Goal: Task Accomplishment & Management: Use online tool/utility

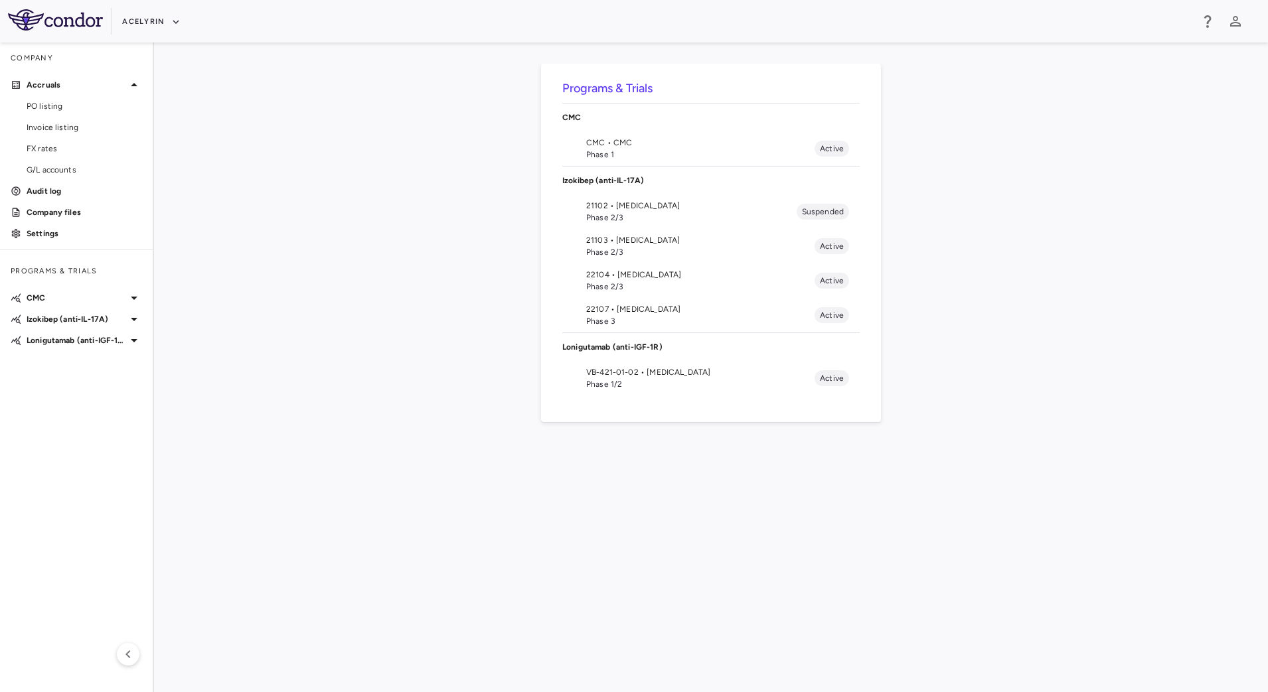
click at [618, 248] on span "Phase 2/3" at bounding box center [700, 252] width 228 height 12
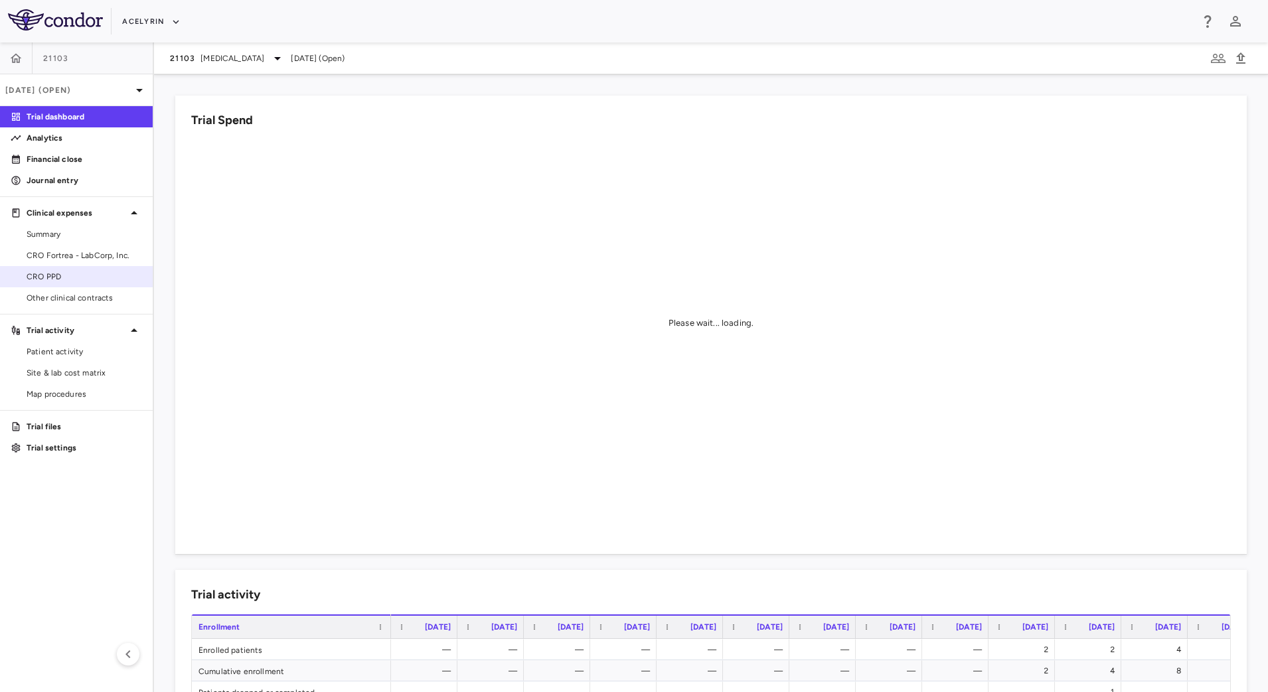
click at [35, 277] on span "CRO PPD" at bounding box center [85, 277] width 116 height 12
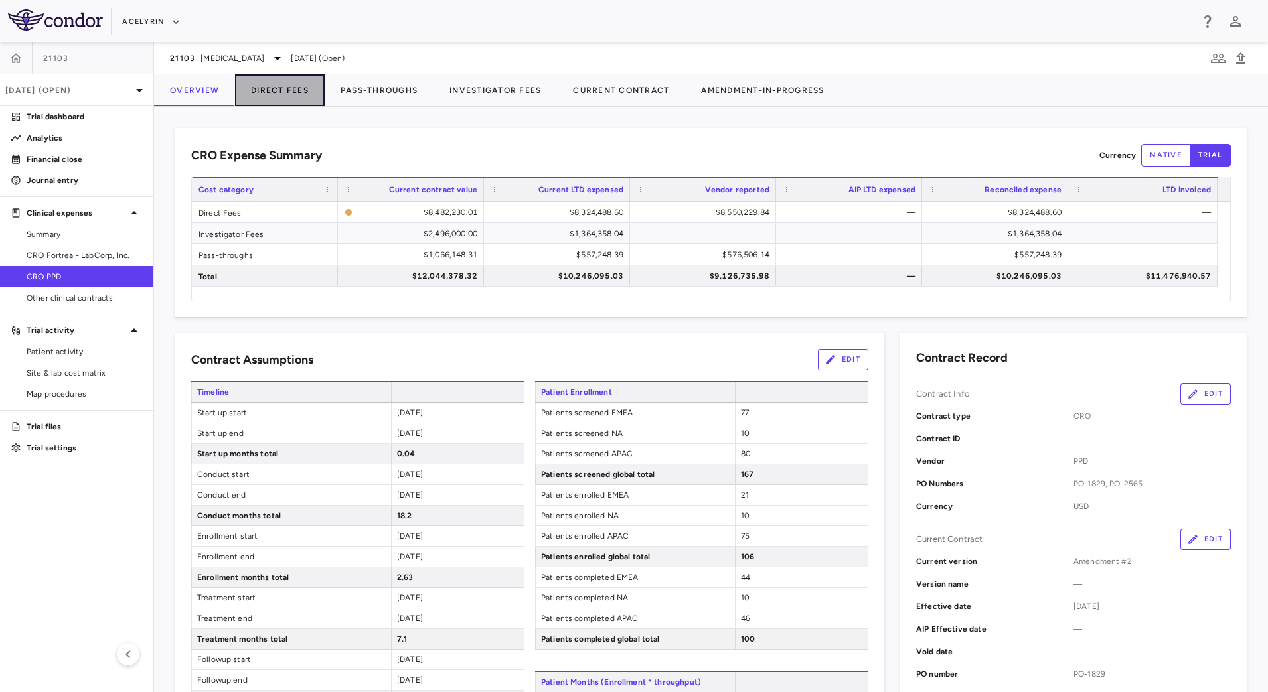
click at [278, 89] on button "Direct Fees" at bounding box center [280, 90] width 90 height 32
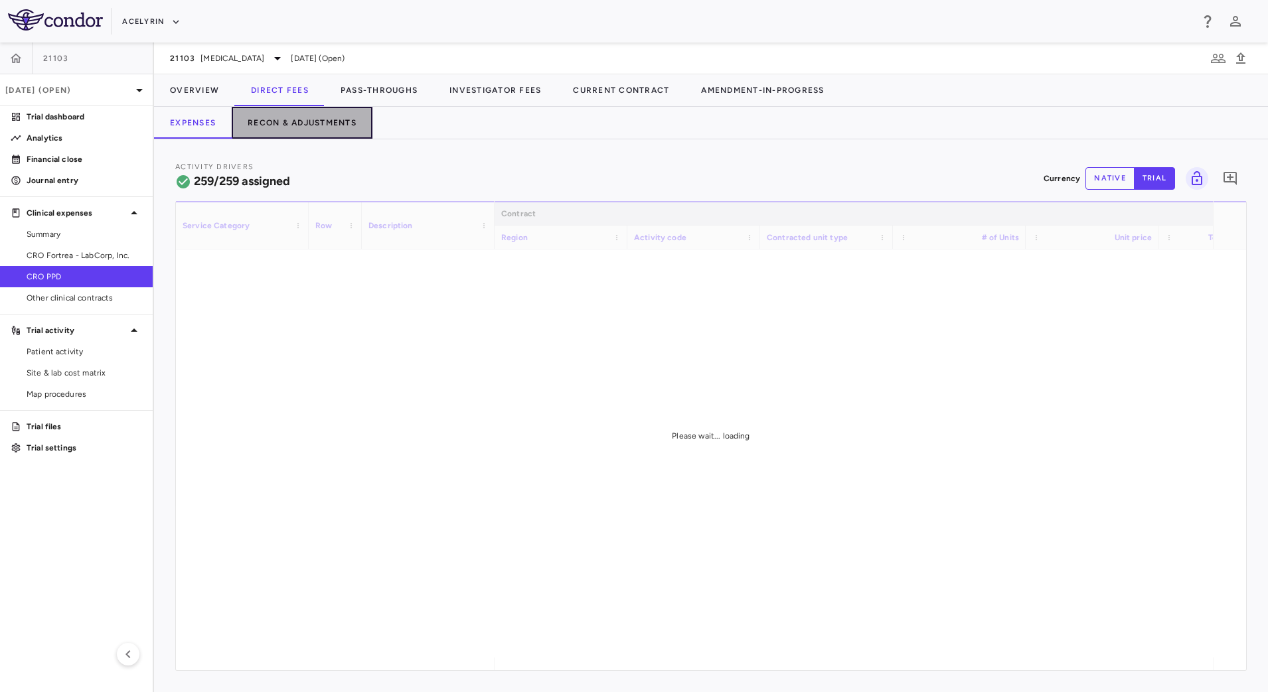
click at [312, 126] on button "Recon & Adjustments" at bounding box center [302, 123] width 141 height 32
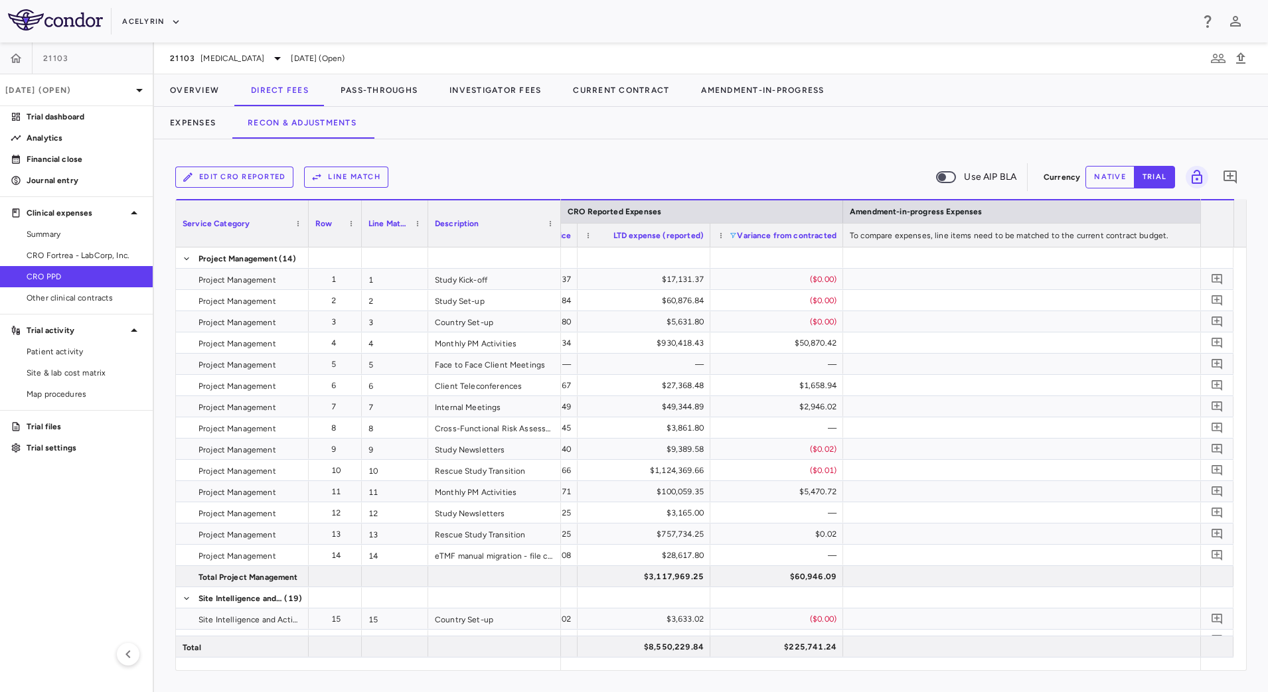
click at [735, 238] on span at bounding box center [733, 236] width 8 height 8
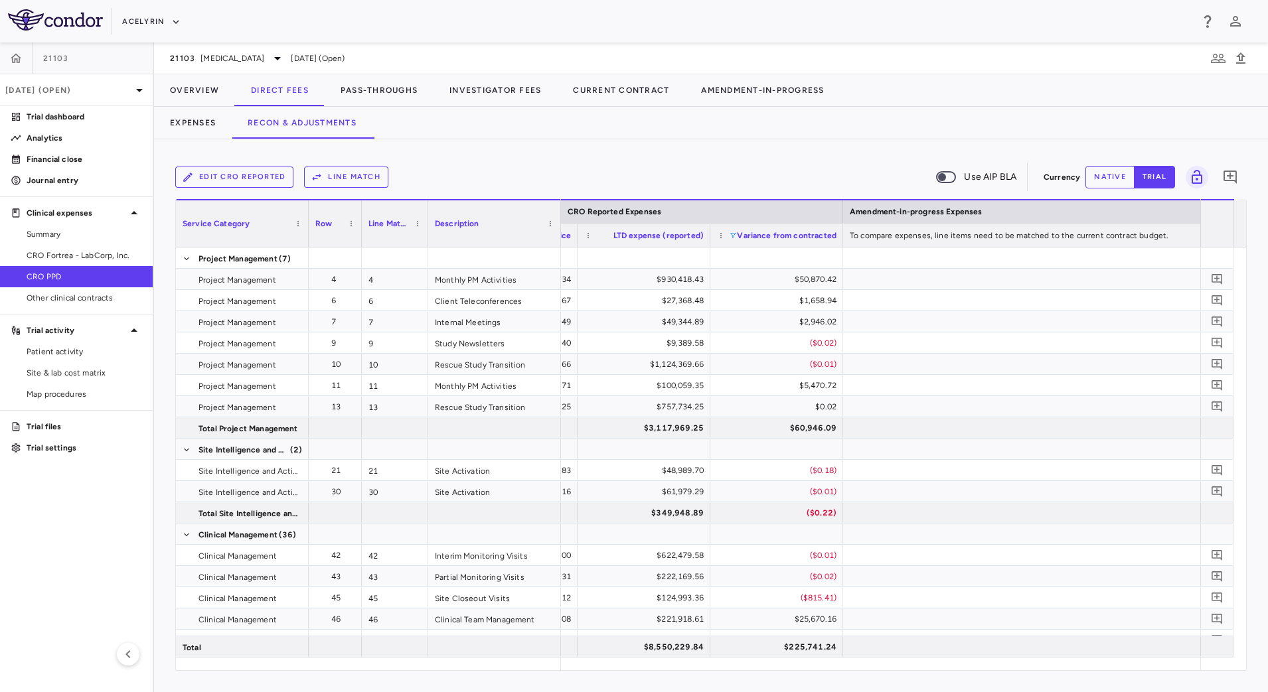
click at [765, 175] on div "Edit CRO reported Line Match Use AIP BLA" at bounding box center [606, 177] width 863 height 28
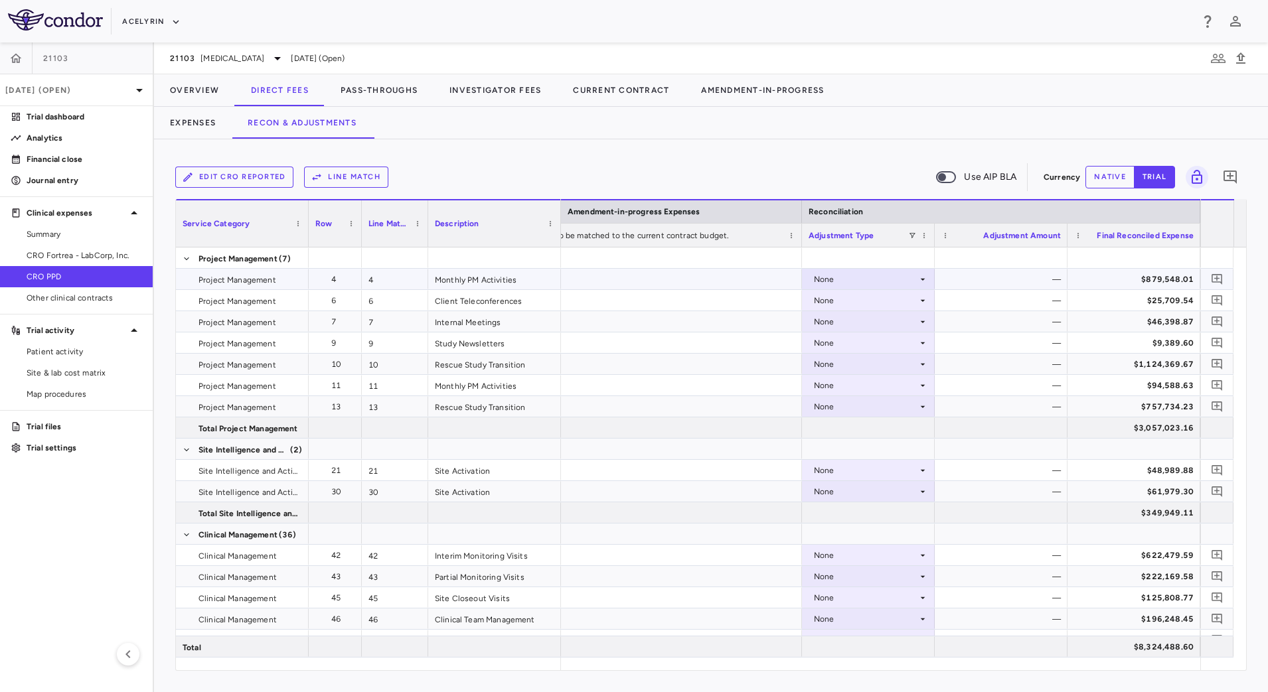
click at [924, 275] on icon at bounding box center [923, 279] width 11 height 11
click at [869, 323] on div "CRO Reported" at bounding box center [860, 325] width 63 height 12
click at [1113, 179] on button "native" at bounding box center [1109, 177] width 49 height 23
click at [921, 280] on icon at bounding box center [923, 279] width 11 height 11
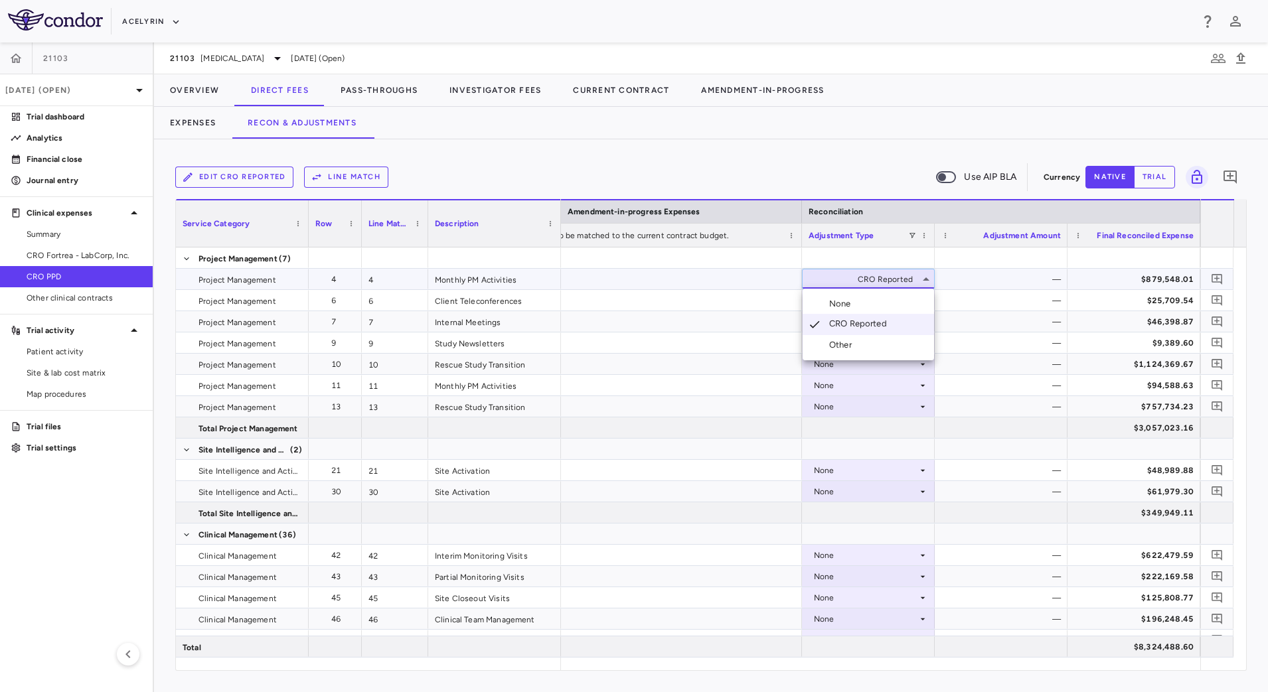
click at [888, 320] on div "CRO Reported" at bounding box center [860, 324] width 63 height 13
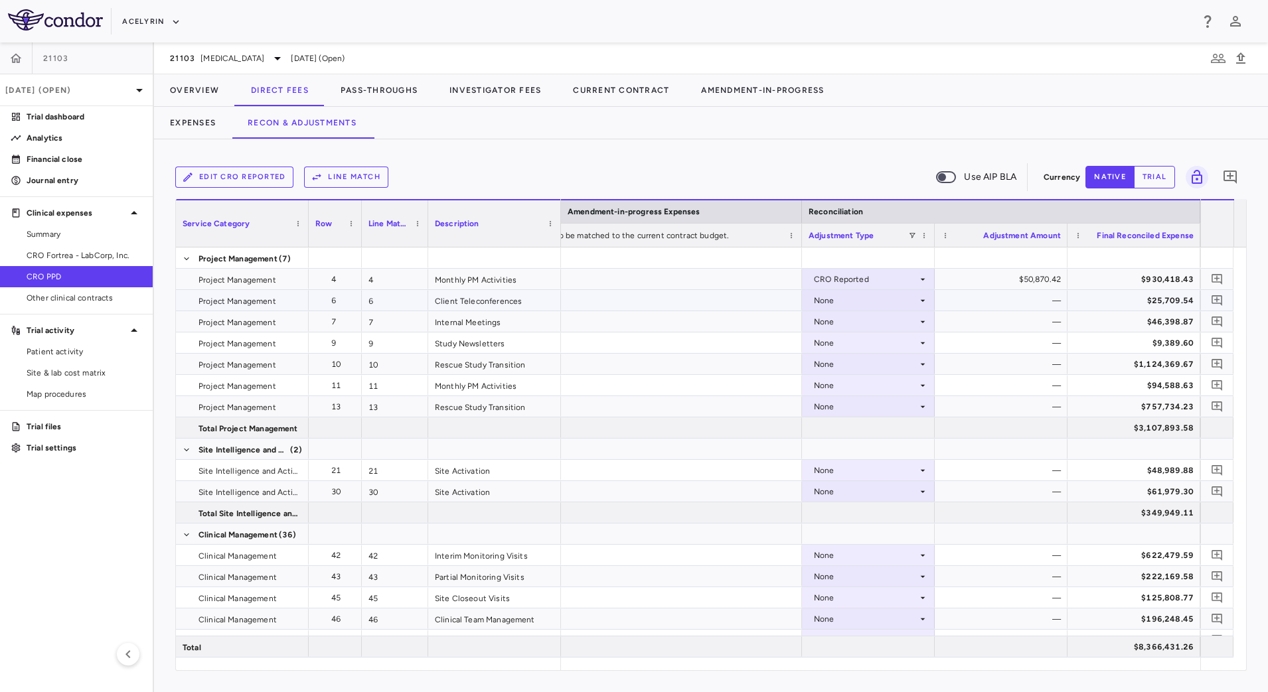
click at [923, 304] on icon at bounding box center [923, 300] width 11 height 11
click at [891, 341] on div "CRO Reported" at bounding box center [860, 347] width 63 height 12
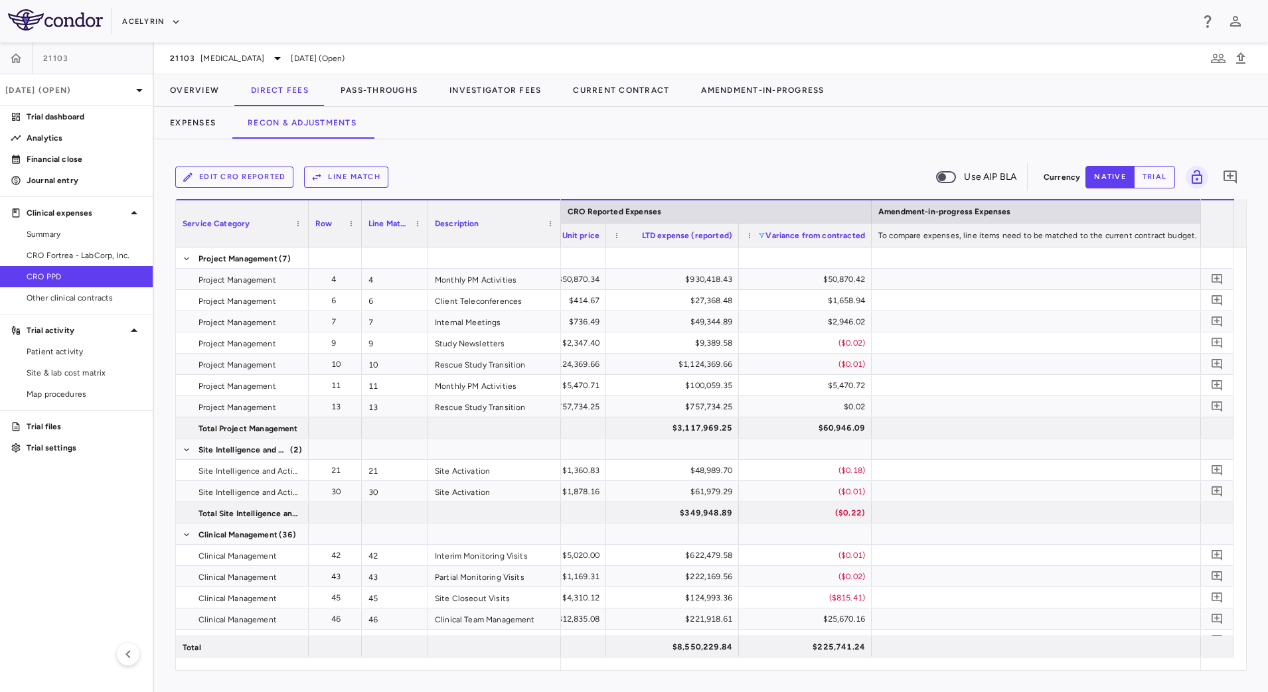
click at [760, 235] on span at bounding box center [762, 236] width 8 height 8
click at [766, 198] on div "Edit CRO reported Line Match Use AIP BLA Currency native trial 0 Column Filtere…" at bounding box center [711, 416] width 1072 height 511
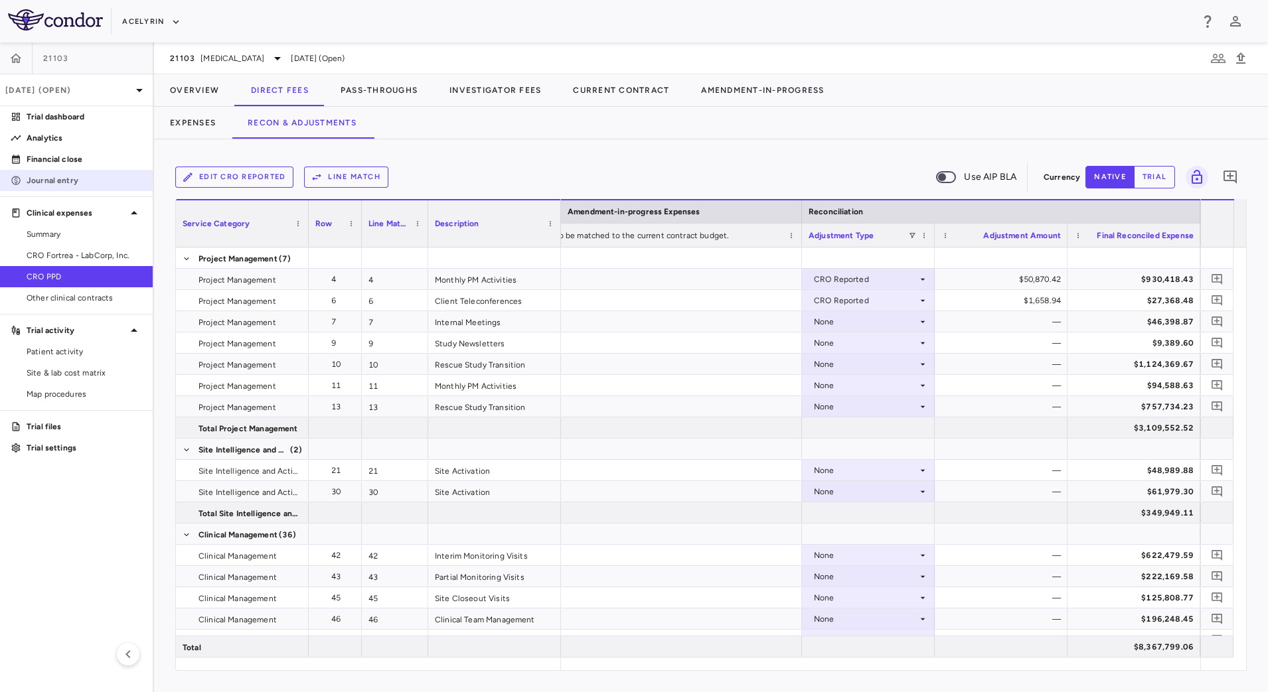
click at [23, 183] on div "Journal entry" at bounding box center [81, 181] width 121 height 12
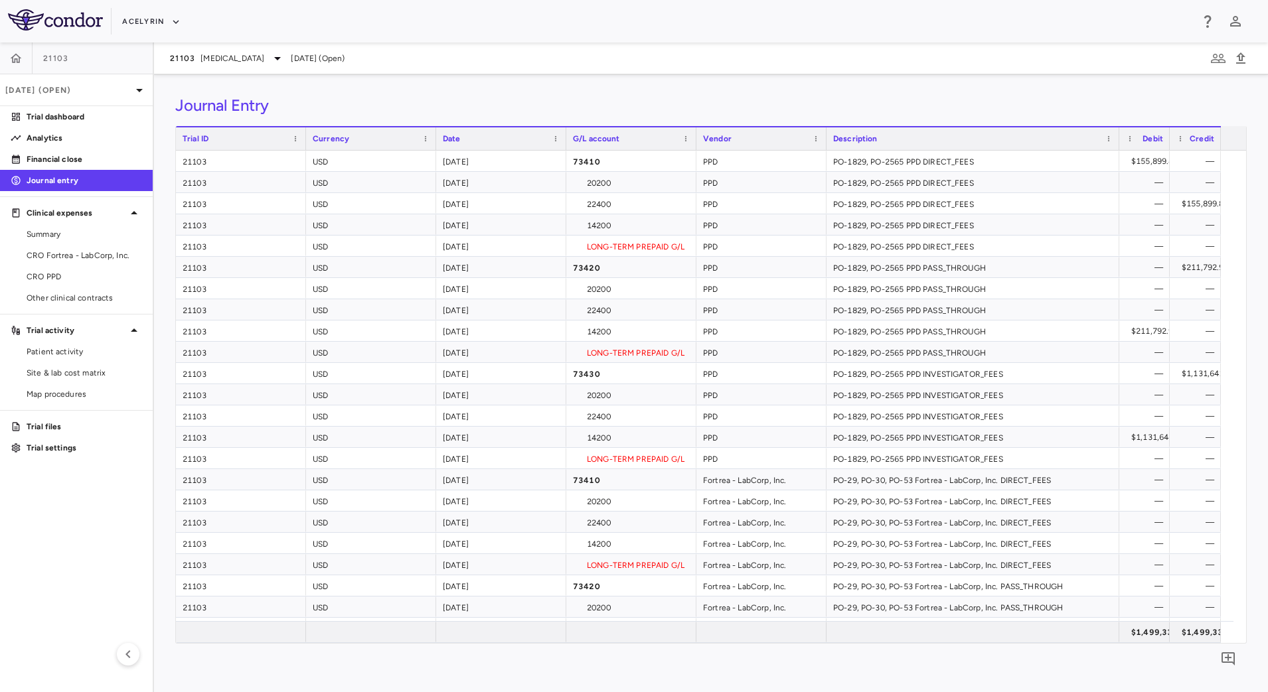
drag, startPoint x: 954, startPoint y: 133, endPoint x: 1073, endPoint y: 186, distance: 130.2
click at [1116, 139] on div at bounding box center [1118, 138] width 5 height 23
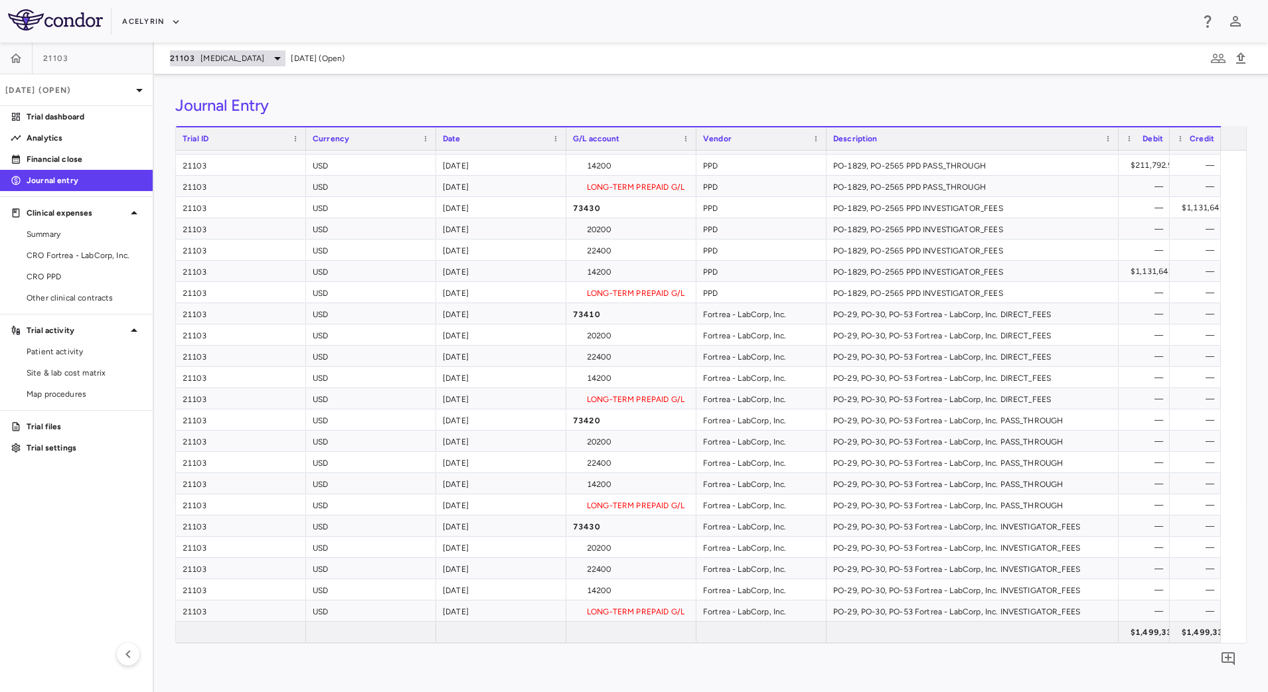
click at [226, 55] on div "21103 Uveitis" at bounding box center [228, 58] width 116 height 16
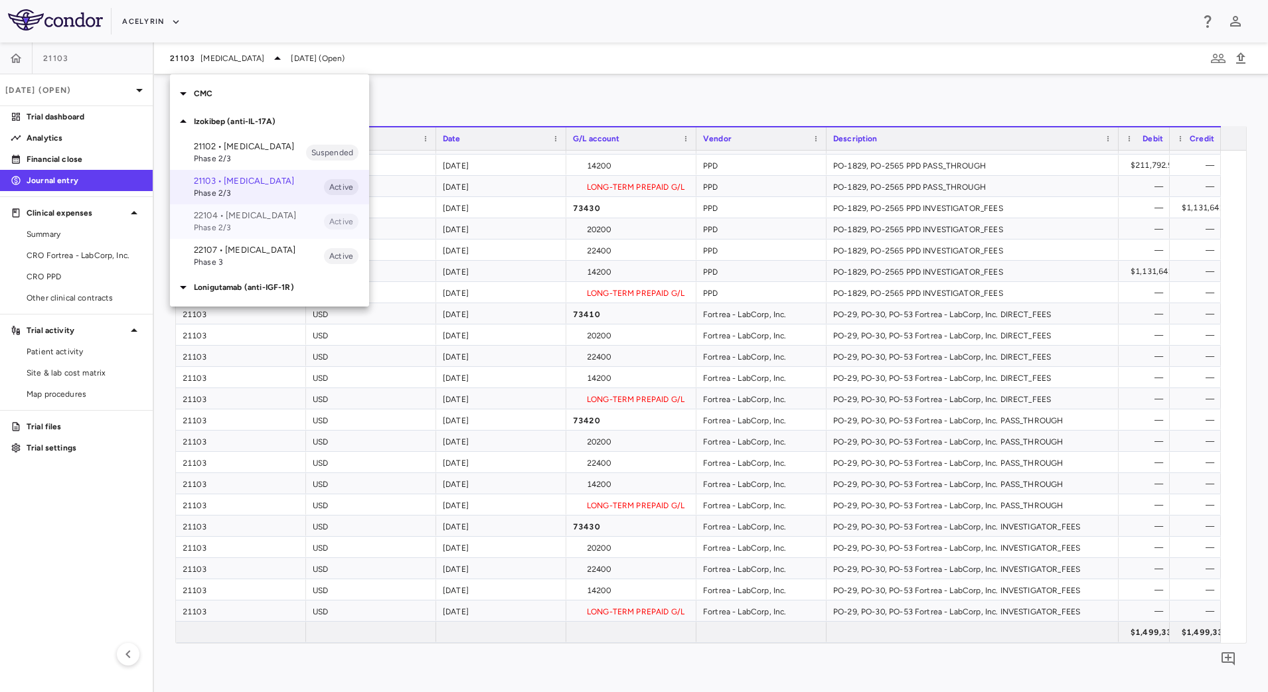
click at [217, 222] on p "22104 • [MEDICAL_DATA]" at bounding box center [259, 216] width 130 height 12
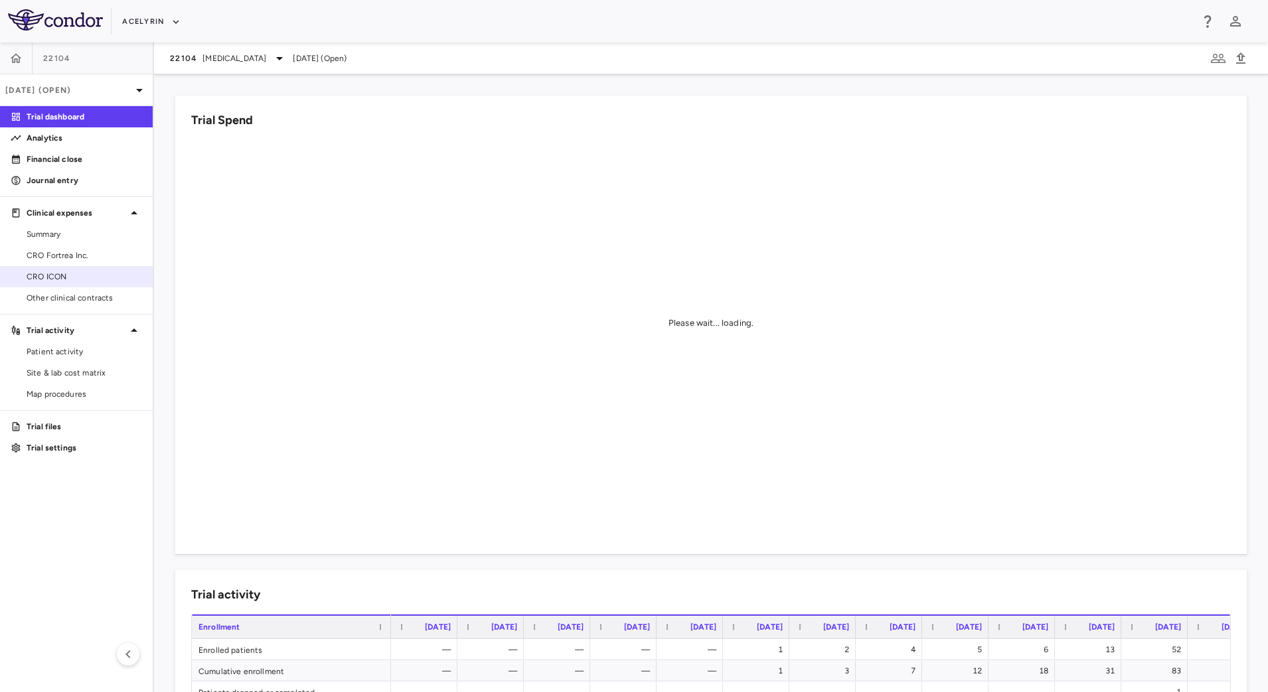
click at [52, 275] on span "CRO ICON" at bounding box center [85, 277] width 116 height 12
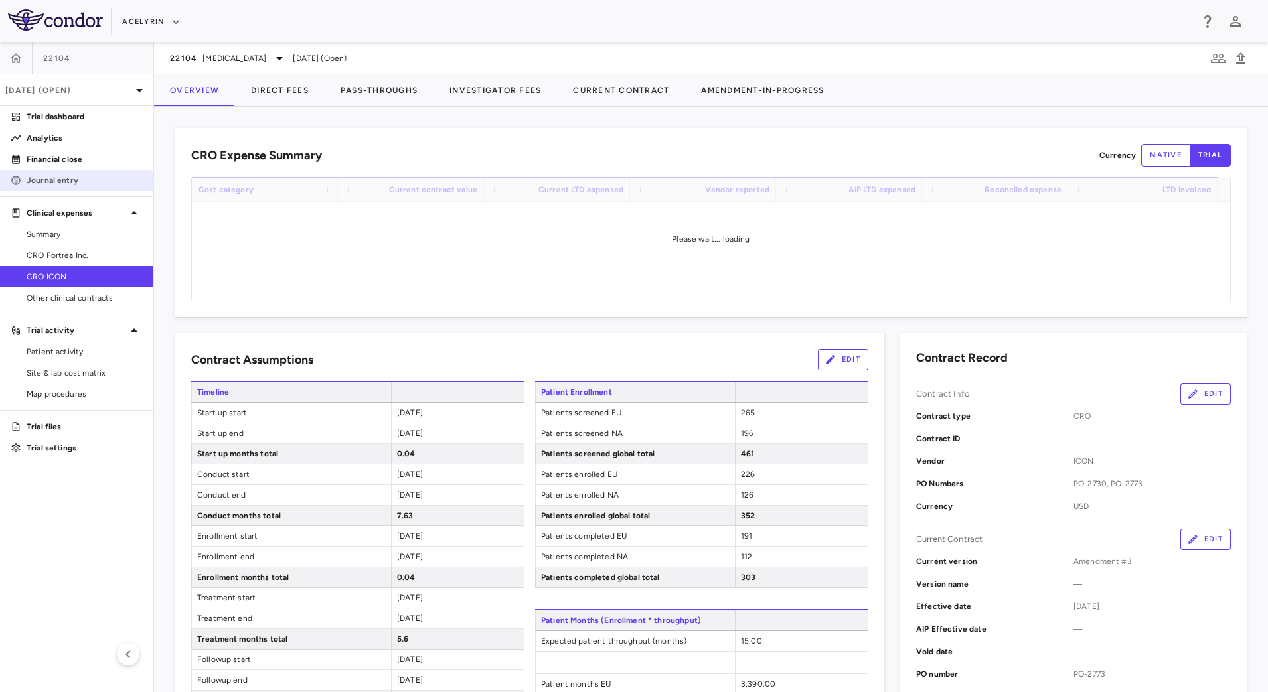
click at [52, 181] on p "Journal entry" at bounding box center [85, 181] width 116 height 12
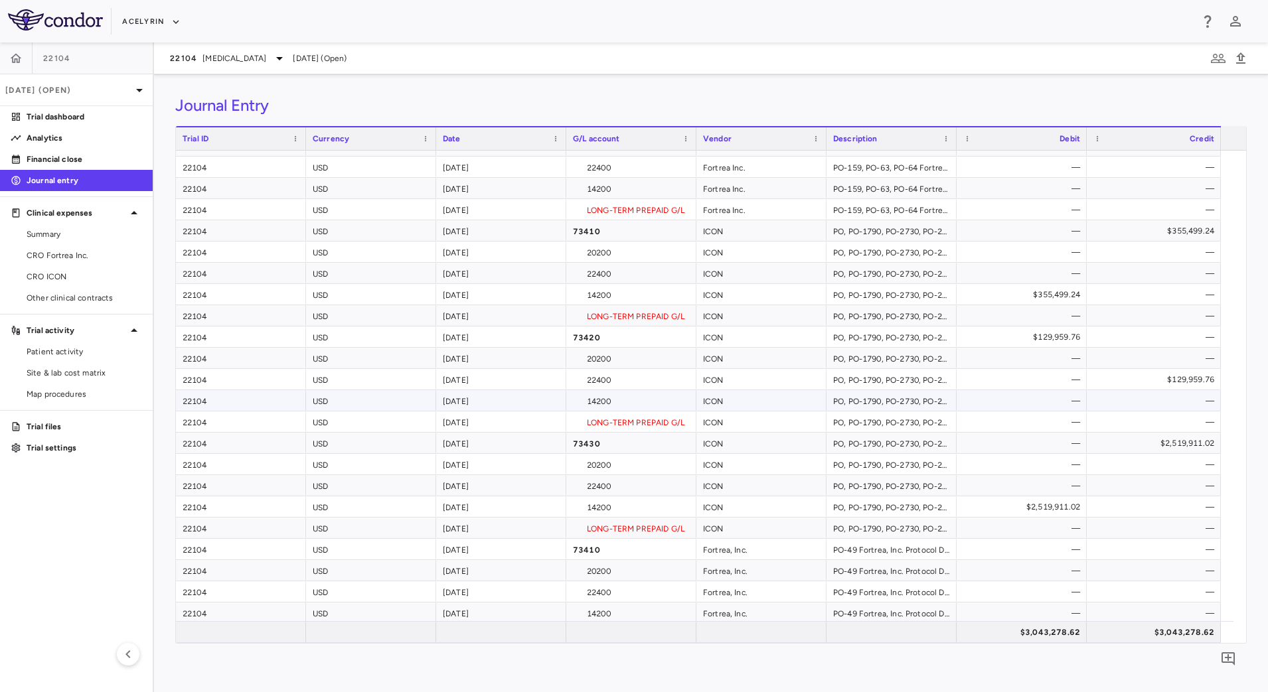
scroll to position [272, 0]
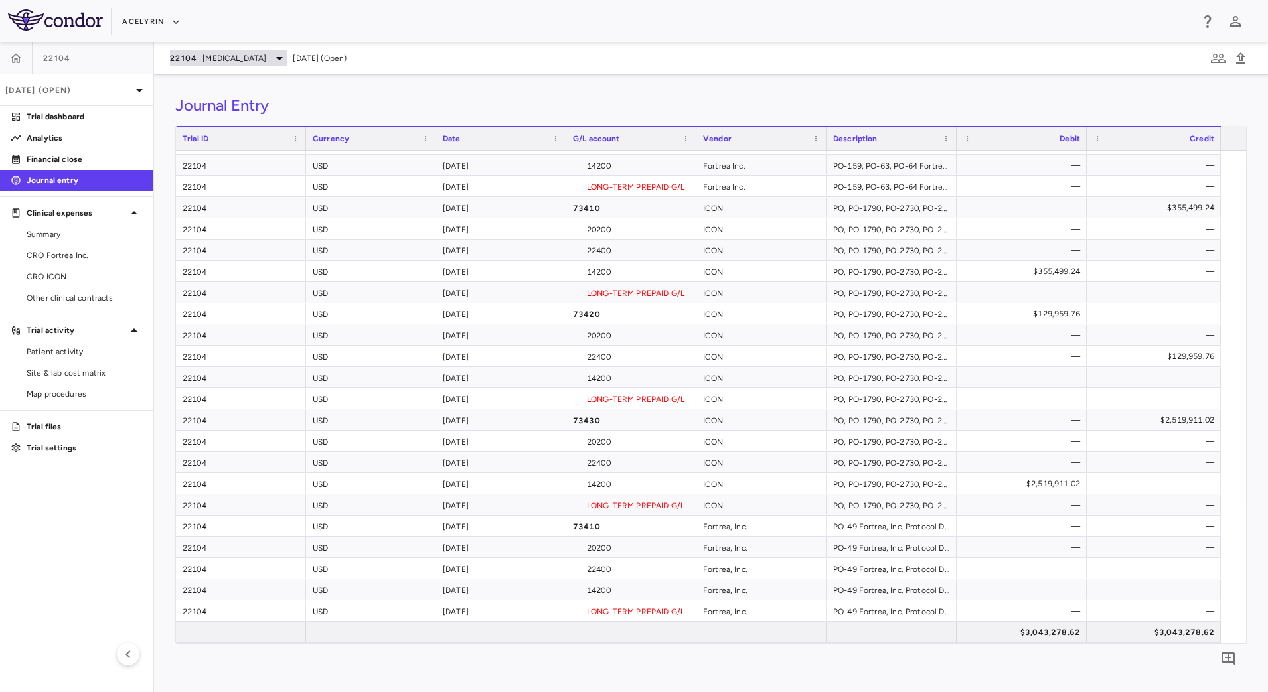
click at [228, 61] on span "[MEDICAL_DATA]" at bounding box center [234, 58] width 64 height 12
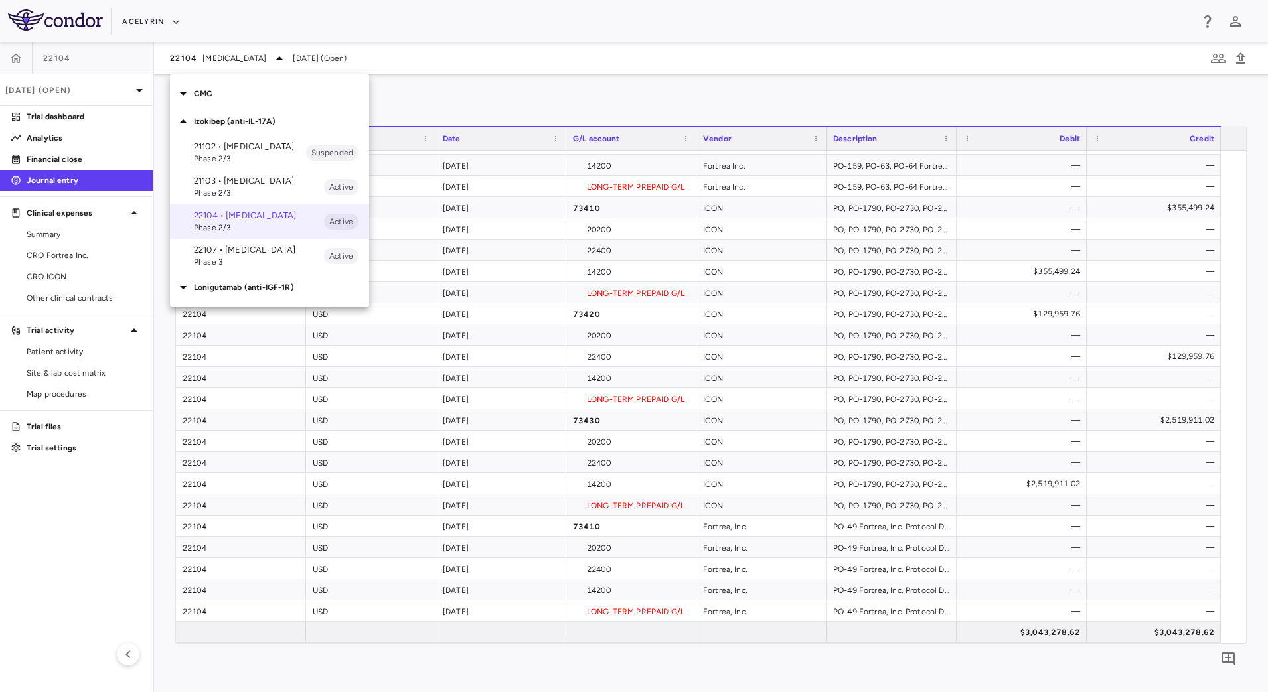
click at [213, 256] on p "22107 • [MEDICAL_DATA]" at bounding box center [259, 250] width 130 height 12
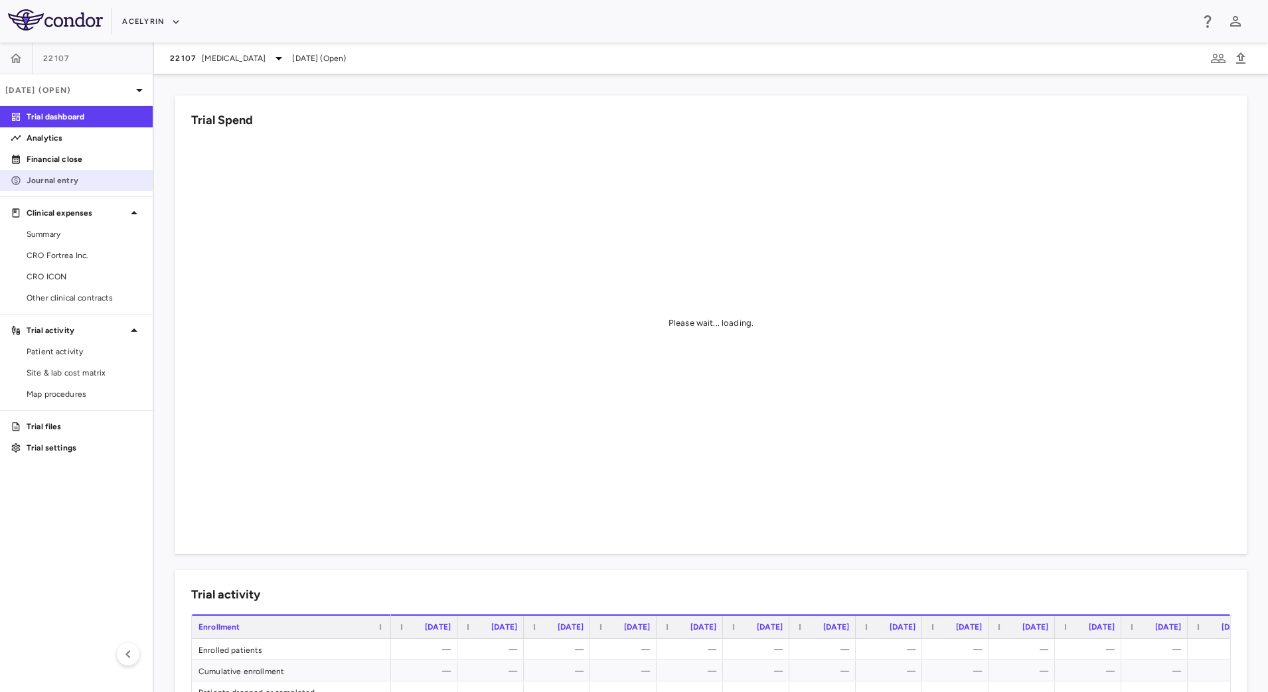
click at [69, 175] on p "Journal entry" at bounding box center [85, 181] width 116 height 12
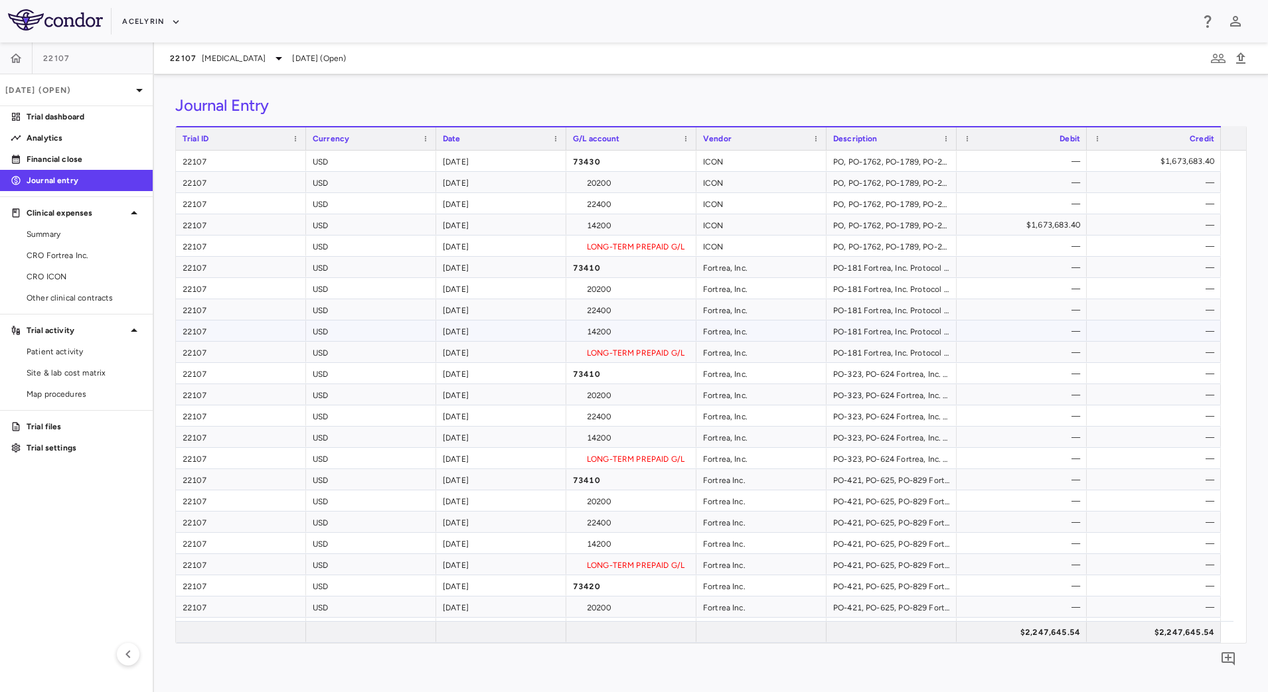
scroll to position [129, 0]
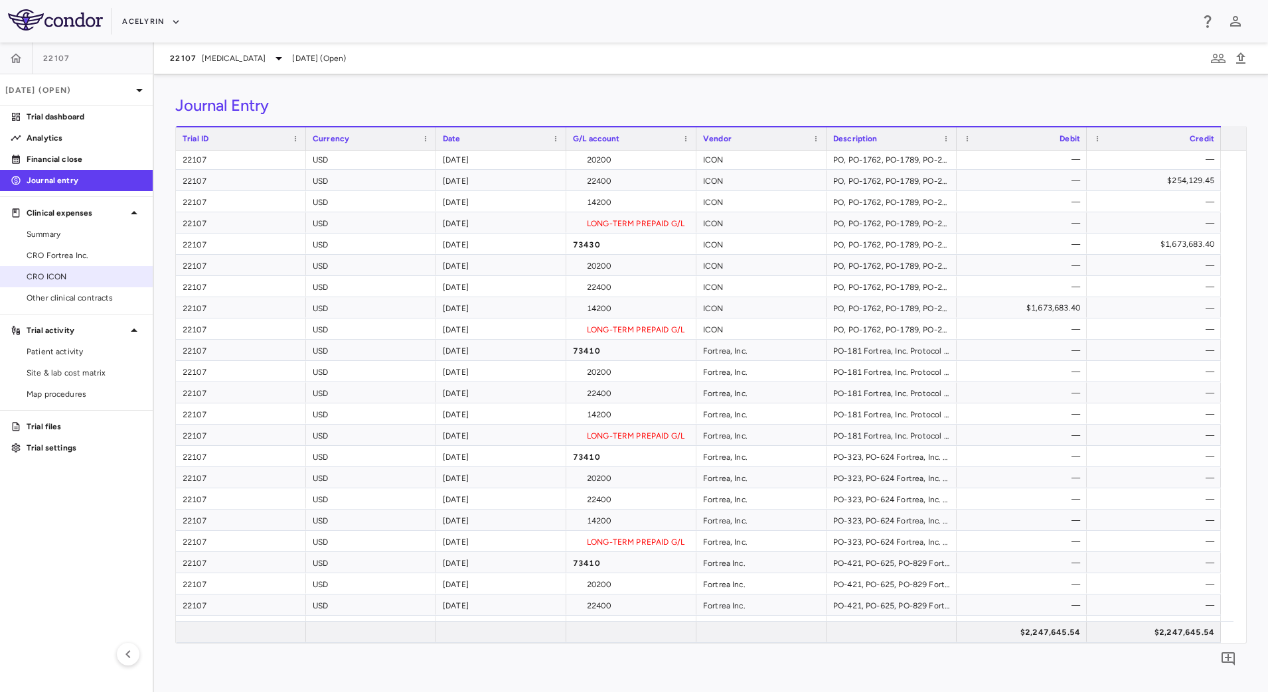
drag, startPoint x: 72, startPoint y: 276, endPoint x: 83, endPoint y: 268, distance: 13.3
click at [72, 276] on span "CRO ICON" at bounding box center [85, 277] width 116 height 12
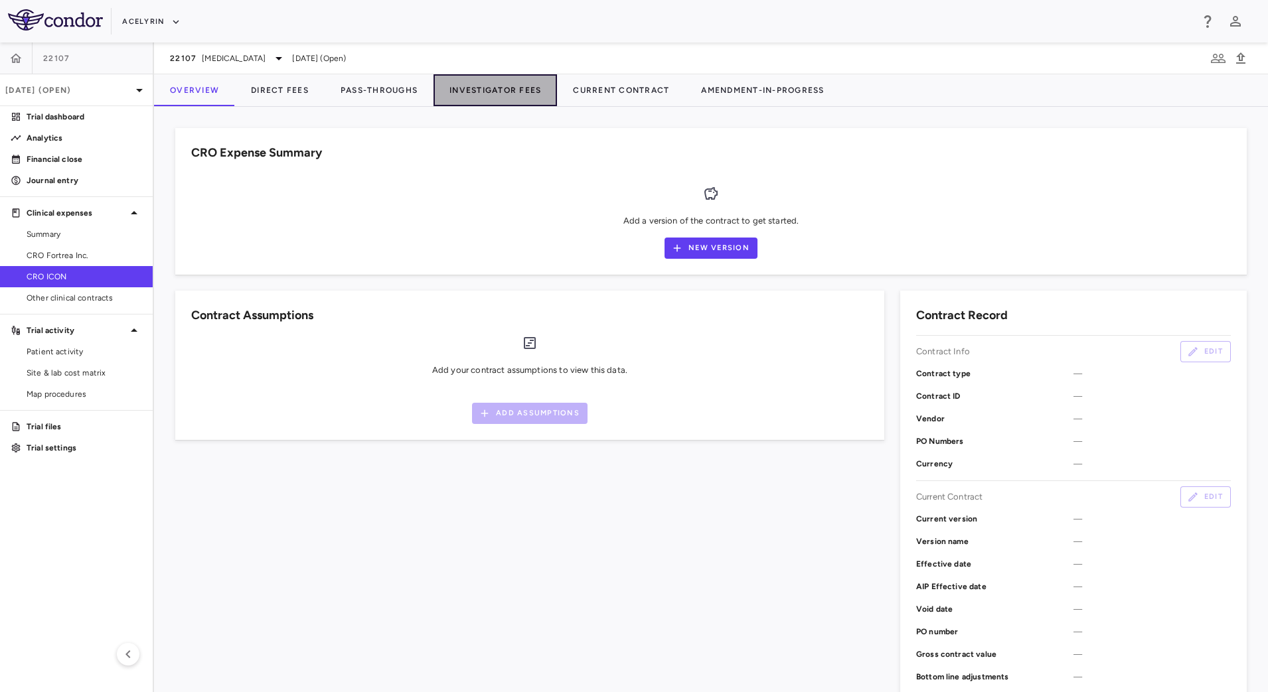
click at [459, 86] on button "Investigator Fees" at bounding box center [495, 90] width 123 height 32
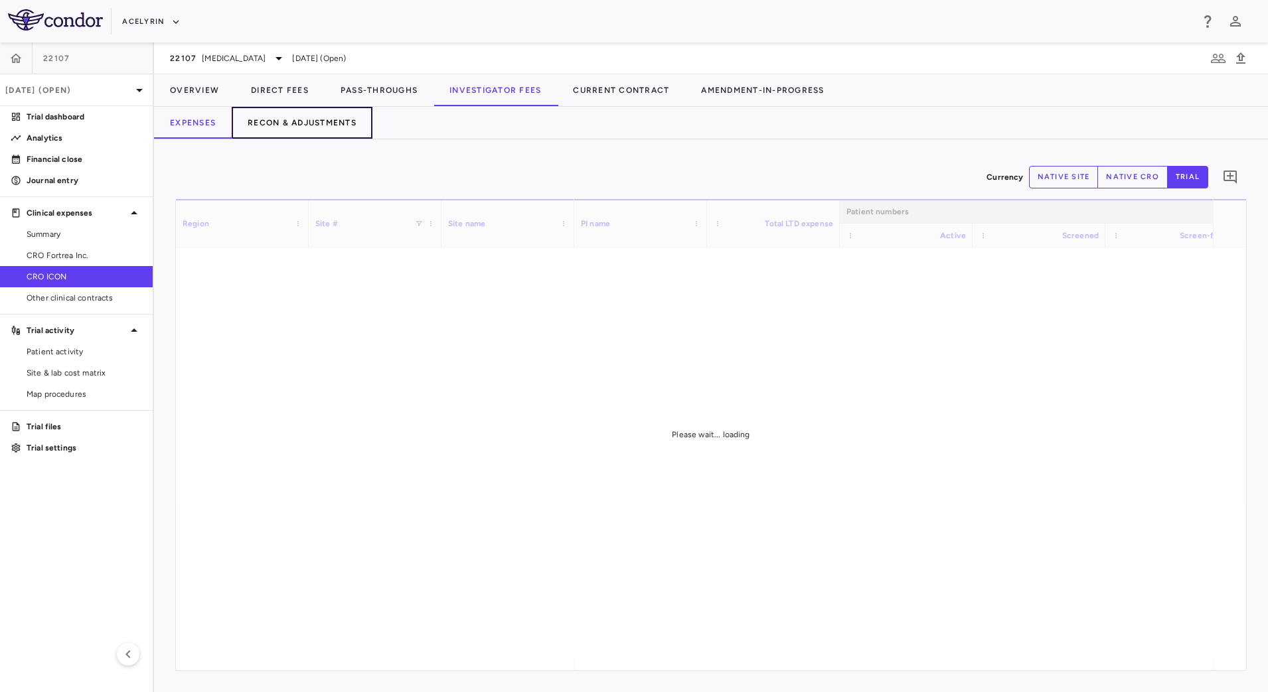
click at [319, 122] on button "Recon & Adjustments" at bounding box center [302, 123] width 141 height 32
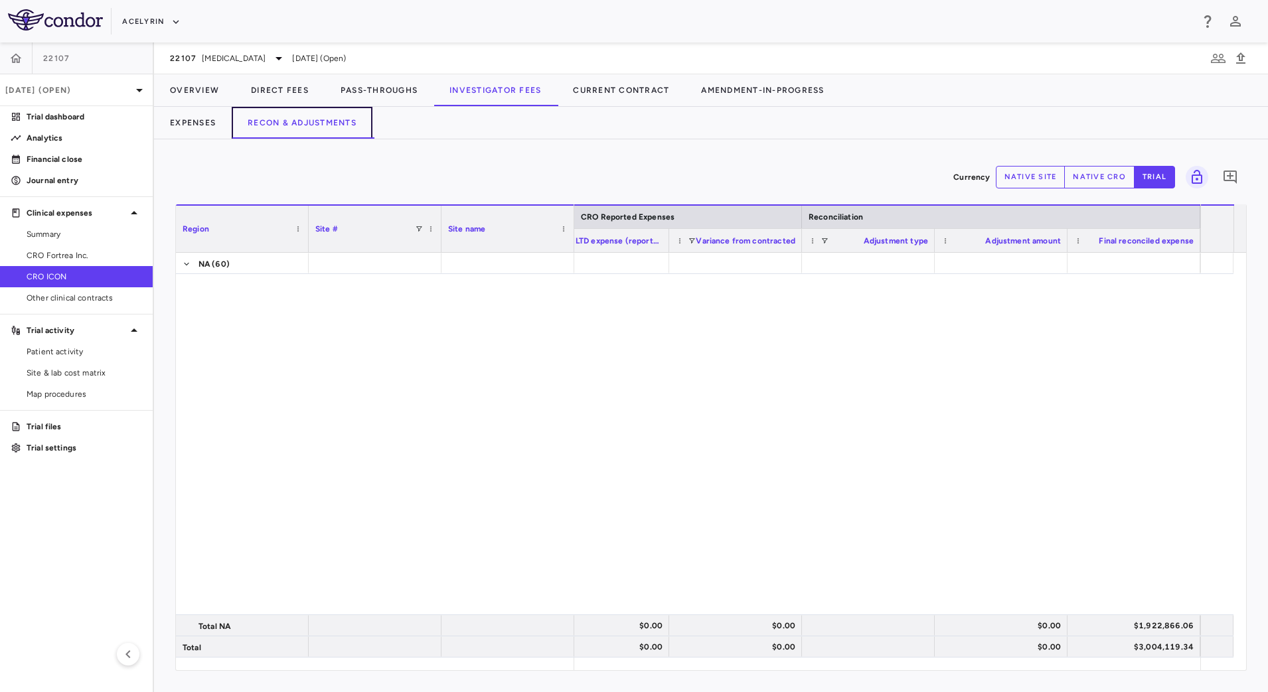
scroll to position [1889, 0]
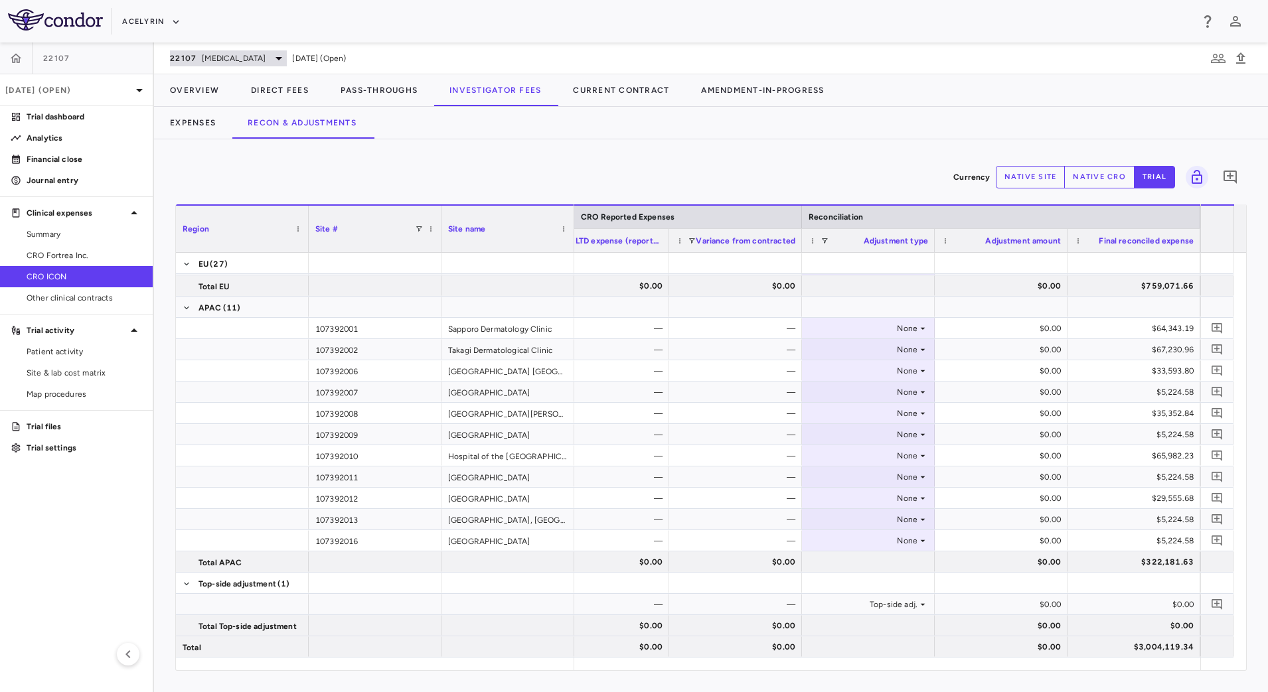
click at [248, 52] on span "[MEDICAL_DATA]" at bounding box center [234, 58] width 64 height 12
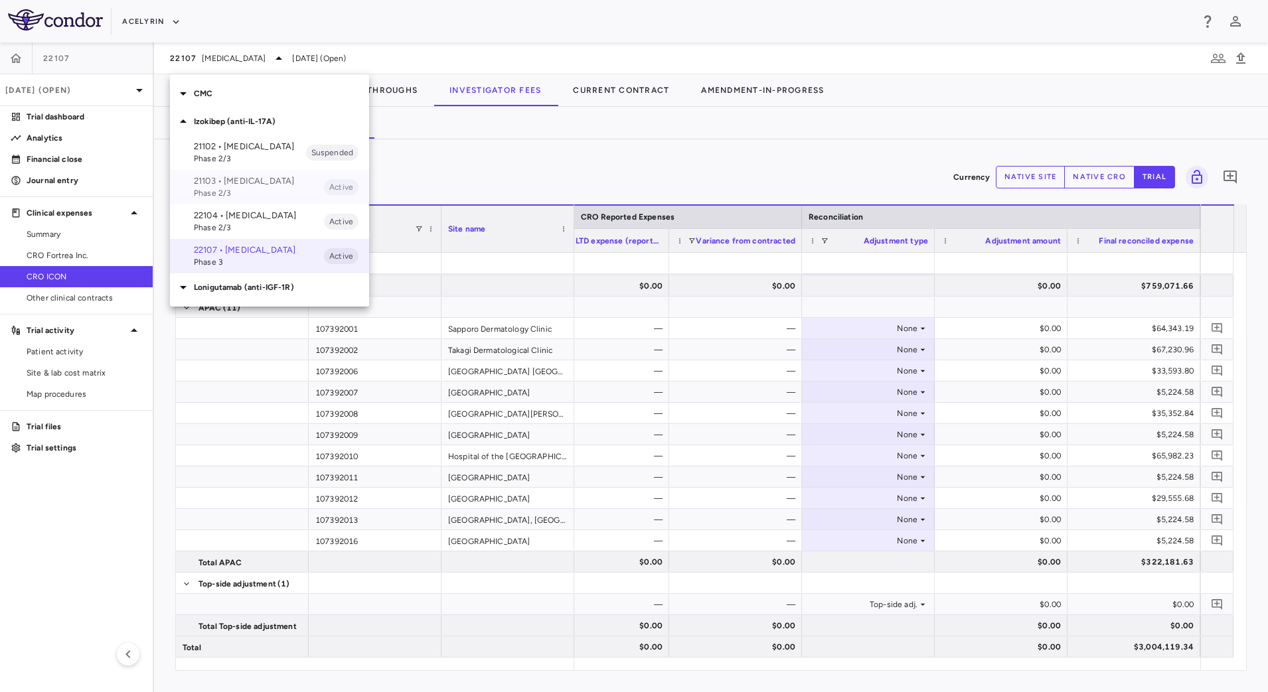
click at [230, 187] on p "21103 • [MEDICAL_DATA]" at bounding box center [259, 181] width 130 height 12
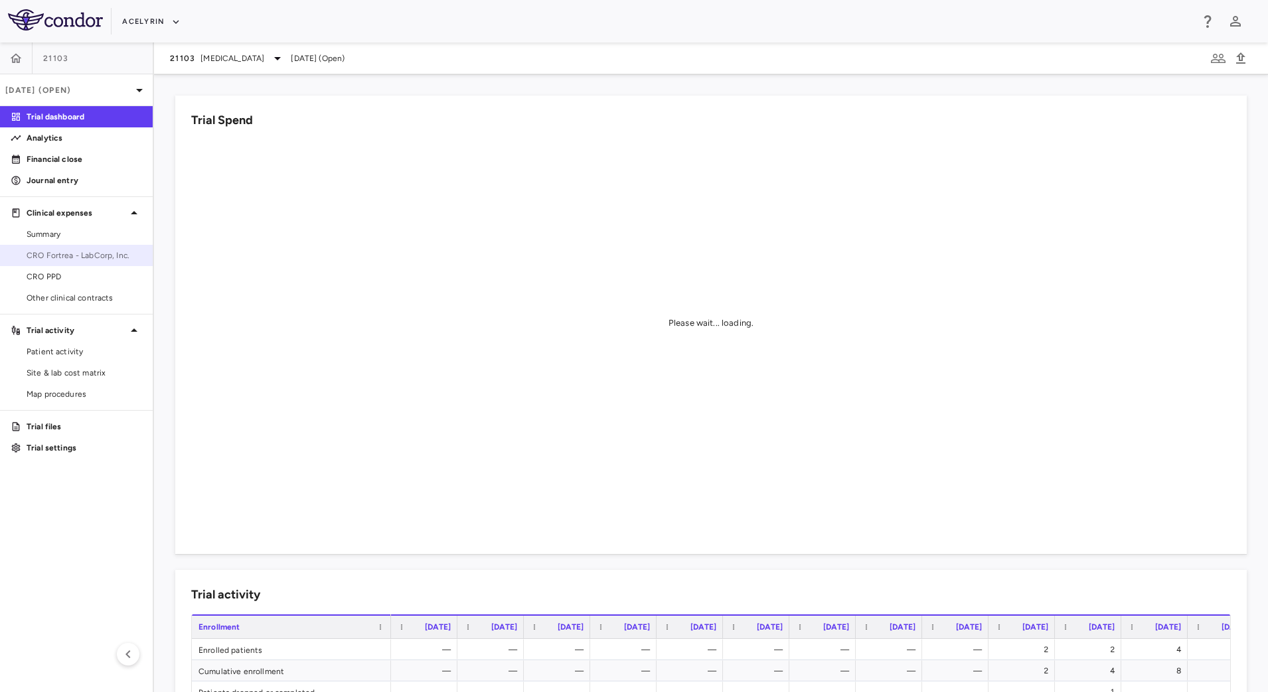
click at [60, 256] on span "CRO Fortrea - LabCorp, Inc." at bounding box center [85, 256] width 116 height 12
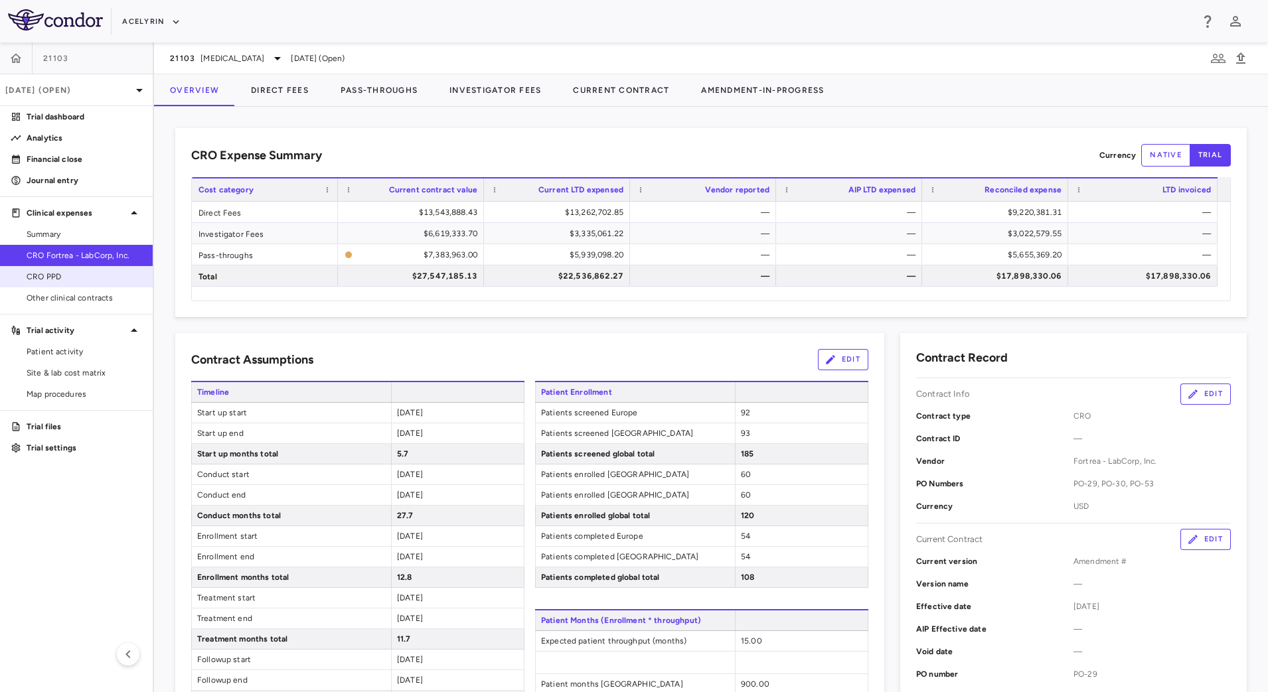
click at [81, 273] on span "CRO PPD" at bounding box center [85, 277] width 116 height 12
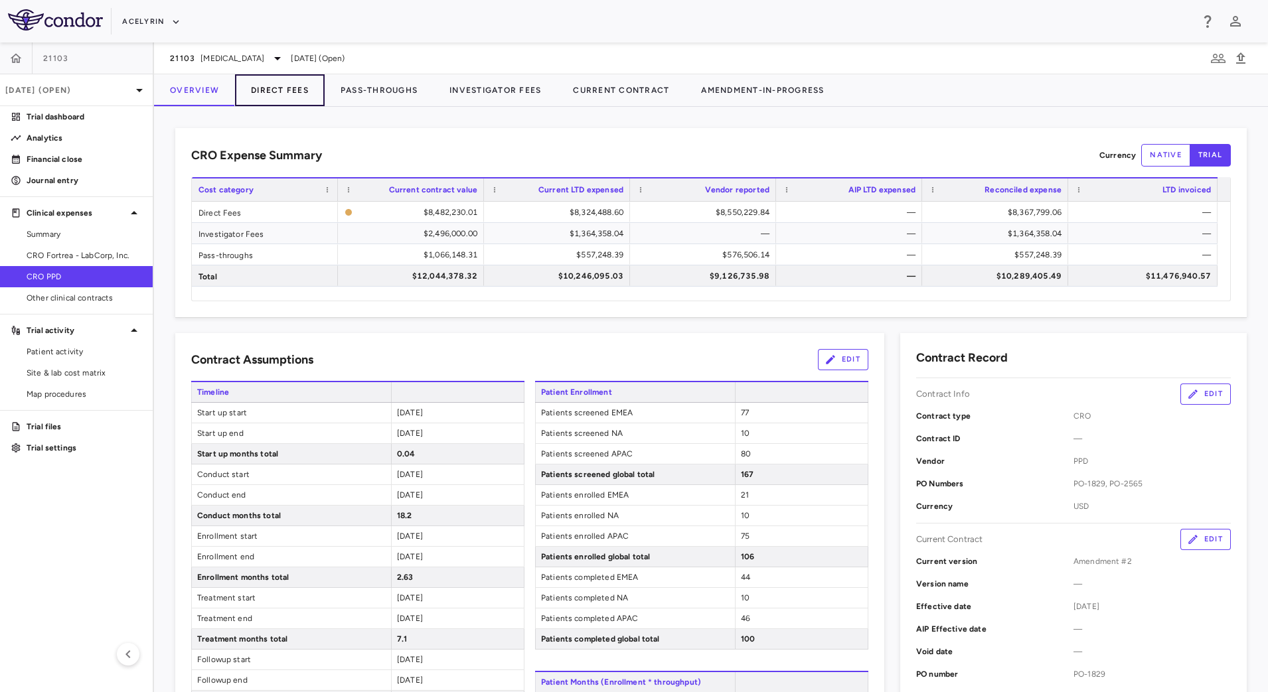
click at [279, 91] on button "Direct Fees" at bounding box center [280, 90] width 90 height 32
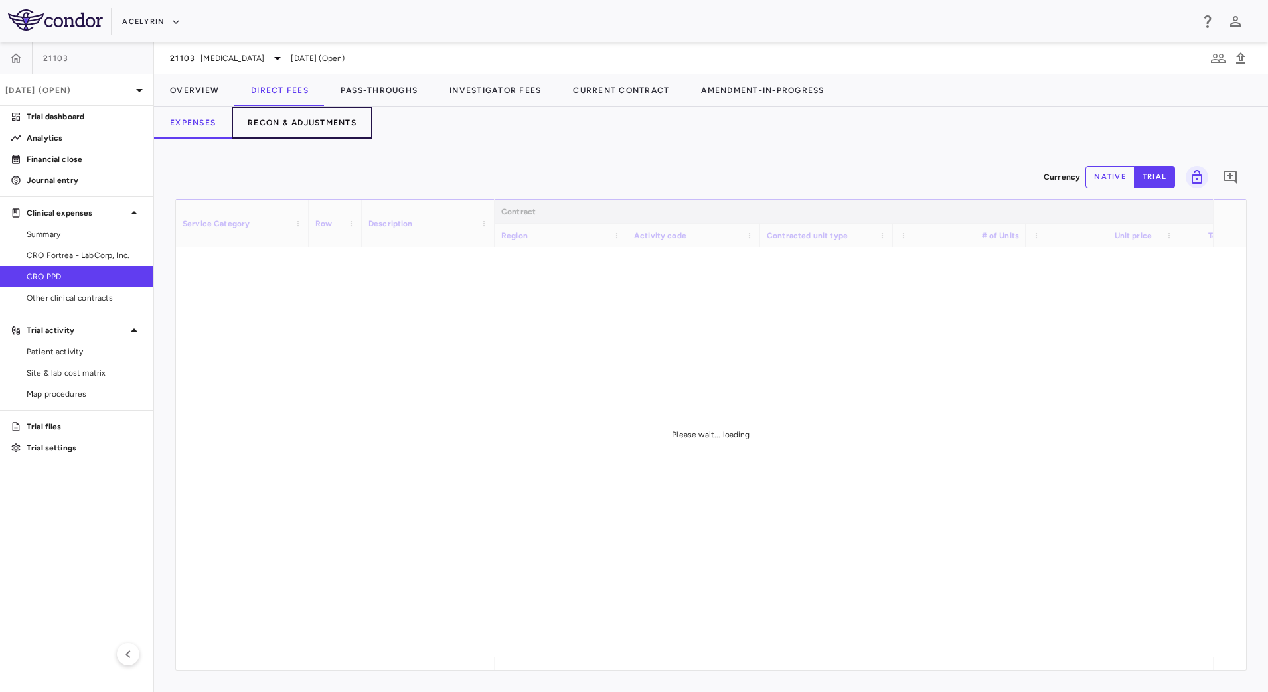
click at [316, 122] on button "Recon & Adjustments" at bounding box center [302, 123] width 141 height 32
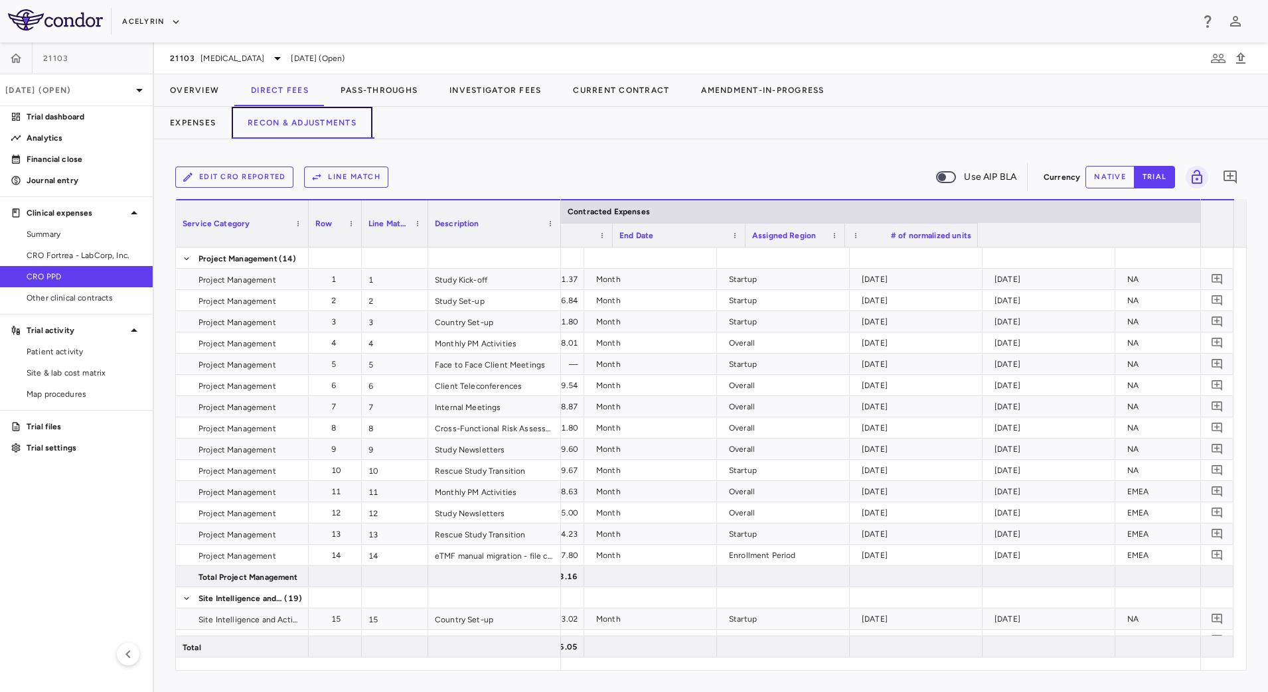
scroll to position [0, 1143]
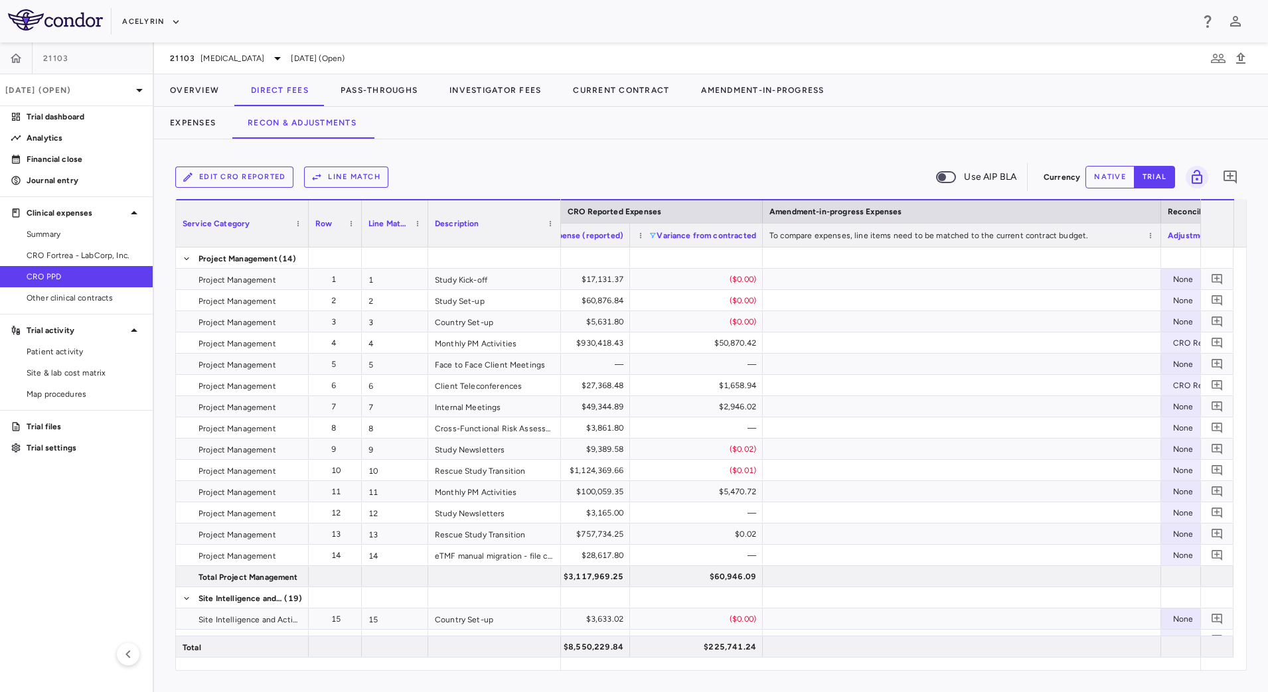
click at [653, 234] on span at bounding box center [653, 236] width 8 height 8
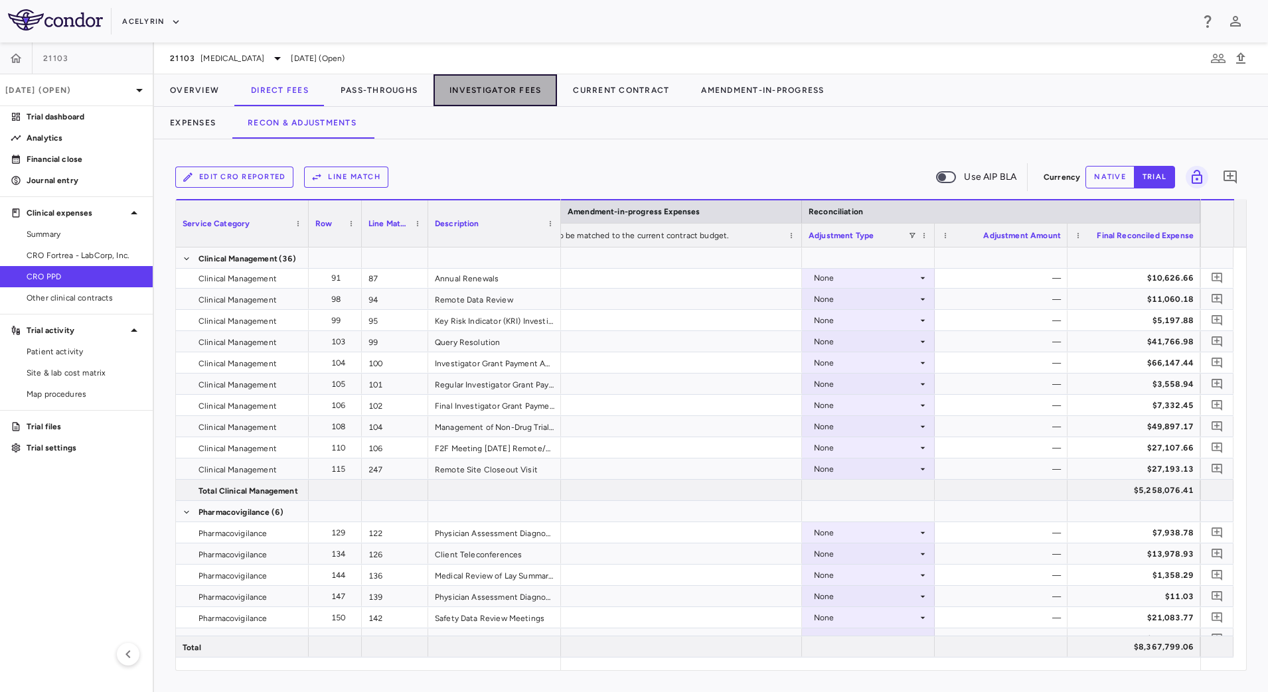
click at [499, 88] on button "Investigator Fees" at bounding box center [495, 90] width 123 height 32
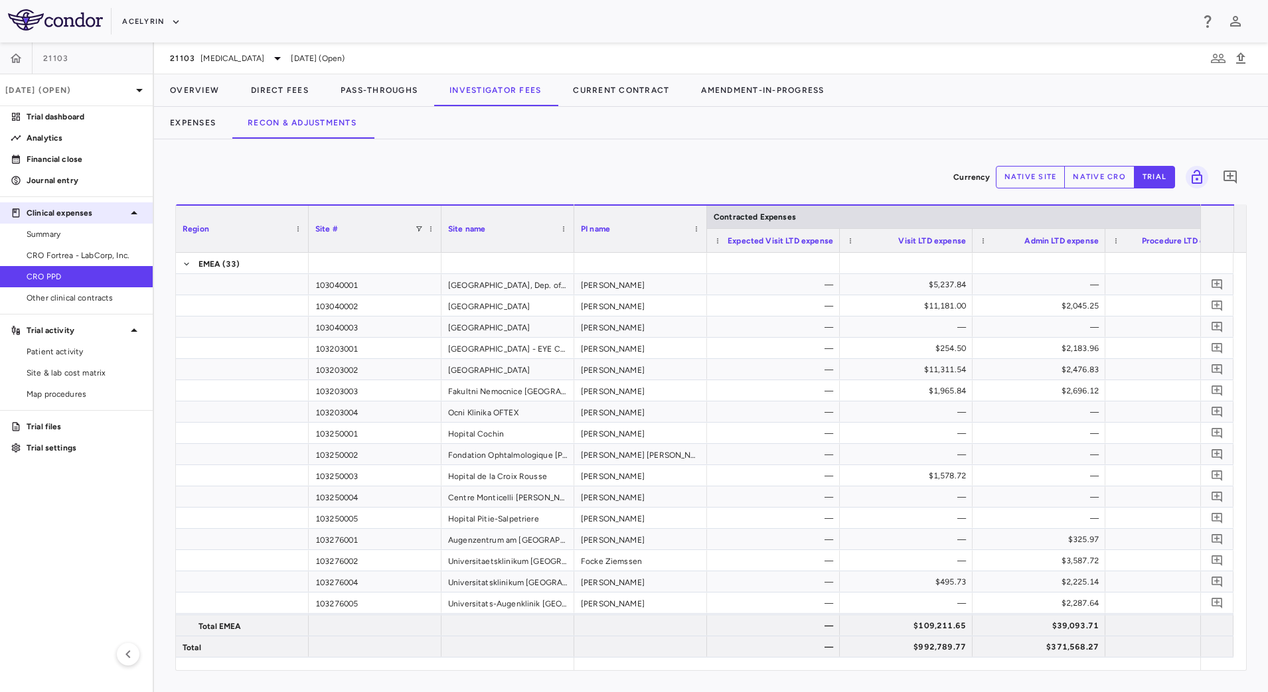
drag, startPoint x: 56, startPoint y: 256, endPoint x: 143, endPoint y: 218, distance: 95.2
click at [56, 256] on span "CRO Fortrea - LabCorp, Inc." at bounding box center [85, 256] width 116 height 12
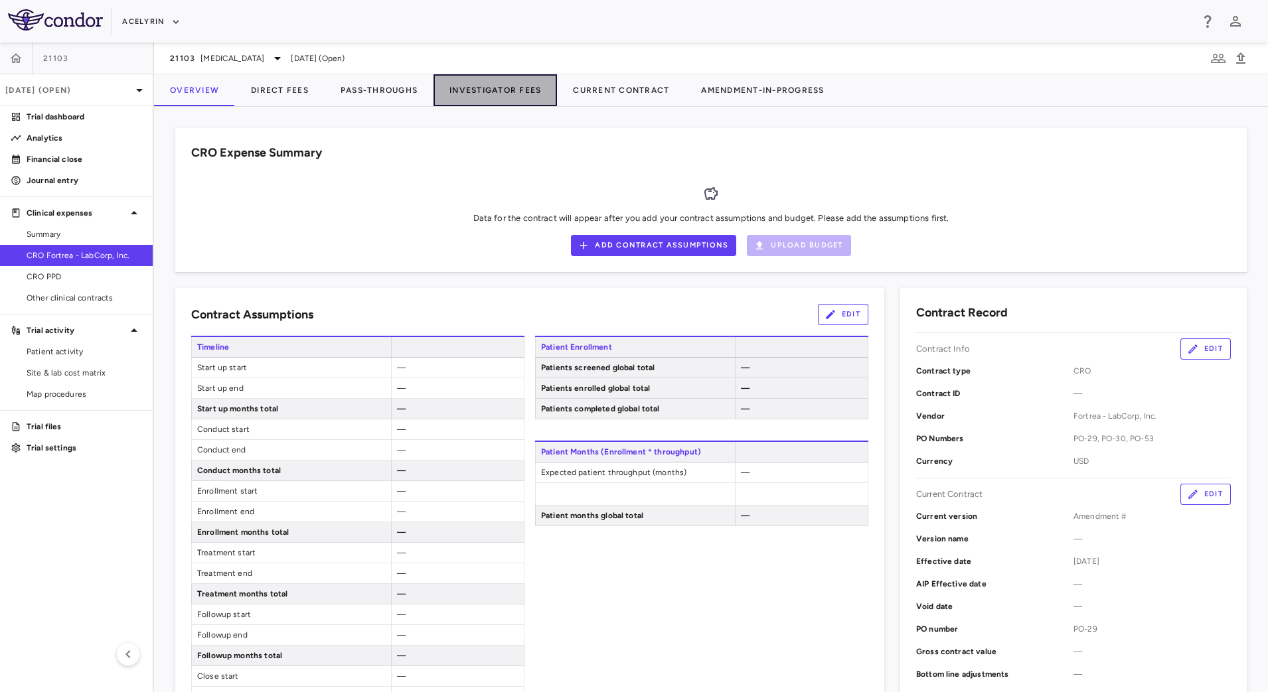
click at [497, 87] on button "Investigator Fees" at bounding box center [495, 90] width 123 height 32
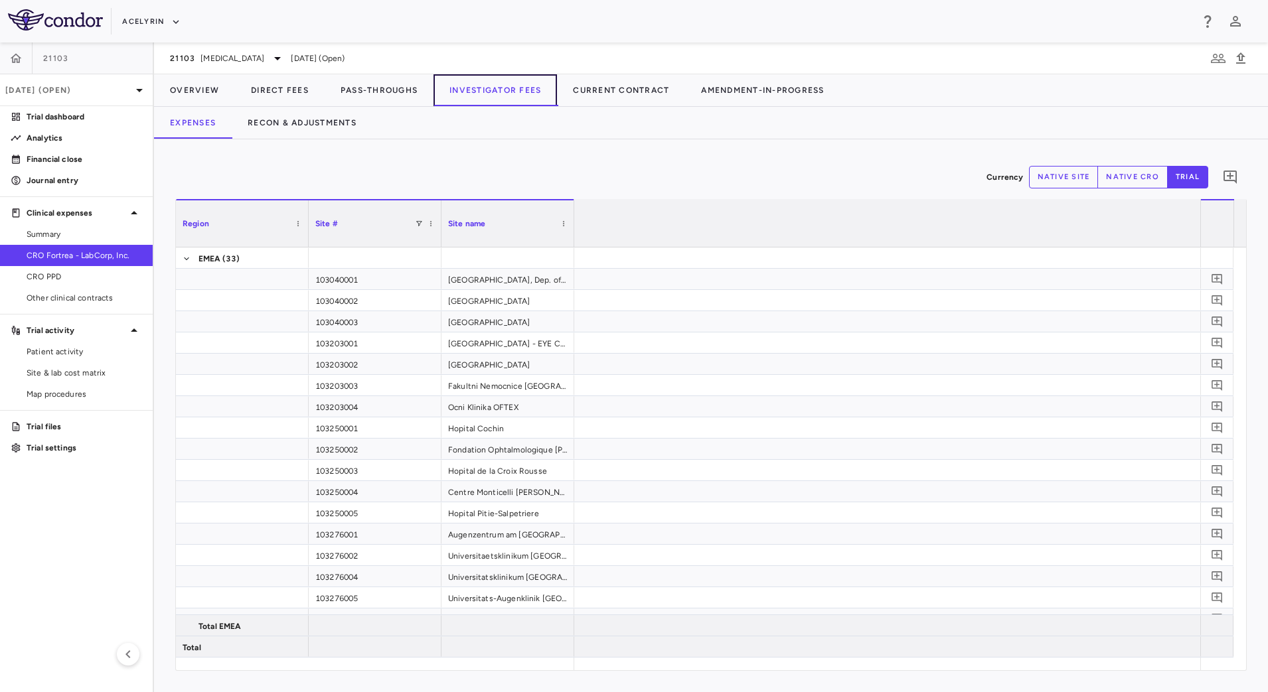
scroll to position [0, 2675]
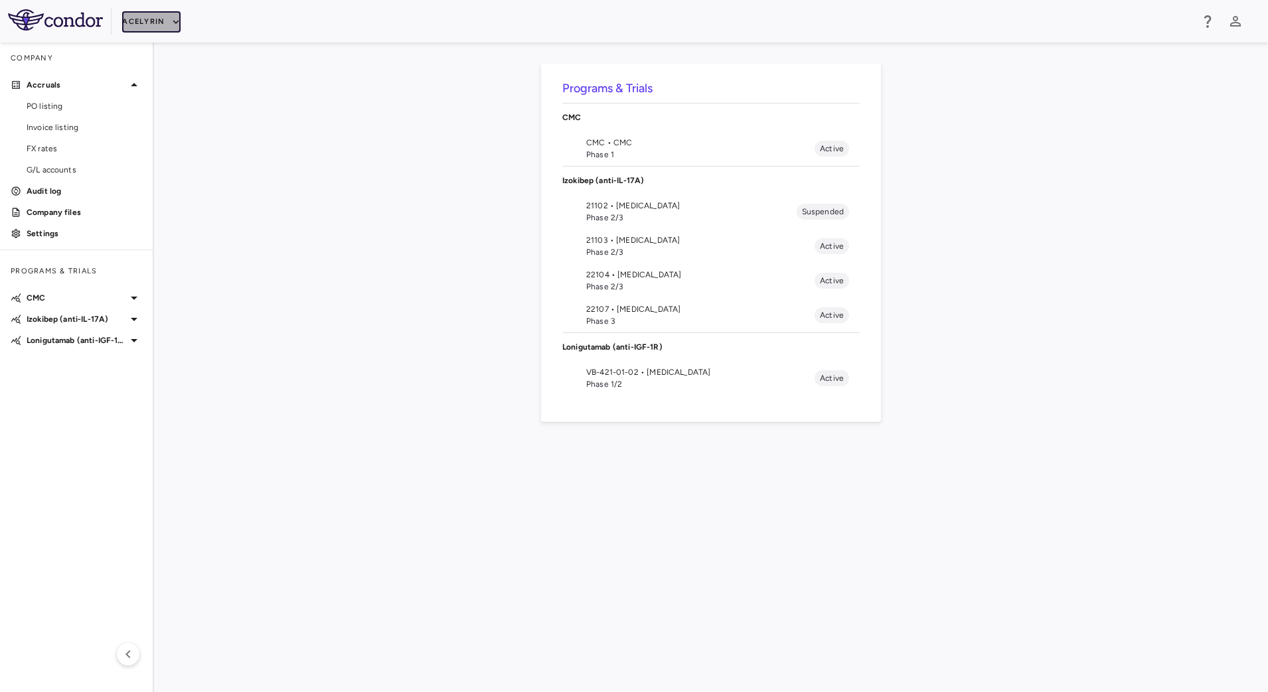
click at [179, 25] on icon "button" at bounding box center [176, 22] width 12 height 12
click at [172, 131] on li "BridgeBio, Inc." at bounding box center [177, 128] width 111 height 20
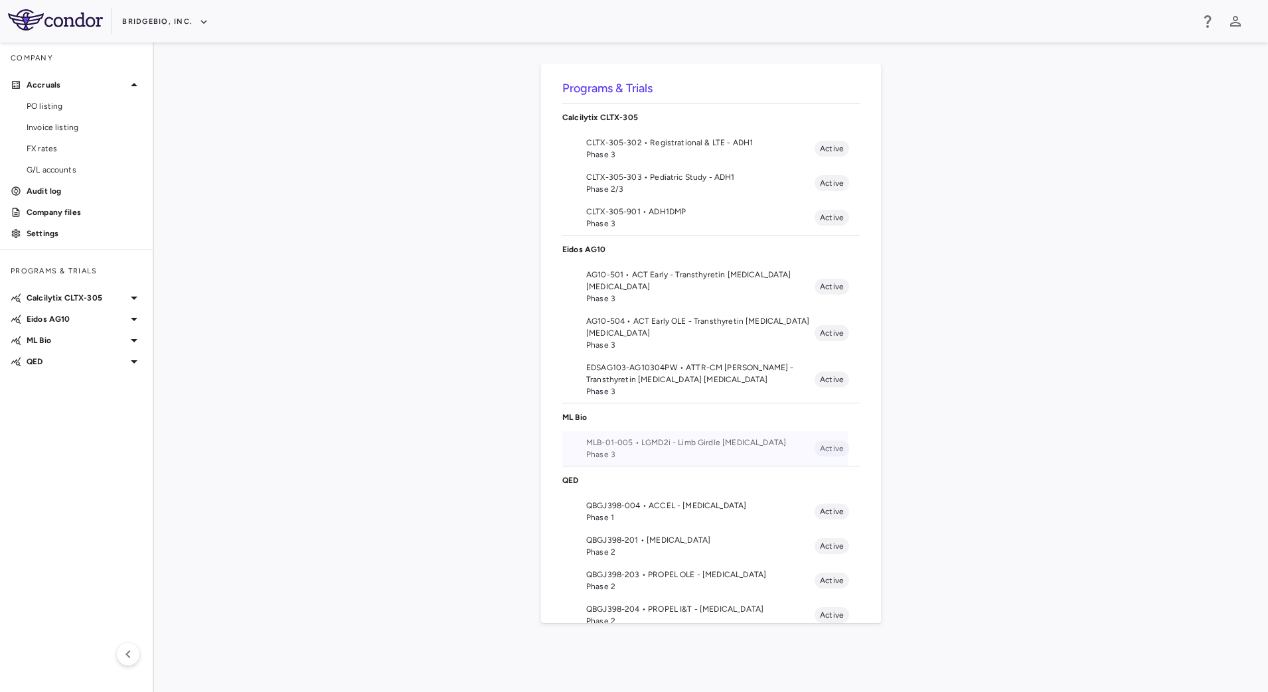
click at [600, 449] on span "Phase 3" at bounding box center [700, 455] width 228 height 12
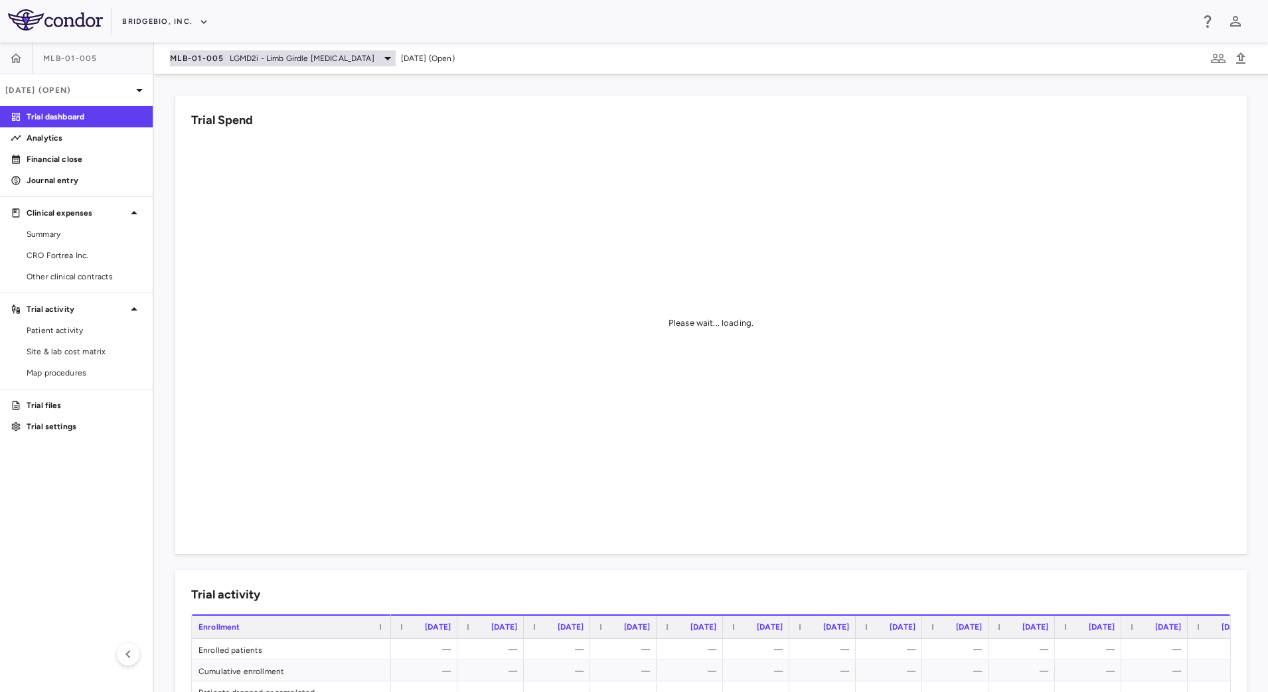
click at [303, 59] on span "LGMD2i - Limb Girdle Muscular Dystrophy" at bounding box center [302, 58] width 145 height 12
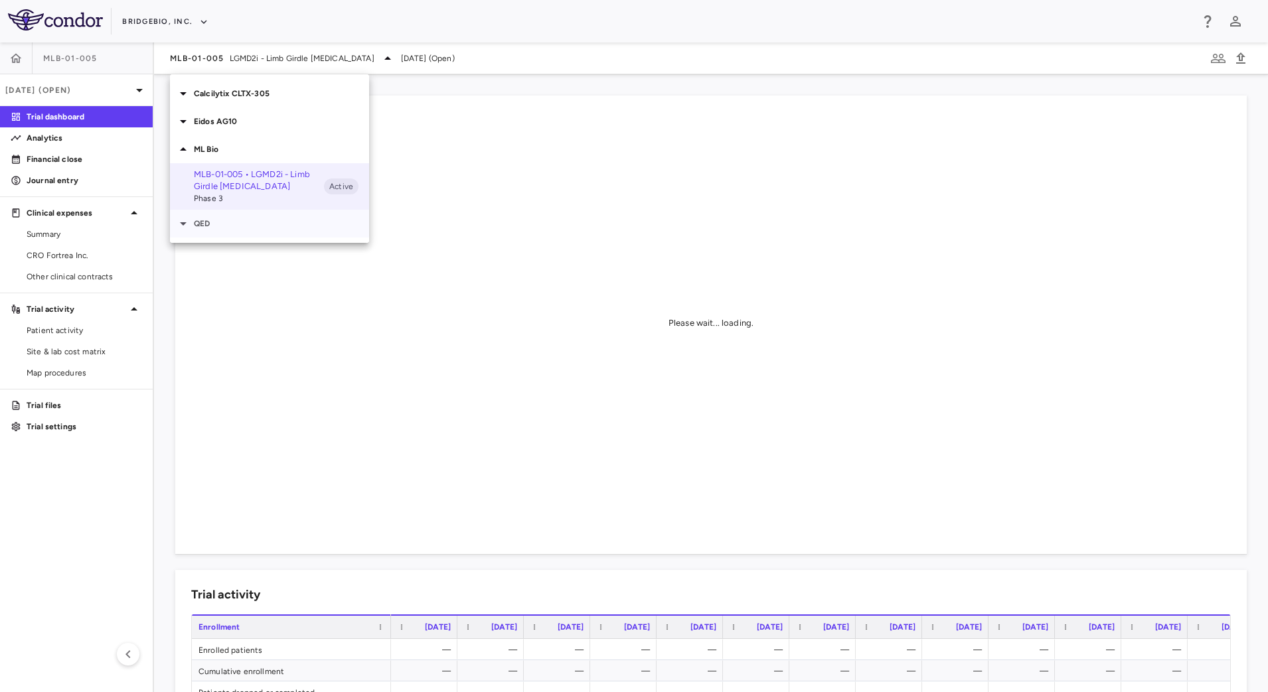
click at [183, 221] on icon at bounding box center [183, 224] width 16 height 16
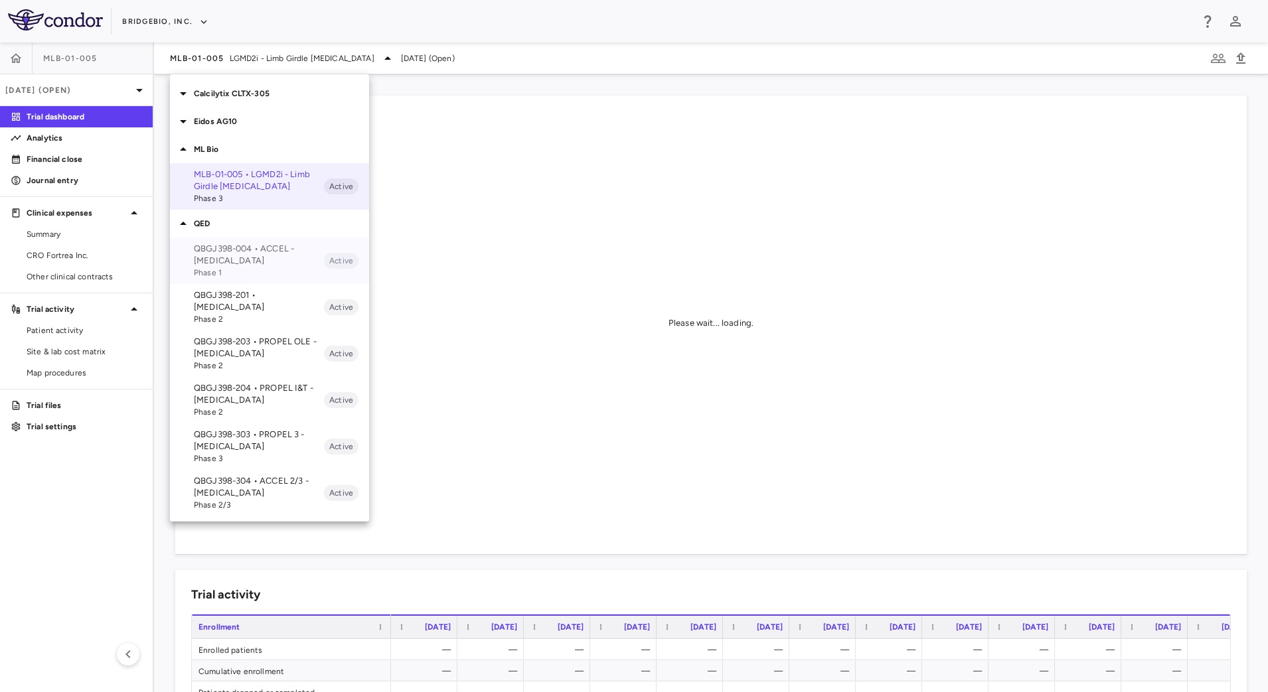
click at [230, 256] on p "QBGJ398-004 • ACCEL - Hypochondroplasia" at bounding box center [259, 255] width 130 height 24
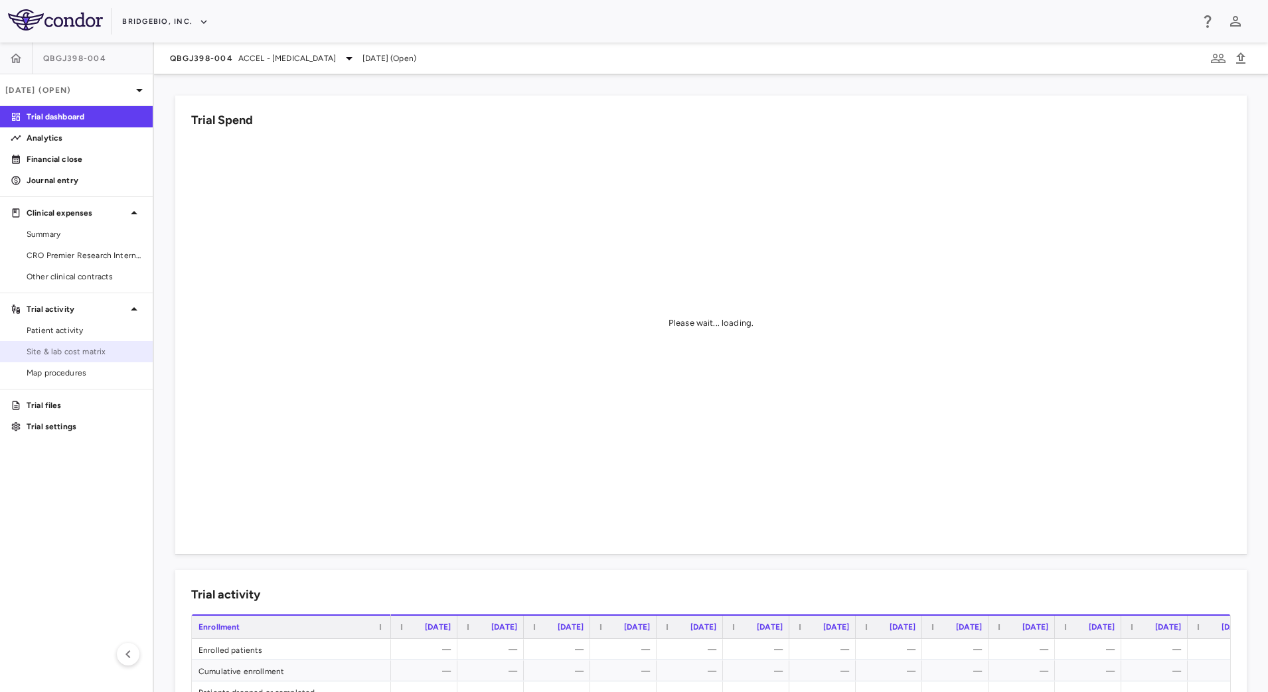
click at [85, 351] on span "Site & lab cost matrix" at bounding box center [85, 352] width 116 height 12
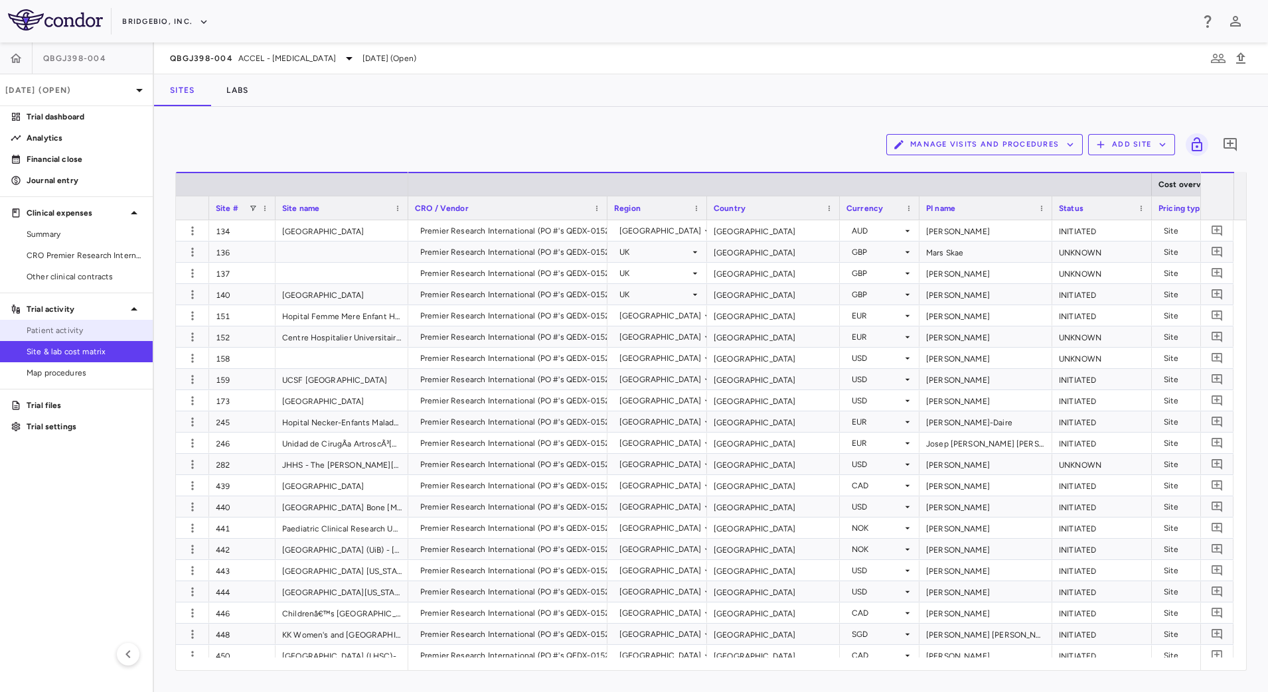
click at [74, 325] on span "Patient activity" at bounding box center [85, 331] width 116 height 12
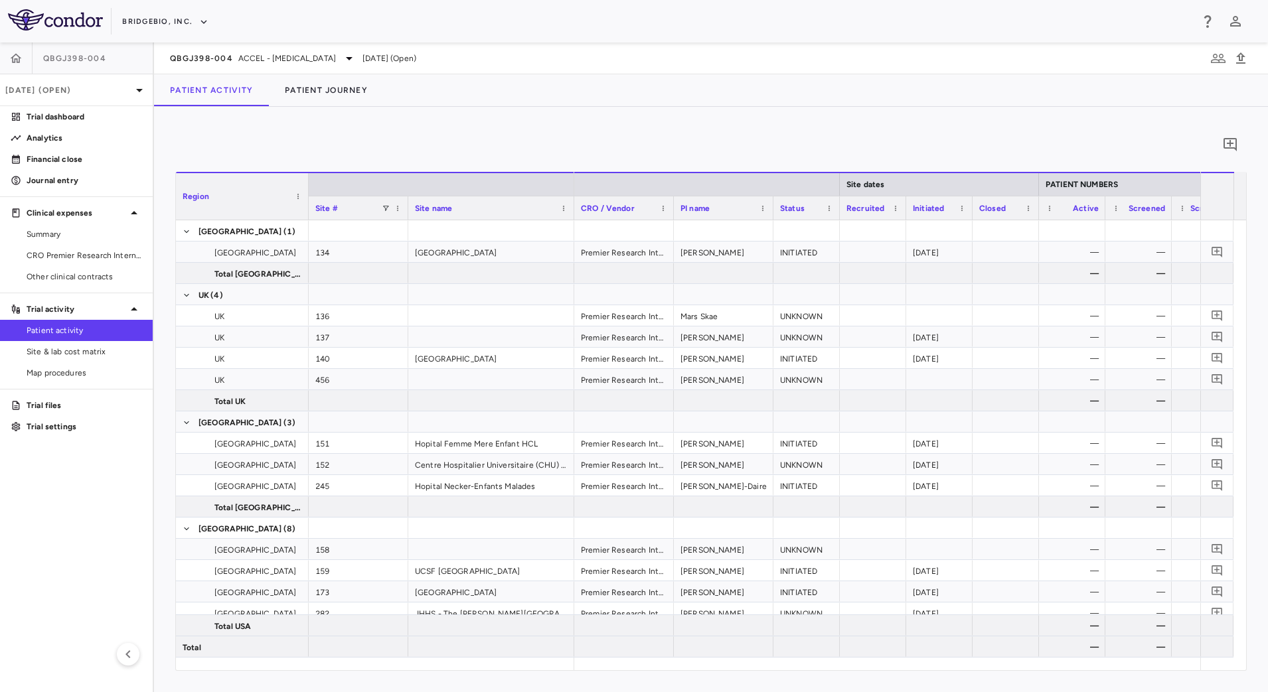
scroll to position [0, 119]
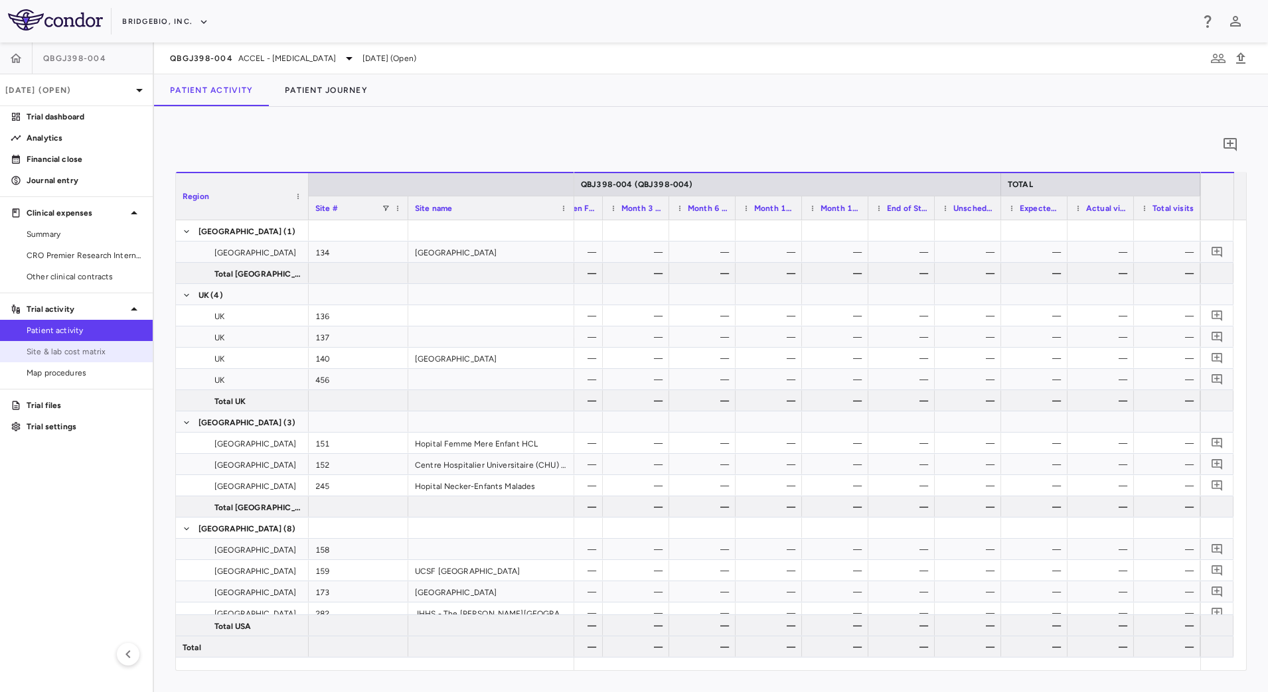
click at [70, 355] on span "Site & lab cost matrix" at bounding box center [85, 352] width 116 height 12
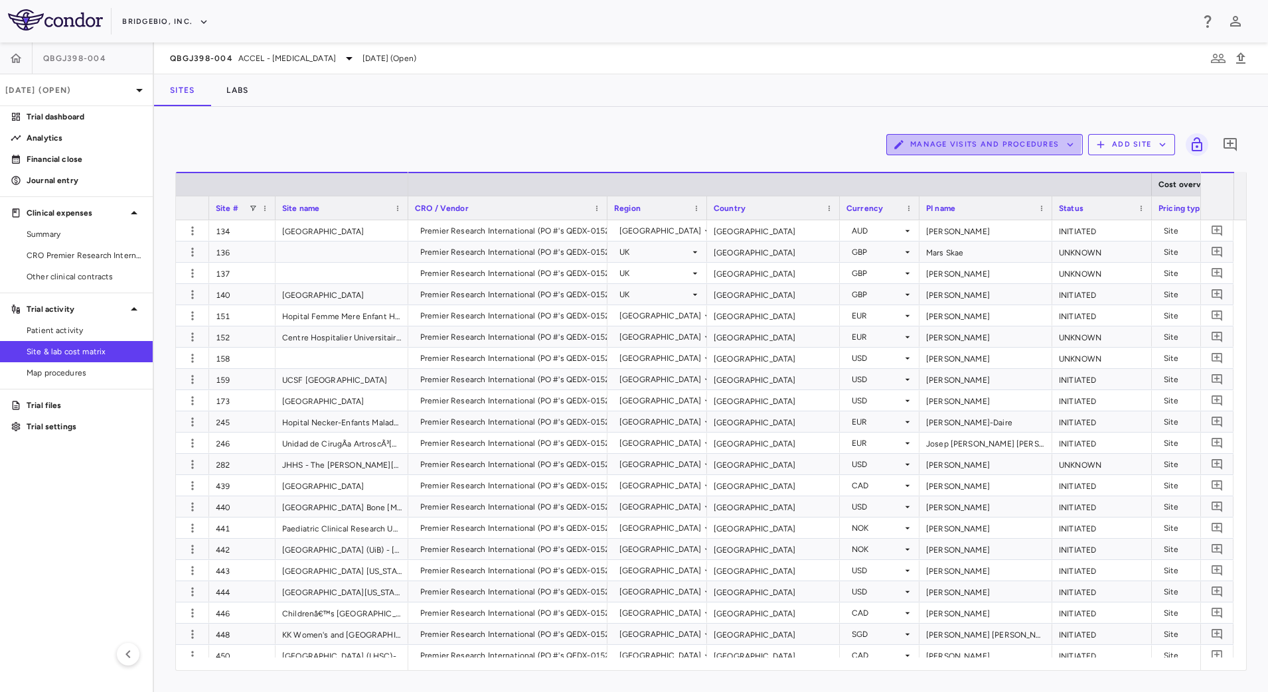
click at [976, 142] on button "Manage Visits and Procedures" at bounding box center [984, 144] width 197 height 21
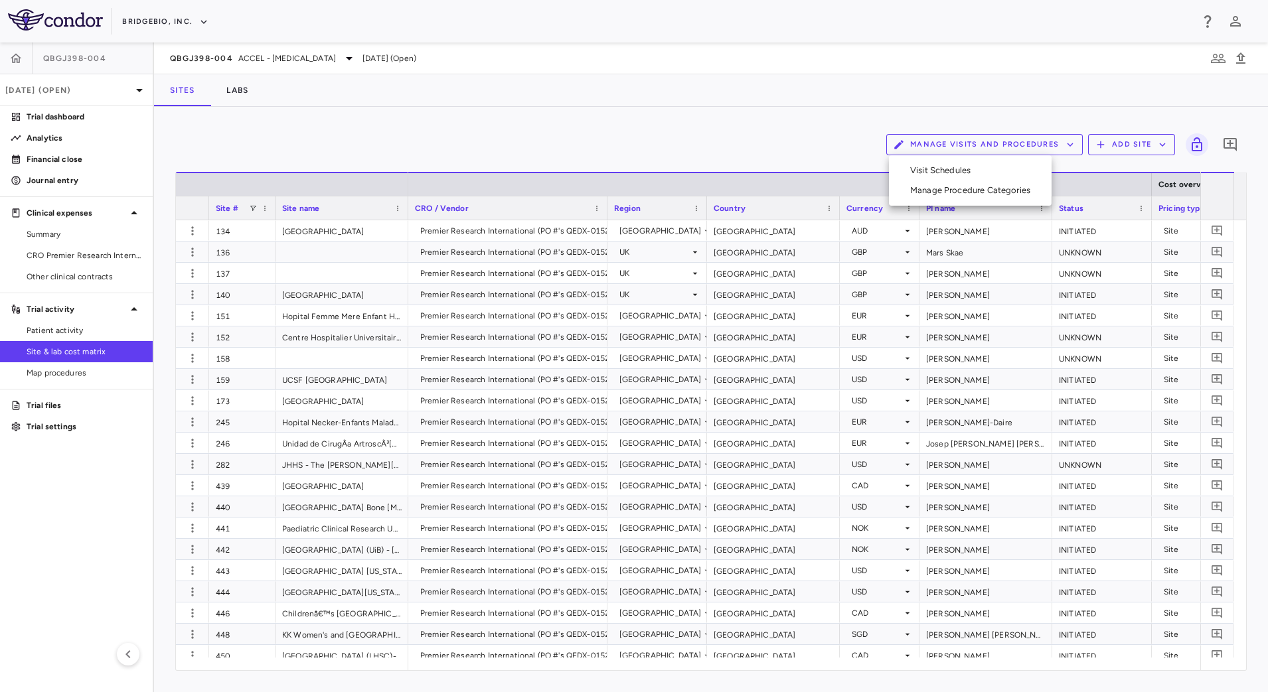
click at [981, 164] on li "Visit Schedules" at bounding box center [970, 171] width 141 height 20
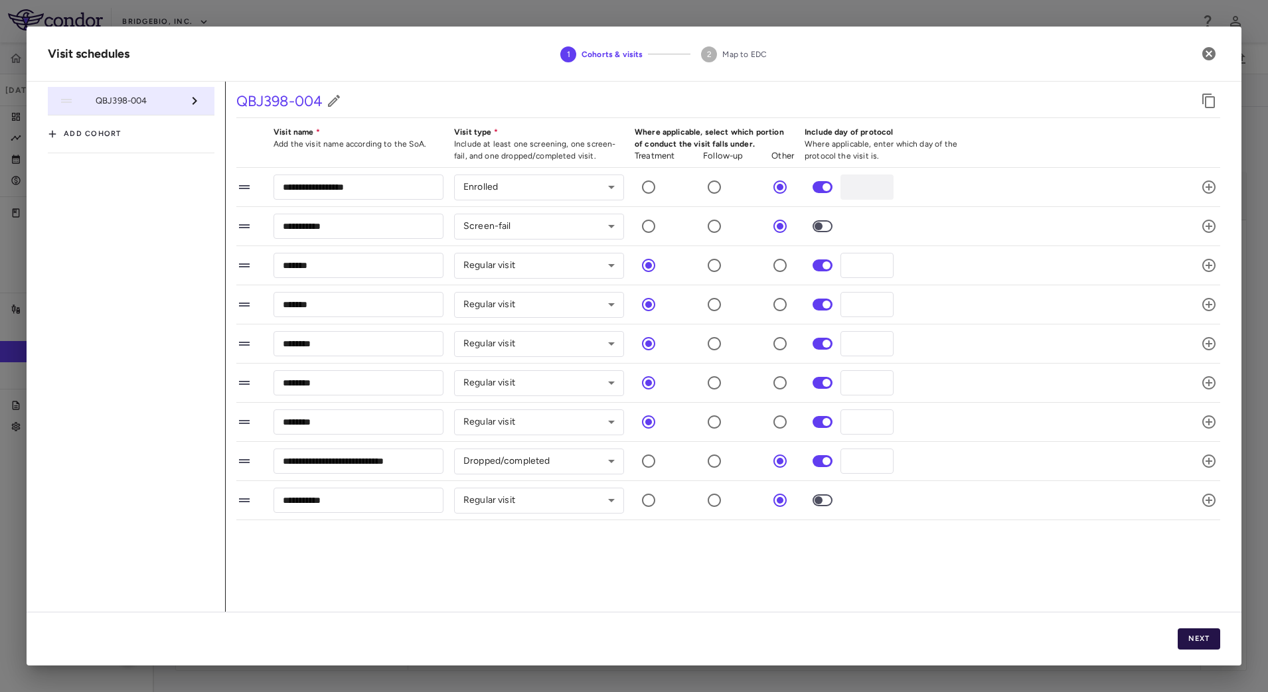
click at [1191, 637] on button "Next" at bounding box center [1199, 639] width 42 height 21
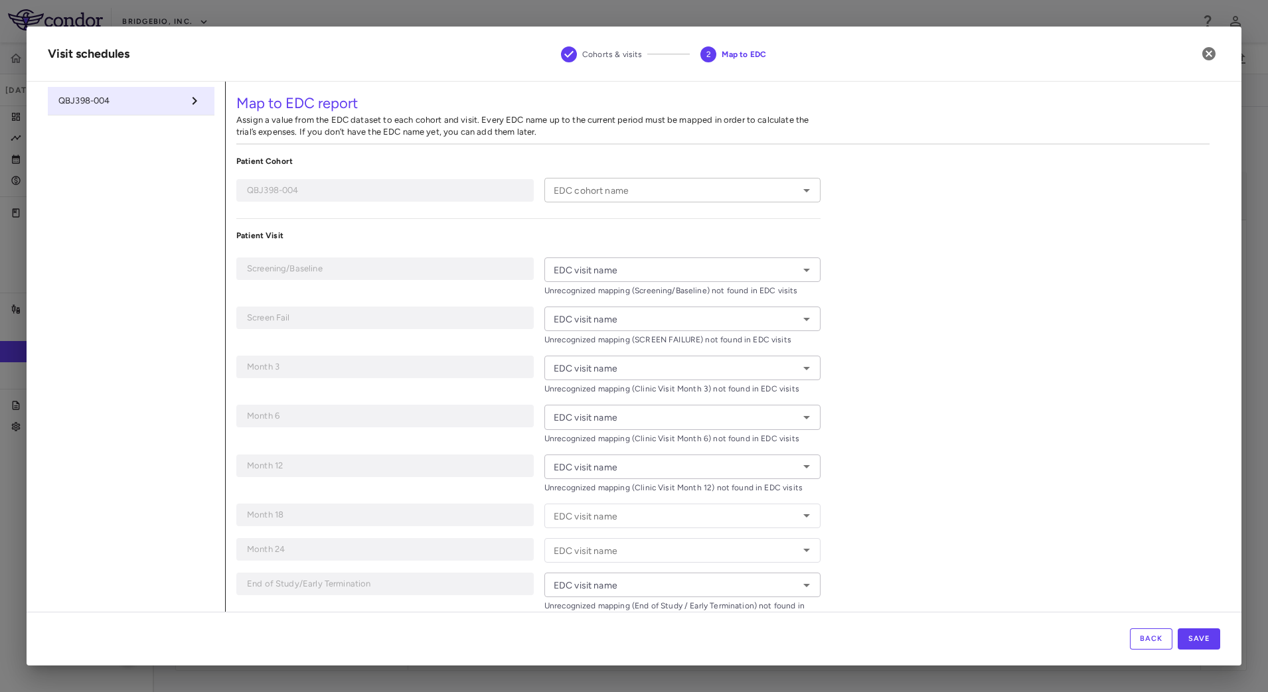
type input "**********"
click at [799, 266] on icon "Open" at bounding box center [807, 270] width 16 height 16
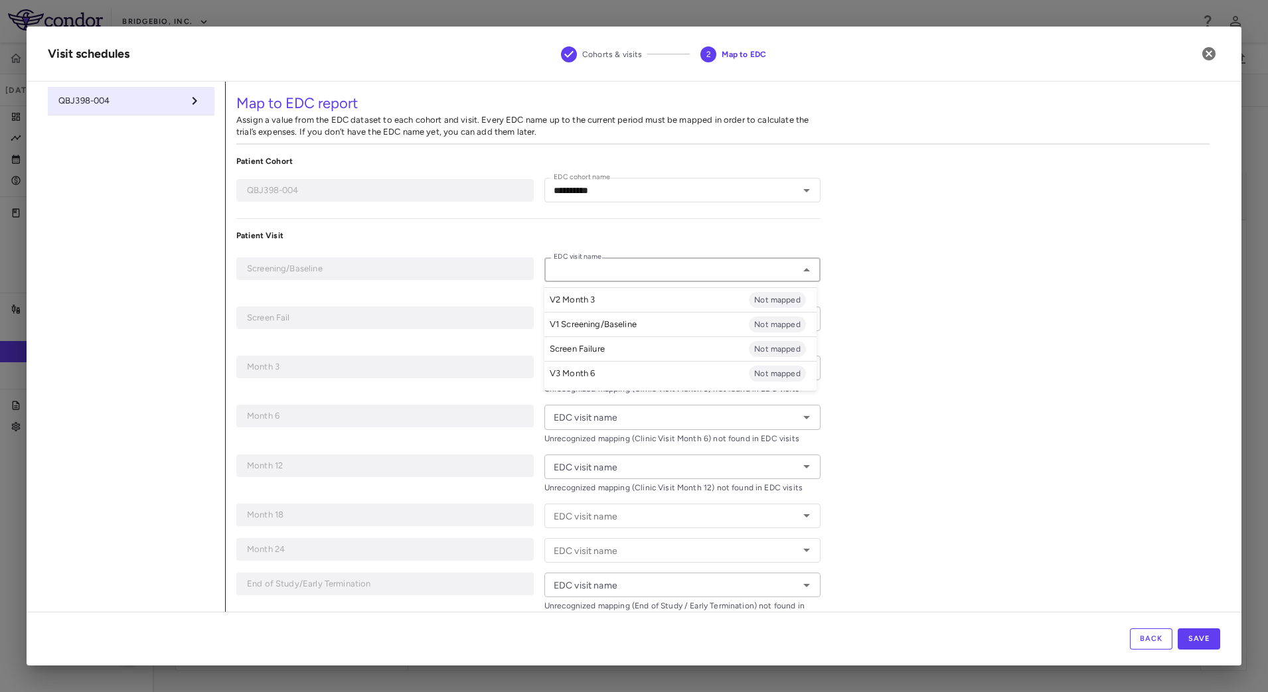
click at [683, 329] on li "V1 Screening/Baseline Not mapped" at bounding box center [680, 324] width 272 height 25
type input "**********"
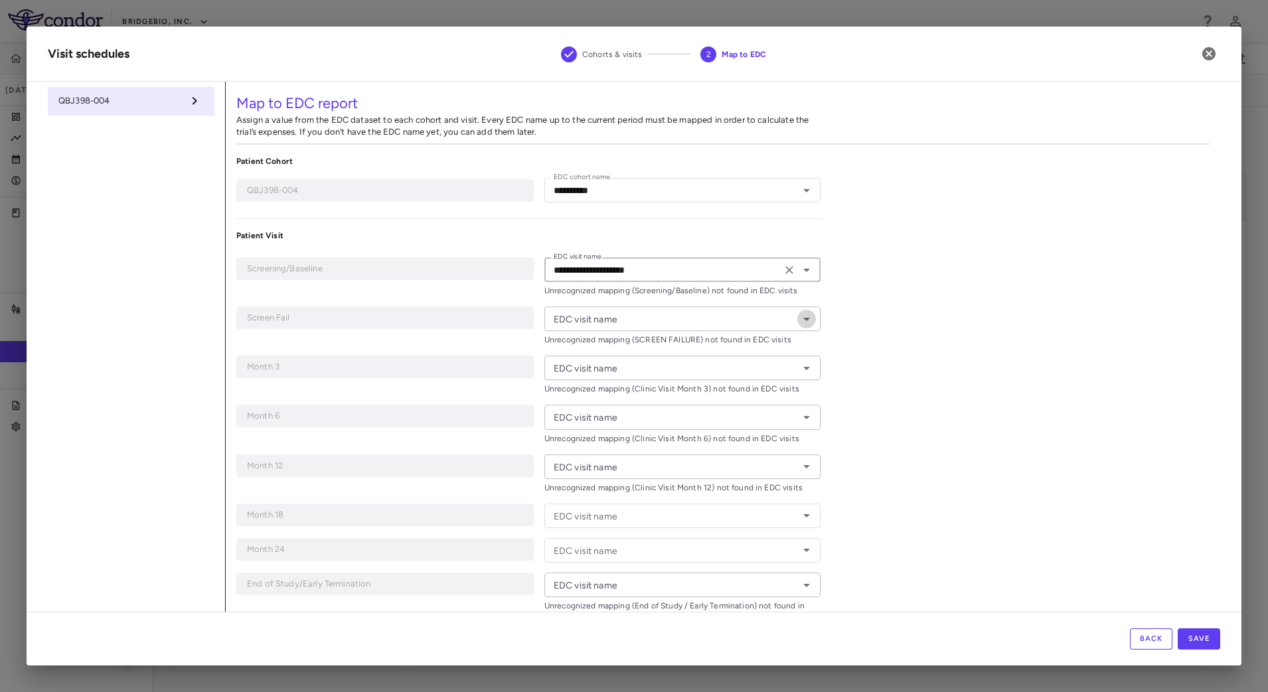
click at [801, 319] on icon "Open" at bounding box center [807, 319] width 16 height 16
click at [645, 398] on li "Screen Failure Not mapped" at bounding box center [680, 398] width 272 height 25
type input "**********"
click at [805, 372] on icon "Open" at bounding box center [807, 368] width 16 height 16
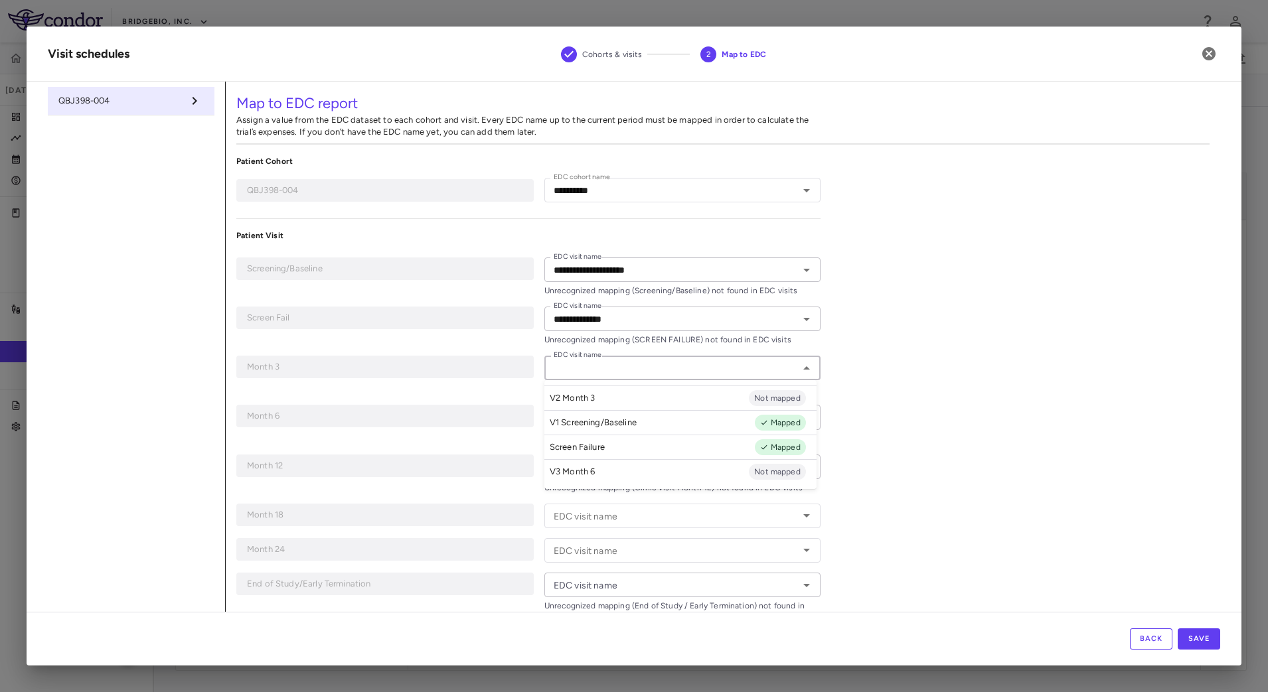
click at [708, 388] on li "V2 Month 3 Not mapped" at bounding box center [680, 398] width 272 height 25
type input "**********"
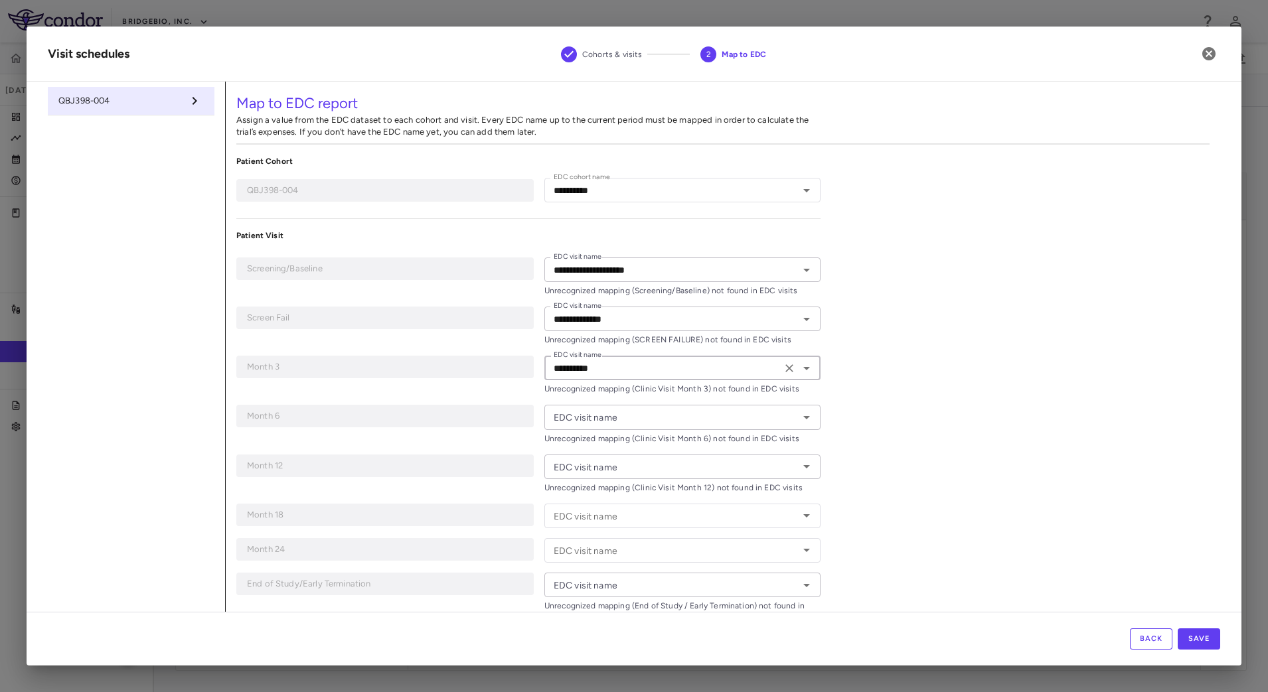
click at [799, 419] on icon "Open" at bounding box center [807, 418] width 16 height 16
click at [663, 519] on li "V3 Month 6 Not mapped" at bounding box center [680, 521] width 272 height 25
type input "**********"
click at [803, 468] on icon "Open" at bounding box center [807, 467] width 16 height 16
click at [923, 495] on div "**********" at bounding box center [723, 388] width 995 height 612
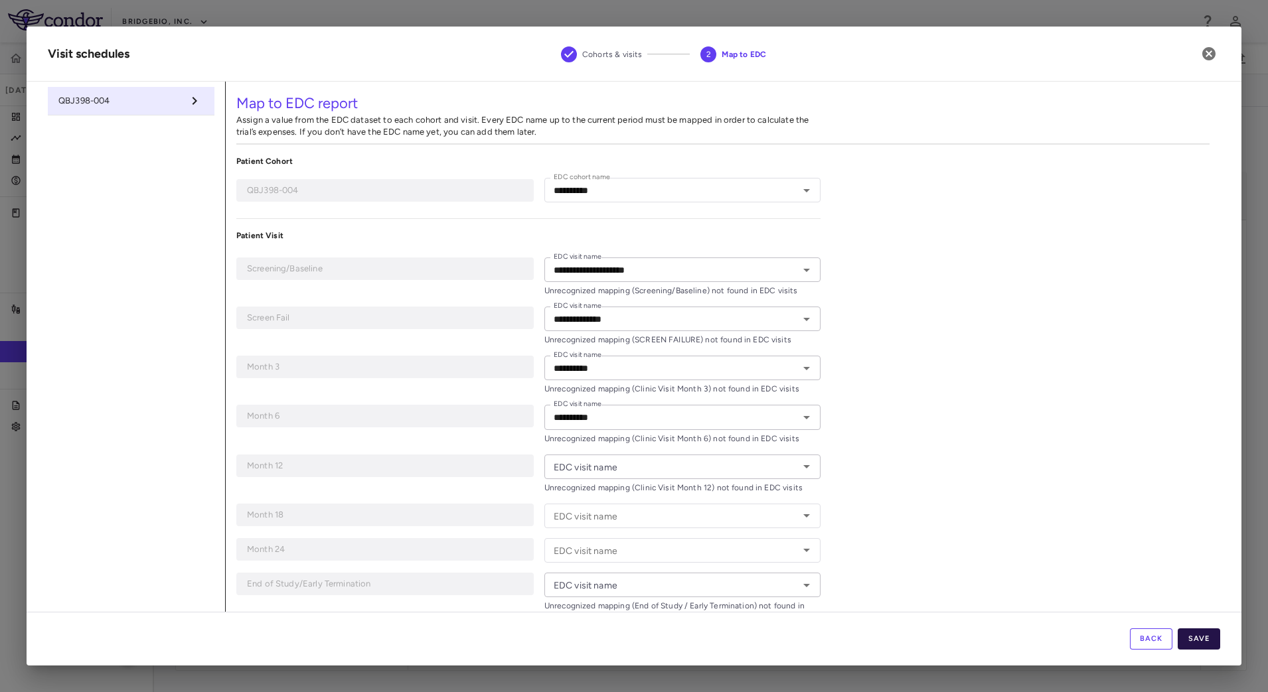
click at [1194, 640] on button "Save" at bounding box center [1199, 639] width 42 height 21
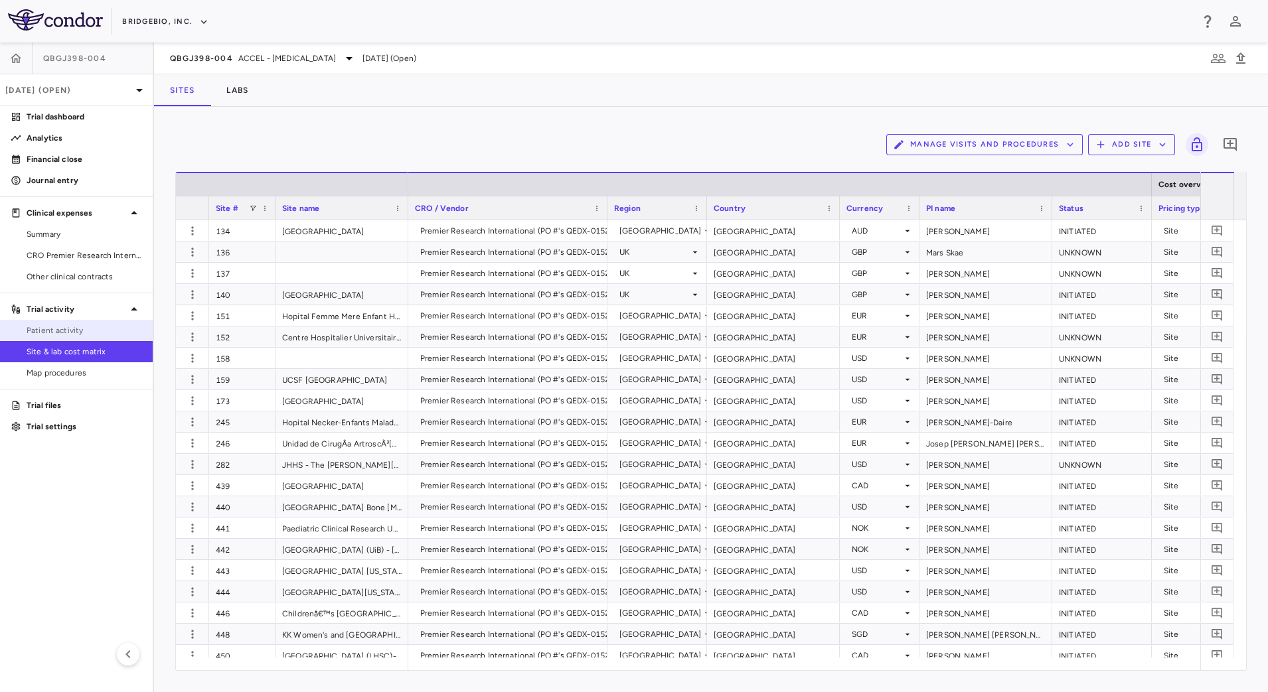
click at [85, 335] on span "Patient activity" at bounding box center [85, 331] width 116 height 12
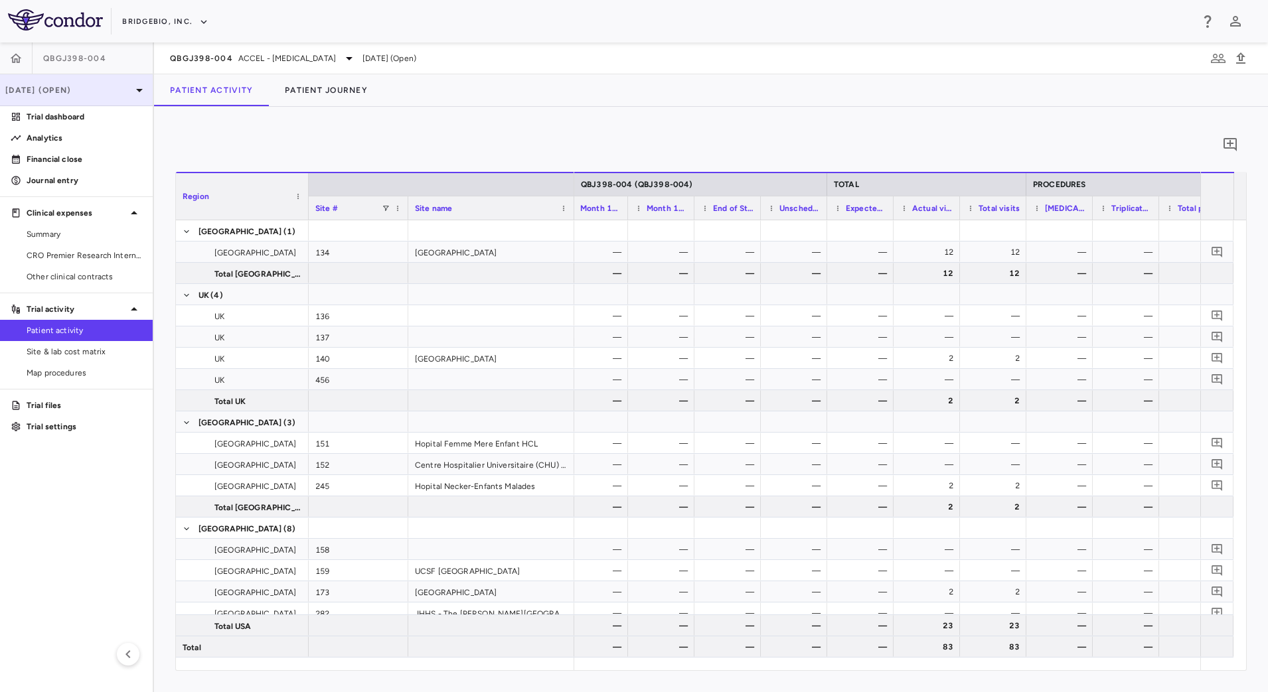
click at [120, 82] on div "Mar 2025 (Open)" at bounding box center [76, 90] width 153 height 32
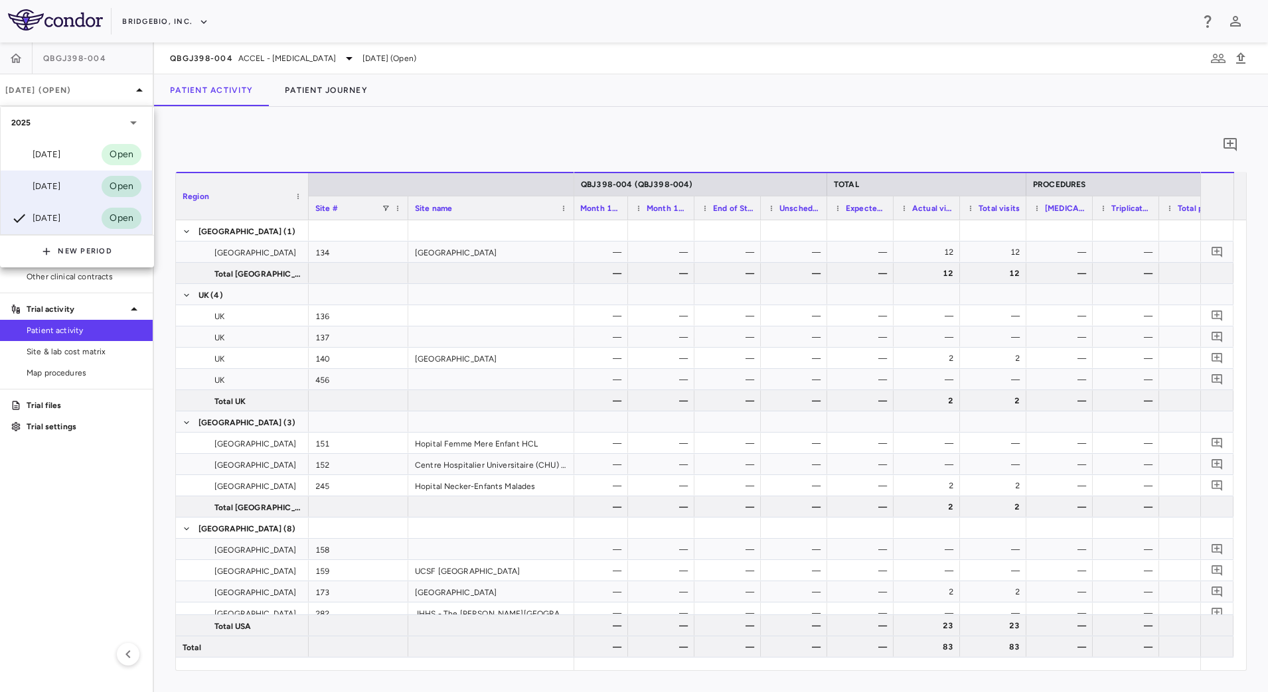
click at [50, 183] on div "Jun 2025" at bounding box center [35, 187] width 49 height 16
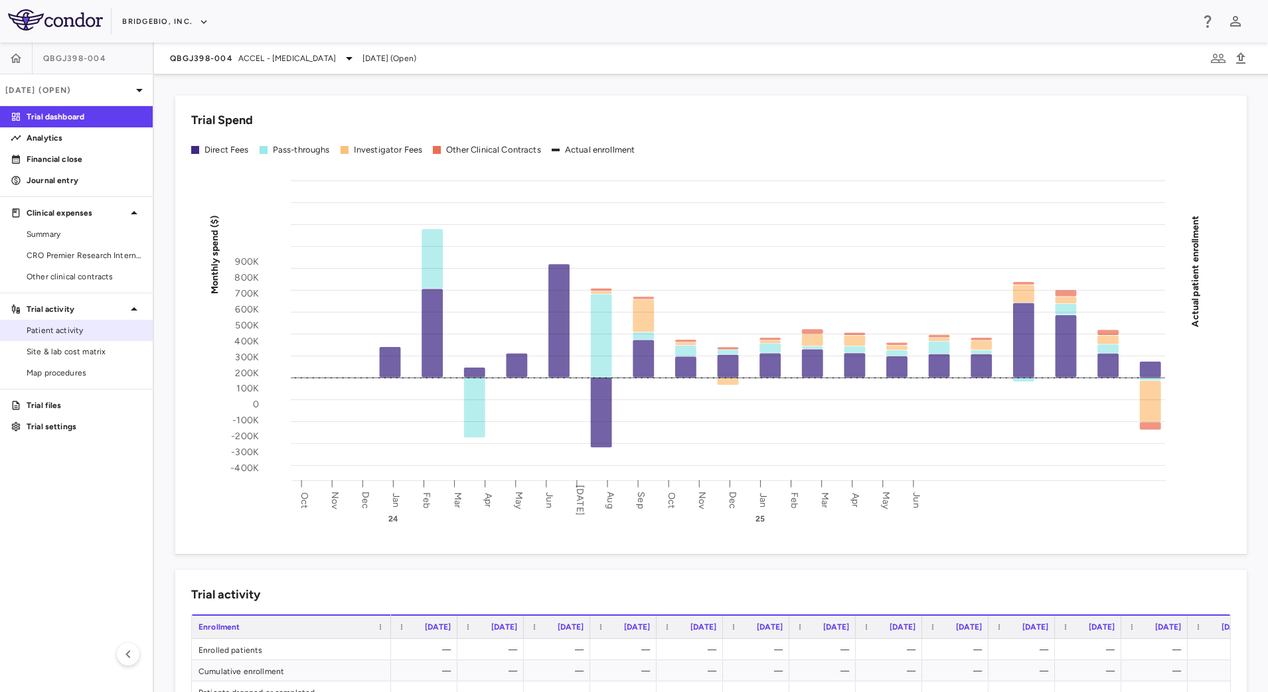
click at [79, 335] on span "Patient activity" at bounding box center [85, 331] width 116 height 12
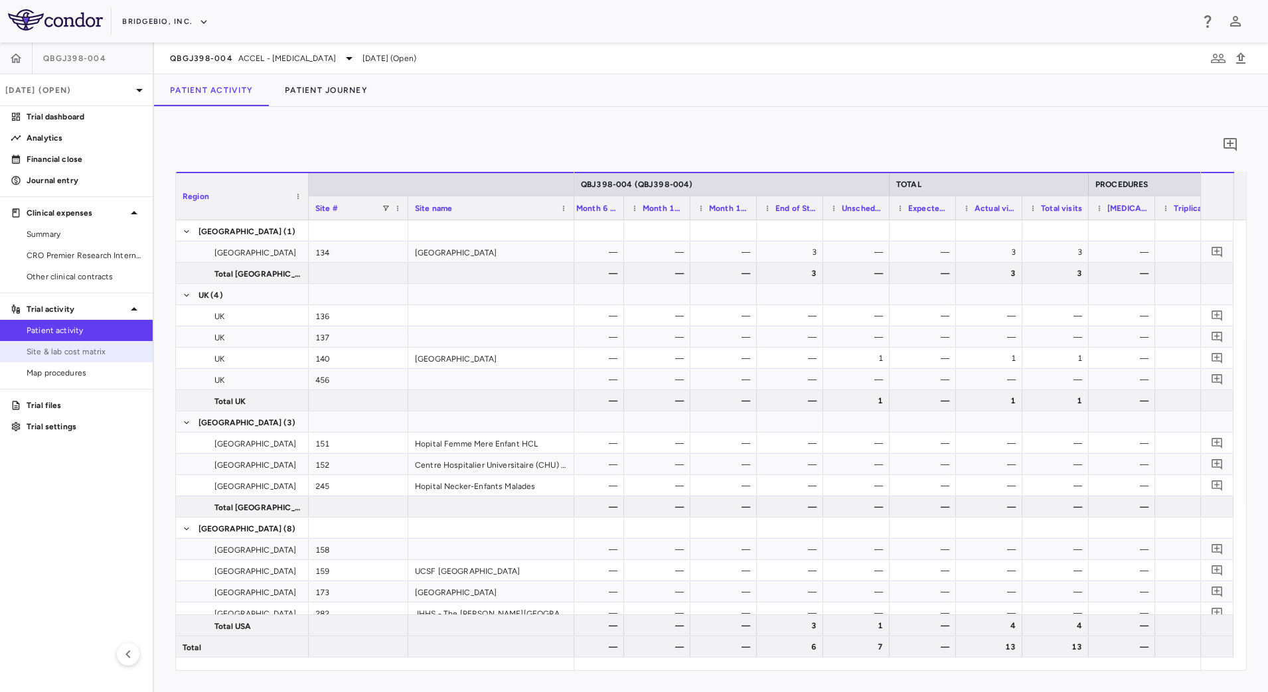
click at [58, 354] on span "Site & lab cost matrix" at bounding box center [85, 352] width 116 height 12
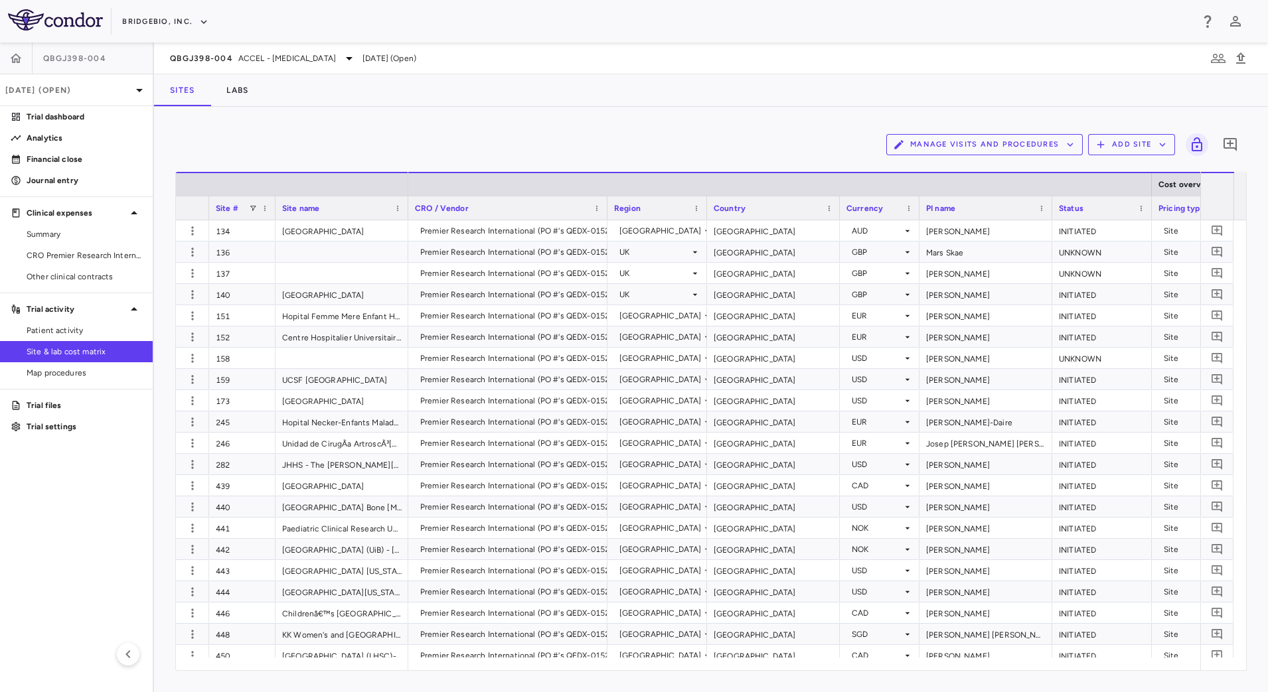
click at [1061, 147] on button "Manage Visits and Procedures" at bounding box center [984, 144] width 197 height 21
click at [999, 169] on li "Visit Schedules" at bounding box center [970, 171] width 141 height 20
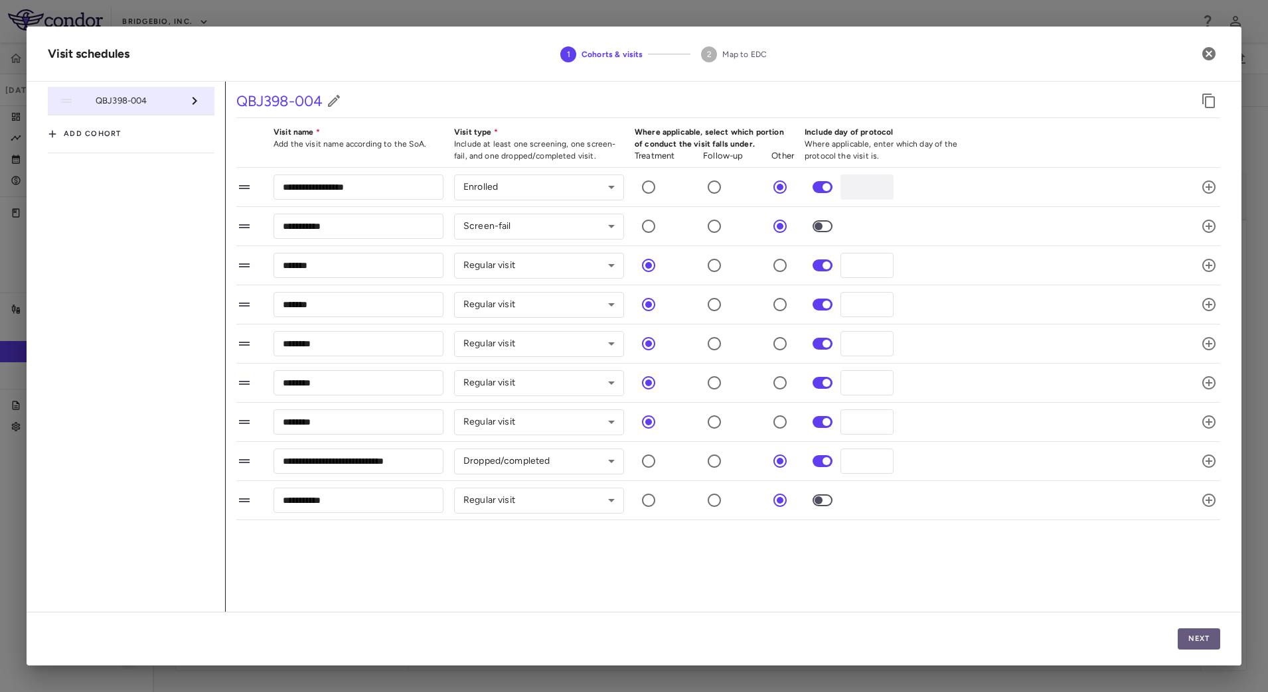
click at [1205, 643] on button "Next" at bounding box center [1199, 639] width 42 height 21
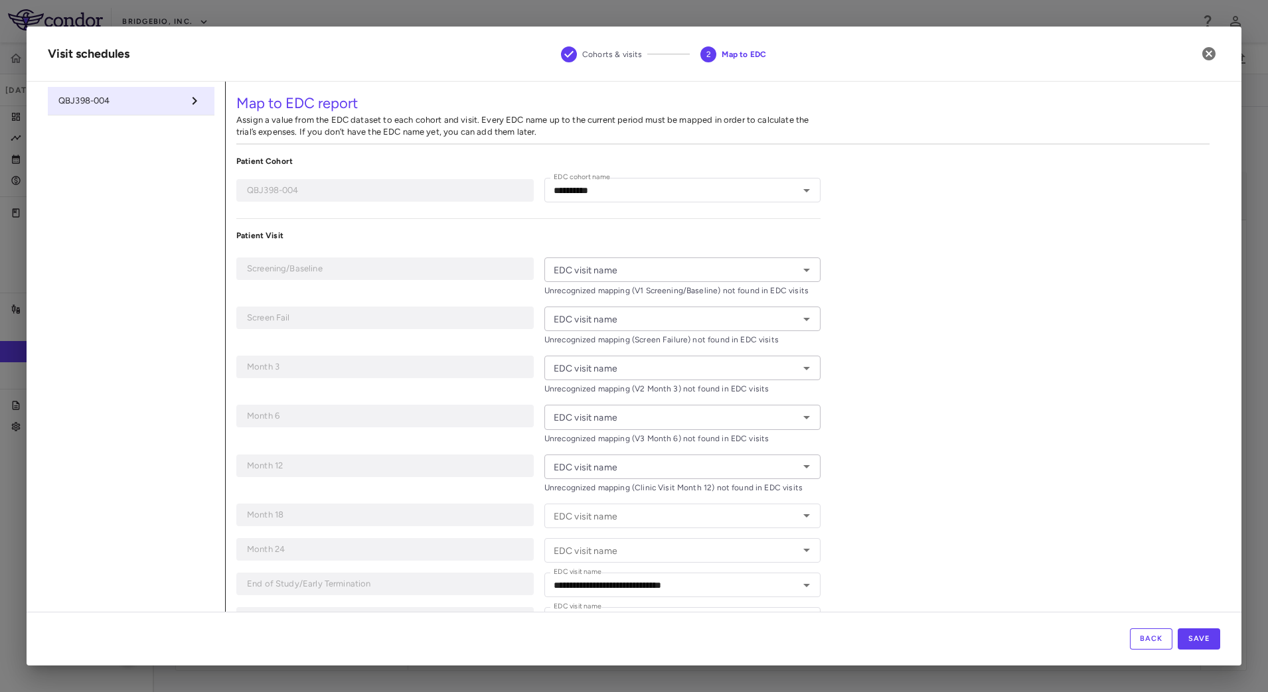
type input "**********"
click at [799, 266] on icon "Open" at bounding box center [807, 270] width 16 height 16
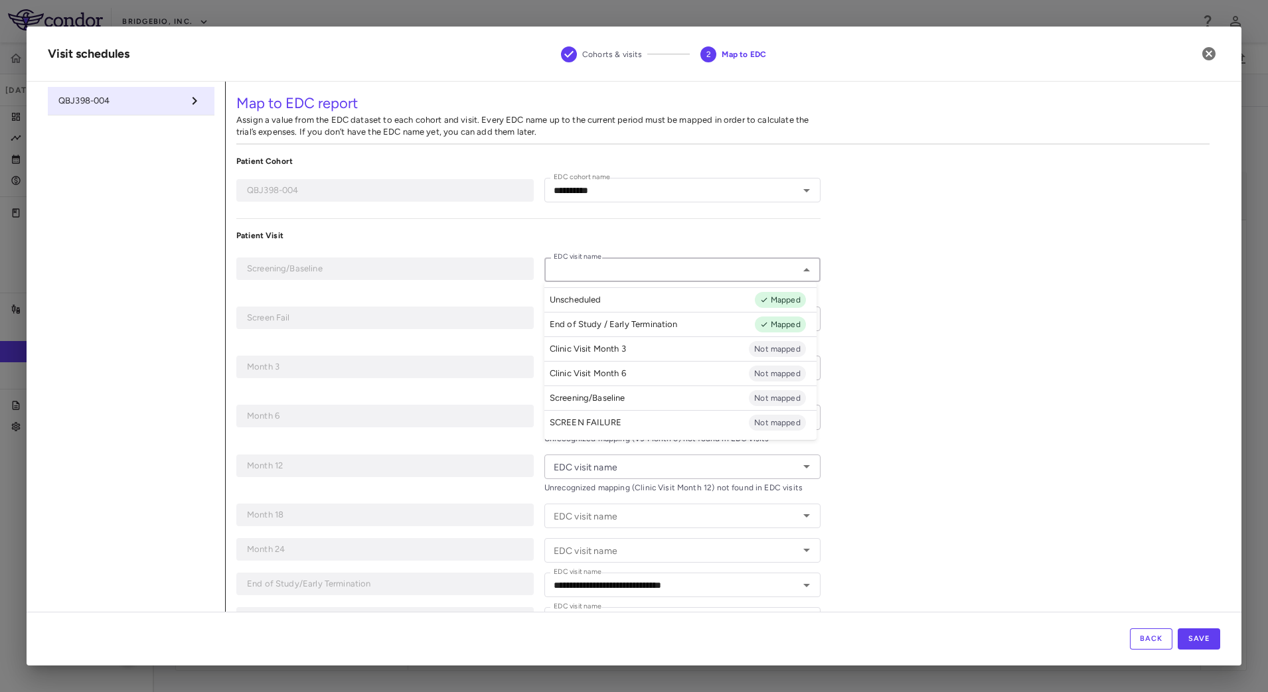
click at [869, 414] on div "**********" at bounding box center [723, 367] width 995 height 571
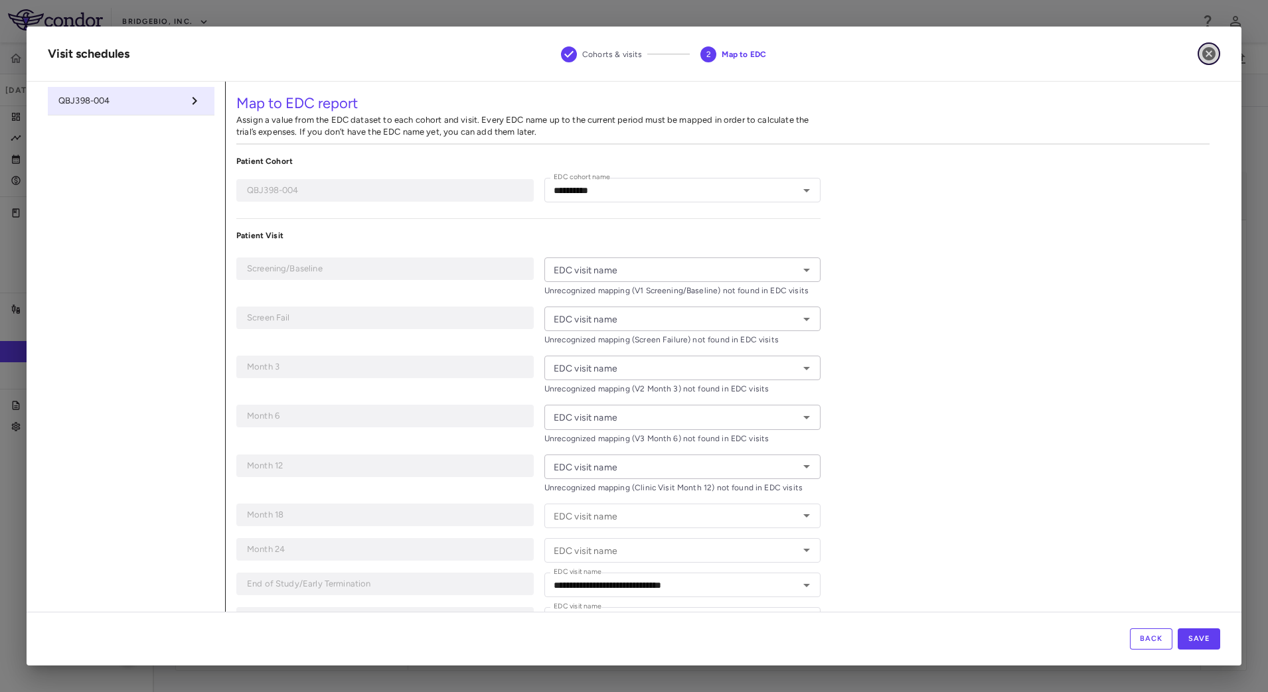
click at [1205, 52] on icon "button" at bounding box center [1208, 53] width 13 height 13
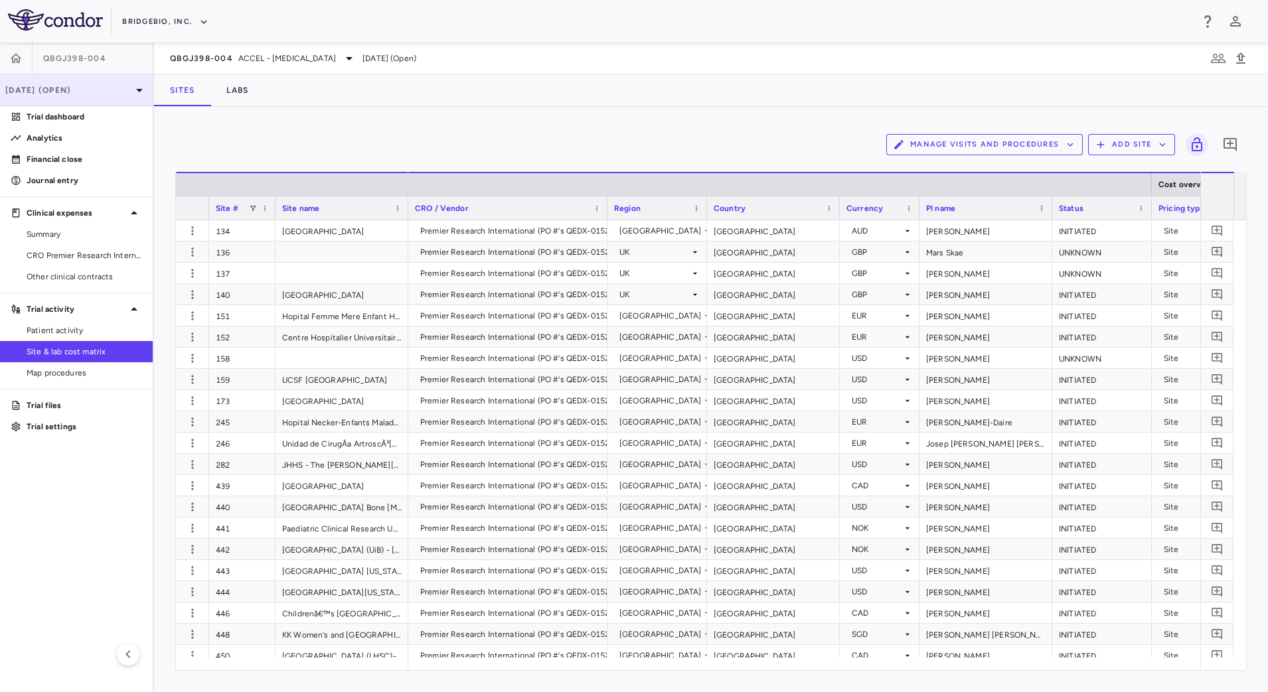
click at [80, 90] on p "Jun 2025 (Open)" at bounding box center [68, 90] width 126 height 12
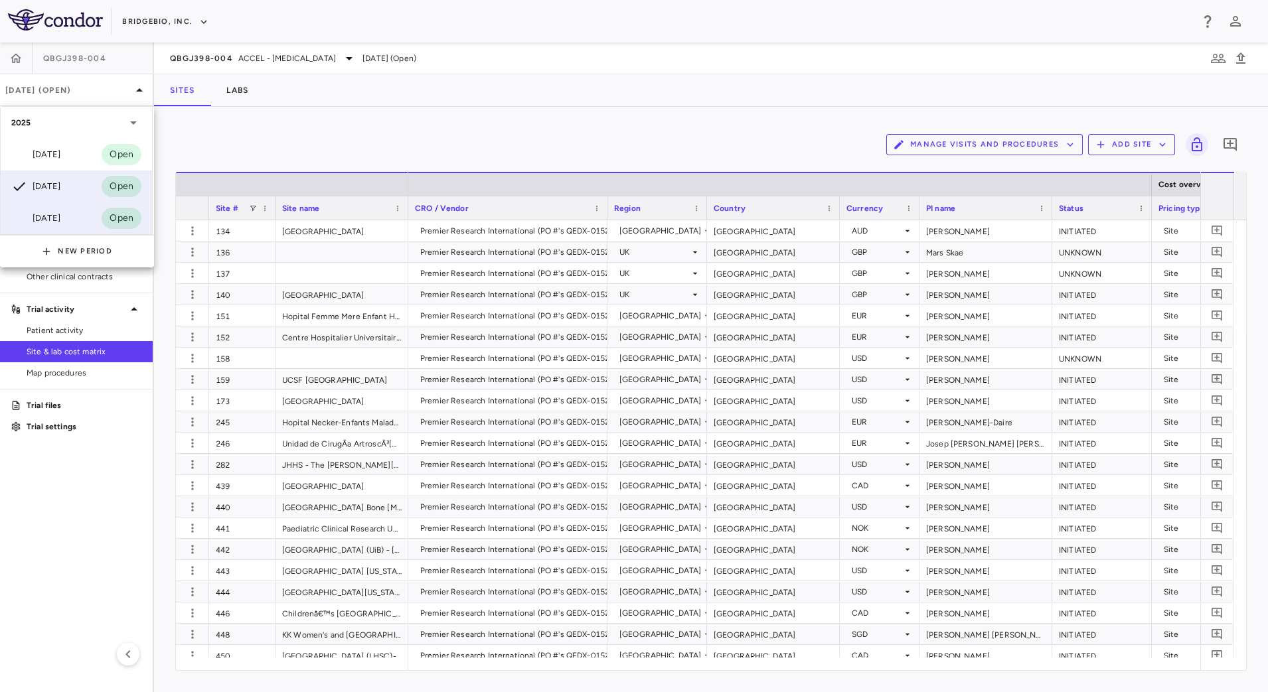
click at [60, 220] on div "Mar 2025" at bounding box center [35, 218] width 49 height 16
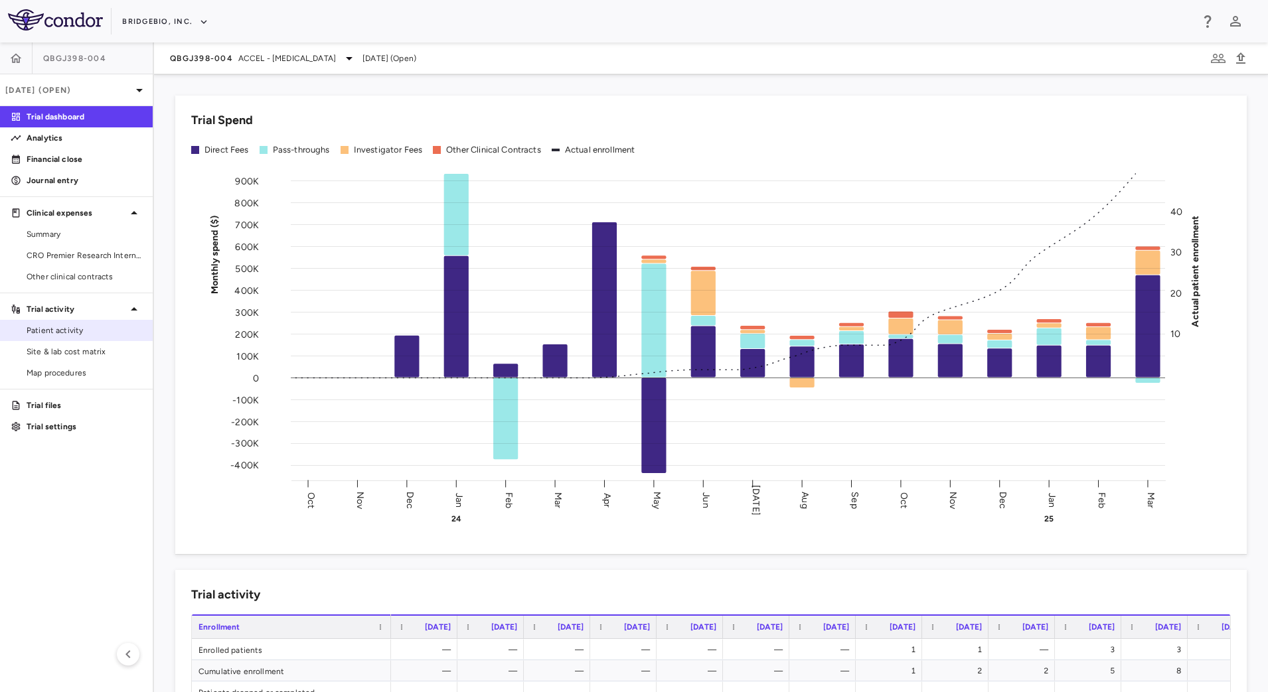
click at [84, 339] on link "Patient activity" at bounding box center [76, 331] width 153 height 20
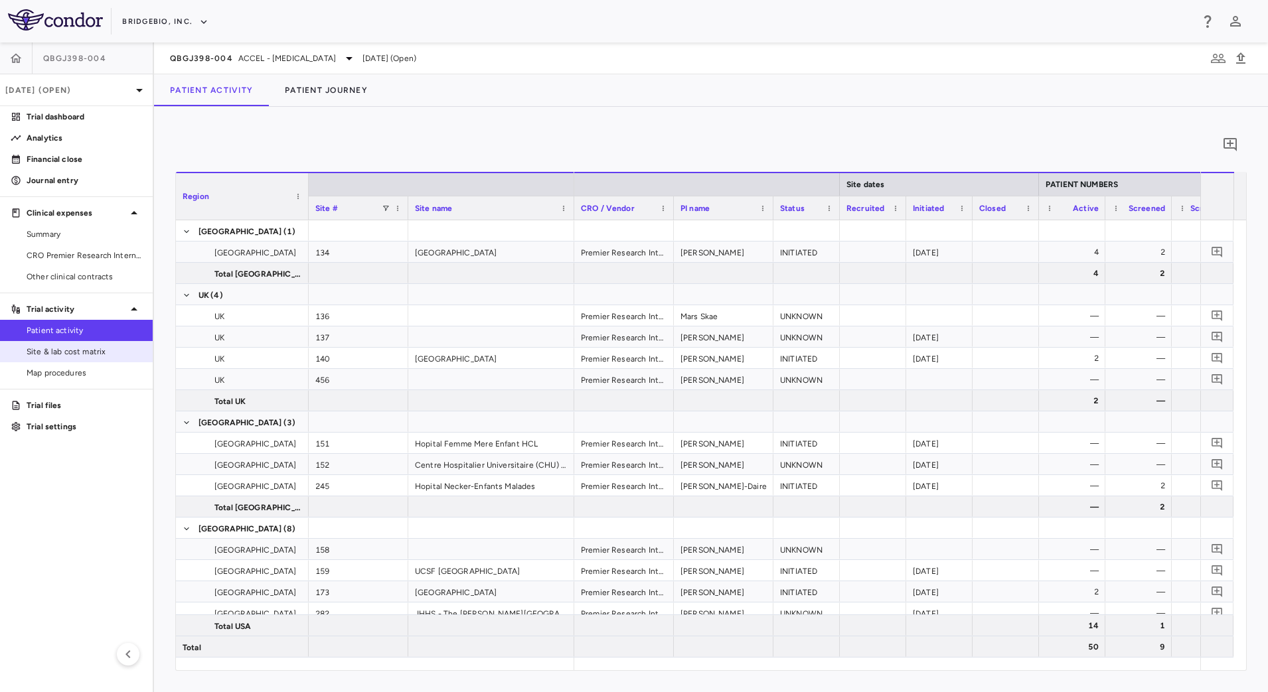
click at [89, 347] on span "Site & lab cost matrix" at bounding box center [85, 352] width 116 height 12
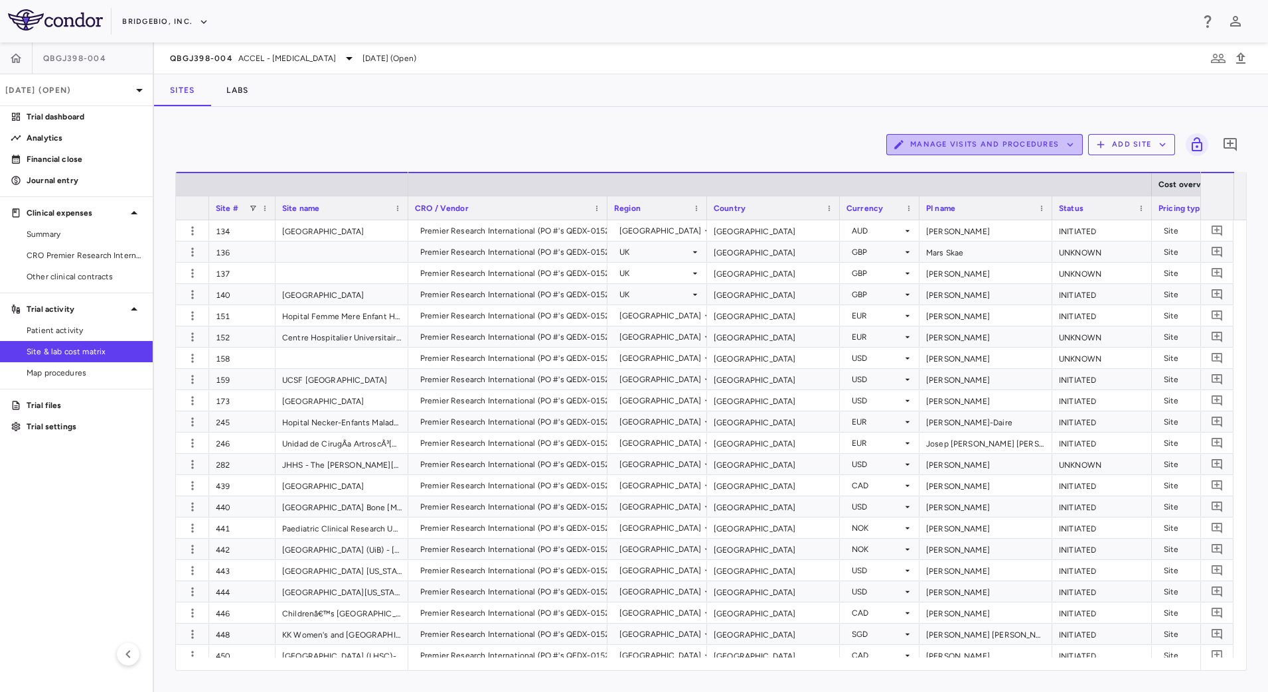
click at [1057, 147] on button "Manage Visits and Procedures" at bounding box center [984, 144] width 197 height 21
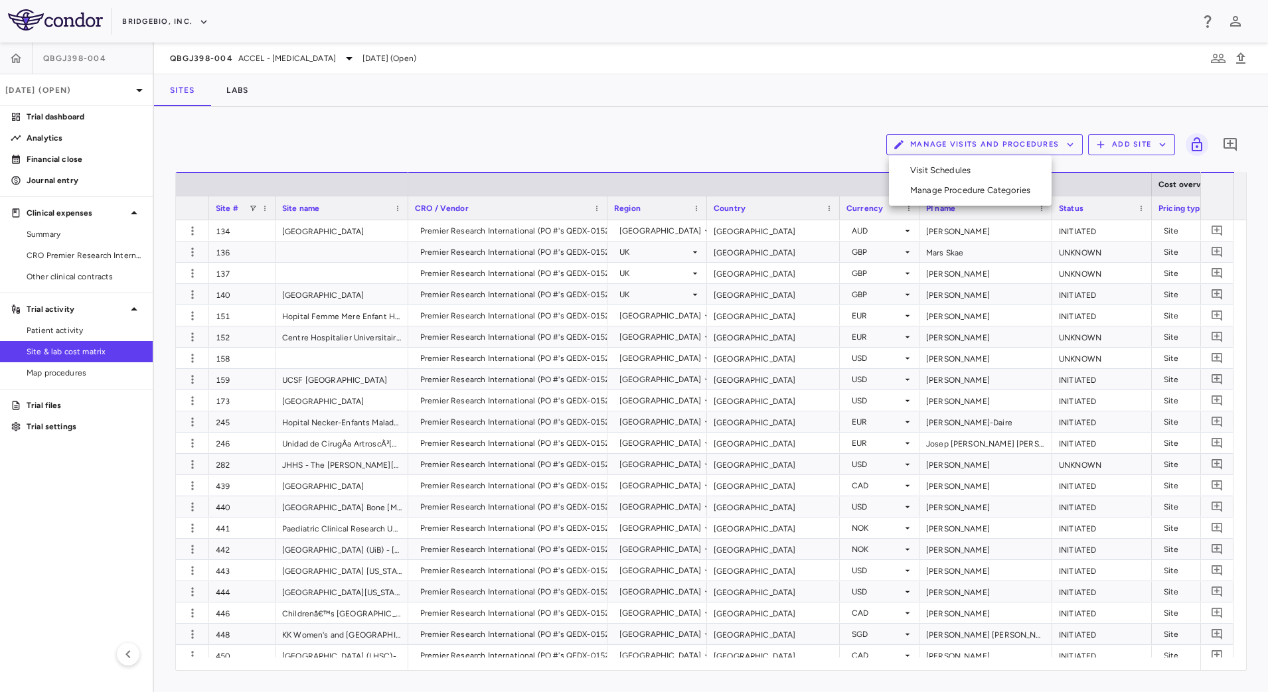
click at [975, 174] on li "Visit Schedules" at bounding box center [970, 171] width 141 height 20
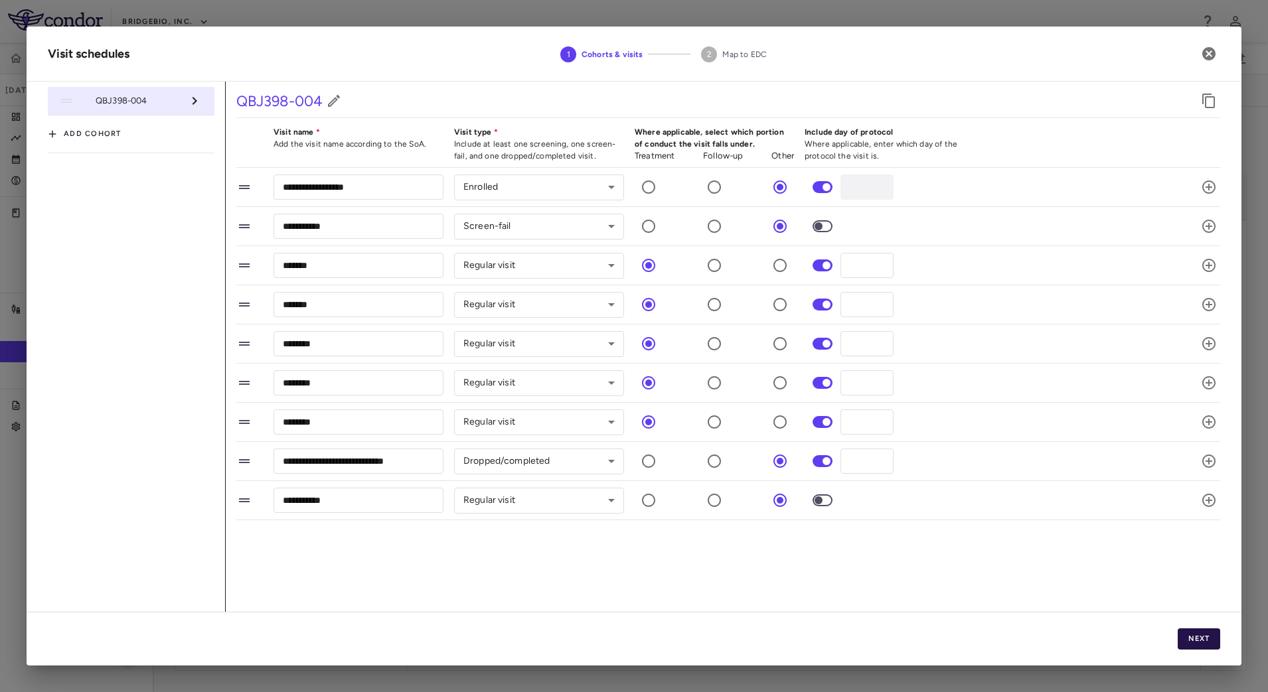
click at [1191, 639] on button "Next" at bounding box center [1199, 639] width 42 height 21
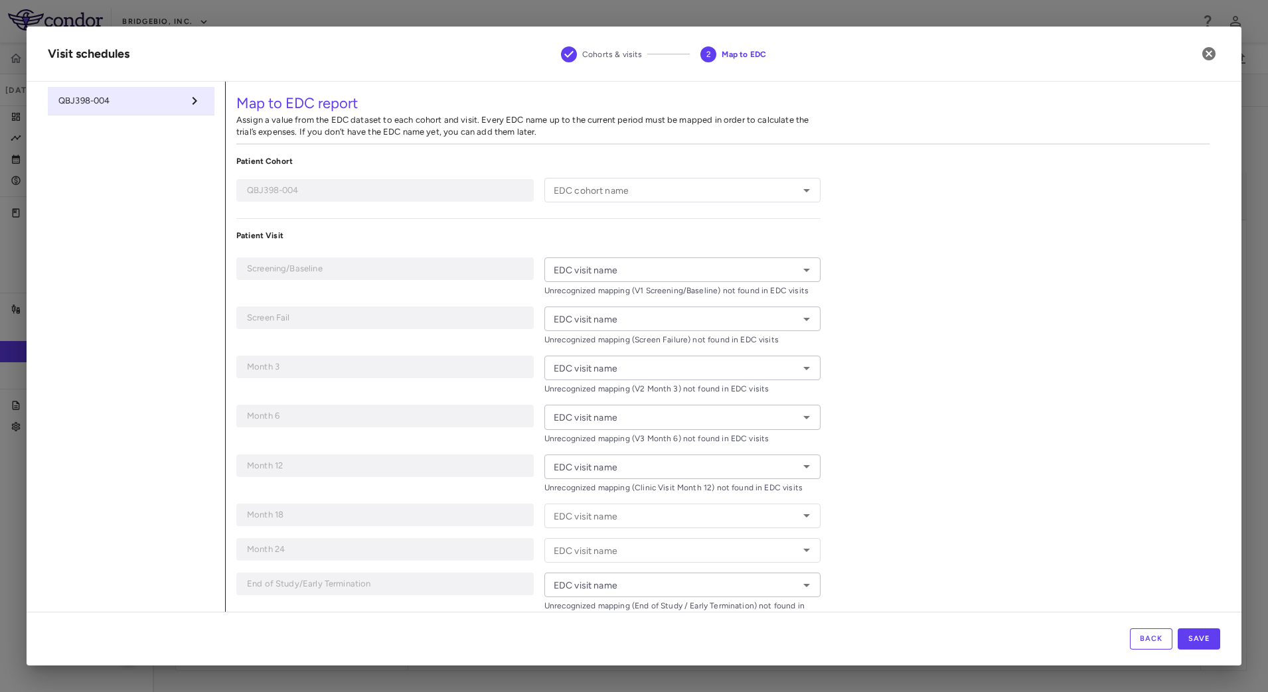
type input "**********"
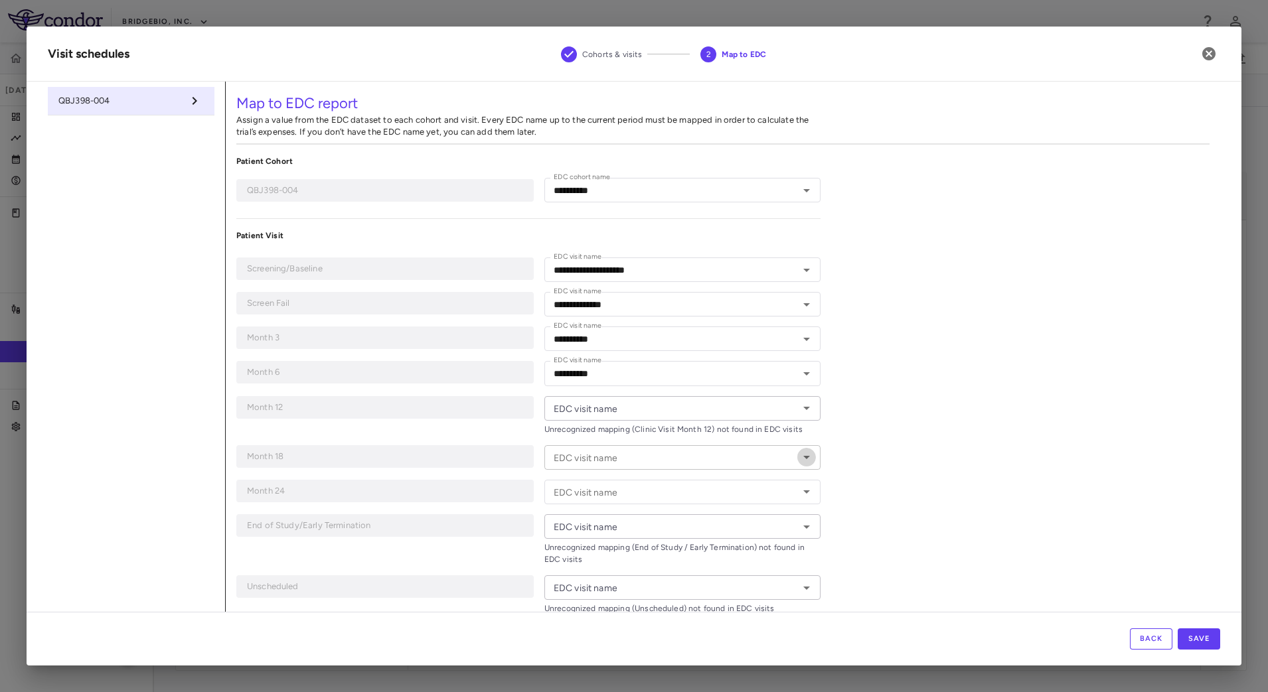
click at [806, 456] on icon "Open" at bounding box center [807, 457] width 16 height 16
click at [957, 464] on div "**********" at bounding box center [723, 359] width 995 height 554
click at [1214, 52] on icon "button" at bounding box center [1208, 53] width 13 height 13
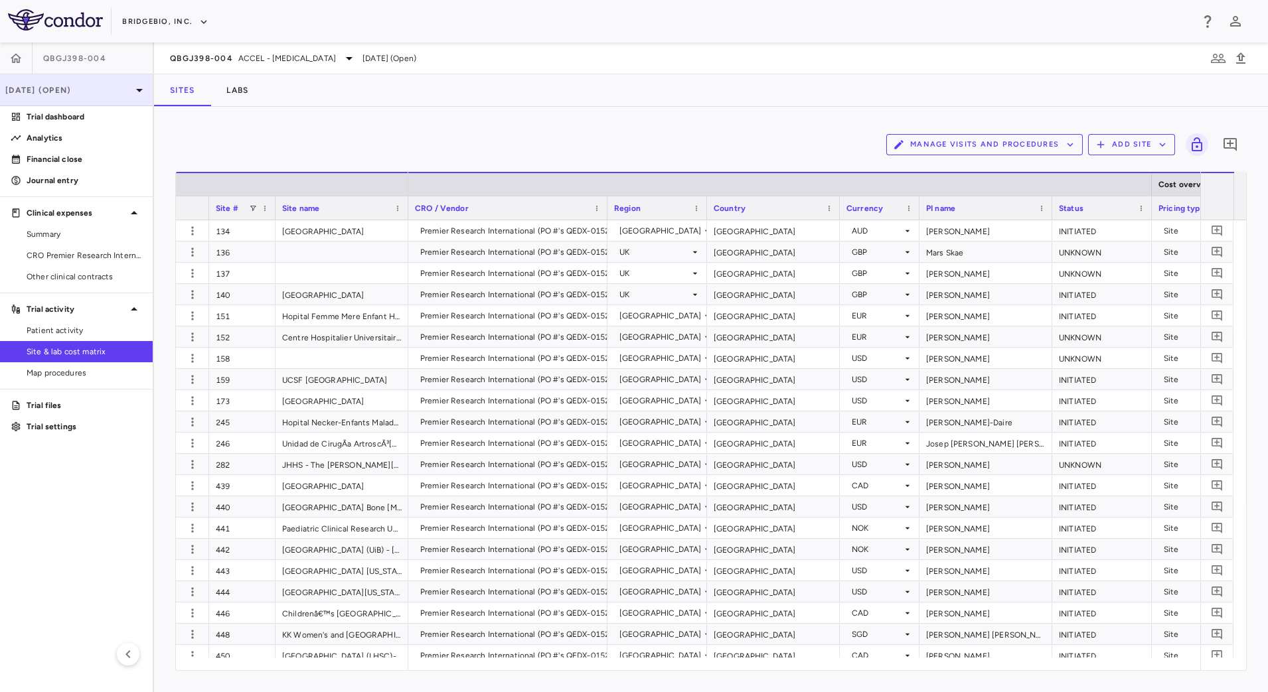
click at [99, 84] on p "Mar 2025 (Open)" at bounding box center [68, 90] width 126 height 12
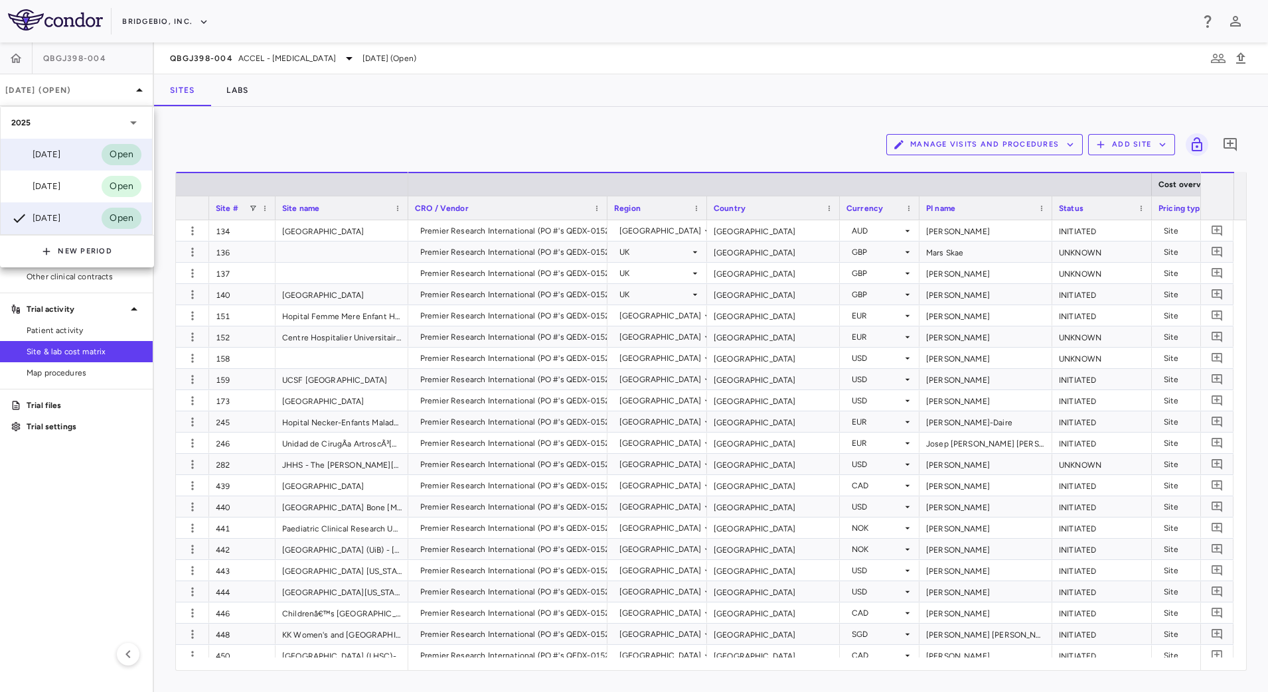
click at [72, 147] on div "Sep 2025 Open" at bounding box center [76, 155] width 151 height 32
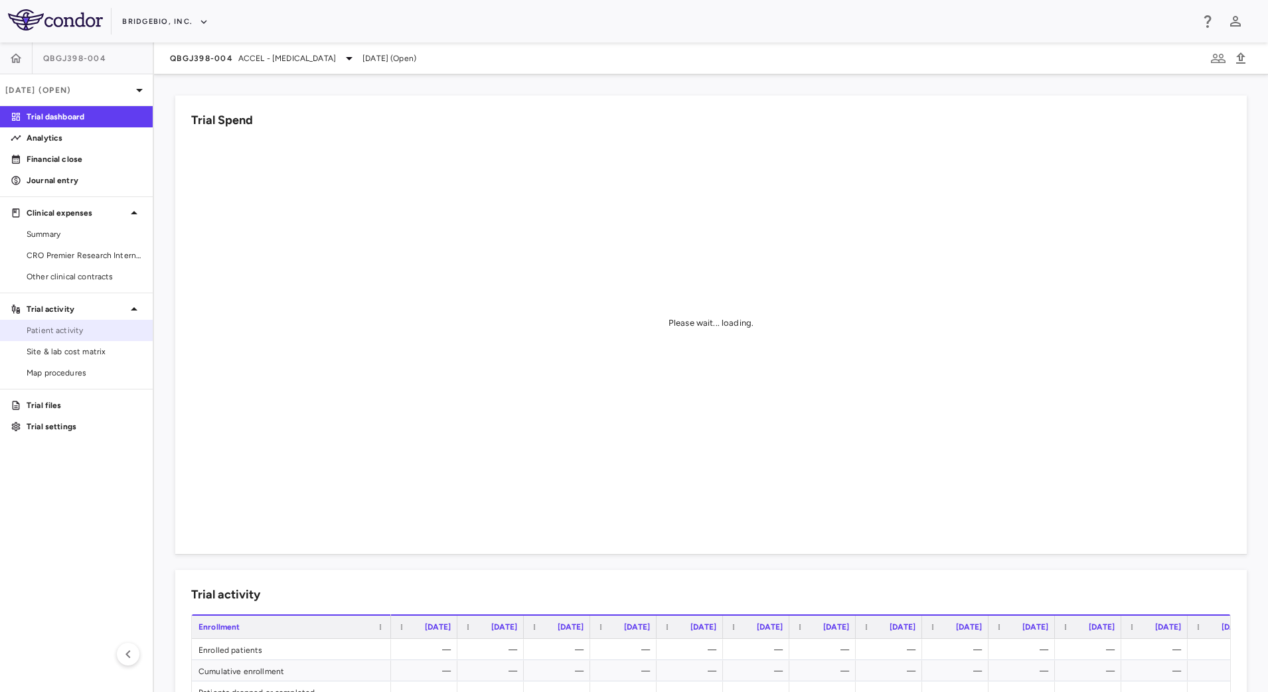
click at [50, 331] on span "Patient activity" at bounding box center [85, 331] width 116 height 12
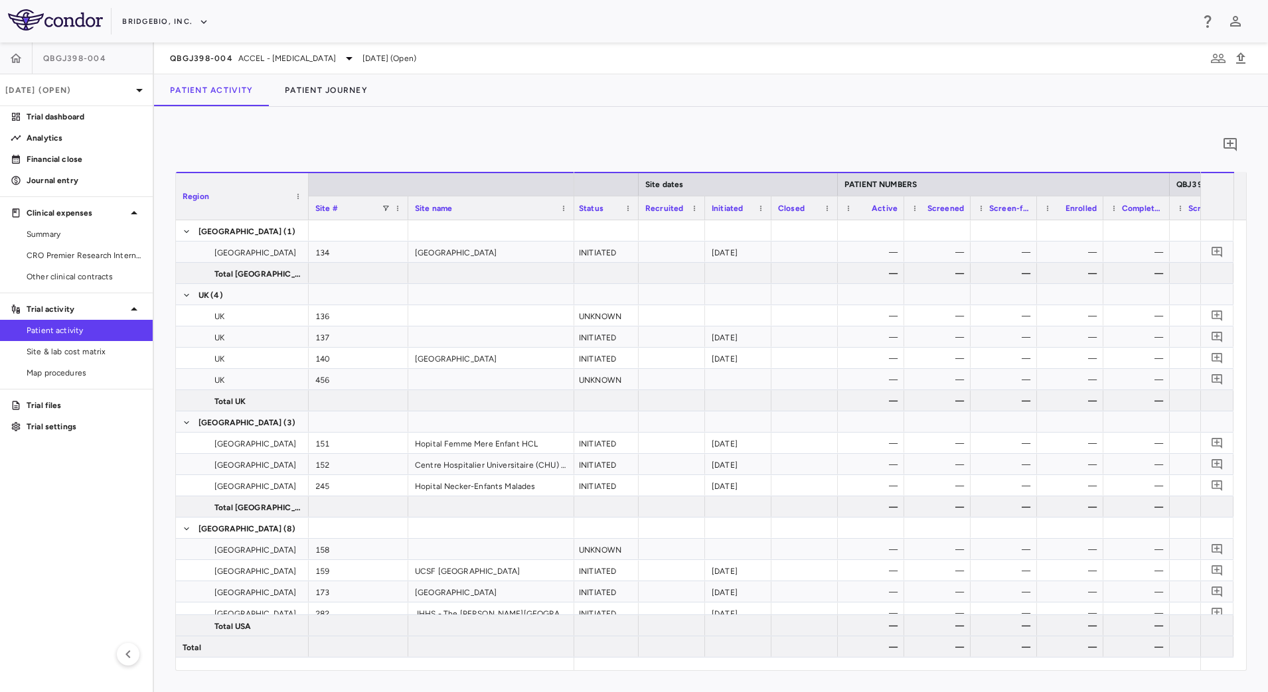
scroll to position [0, 710]
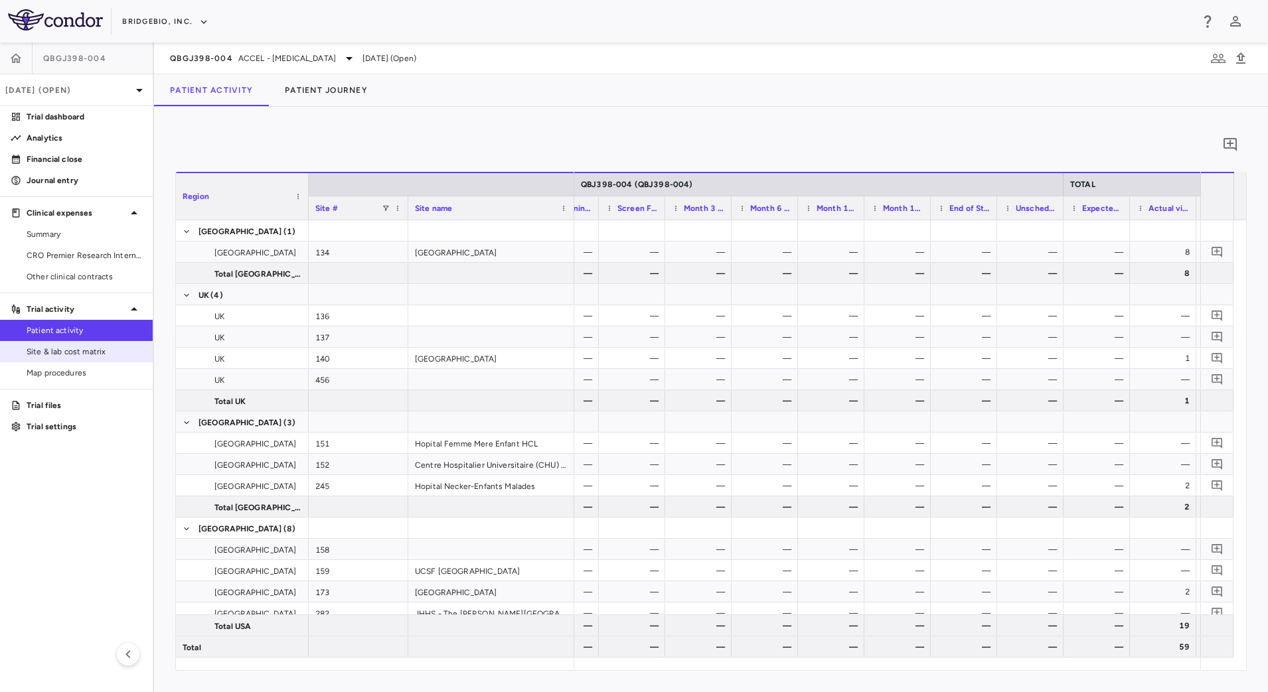
drag, startPoint x: 101, startPoint y: 344, endPoint x: 140, endPoint y: 341, distance: 39.3
click at [100, 344] on link "Site & lab cost matrix" at bounding box center [76, 352] width 153 height 20
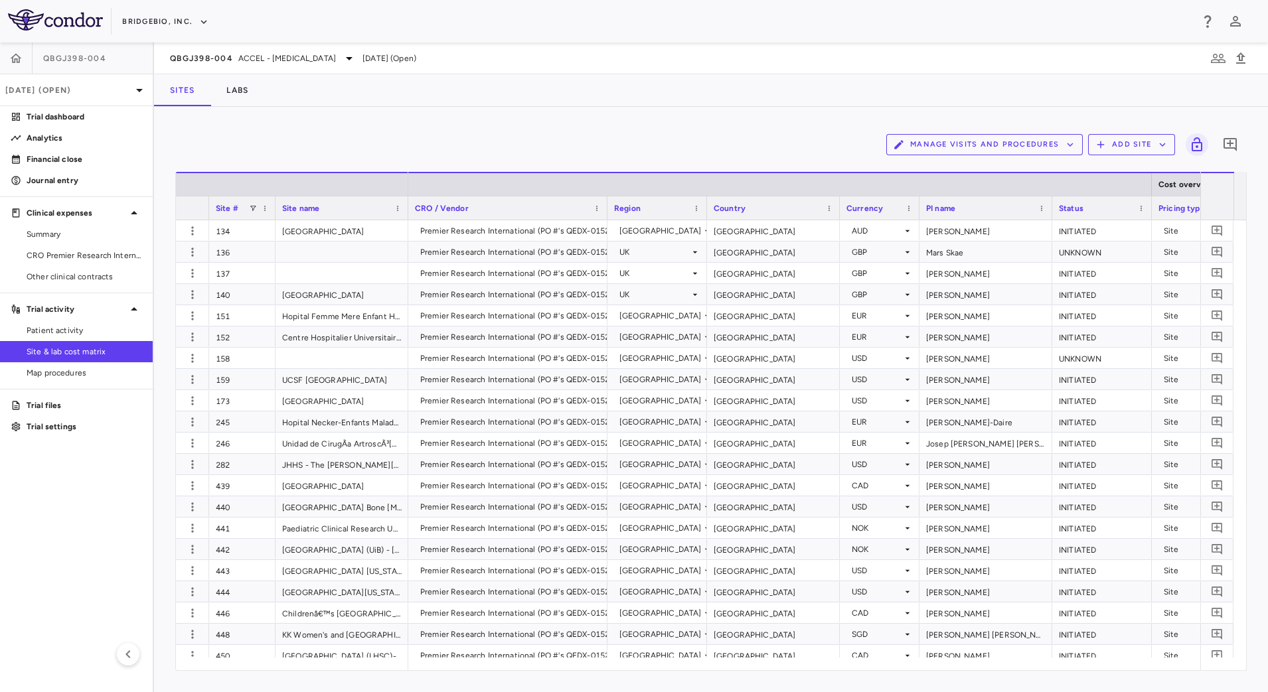
click at [1064, 139] on button "Manage Visits and Procedures" at bounding box center [984, 144] width 197 height 21
click at [993, 165] on li "Visit Schedules" at bounding box center [970, 171] width 141 height 20
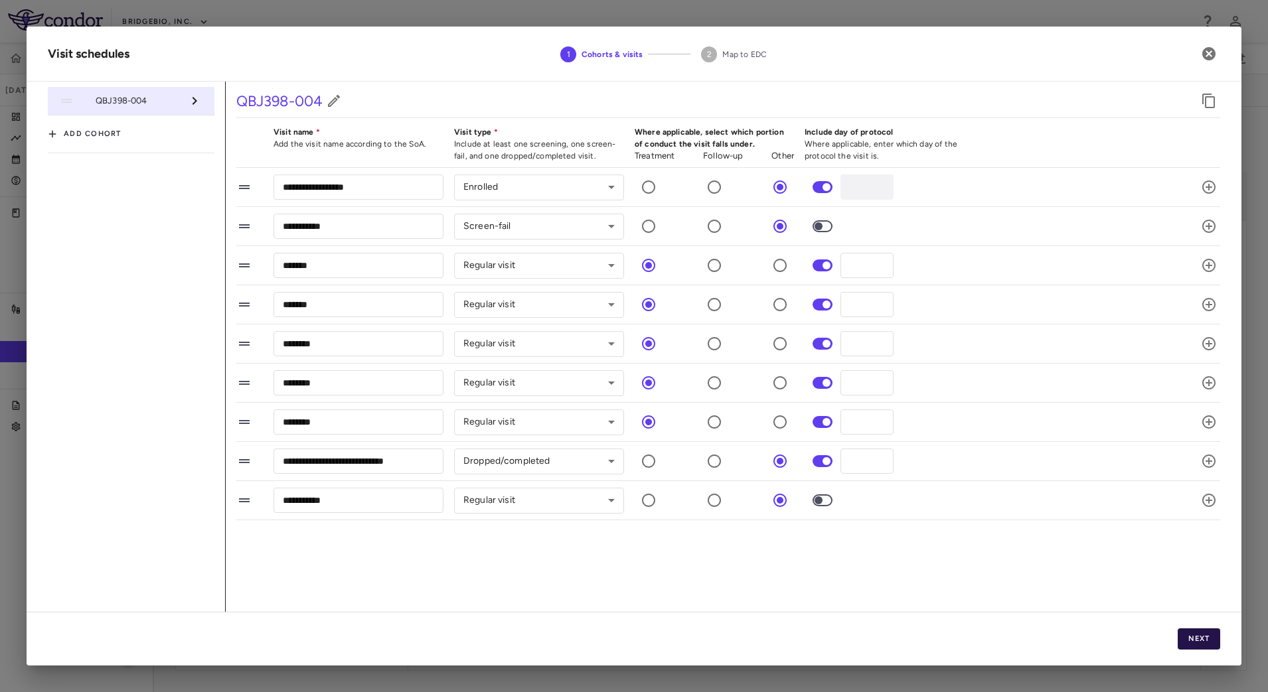
click at [1198, 641] on button "Next" at bounding box center [1199, 639] width 42 height 21
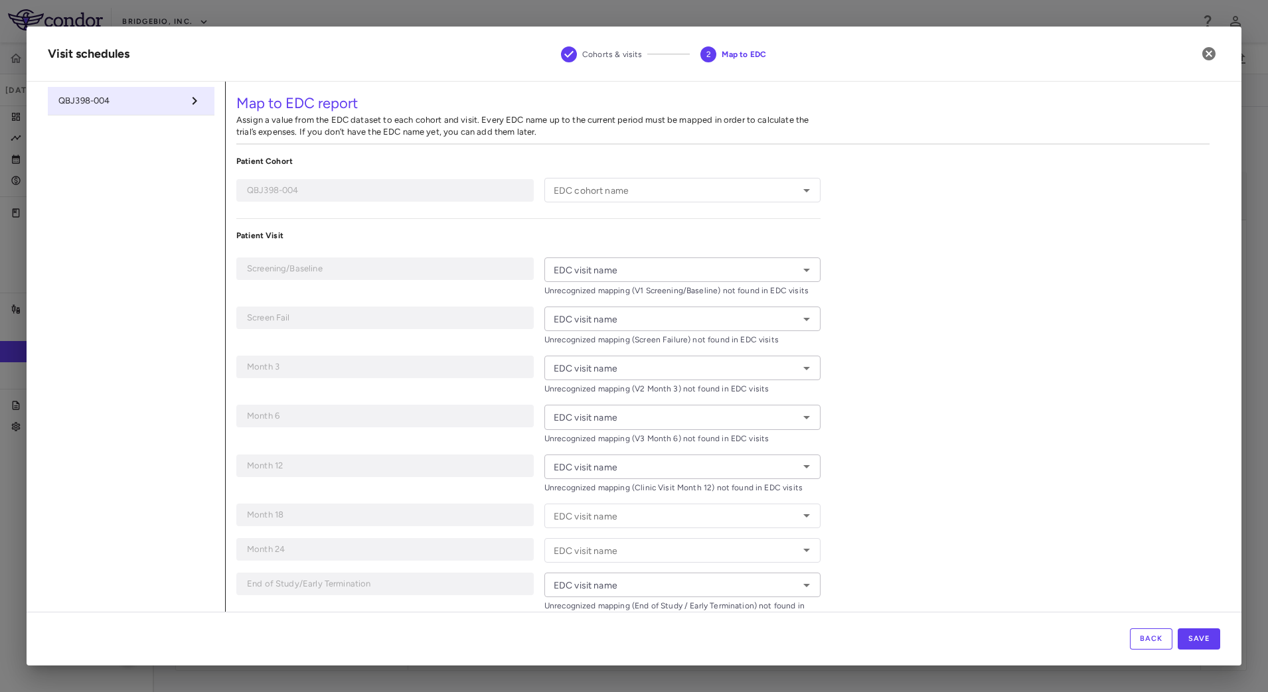
type input "**********"
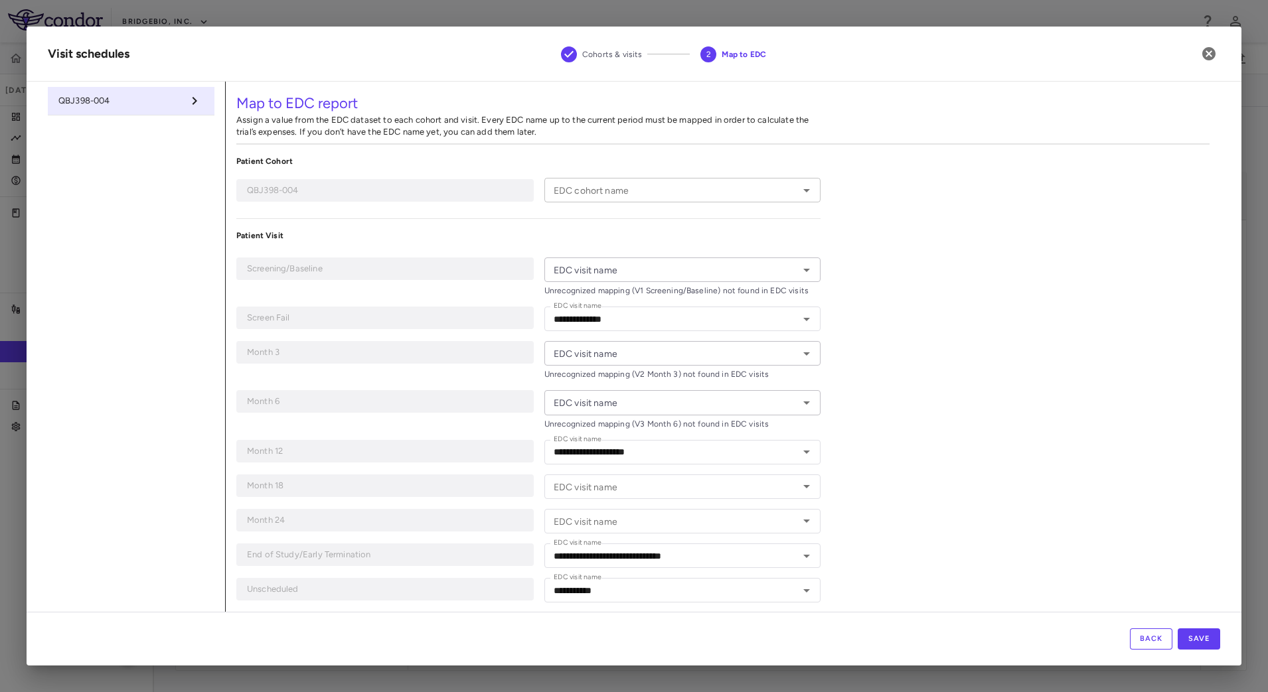
click at [799, 189] on icon "Open" at bounding box center [807, 191] width 16 height 16
click at [696, 217] on li "QBGJ398-004" at bounding box center [680, 218] width 272 height 20
type input "**********"
click at [801, 276] on icon "Open" at bounding box center [807, 270] width 16 height 16
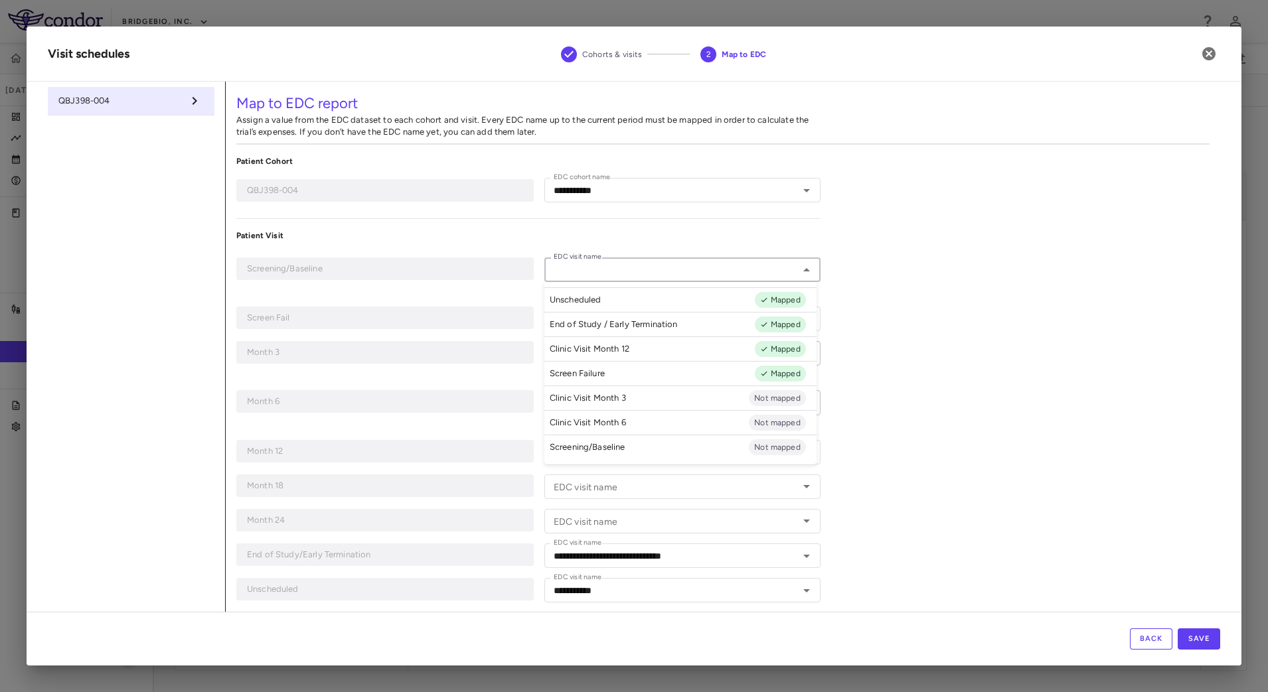
click at [653, 447] on li "Screening/Baseline Not mapped" at bounding box center [680, 447] width 272 height 25
type input "**********"
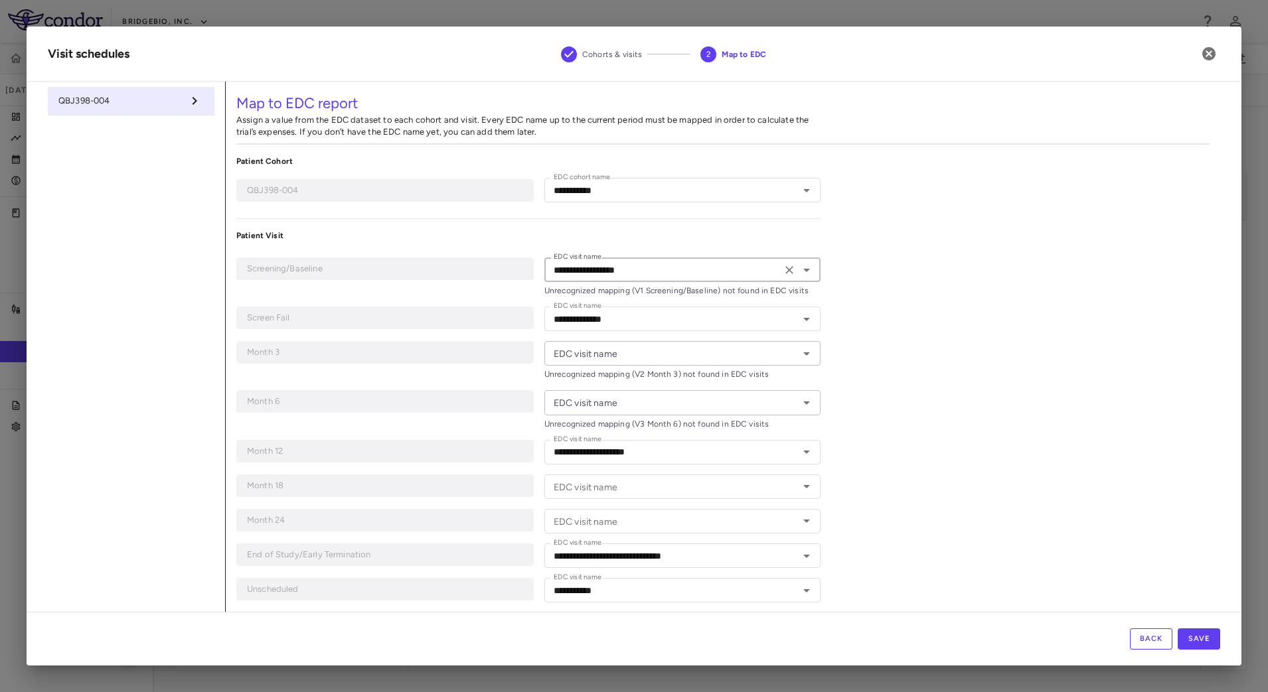
click at [804, 354] on icon "Open" at bounding box center [807, 354] width 16 height 16
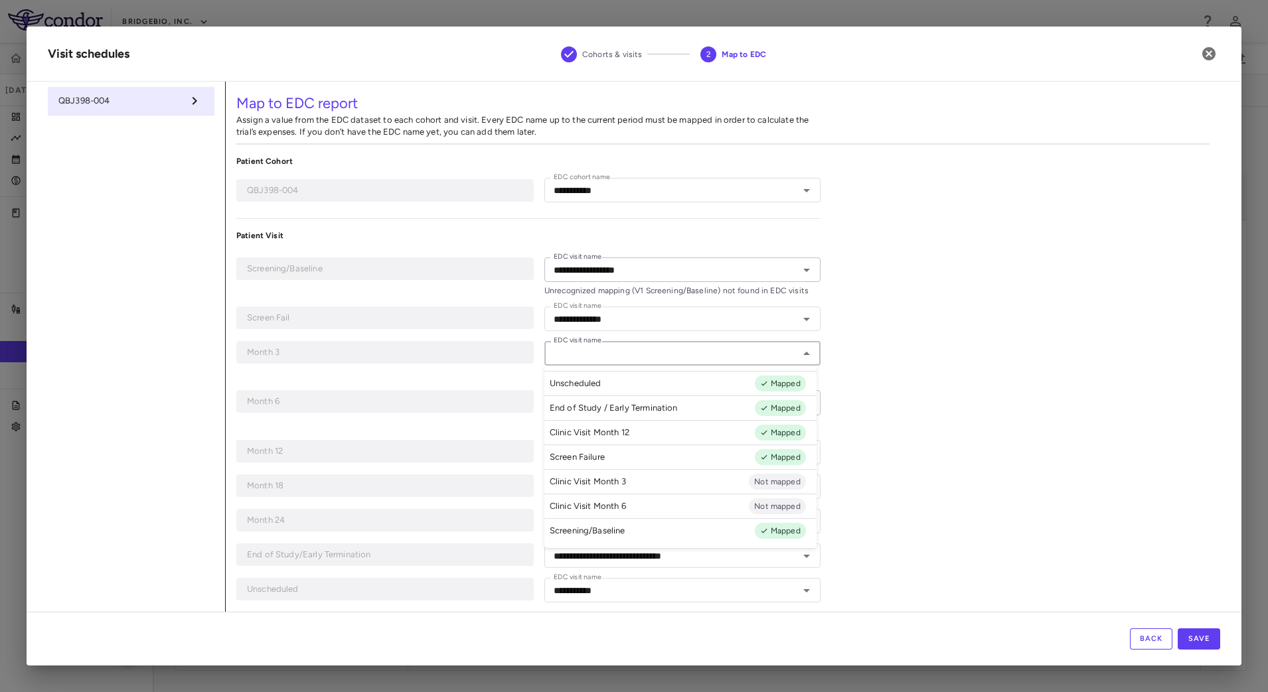
click at [648, 474] on li "Clinic Visit Month 3 Not mapped" at bounding box center [680, 481] width 272 height 25
type input "**********"
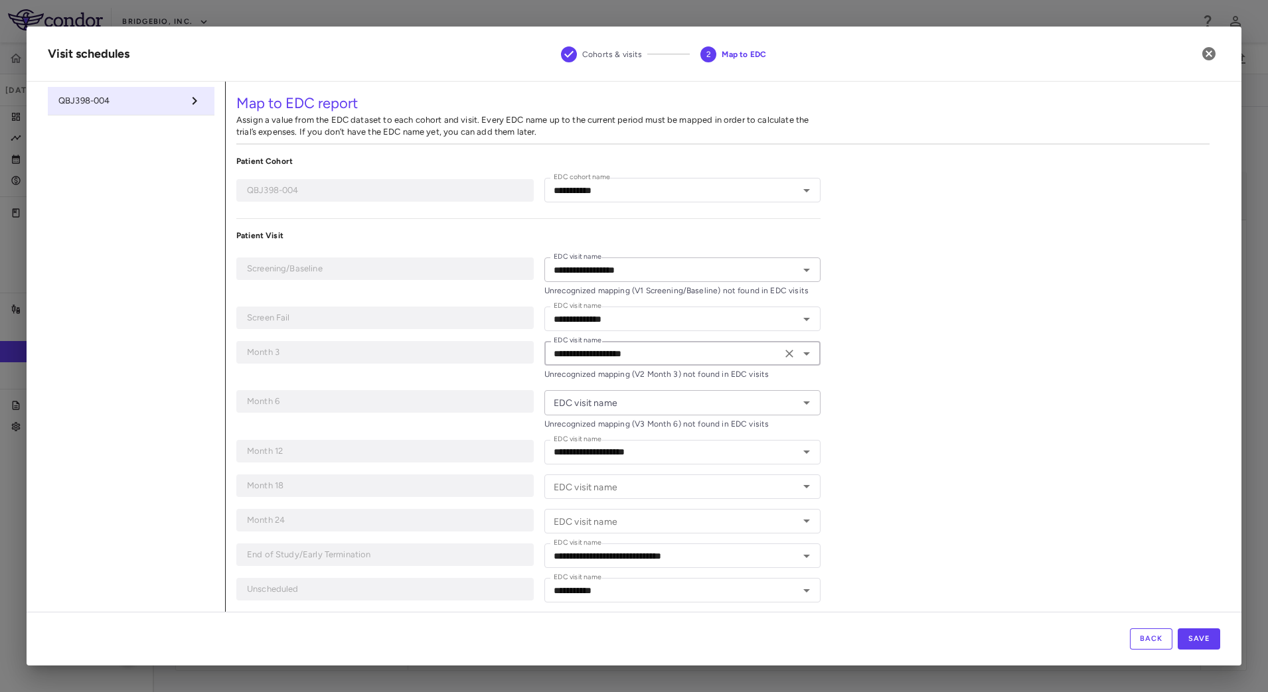
click at [799, 399] on icon "Open" at bounding box center [807, 403] width 16 height 16
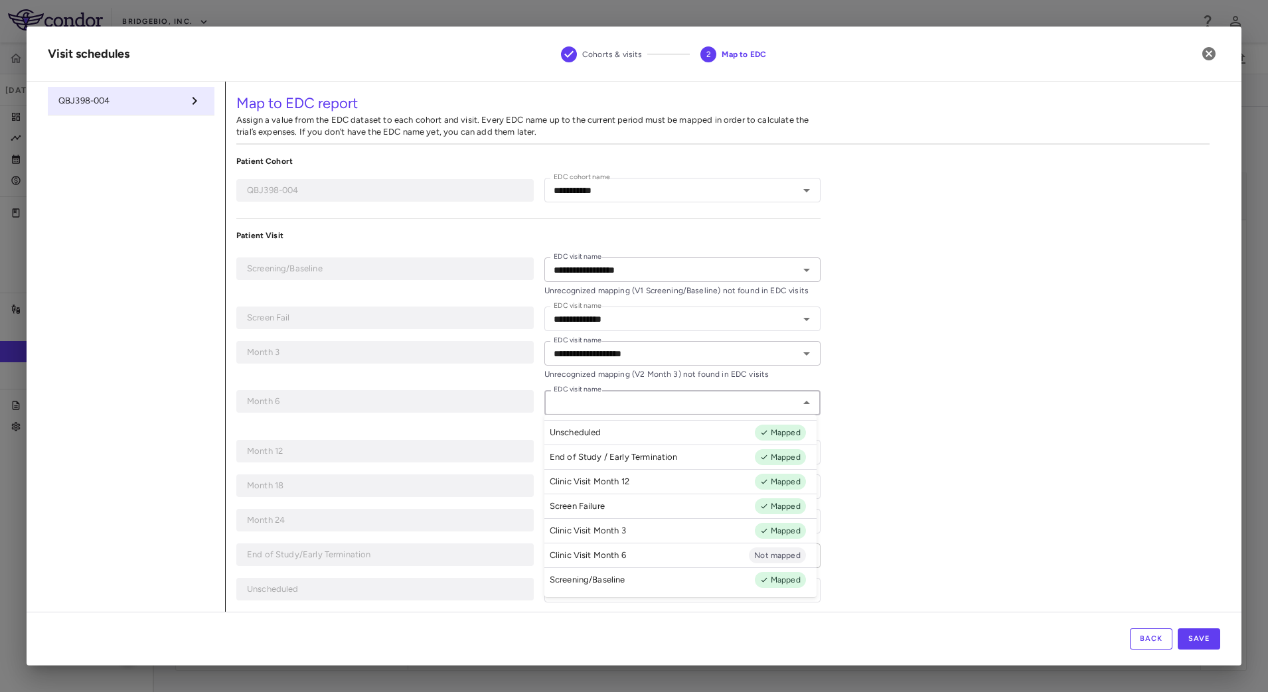
click at [661, 549] on li "Clinic Visit Month 6 Not mapped" at bounding box center [680, 555] width 272 height 25
type input "**********"
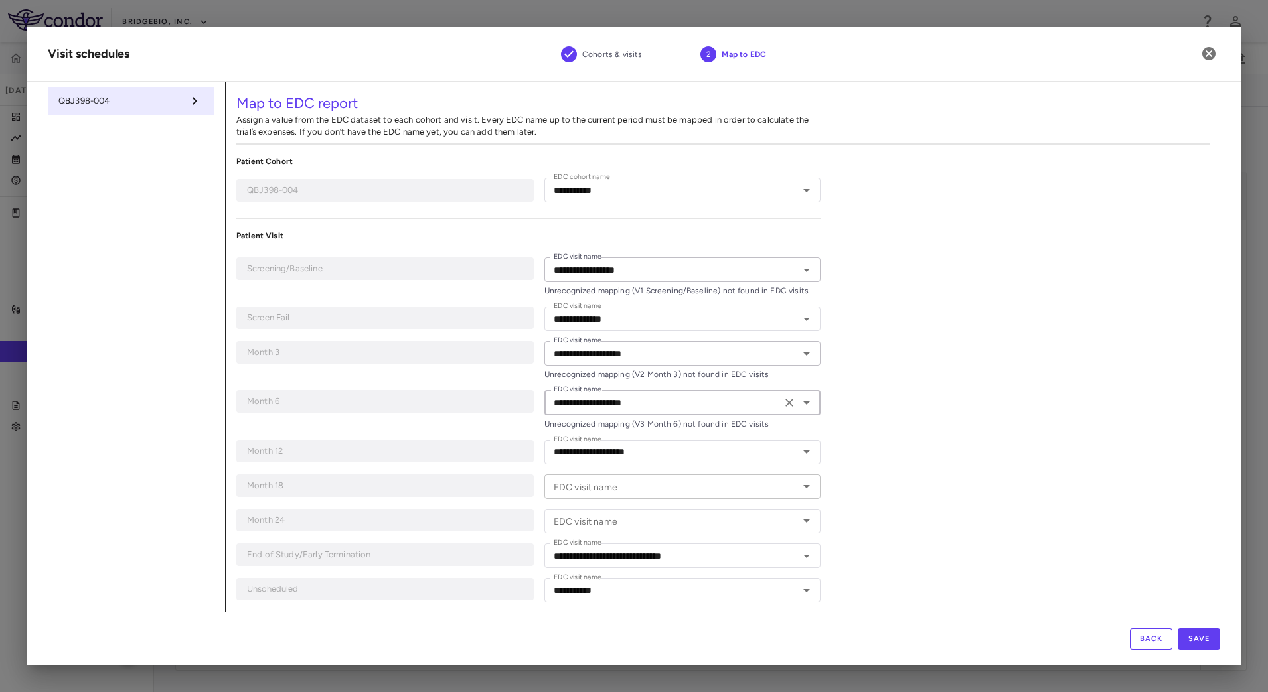
click at [799, 485] on icon "Open" at bounding box center [807, 487] width 16 height 16
click at [902, 496] on div "**********" at bounding box center [723, 353] width 995 height 542
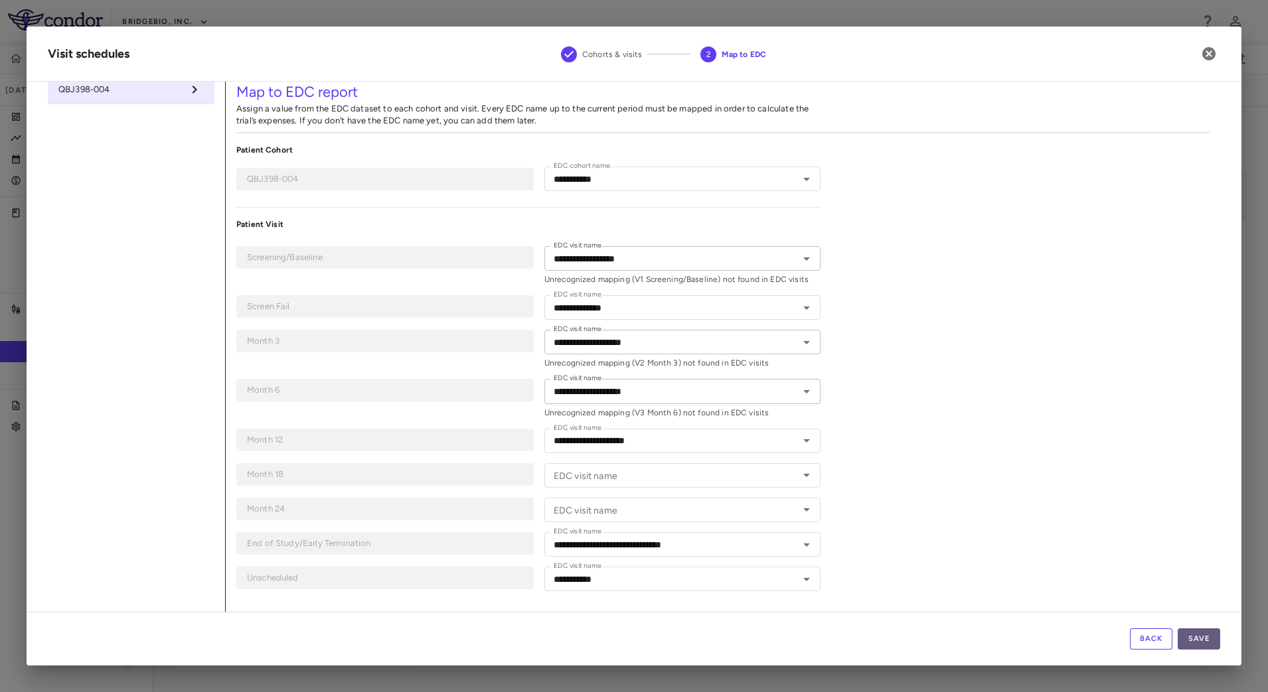
click at [1206, 632] on button "Save" at bounding box center [1199, 639] width 42 height 21
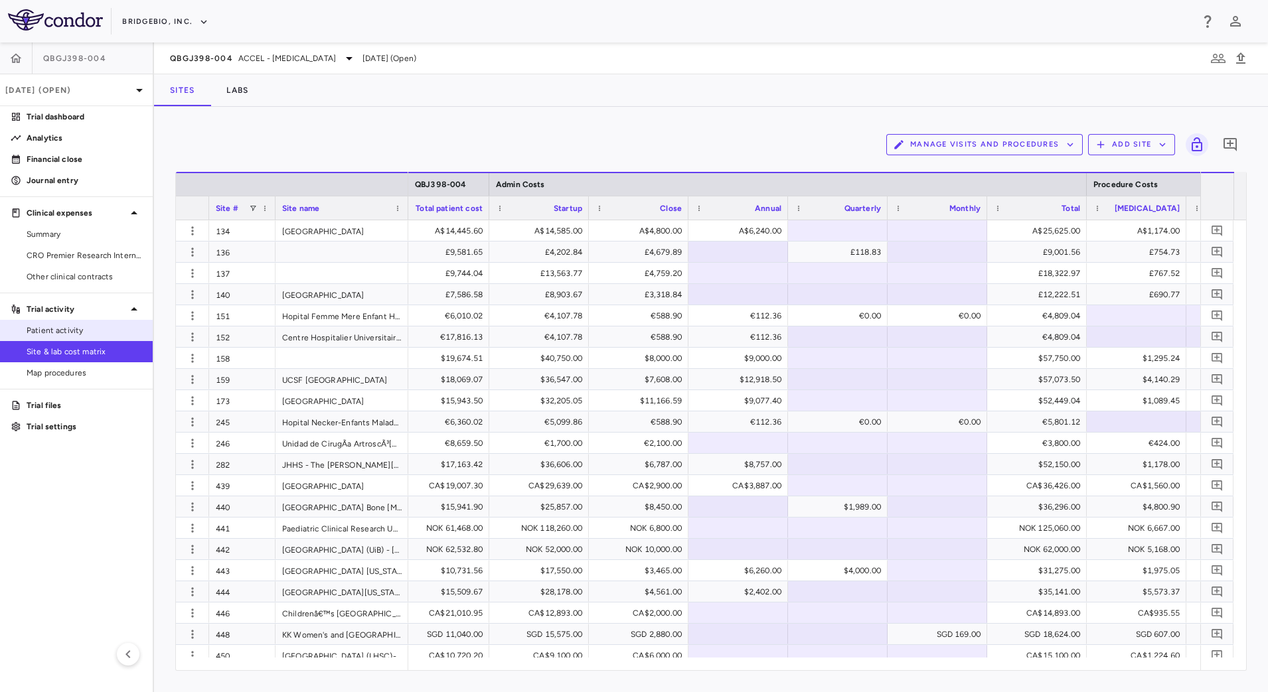
click at [108, 329] on span "Patient activity" at bounding box center [85, 331] width 116 height 12
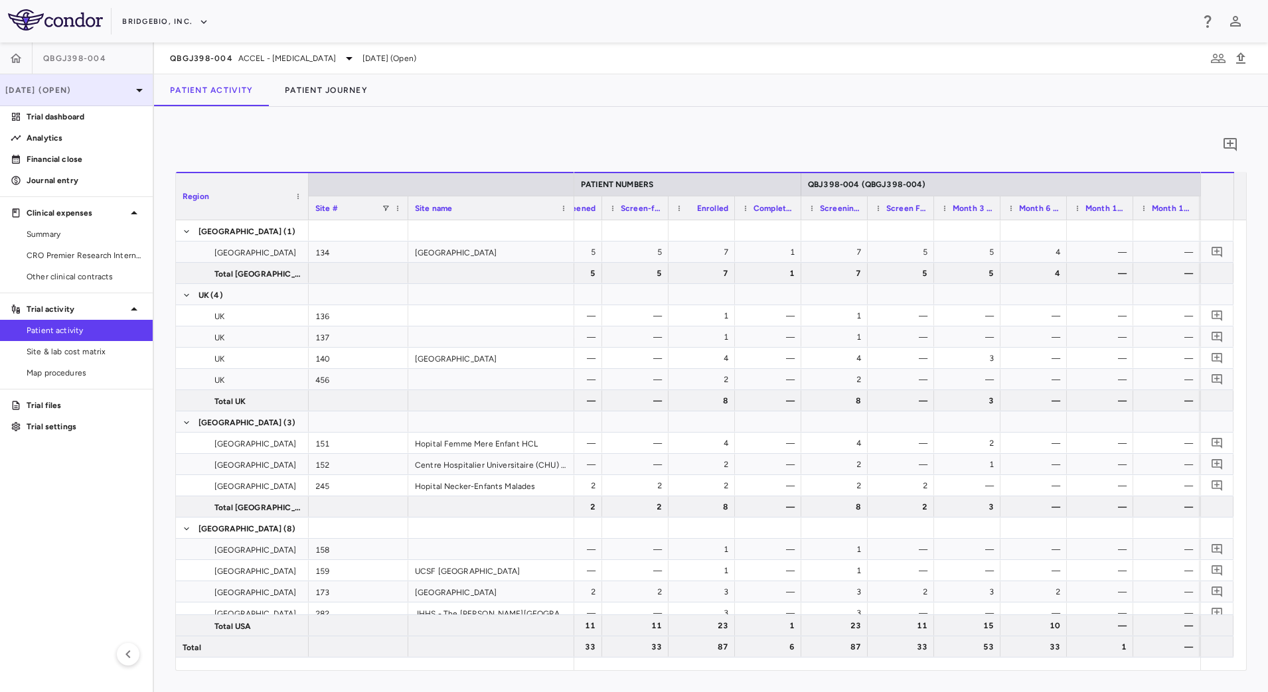
click at [98, 83] on div "[DATE] (Open)" at bounding box center [76, 90] width 153 height 32
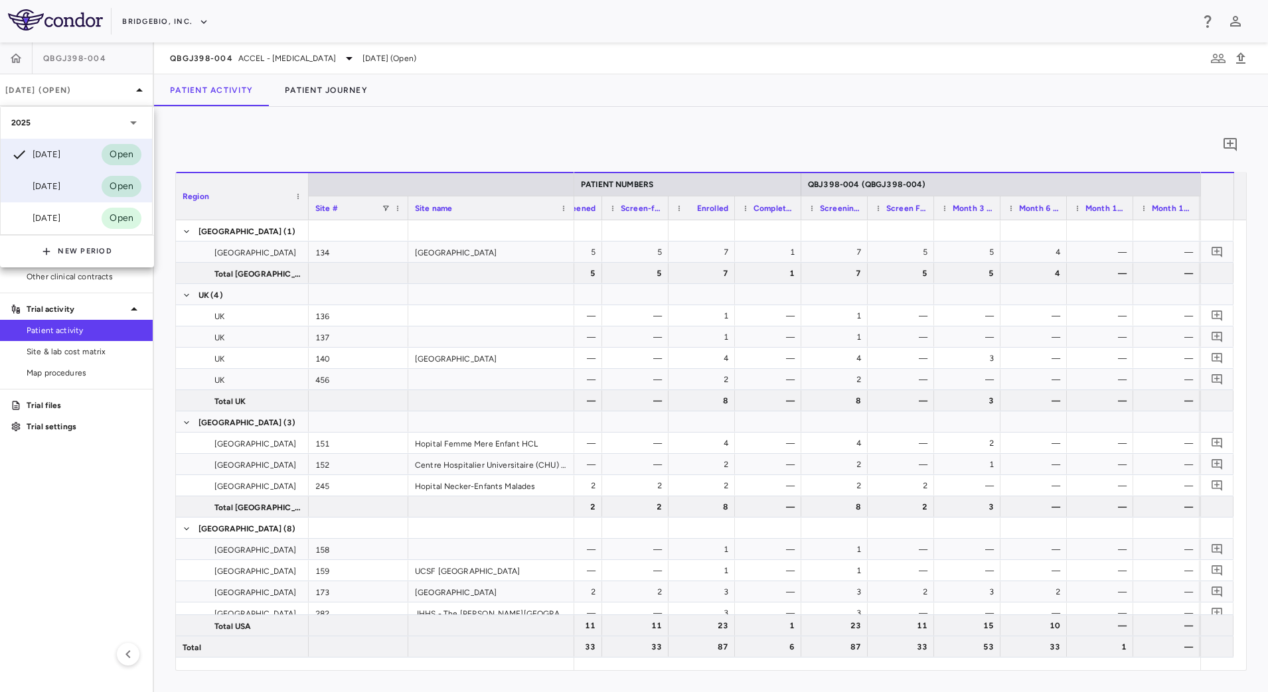
click at [60, 191] on div "Jun 2025" at bounding box center [35, 187] width 49 height 16
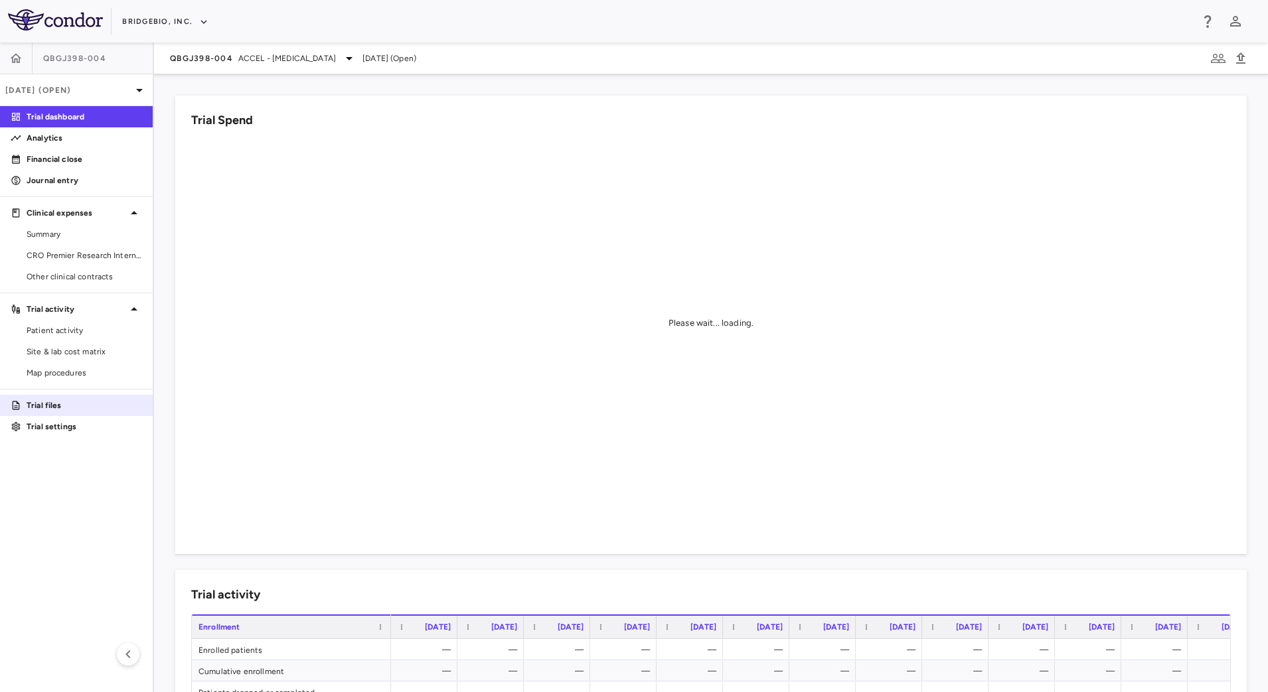
click at [73, 402] on p "Trial files" at bounding box center [85, 406] width 116 height 12
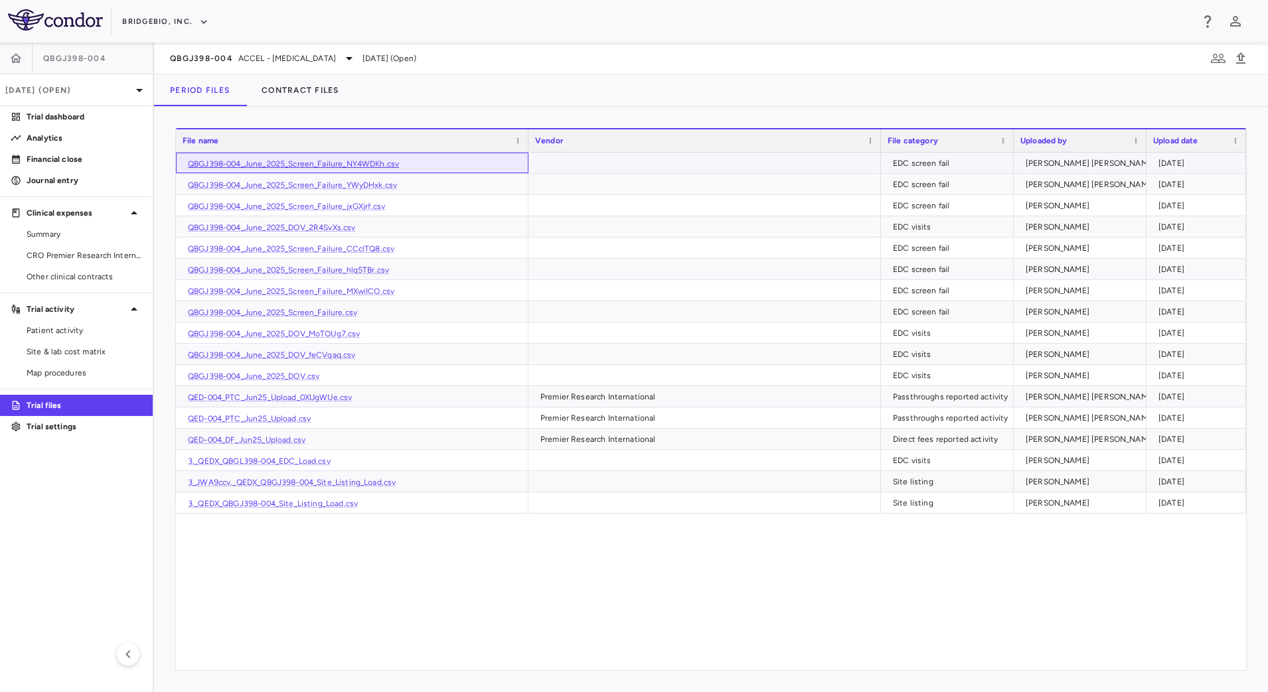
click at [303, 165] on link "QBGJ398-004_June_2025_Screen_Failure_NY4WDKh.csv" at bounding box center [293, 163] width 211 height 9
click at [76, 332] on span "Patient activity" at bounding box center [85, 331] width 116 height 12
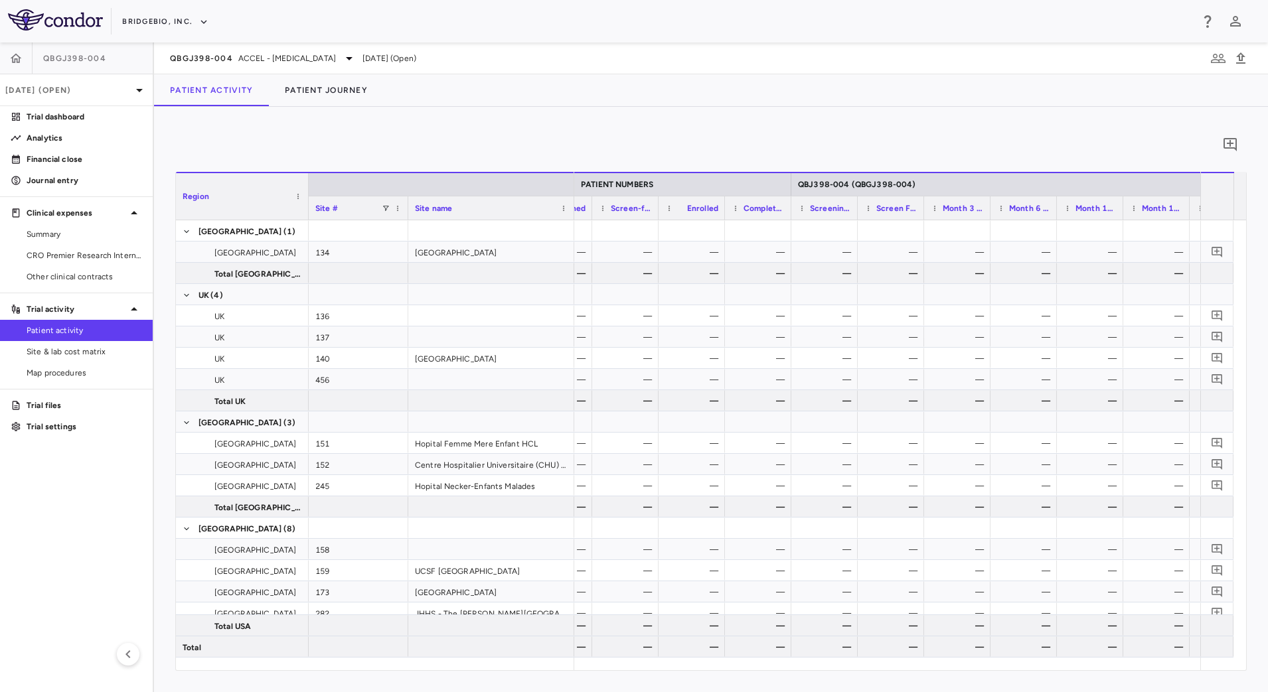
click at [924, 206] on div "Month 3 (Clinic Visit Month 3)" at bounding box center [957, 208] width 66 height 24
drag, startPoint x: 922, startPoint y: 199, endPoint x: 1020, endPoint y: 204, distance: 97.7
click at [1020, 204] on div at bounding box center [1020, 208] width 5 height 23
click at [56, 398] on link "Trial files" at bounding box center [76, 406] width 153 height 20
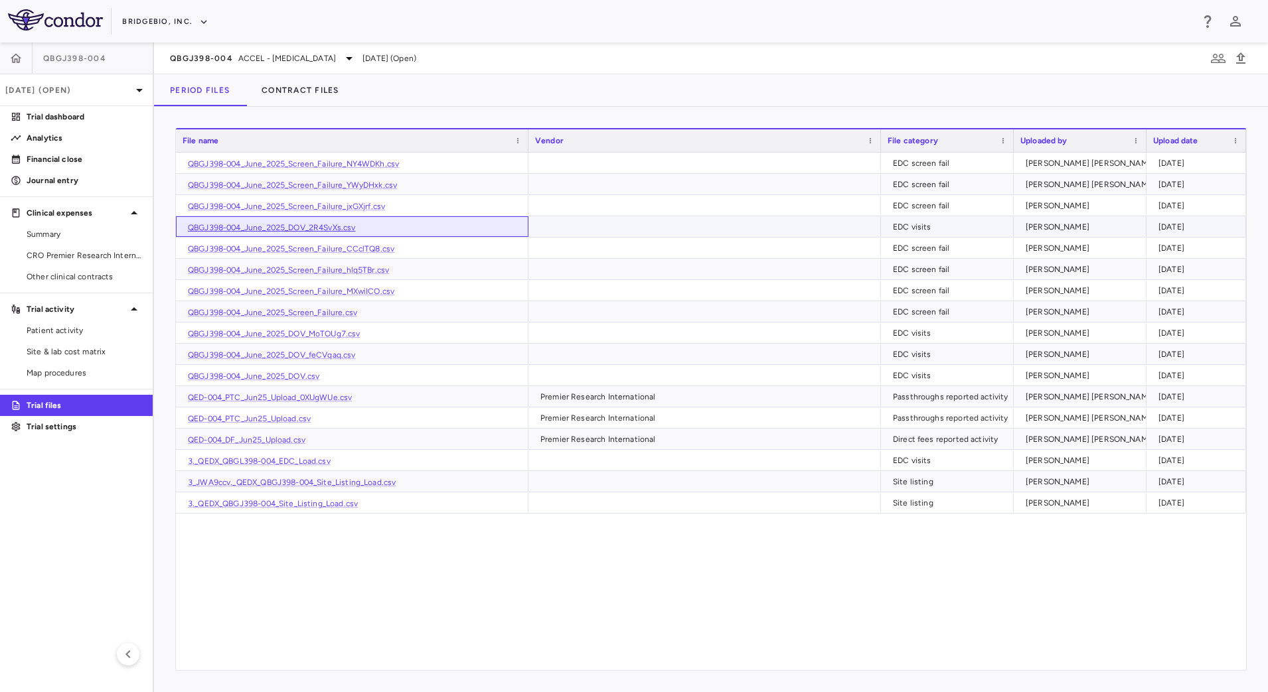
click at [318, 227] on link "QBGJ398-004_June_2025_DOV_2R4SvXs.csv" at bounding box center [272, 227] width 168 height 9
click at [98, 349] on span "Site & lab cost matrix" at bounding box center [85, 352] width 116 height 12
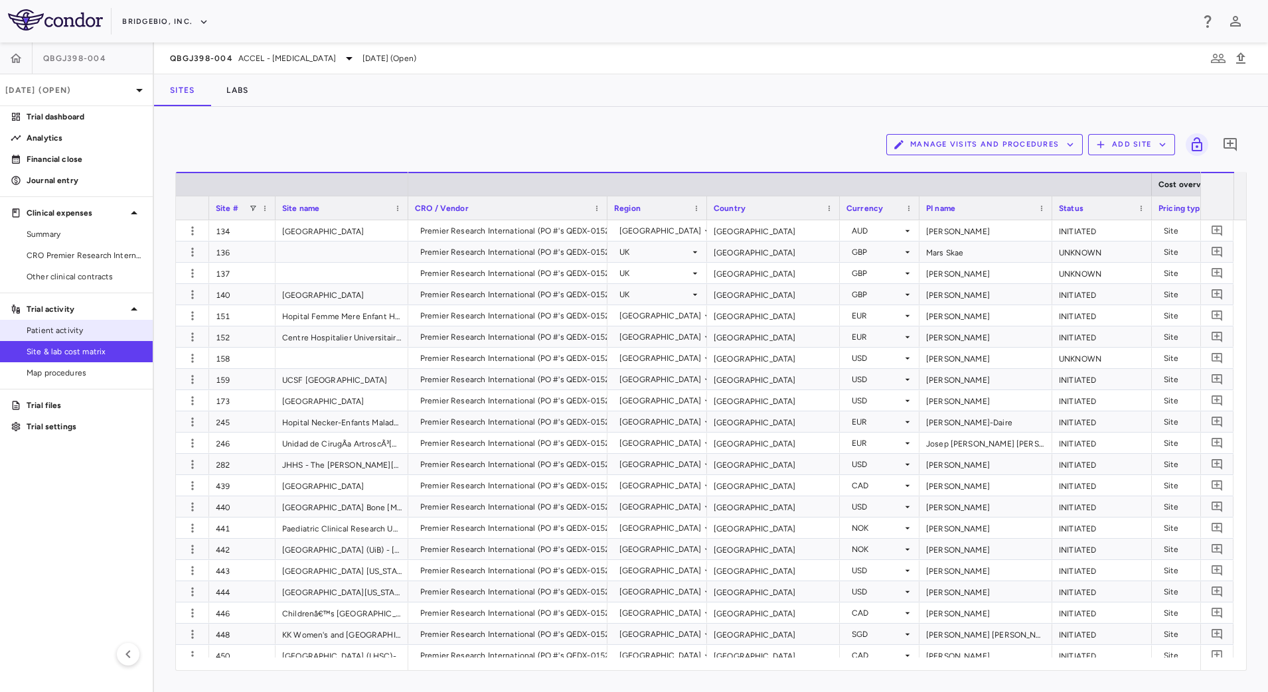
click at [40, 325] on span "Patient activity" at bounding box center [85, 331] width 116 height 12
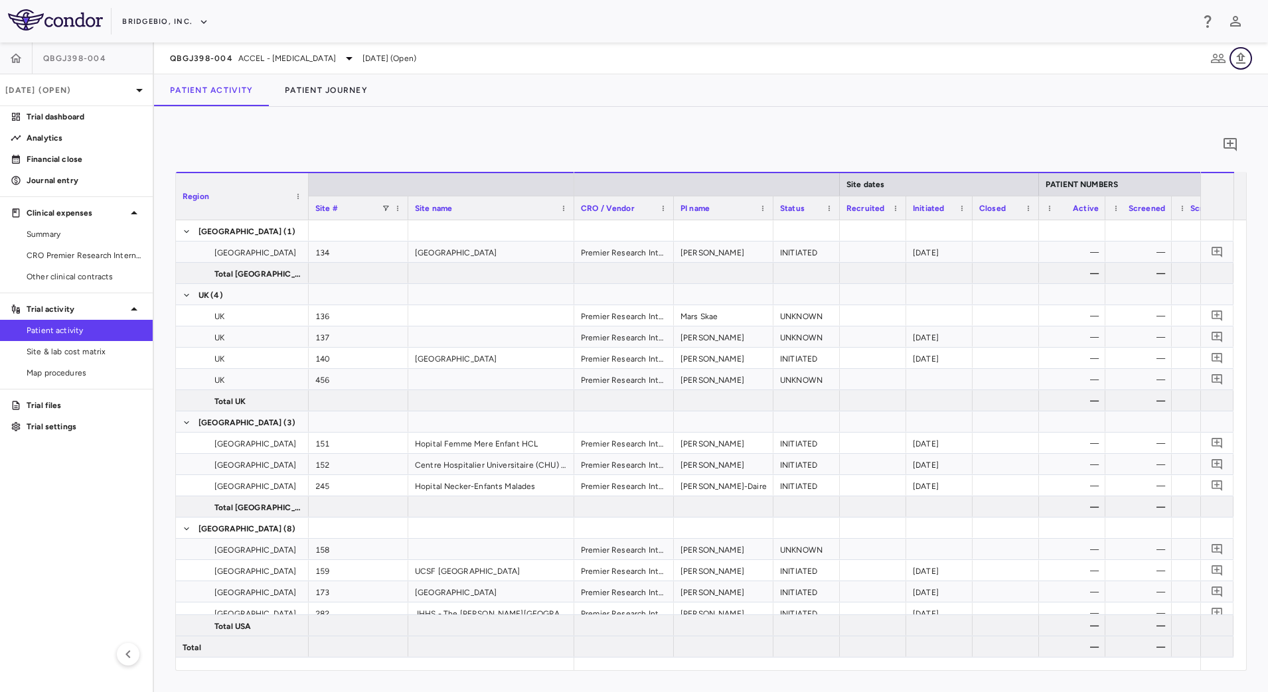
click at [1238, 57] on icon "button" at bounding box center [1241, 58] width 16 height 16
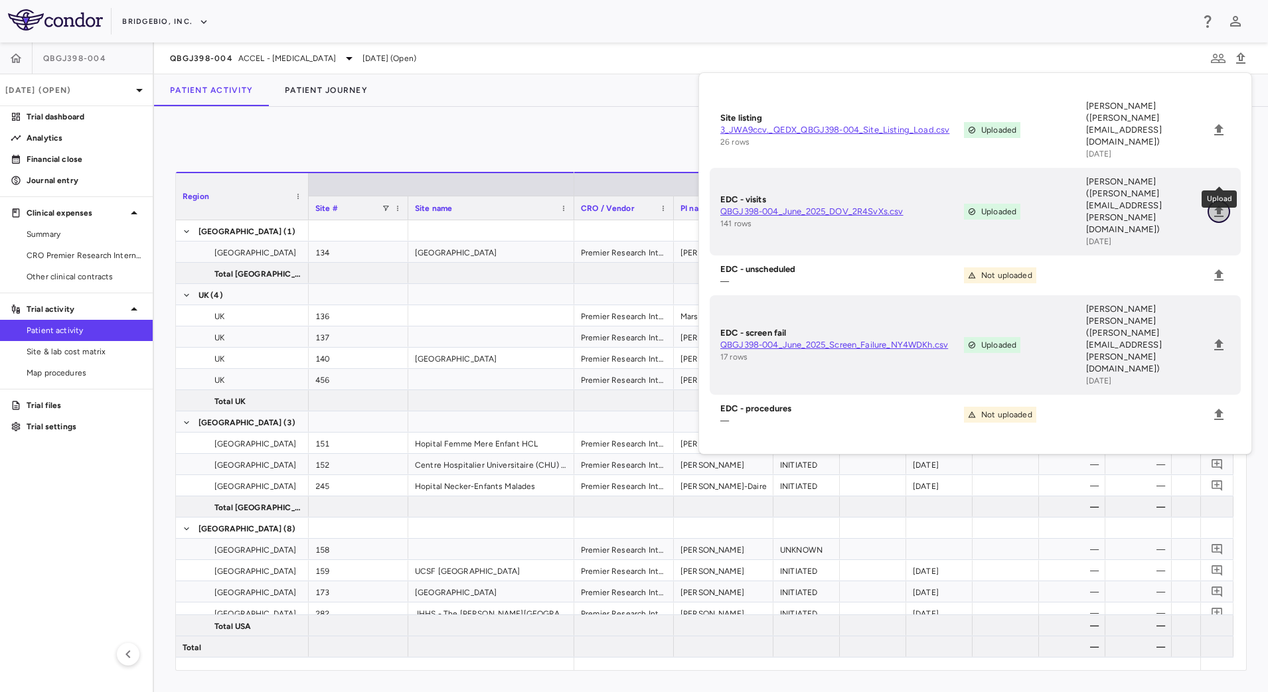
click at [1218, 204] on icon "Upload" at bounding box center [1219, 212] width 16 height 16
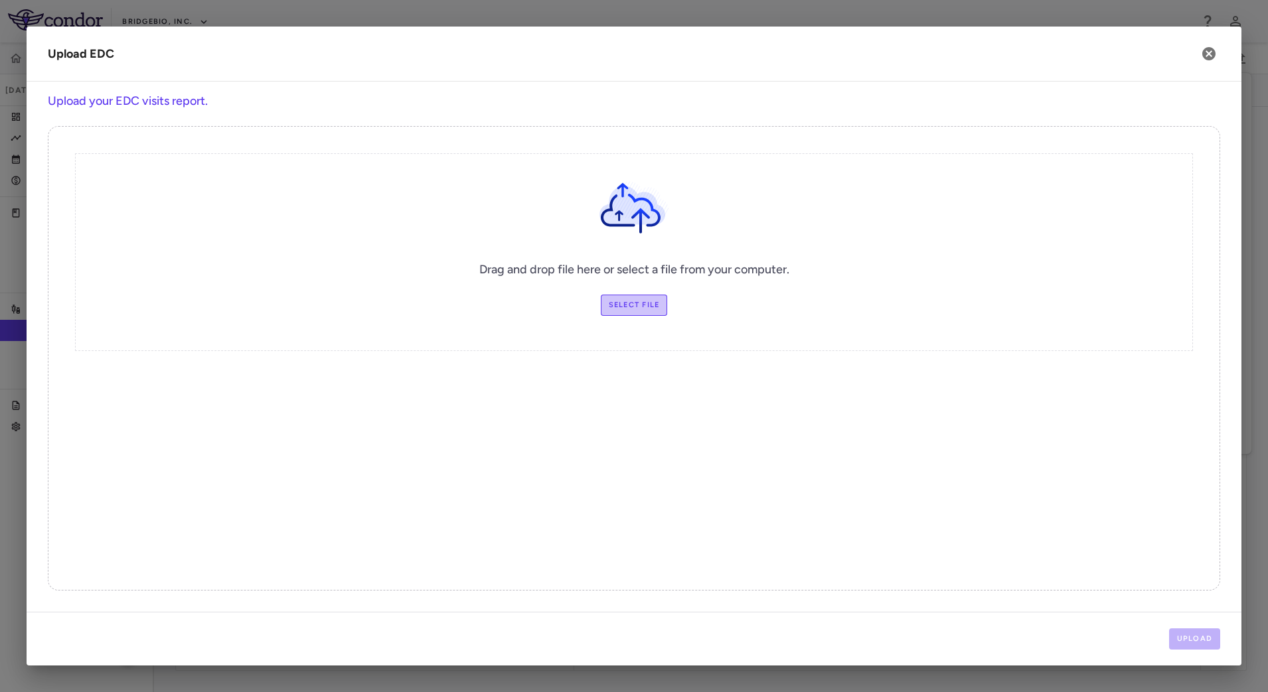
click at [607, 307] on label "Select file" at bounding box center [634, 305] width 67 height 21
click at [0, 0] on input "Select file" at bounding box center [0, 0] width 0 height 0
click at [1208, 641] on button "Upload" at bounding box center [1195, 639] width 52 height 21
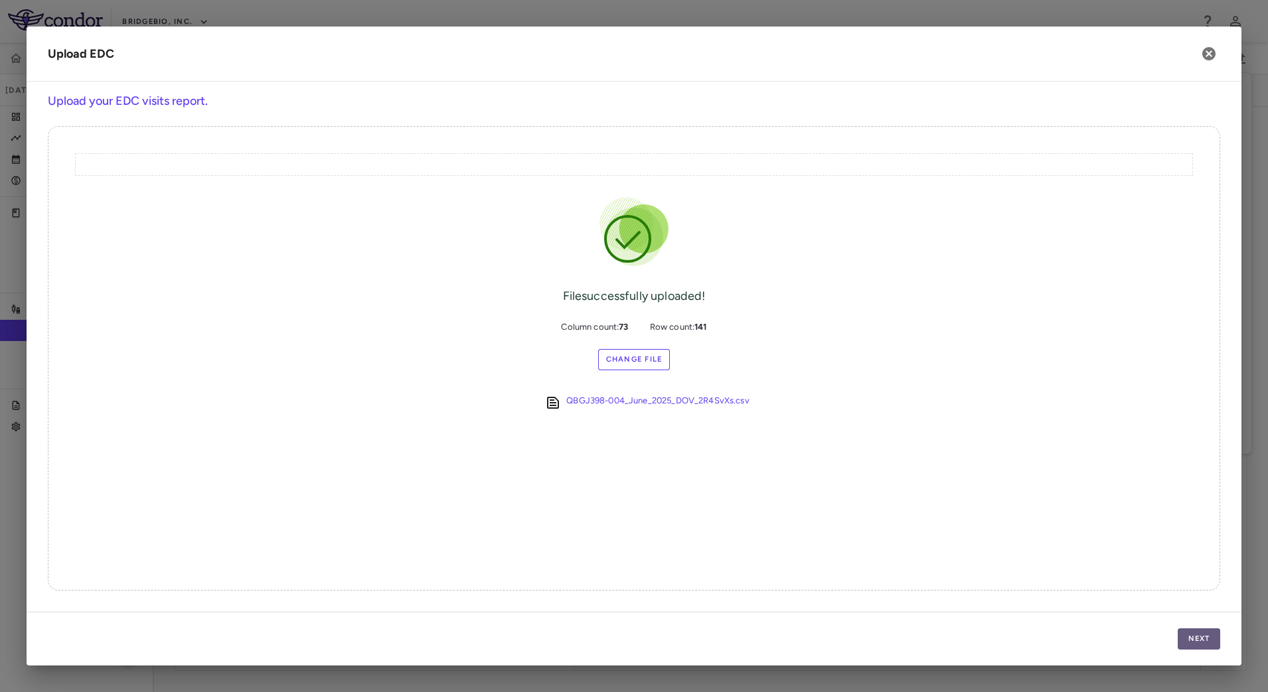
click at [1196, 638] on button "Next" at bounding box center [1199, 639] width 42 height 21
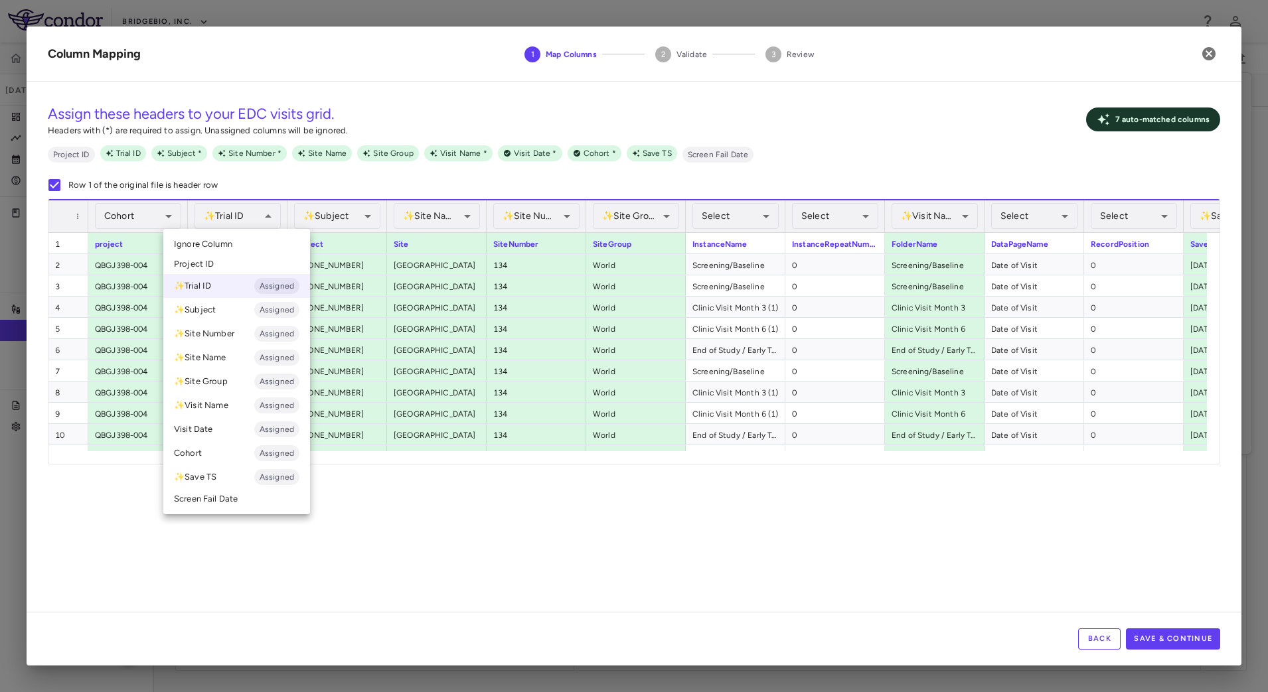
click at [234, 247] on li "Ignore Column" at bounding box center [236, 244] width 147 height 20
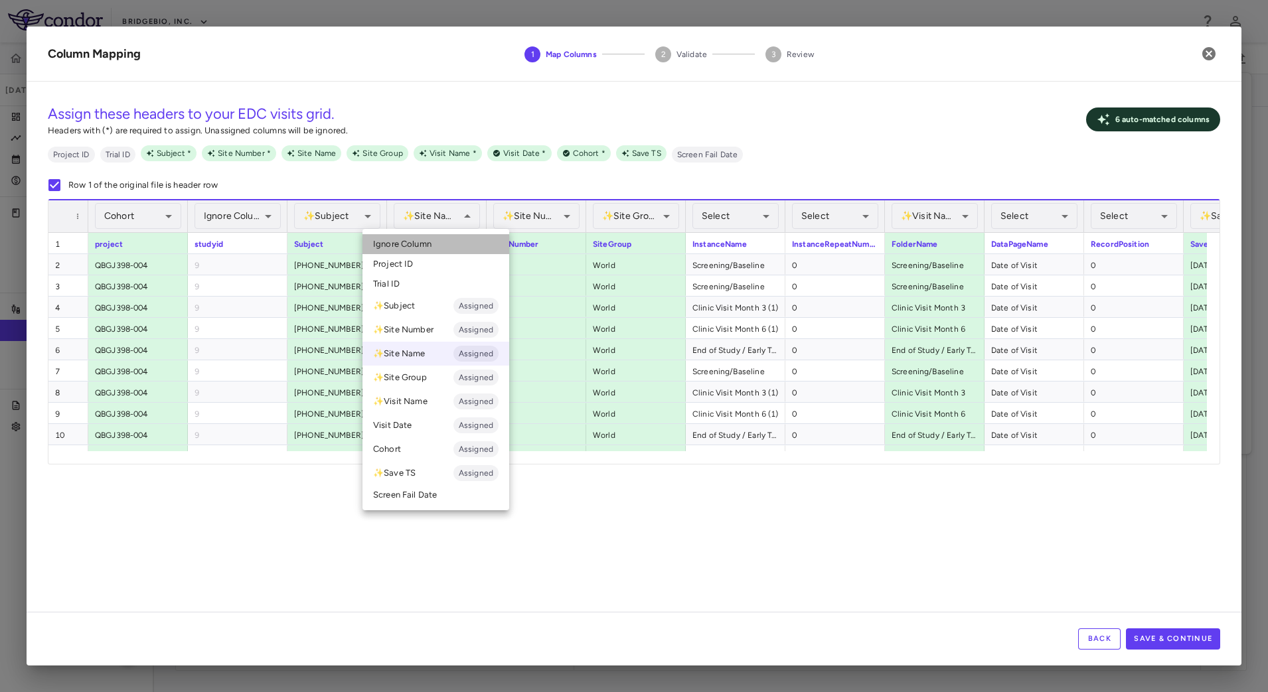
click at [445, 240] on li "Ignore Column" at bounding box center [435, 244] width 147 height 20
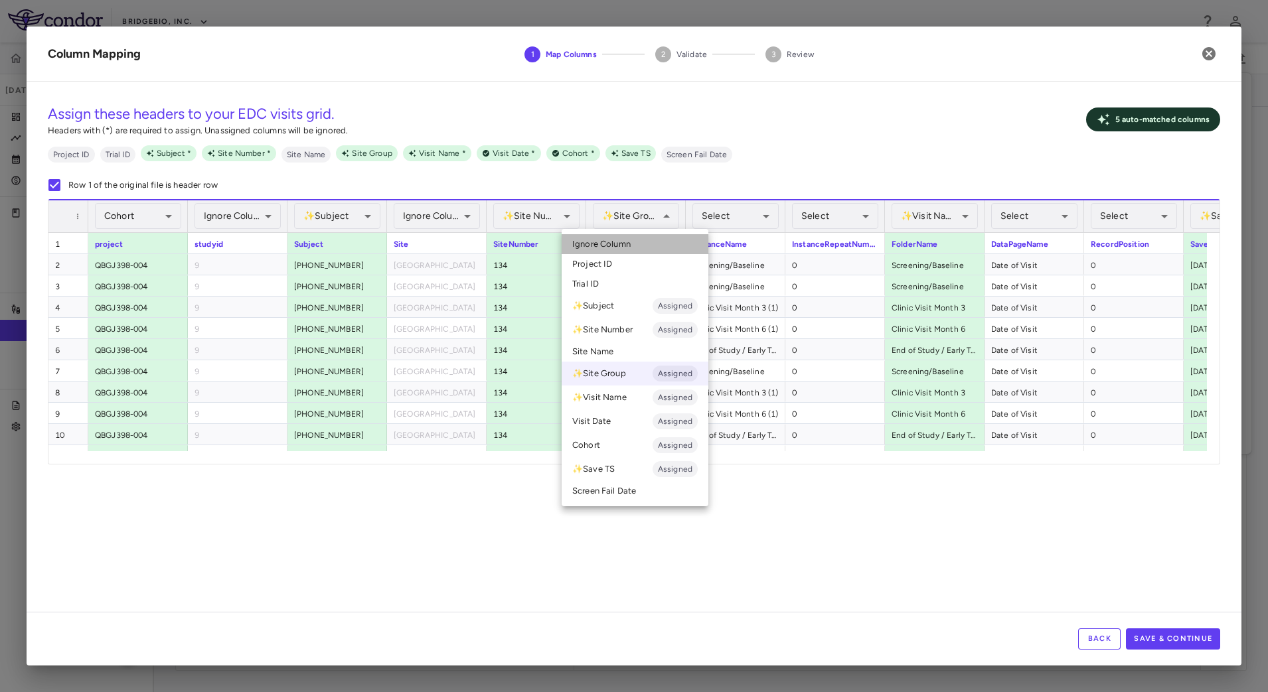
click at [657, 245] on li "Ignore Column" at bounding box center [635, 244] width 147 height 20
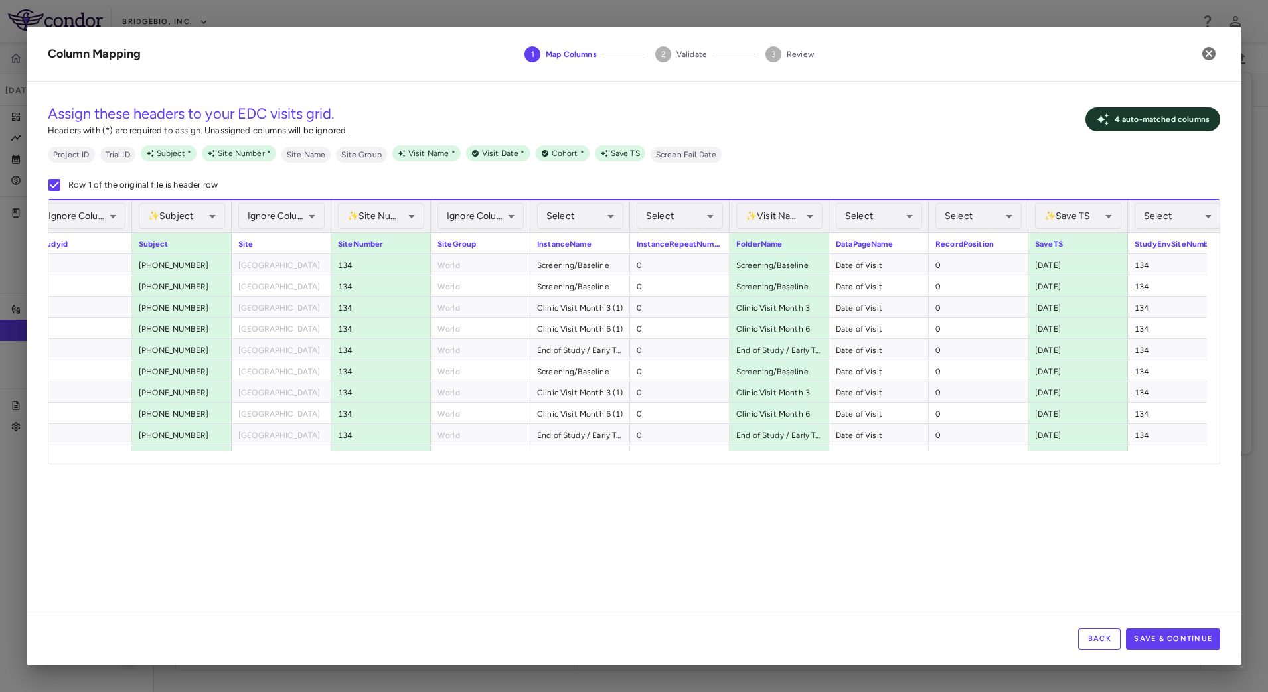
scroll to position [0, 230]
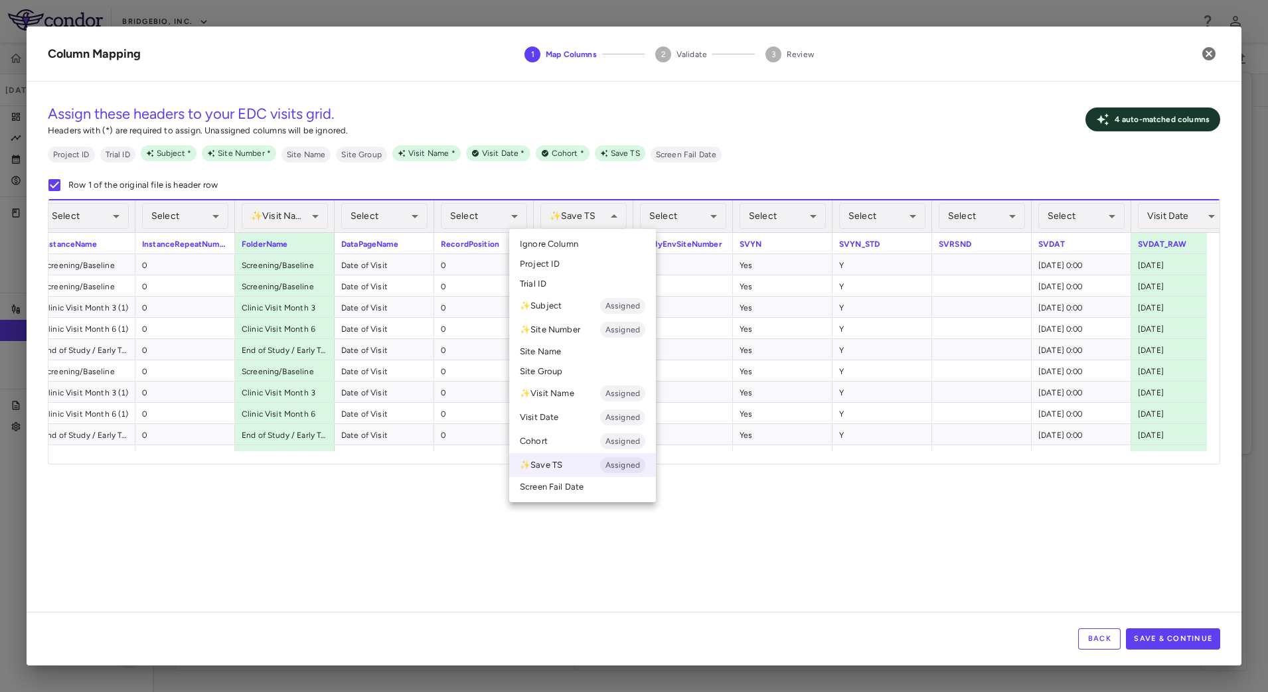
click at [582, 242] on li "Ignore Column" at bounding box center [582, 244] width 147 height 20
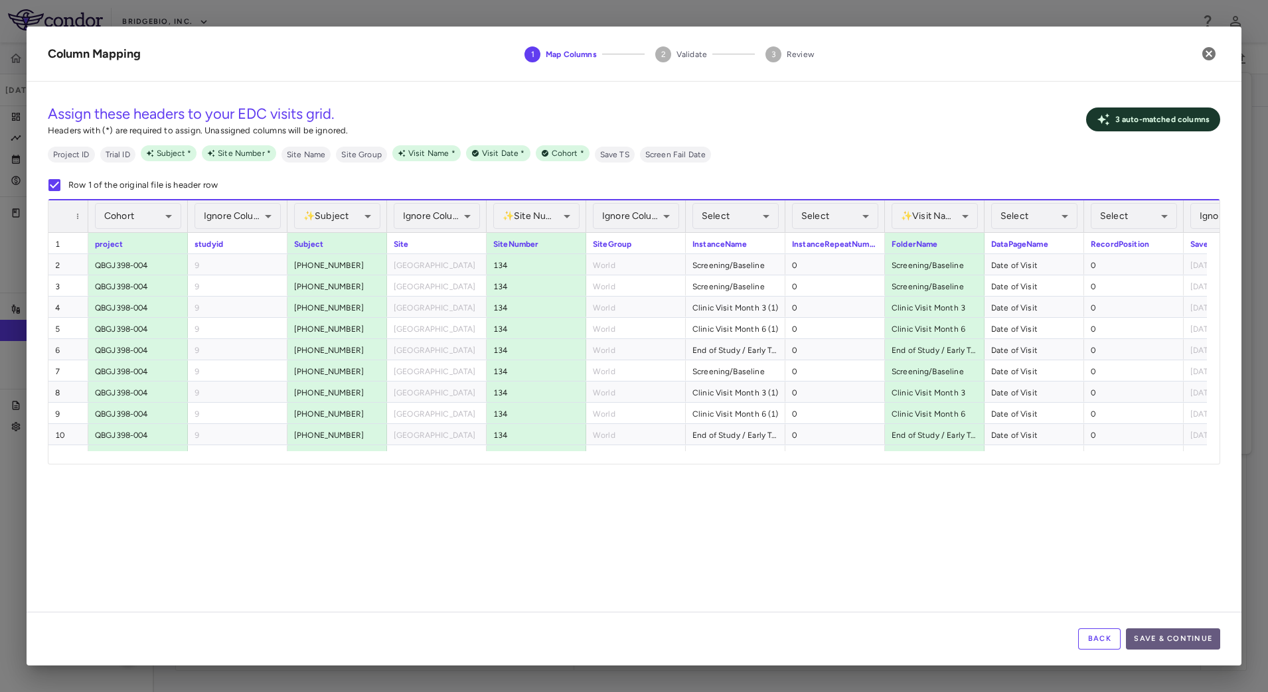
click at [1165, 633] on button "Save & Continue" at bounding box center [1173, 639] width 94 height 21
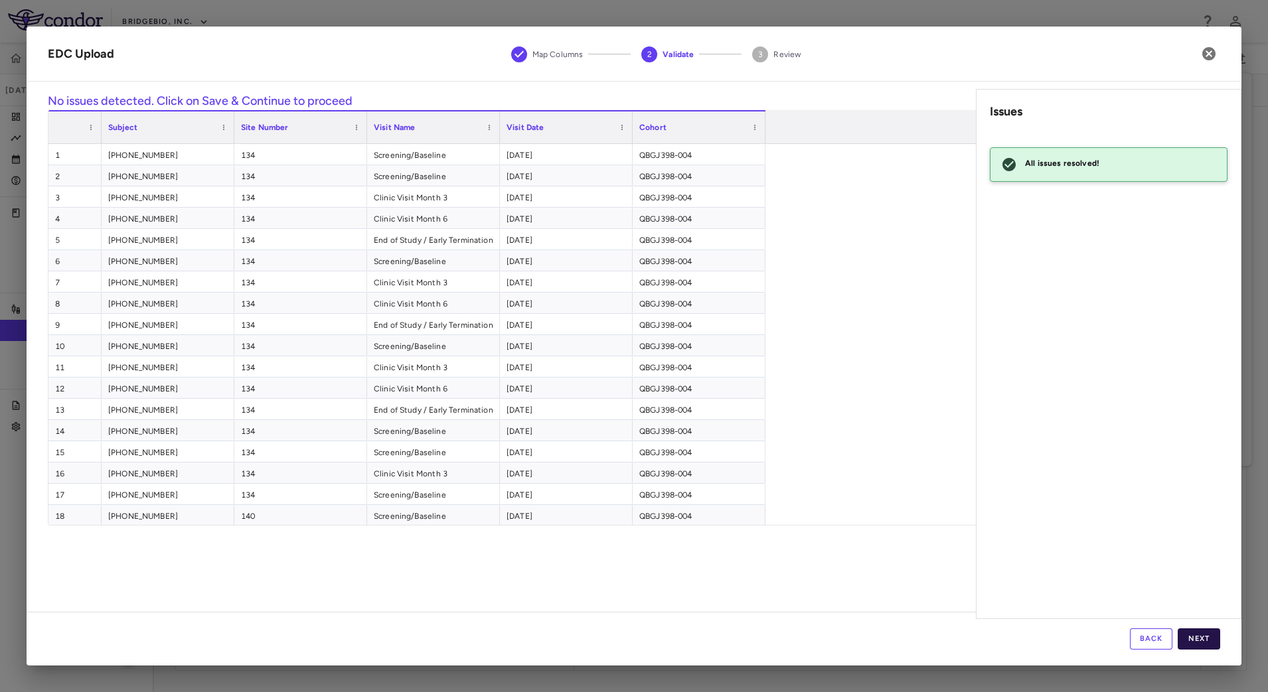
click at [1212, 641] on button "Next" at bounding box center [1199, 639] width 42 height 21
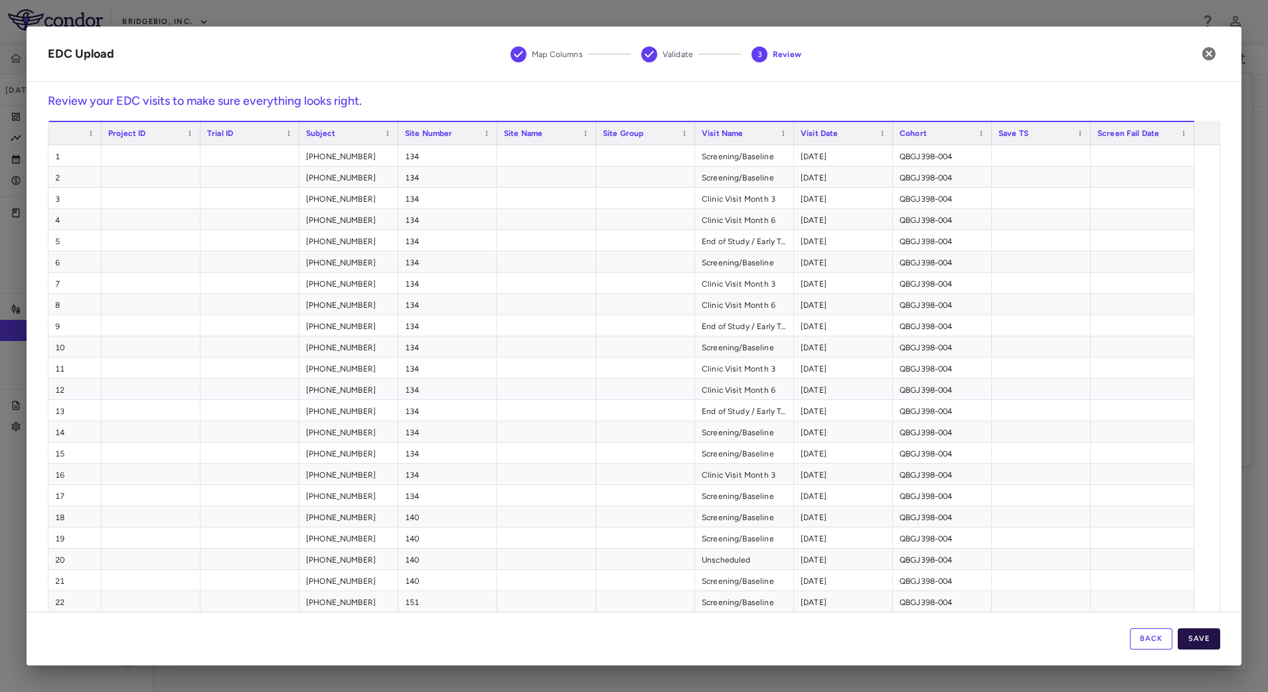
click at [1209, 633] on button "Save" at bounding box center [1199, 639] width 42 height 21
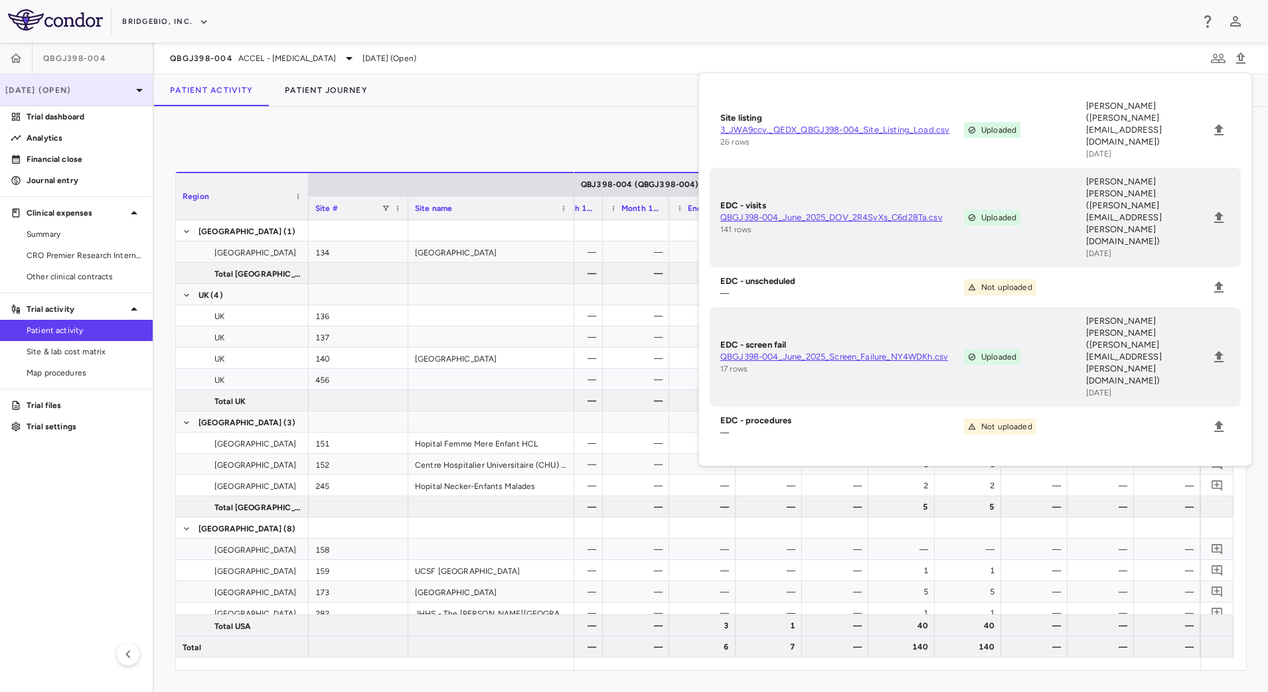
click at [120, 94] on p "Jun 2025 (Open)" at bounding box center [68, 90] width 126 height 12
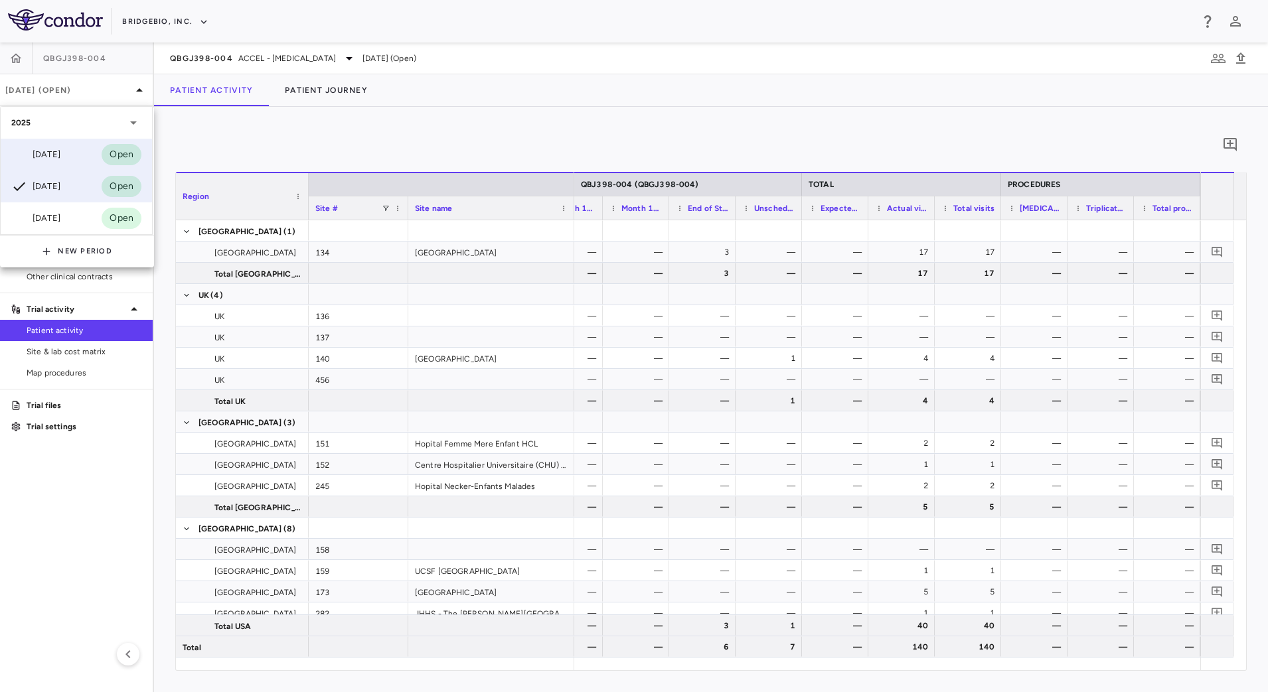
click at [71, 149] on div "Sep 2025 Open" at bounding box center [76, 155] width 151 height 32
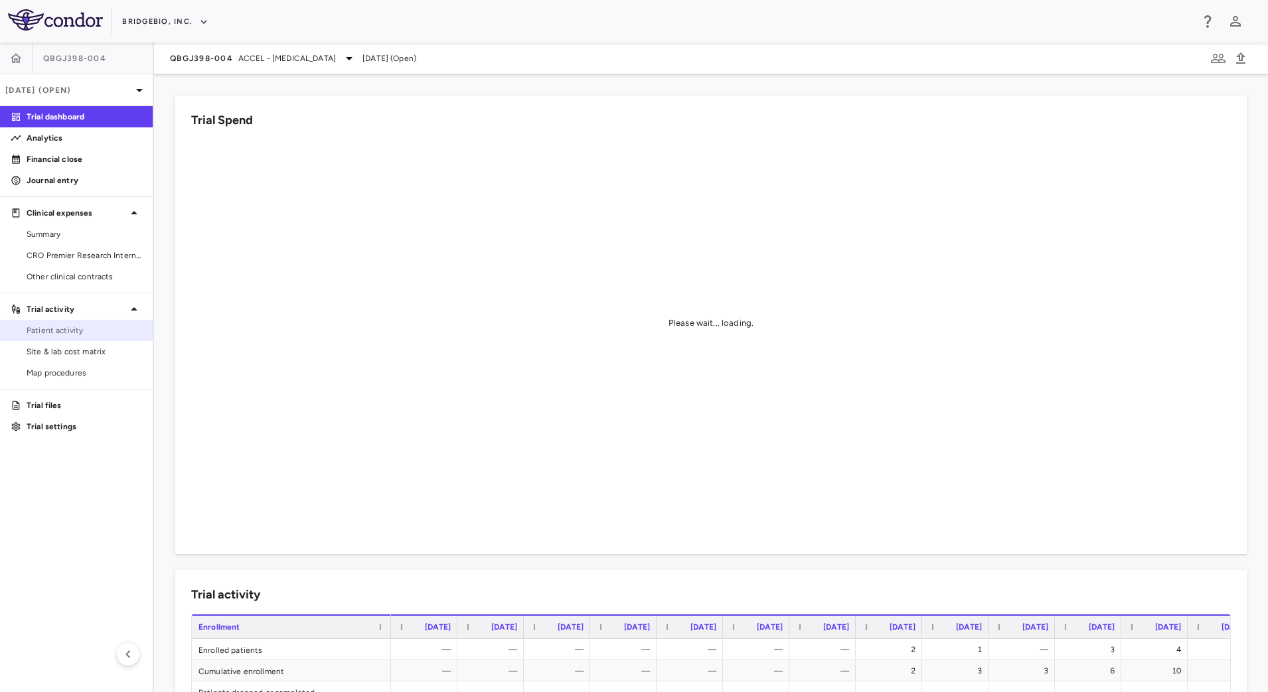
click at [78, 328] on span "Patient activity" at bounding box center [85, 331] width 116 height 12
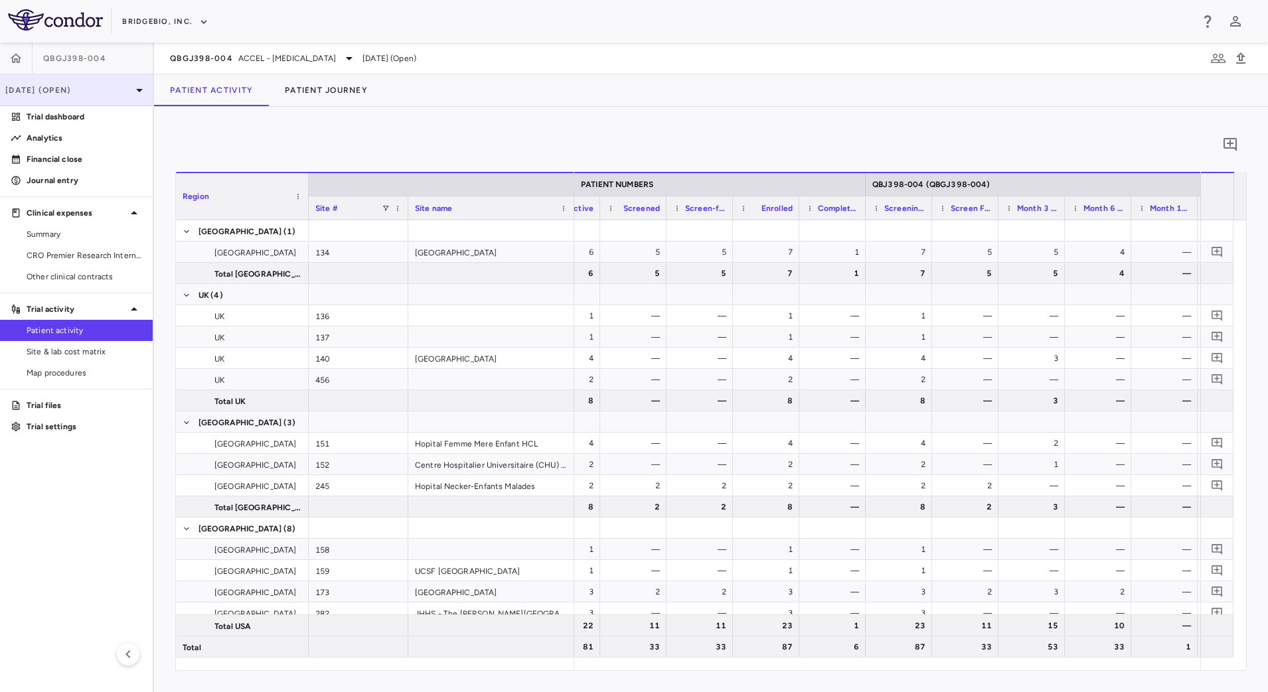
click at [110, 100] on div "[DATE] (Open)" at bounding box center [76, 90] width 153 height 32
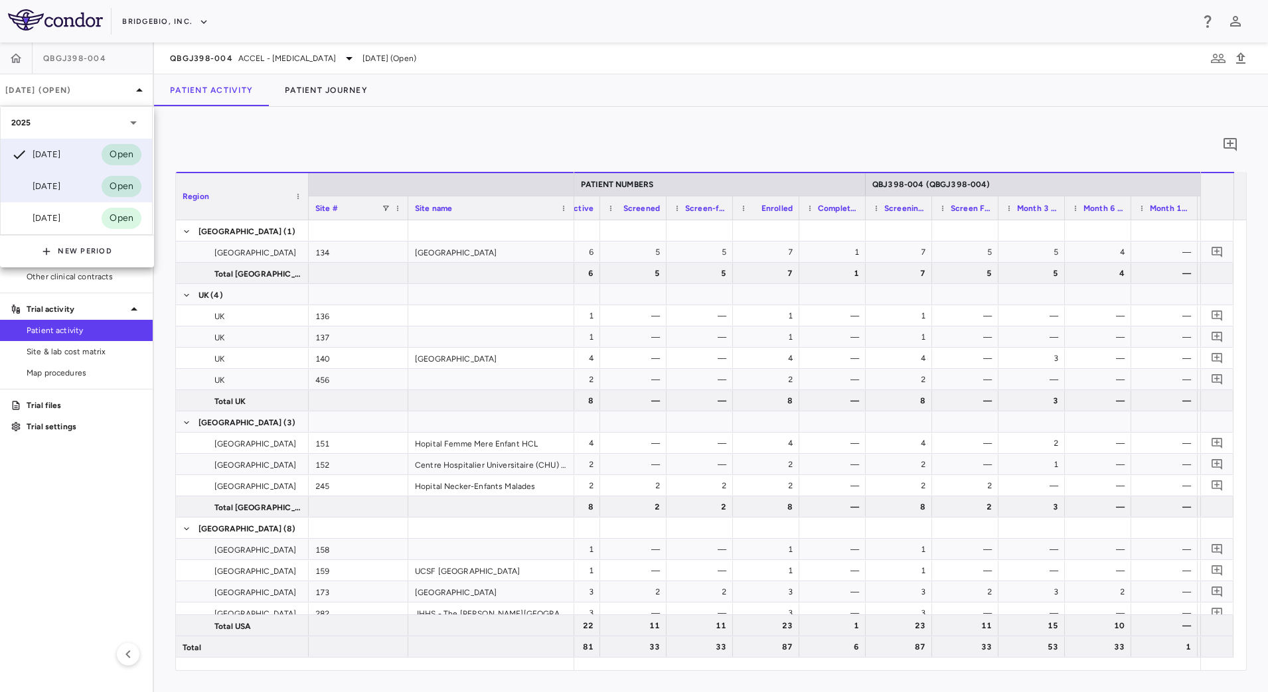
click at [60, 189] on div "Jun 2025" at bounding box center [35, 187] width 49 height 16
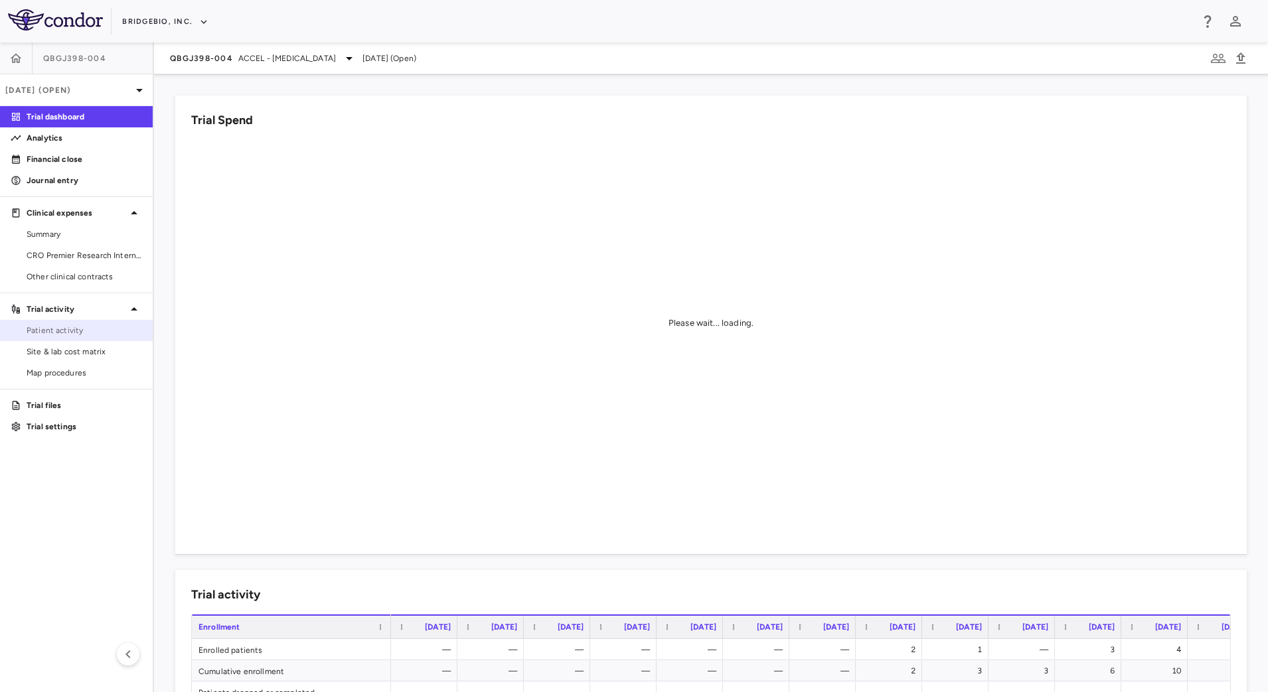
click at [80, 330] on span "Patient activity" at bounding box center [85, 331] width 116 height 12
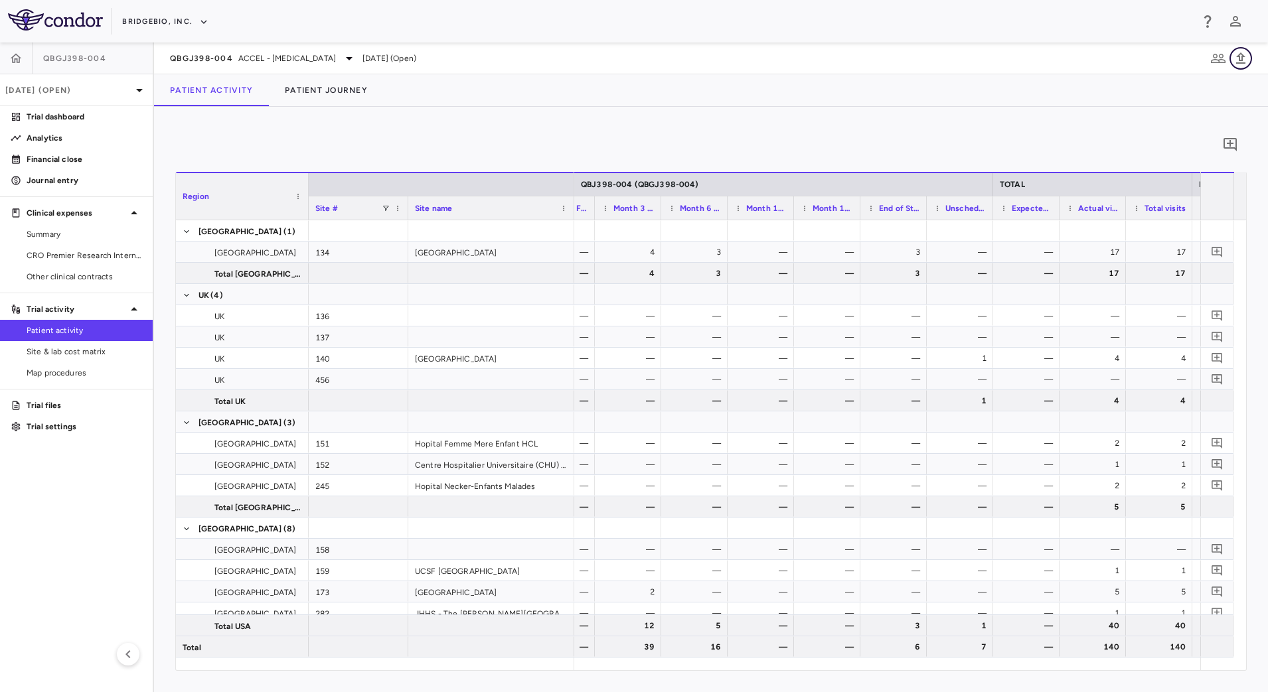
click at [1249, 59] on button "button" at bounding box center [1241, 58] width 23 height 23
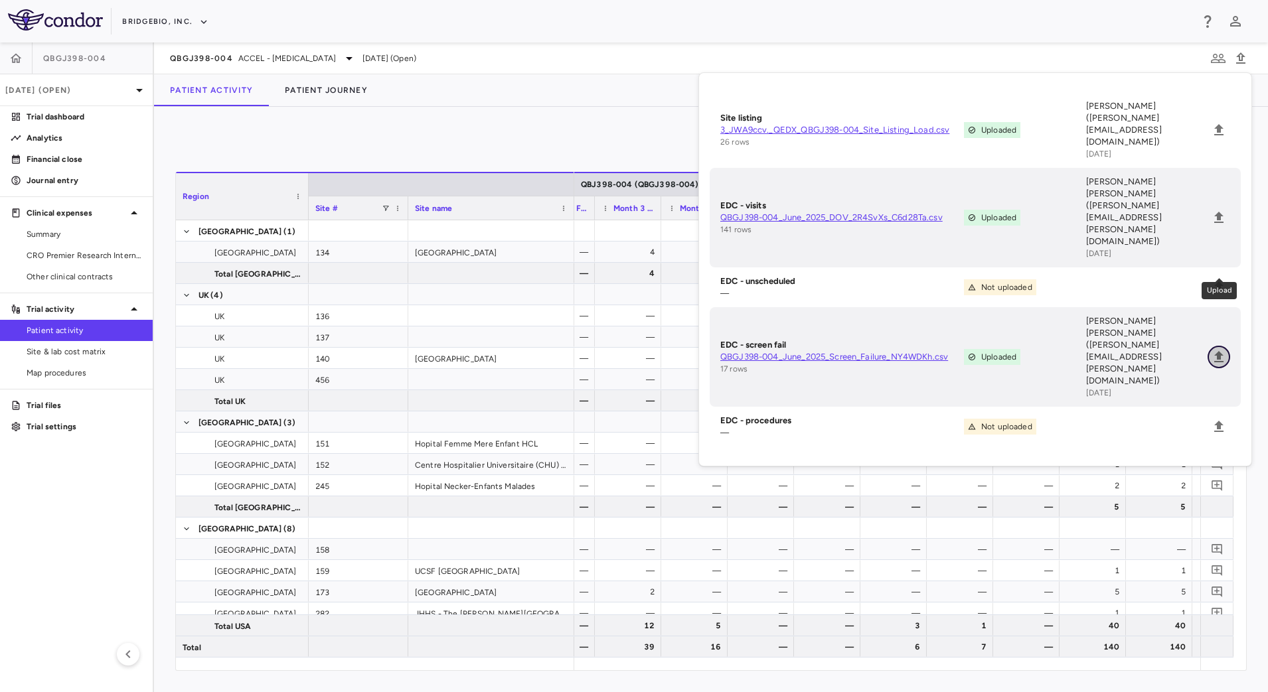
click at [1223, 349] on icon "Upload" at bounding box center [1219, 357] width 16 height 16
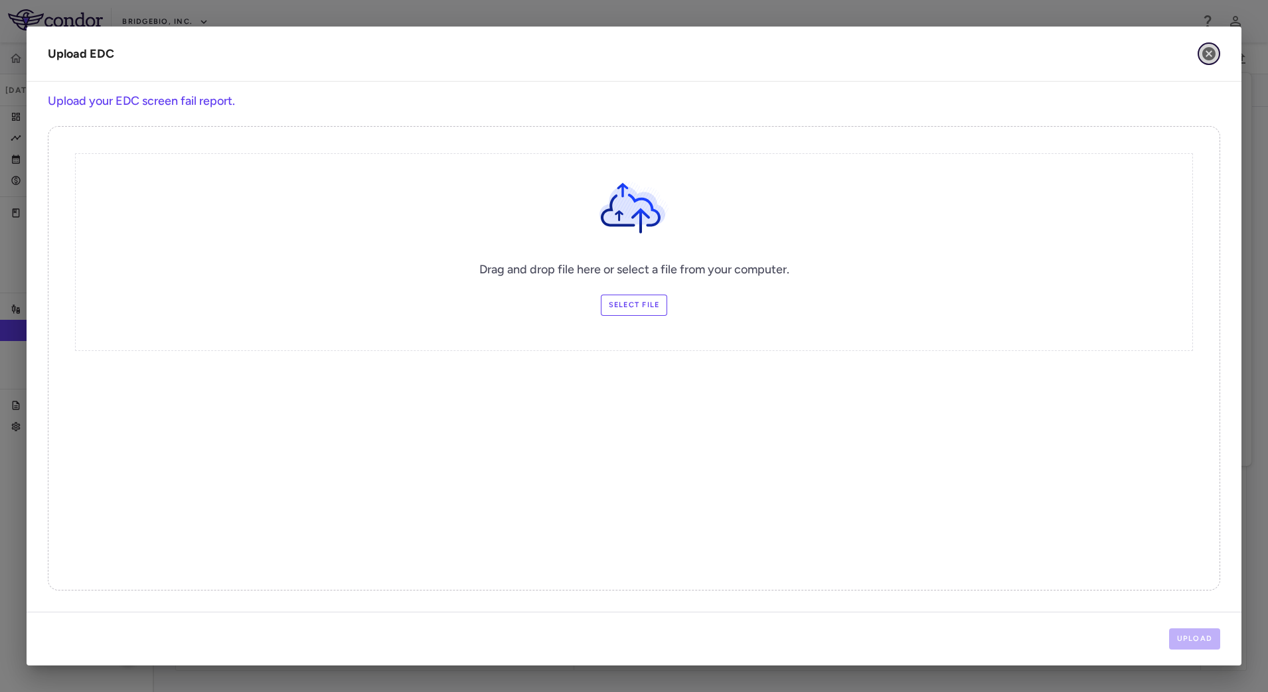
click at [1212, 61] on icon "button" at bounding box center [1209, 54] width 16 height 16
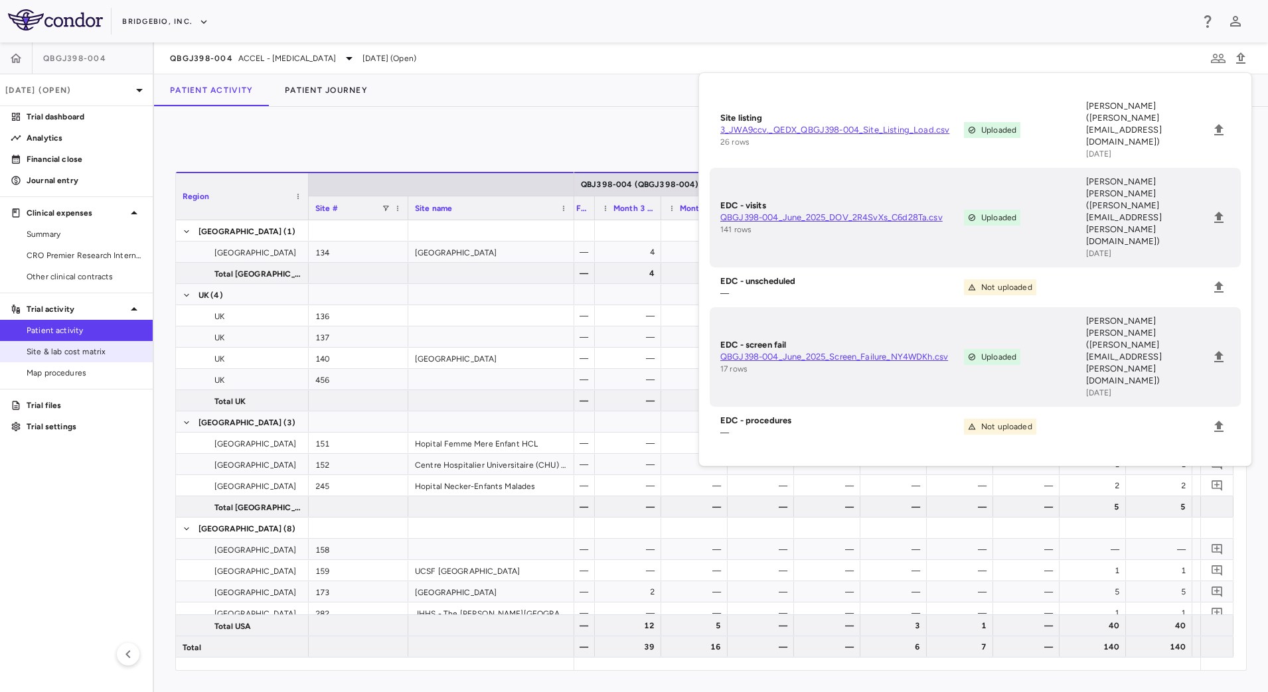
click at [86, 349] on span "Site & lab cost matrix" at bounding box center [85, 352] width 116 height 12
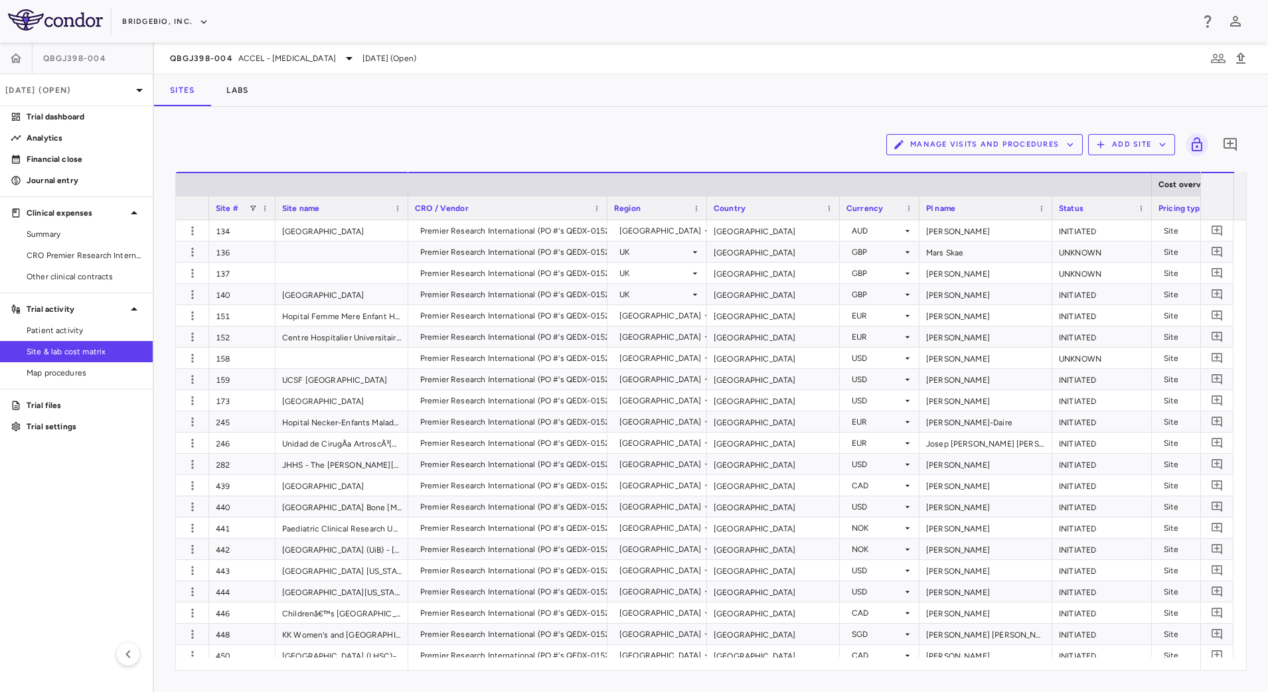
click at [1017, 145] on button "Manage Visits and Procedures" at bounding box center [984, 144] width 197 height 21
click at [962, 171] on li "Visit Schedules" at bounding box center [970, 171] width 141 height 20
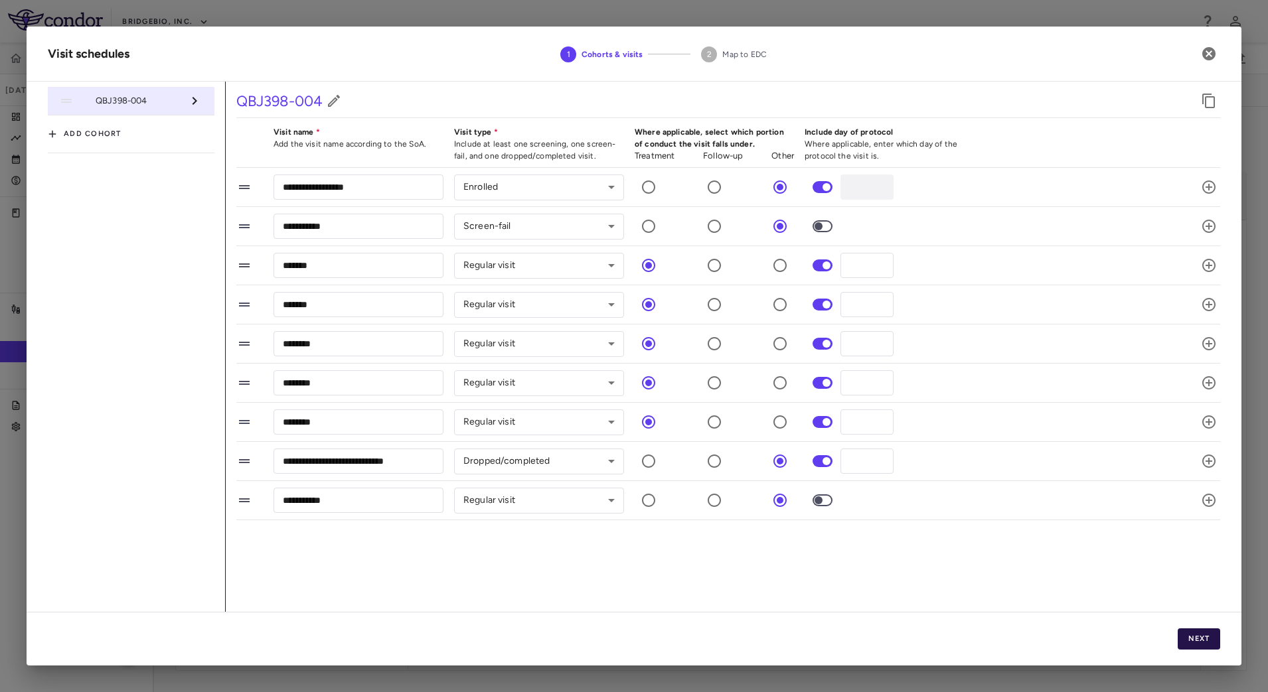
click at [1190, 638] on button "Next" at bounding box center [1199, 639] width 42 height 21
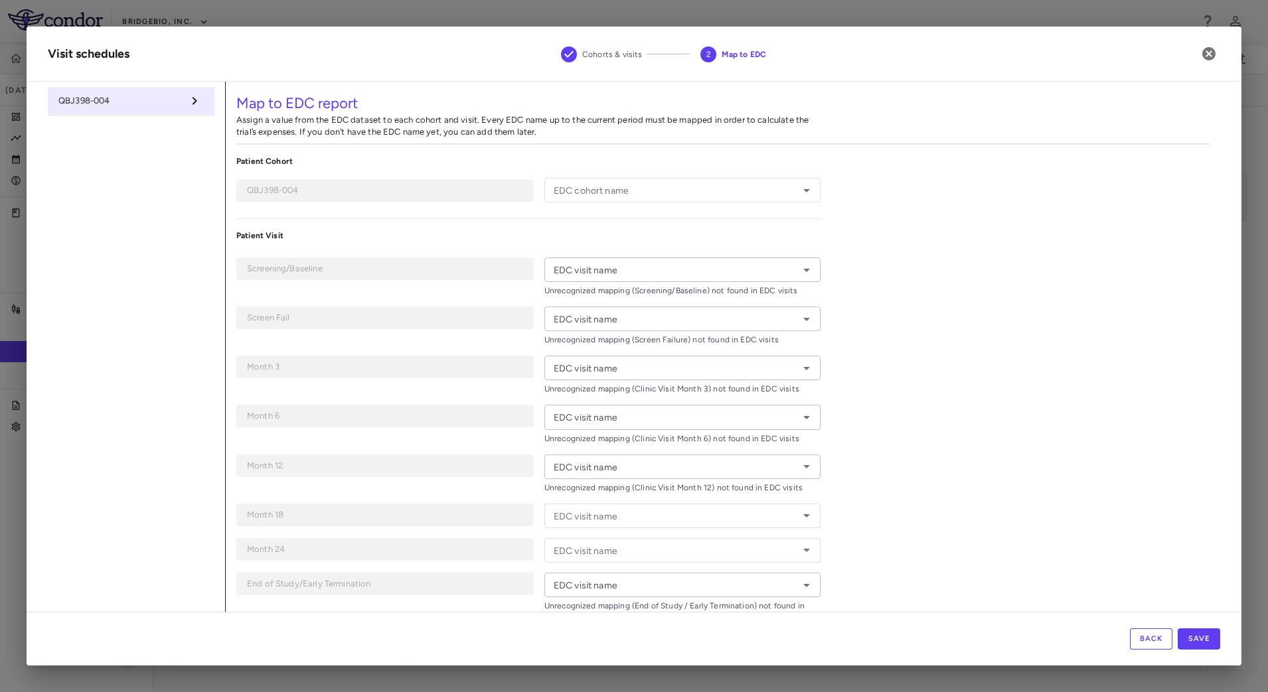
type input "**********"
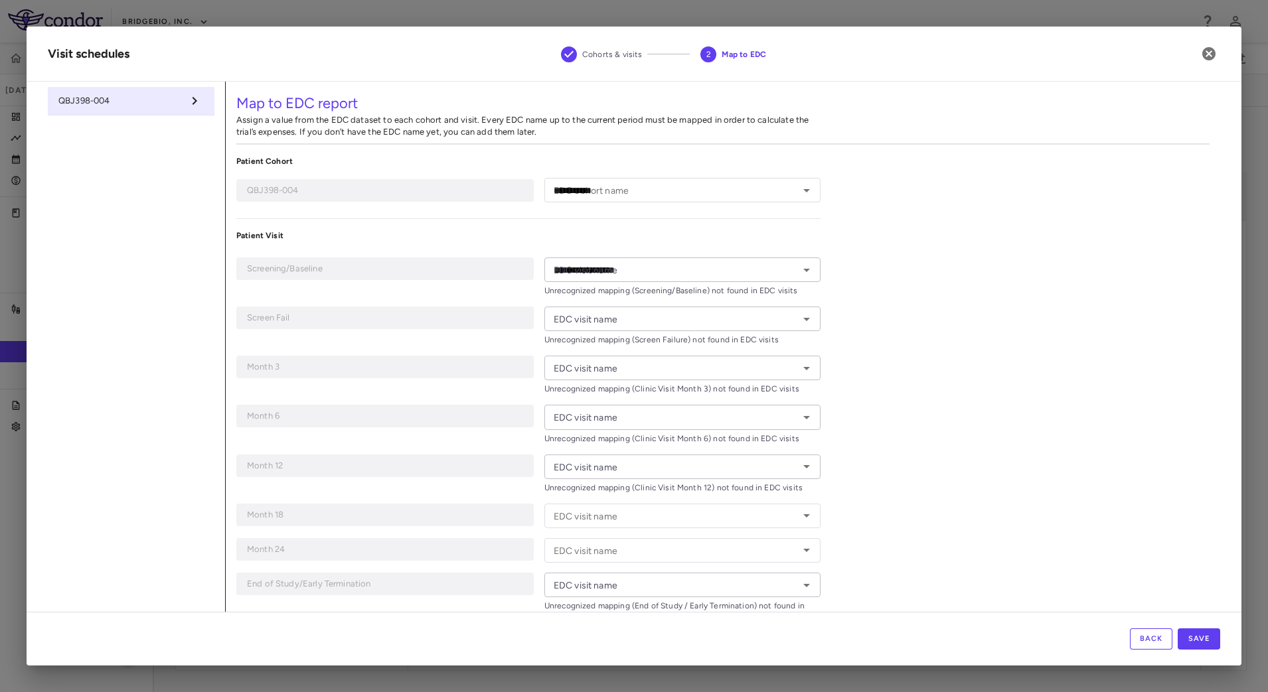
type input "**********"
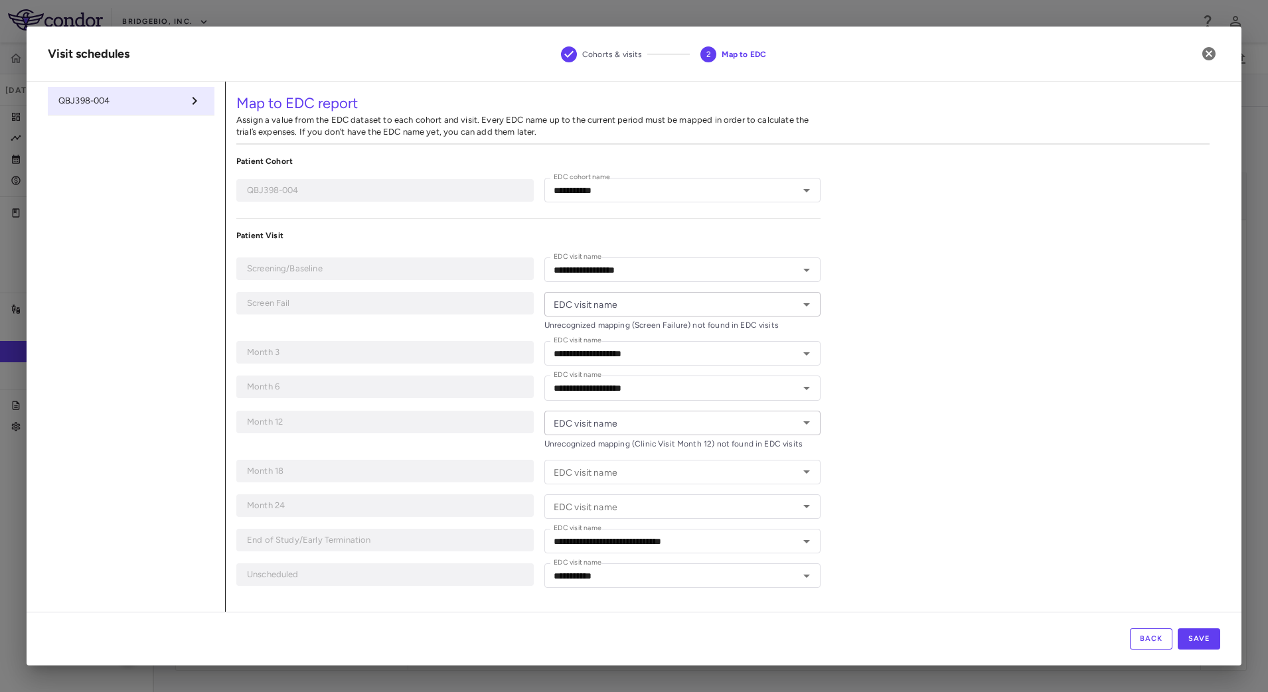
click at [809, 308] on icon "Open" at bounding box center [807, 305] width 16 height 16
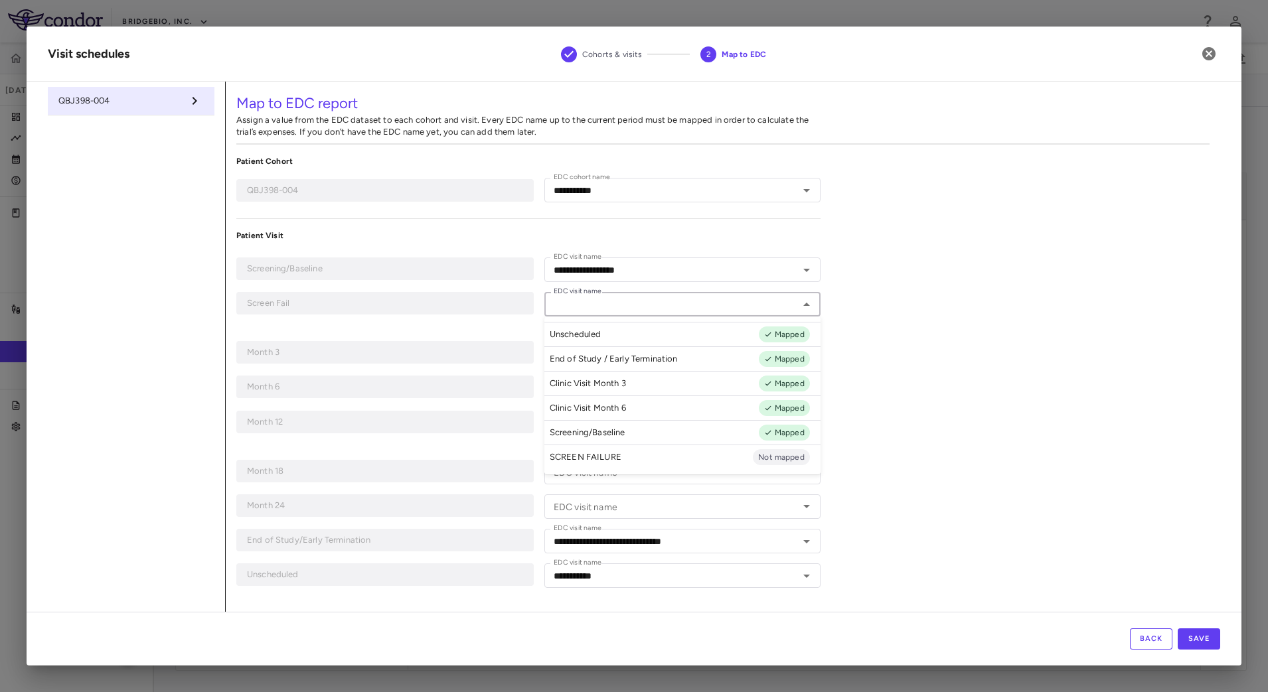
click at [679, 458] on li "SCREEN FAILURE Not mapped" at bounding box center [682, 457] width 276 height 25
type input "**********"
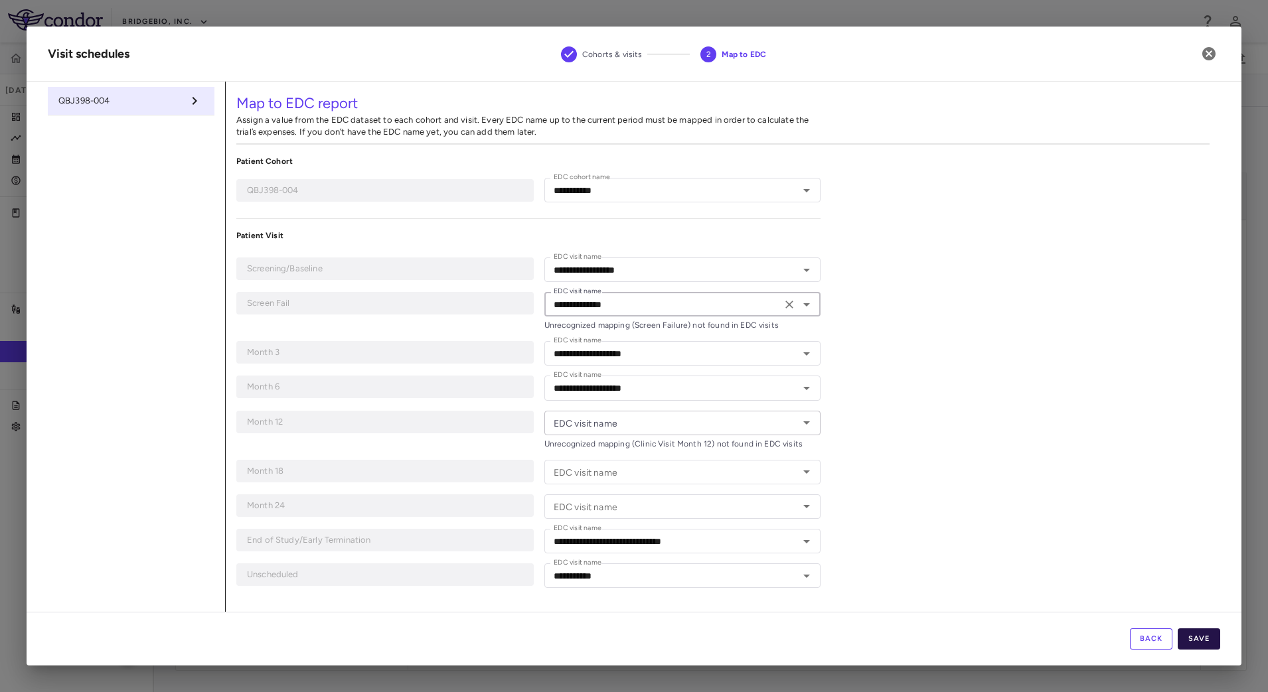
click at [1194, 634] on button "Save" at bounding box center [1199, 639] width 42 height 21
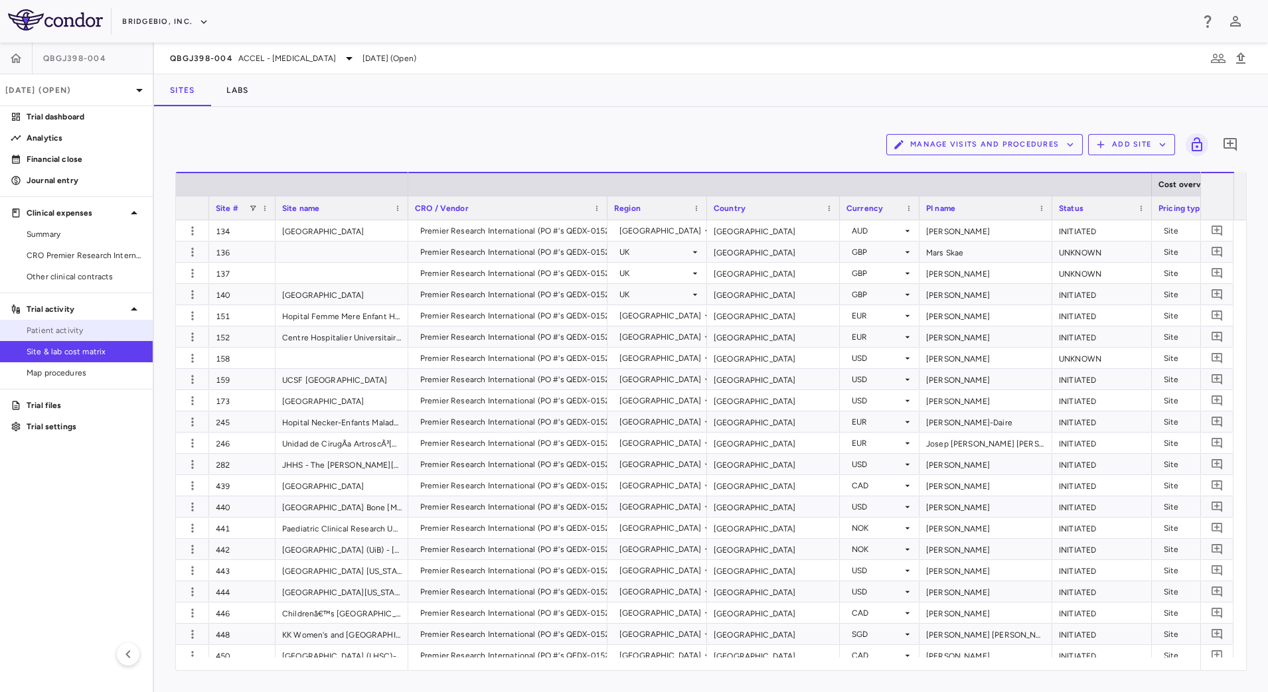
click at [68, 329] on span "Patient activity" at bounding box center [85, 331] width 116 height 12
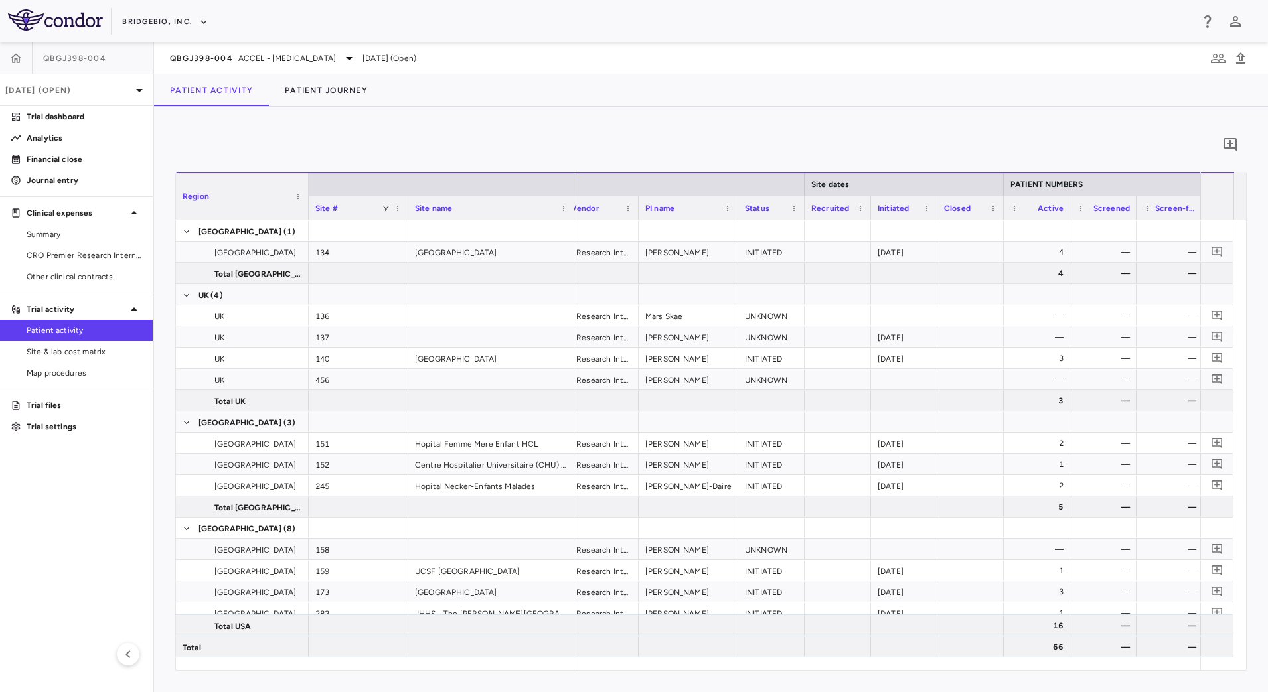
scroll to position [0, 141]
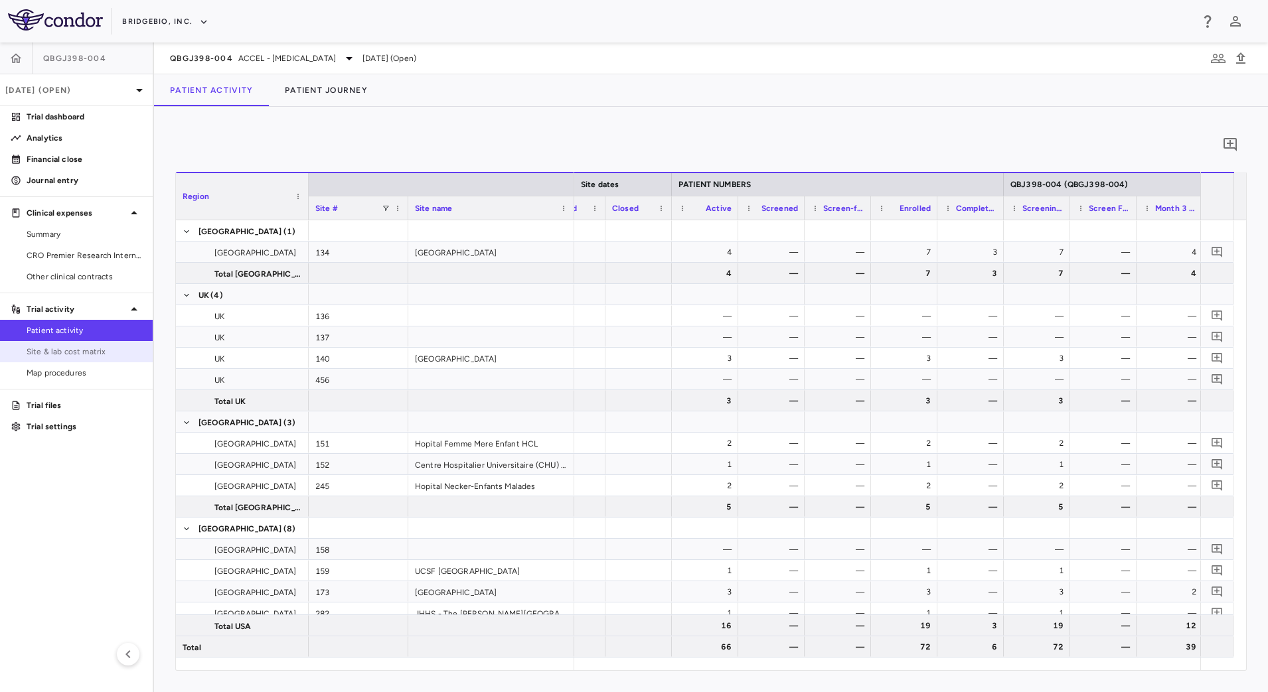
click at [98, 355] on span "Site & lab cost matrix" at bounding box center [85, 352] width 116 height 12
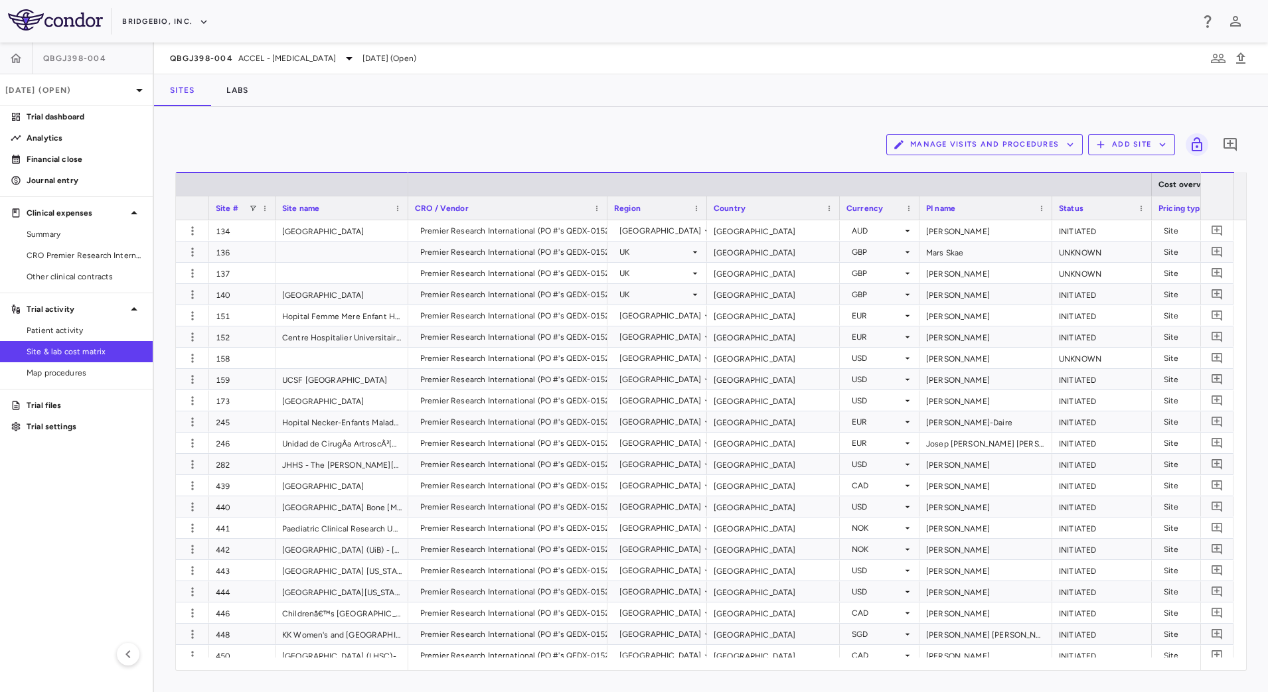
click at [1025, 152] on button "Manage Visits and Procedures" at bounding box center [984, 144] width 197 height 21
click at [1018, 165] on li "Visit Schedules" at bounding box center [970, 171] width 141 height 20
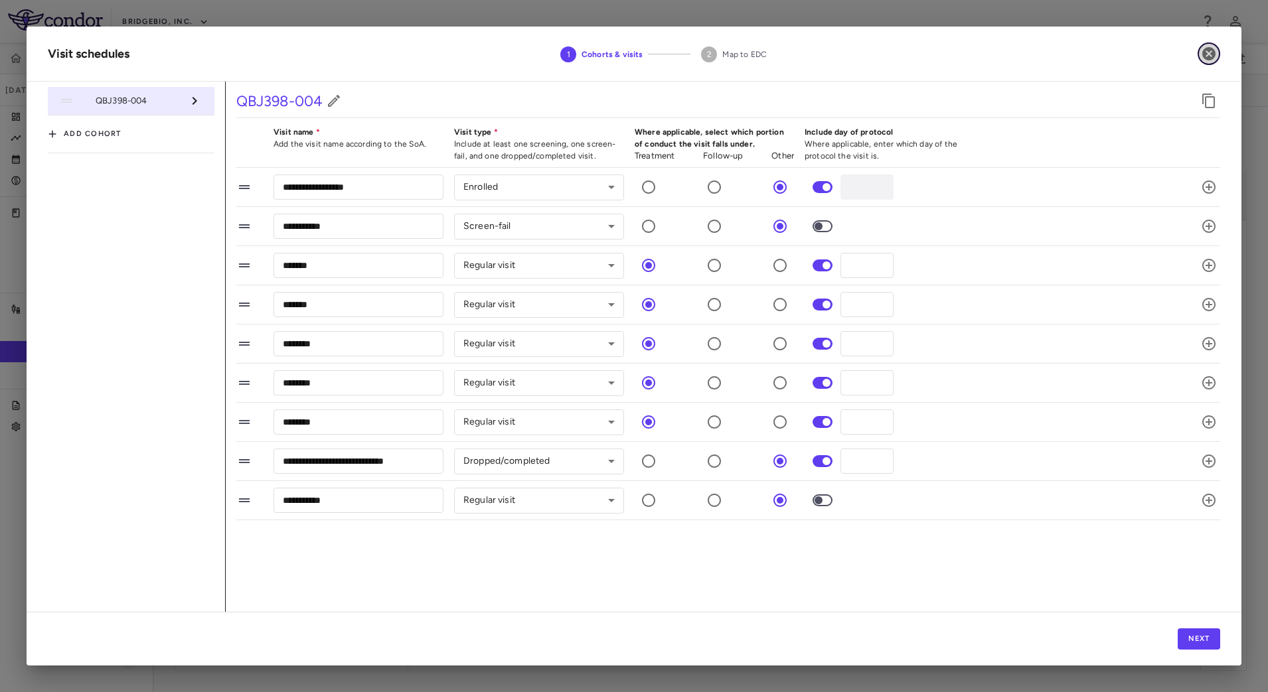
click at [1206, 56] on icon "button" at bounding box center [1209, 54] width 16 height 16
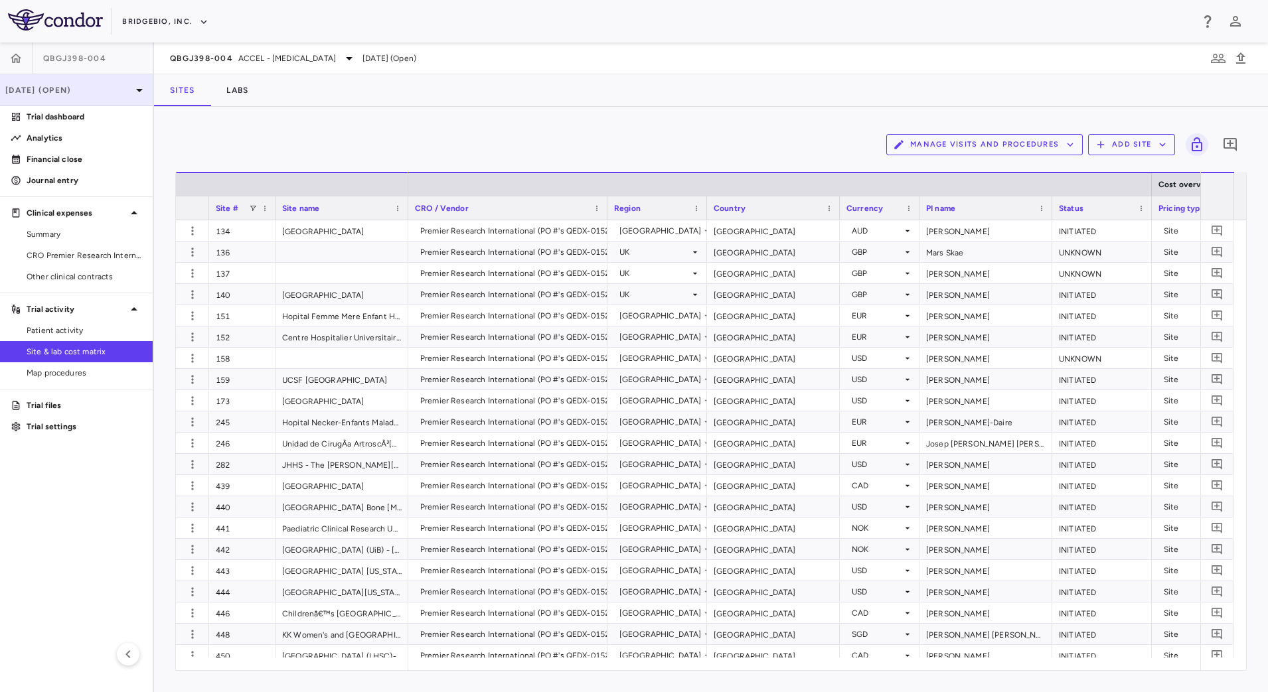
click at [108, 90] on p "Jun 2025 (Open)" at bounding box center [68, 90] width 126 height 12
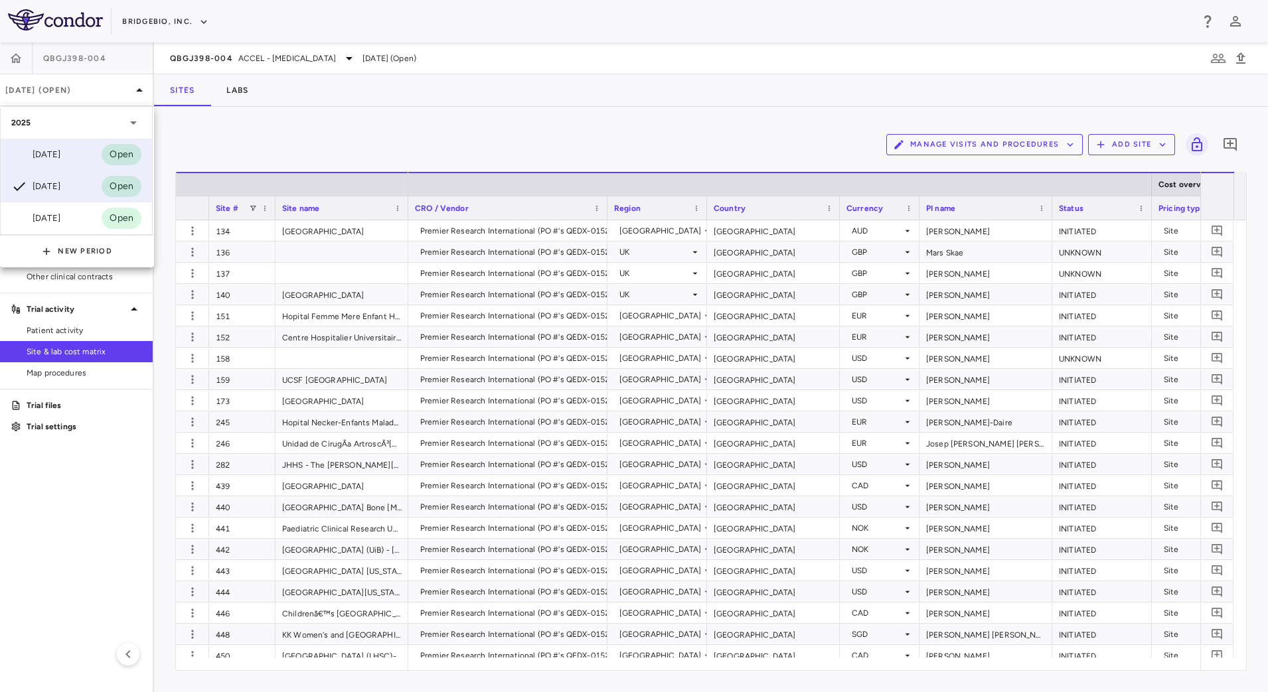
click at [60, 155] on div "Sep 2025" at bounding box center [35, 155] width 49 height 16
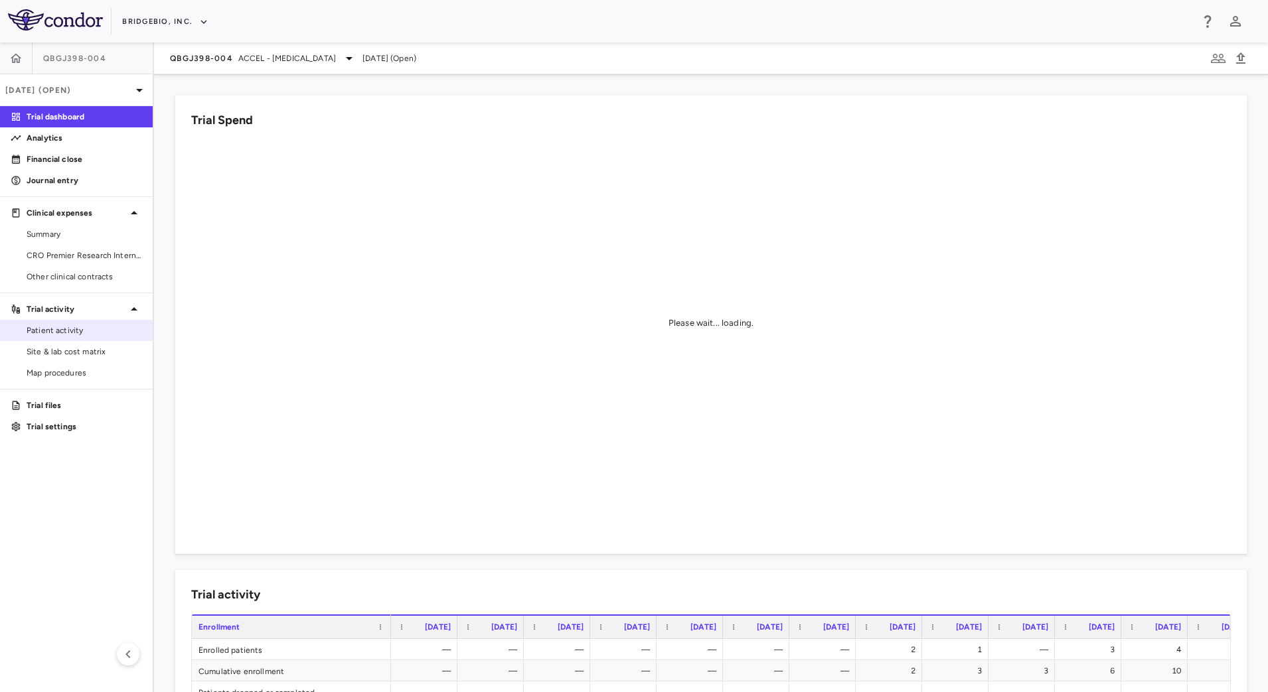
click at [74, 337] on link "Patient activity" at bounding box center [76, 331] width 153 height 20
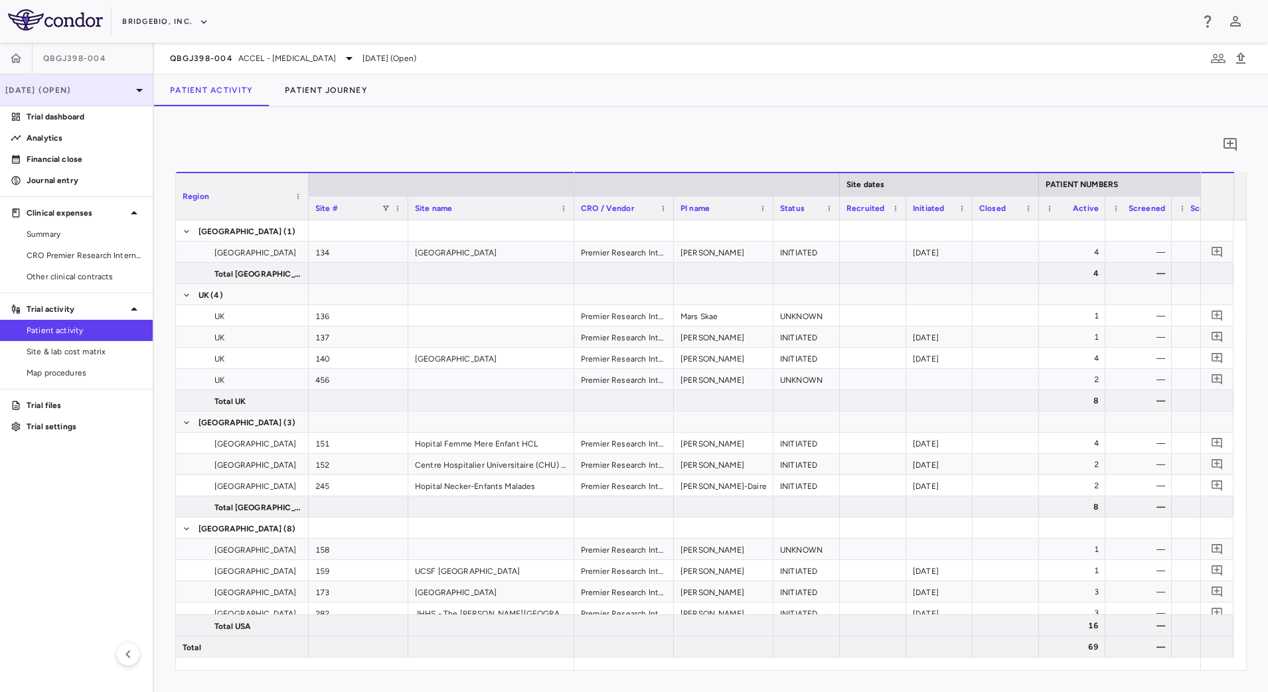
click at [98, 92] on p "[DATE] (Open)" at bounding box center [68, 90] width 126 height 12
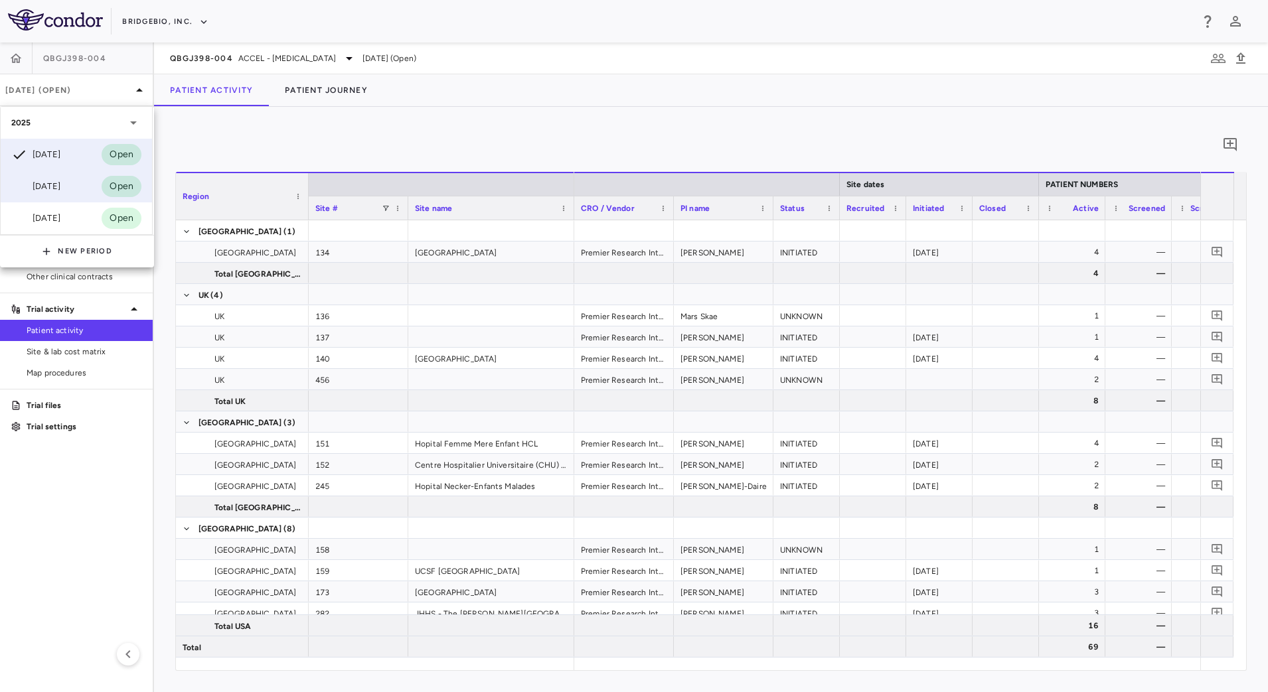
click at [60, 185] on div "Jun 2025" at bounding box center [35, 187] width 49 height 16
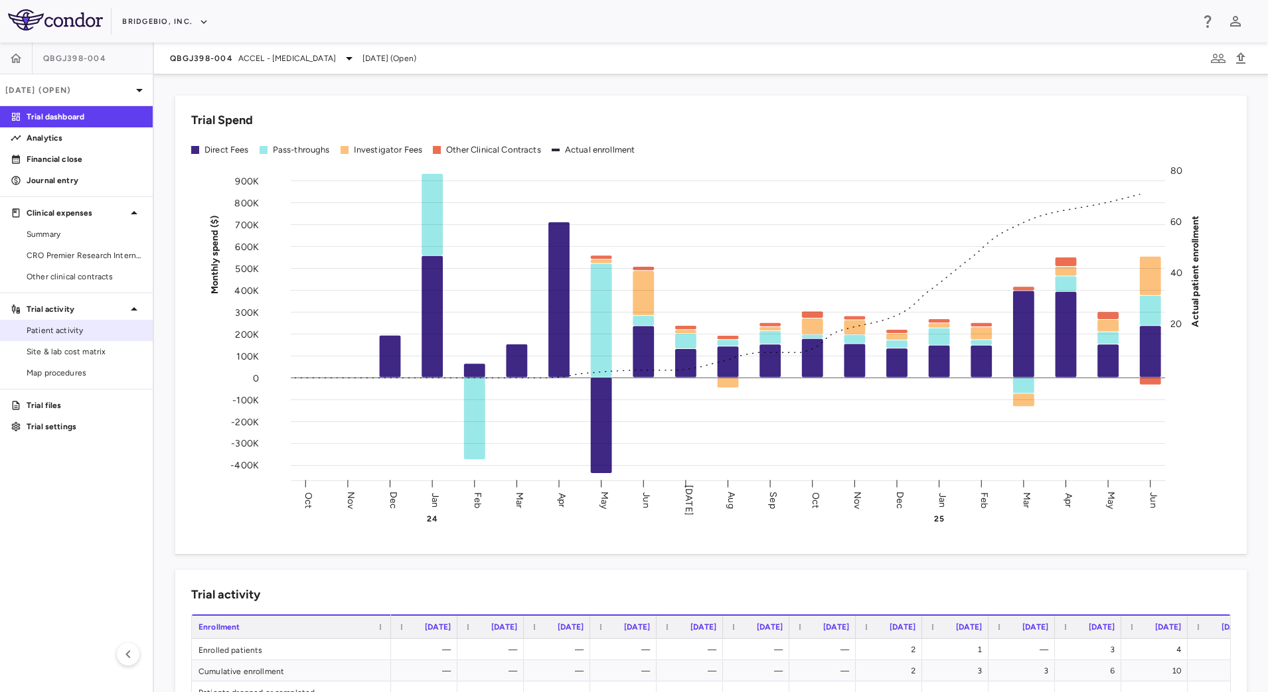
click at [104, 327] on span "Patient activity" at bounding box center [85, 331] width 116 height 12
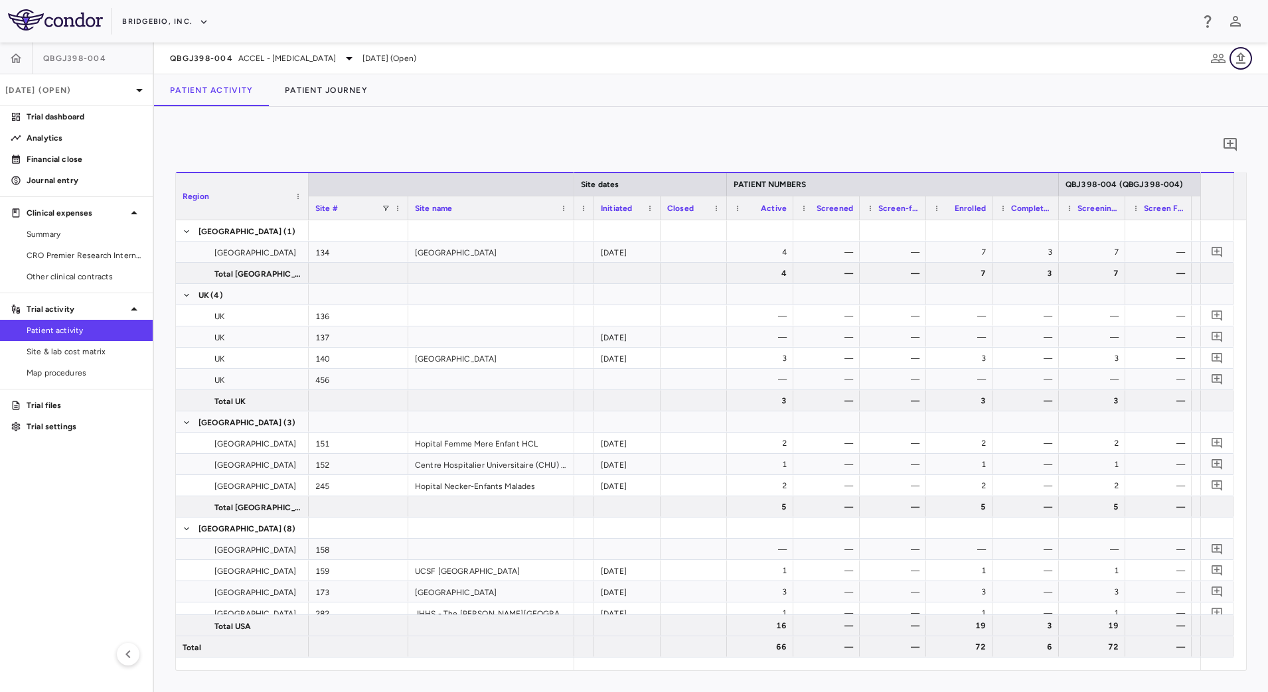
click at [1247, 58] on icon "button" at bounding box center [1241, 58] width 16 height 16
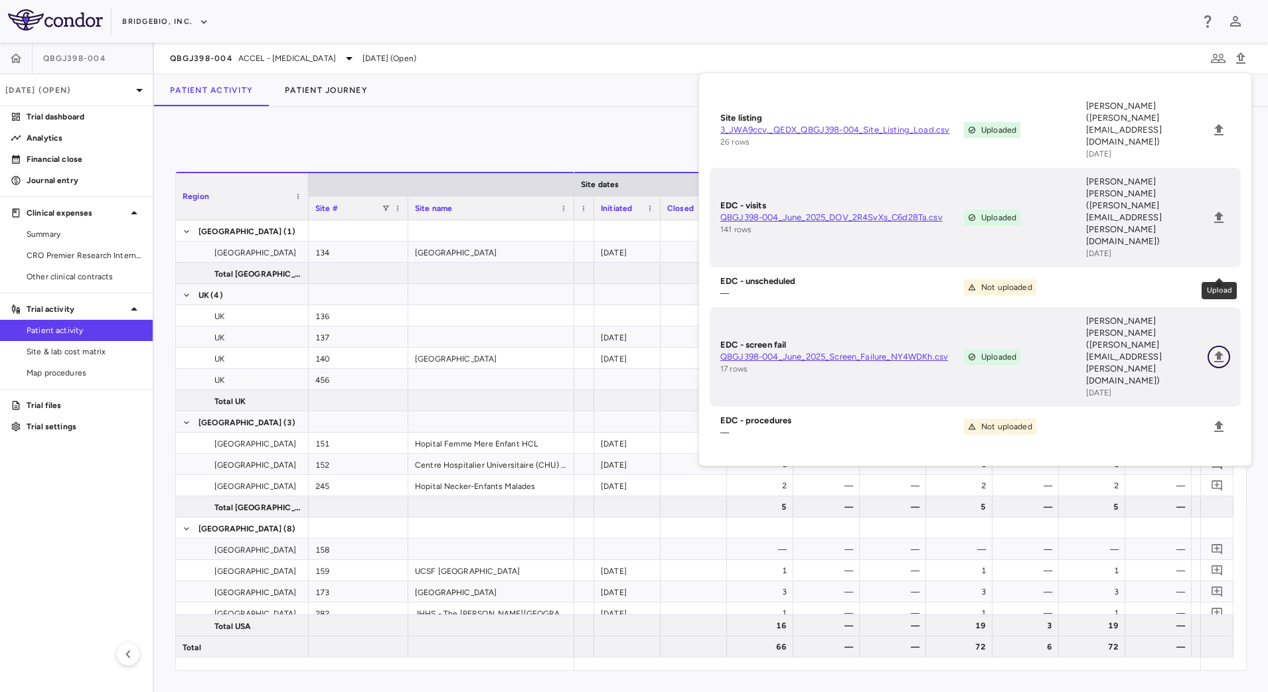
click at [1219, 351] on icon "Upload" at bounding box center [1218, 356] width 9 height 11
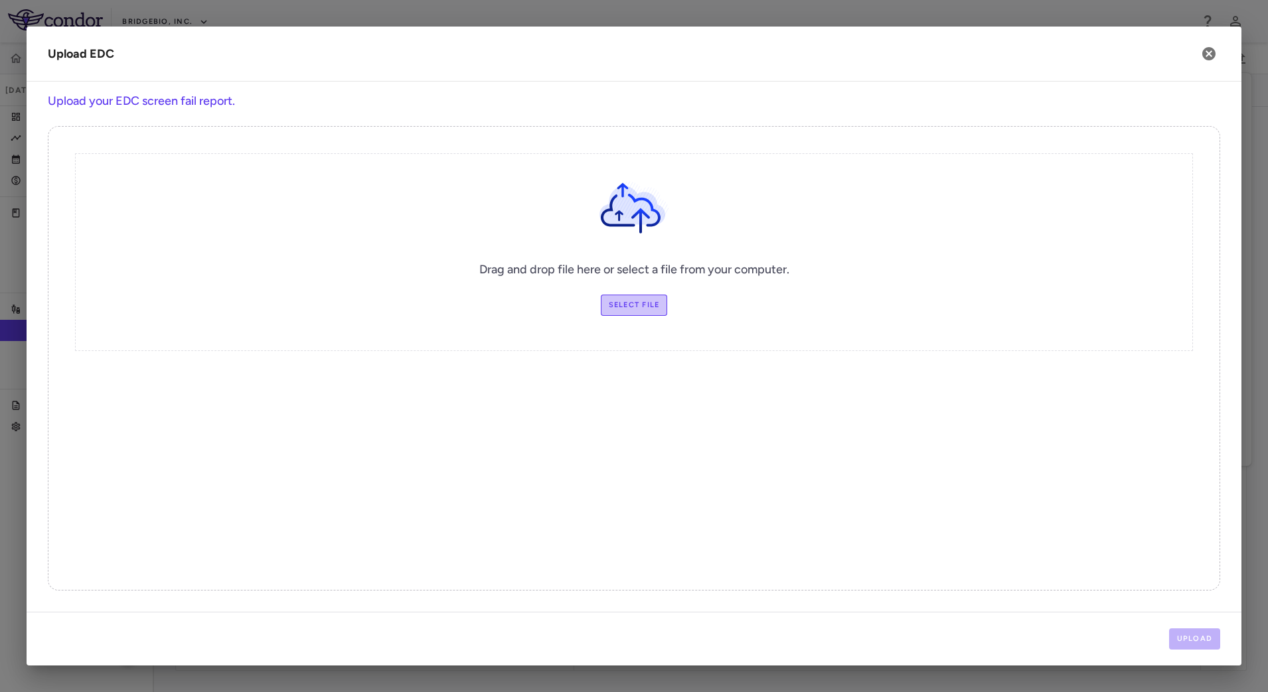
click at [660, 305] on label "Select file" at bounding box center [634, 305] width 67 height 21
click at [0, 0] on input "Select file" at bounding box center [0, 0] width 0 height 0
click at [1192, 633] on button "Upload" at bounding box center [1195, 639] width 52 height 21
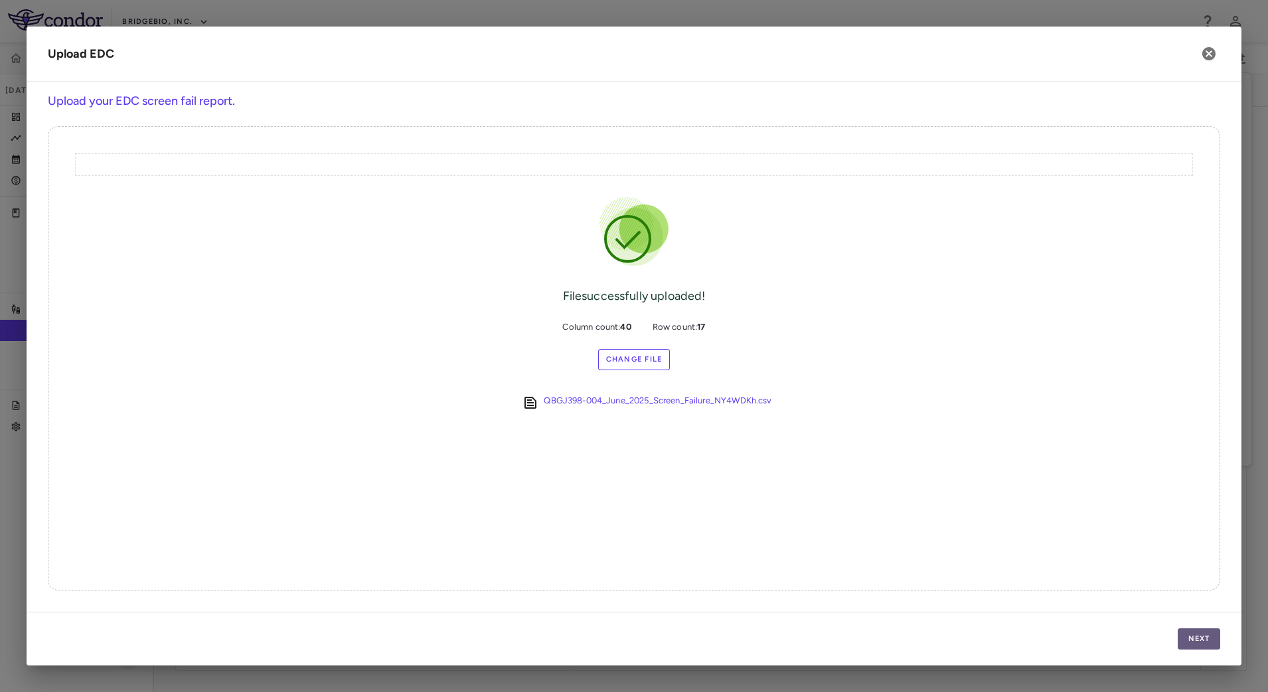
click at [1188, 636] on button "Next" at bounding box center [1199, 639] width 42 height 21
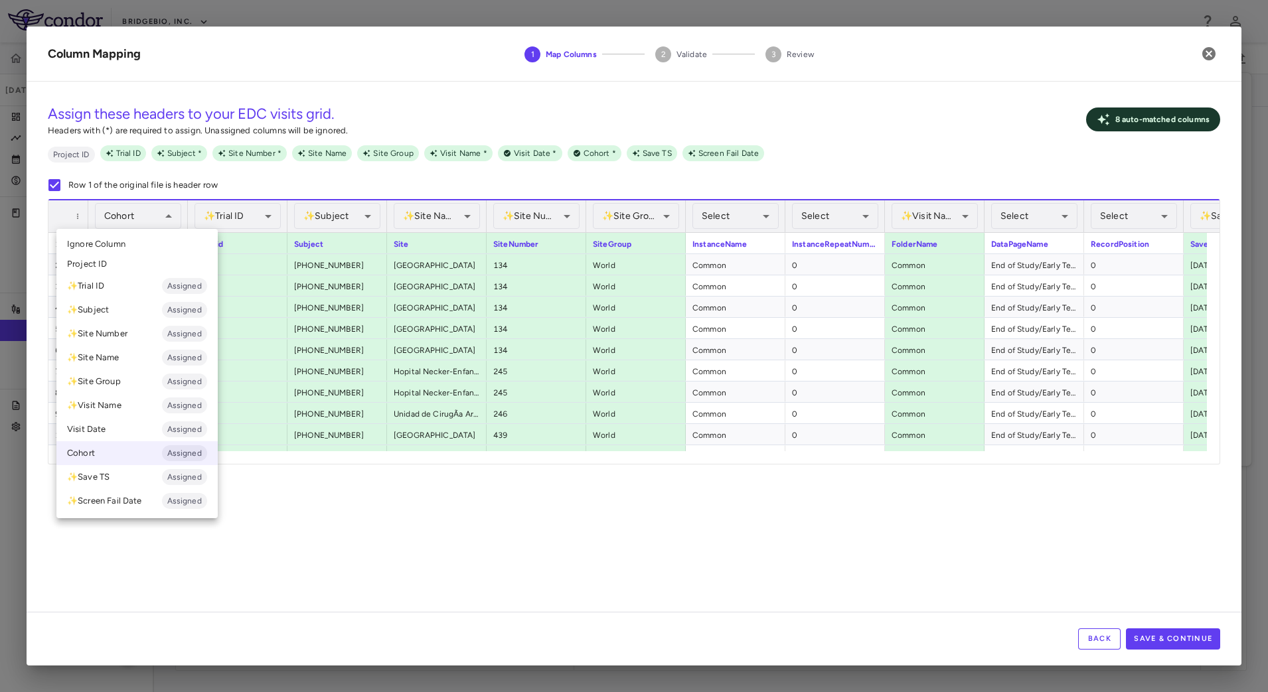
click at [247, 214] on div at bounding box center [634, 346] width 1268 height 692
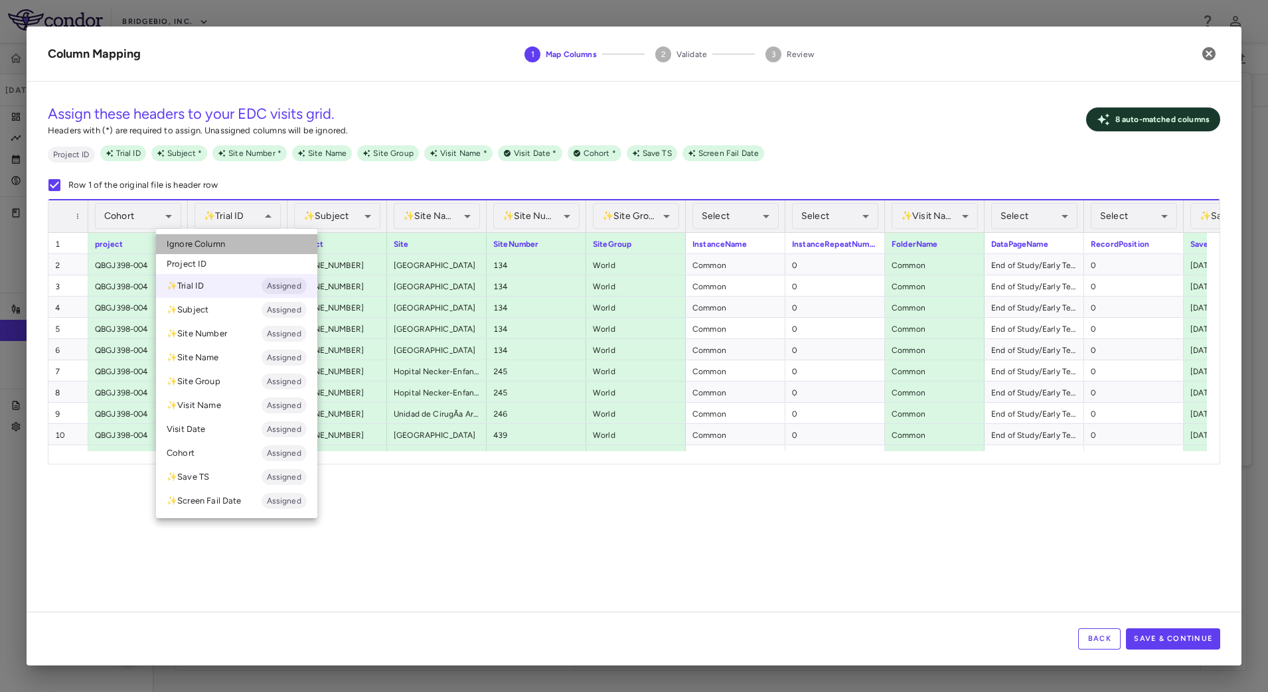
click at [242, 241] on li "Ignore Column" at bounding box center [236, 244] width 161 height 20
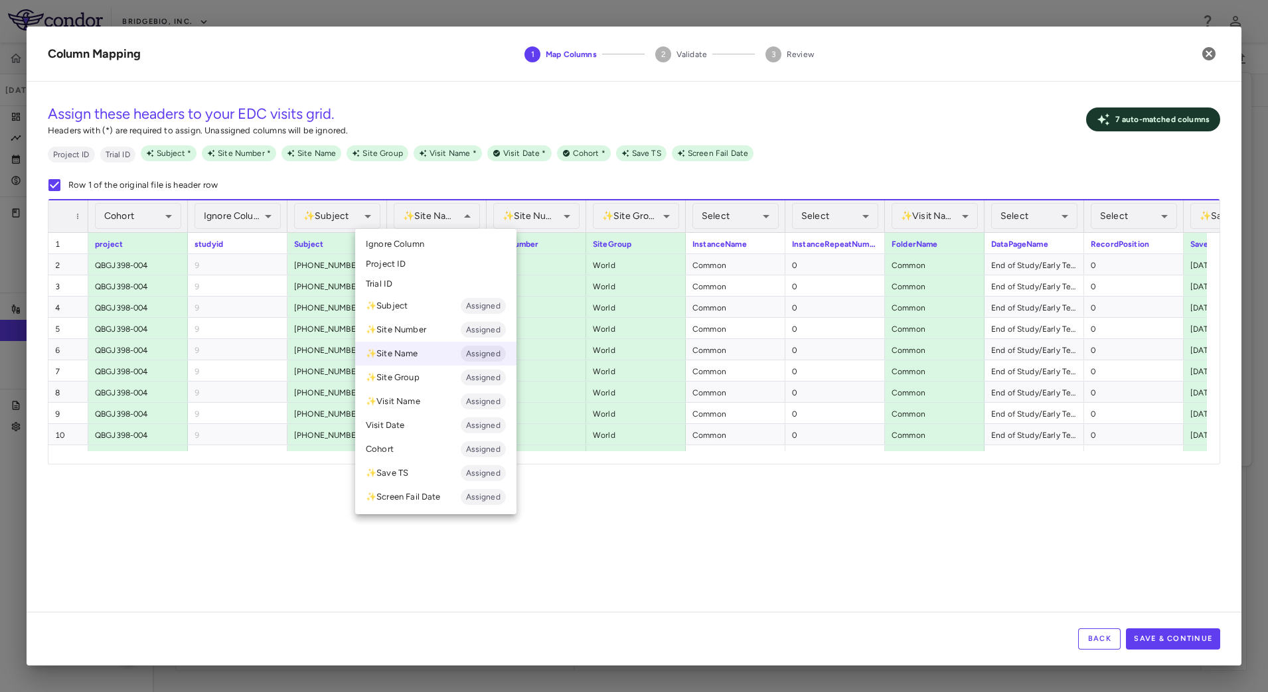
click at [430, 238] on li "Ignore Column" at bounding box center [435, 244] width 161 height 20
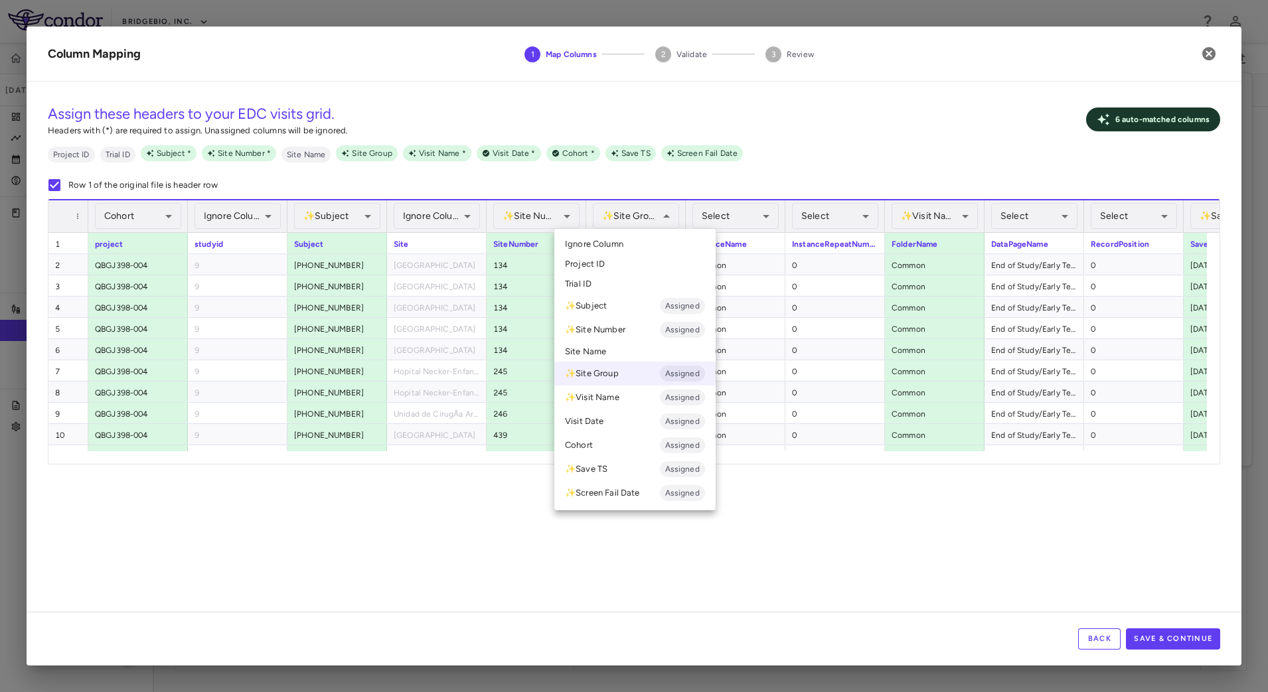
click at [636, 240] on li "Ignore Column" at bounding box center [634, 244] width 161 height 20
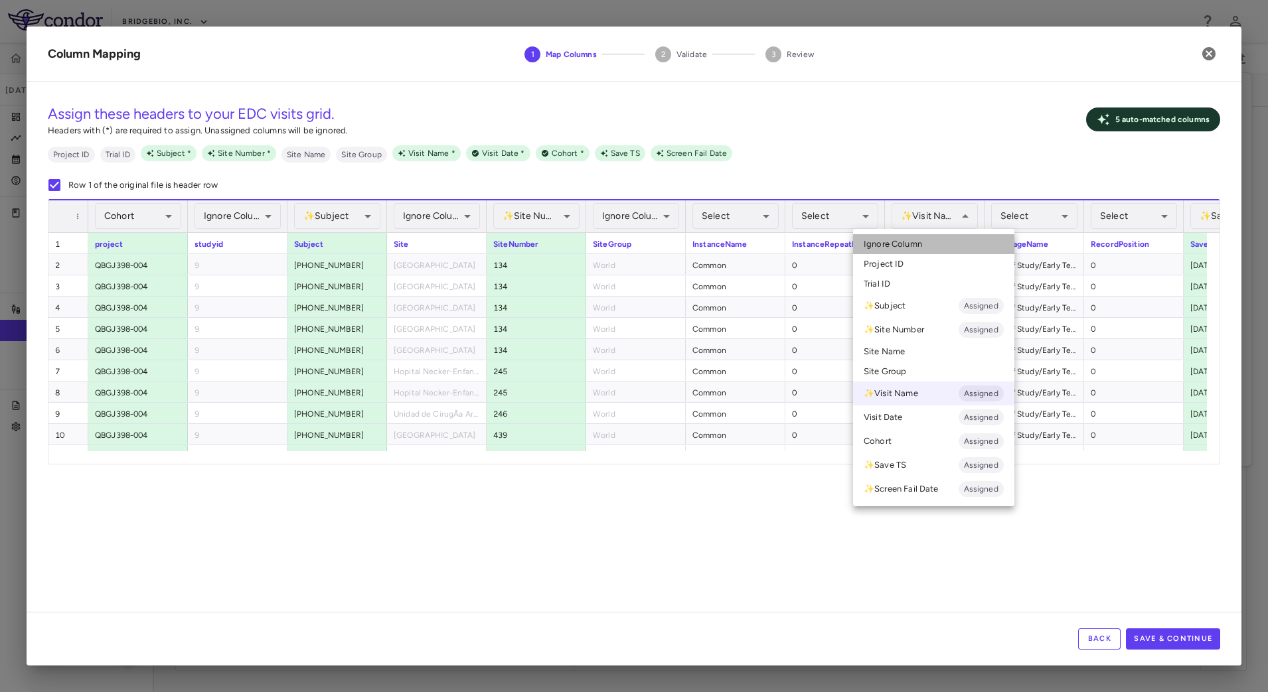
click at [943, 239] on li "Ignore Column" at bounding box center [933, 244] width 161 height 20
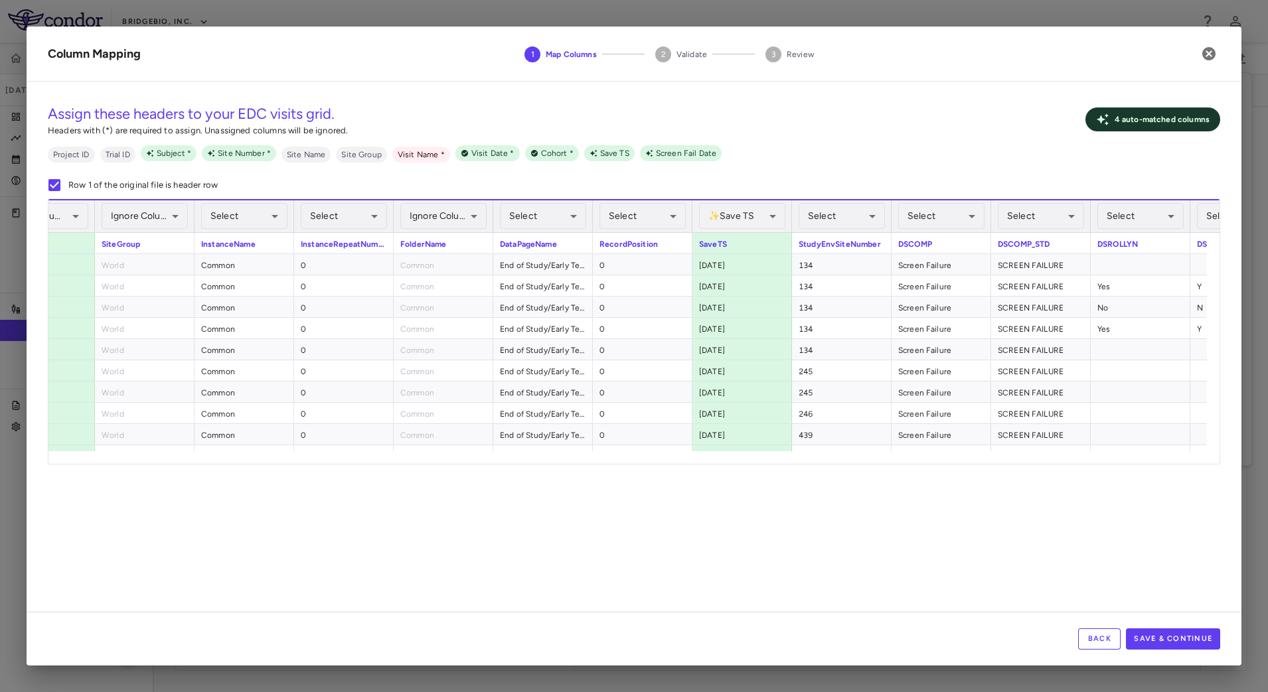
scroll to position [0, 833]
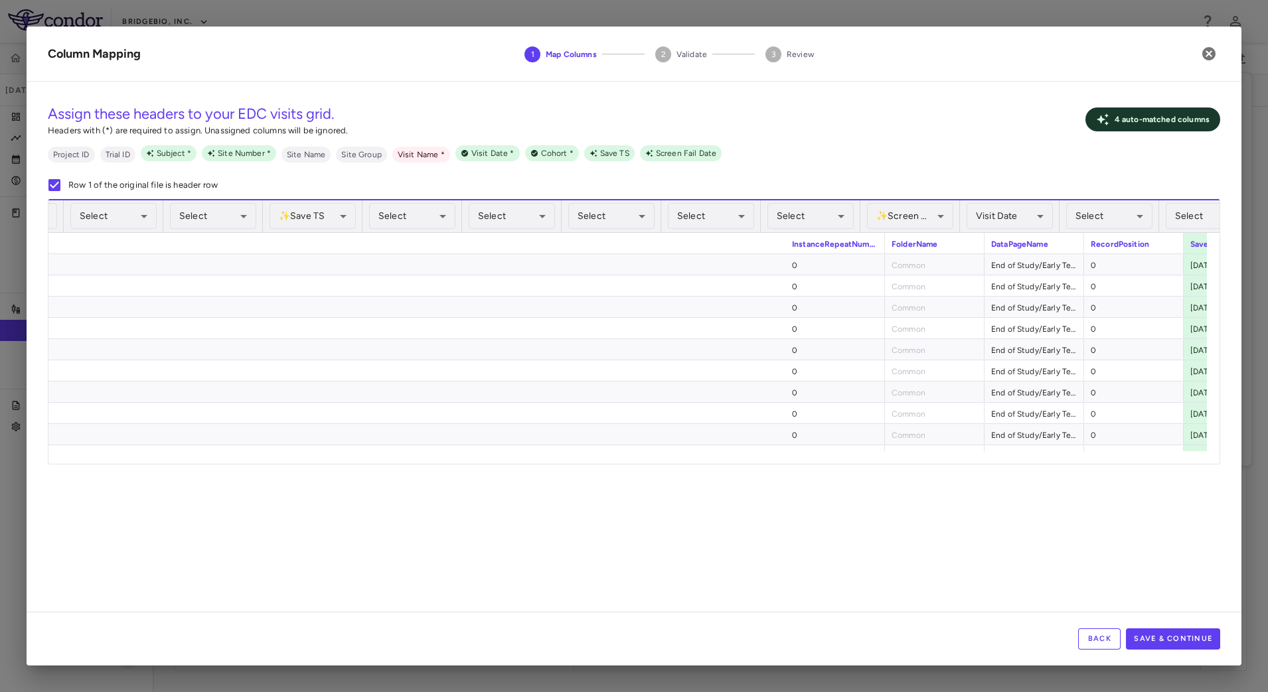
scroll to position [0, 921]
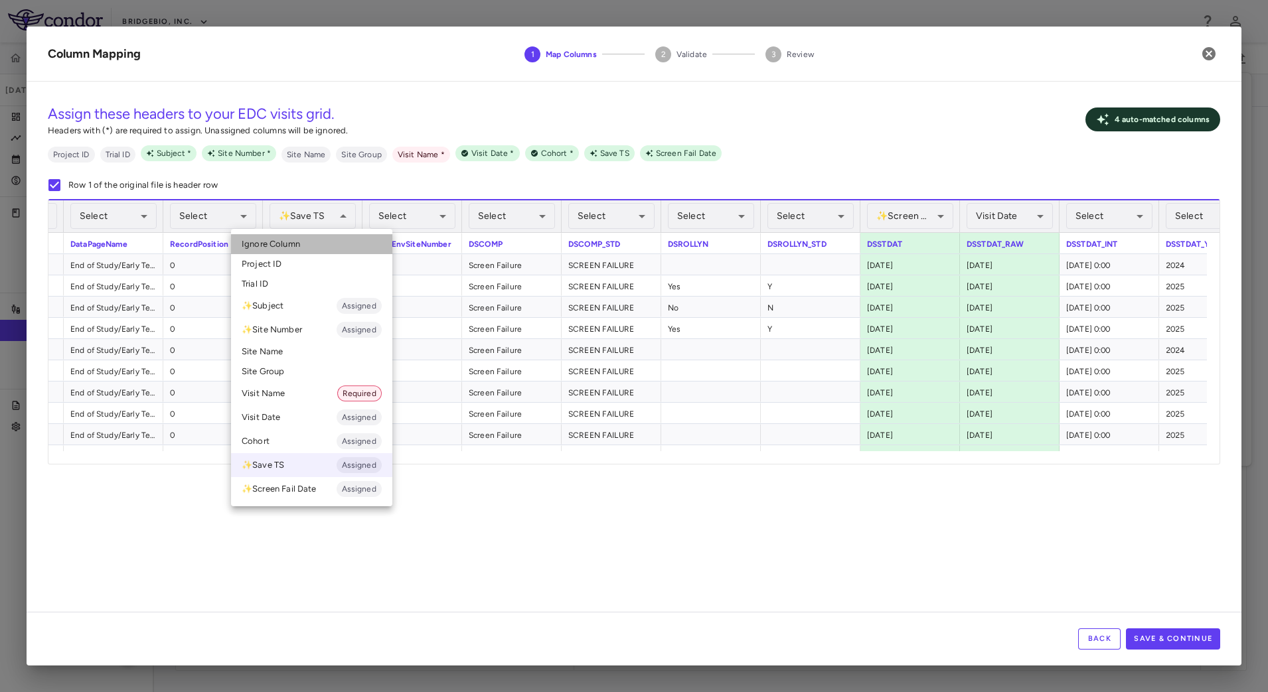
click at [327, 252] on li "Ignore Column" at bounding box center [311, 244] width 161 height 20
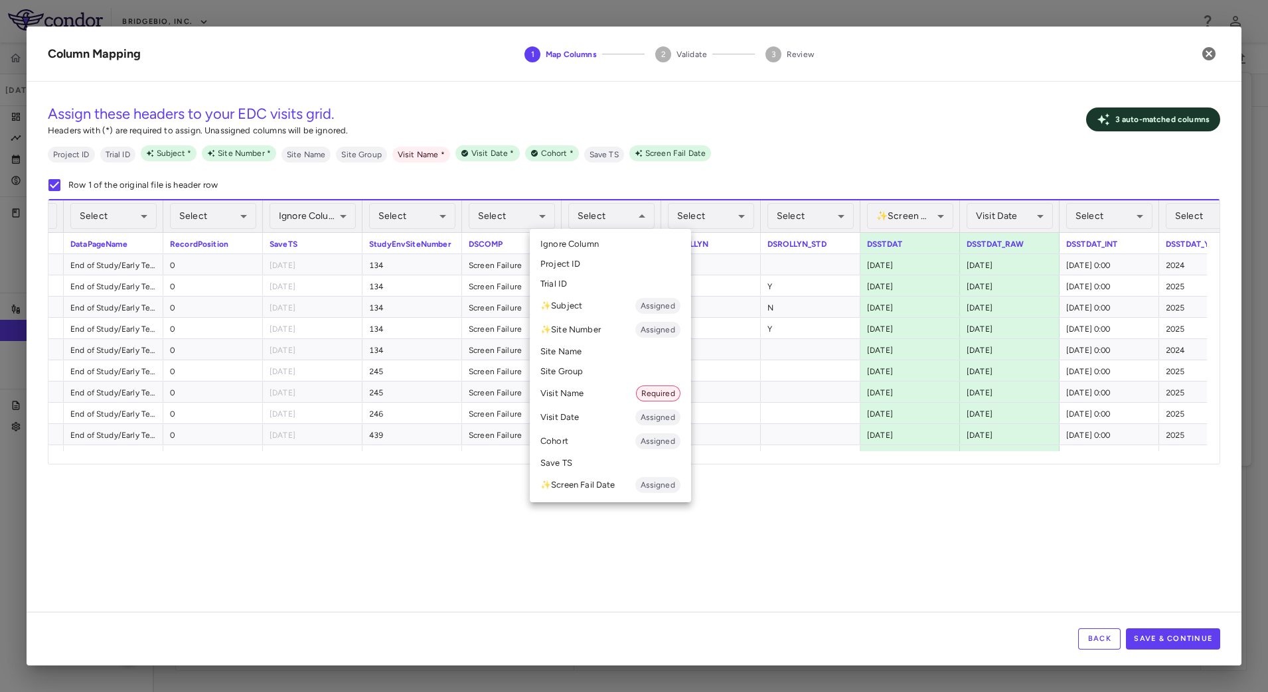
click at [600, 399] on li "Visit Name Required" at bounding box center [610, 394] width 161 height 24
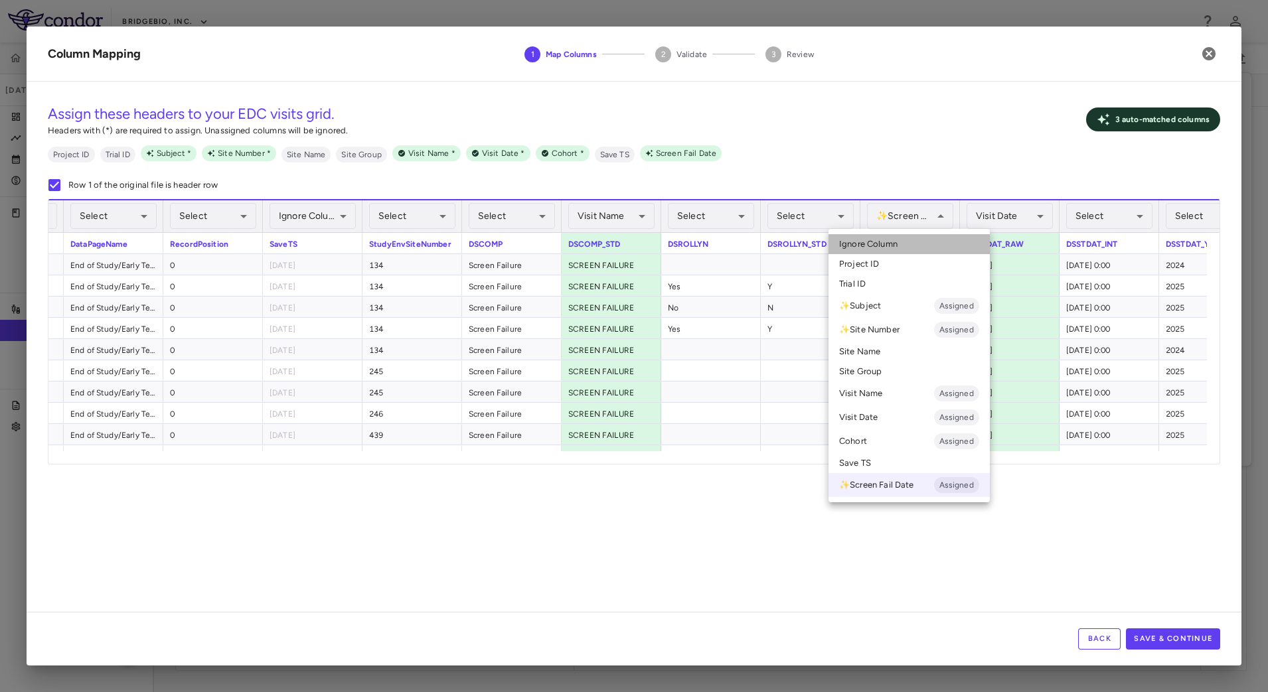
click at [902, 246] on li "Ignore Column" at bounding box center [909, 244] width 161 height 20
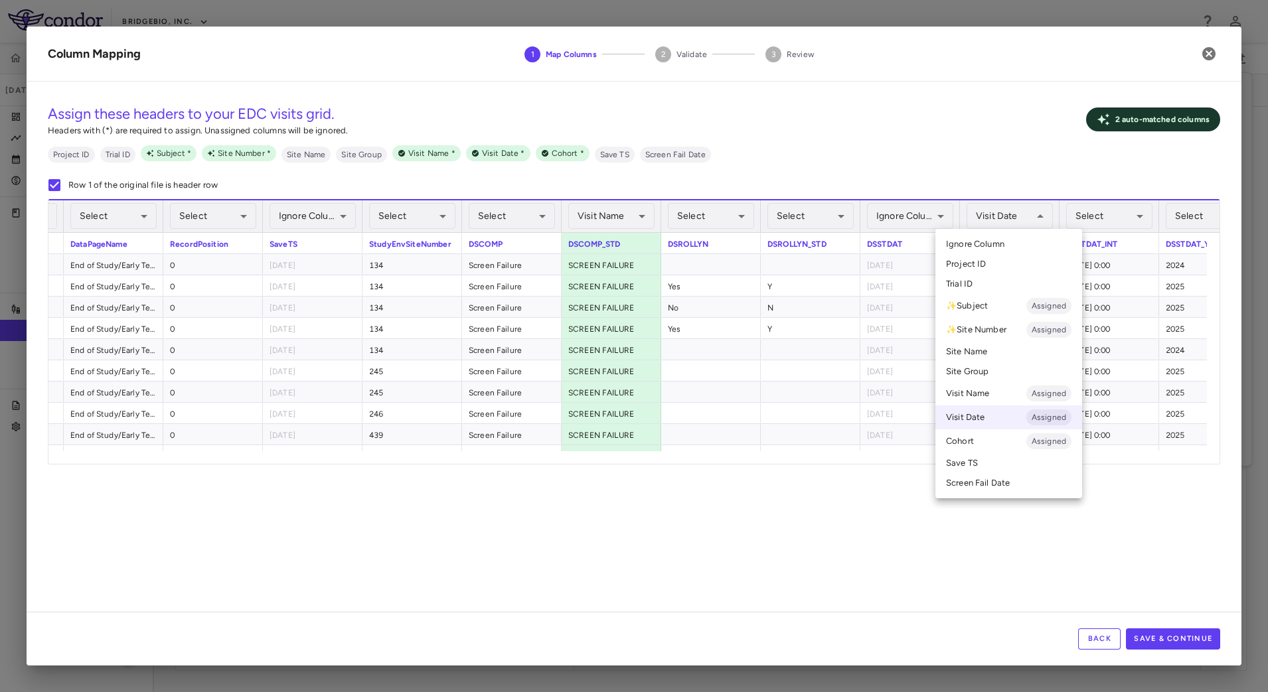
click at [872, 503] on div at bounding box center [634, 346] width 1268 height 692
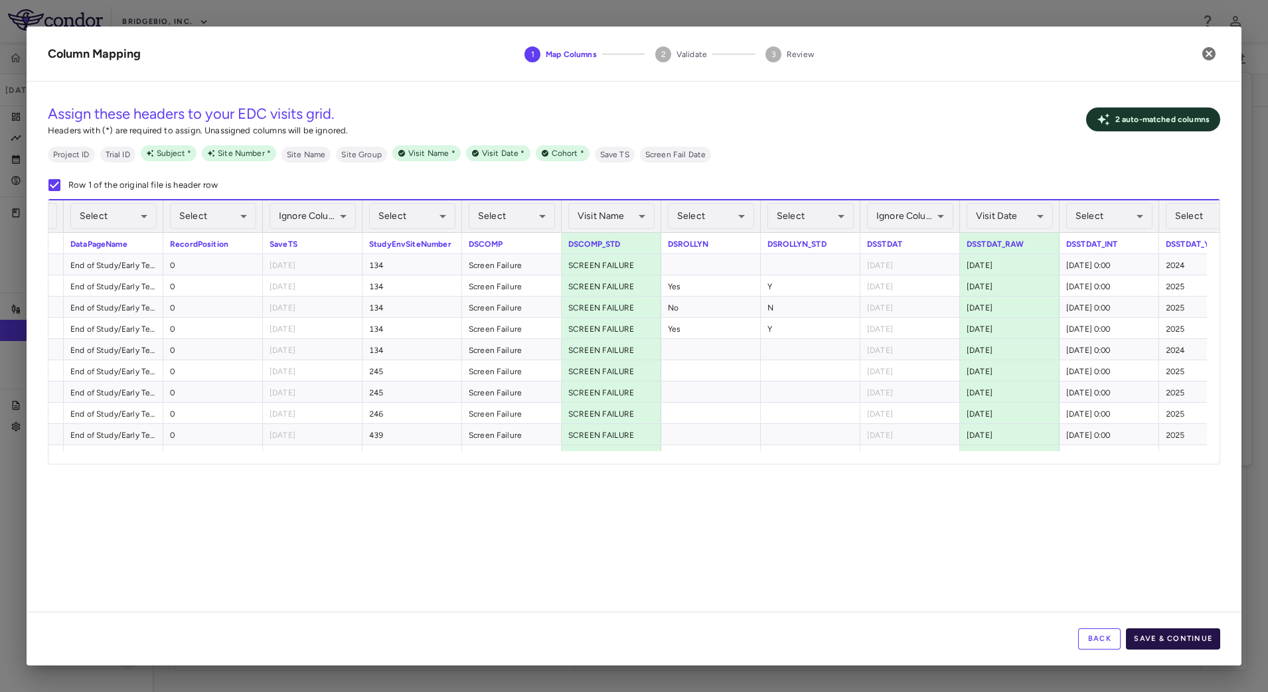
click at [1159, 635] on button "Save & Continue" at bounding box center [1173, 639] width 94 height 21
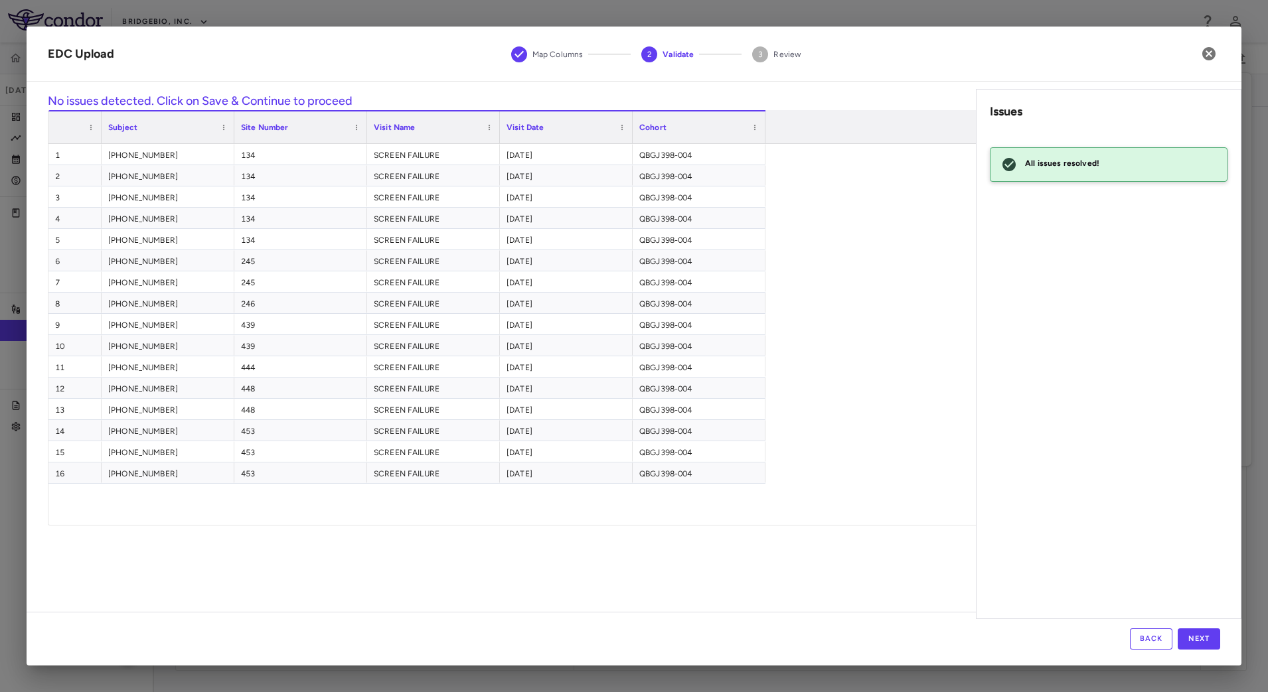
click at [1142, 635] on button "Back" at bounding box center [1151, 639] width 42 height 21
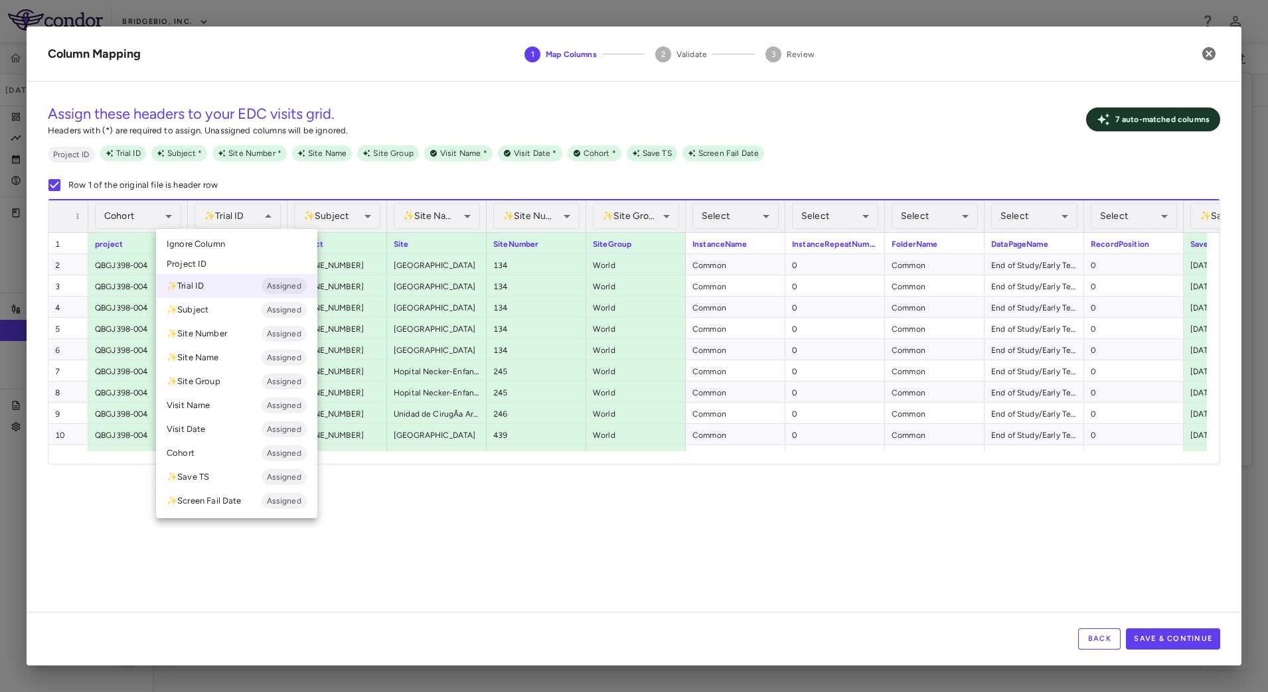
click at [235, 246] on li "Ignore Column" at bounding box center [236, 244] width 161 height 20
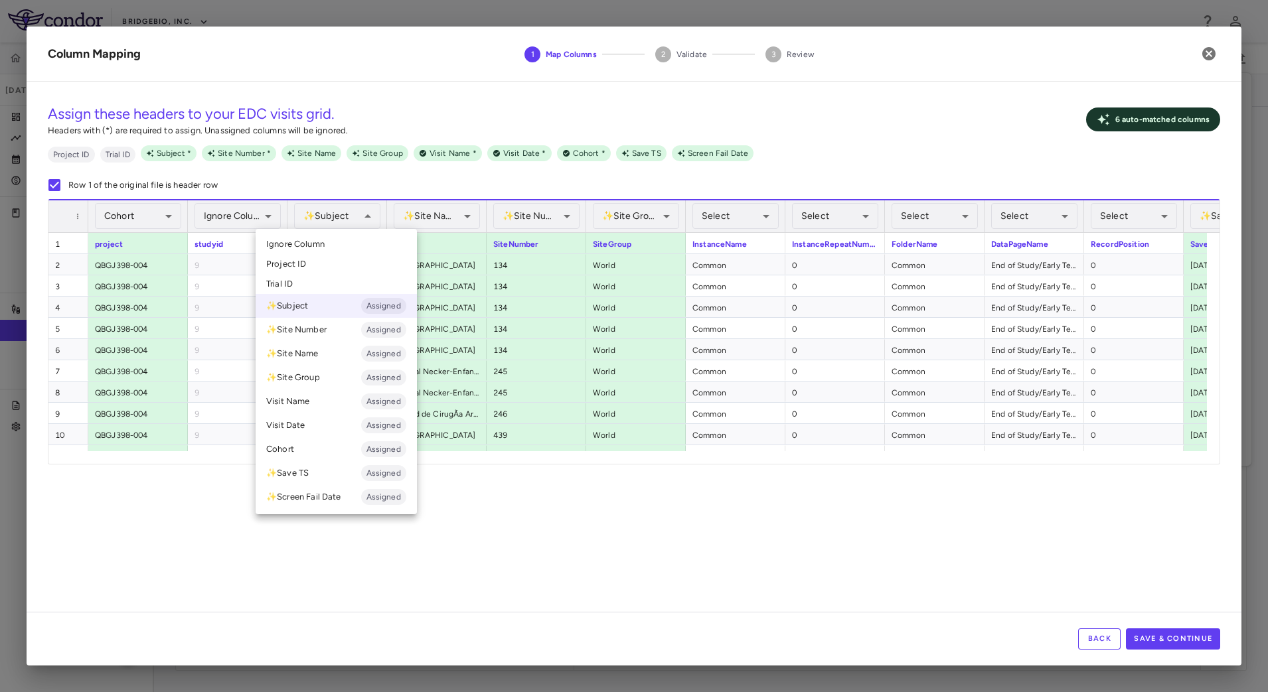
click at [462, 217] on div at bounding box center [634, 346] width 1268 height 692
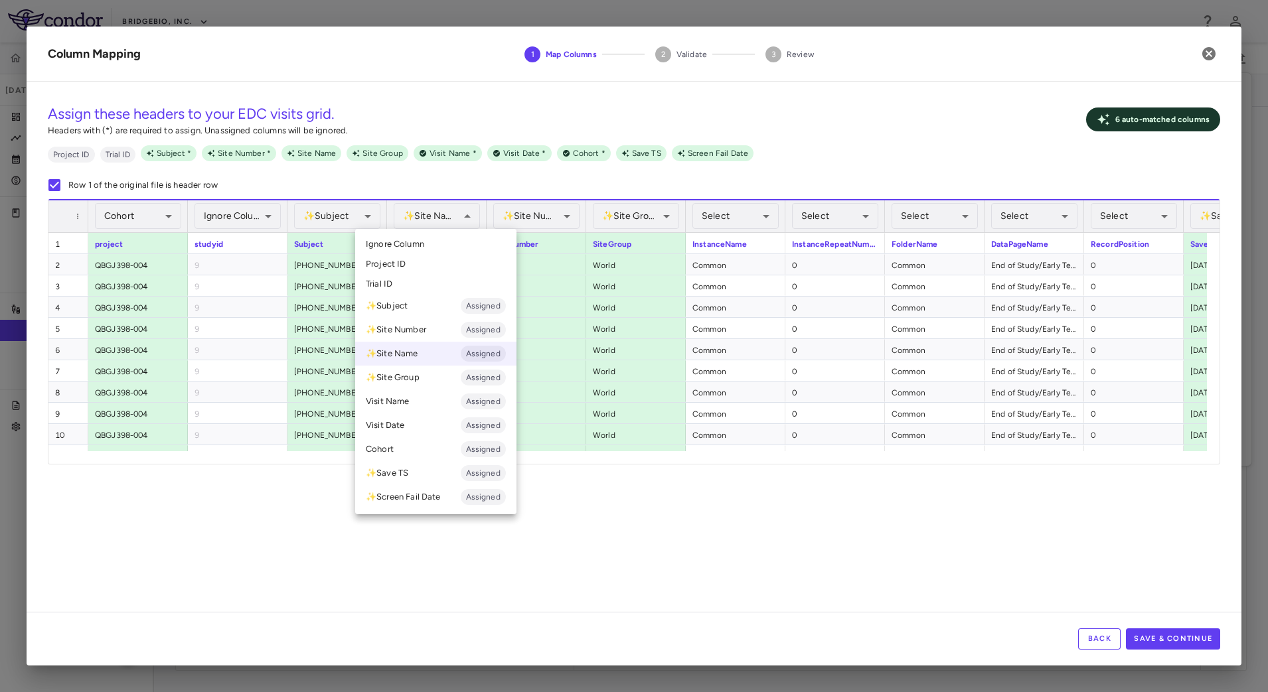
click at [435, 240] on li "Ignore Column" at bounding box center [435, 244] width 161 height 20
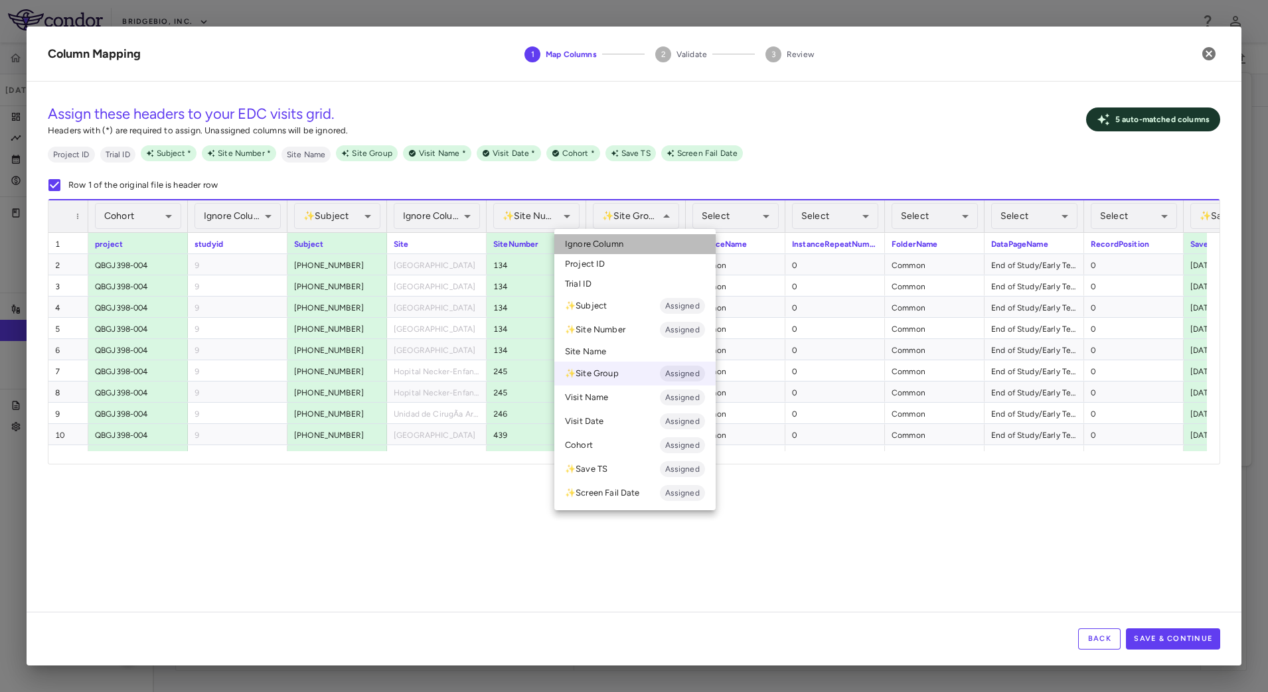
click at [623, 237] on li "Ignore Column" at bounding box center [634, 244] width 161 height 20
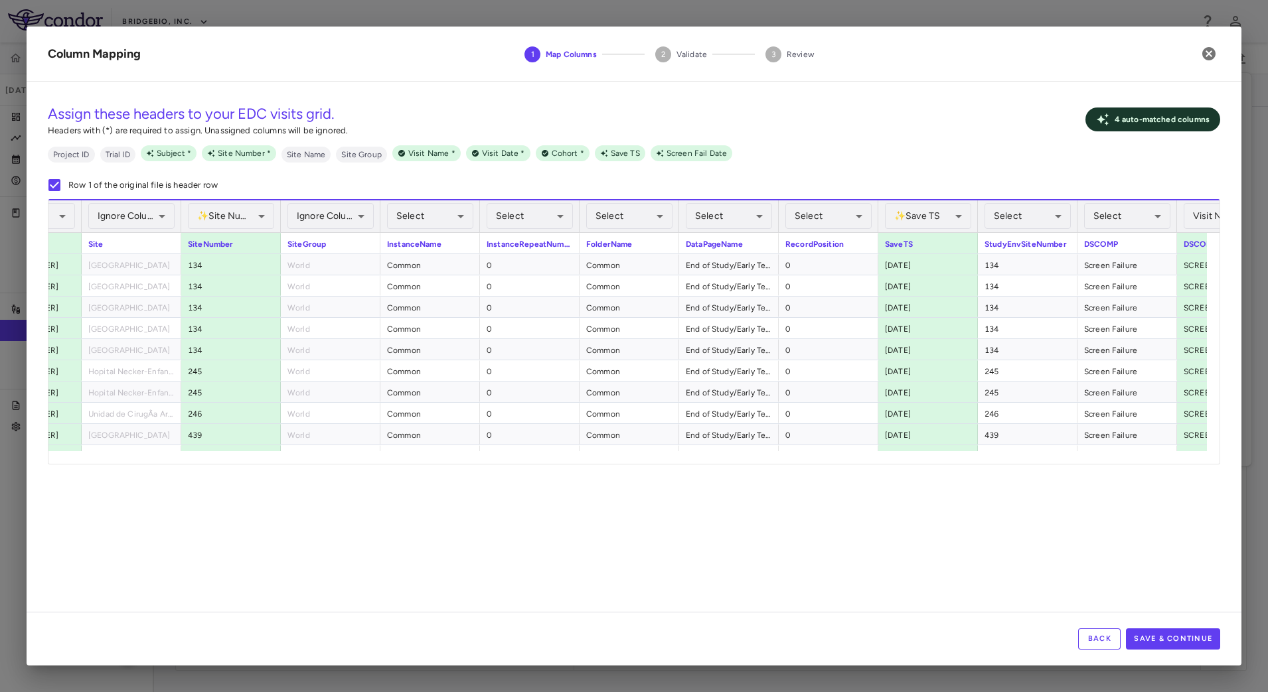
scroll to position [0, 0]
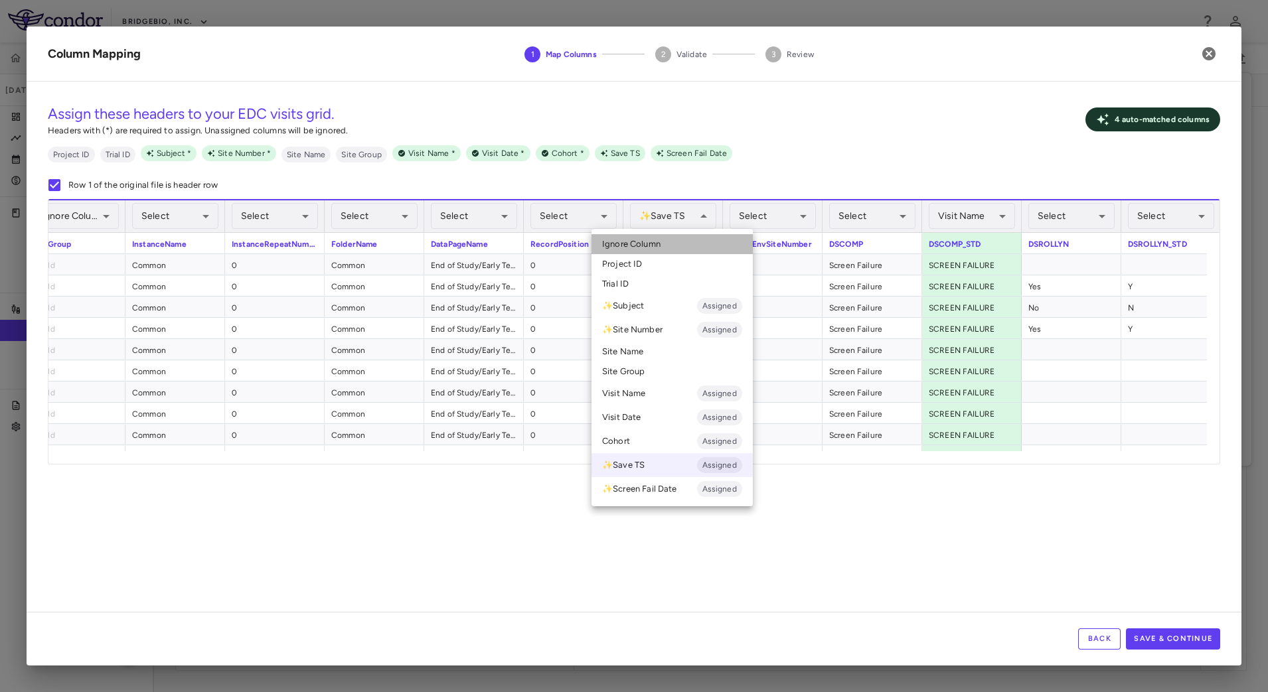
click at [672, 248] on li "Ignore Column" at bounding box center [672, 244] width 161 height 20
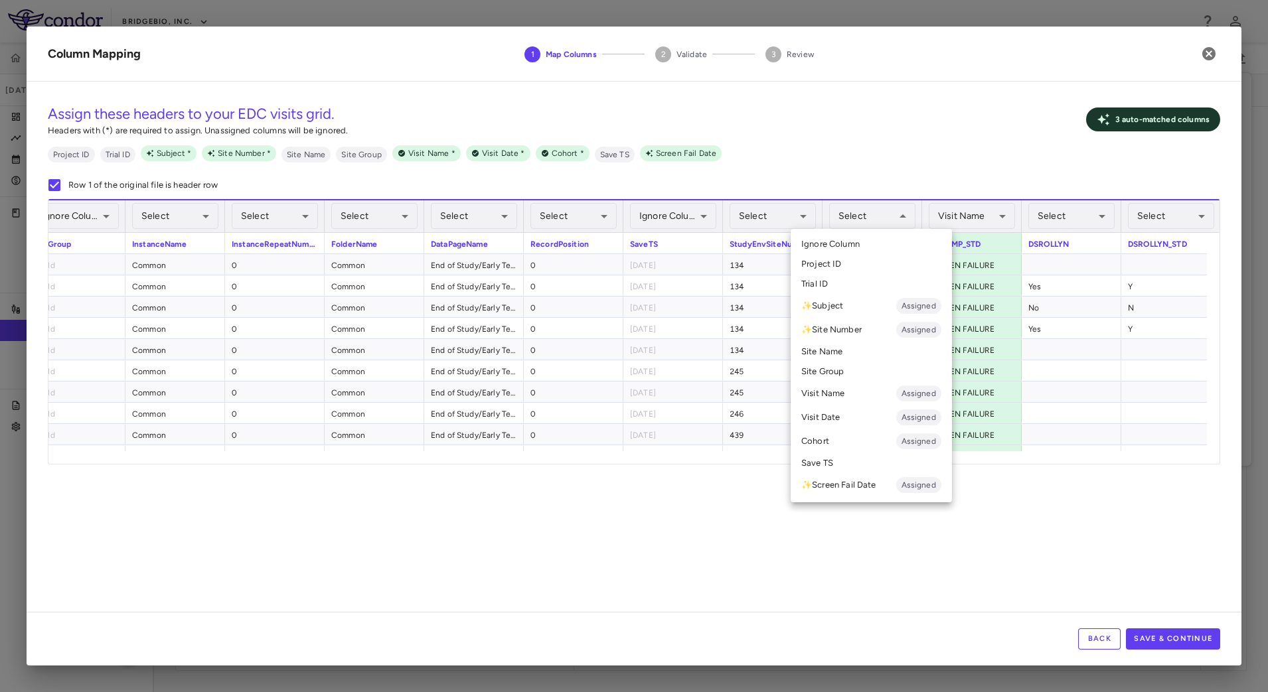
click at [1002, 210] on div at bounding box center [634, 346] width 1268 height 692
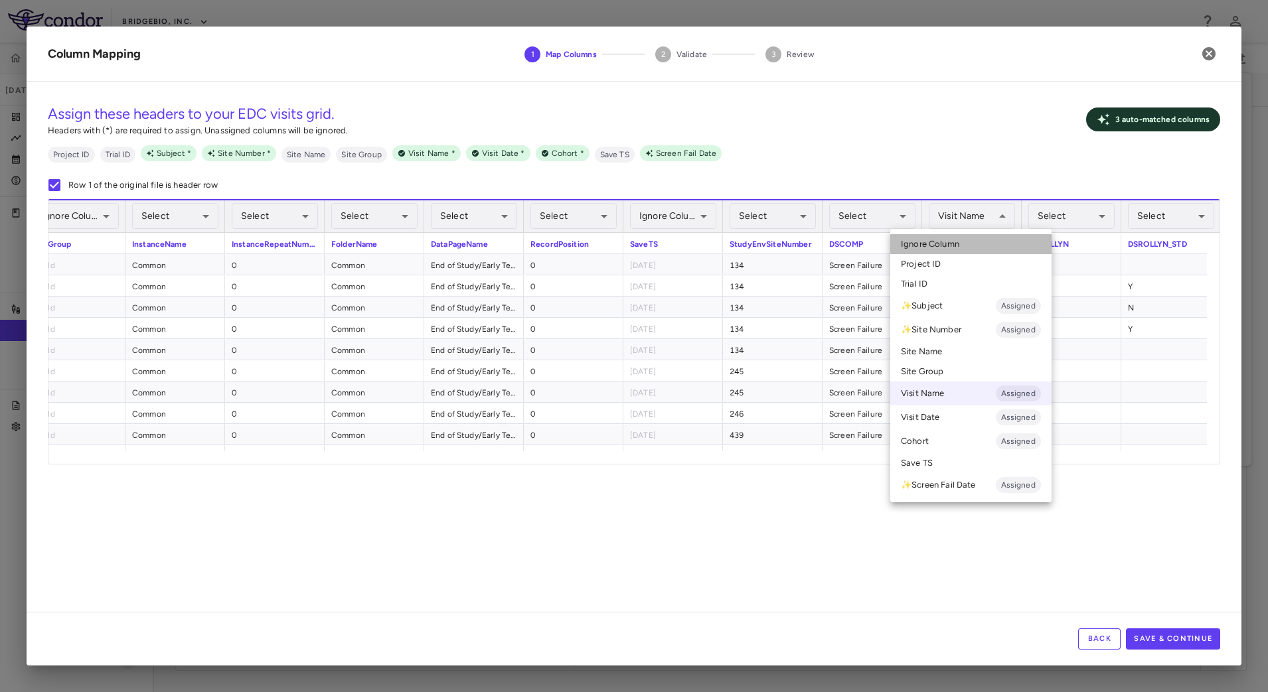
click at [985, 238] on li "Ignore Column" at bounding box center [970, 244] width 161 height 20
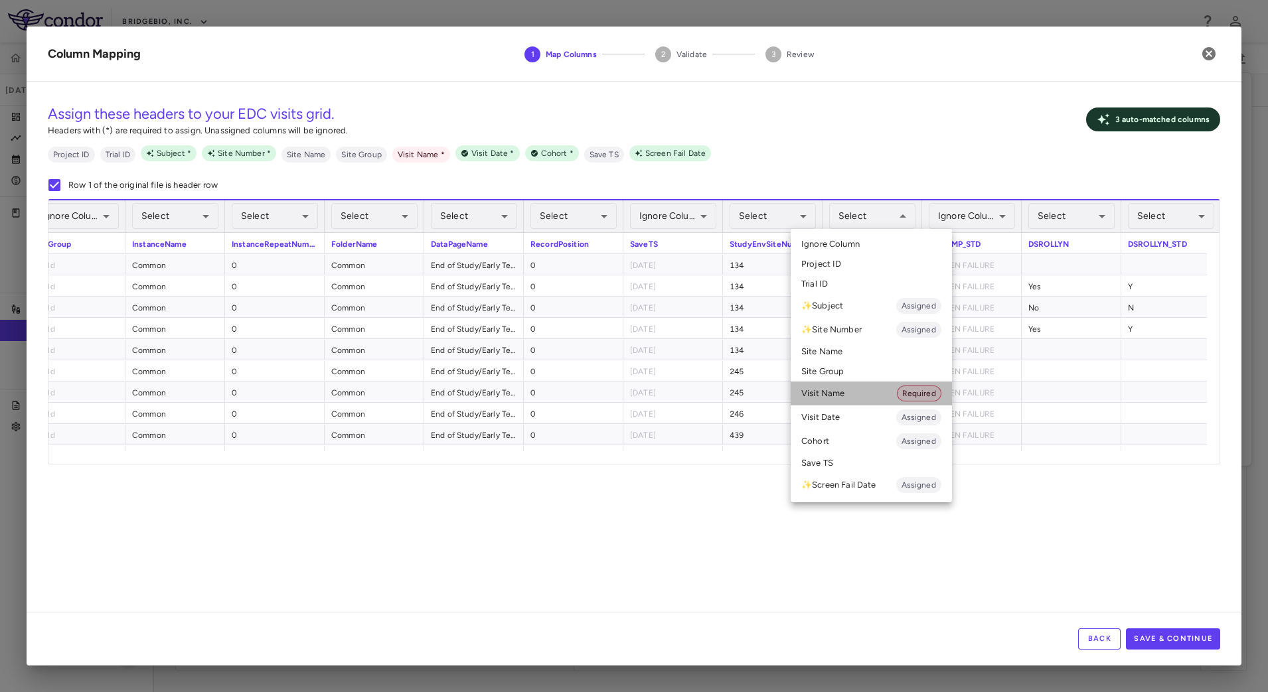
click at [860, 389] on li "Visit Name Required" at bounding box center [871, 394] width 161 height 24
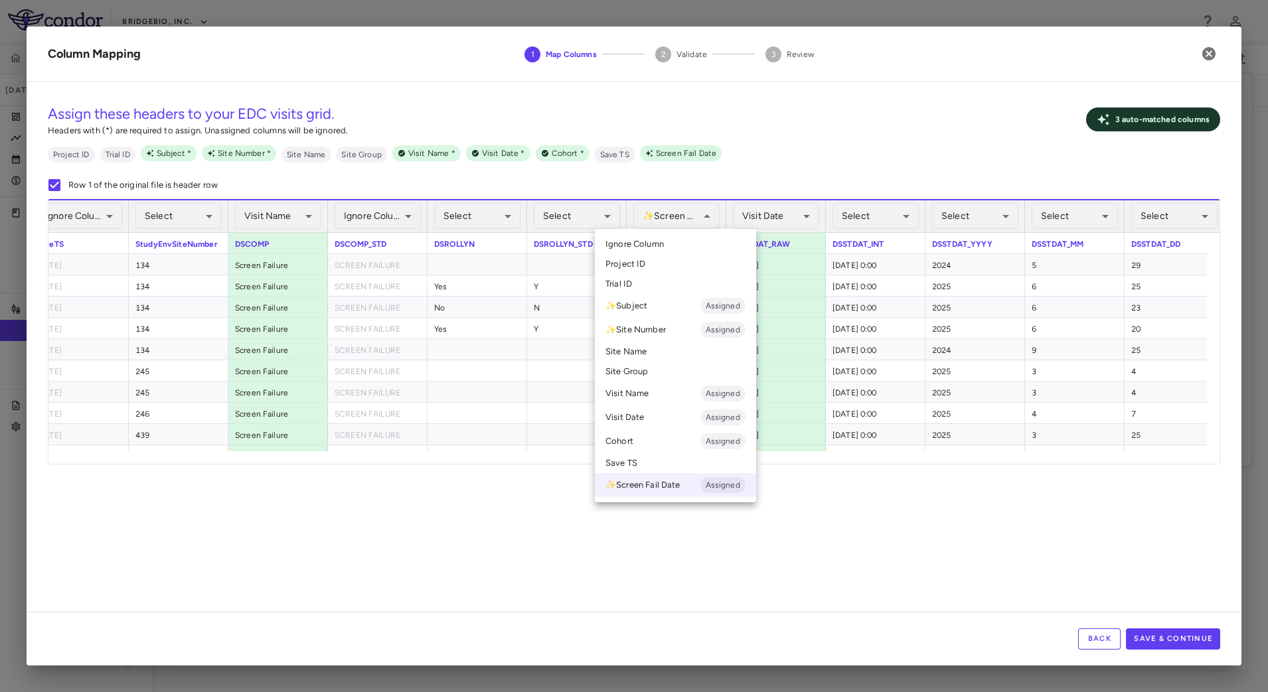
click at [683, 245] on li "Ignore Column" at bounding box center [675, 244] width 161 height 20
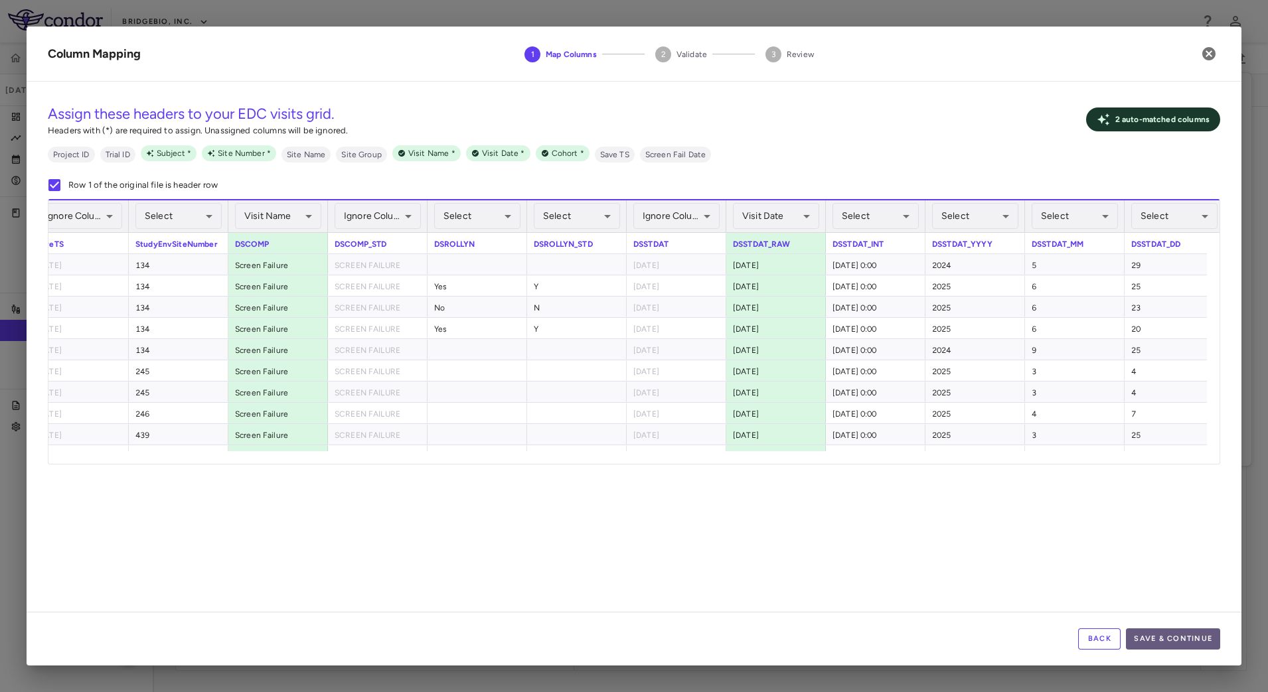
click at [1184, 637] on button "Save & Continue" at bounding box center [1173, 639] width 94 height 21
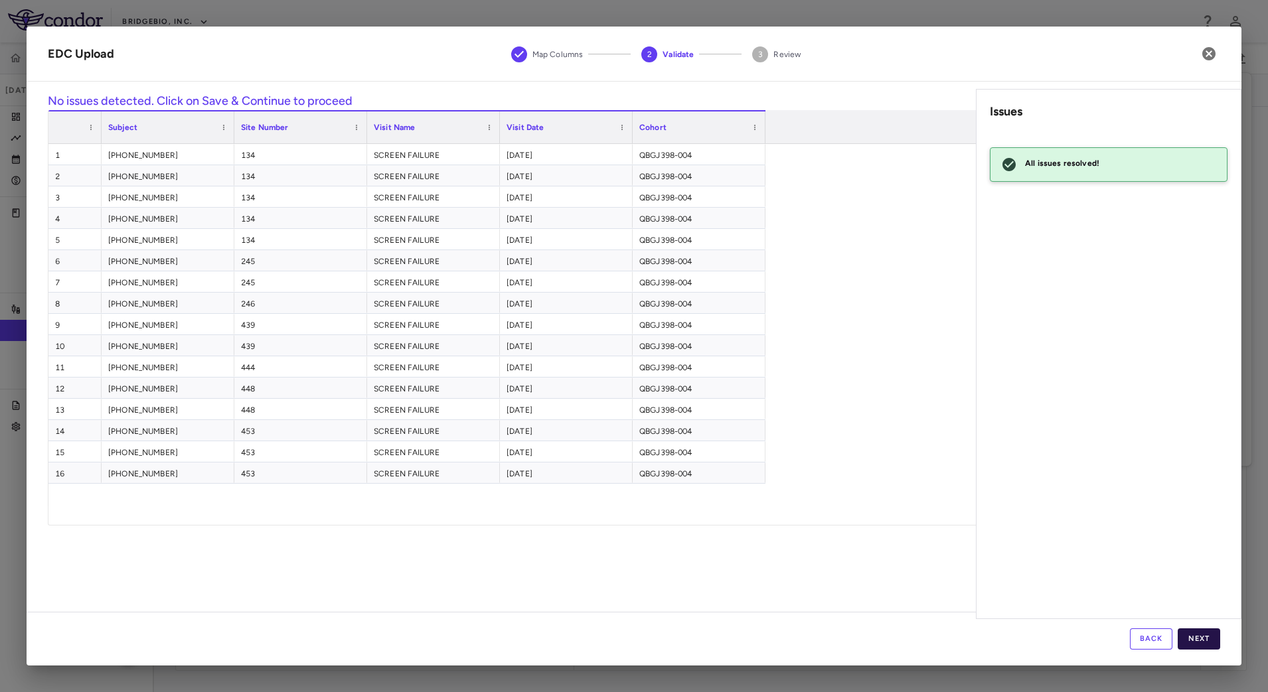
click at [1202, 633] on button "Next" at bounding box center [1199, 639] width 42 height 21
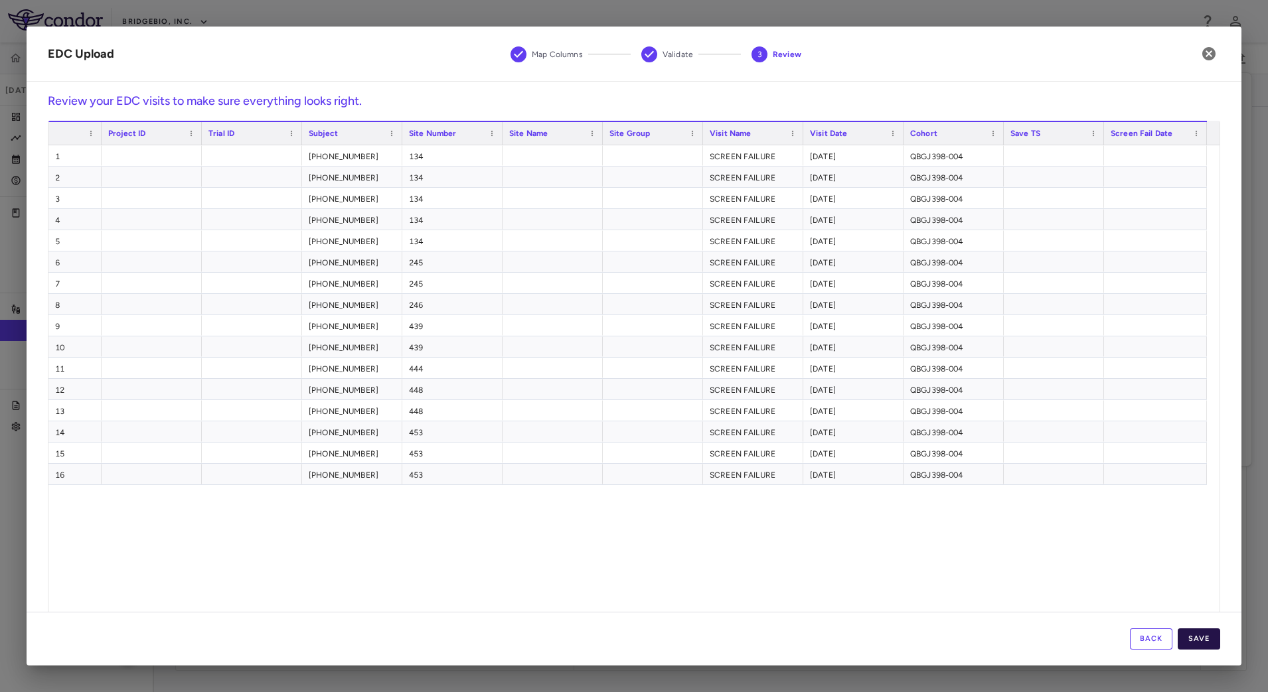
click at [1206, 633] on button "Save" at bounding box center [1199, 639] width 42 height 21
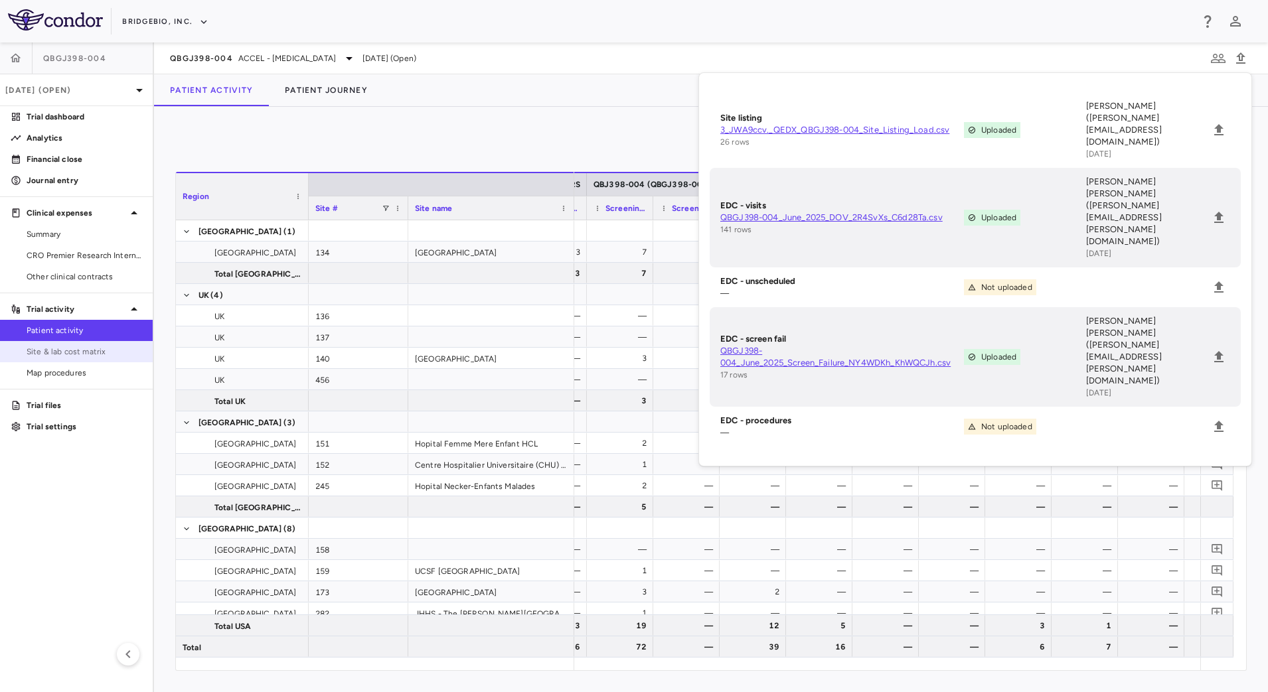
click at [86, 353] on span "Site & lab cost matrix" at bounding box center [85, 352] width 116 height 12
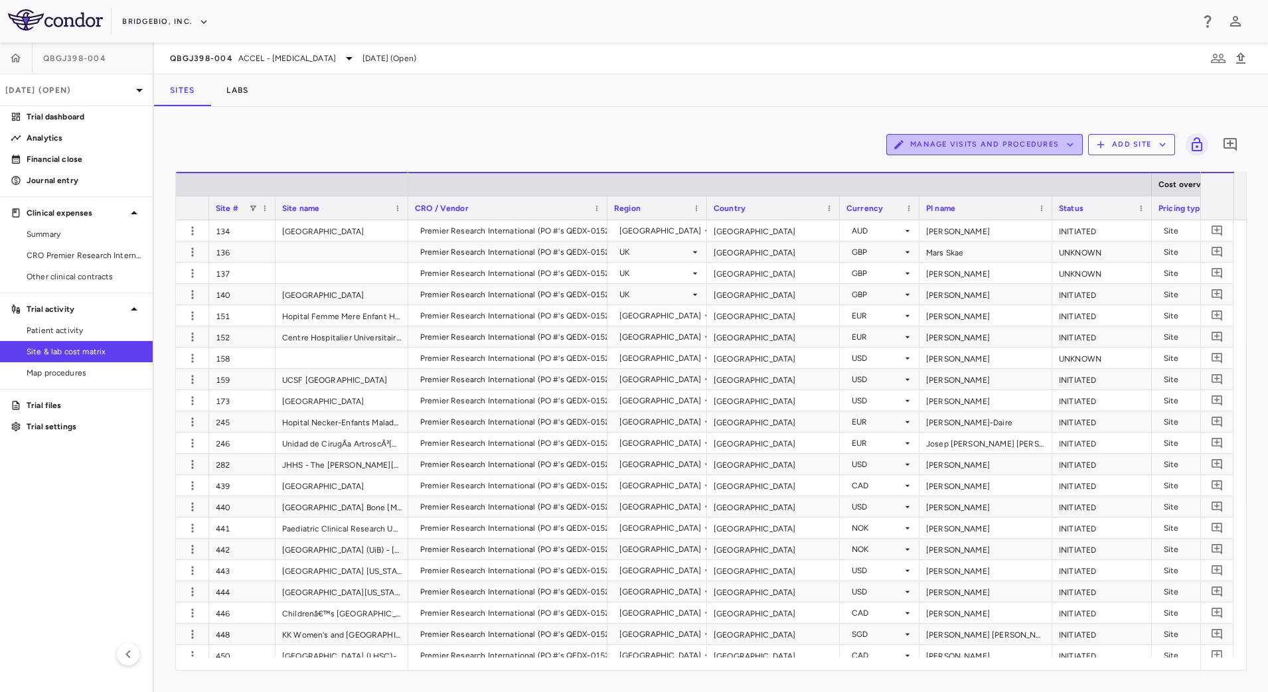
click at [1027, 147] on button "Manage Visits and Procedures" at bounding box center [984, 144] width 197 height 21
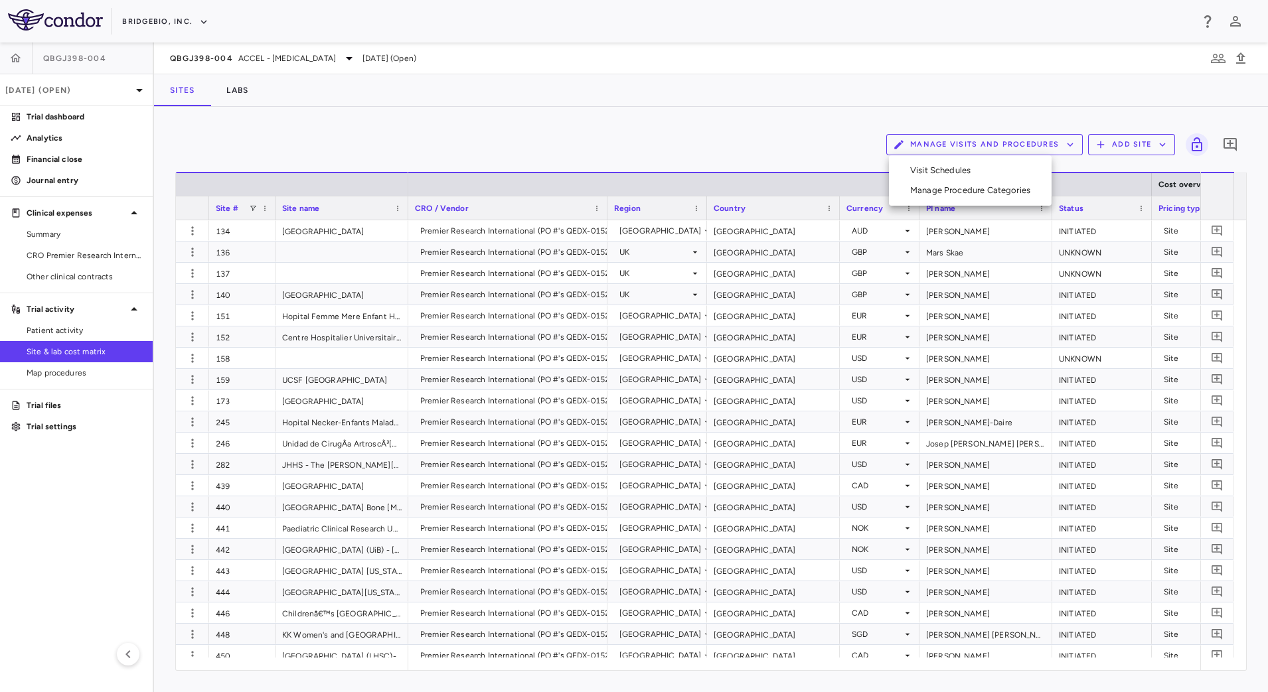
click at [989, 169] on li "Visit Schedules" at bounding box center [970, 171] width 141 height 20
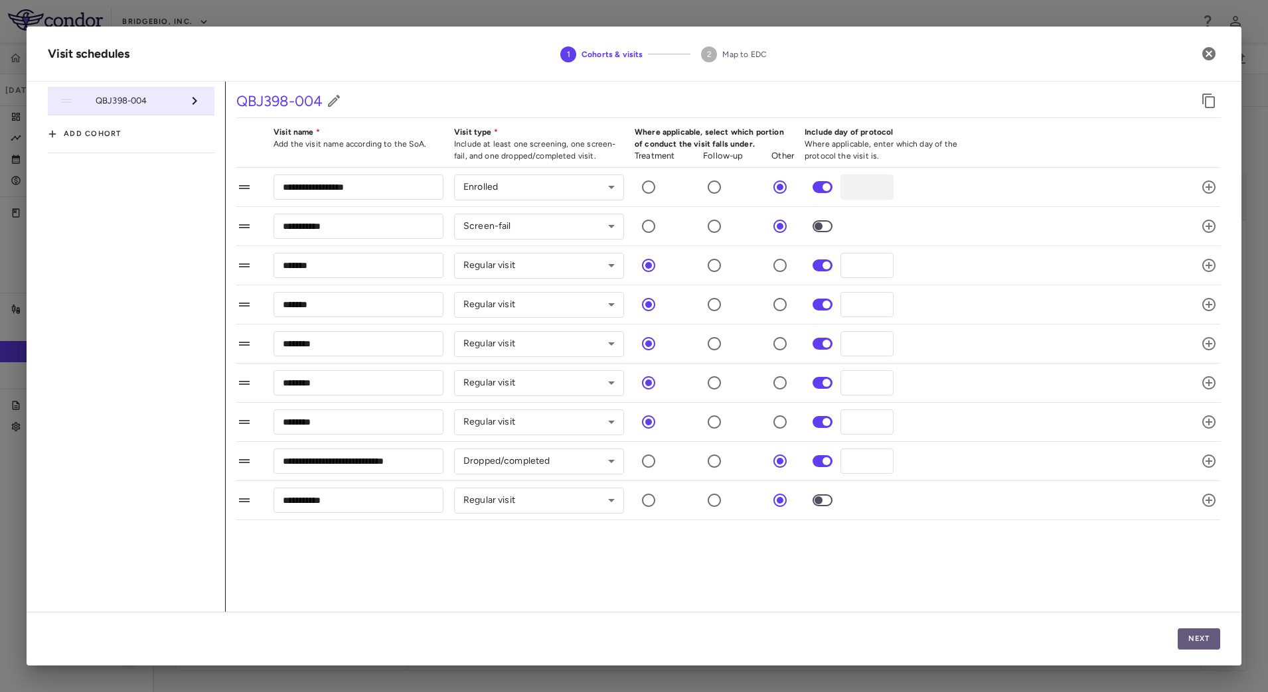
click at [1189, 634] on button "Next" at bounding box center [1199, 639] width 42 height 21
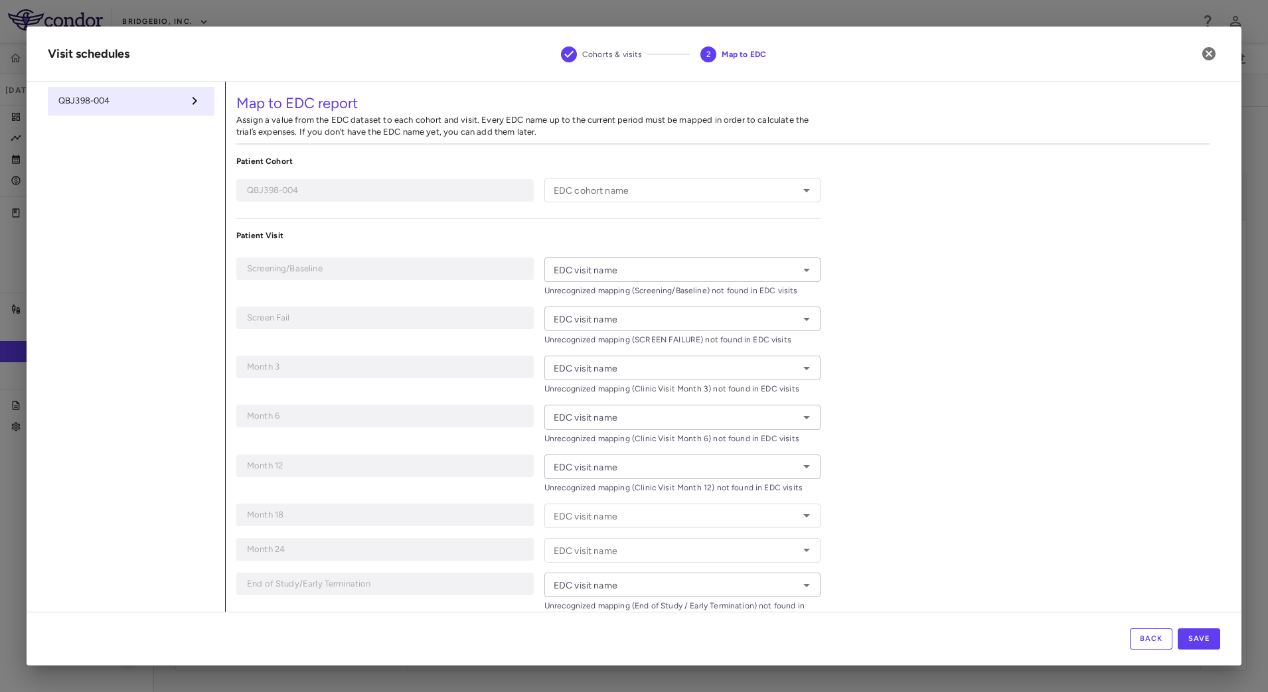
type input "**********"
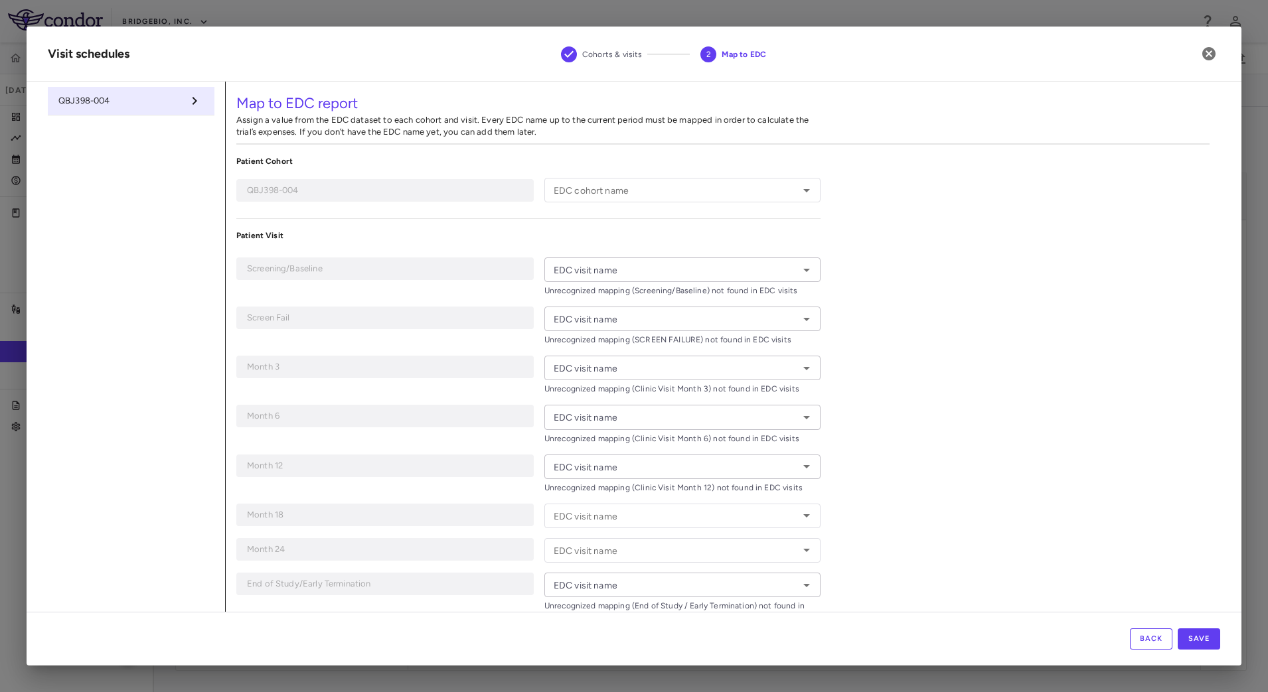
type input "**********"
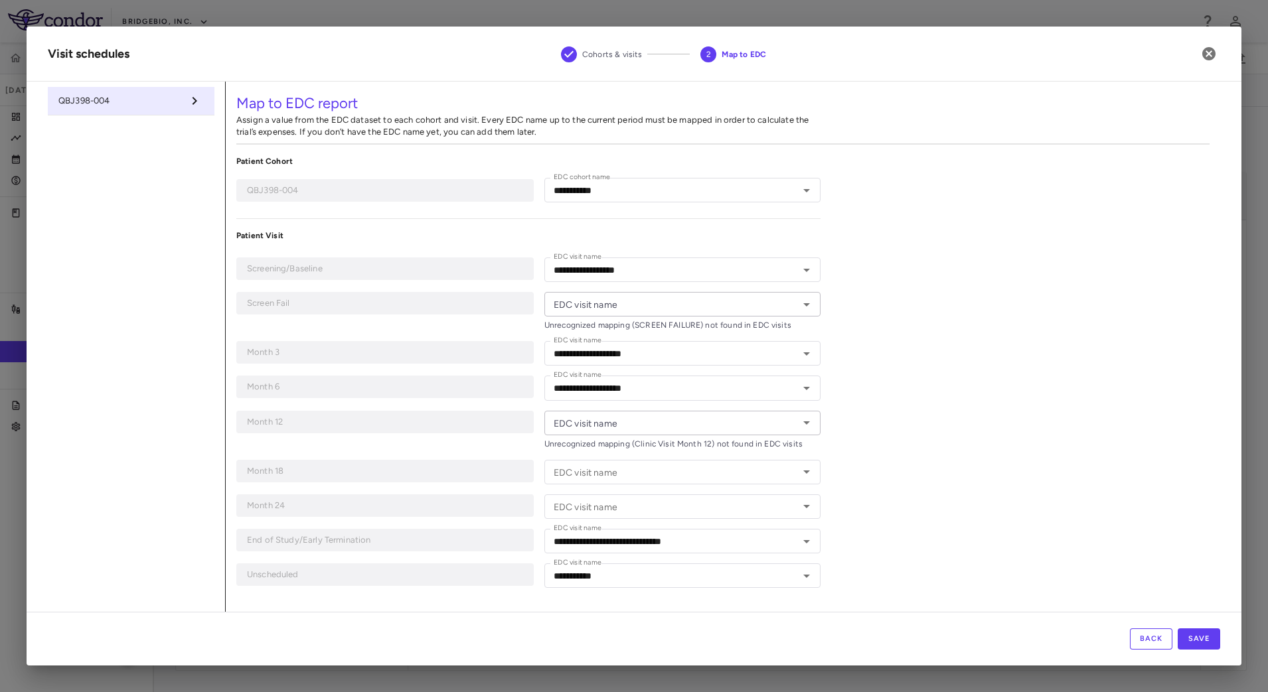
click at [802, 305] on icon "Open" at bounding box center [807, 305] width 16 height 16
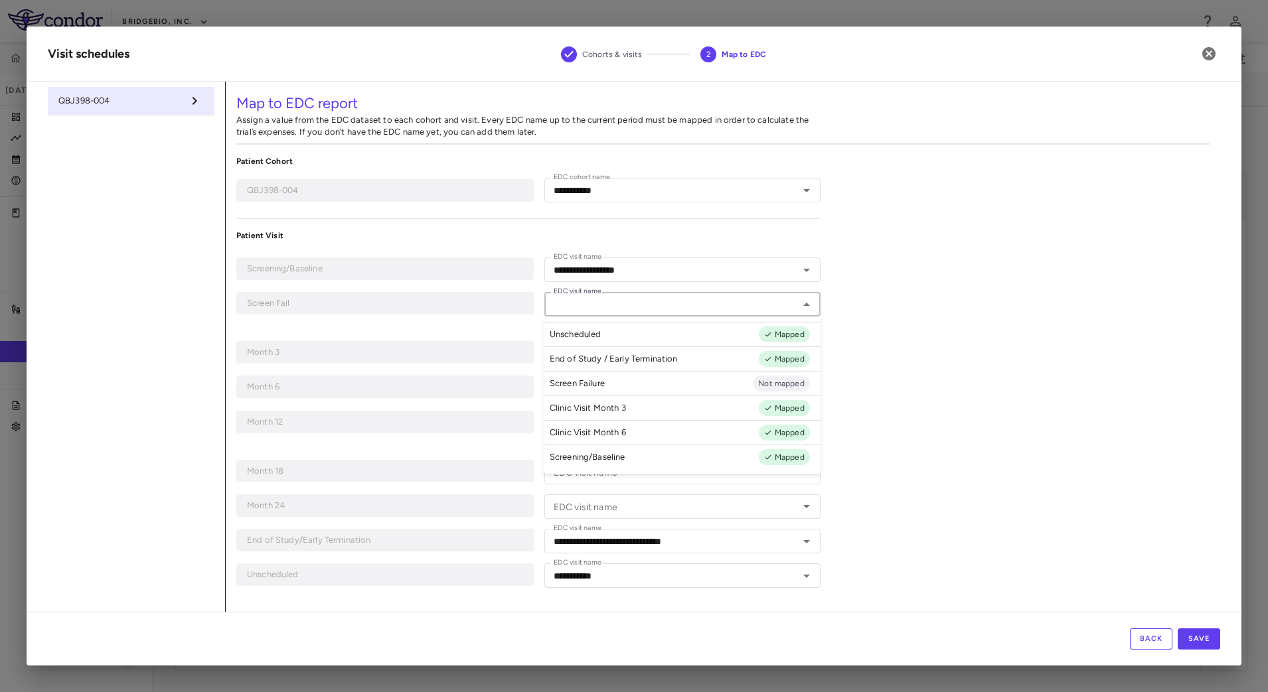
click at [635, 379] on li "Screen Failure Not mapped" at bounding box center [682, 383] width 276 height 25
type input "**********"
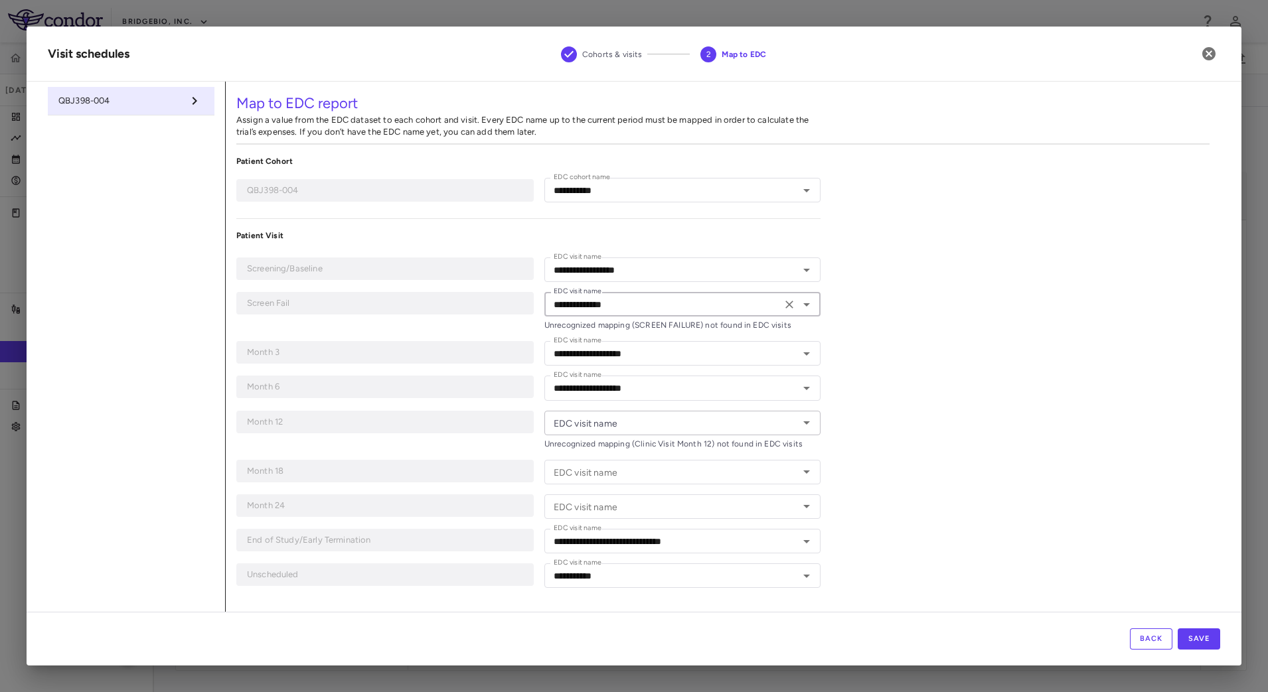
click at [805, 419] on icon "Open" at bounding box center [807, 423] width 16 height 16
click at [957, 453] on div "**********" at bounding box center [723, 347] width 995 height 530
click at [1206, 637] on button "Save" at bounding box center [1199, 639] width 42 height 21
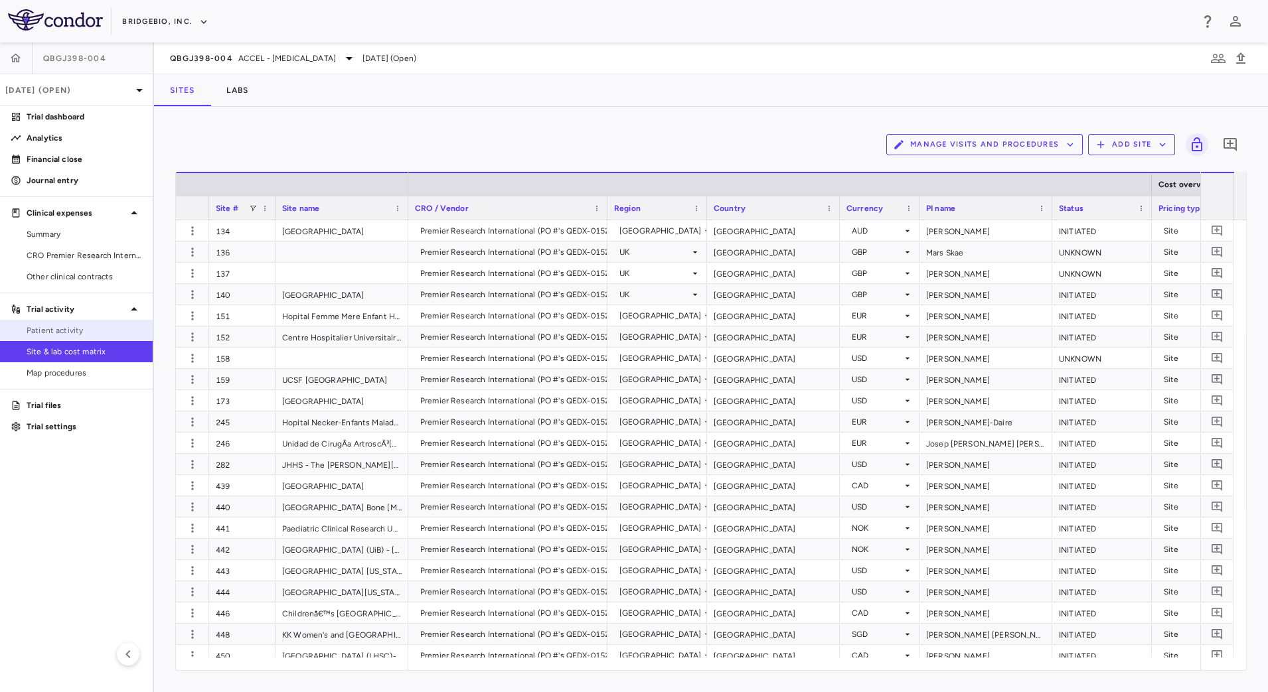
click at [86, 337] on link "Patient activity" at bounding box center [76, 331] width 153 height 20
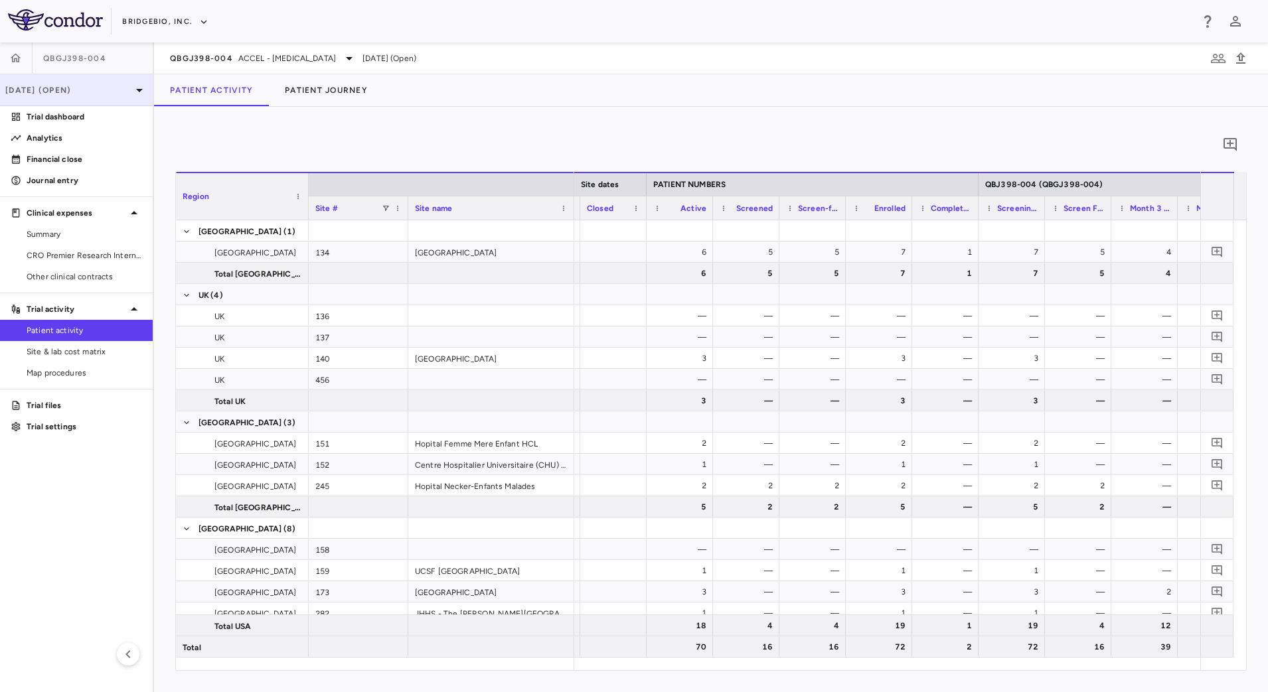
click at [137, 89] on icon at bounding box center [139, 90] width 7 height 3
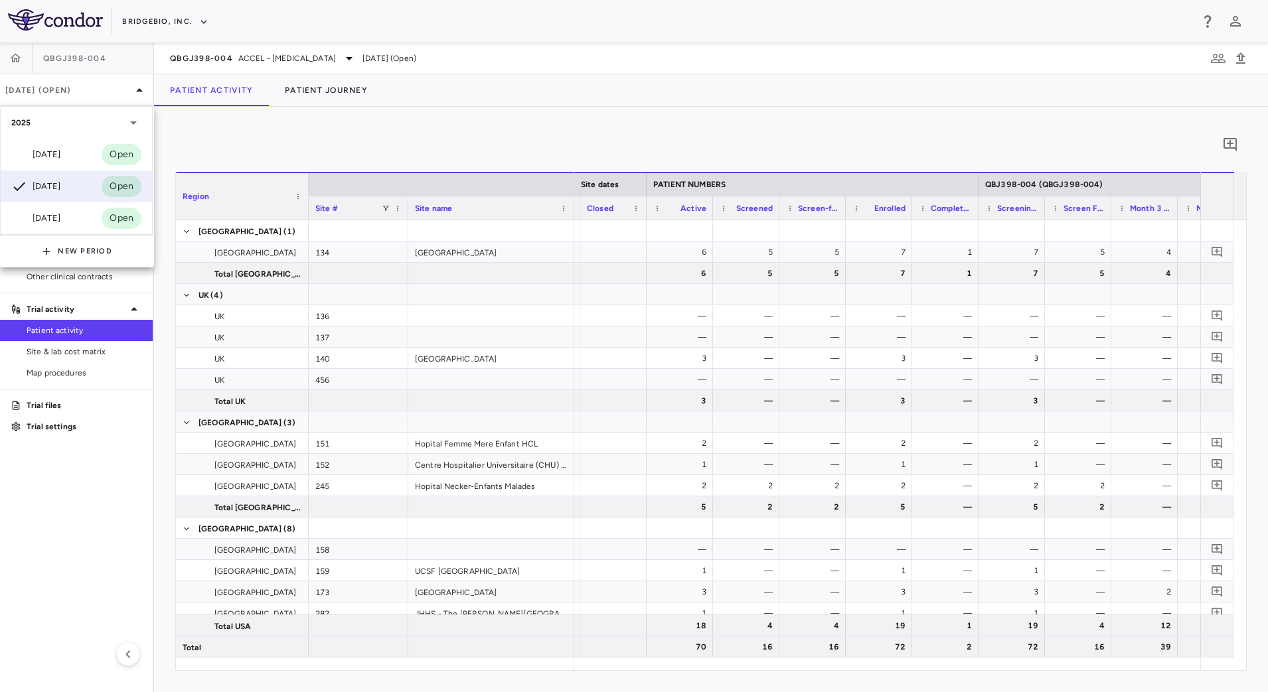
click at [71, 153] on div "Sep 2025 Open" at bounding box center [76, 155] width 151 height 32
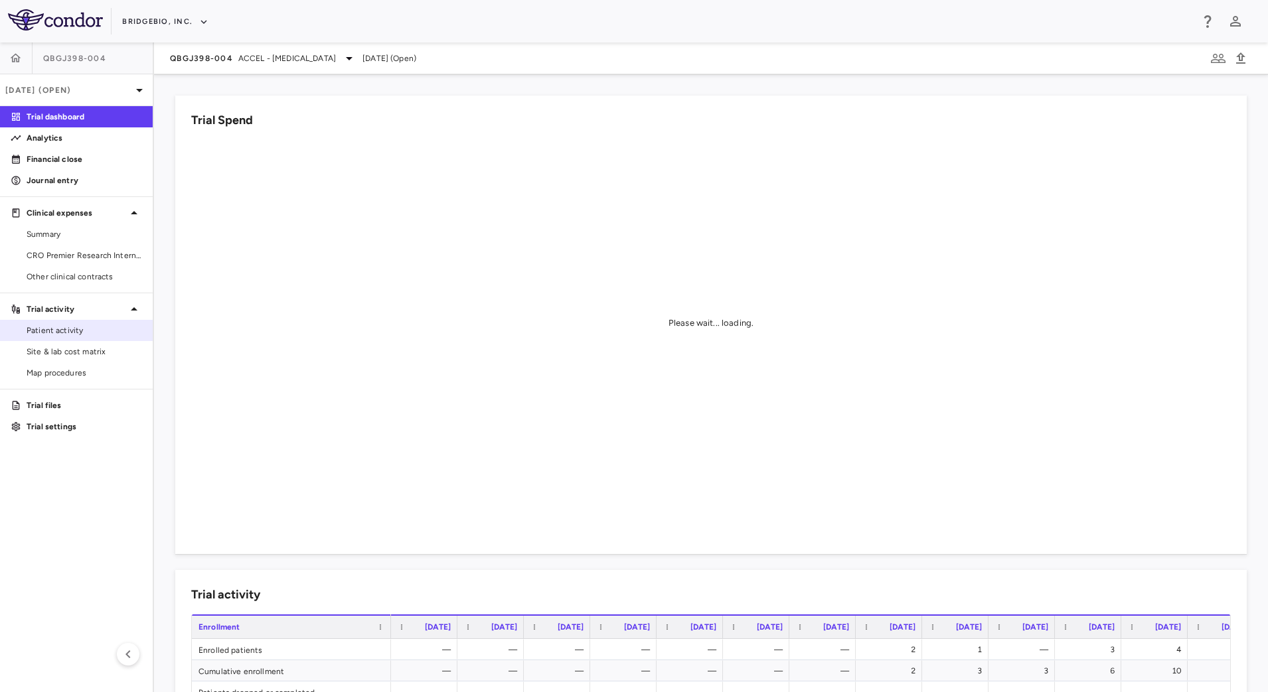
click at [90, 338] on link "Patient activity" at bounding box center [76, 331] width 153 height 20
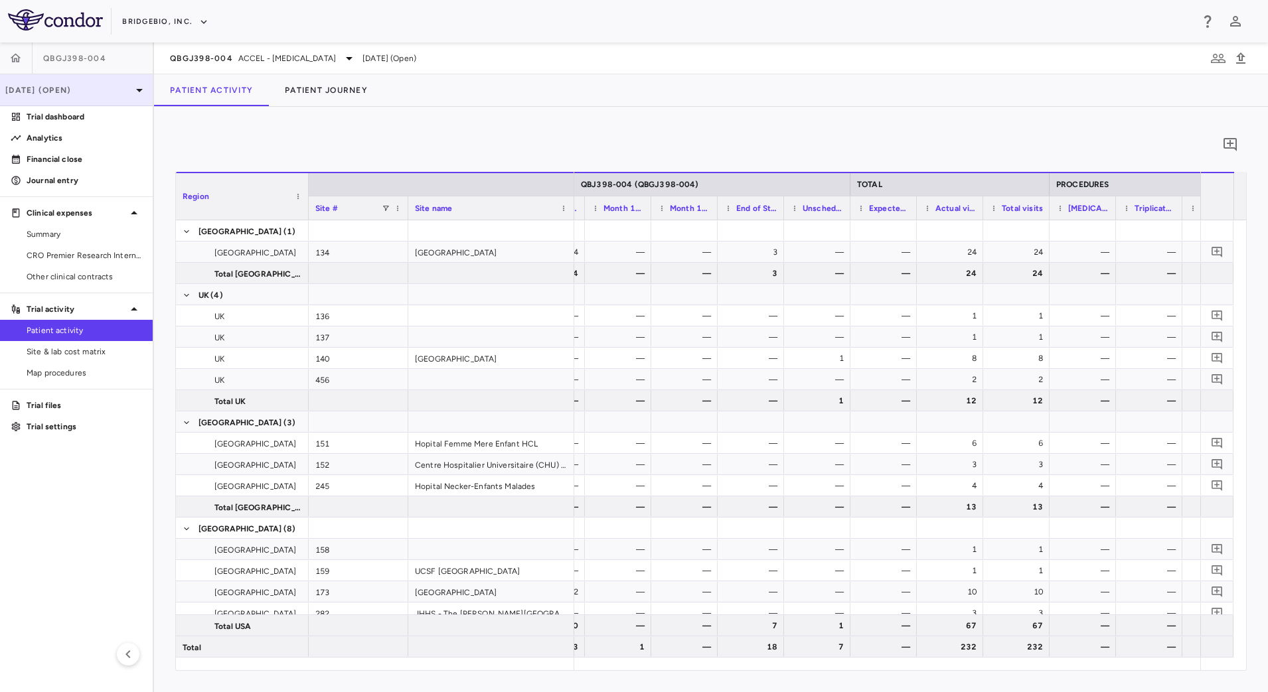
click at [123, 95] on p "[DATE] (Open)" at bounding box center [68, 90] width 126 height 12
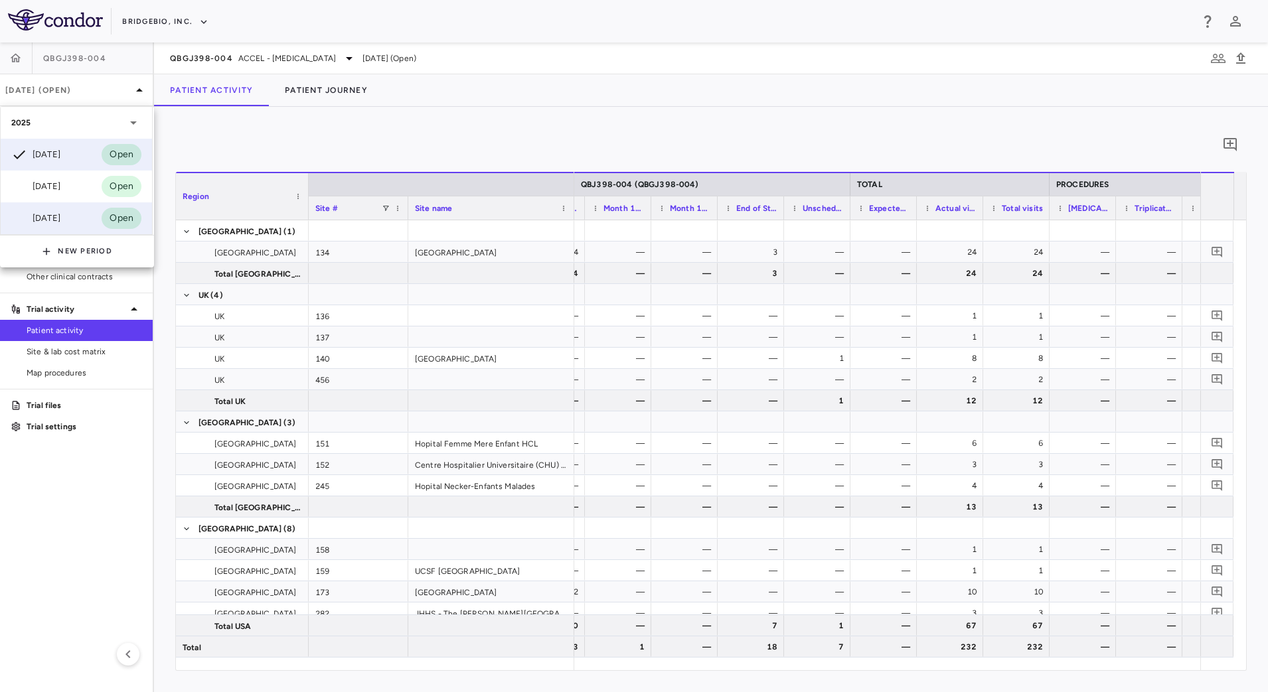
click at [53, 213] on div "Mar 2025" at bounding box center [35, 218] width 49 height 16
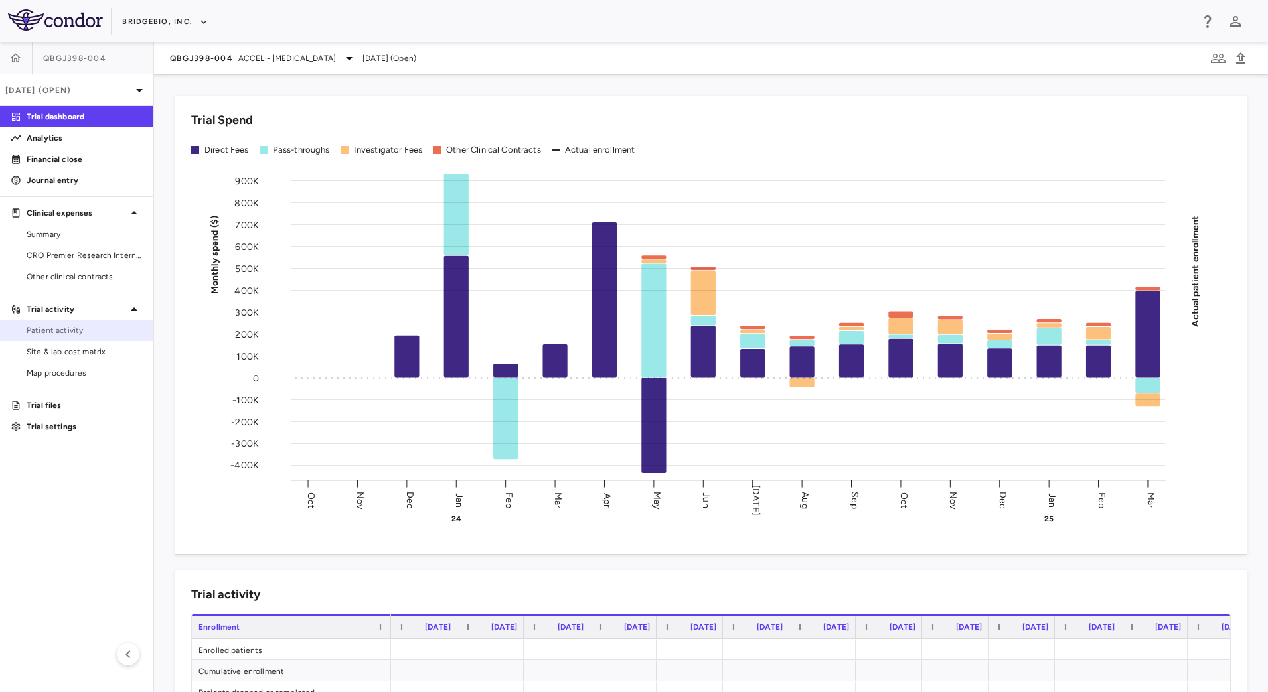
click at [65, 325] on span "Patient activity" at bounding box center [85, 331] width 116 height 12
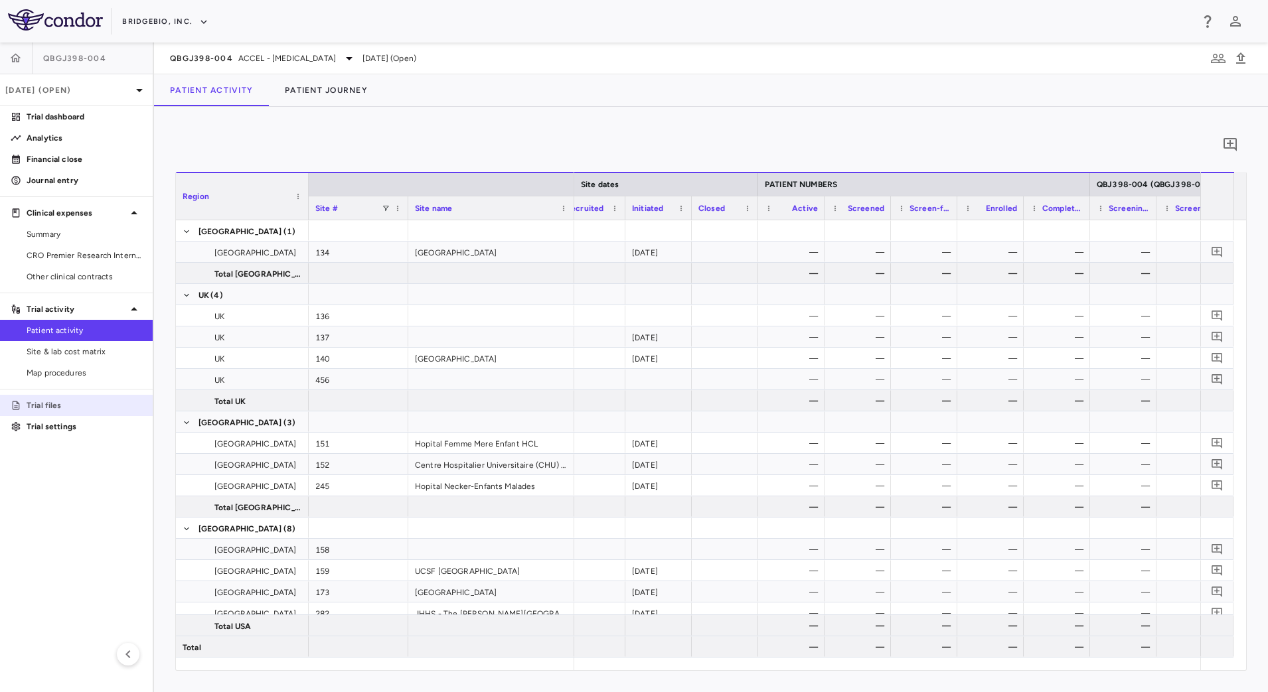
click at [82, 400] on p "Trial files" at bounding box center [85, 406] width 116 height 12
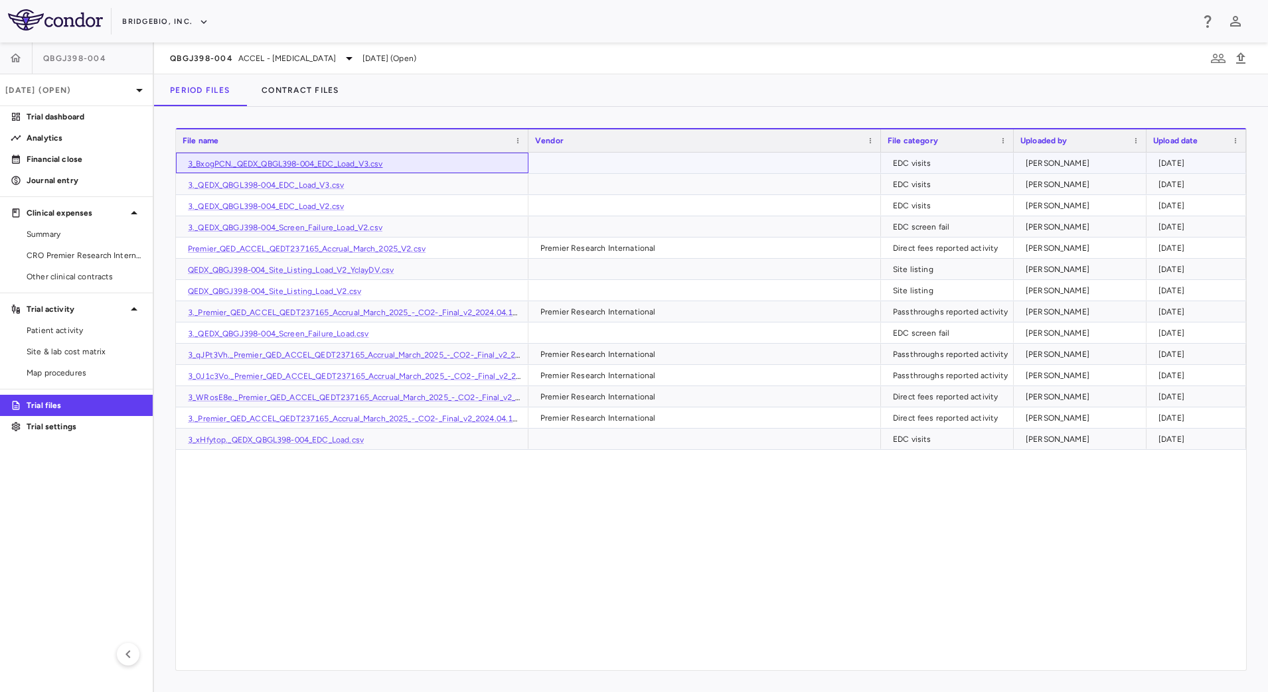
click at [333, 161] on link "3_BxogPCN._QEDX_QBGL398-004_EDC_Load_V3.csv" at bounding box center [285, 163] width 195 height 9
click at [91, 329] on span "Patient activity" at bounding box center [85, 331] width 116 height 12
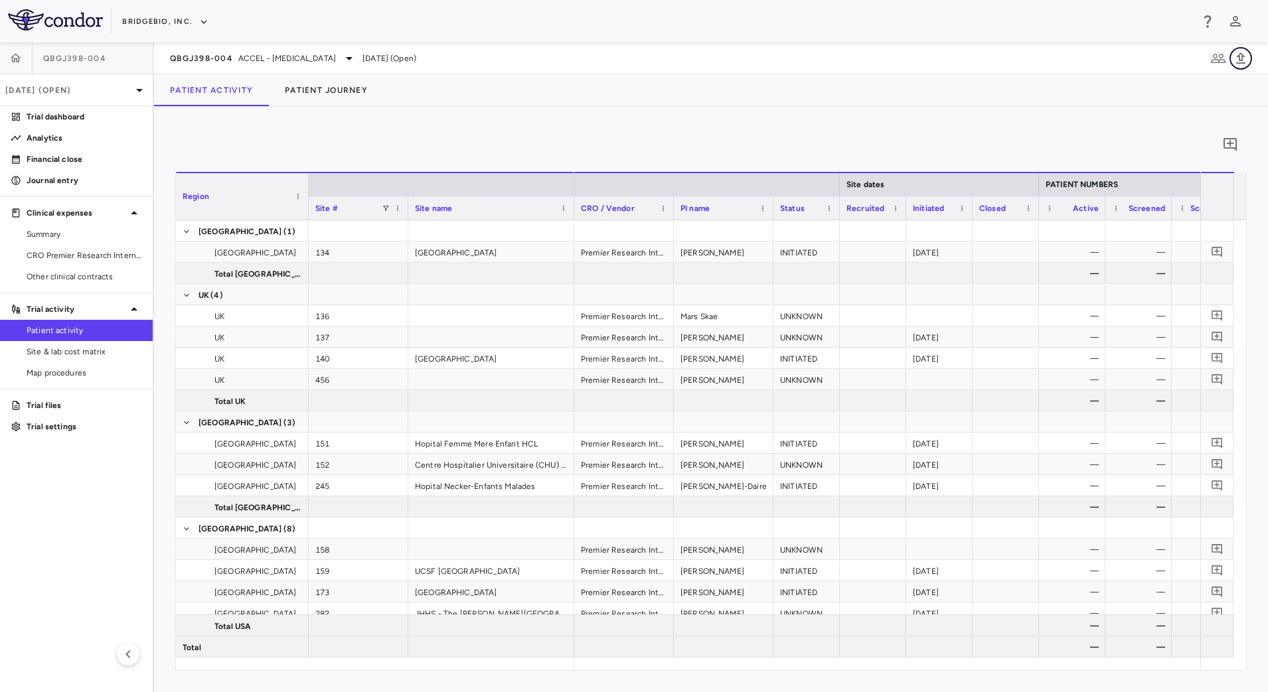
click at [1238, 62] on icon "button" at bounding box center [1240, 57] width 9 height 11
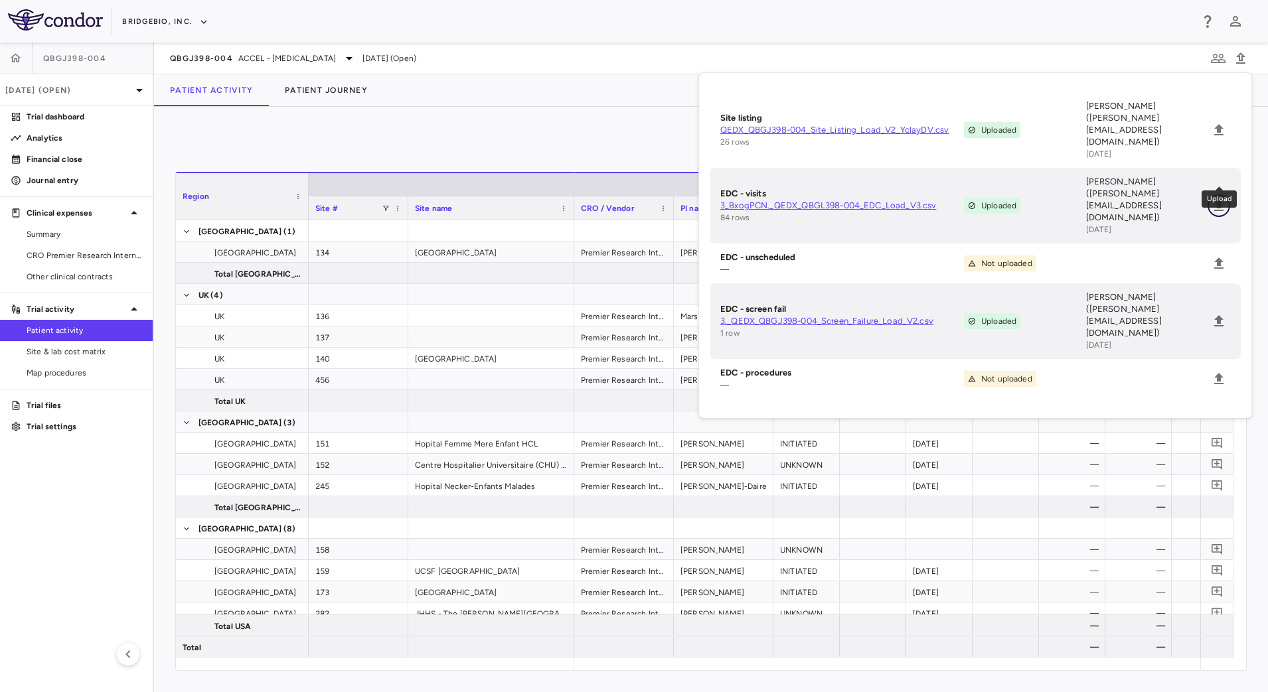
click at [1222, 198] on icon "Upload" at bounding box center [1219, 206] width 16 height 16
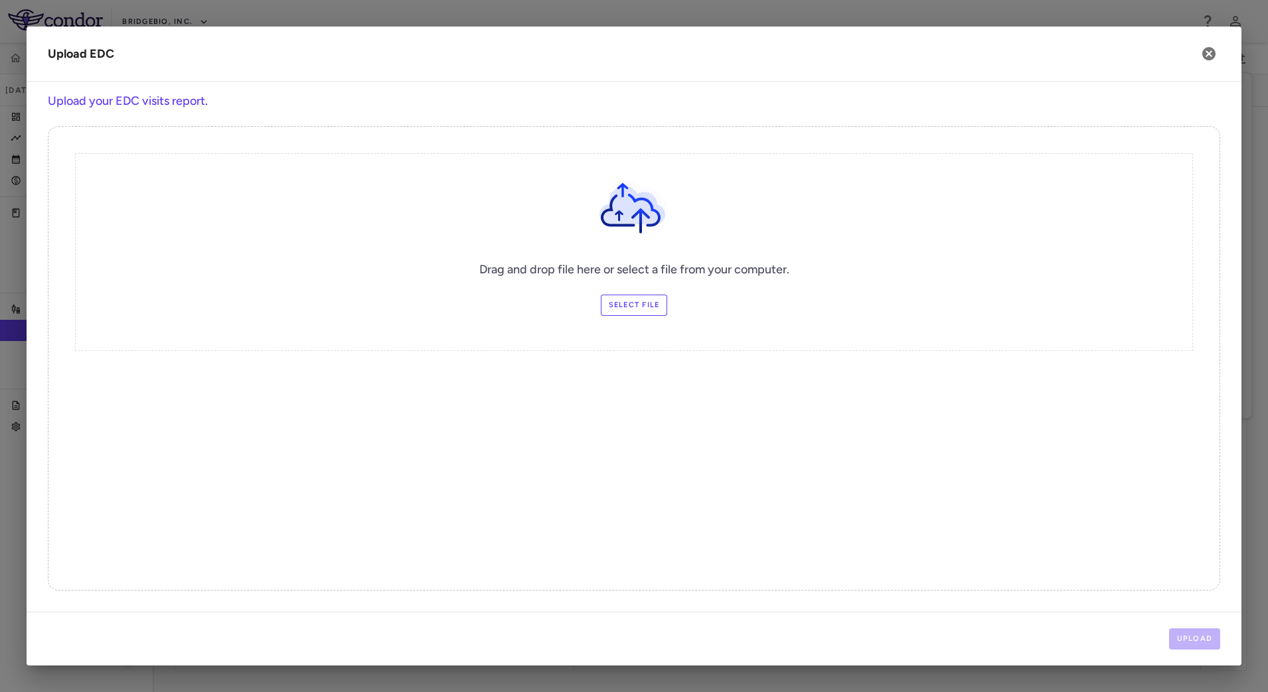
click at [607, 299] on label "Select file" at bounding box center [634, 305] width 67 height 21
click at [0, 0] on input "Select file" at bounding box center [0, 0] width 0 height 0
click at [1179, 633] on button "Upload" at bounding box center [1195, 639] width 52 height 21
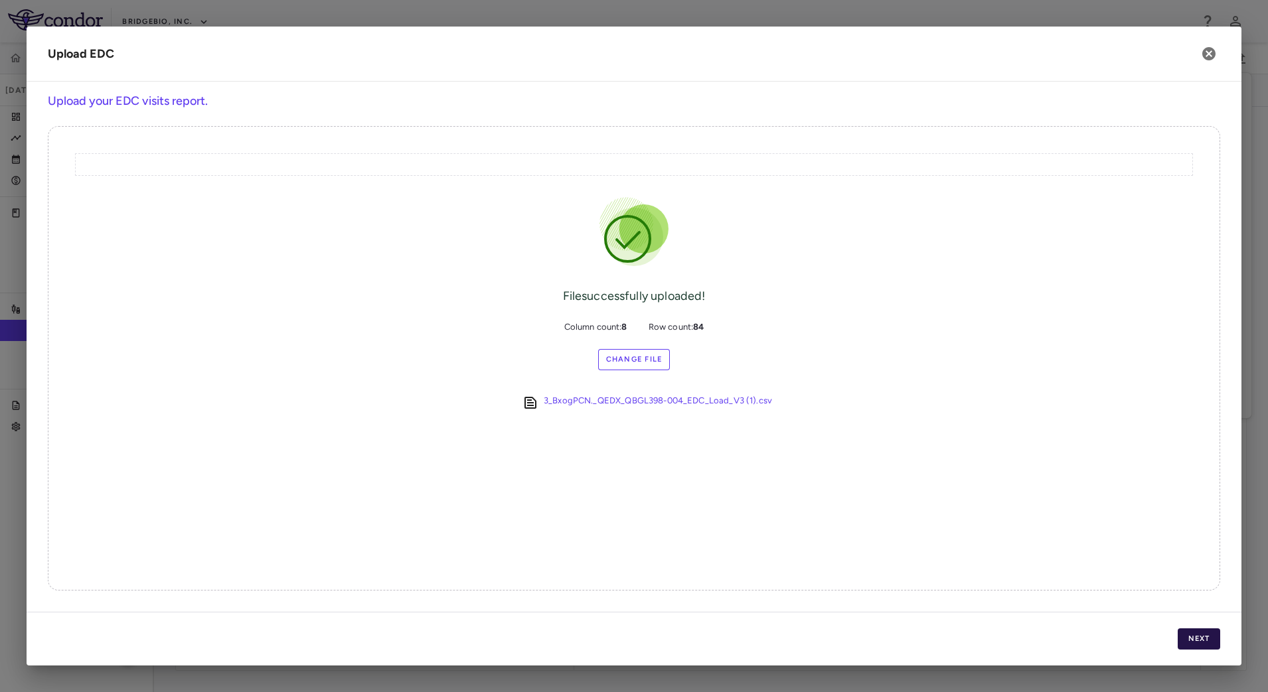
click at [1204, 639] on button "Next" at bounding box center [1199, 639] width 42 height 21
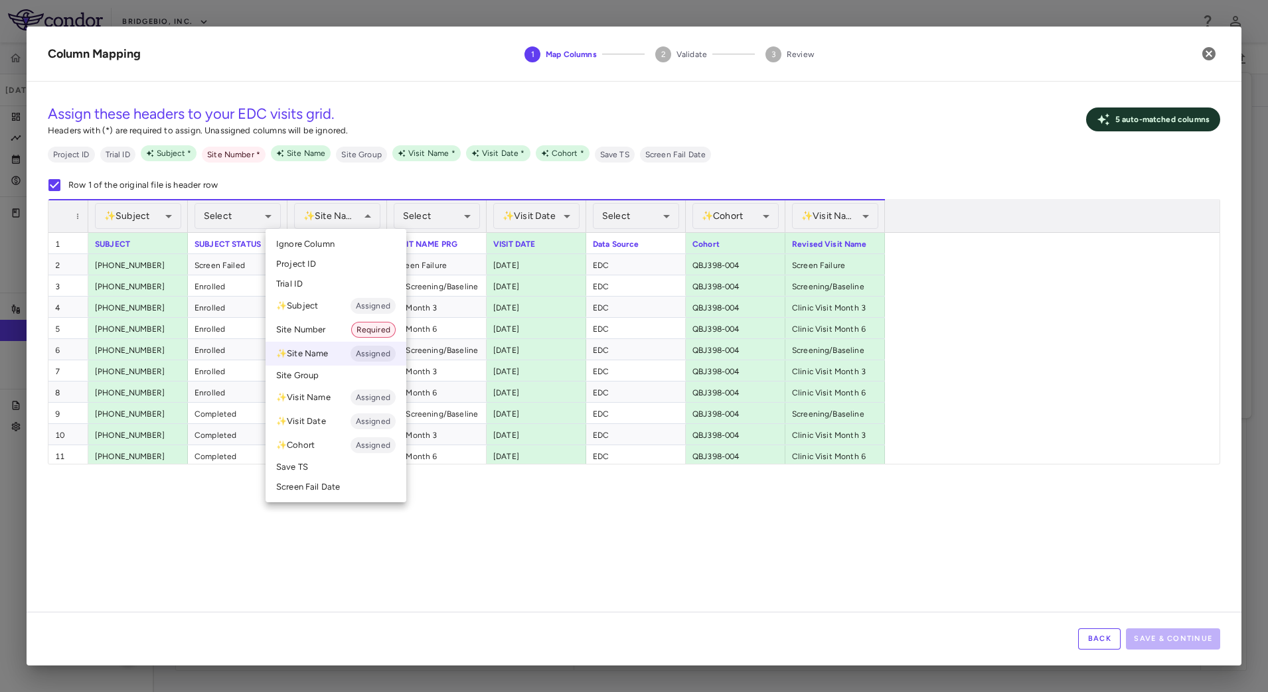
click at [311, 325] on li "Site Number Required" at bounding box center [336, 330] width 141 height 24
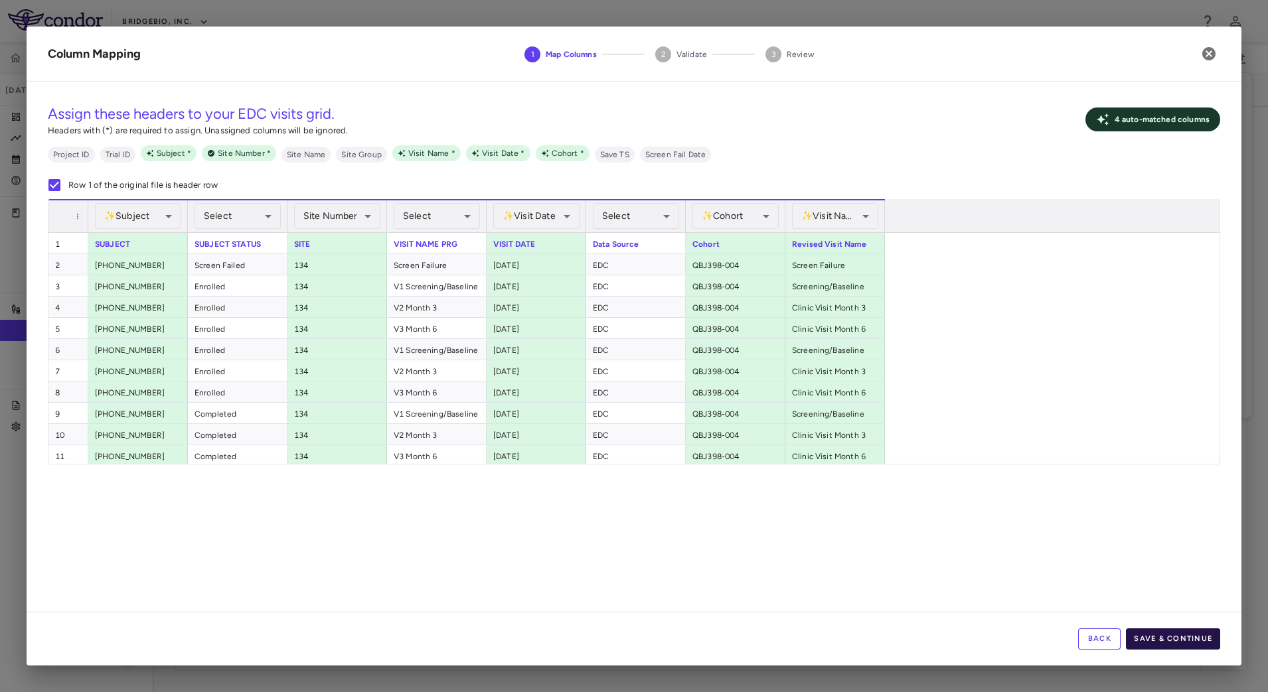
click at [1174, 631] on button "Save & Continue" at bounding box center [1173, 639] width 94 height 21
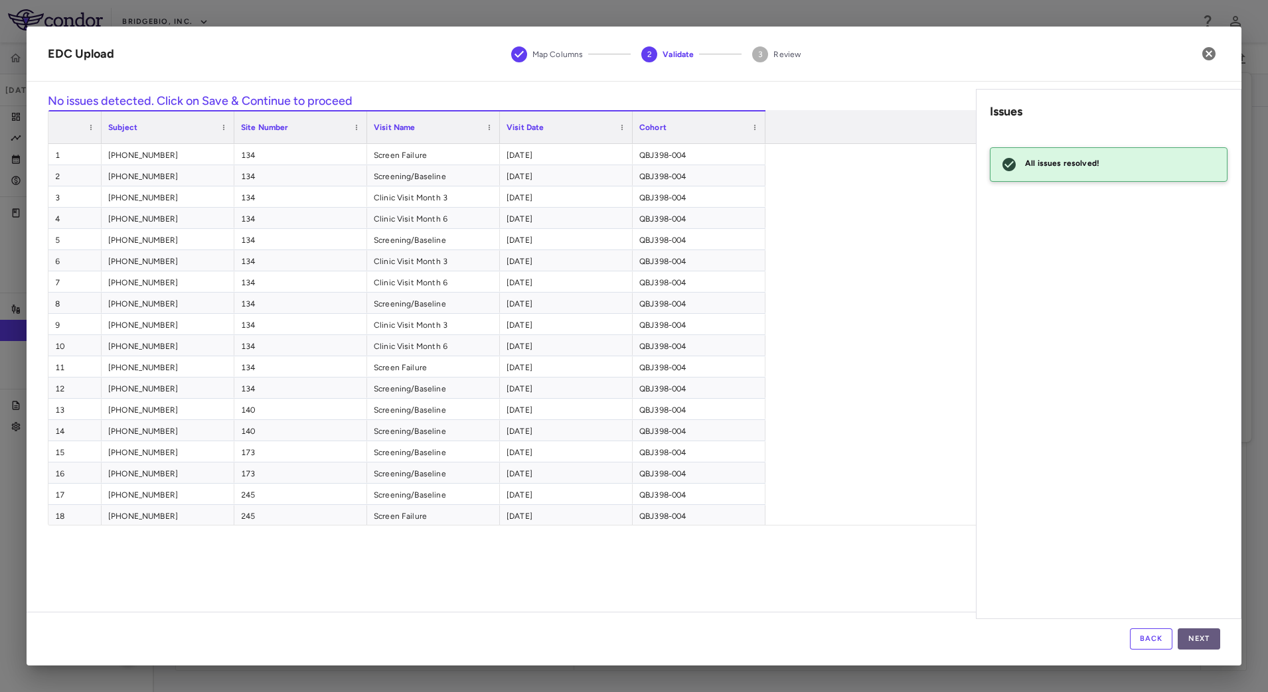
click at [1199, 631] on button "Next" at bounding box center [1199, 639] width 42 height 21
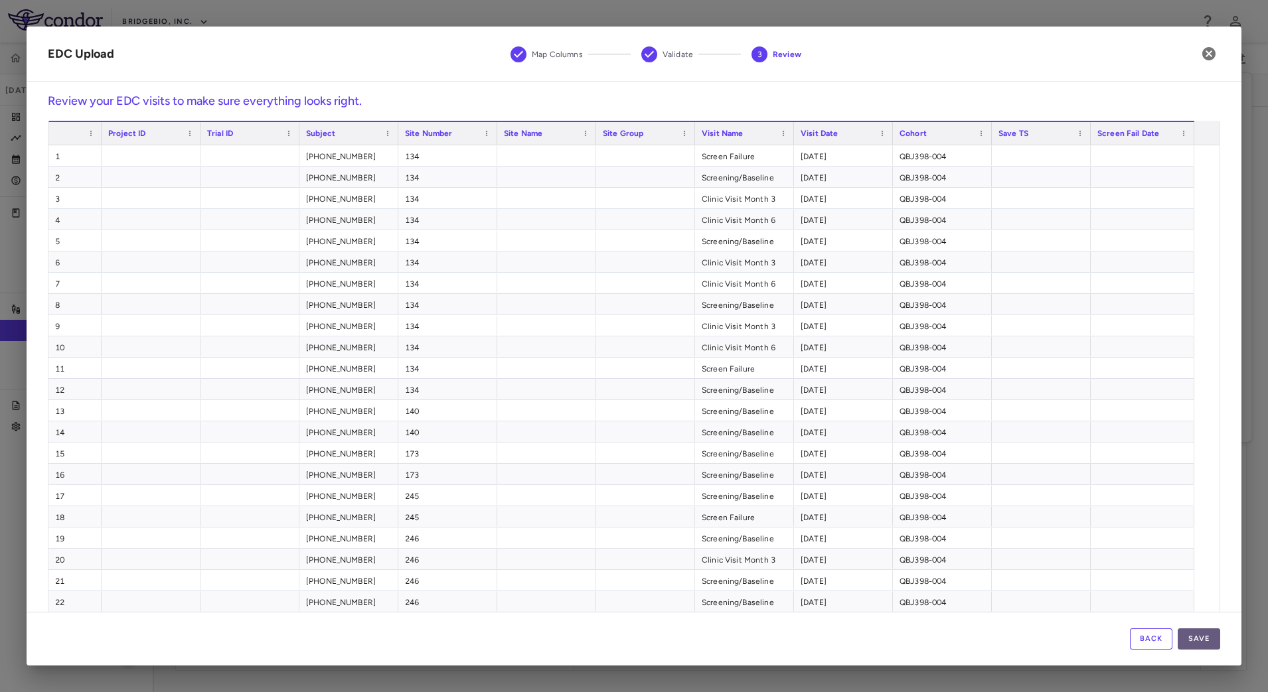
click at [1209, 635] on button "Save" at bounding box center [1199, 639] width 42 height 21
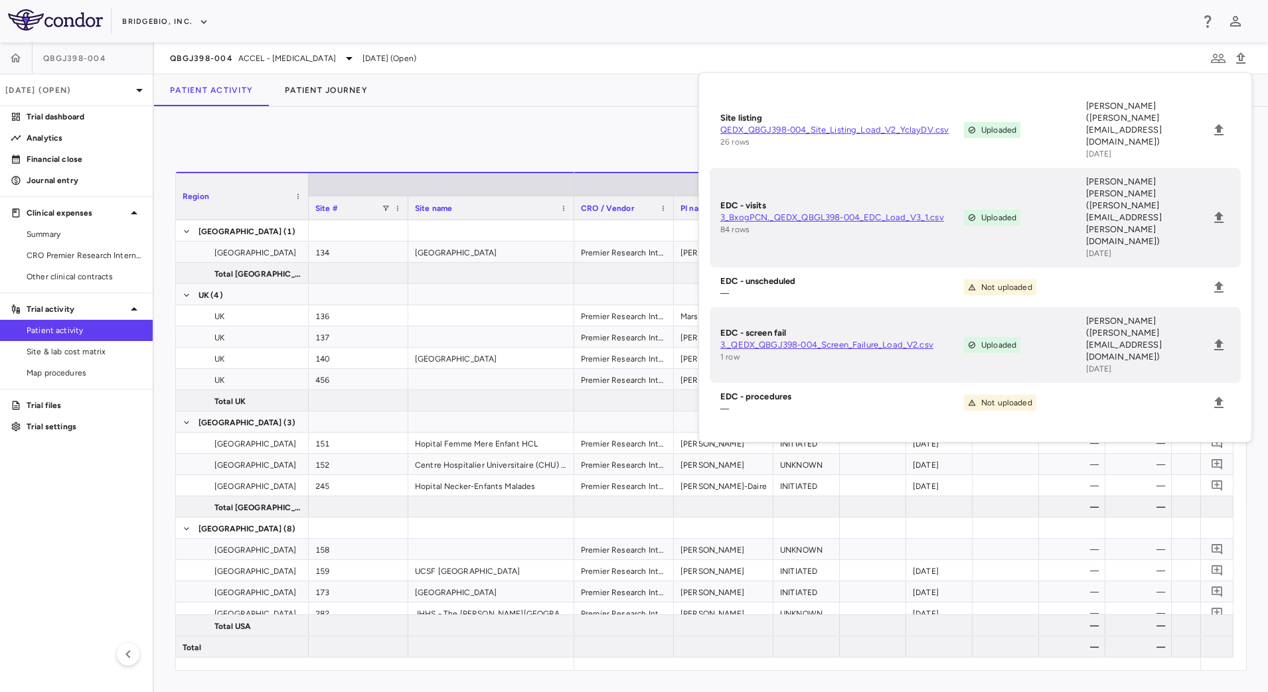
click at [590, 96] on div "Patient Activity Patient Journey" at bounding box center [711, 90] width 1114 height 32
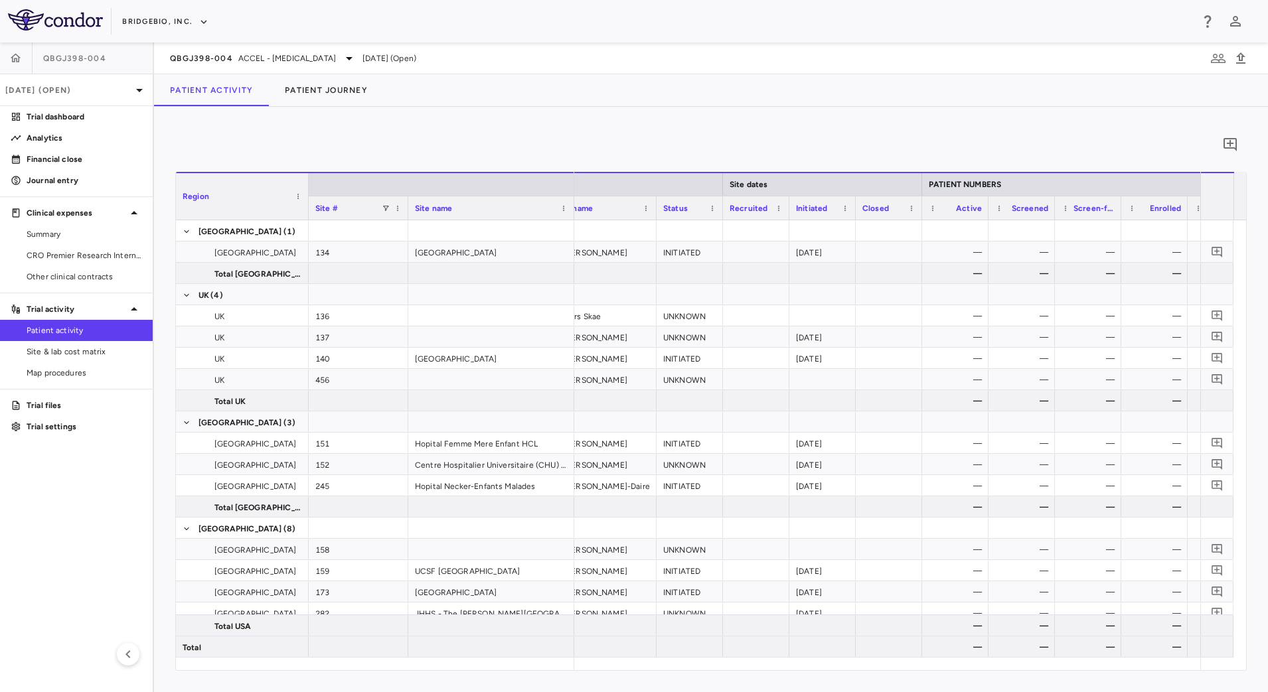
scroll to position [0, 322]
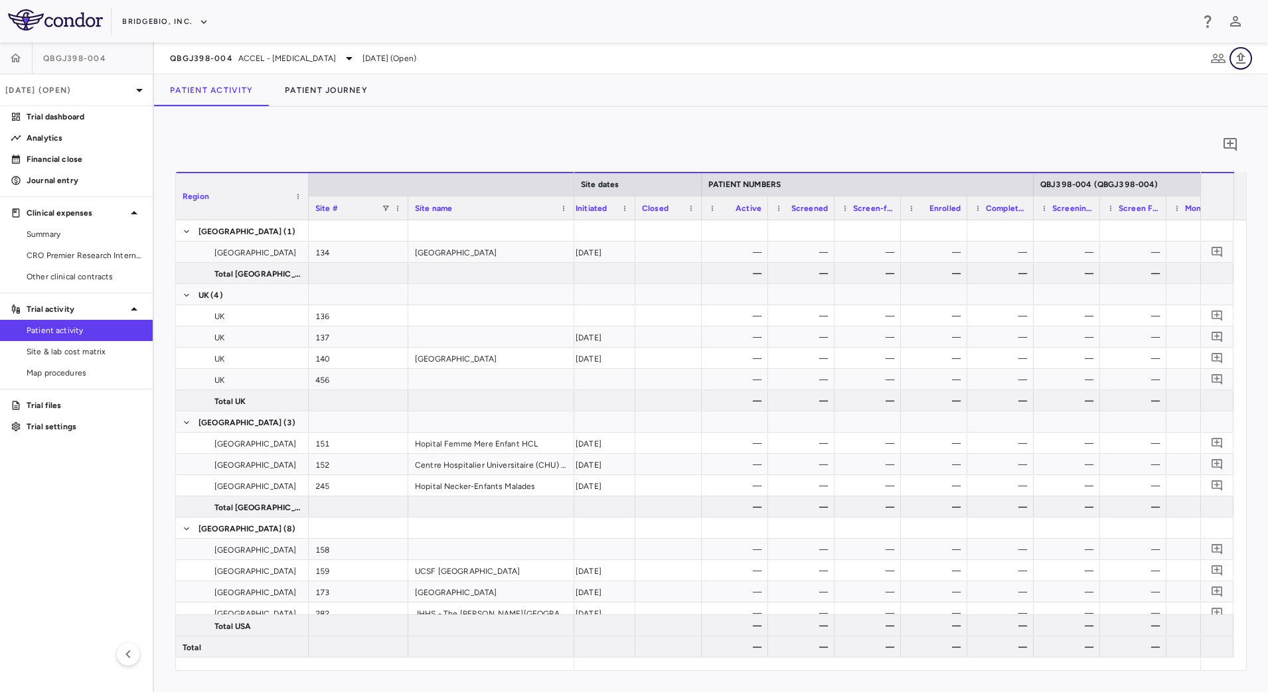
click at [1247, 57] on icon "button" at bounding box center [1241, 58] width 16 height 16
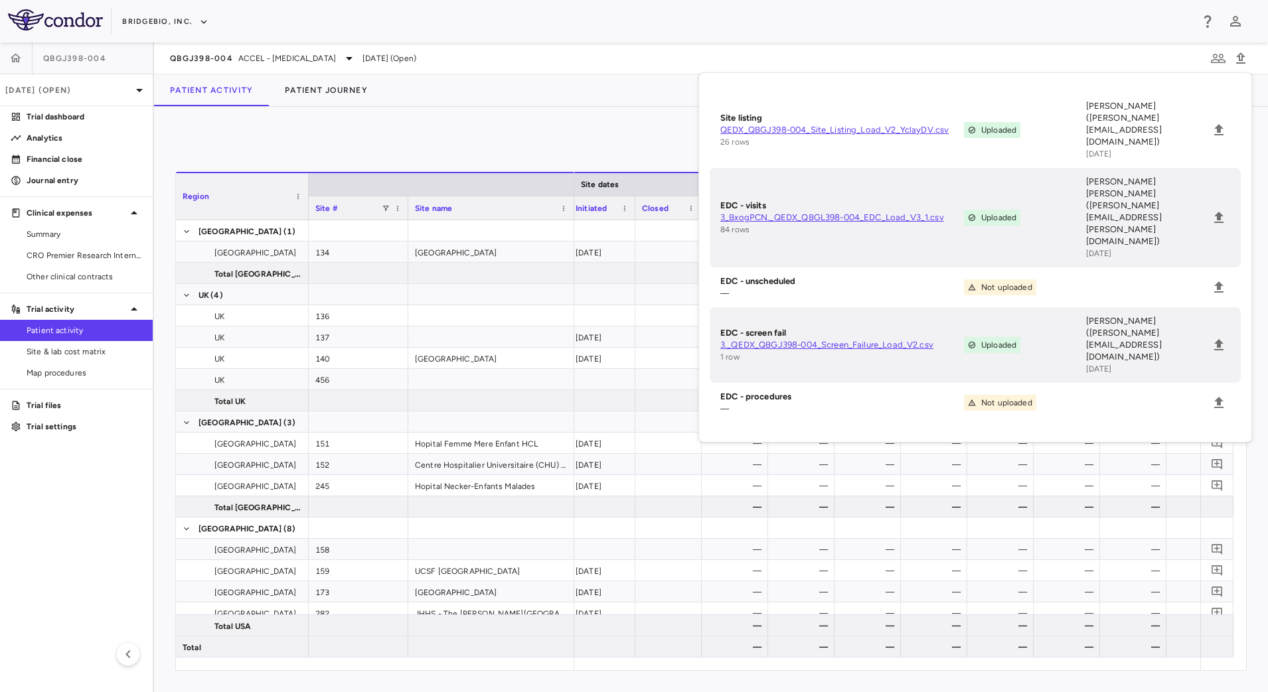
click at [613, 102] on div "Patient Activity Patient Journey" at bounding box center [711, 90] width 1114 height 32
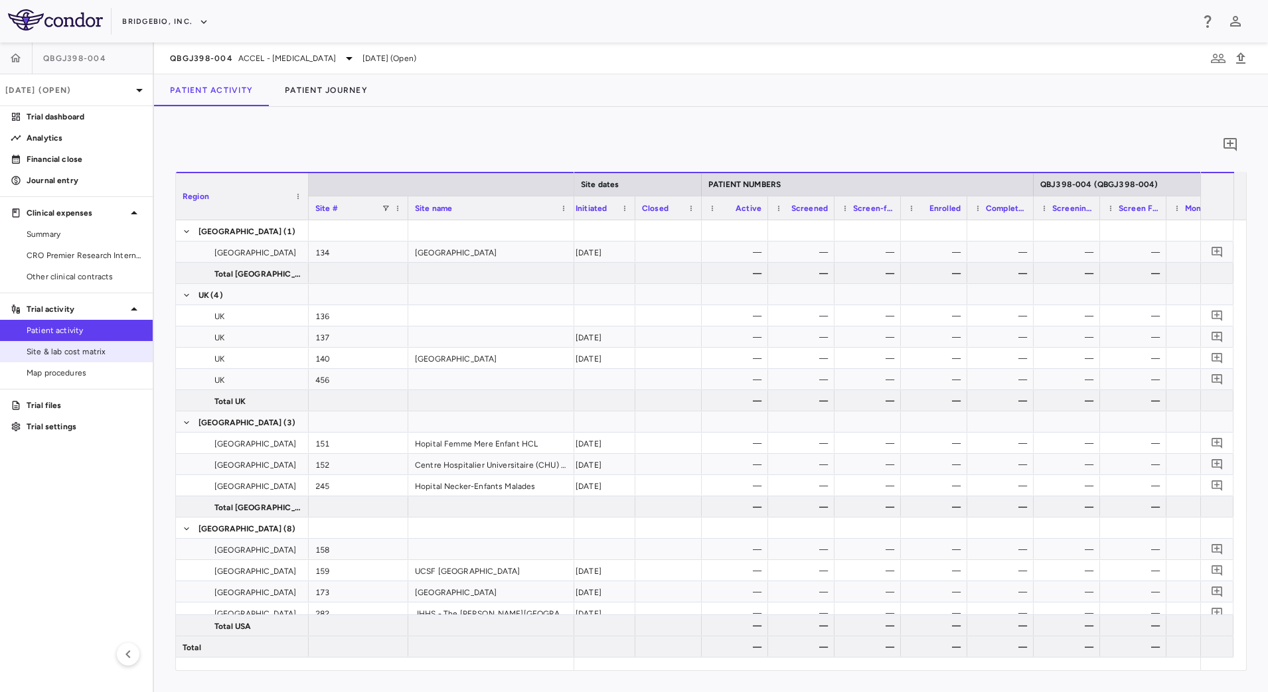
click at [70, 352] on span "Site & lab cost matrix" at bounding box center [85, 352] width 116 height 12
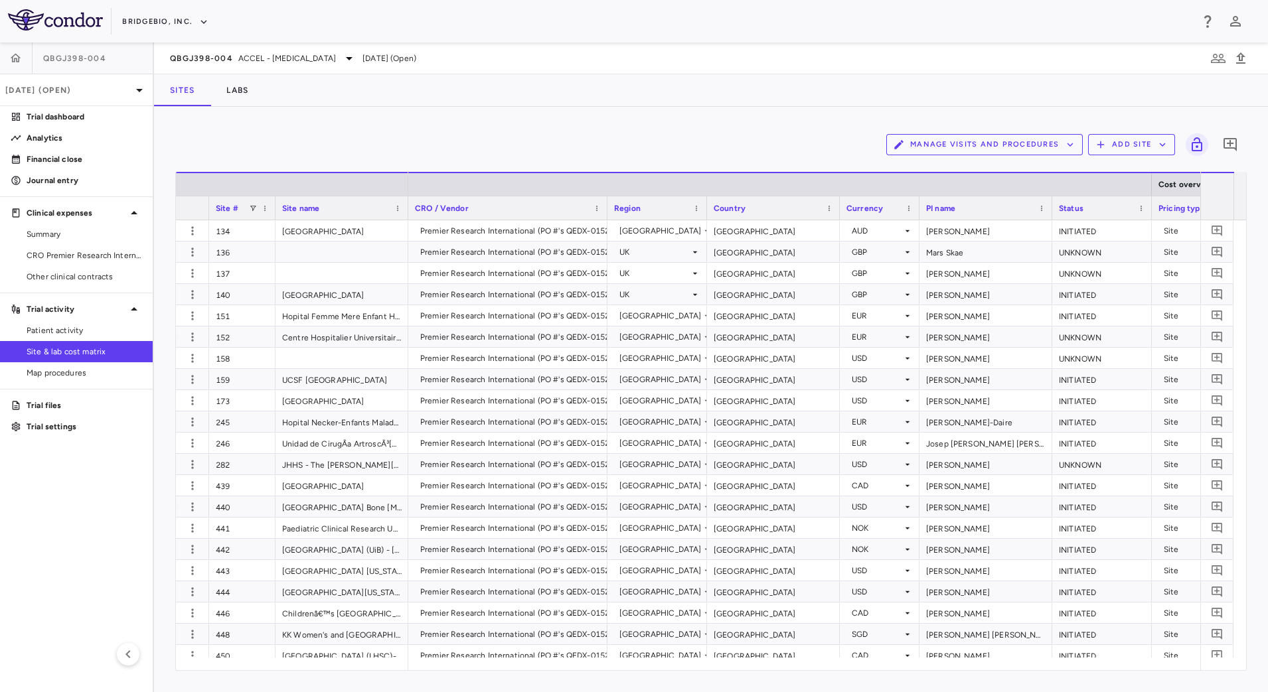
click at [1054, 143] on button "Manage Visits and Procedures" at bounding box center [984, 144] width 197 height 21
click at [963, 178] on li "Visit Schedules" at bounding box center [970, 171] width 141 height 20
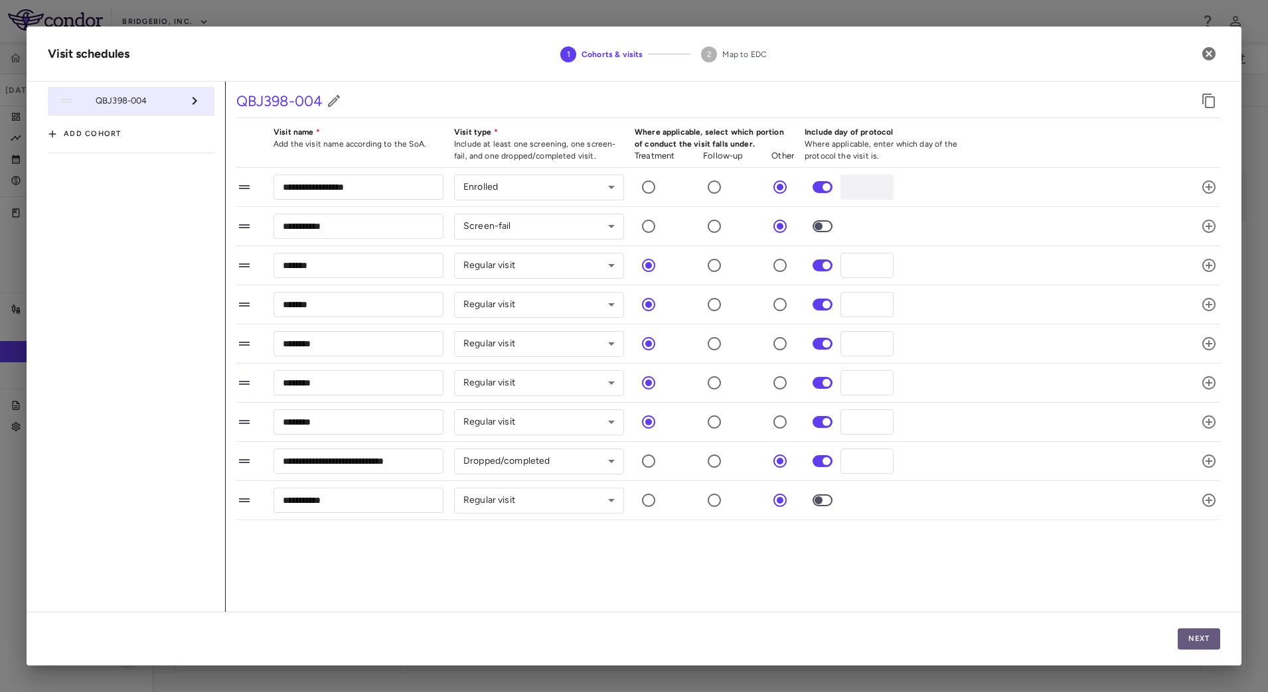
click at [1211, 645] on button "Next" at bounding box center [1199, 639] width 42 height 21
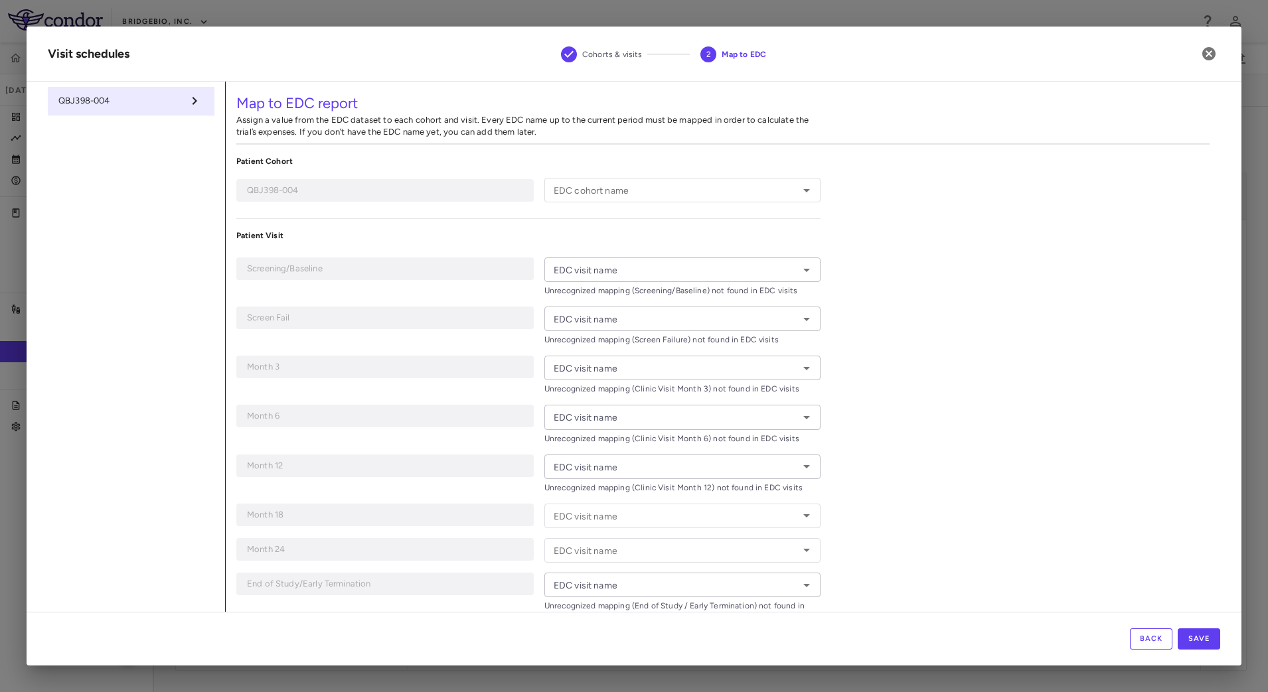
type input "**********"
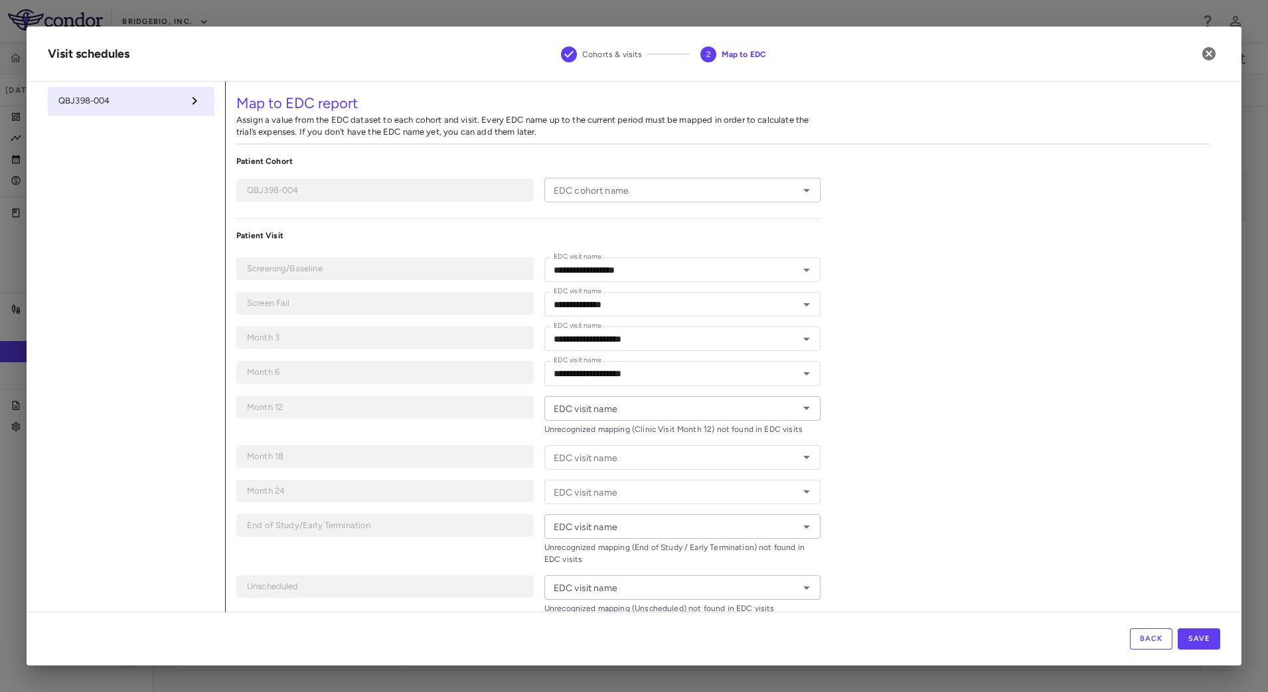
click at [800, 193] on icon "Open" at bounding box center [807, 191] width 16 height 16
click at [692, 212] on li "QBJ398-004" at bounding box center [680, 218] width 272 height 20
type input "**********"
click at [803, 407] on icon "Open" at bounding box center [806, 408] width 7 height 3
click at [886, 426] on div "**********" at bounding box center [723, 359] width 995 height 554
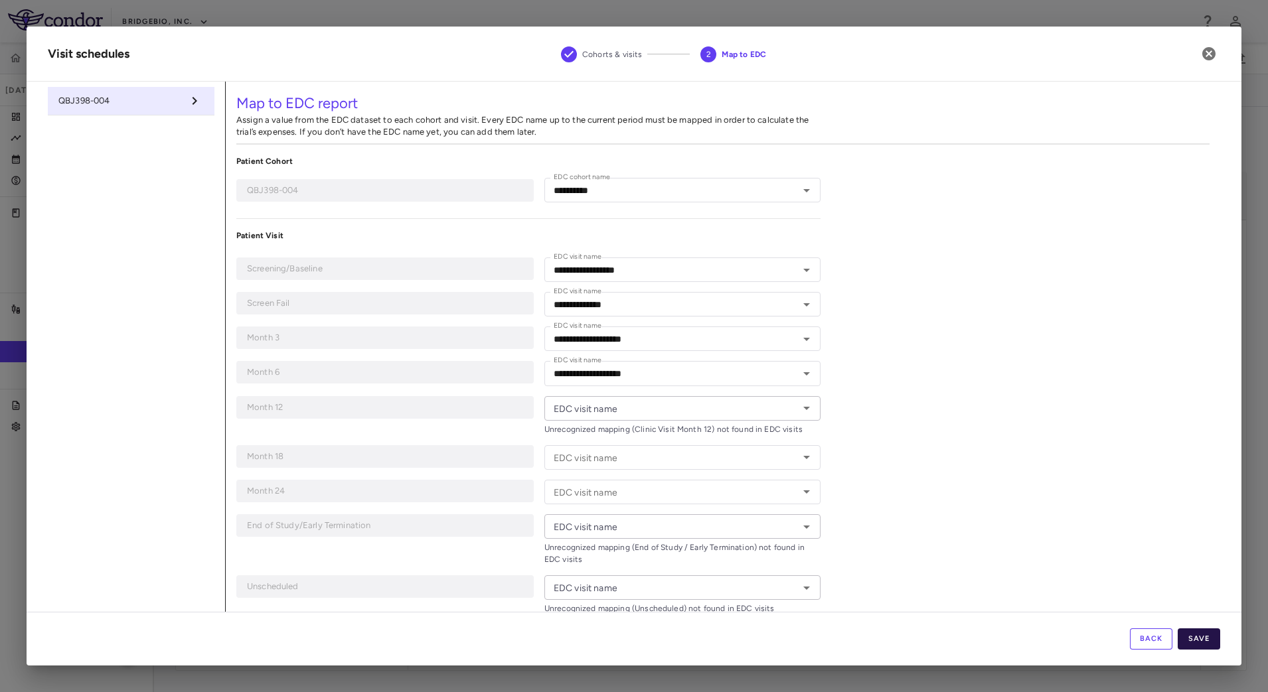
click at [1205, 629] on button "Save" at bounding box center [1199, 639] width 42 height 21
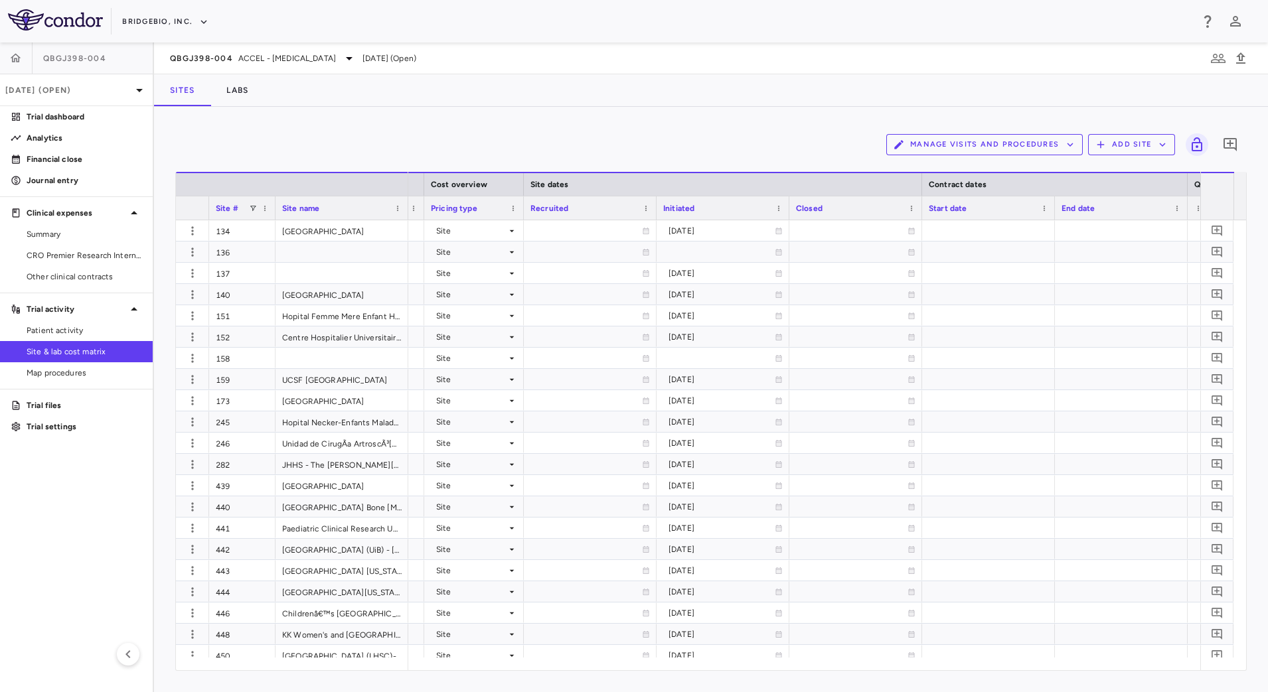
scroll to position [0, 835]
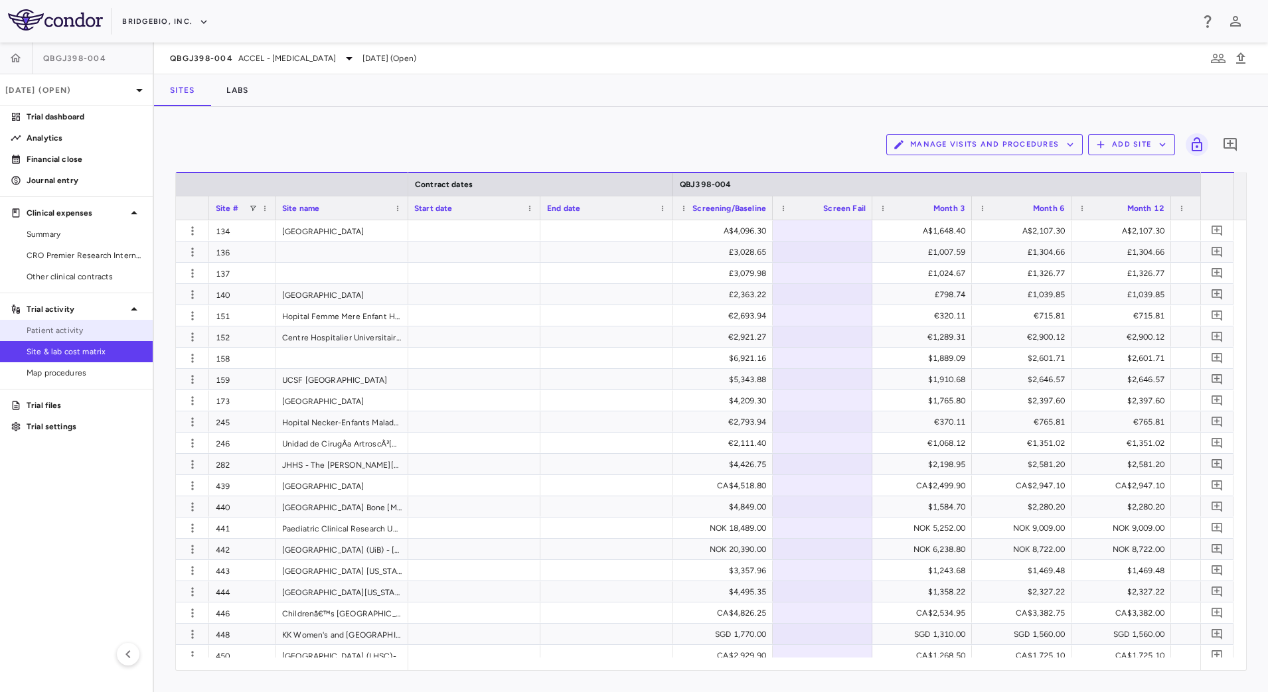
click at [105, 327] on span "Patient activity" at bounding box center [85, 331] width 116 height 12
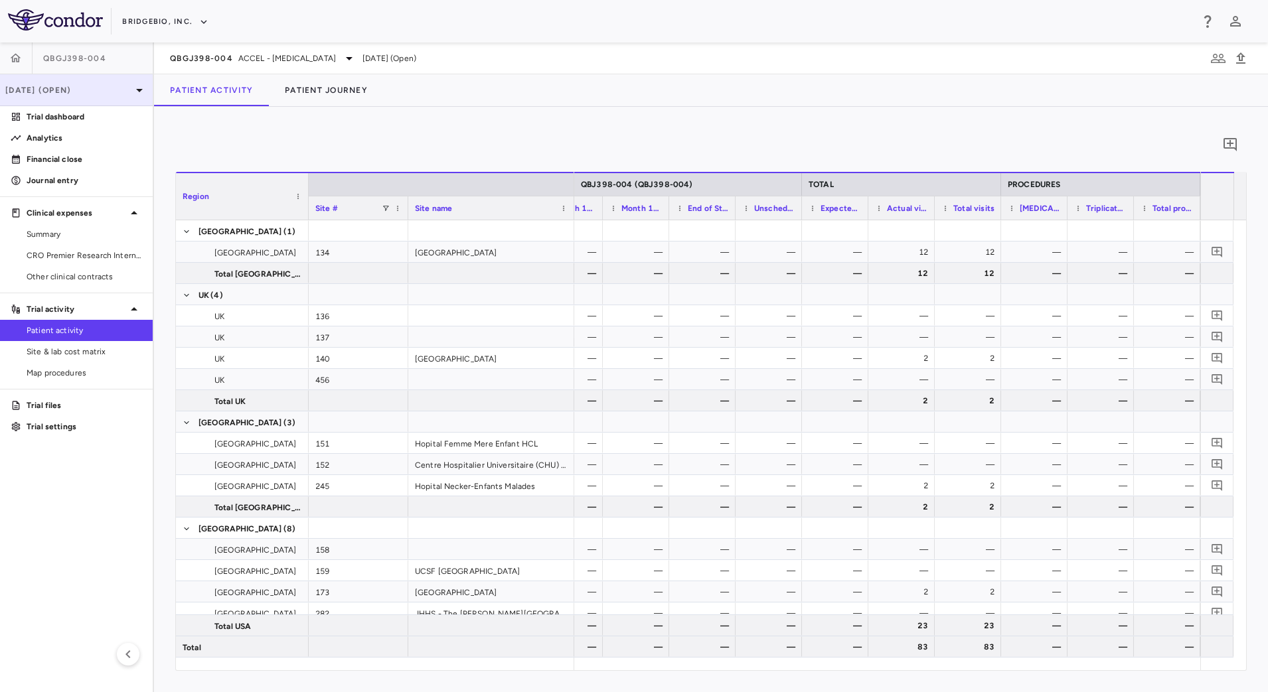
click at [129, 86] on p "Mar 2025 (Open)" at bounding box center [68, 90] width 126 height 12
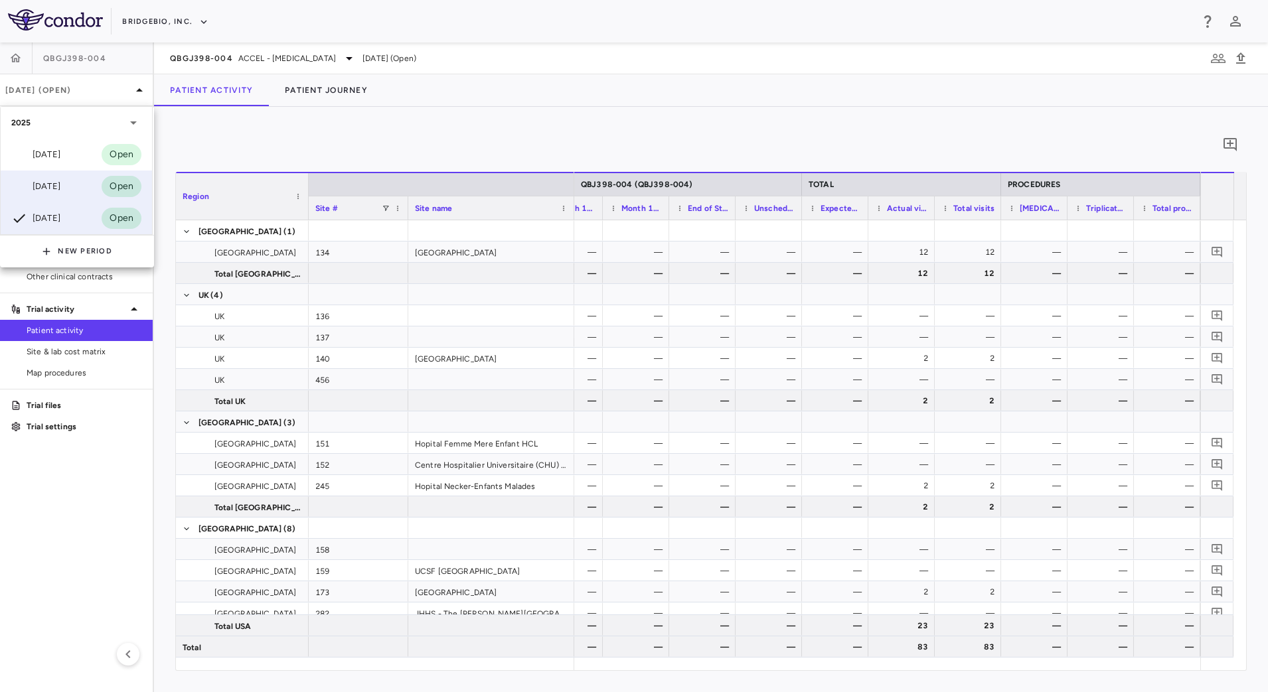
click at [74, 187] on div "Jun 2025 Open" at bounding box center [76, 187] width 151 height 32
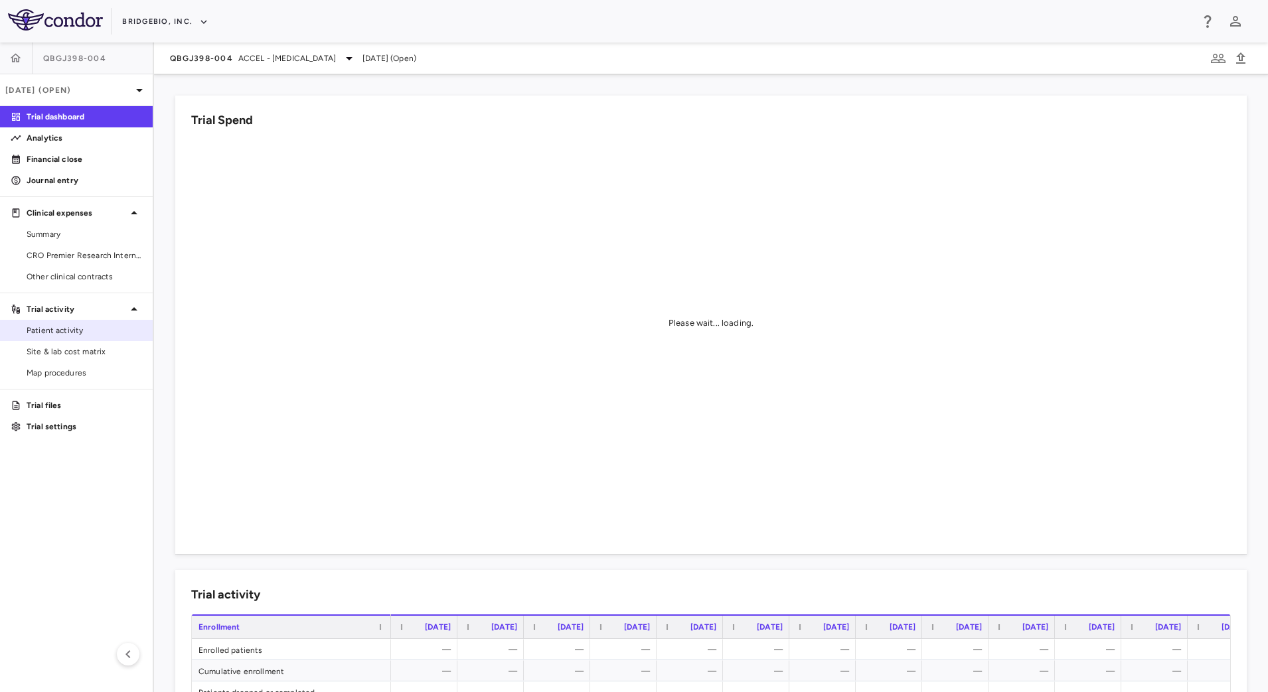
click at [76, 323] on link "Patient activity" at bounding box center [76, 331] width 153 height 20
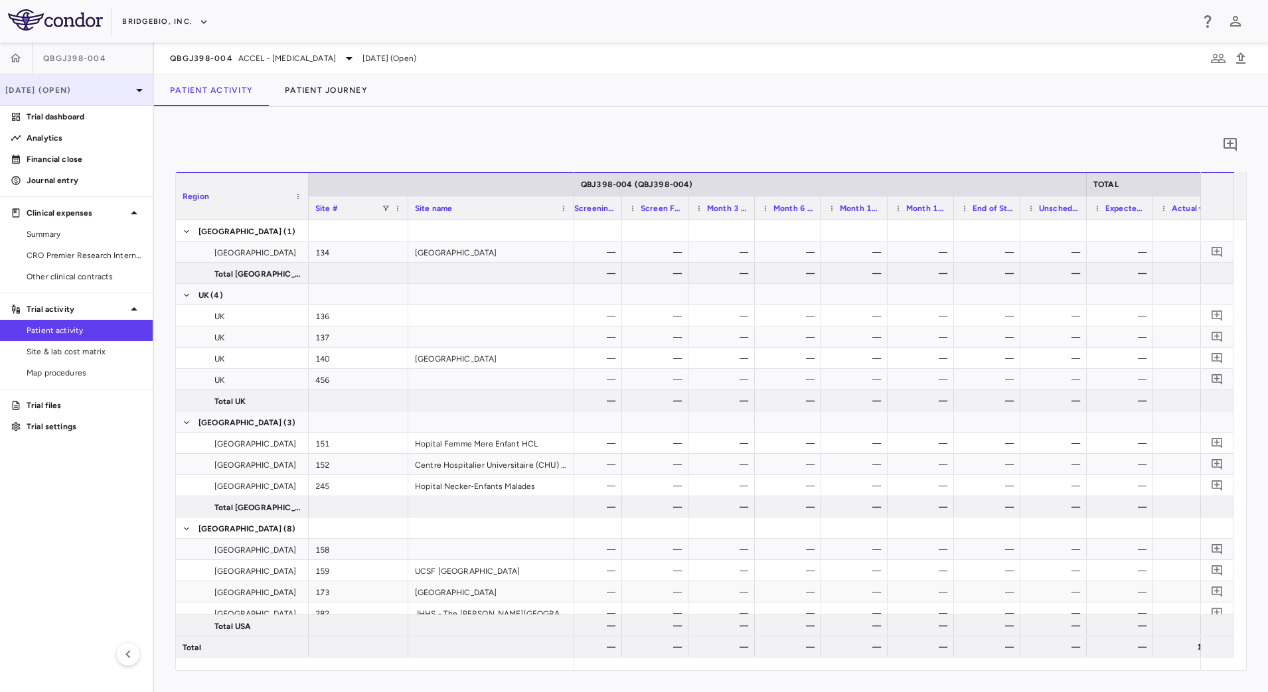
click at [98, 87] on p "Jun 2025 (Open)" at bounding box center [68, 90] width 126 height 12
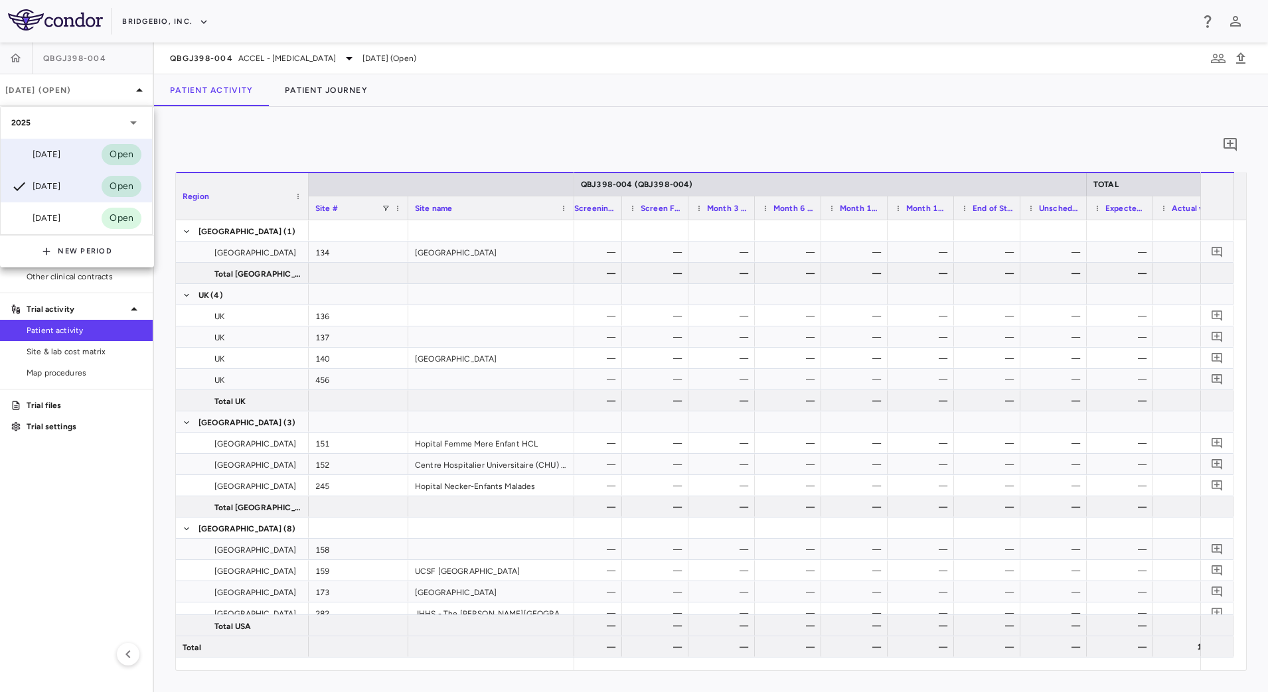
click at [60, 148] on div "Sep 2025" at bounding box center [35, 155] width 49 height 16
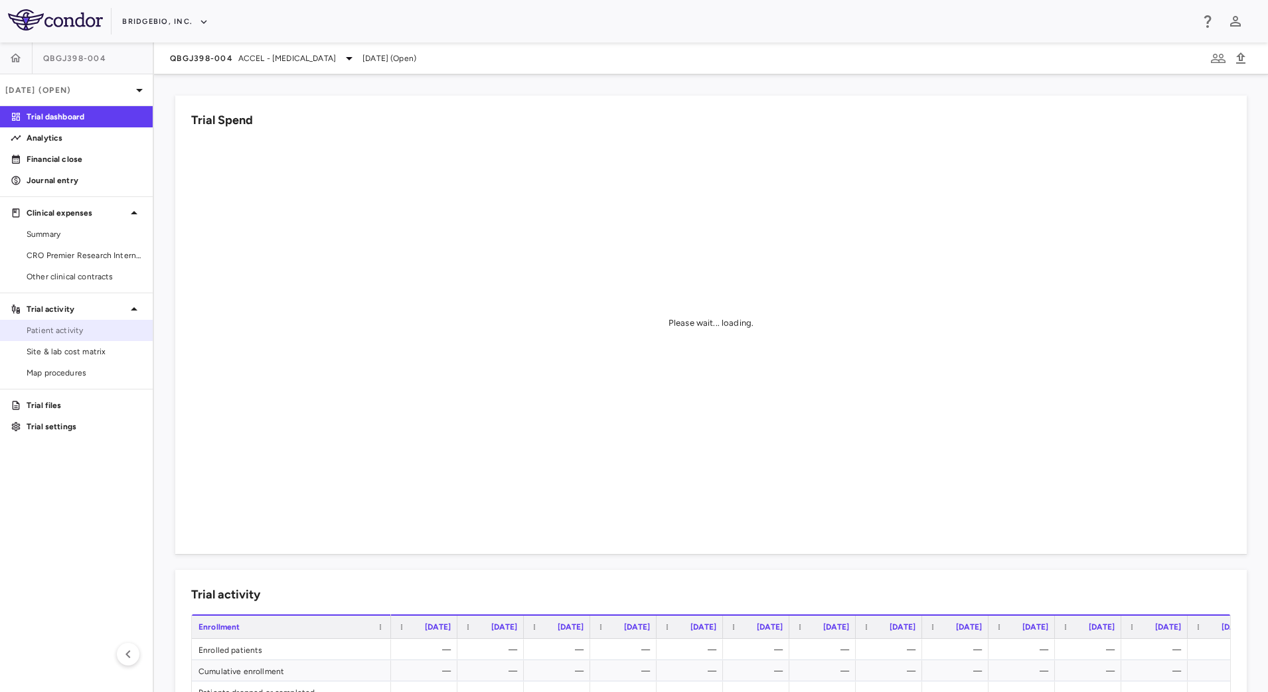
click at [85, 325] on span "Patient activity" at bounding box center [85, 331] width 116 height 12
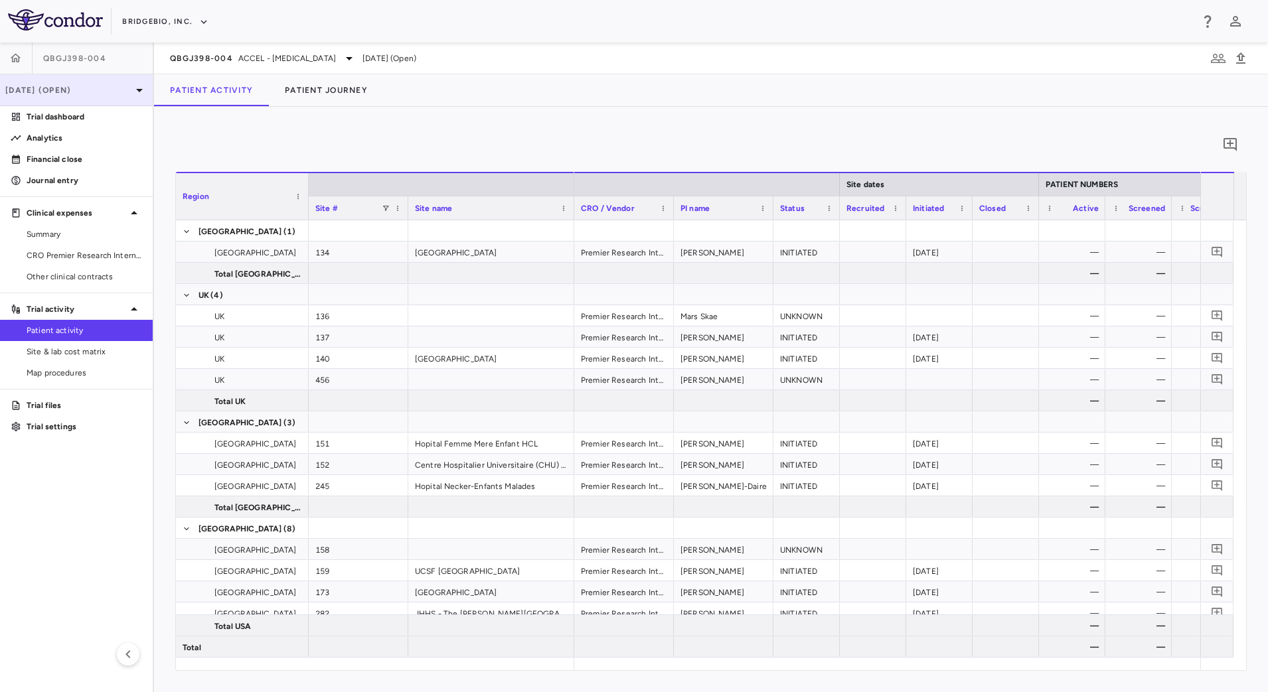
click at [111, 95] on p "[DATE] (Open)" at bounding box center [68, 90] width 126 height 12
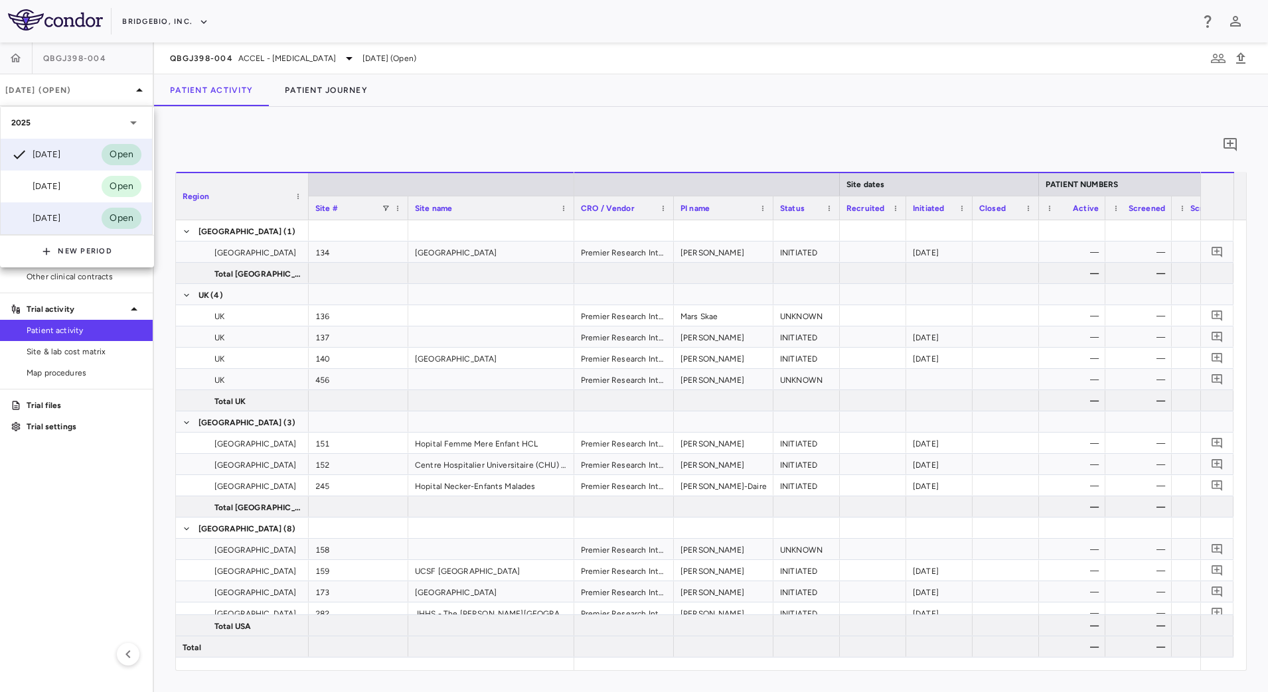
click at [46, 218] on div "Mar 2025" at bounding box center [35, 218] width 49 height 16
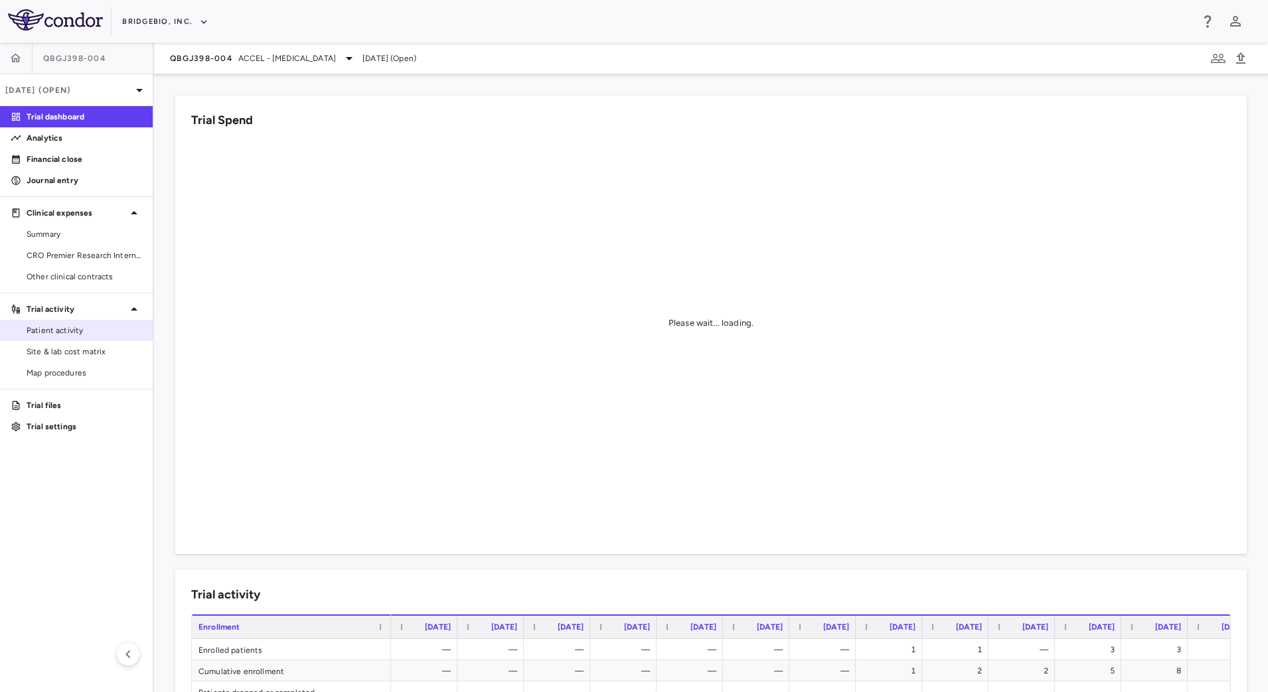
click at [85, 329] on span "Patient activity" at bounding box center [85, 331] width 116 height 12
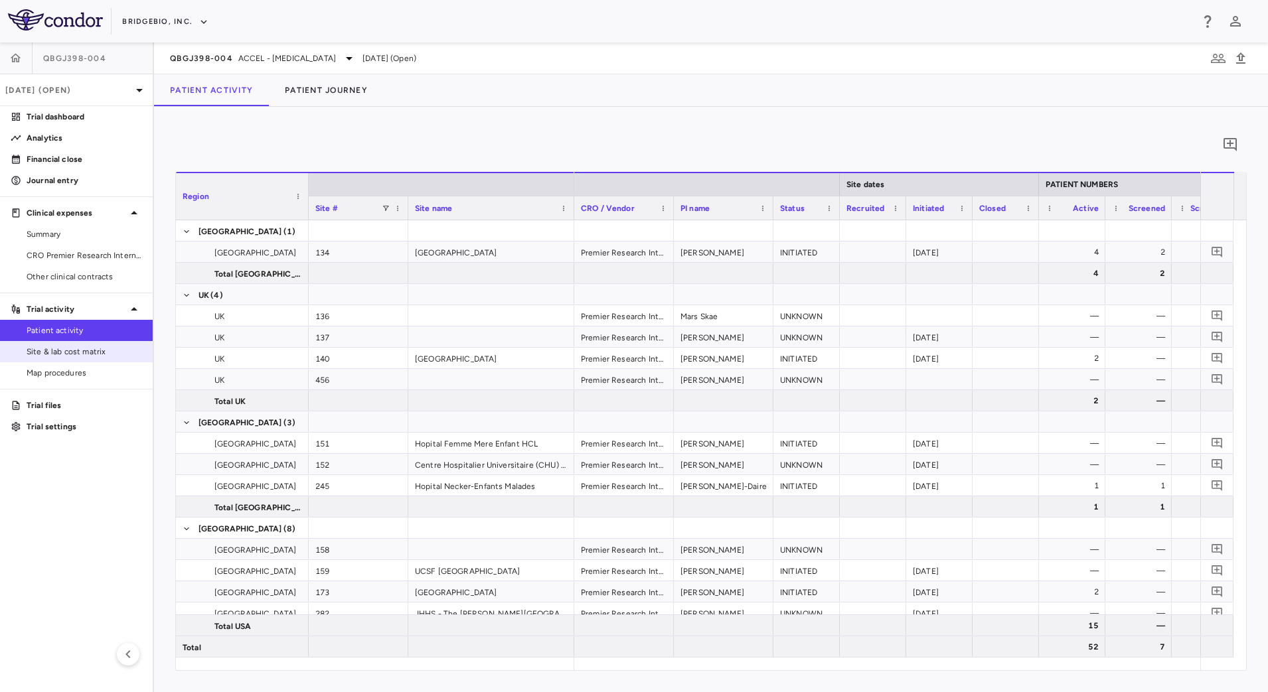
click at [54, 357] on span "Site & lab cost matrix" at bounding box center [85, 352] width 116 height 12
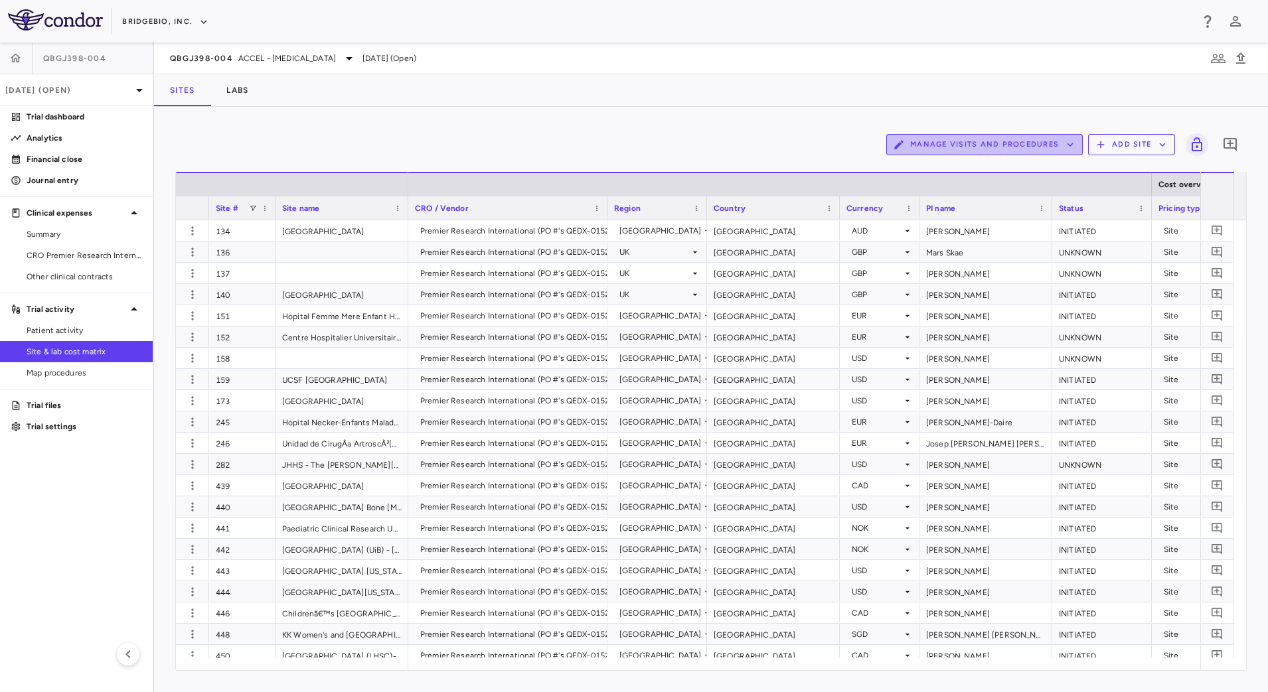
click at [1002, 142] on button "Manage Visits and Procedures" at bounding box center [984, 144] width 197 height 21
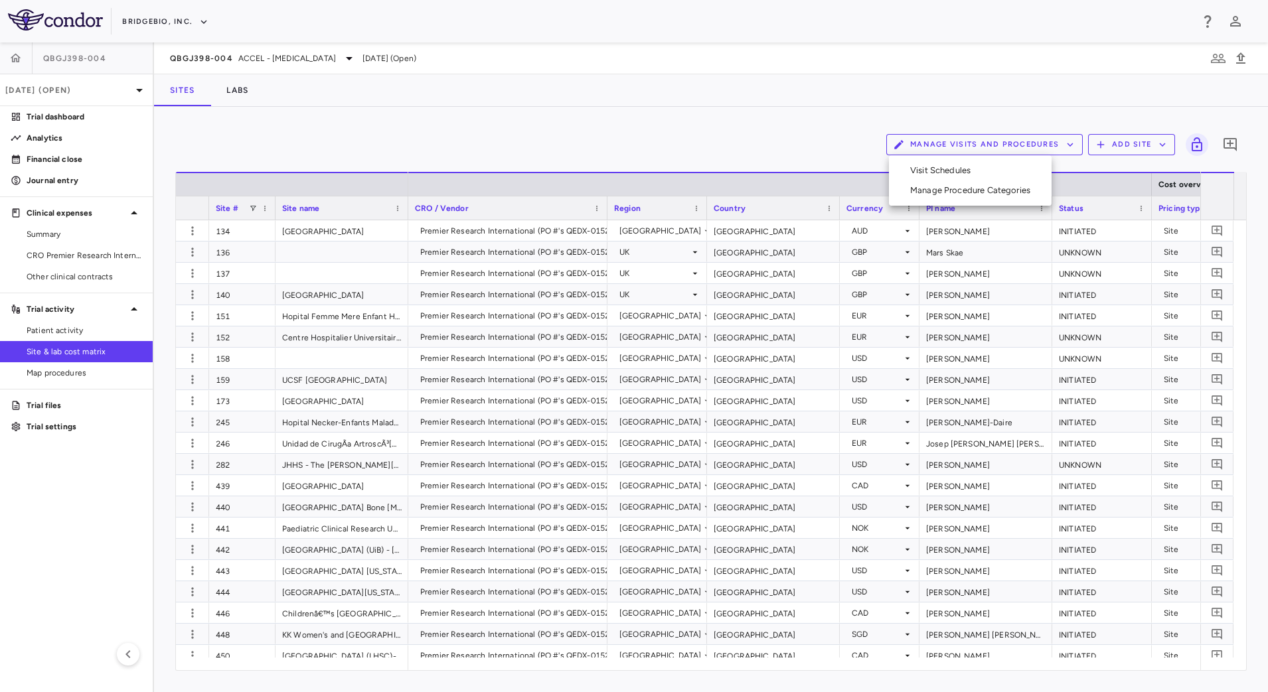
click at [975, 165] on li "Visit Schedules" at bounding box center [970, 171] width 141 height 20
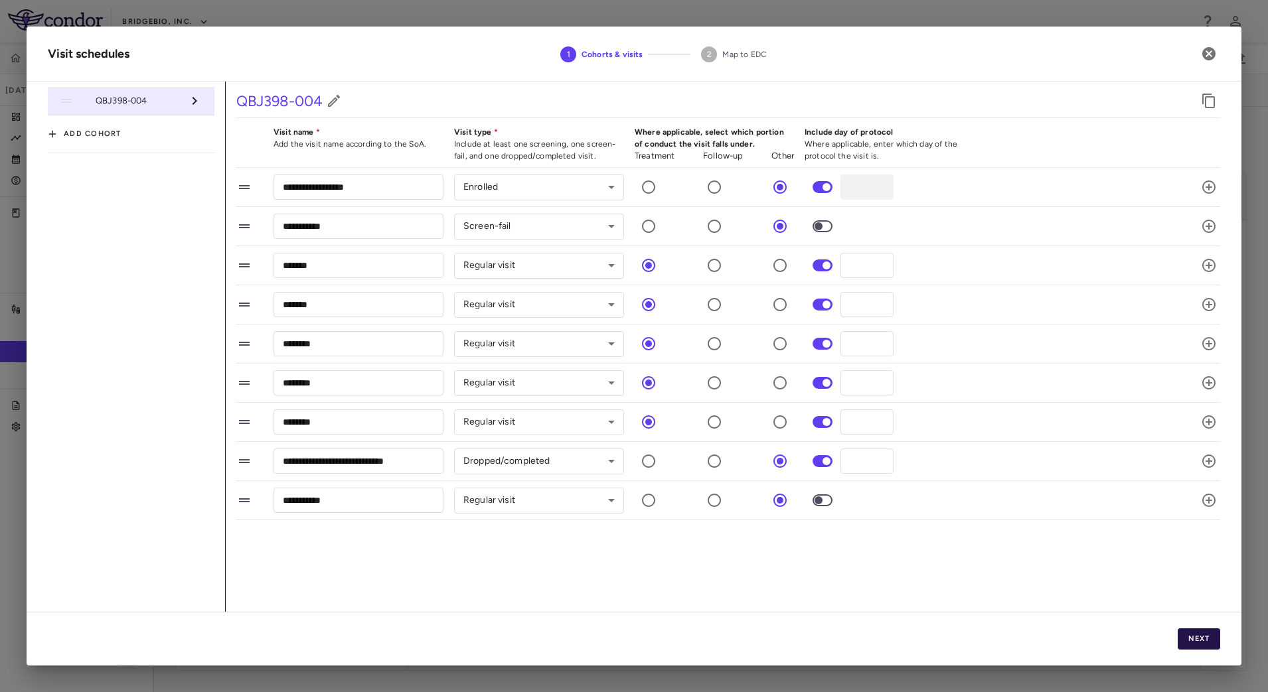
click at [1208, 637] on button "Next" at bounding box center [1199, 639] width 42 height 21
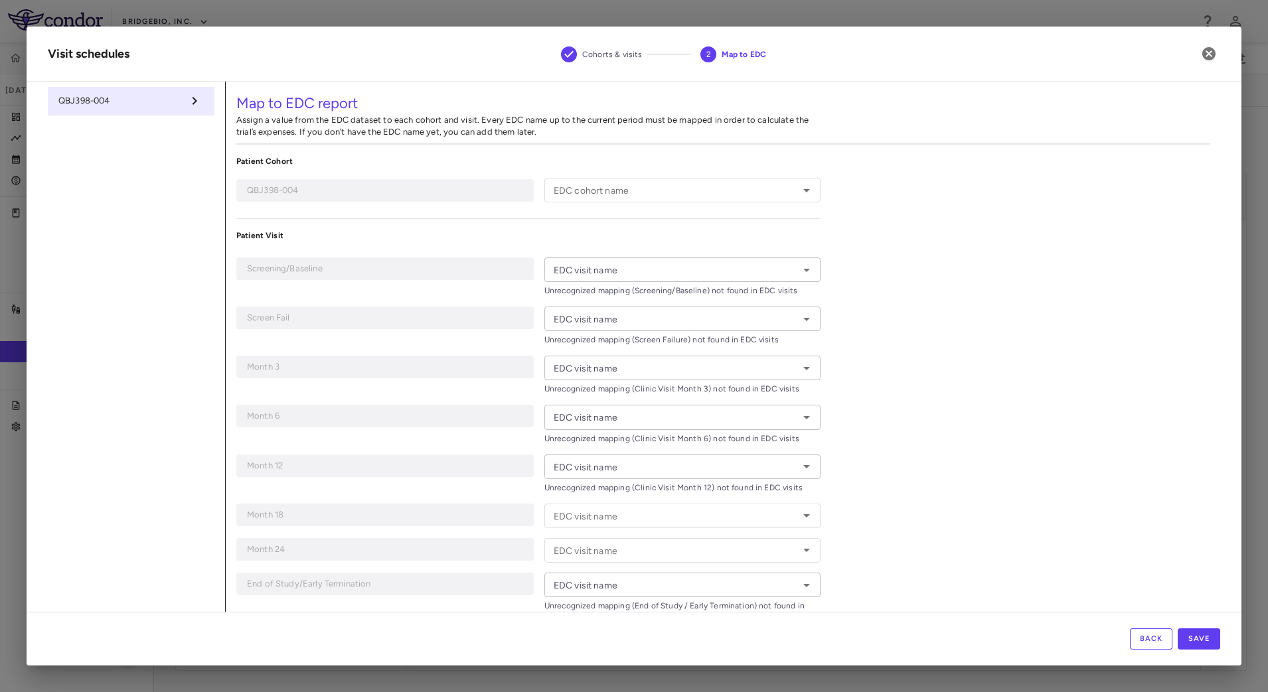
type input "**********"
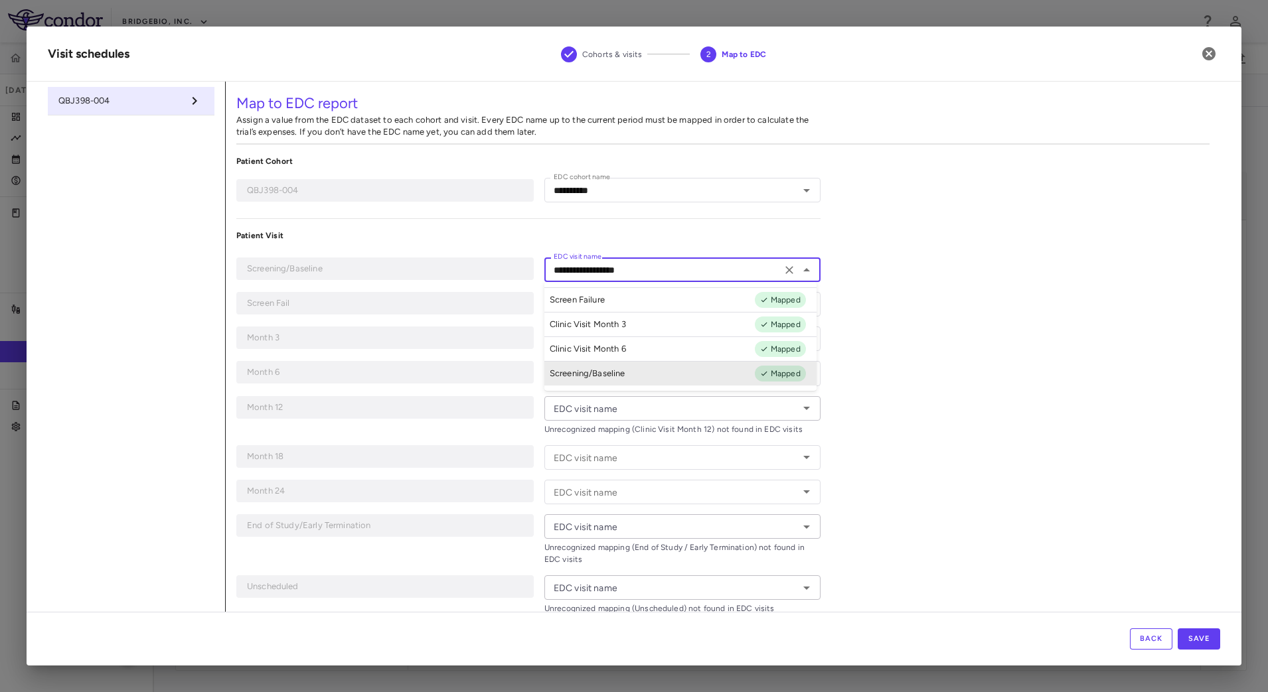
click at [692, 270] on input "**********" at bounding box center [662, 270] width 229 height 17
click at [952, 283] on div "**********" at bounding box center [723, 359] width 995 height 554
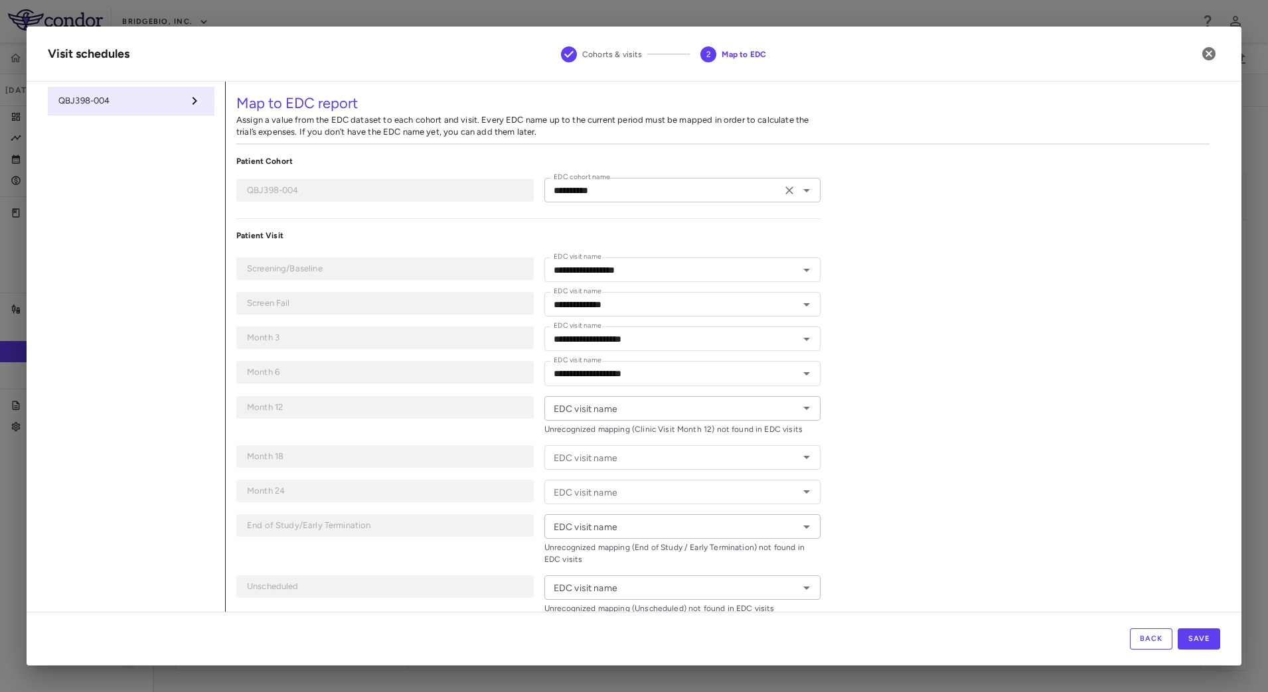
click at [641, 187] on input "**********" at bounding box center [662, 190] width 229 height 17
click at [876, 219] on div "**********" at bounding box center [723, 359] width 995 height 554
click at [601, 190] on input "**********" at bounding box center [662, 190] width 229 height 17
click at [627, 190] on input "**********" at bounding box center [662, 190] width 229 height 17
type input "**********"
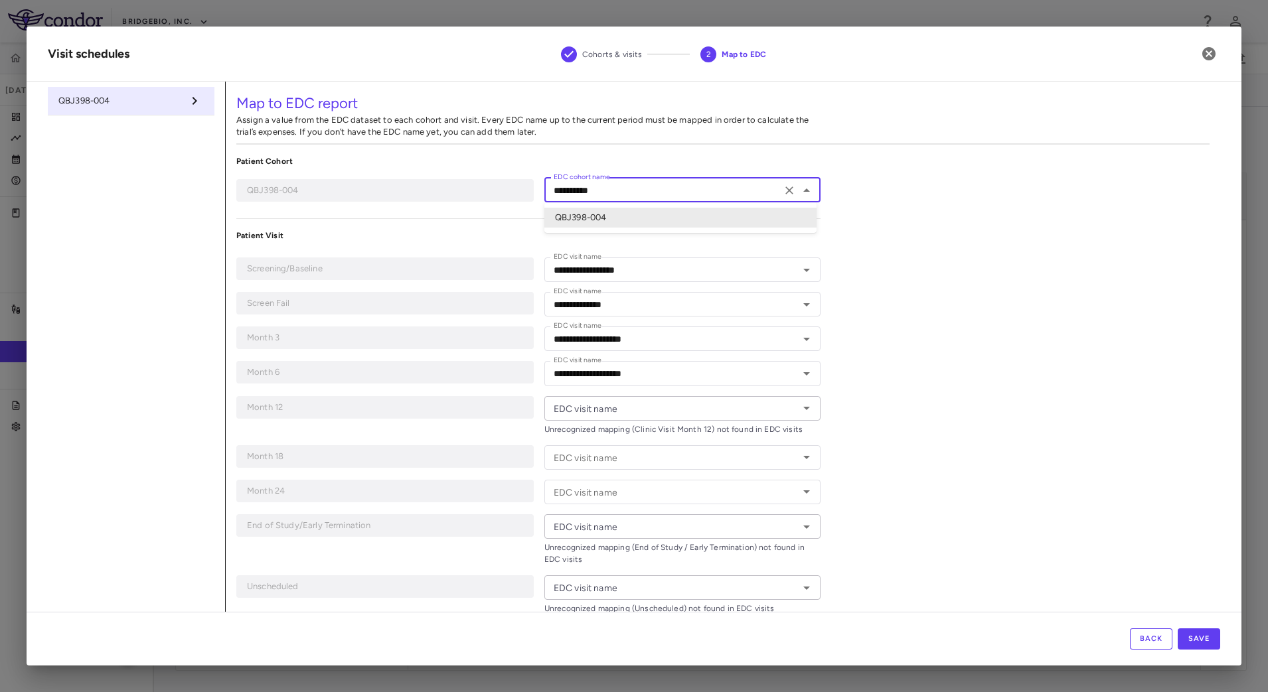
click at [892, 286] on div "**********" at bounding box center [723, 359] width 995 height 554
click at [802, 405] on icon "Open" at bounding box center [807, 408] width 16 height 16
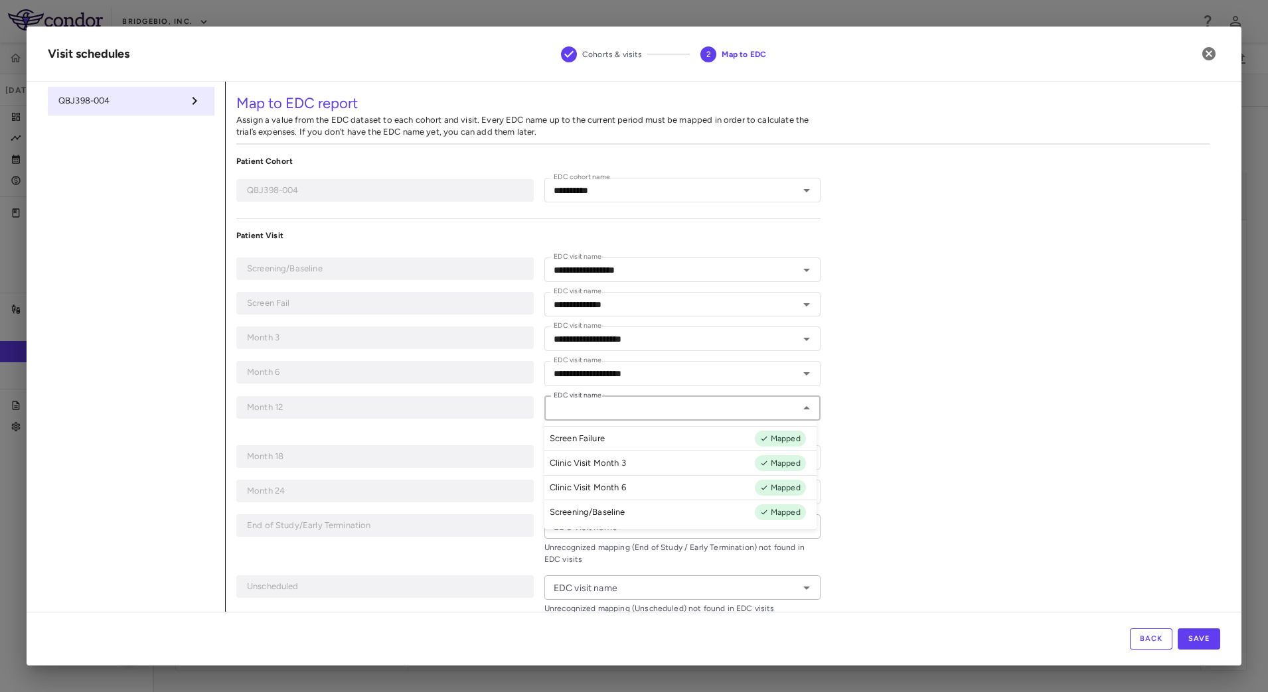
click at [934, 404] on div "**********" at bounding box center [723, 359] width 995 height 554
click at [1206, 642] on button "Save" at bounding box center [1199, 639] width 42 height 21
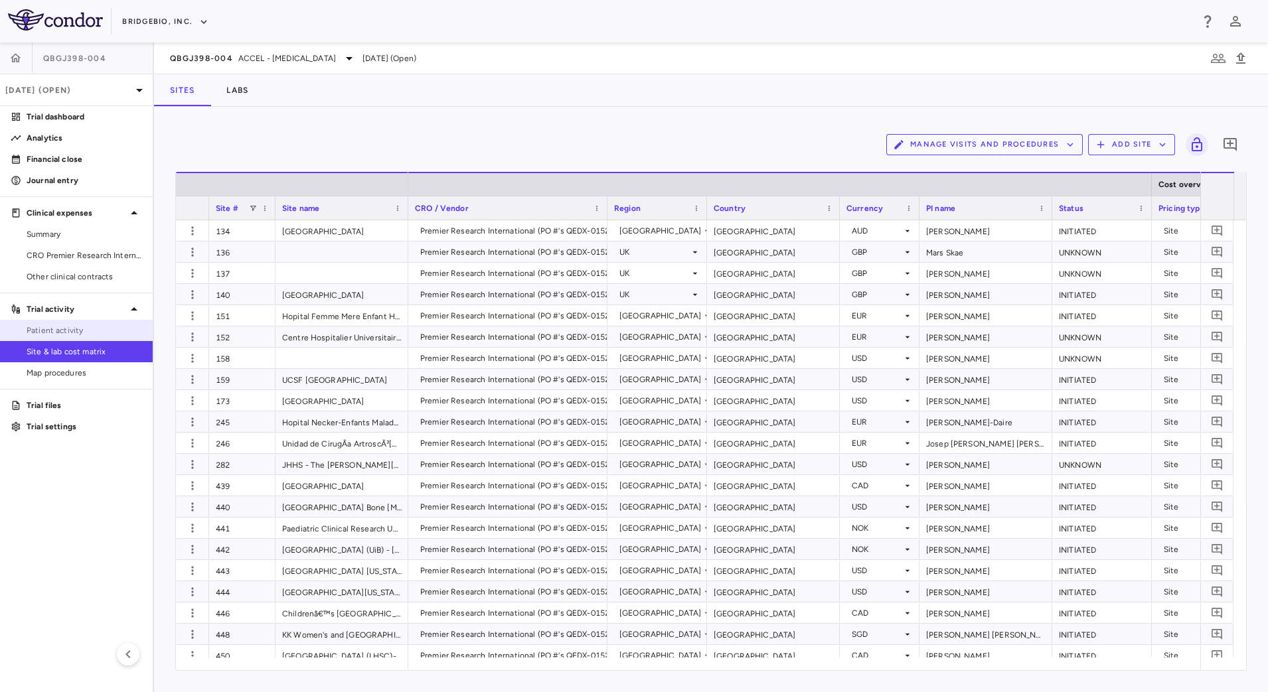
click at [104, 327] on span "Patient activity" at bounding box center [85, 331] width 116 height 12
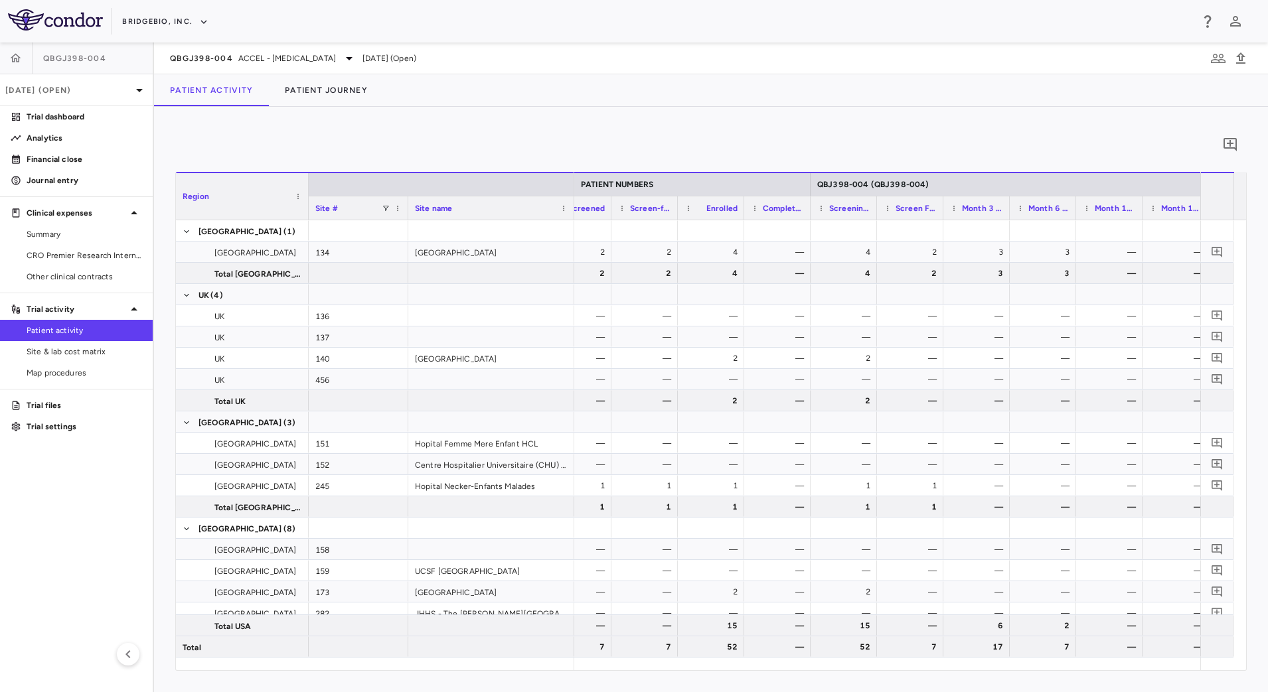
scroll to position [0, 583]
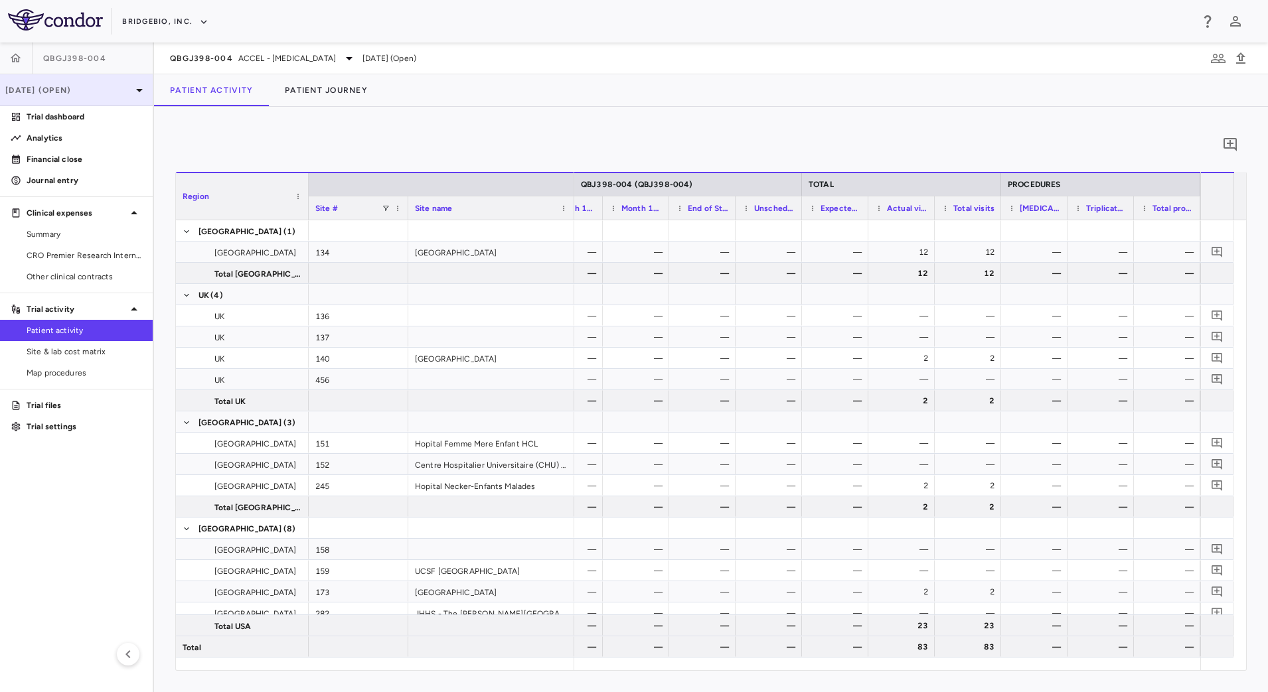
click at [112, 97] on div "Mar 2025 (Open)" at bounding box center [76, 90] width 153 height 32
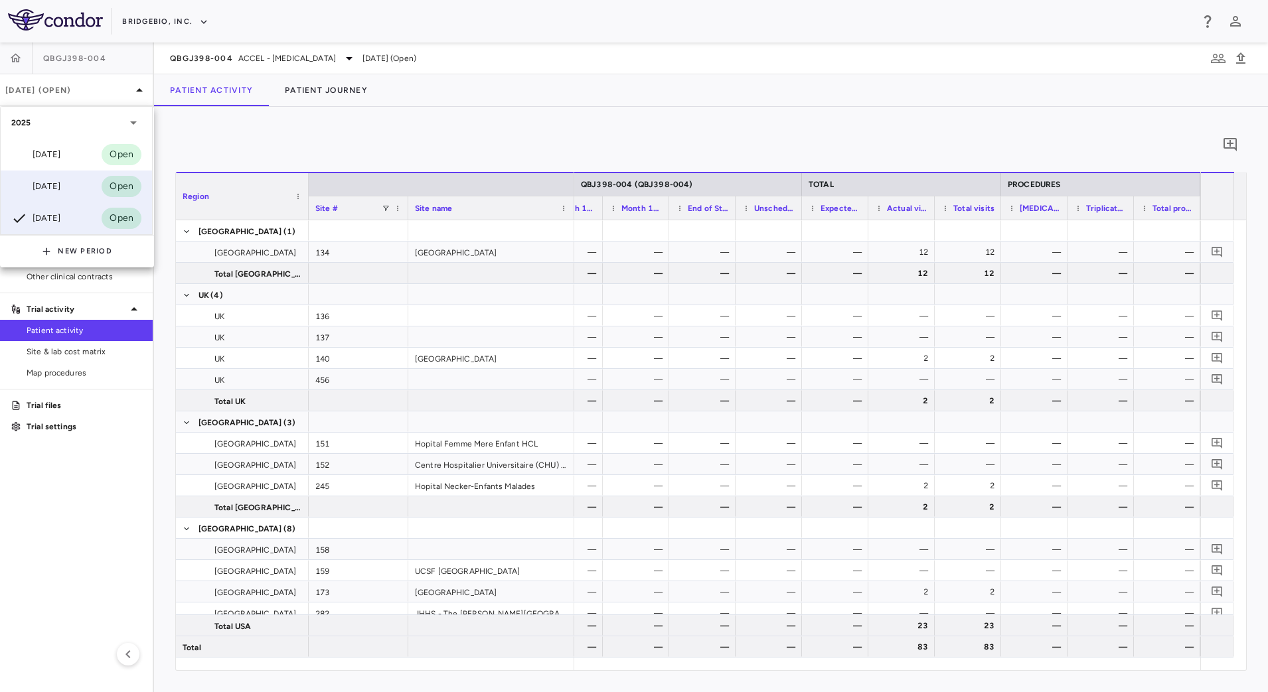
click at [51, 185] on div "Jun 2025" at bounding box center [35, 187] width 49 height 16
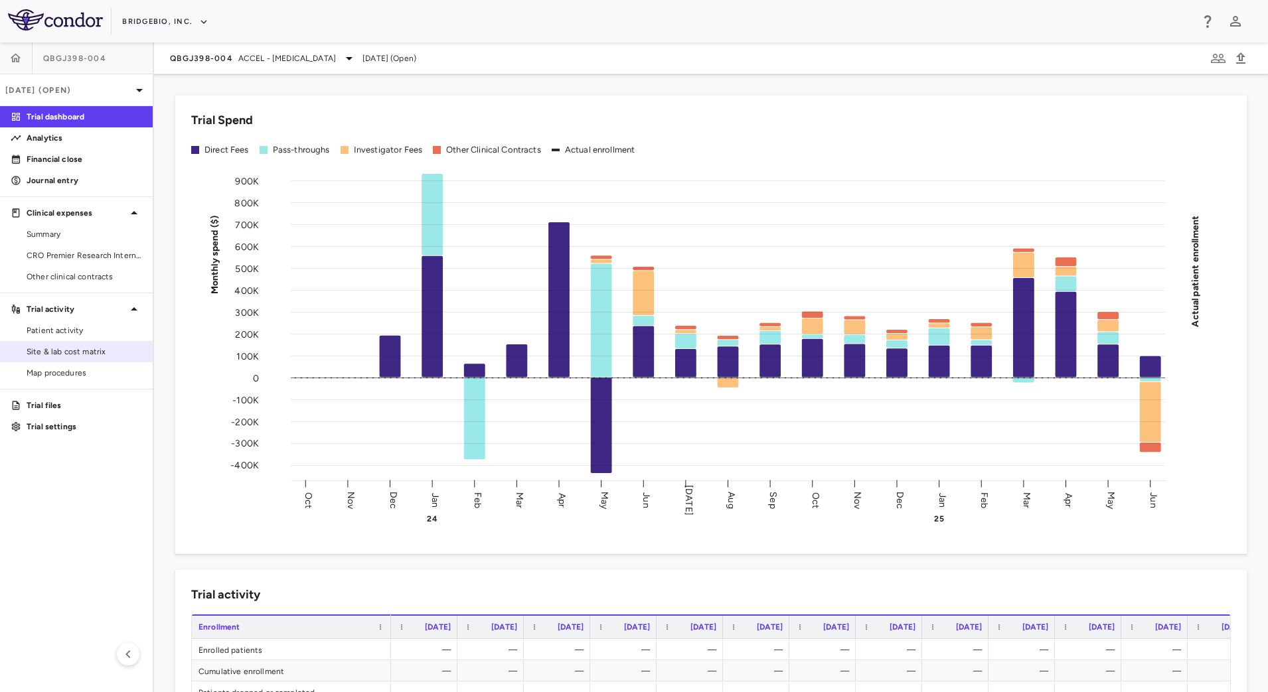
click at [60, 350] on span "Site & lab cost matrix" at bounding box center [85, 352] width 116 height 12
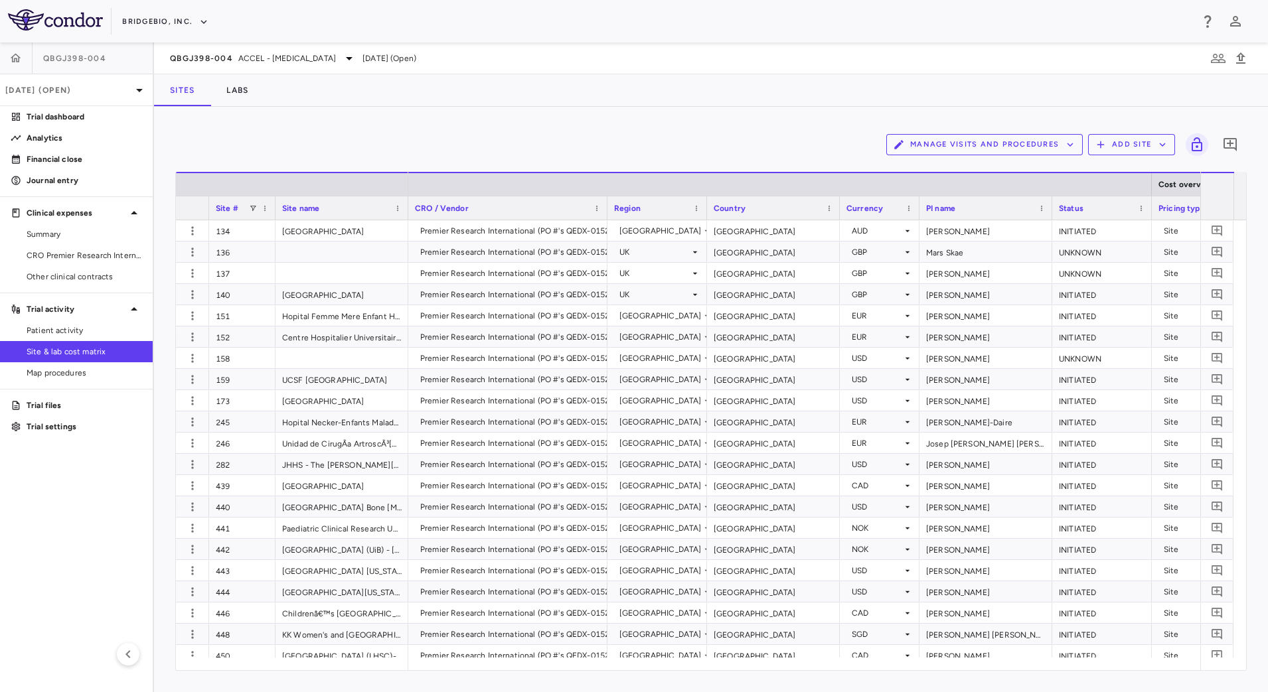
click at [981, 147] on button "Manage Visits and Procedures" at bounding box center [984, 144] width 197 height 21
click at [973, 162] on li "Visit Schedules" at bounding box center [970, 171] width 141 height 20
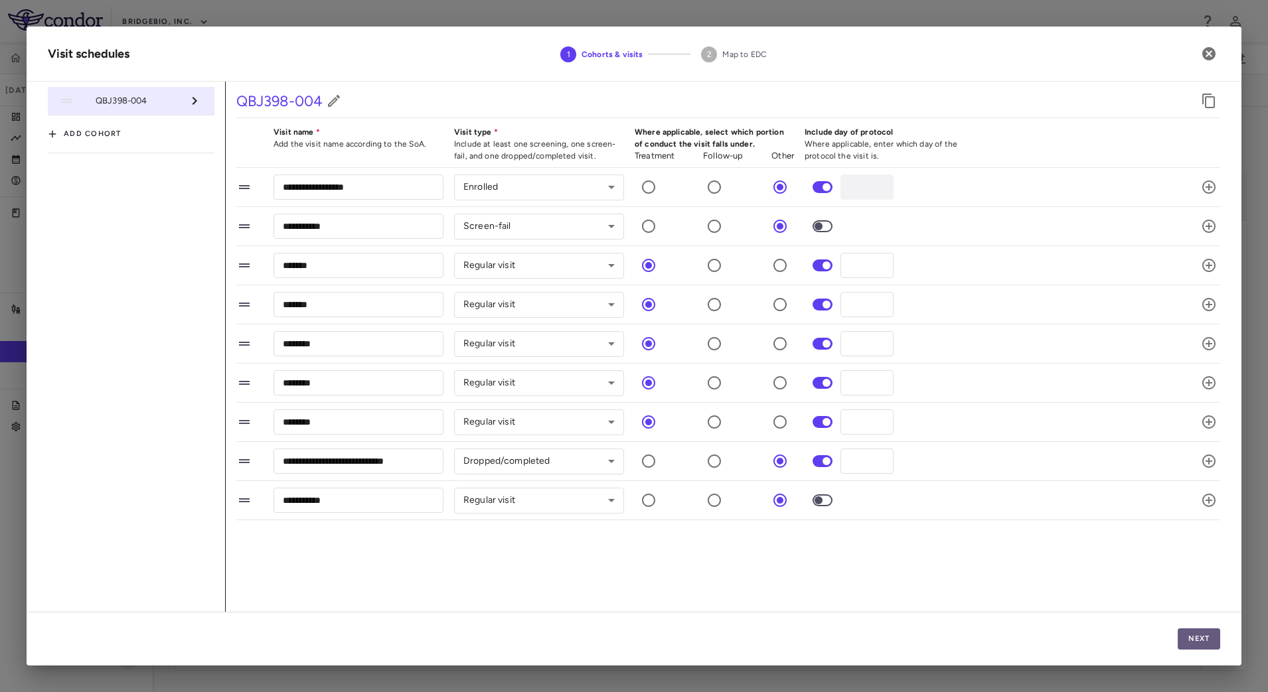
click at [1198, 643] on button "Next" at bounding box center [1199, 639] width 42 height 21
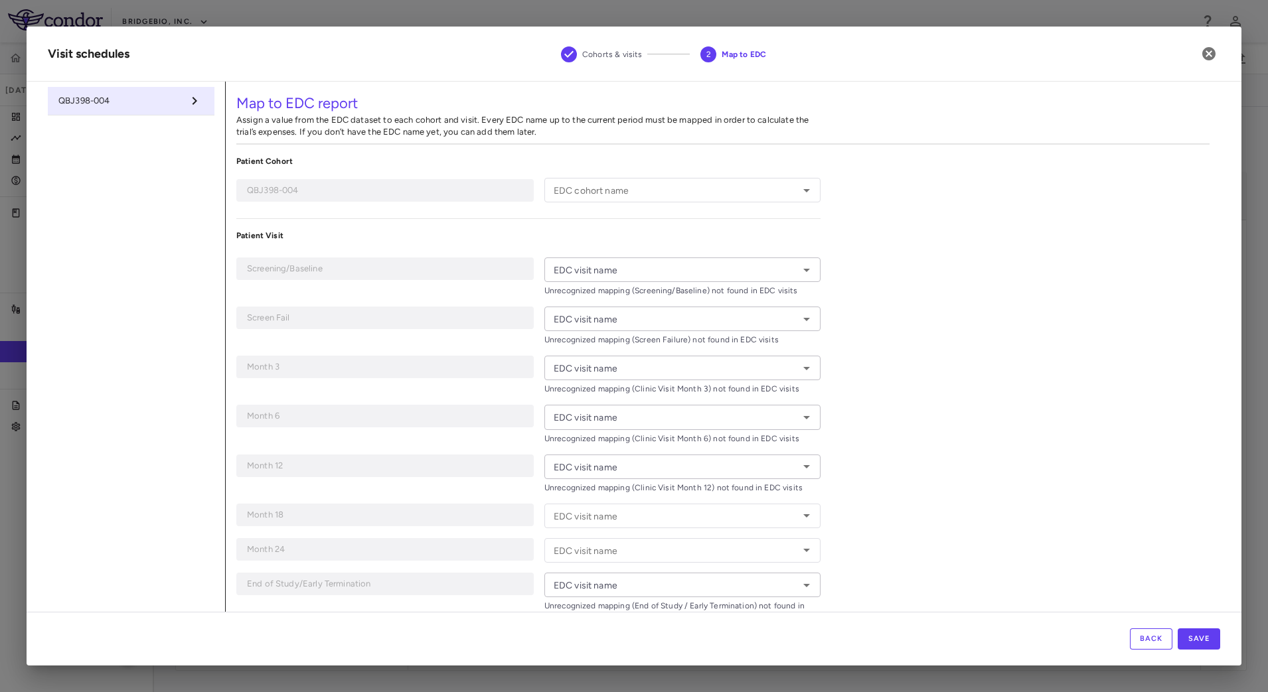
type input "**********"
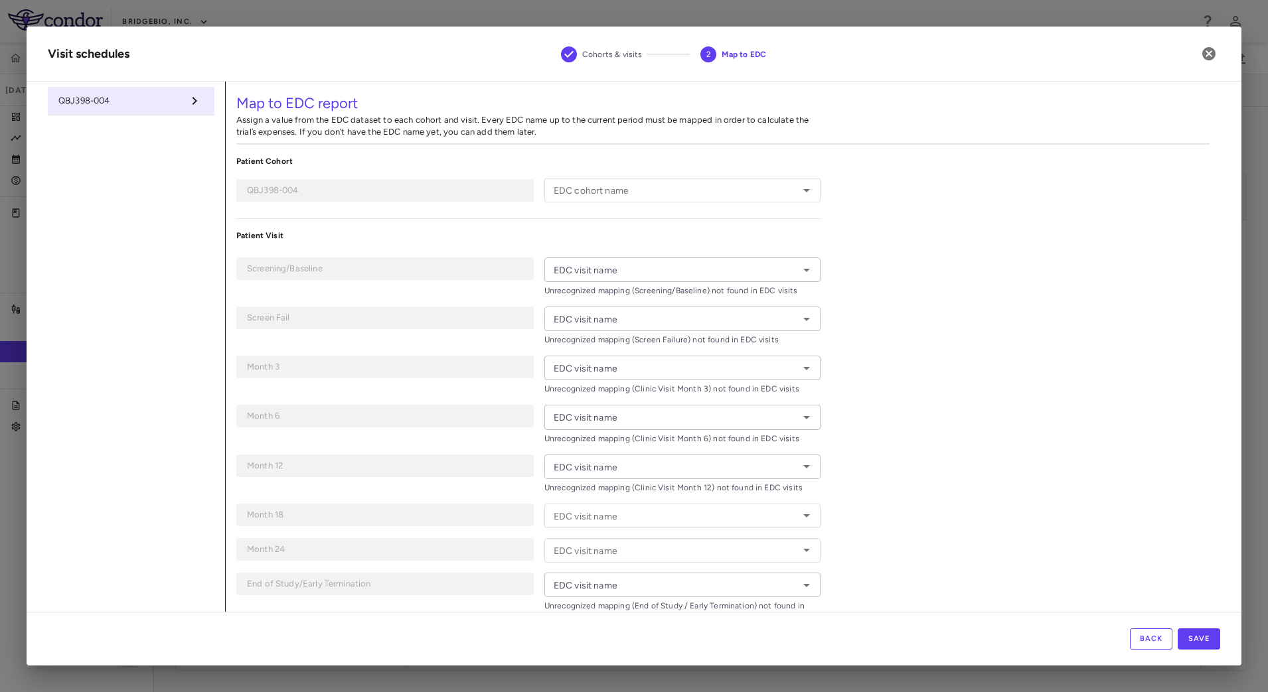
type input "**********"
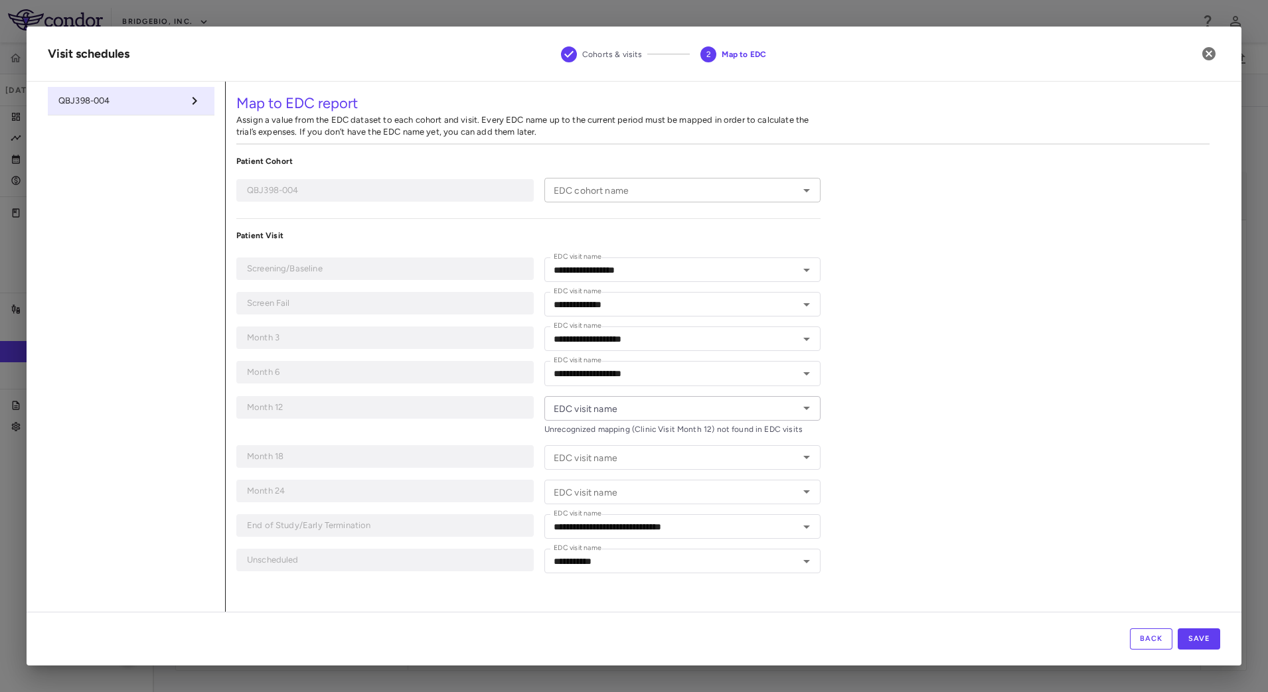
click at [808, 195] on icon "Open" at bounding box center [807, 191] width 16 height 16
click at [688, 216] on li "QBGJ398-004" at bounding box center [682, 218] width 276 height 20
type input "**********"
click at [1206, 56] on icon "button" at bounding box center [1209, 54] width 16 height 16
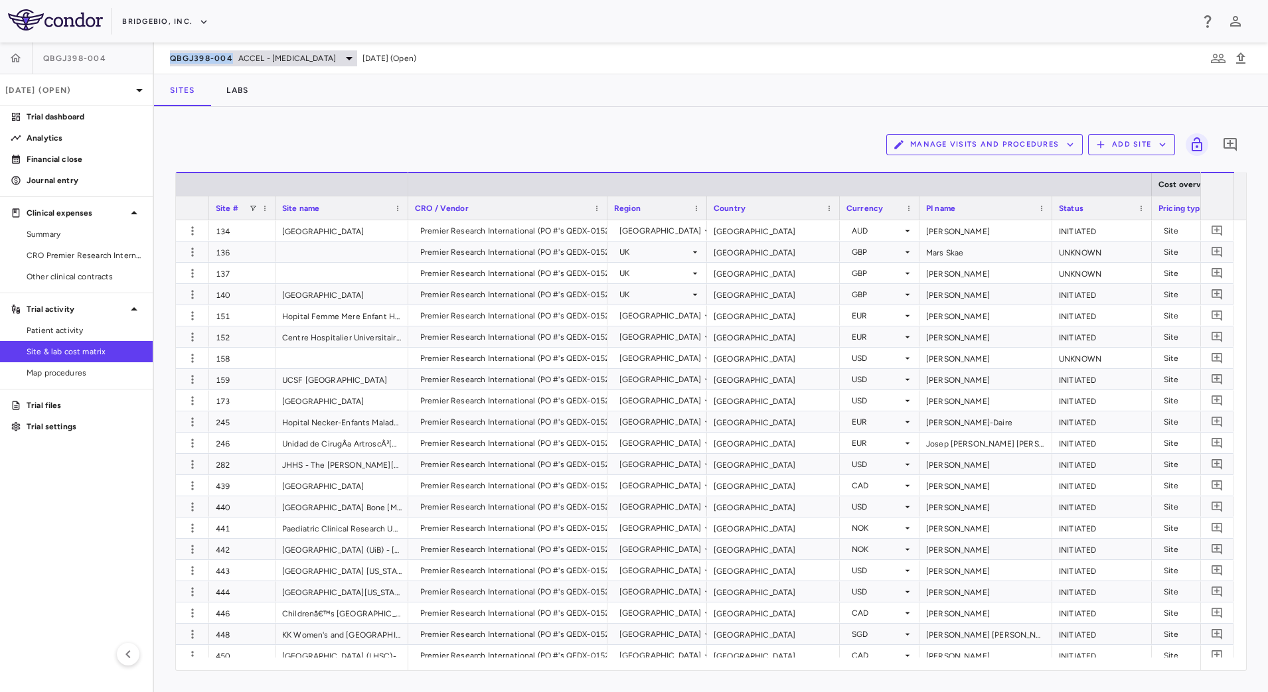
drag, startPoint x: 162, startPoint y: 57, endPoint x: 233, endPoint y: 64, distance: 71.4
click at [233, 64] on div "QBGJ398-004 ACCEL - Hypochondroplasia Jun 2025 (Open)" at bounding box center [711, 58] width 1114 height 32
copy span "QBGJ398-004"
click at [98, 87] on p "Jun 2025 (Open)" at bounding box center [68, 90] width 126 height 12
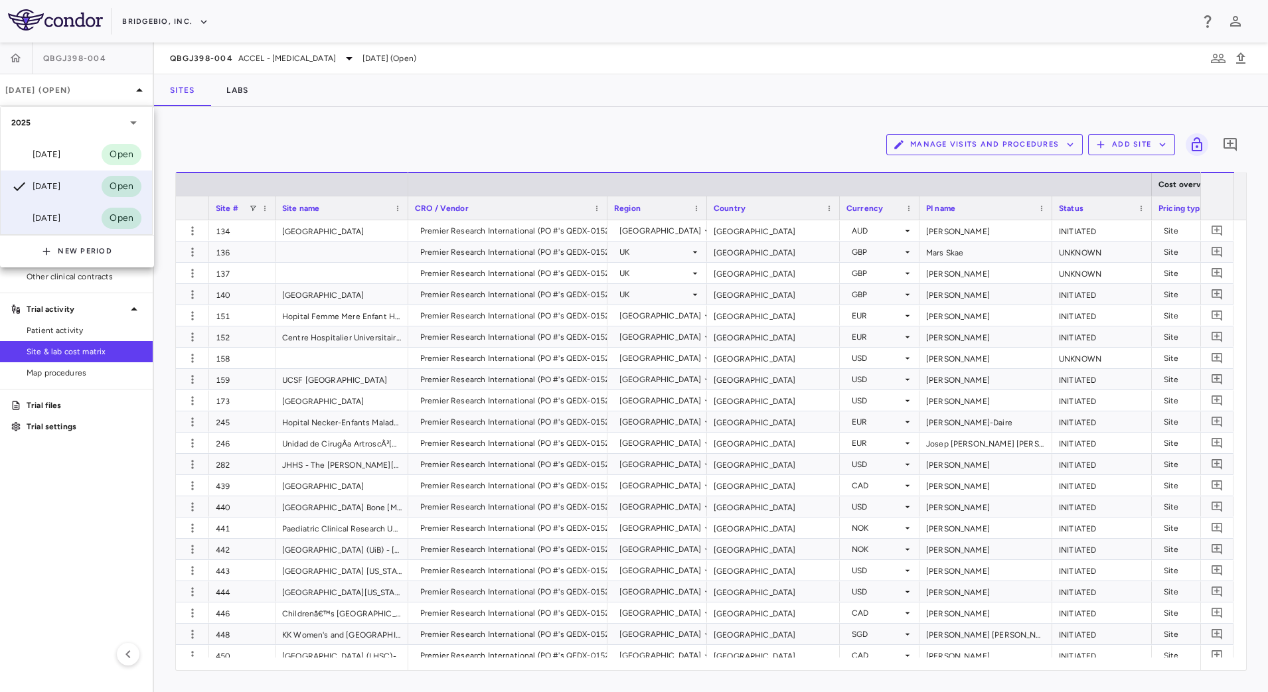
click at [50, 214] on div "Mar 2025" at bounding box center [35, 218] width 49 height 16
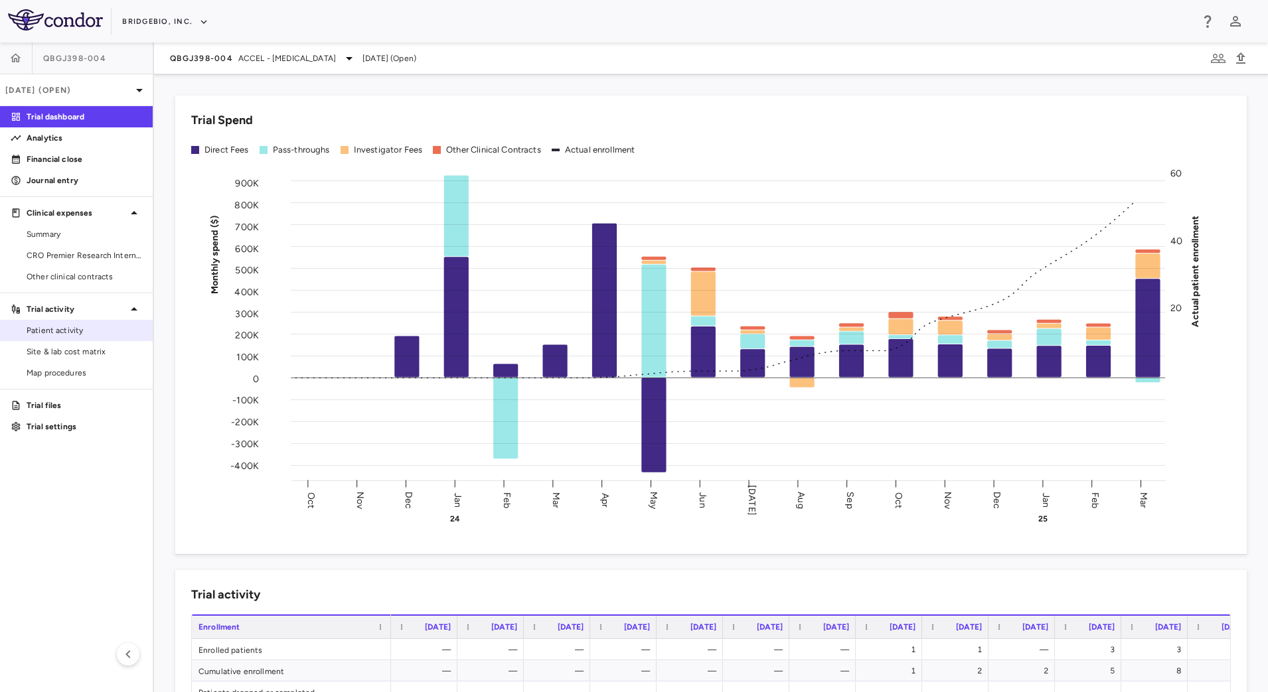
click at [99, 326] on span "Patient activity" at bounding box center [85, 331] width 116 height 12
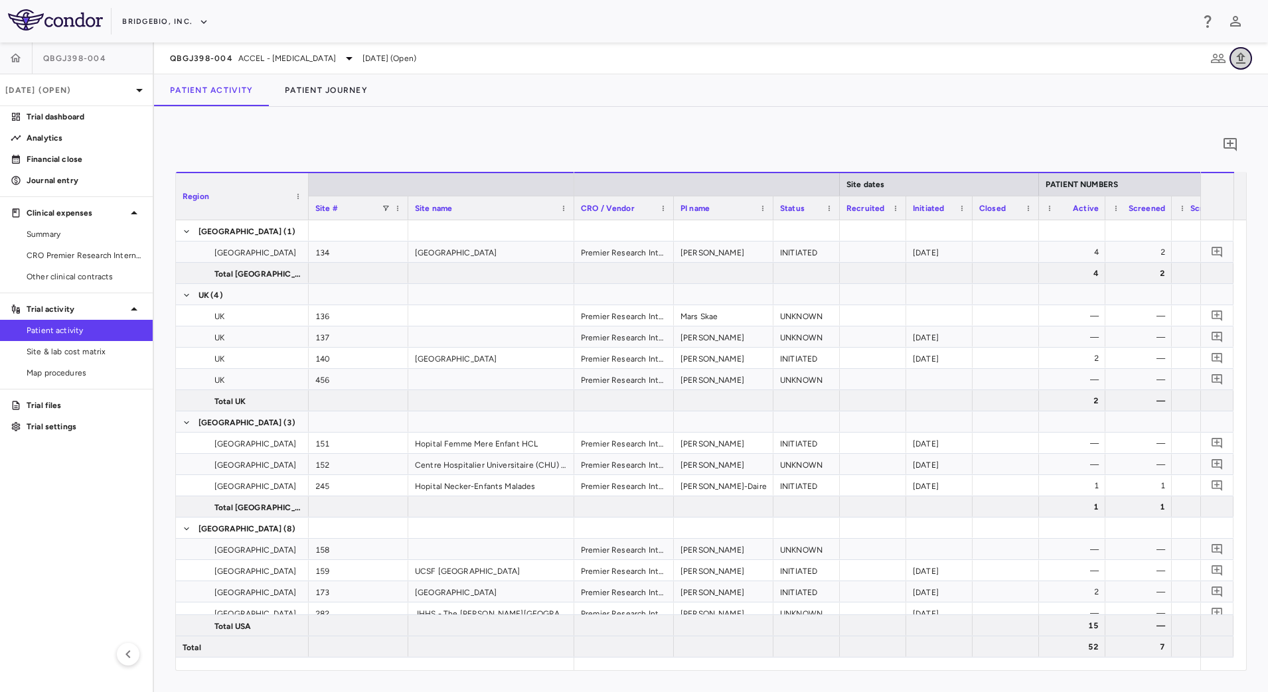
click at [1241, 52] on icon "button" at bounding box center [1240, 57] width 9 height 11
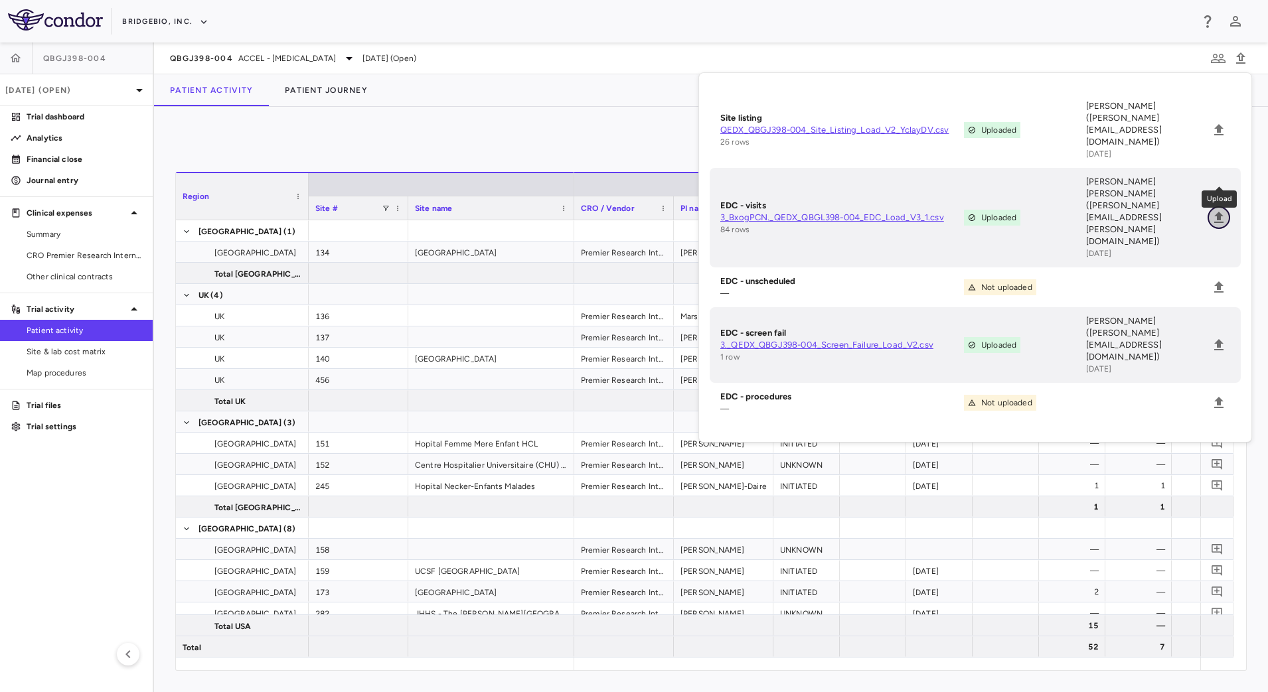
click at [1220, 206] on button "Upload" at bounding box center [1219, 217] width 23 height 23
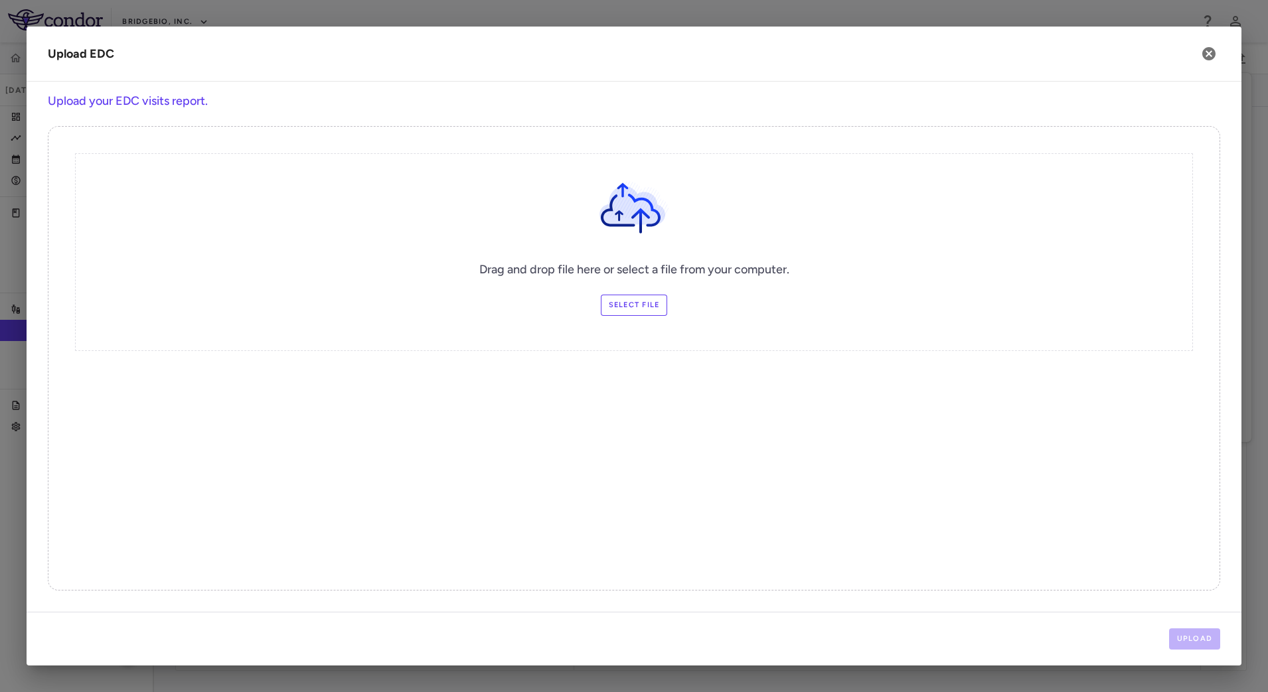
click at [648, 307] on label "Select file" at bounding box center [634, 305] width 67 height 21
click at [0, 0] on input "Select file" at bounding box center [0, 0] width 0 height 0
click at [1198, 643] on button "Upload" at bounding box center [1195, 639] width 52 height 21
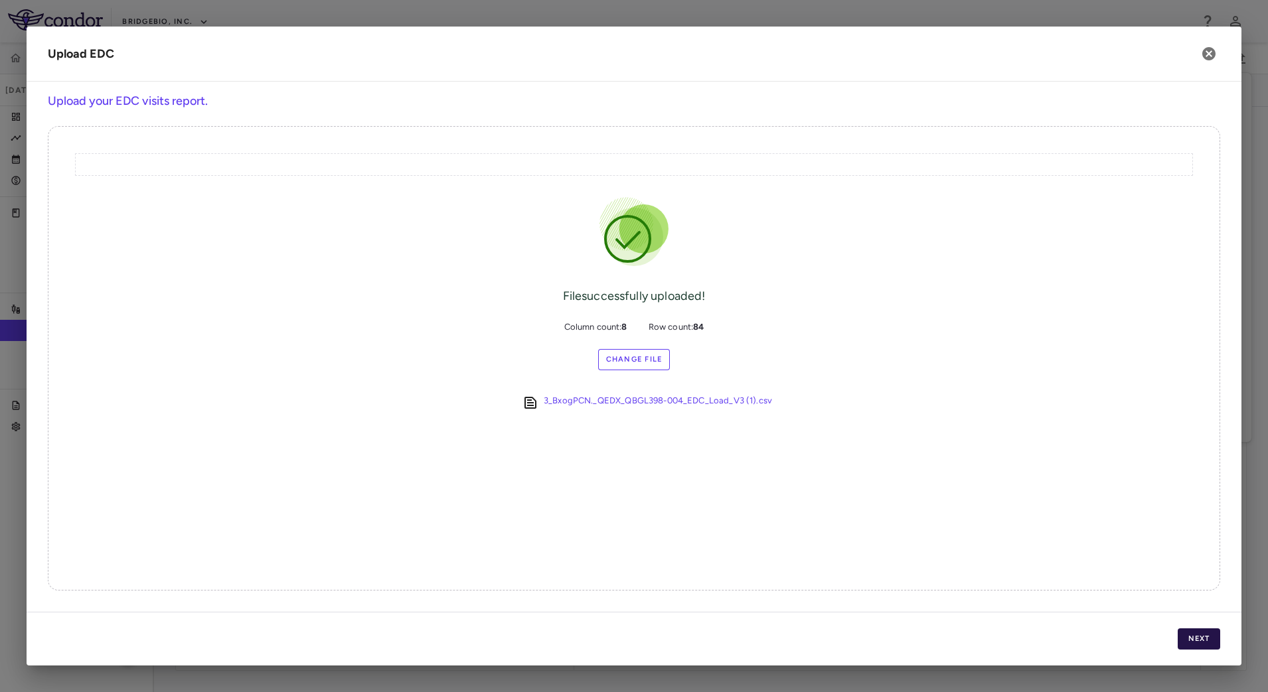
click at [1206, 640] on button "Next" at bounding box center [1199, 639] width 42 height 21
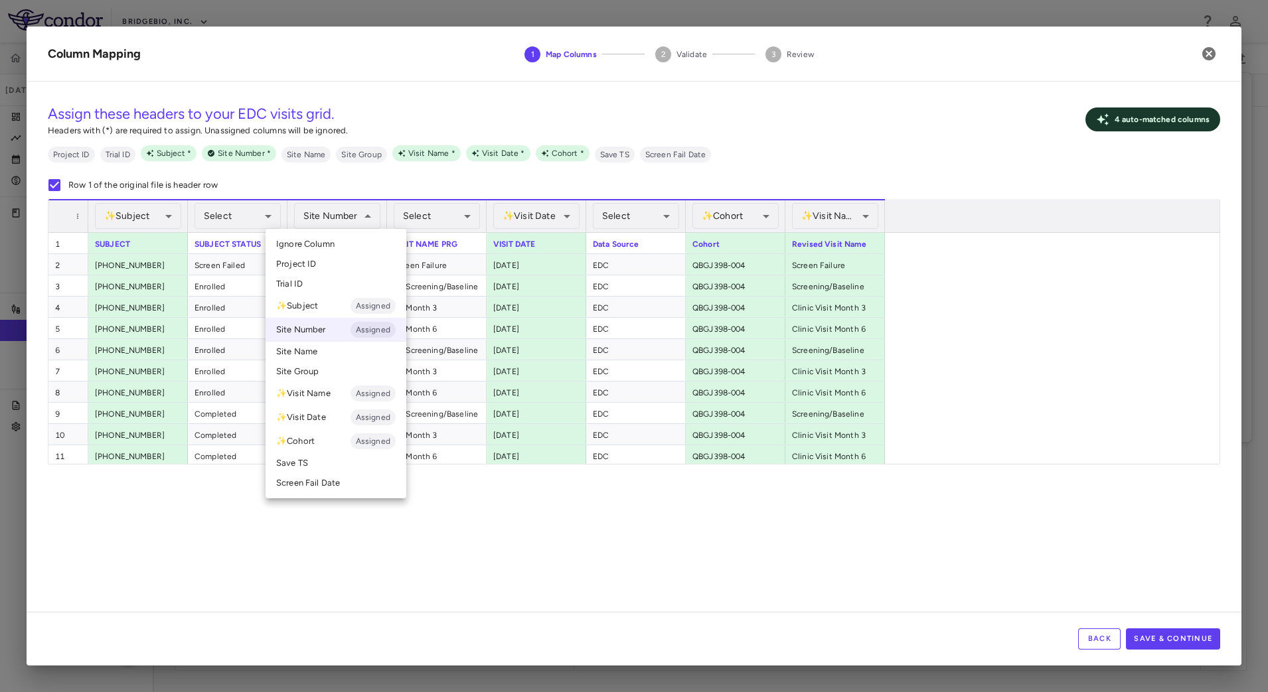
click at [339, 218] on div at bounding box center [634, 346] width 1268 height 692
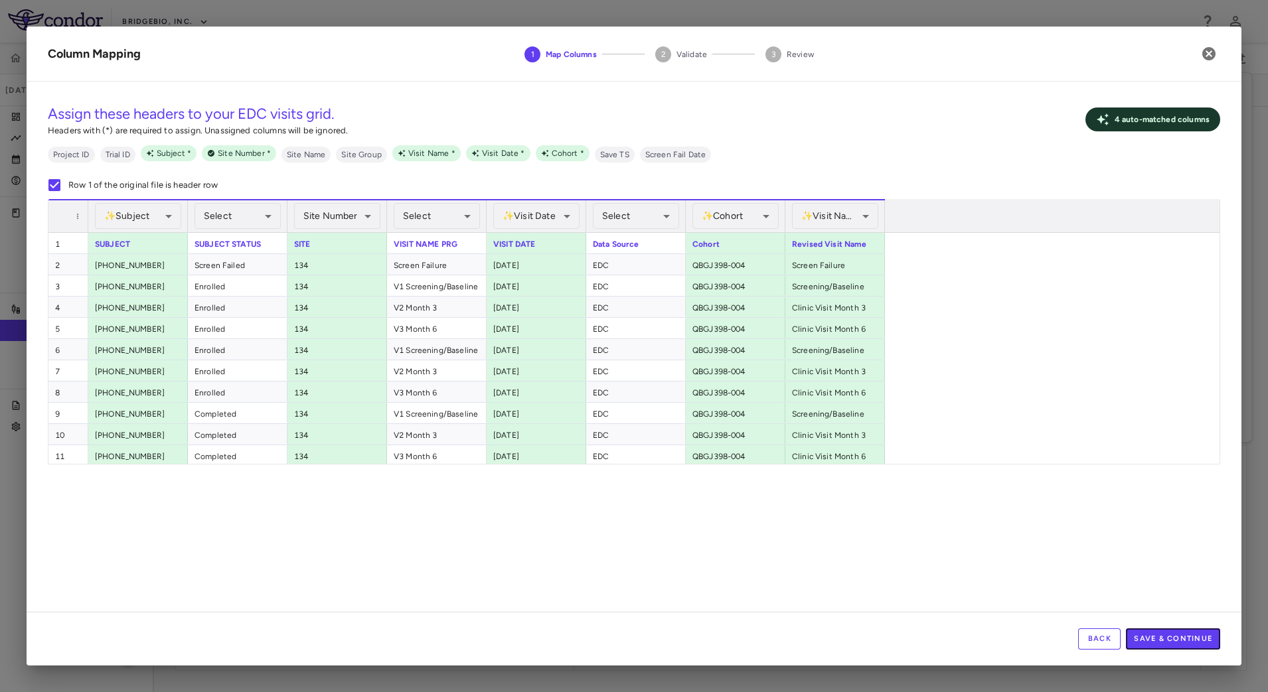
click at [1178, 644] on button "Save & Continue" at bounding box center [1173, 639] width 94 height 21
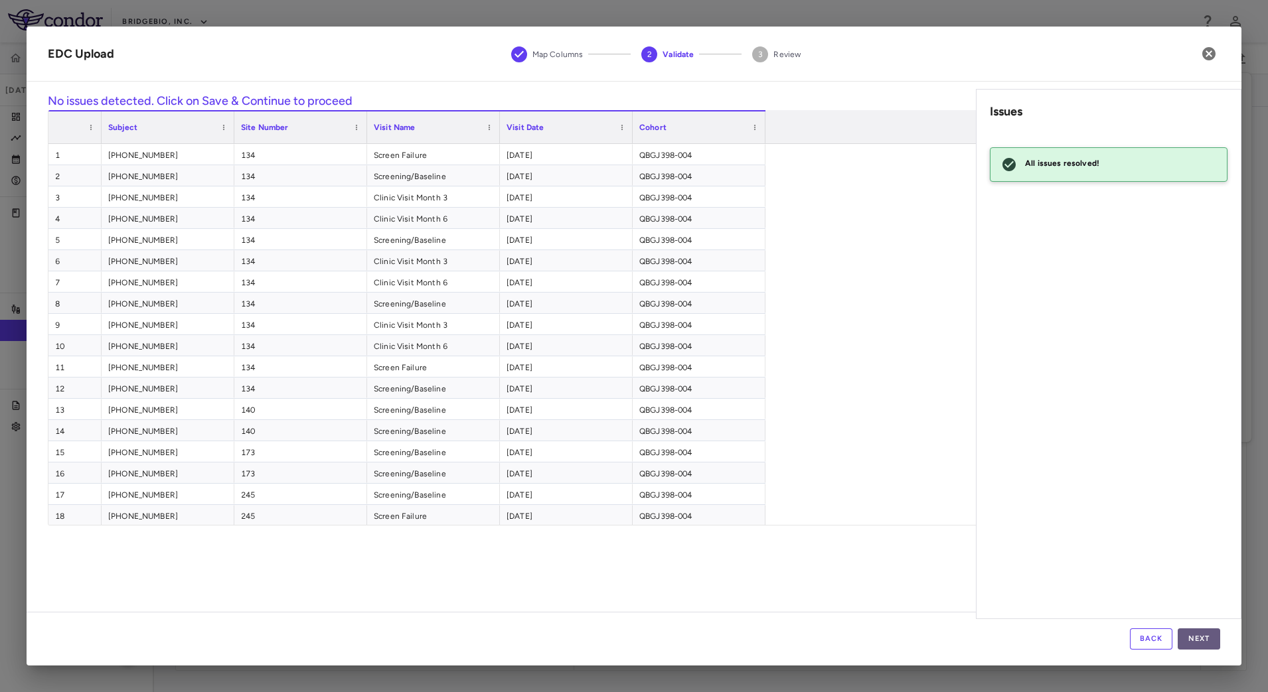
click at [1194, 639] on button "Next" at bounding box center [1199, 639] width 42 height 21
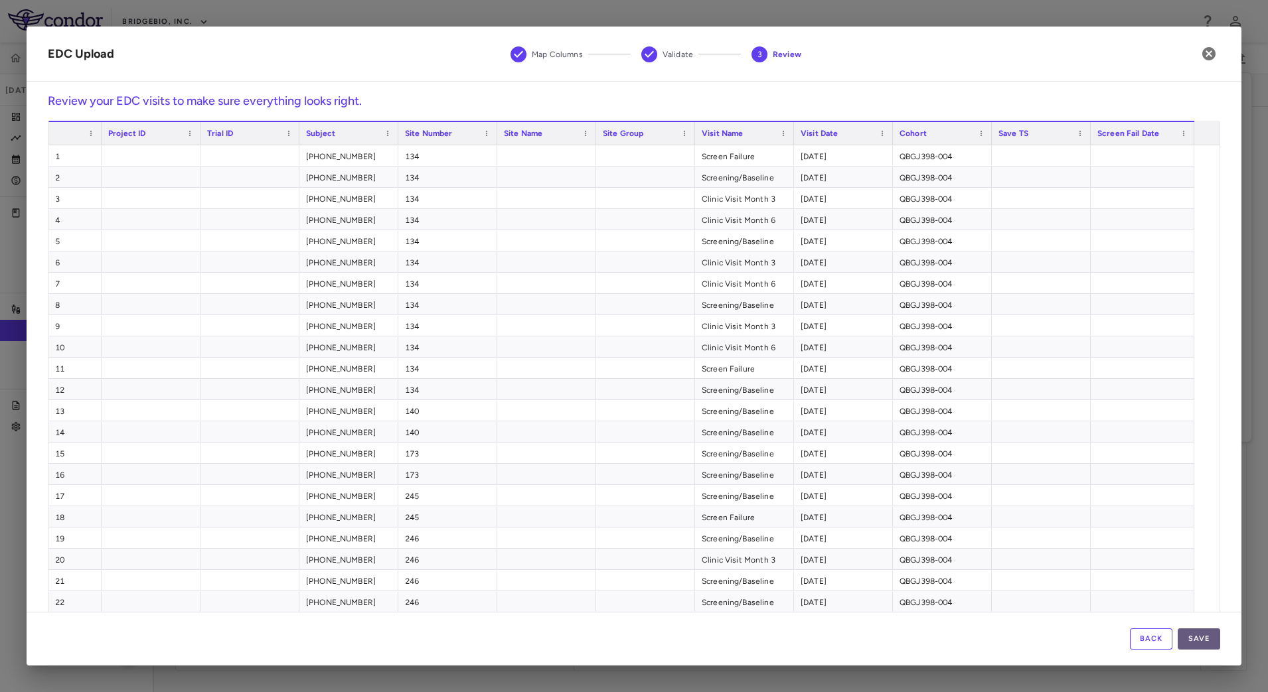
click at [1202, 635] on button "Save" at bounding box center [1199, 639] width 42 height 21
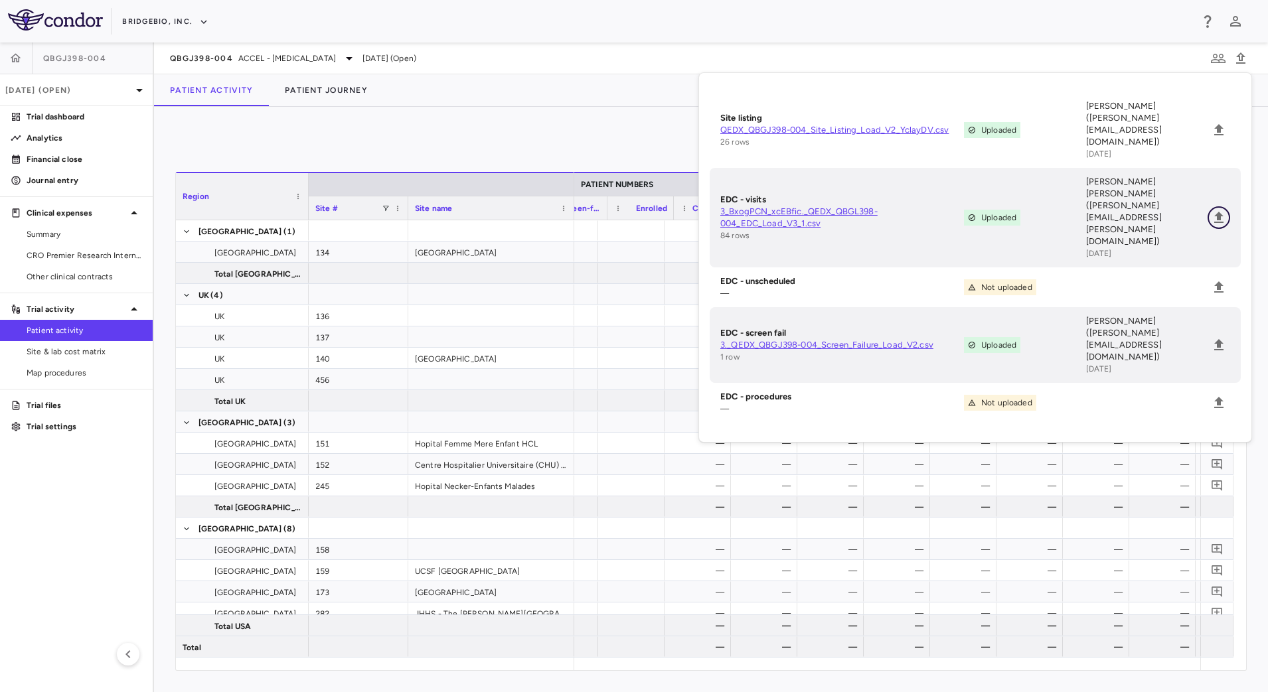
scroll to position [0, 763]
click at [87, 352] on span "Site & lab cost matrix" at bounding box center [85, 352] width 116 height 12
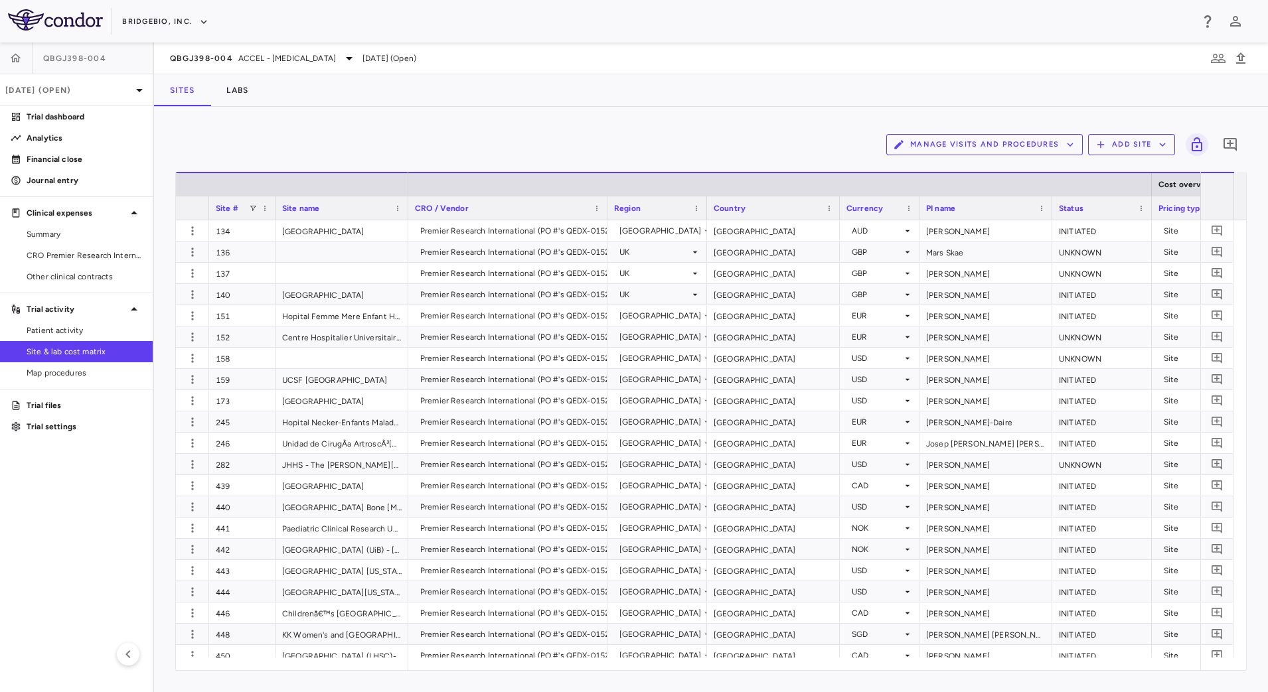
click at [1048, 147] on button "Manage Visits and Procedures" at bounding box center [984, 144] width 197 height 21
click at [1030, 165] on li "Visit Schedules" at bounding box center [970, 171] width 141 height 20
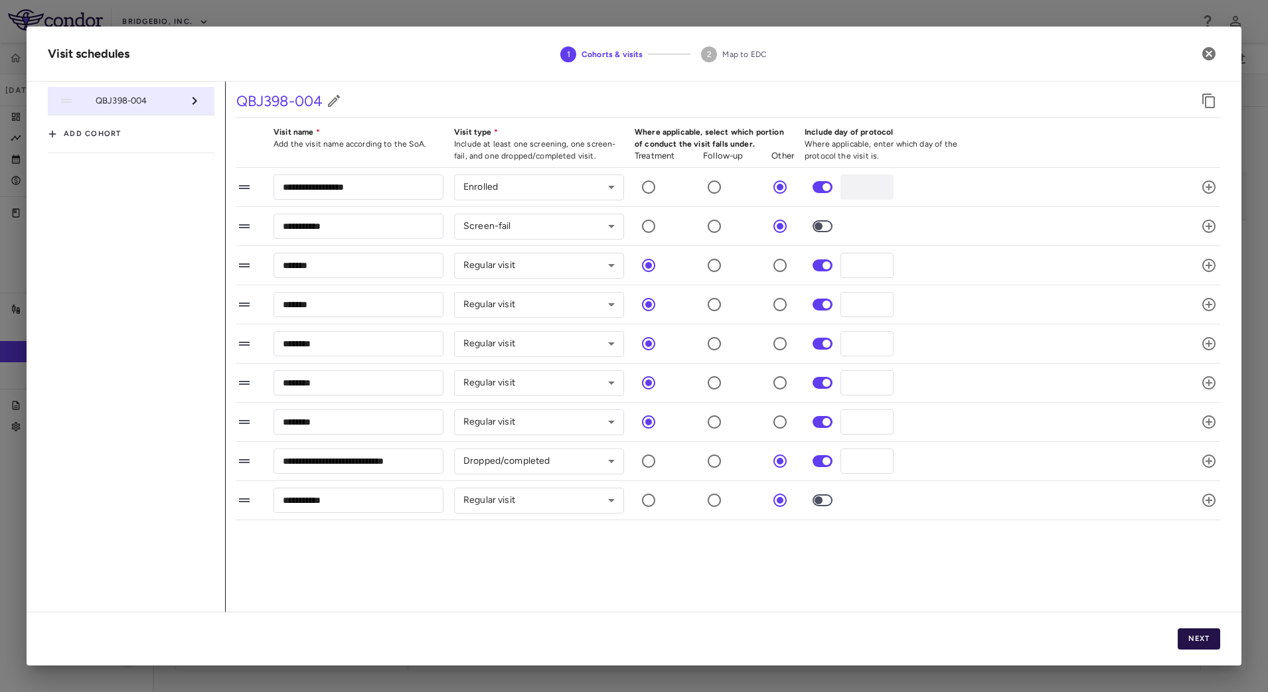
click at [1218, 635] on button "Next" at bounding box center [1199, 639] width 42 height 21
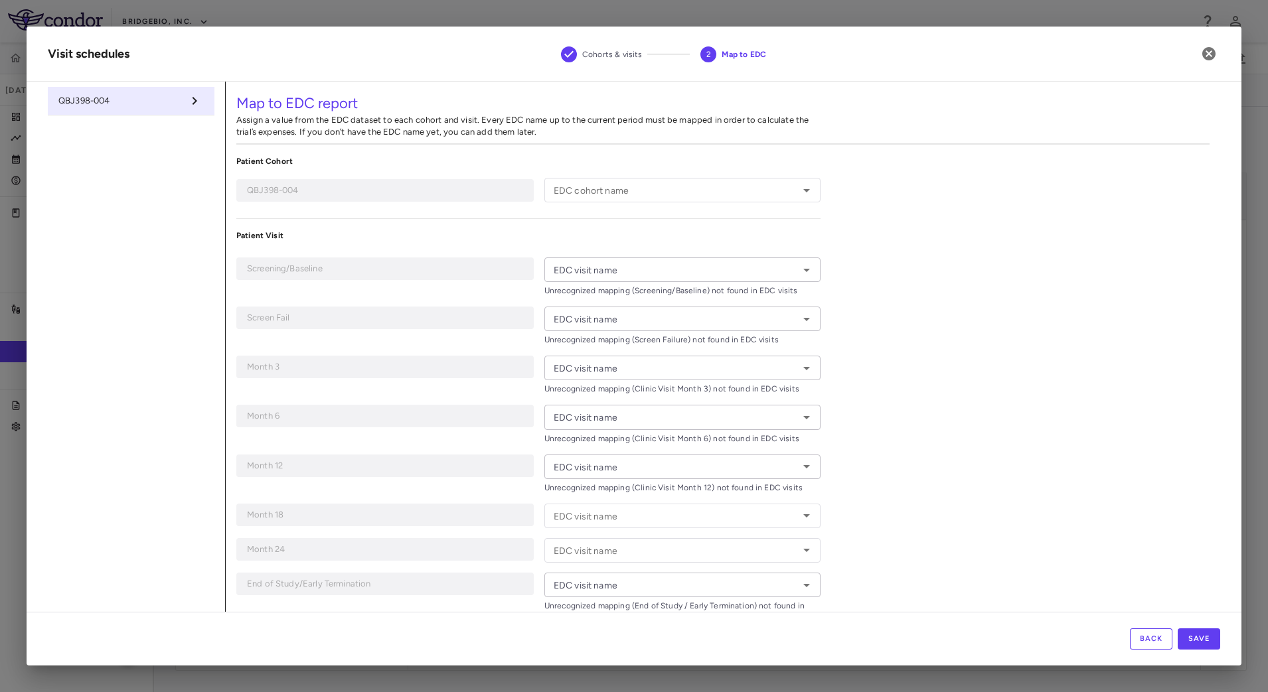
type input "**********"
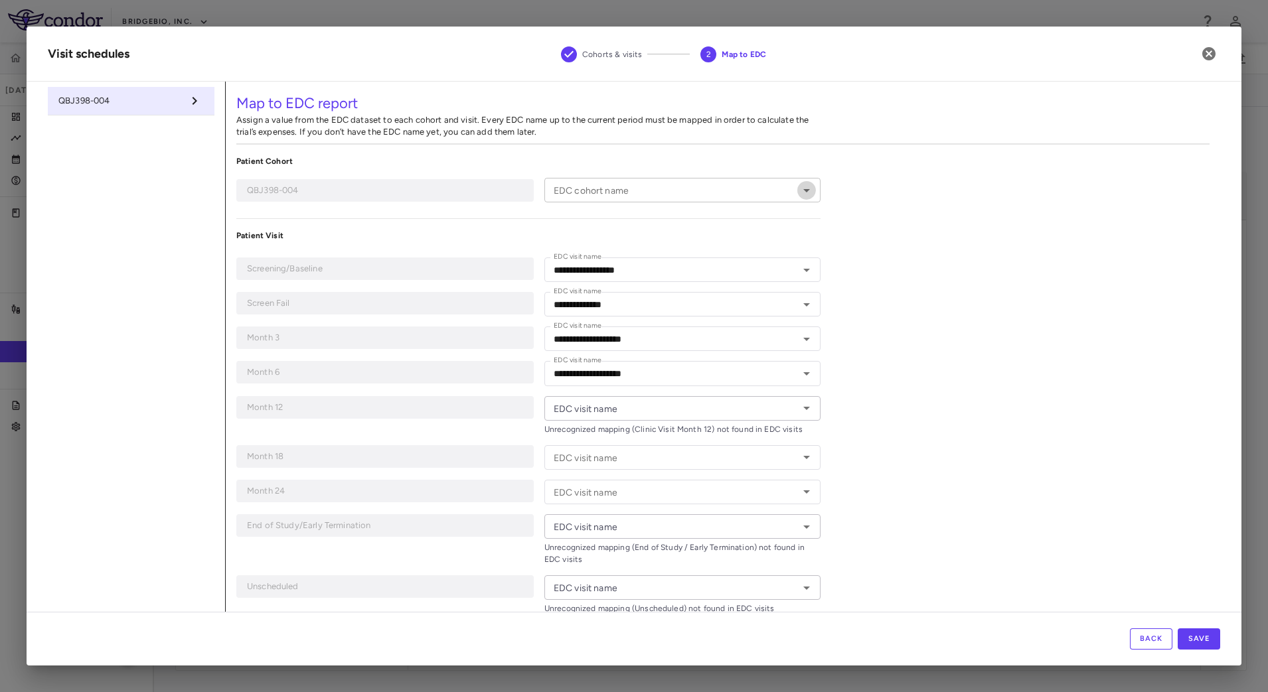
click at [799, 189] on icon "Open" at bounding box center [807, 191] width 16 height 16
click at [655, 222] on li "QBGJ398-004" at bounding box center [680, 218] width 272 height 20
type input "**********"
click at [1204, 638] on button "Save" at bounding box center [1199, 639] width 42 height 21
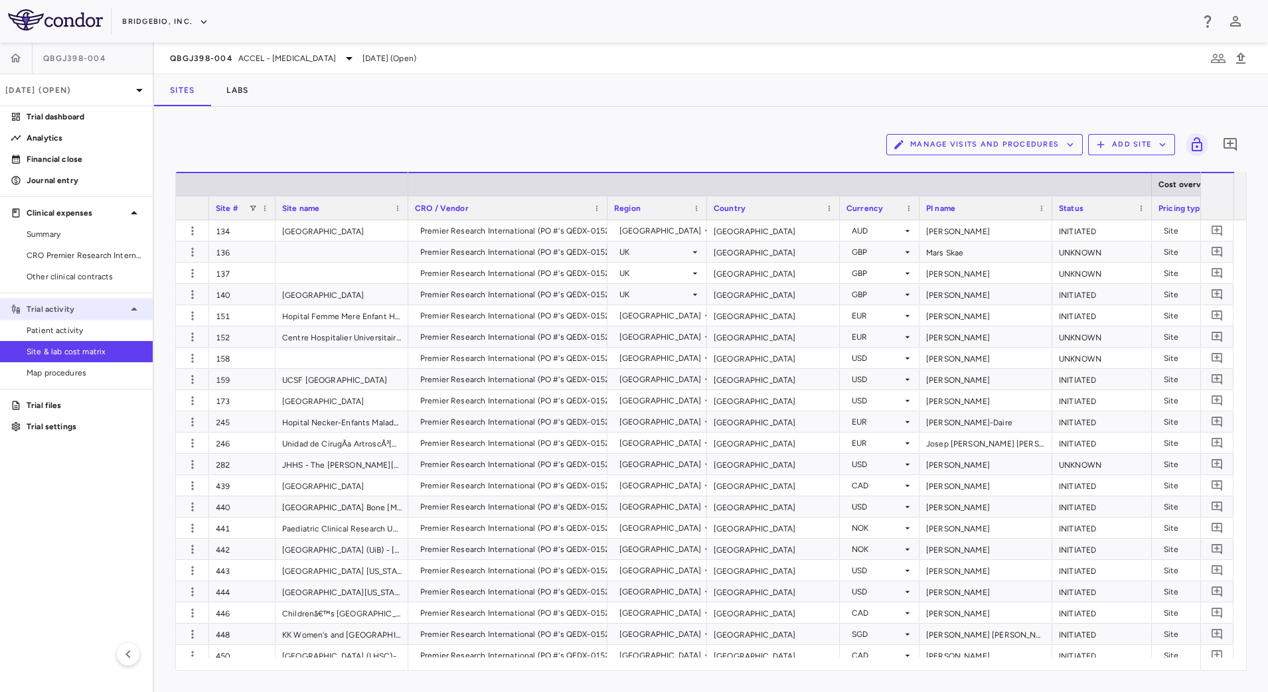
click at [99, 317] on div "Trial activity" at bounding box center [76, 309] width 153 height 24
click at [128, 313] on icon at bounding box center [134, 309] width 16 height 16
click at [96, 330] on span "Patient activity" at bounding box center [85, 331] width 116 height 12
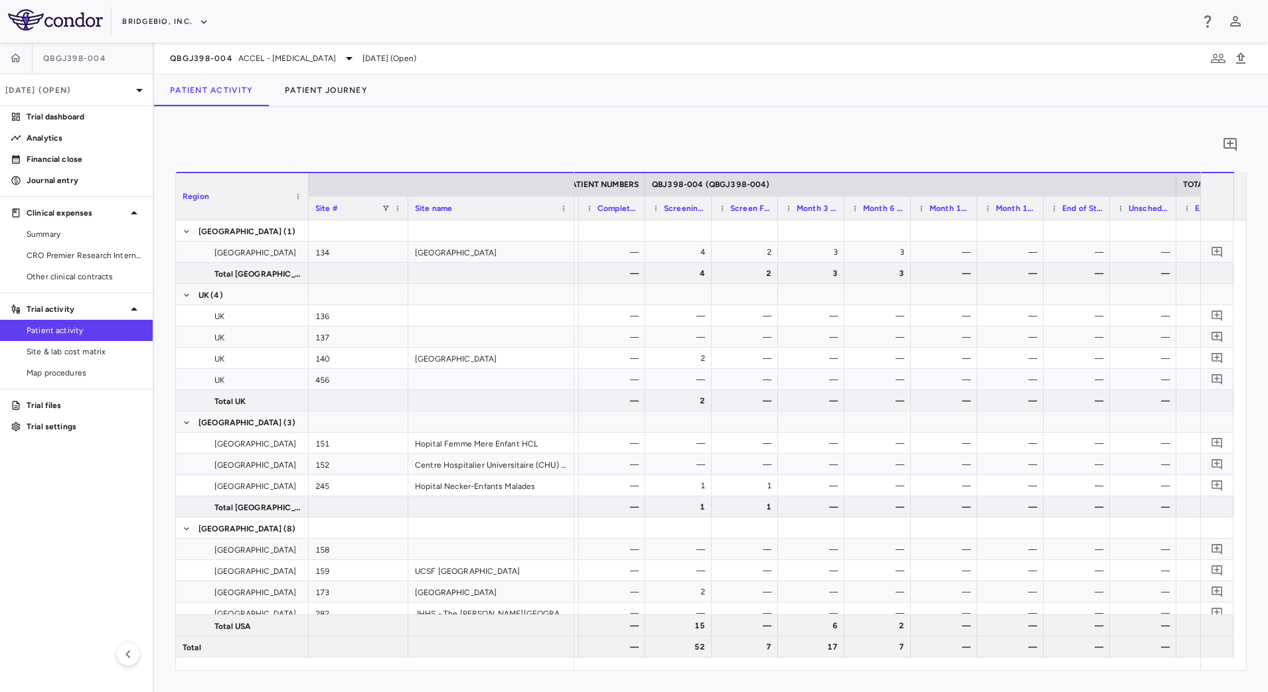
scroll to position [0, 784]
click at [94, 98] on div "Mar 2025 (Open)" at bounding box center [76, 90] width 153 height 32
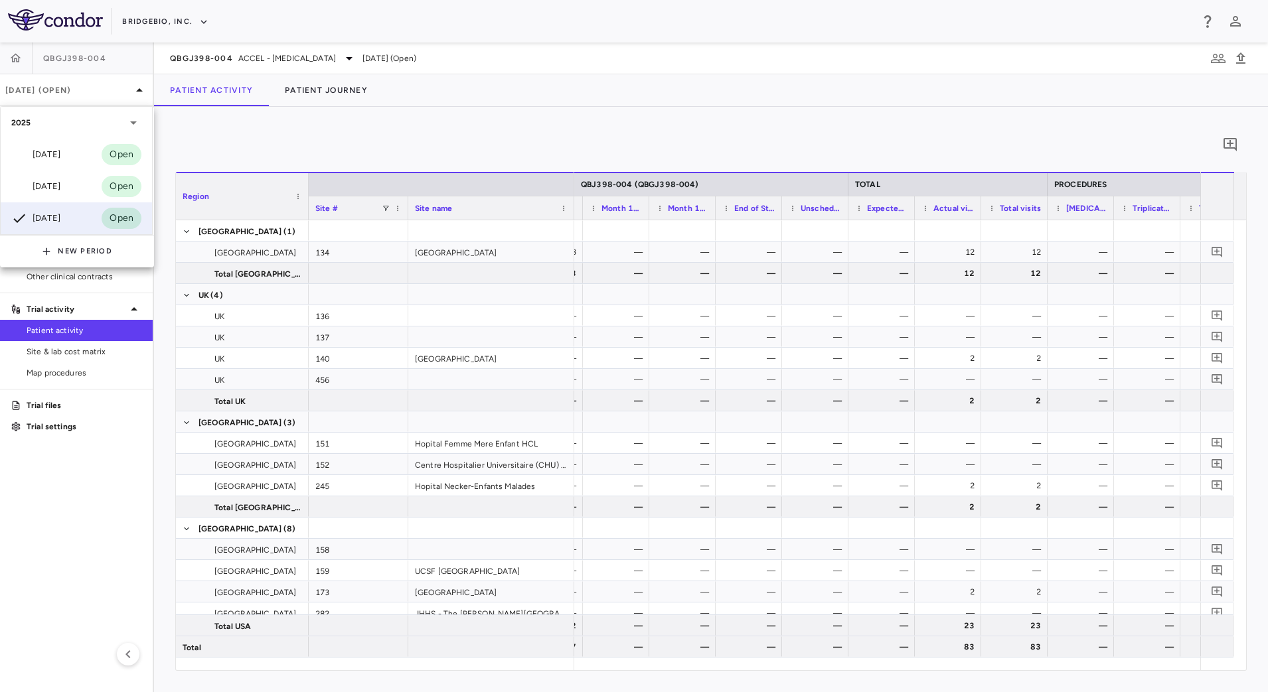
drag, startPoint x: 45, startPoint y: 193, endPoint x: 60, endPoint y: 197, distance: 16.0
click at [44, 194] on div "Jun 2025" at bounding box center [35, 187] width 49 height 16
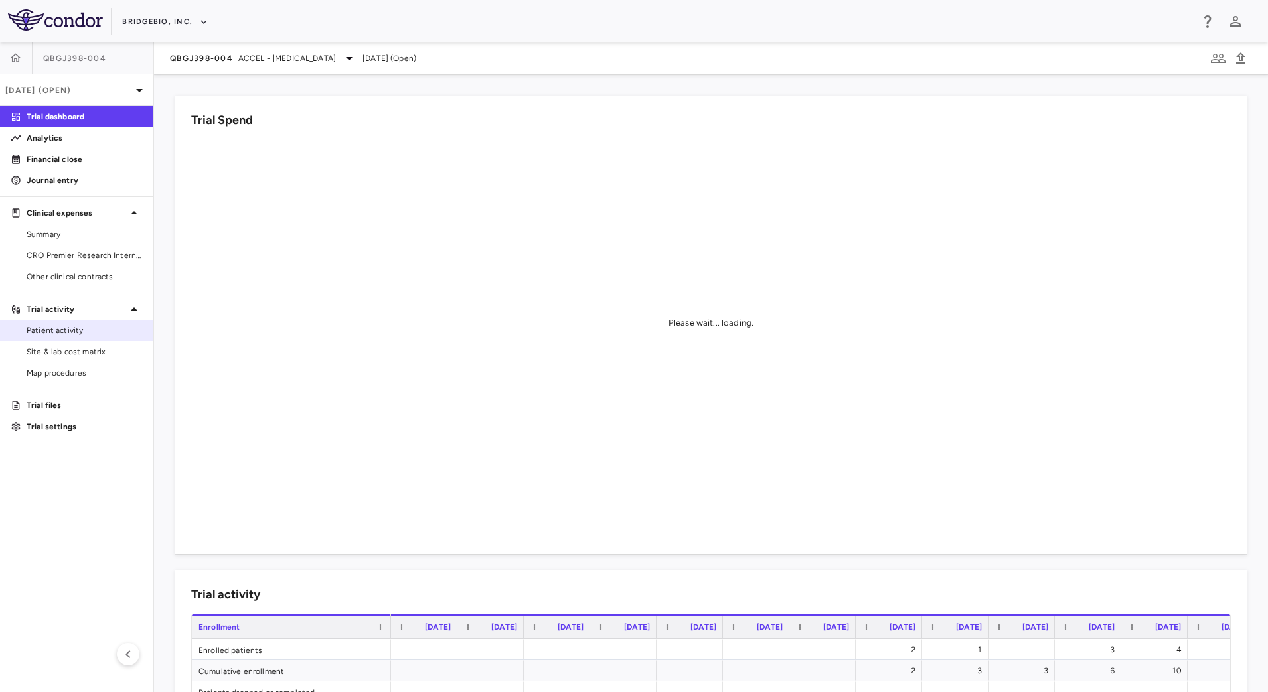
click at [84, 325] on span "Patient activity" at bounding box center [85, 331] width 116 height 12
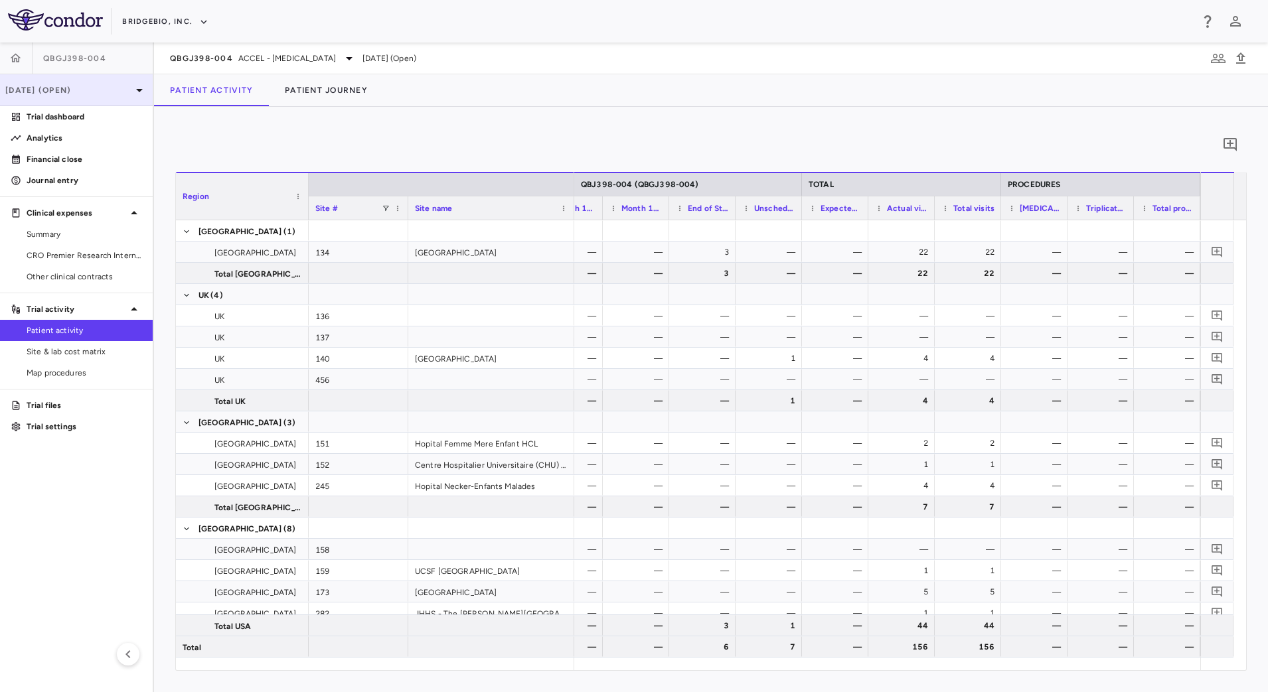
click at [92, 88] on p "Jun 2025 (Open)" at bounding box center [68, 90] width 126 height 12
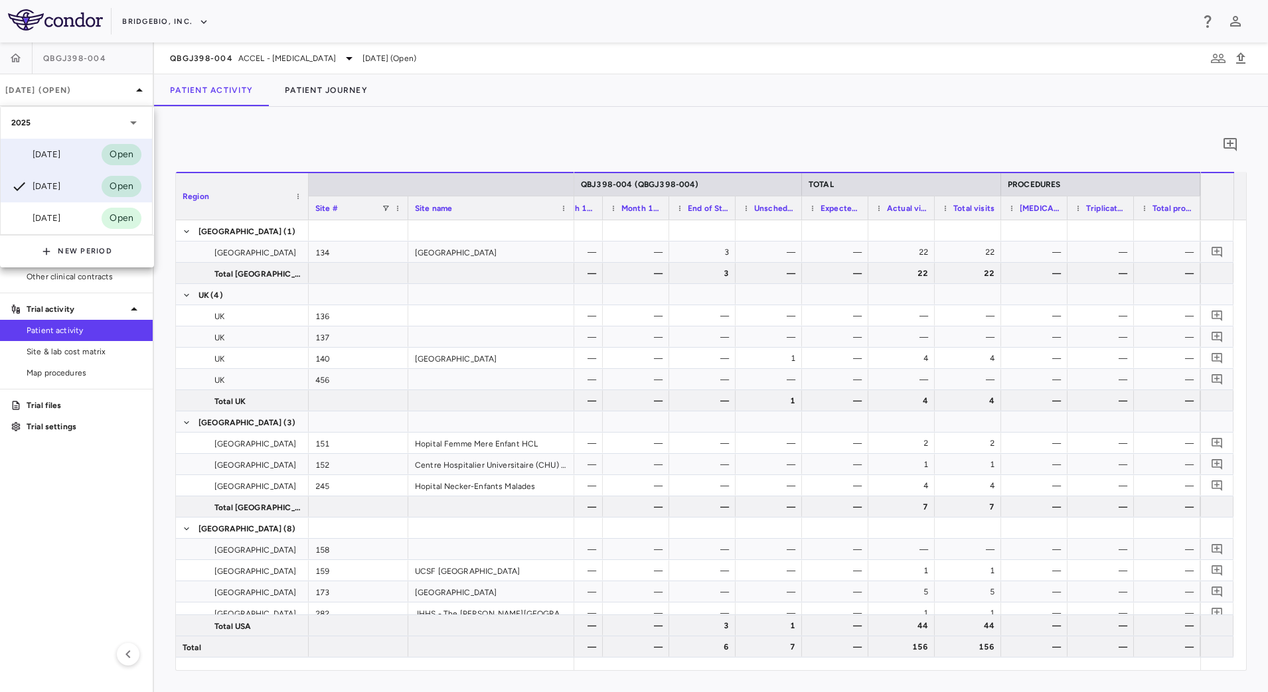
click at [60, 159] on div "Sep 2025" at bounding box center [35, 155] width 49 height 16
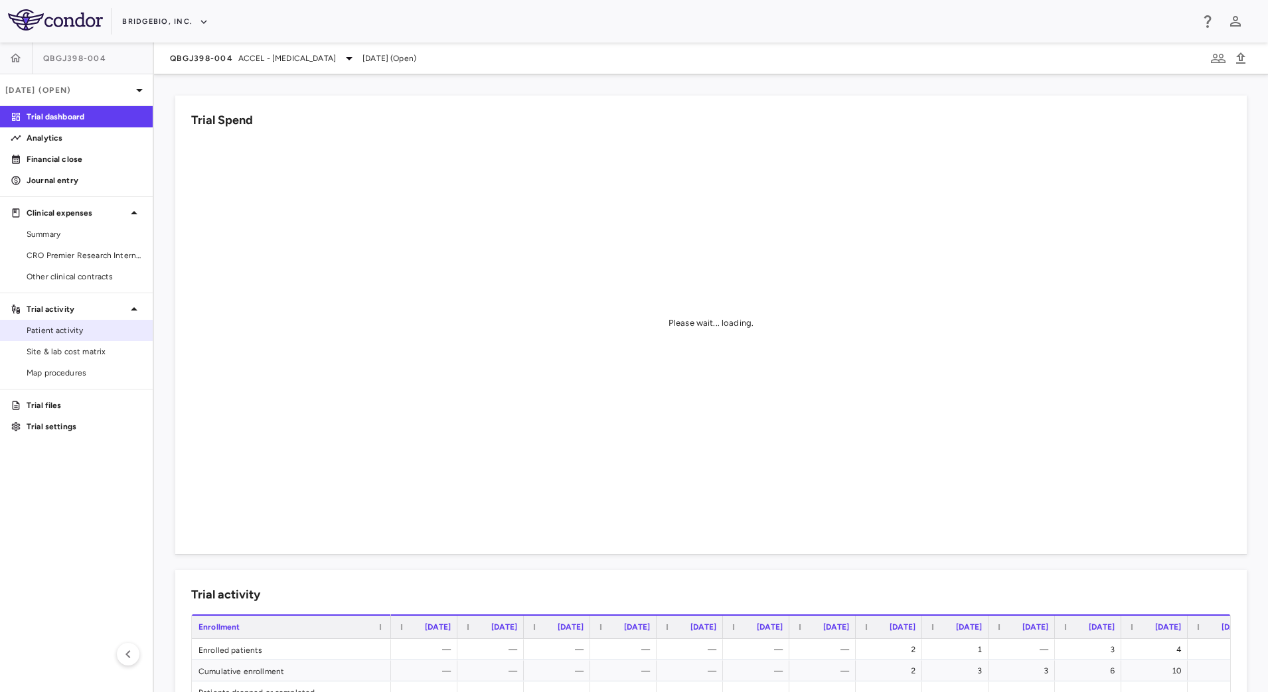
click at [66, 330] on span "Patient activity" at bounding box center [85, 331] width 116 height 12
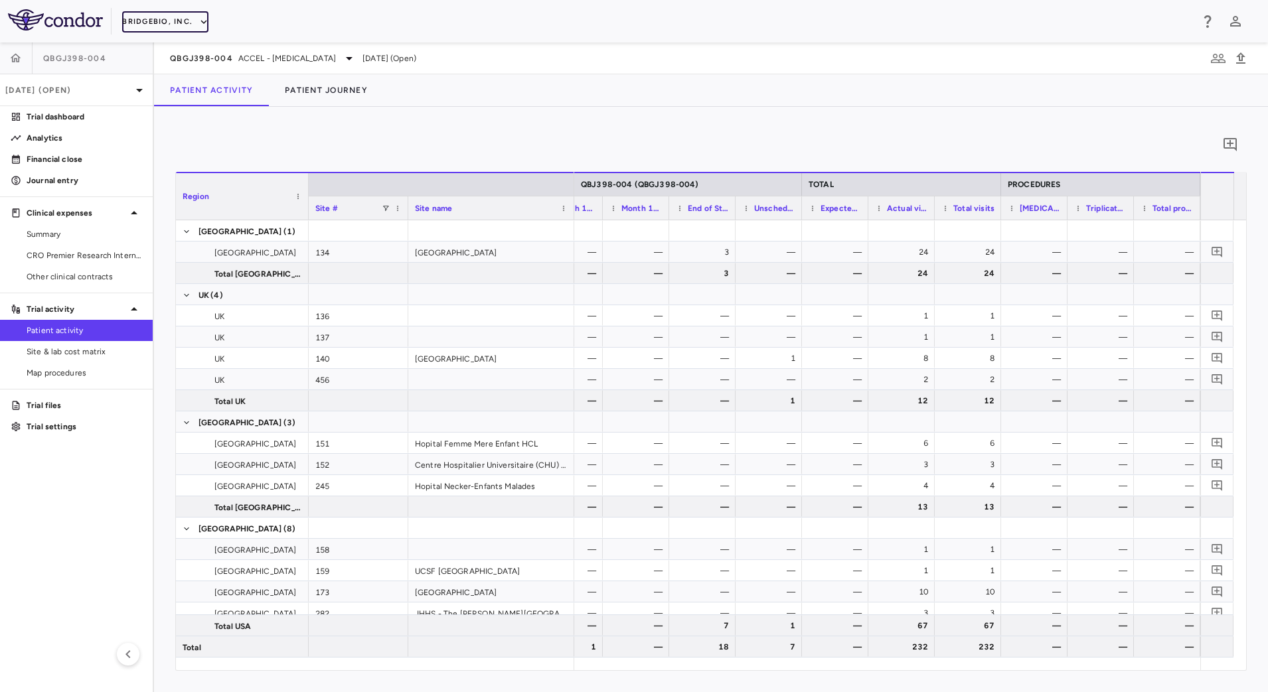
click at [204, 22] on icon "button" at bounding box center [204, 22] width 12 height 12
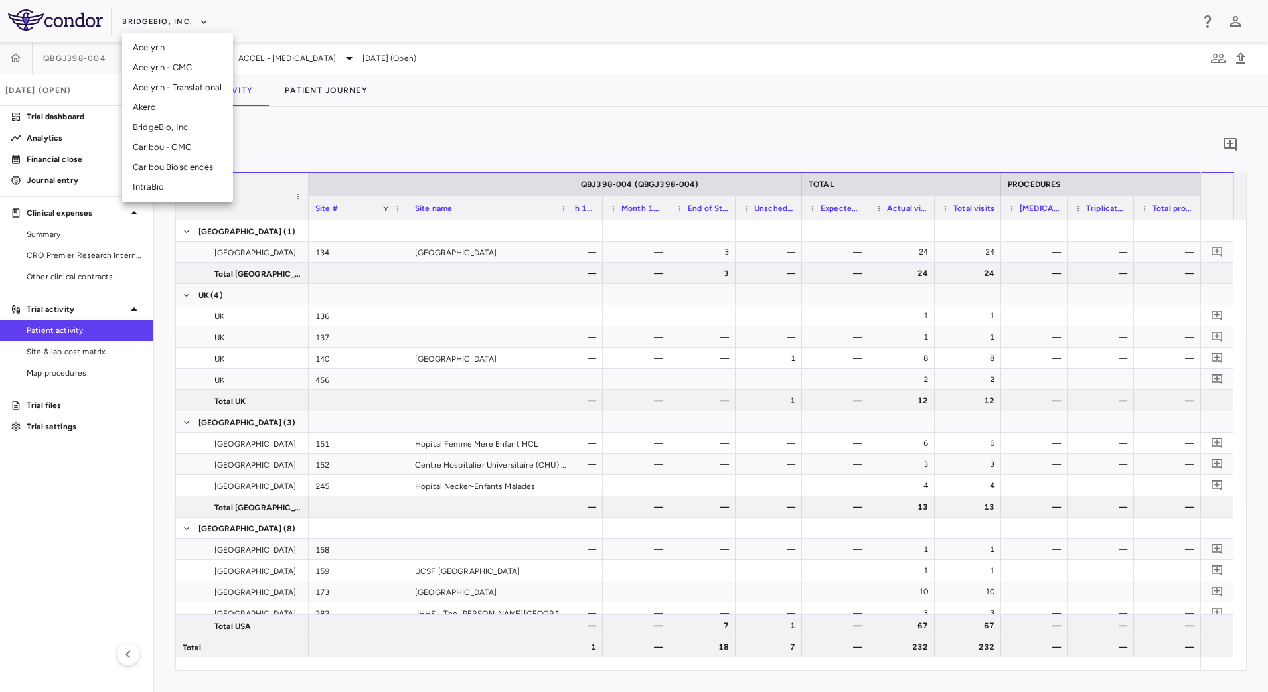
click at [177, 60] on li "Acelyrin - CMC" at bounding box center [177, 68] width 111 height 20
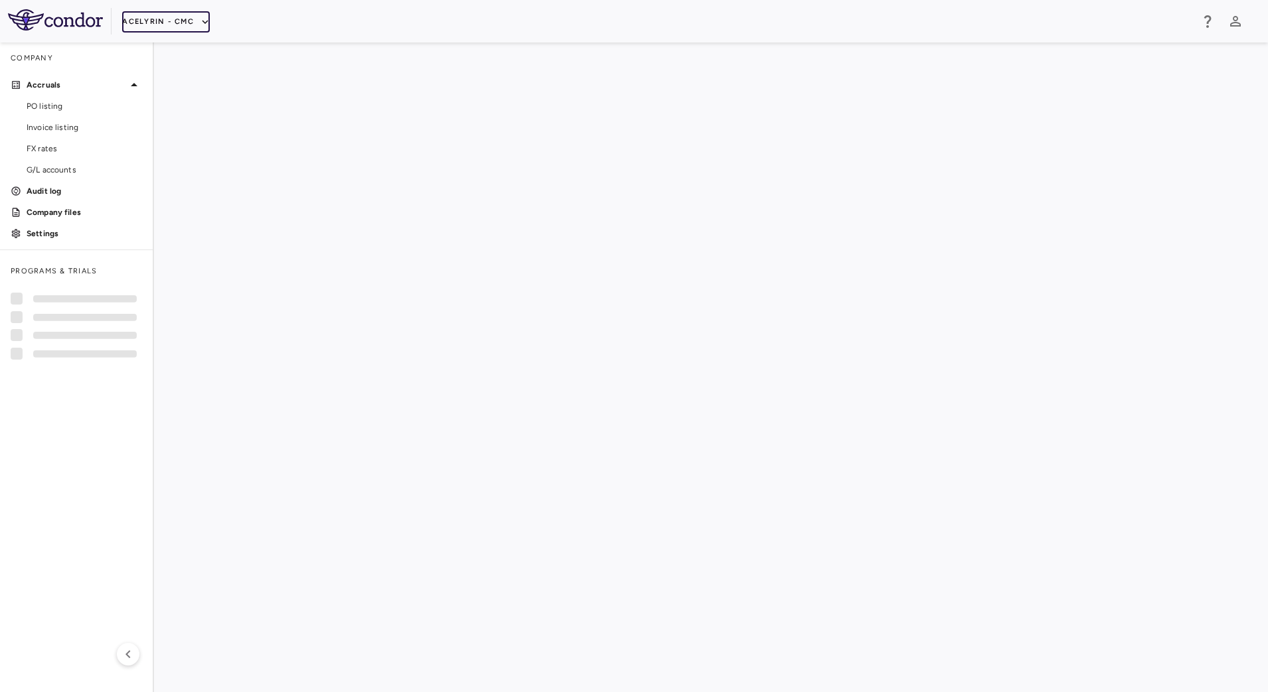
click at [178, 26] on button "Acelyrin - CMC" at bounding box center [166, 21] width 88 height 21
click at [162, 46] on li "Acelyrin" at bounding box center [177, 48] width 111 height 20
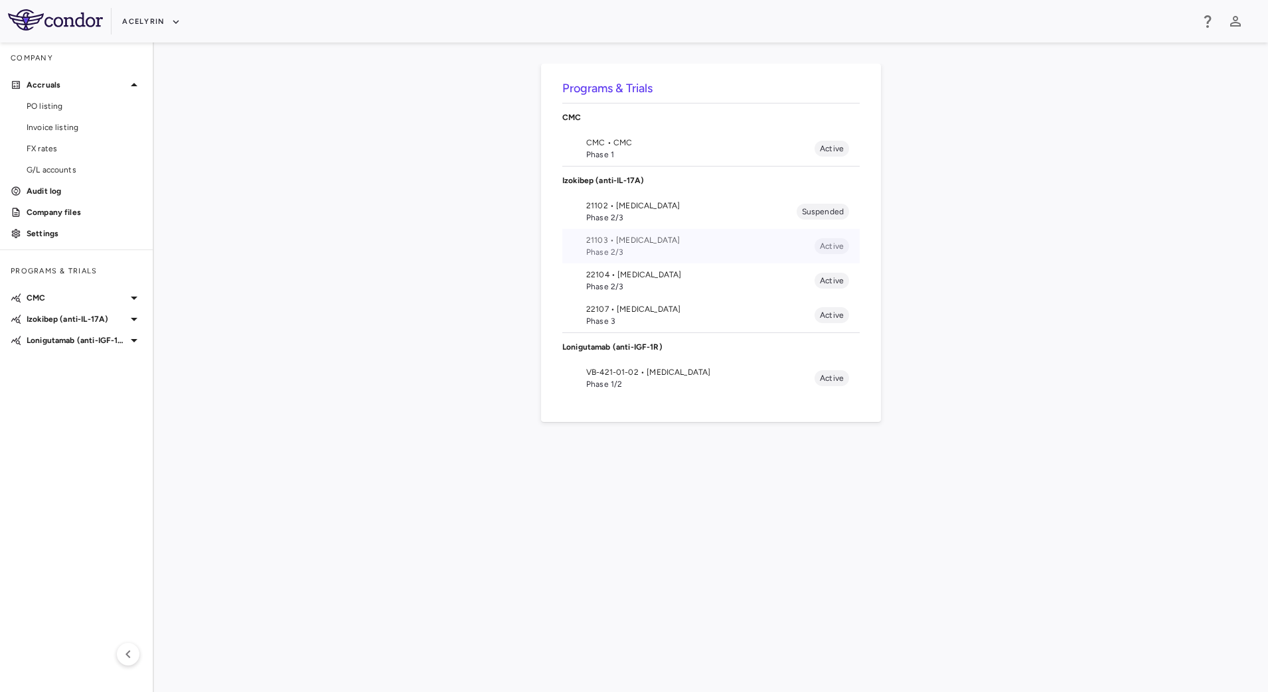
click at [595, 253] on span "Phase 2/3" at bounding box center [700, 252] width 228 height 12
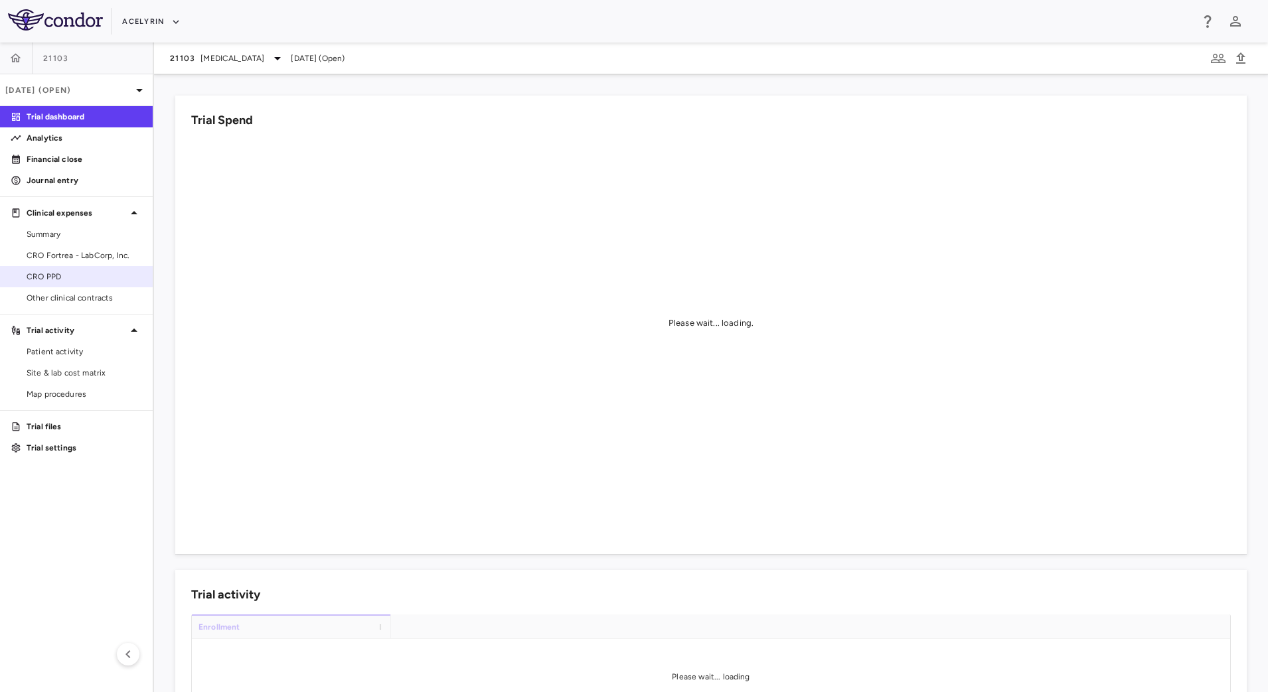
click at [80, 274] on span "CRO PPD" at bounding box center [85, 277] width 116 height 12
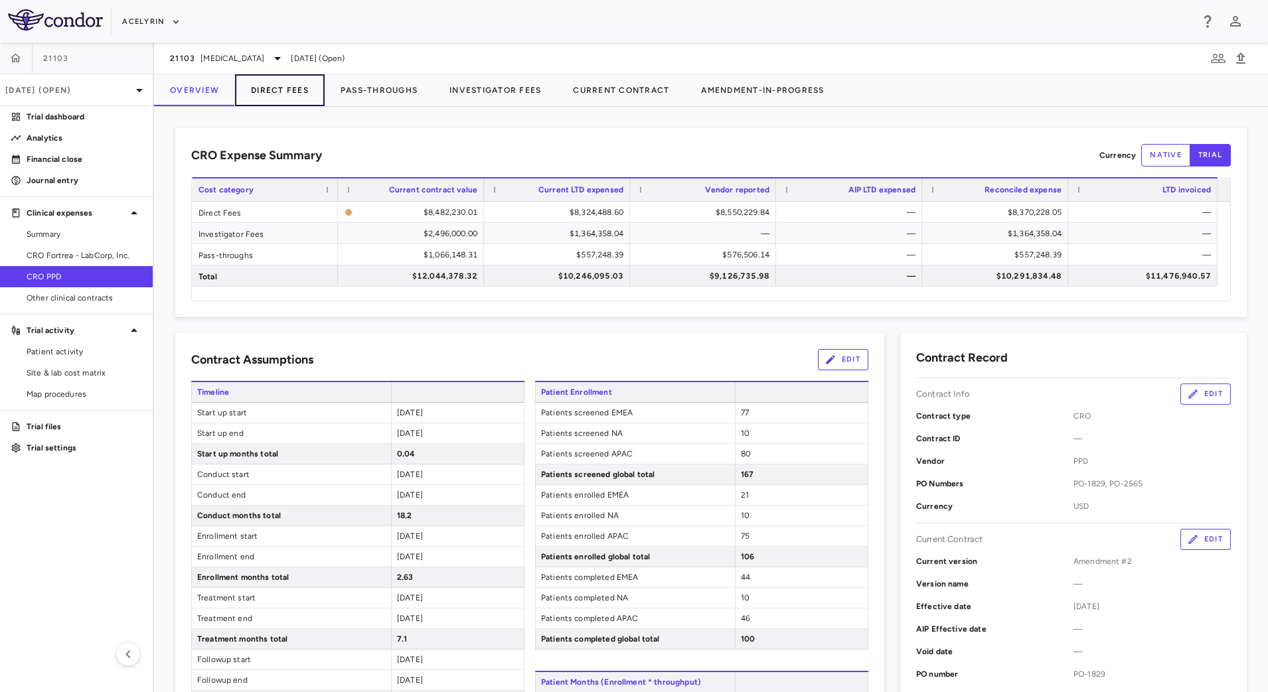
click at [263, 86] on button "Direct Fees" at bounding box center [280, 90] width 90 height 32
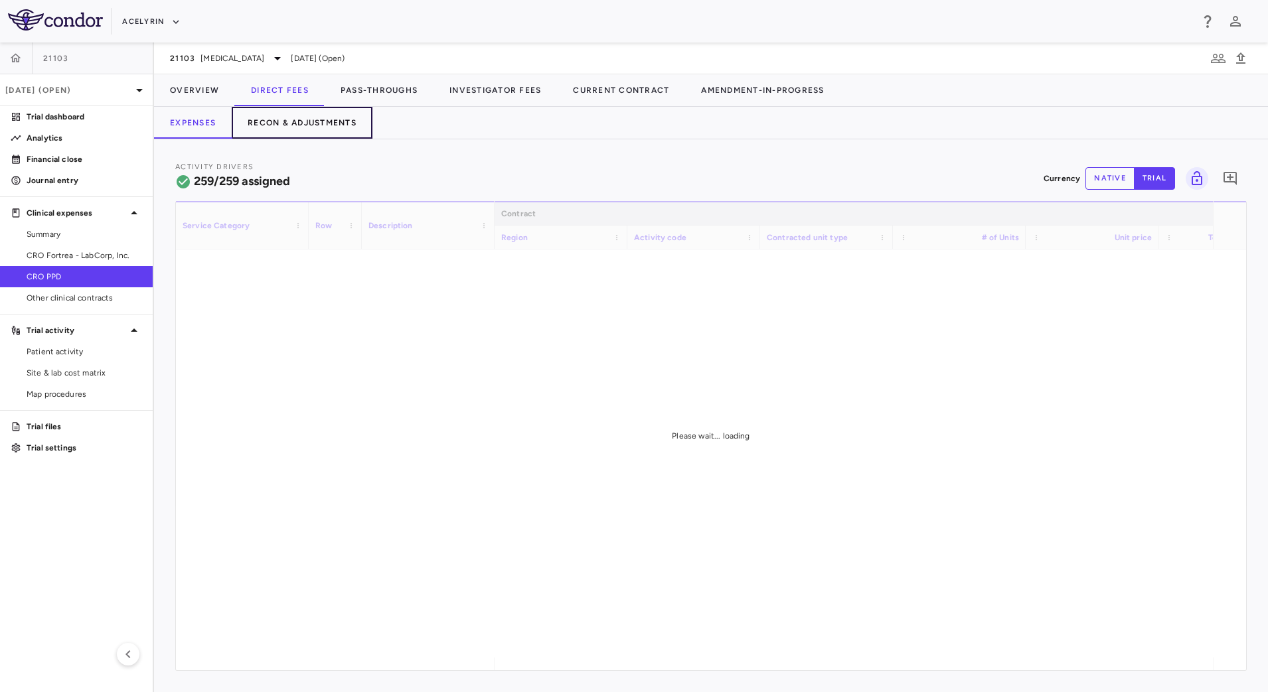
click at [280, 126] on button "Recon & Adjustments" at bounding box center [302, 123] width 141 height 32
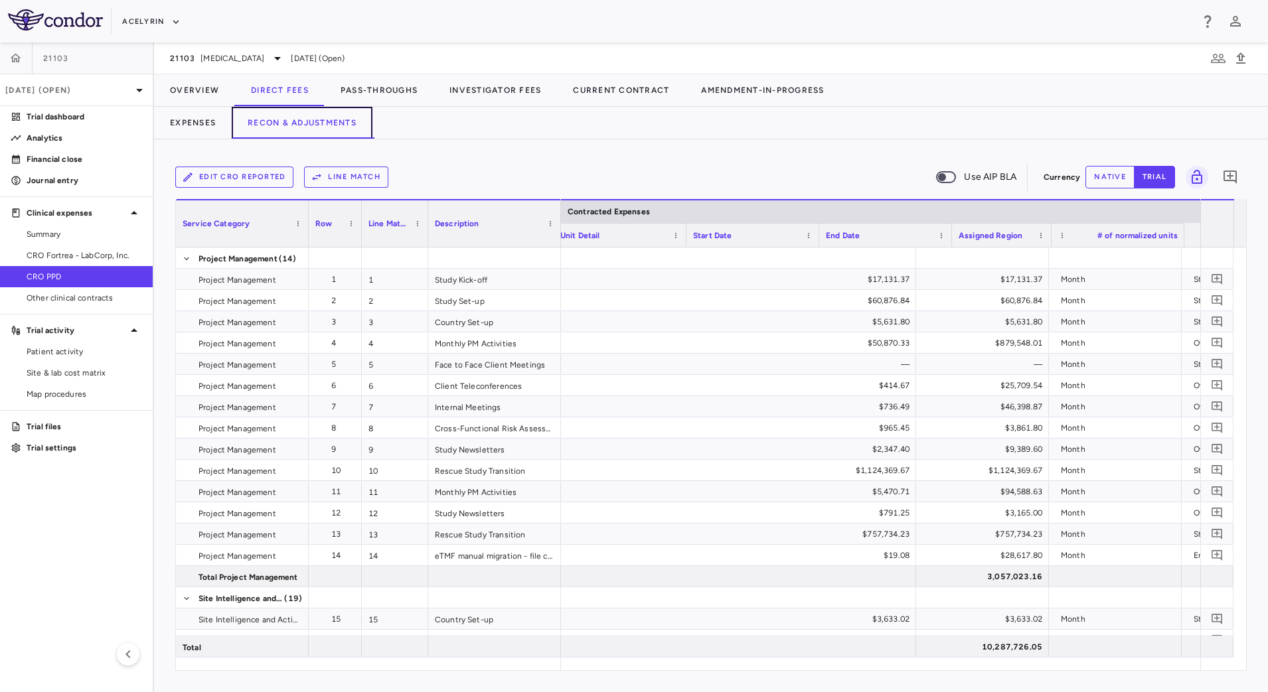
scroll to position [0, 937]
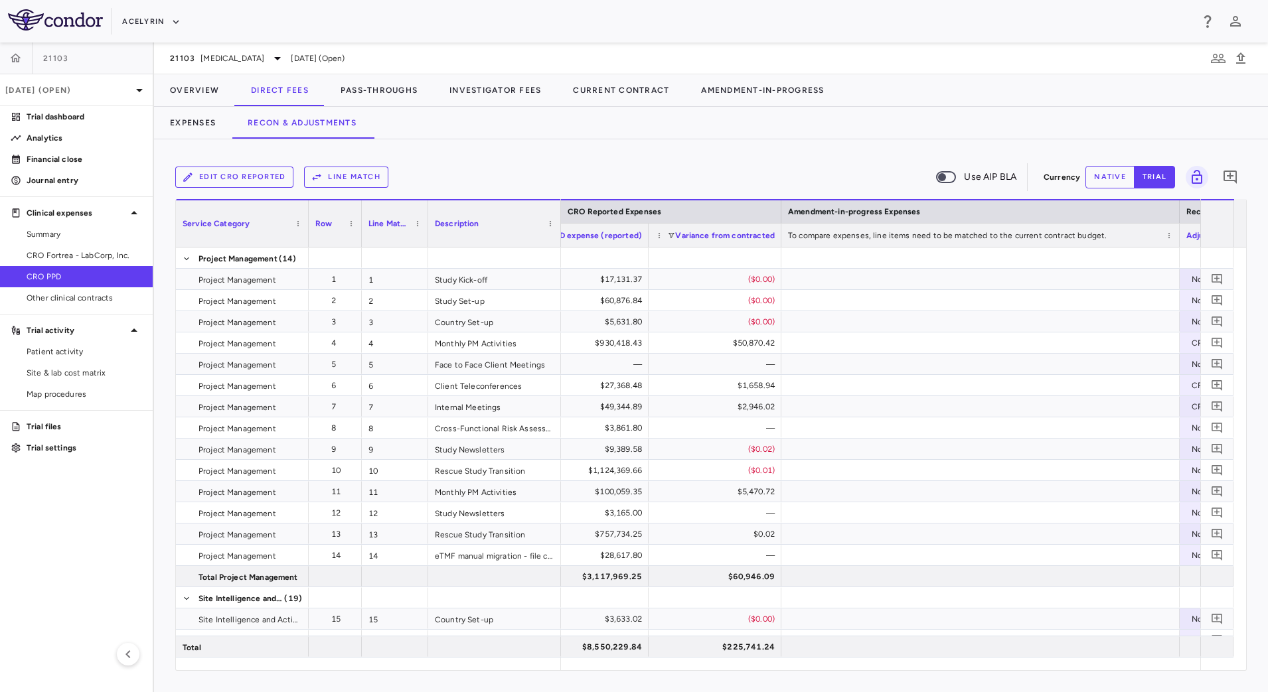
click at [671, 232] on span at bounding box center [671, 236] width 8 height 8
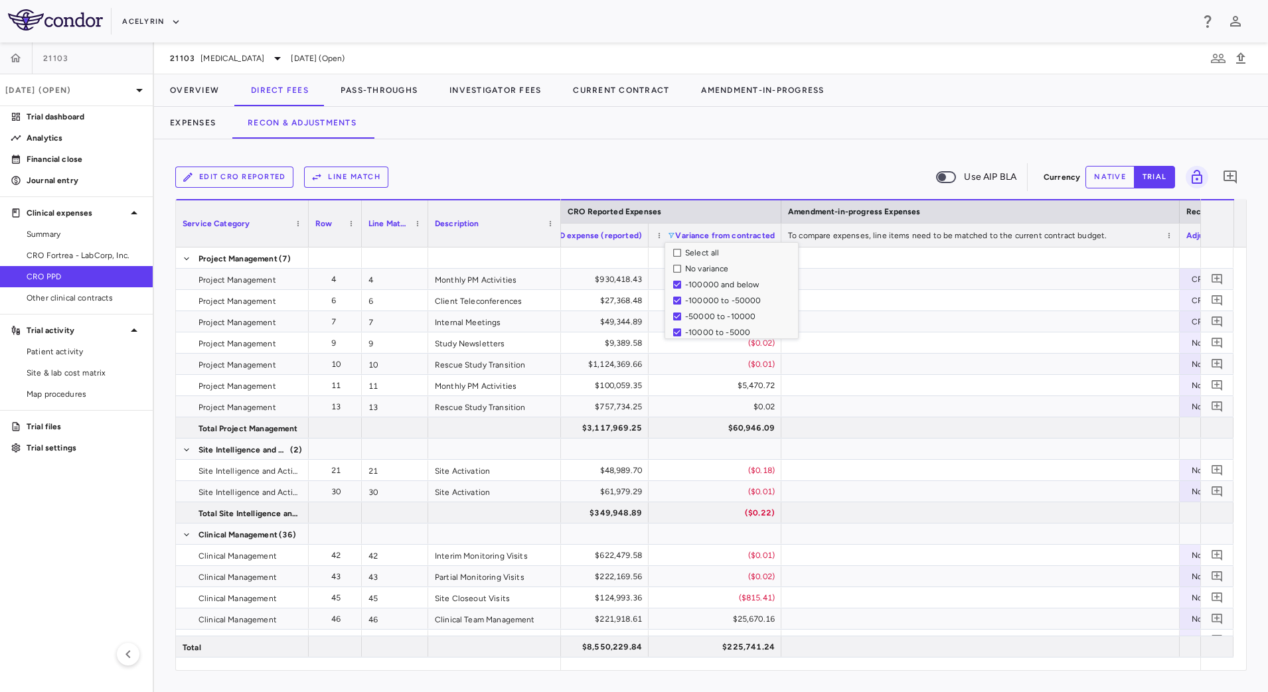
click at [746, 177] on div "Edit CRO reported Line Match Use AIP BLA" at bounding box center [606, 177] width 863 height 28
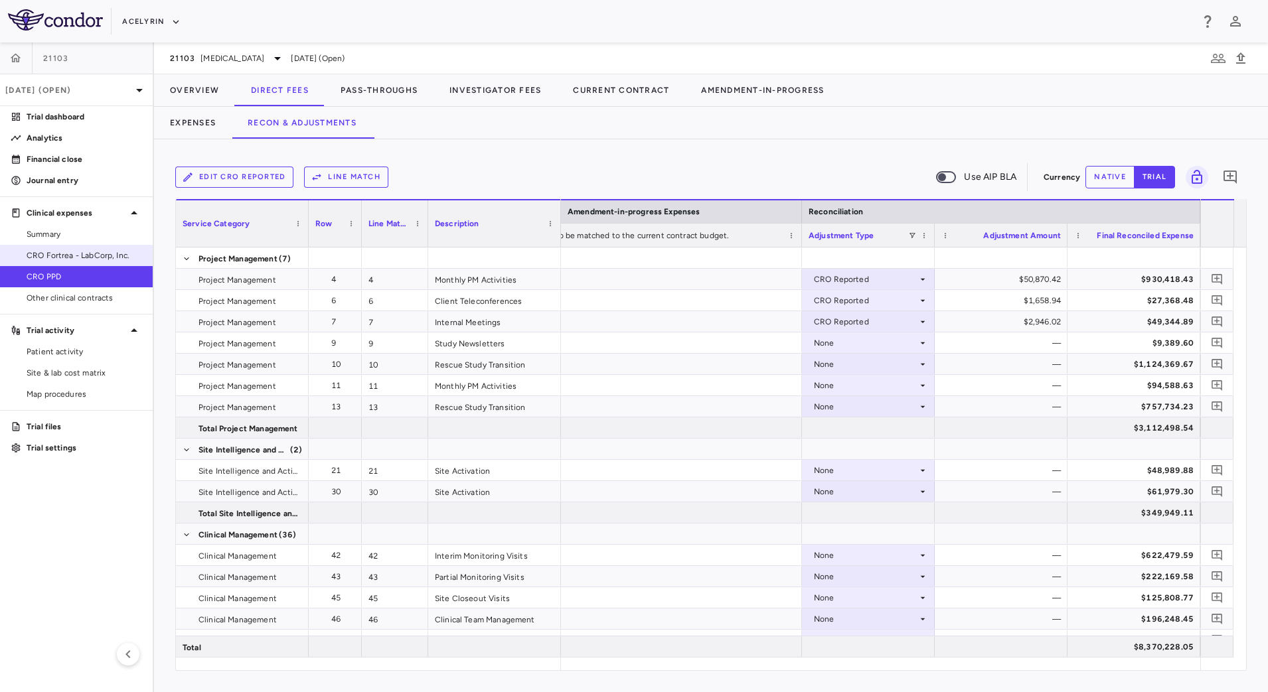
drag, startPoint x: 89, startPoint y: 254, endPoint x: 116, endPoint y: 250, distance: 27.4
click at [89, 254] on span "CRO Fortrea - LabCorp, Inc." at bounding box center [85, 256] width 116 height 12
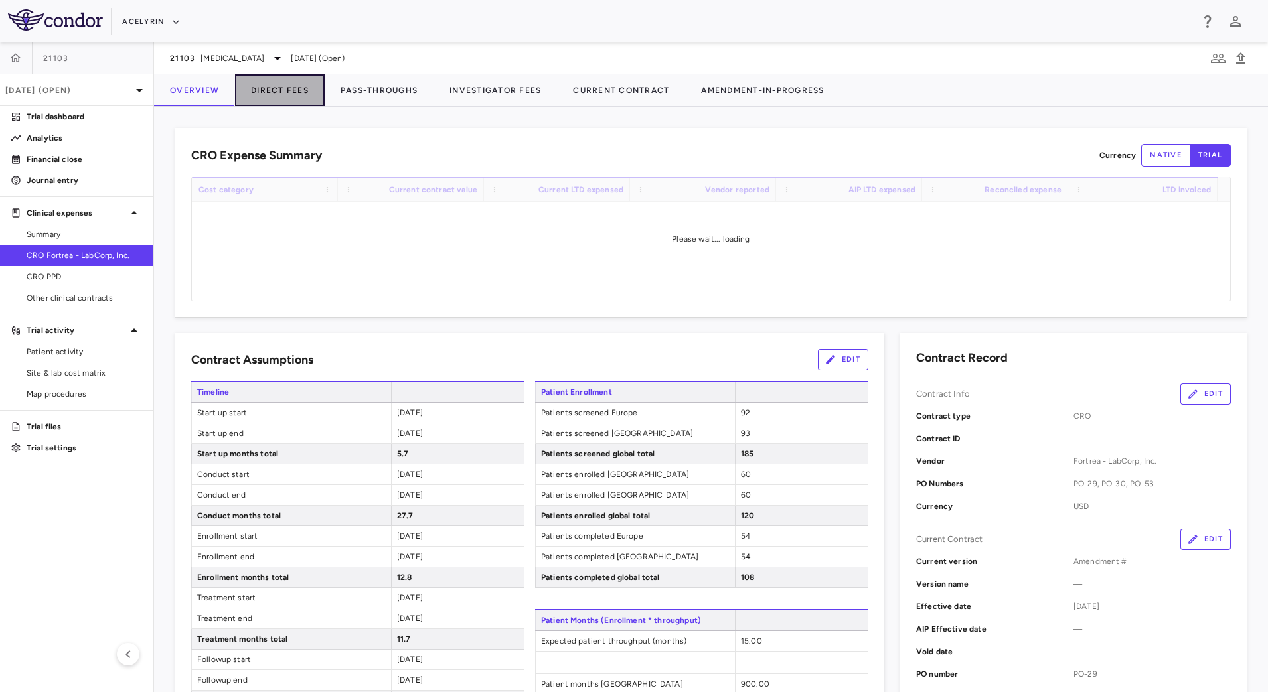
click at [283, 94] on button "Direct Fees" at bounding box center [280, 90] width 90 height 32
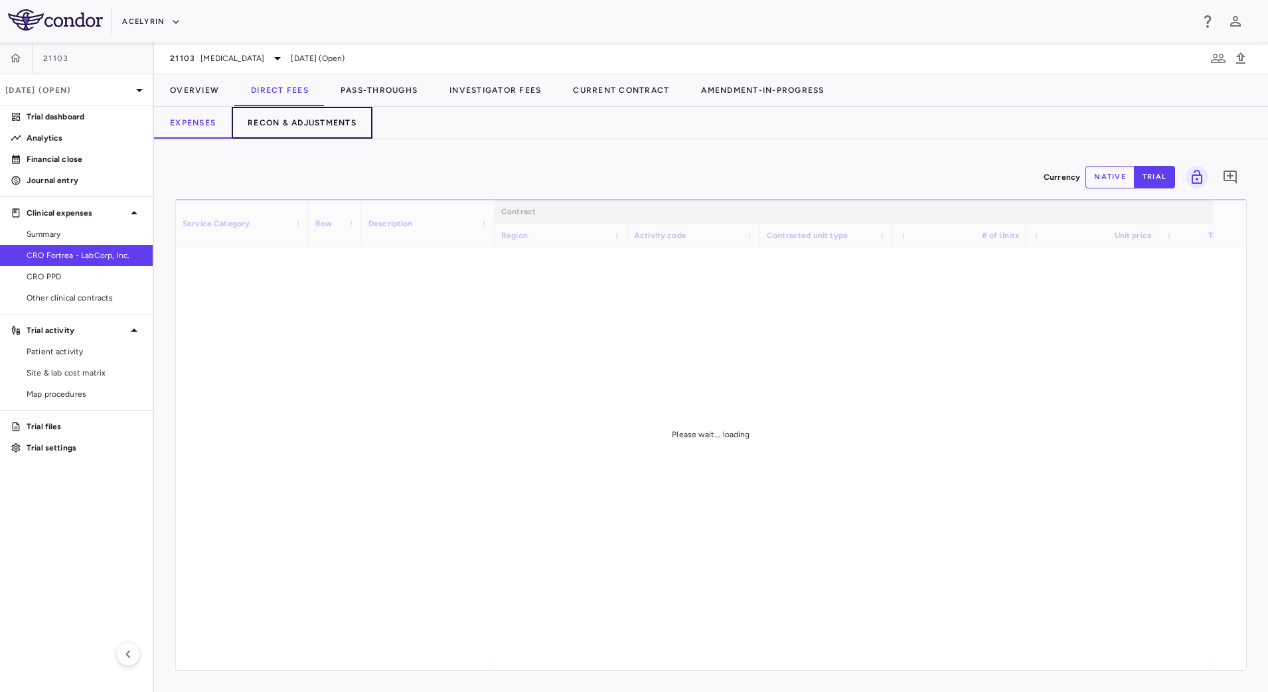
click at [297, 131] on button "Recon & Adjustments" at bounding box center [302, 123] width 141 height 32
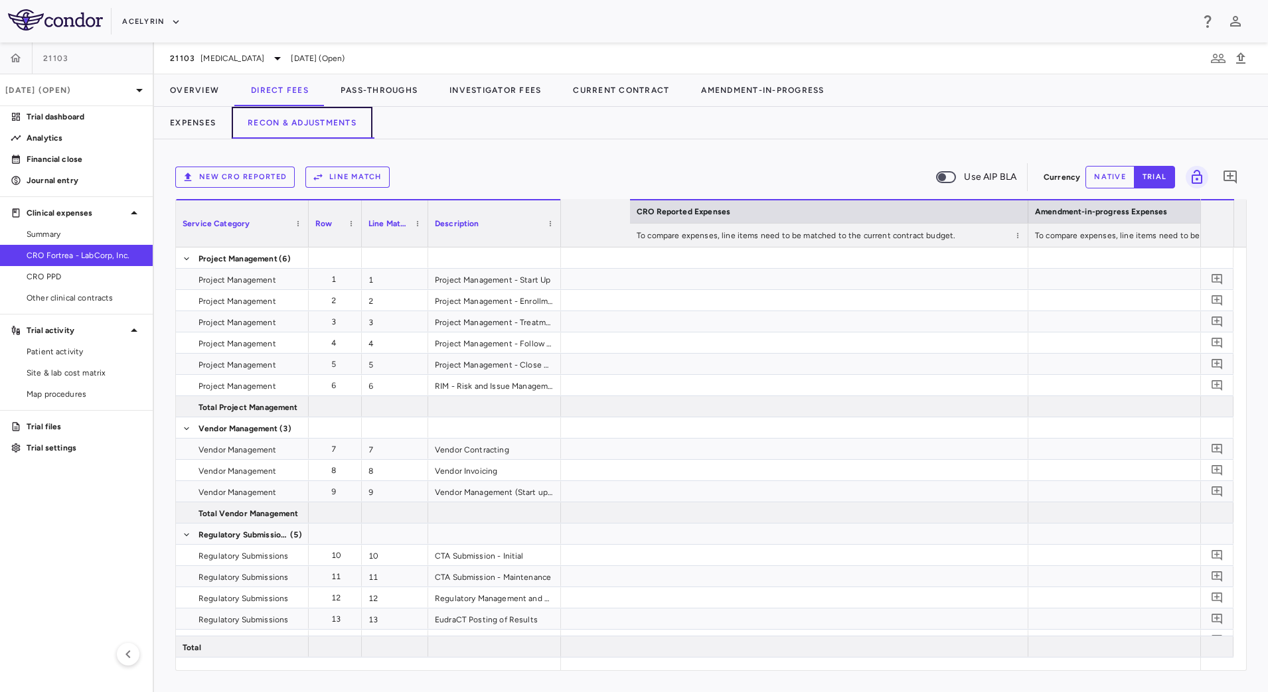
scroll to position [0, 2011]
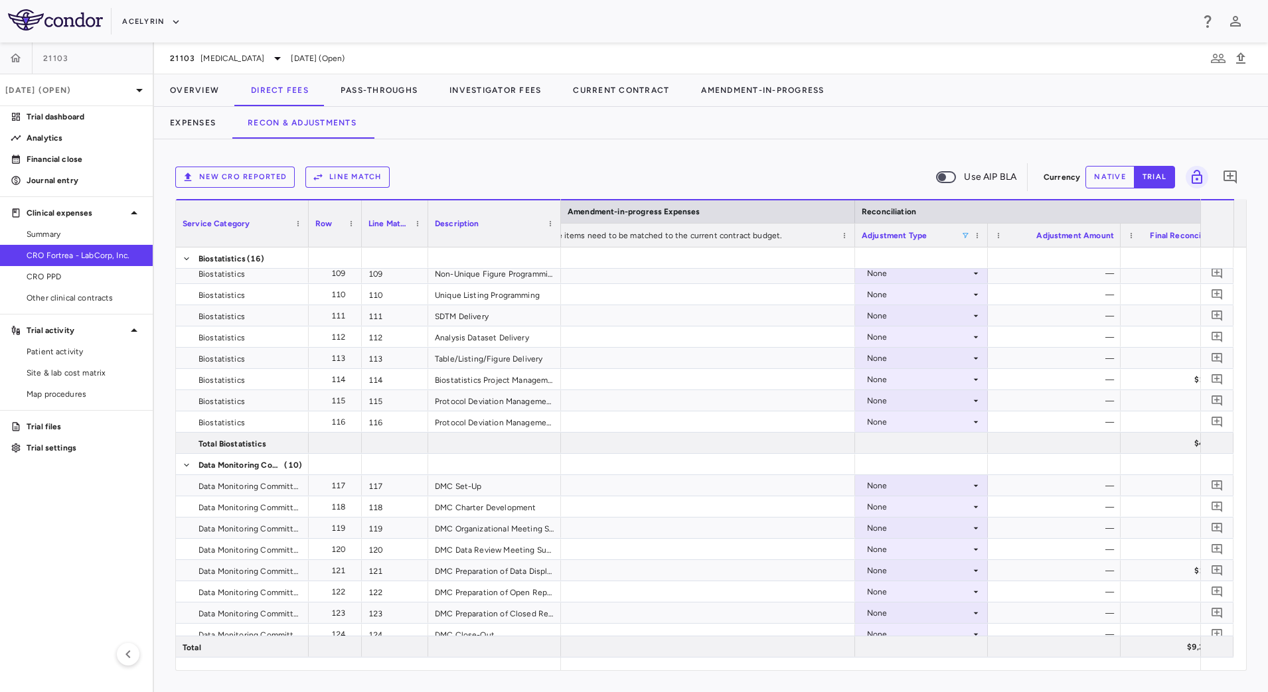
click at [965, 233] on span at bounding box center [965, 236] width 8 height 8
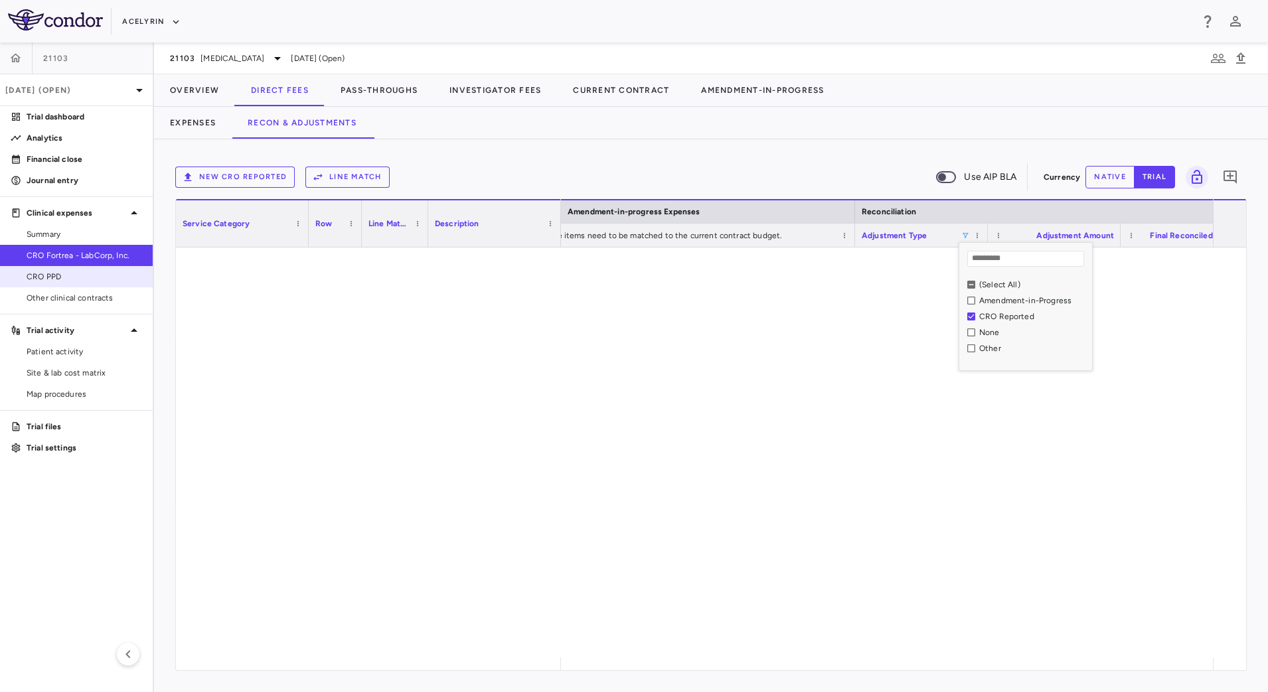
click at [70, 278] on span "CRO PPD" at bounding box center [85, 277] width 116 height 12
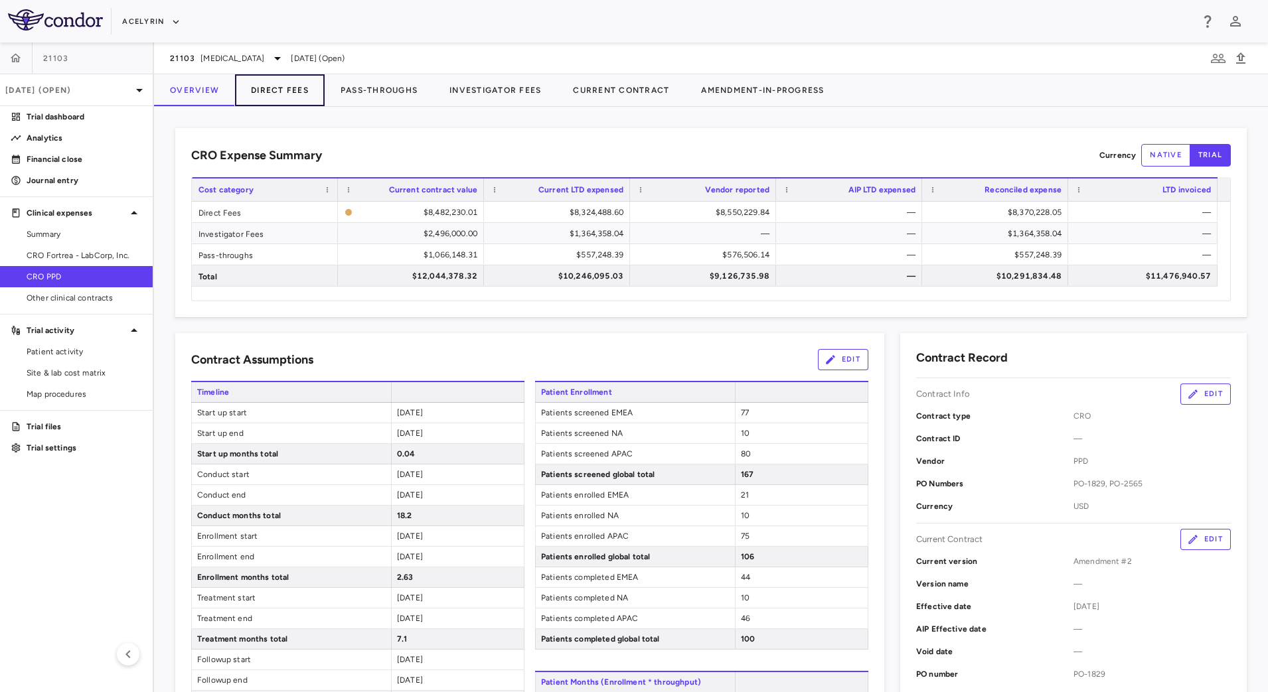
click at [295, 83] on button "Direct Fees" at bounding box center [280, 90] width 90 height 32
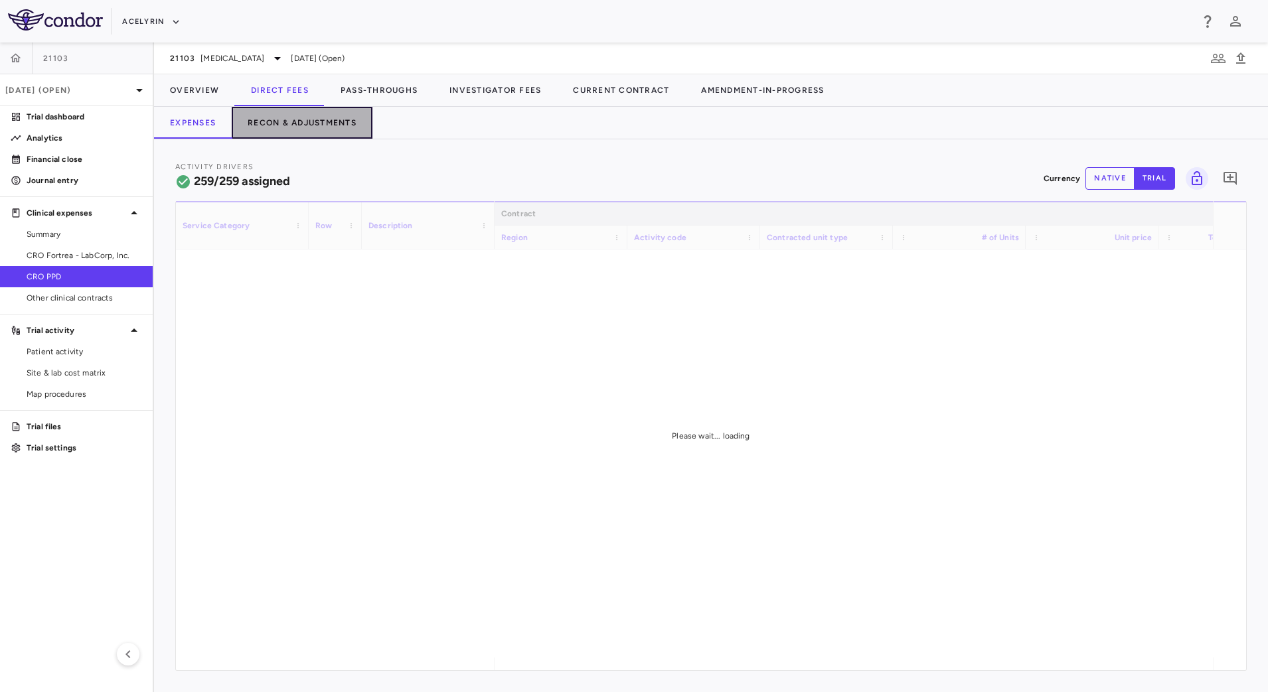
click at [306, 120] on button "Recon & Adjustments" at bounding box center [302, 123] width 141 height 32
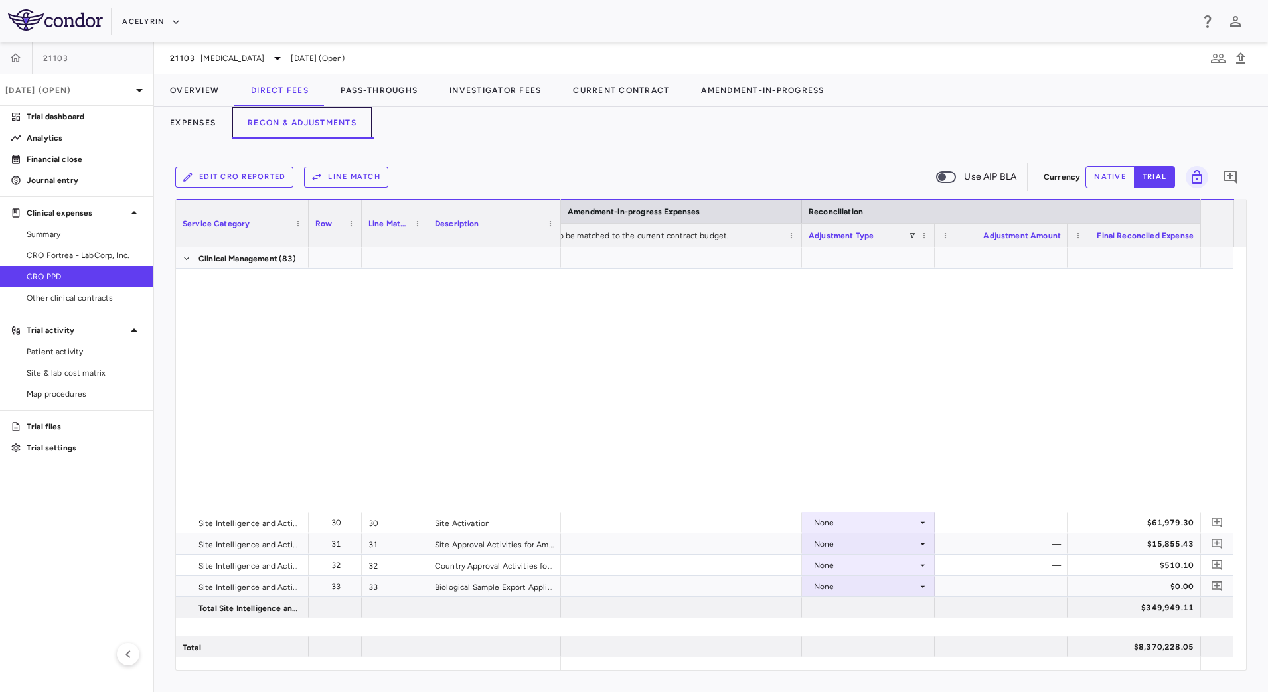
scroll to position [913, 0]
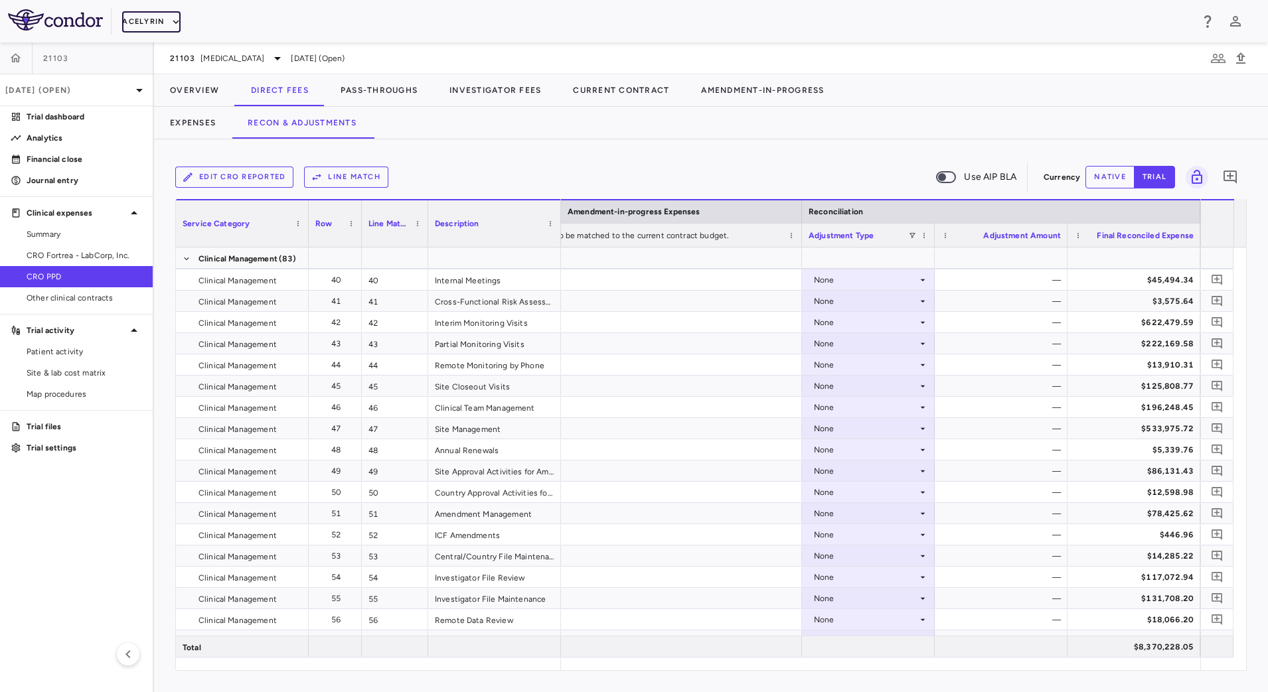
click at [172, 16] on icon "button" at bounding box center [176, 22] width 12 height 12
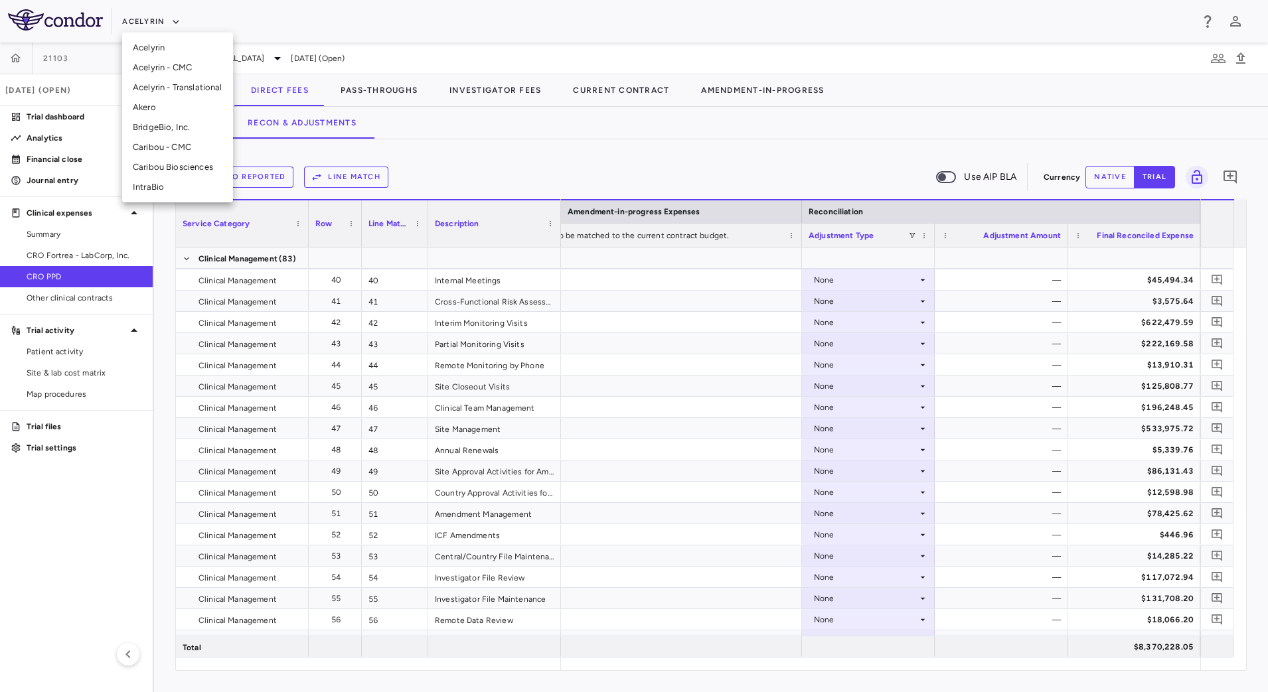
click at [184, 130] on li "BridgeBio, Inc." at bounding box center [177, 128] width 111 height 20
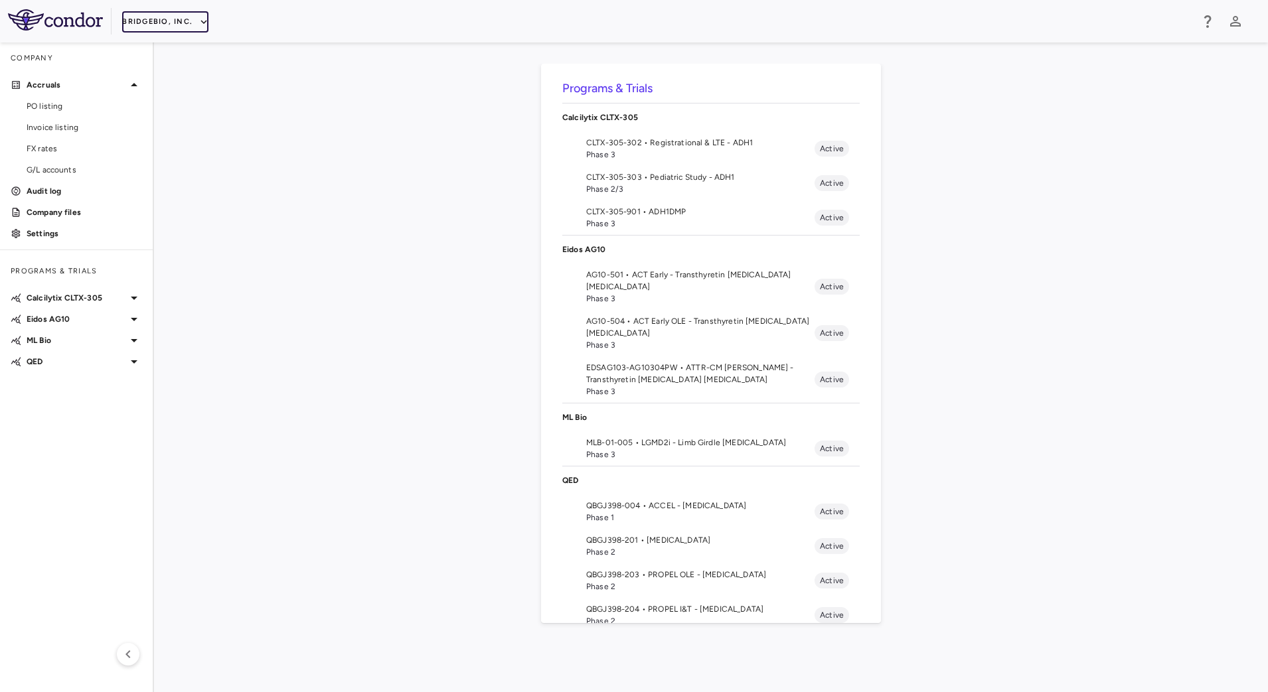
click at [198, 26] on icon "button" at bounding box center [204, 22] width 12 height 12
click at [185, 55] on li "Acelyrin" at bounding box center [177, 48] width 111 height 20
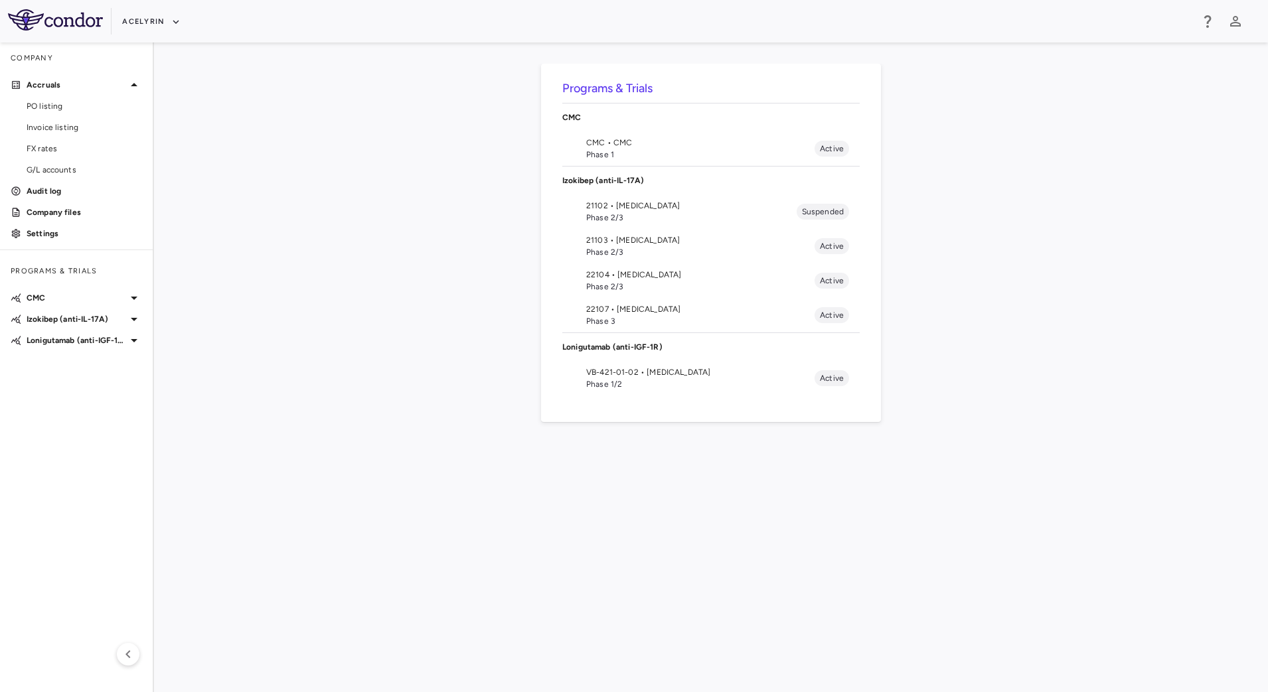
click at [635, 245] on span "21103 • [MEDICAL_DATA]" at bounding box center [700, 240] width 228 height 12
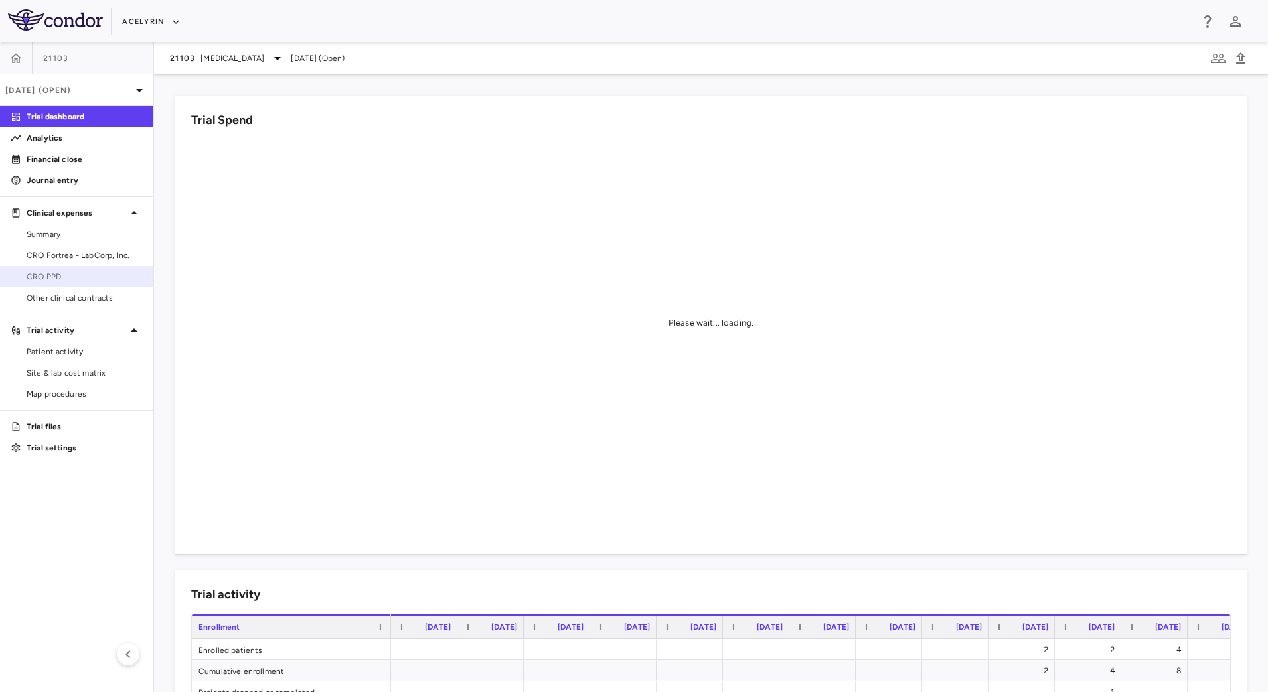
click at [87, 278] on span "CRO PPD" at bounding box center [85, 277] width 116 height 12
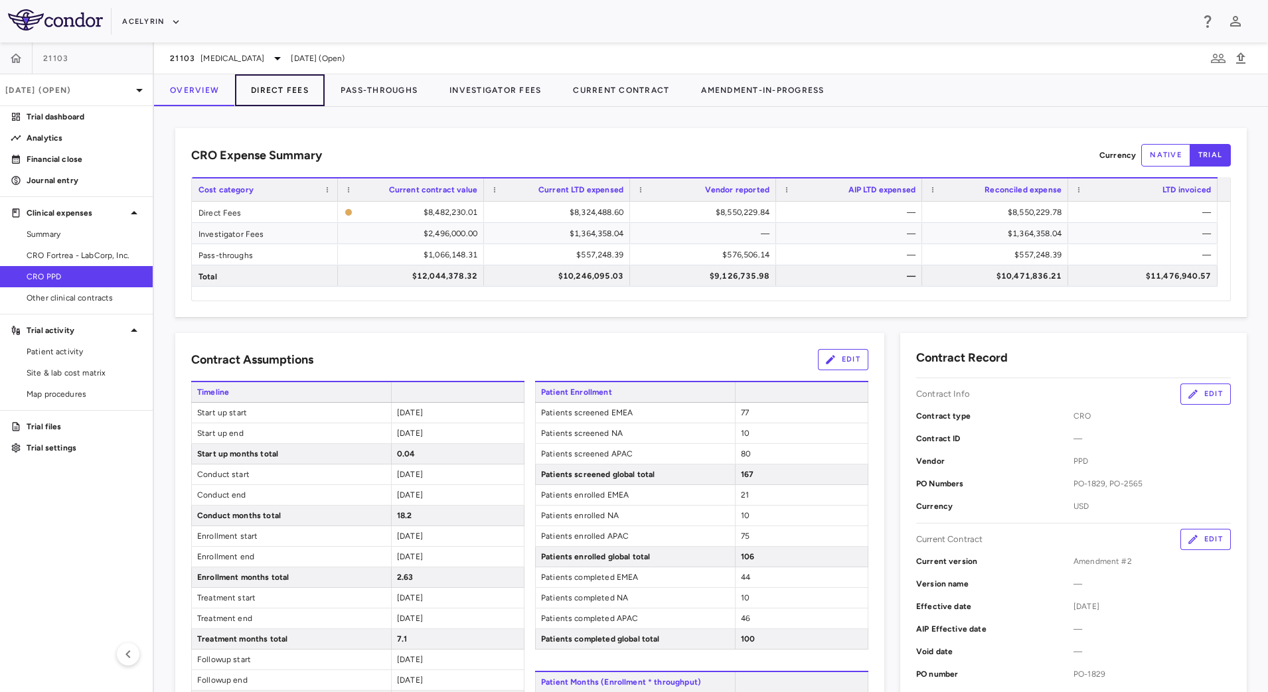
click at [297, 95] on button "Direct Fees" at bounding box center [280, 90] width 90 height 32
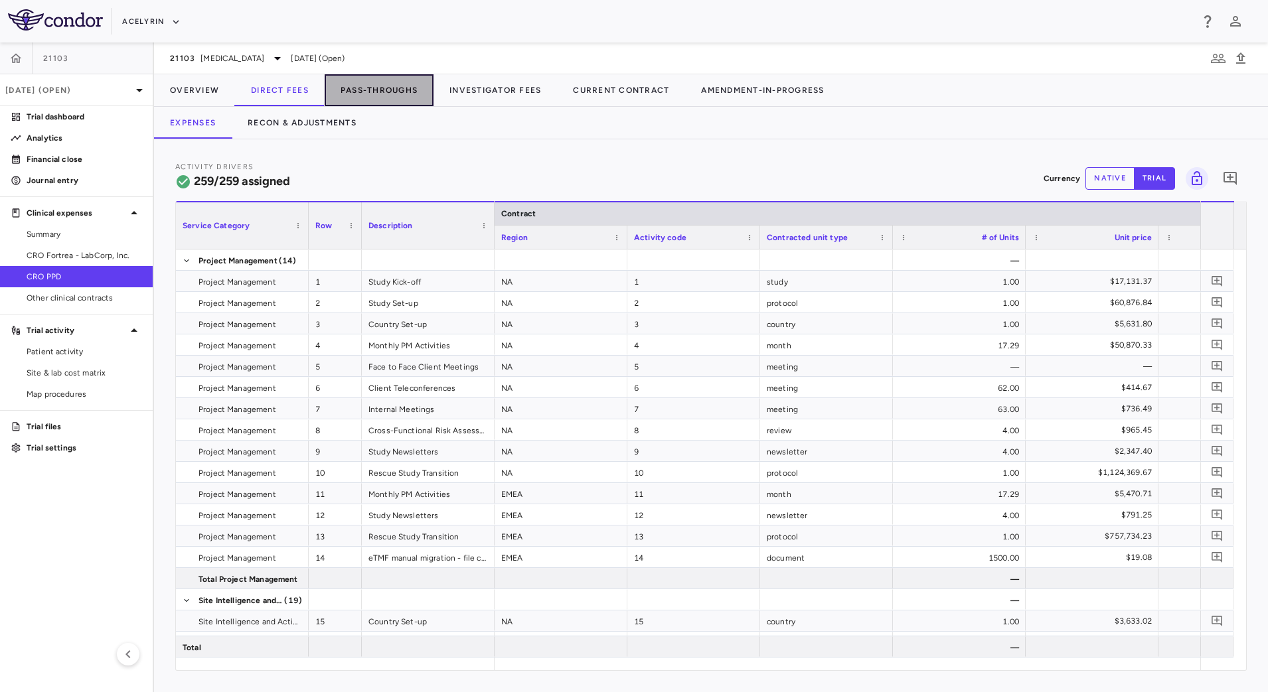
click at [372, 93] on button "Pass-Throughs" at bounding box center [379, 90] width 109 height 32
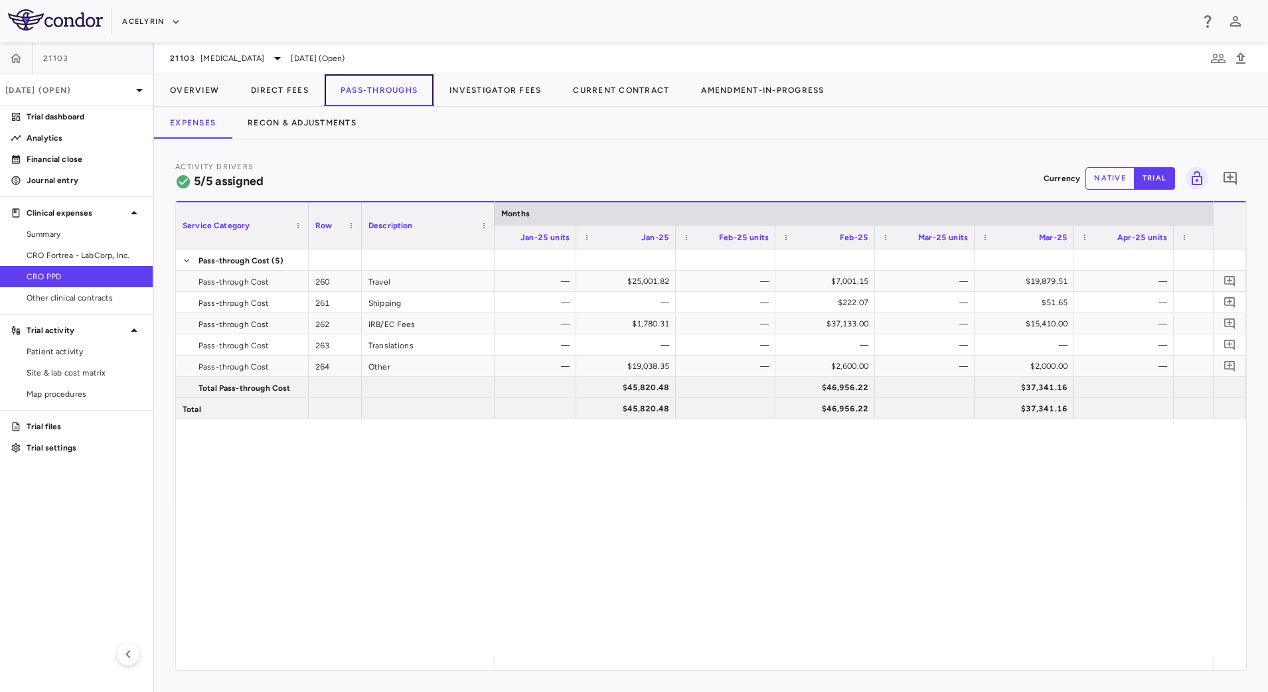
scroll to position [0, 3918]
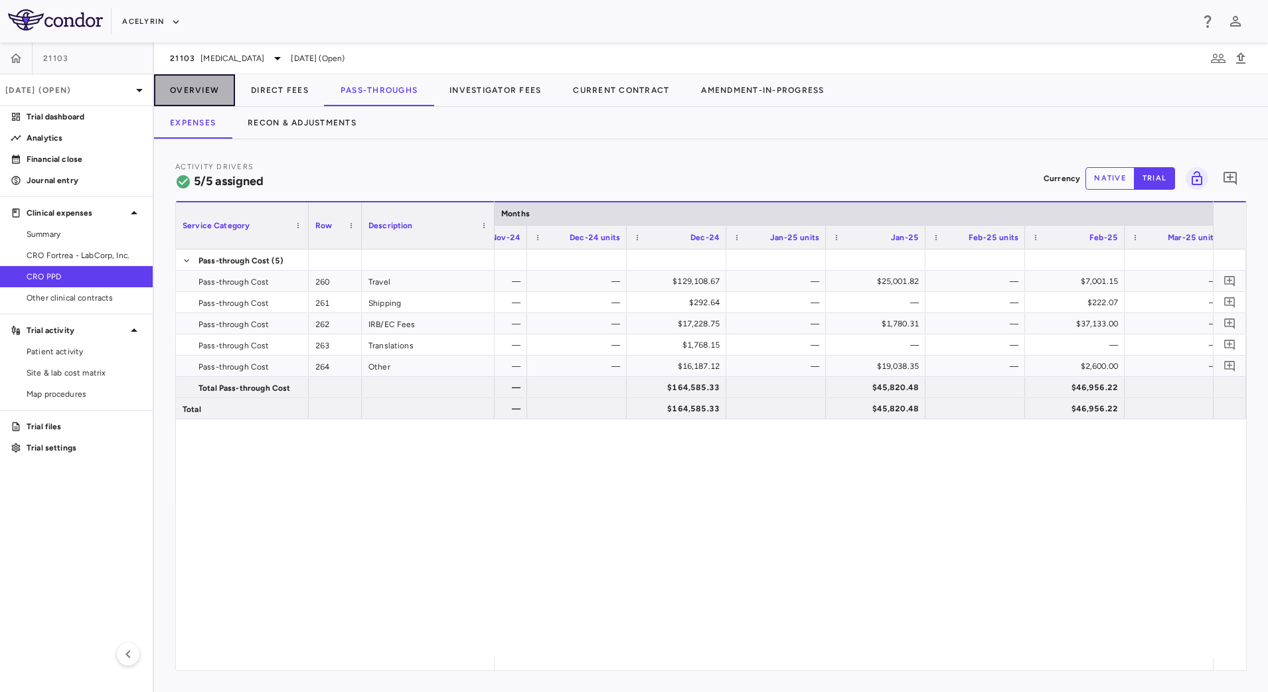
click at [193, 90] on button "Overview" at bounding box center [194, 90] width 81 height 32
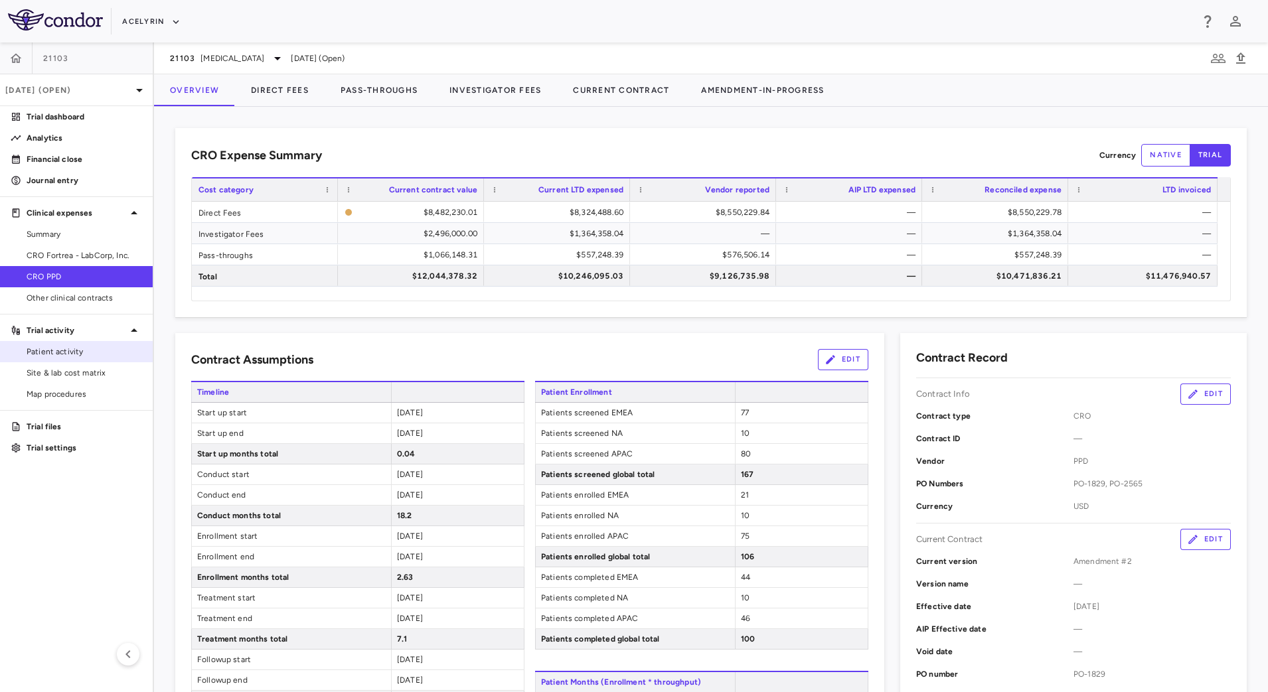
click at [79, 353] on span "Patient activity" at bounding box center [85, 352] width 116 height 12
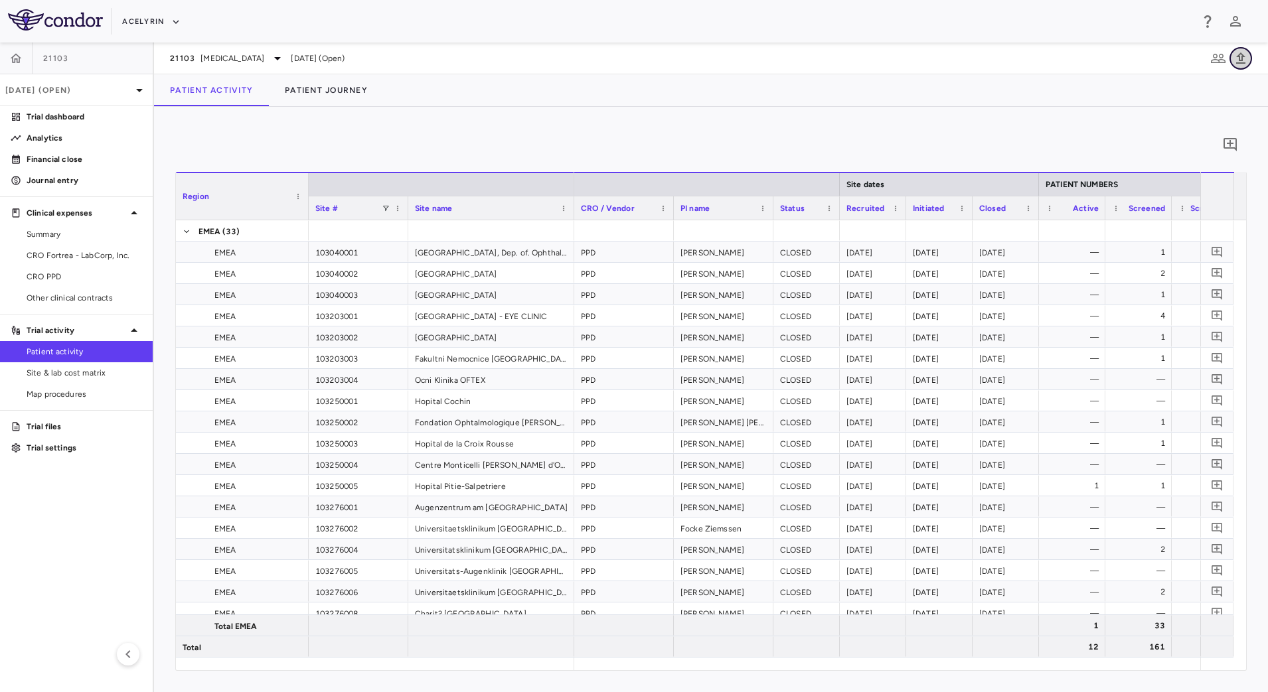
click at [1236, 63] on icon "button" at bounding box center [1241, 58] width 16 height 16
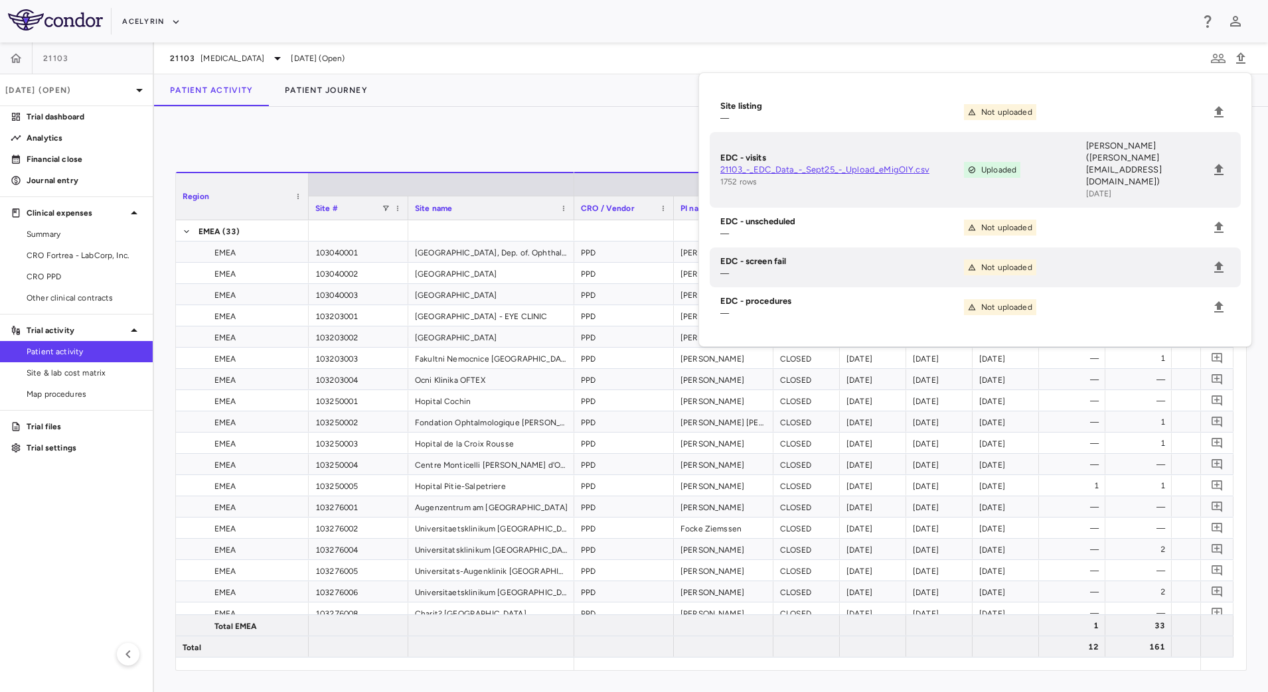
click at [544, 86] on div "Patient Activity Patient Journey" at bounding box center [711, 90] width 1114 height 32
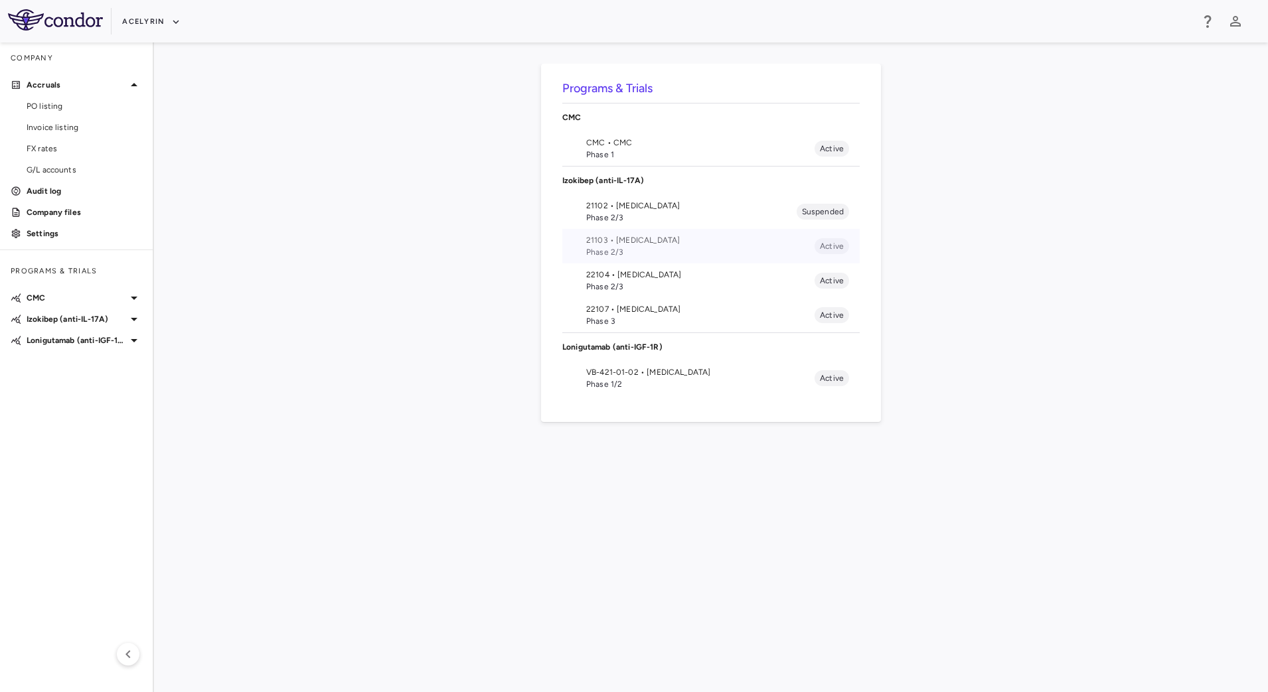
click at [613, 241] on span "21103 • [MEDICAL_DATA]" at bounding box center [700, 240] width 228 height 12
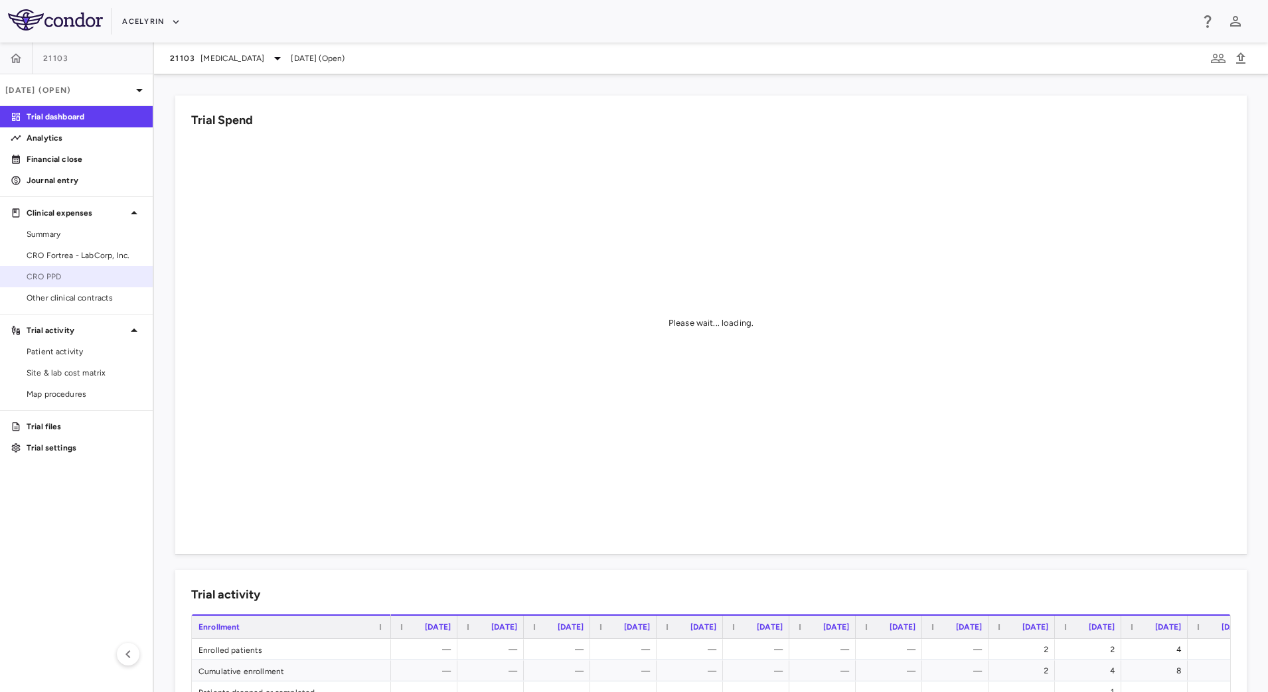
click at [65, 272] on span "CRO PPD" at bounding box center [85, 277] width 116 height 12
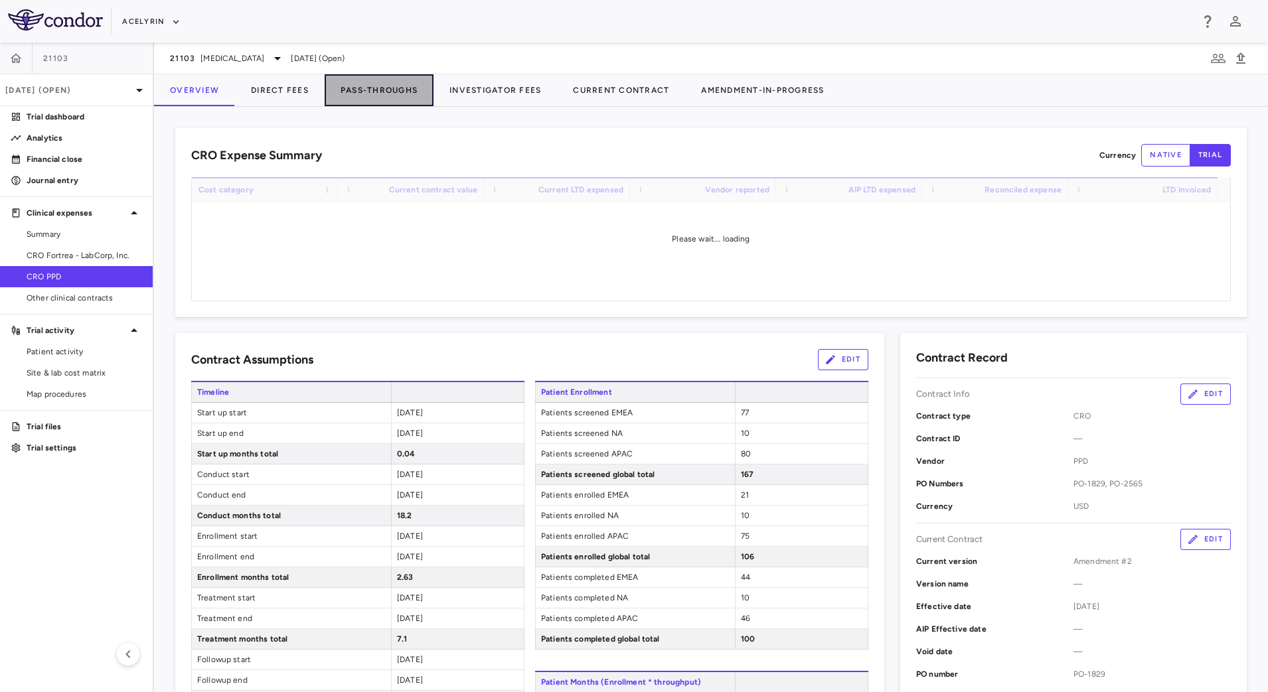
click at [375, 82] on button "Pass-Throughs" at bounding box center [379, 90] width 109 height 32
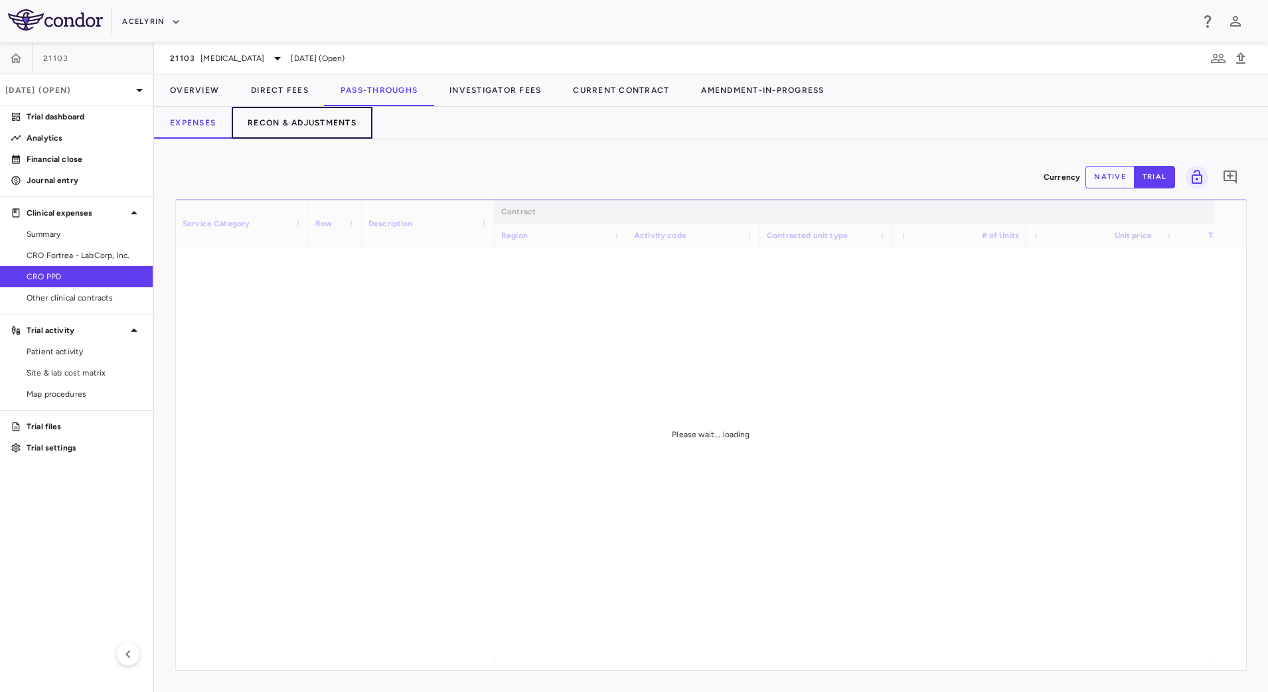
click at [293, 117] on button "Recon & Adjustments" at bounding box center [302, 123] width 141 height 32
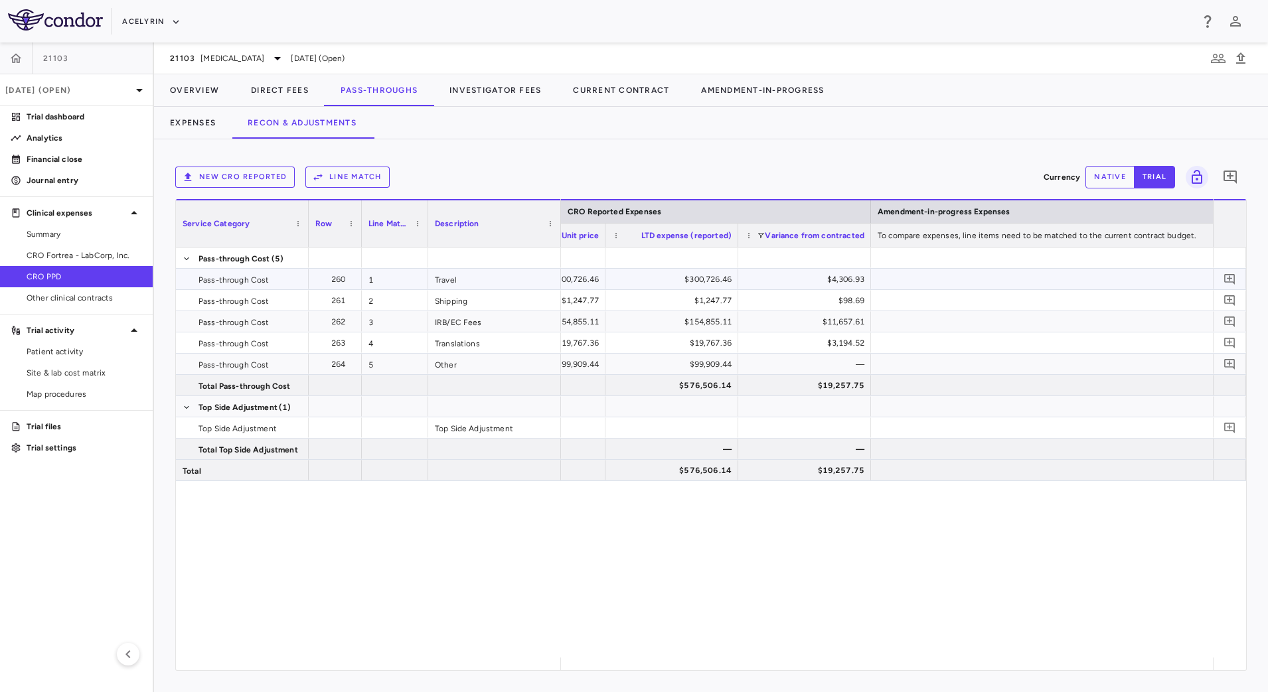
click at [803, 277] on div "$4,306.93" at bounding box center [807, 279] width 114 height 21
click at [197, 123] on button "Expenses" at bounding box center [193, 123] width 78 height 32
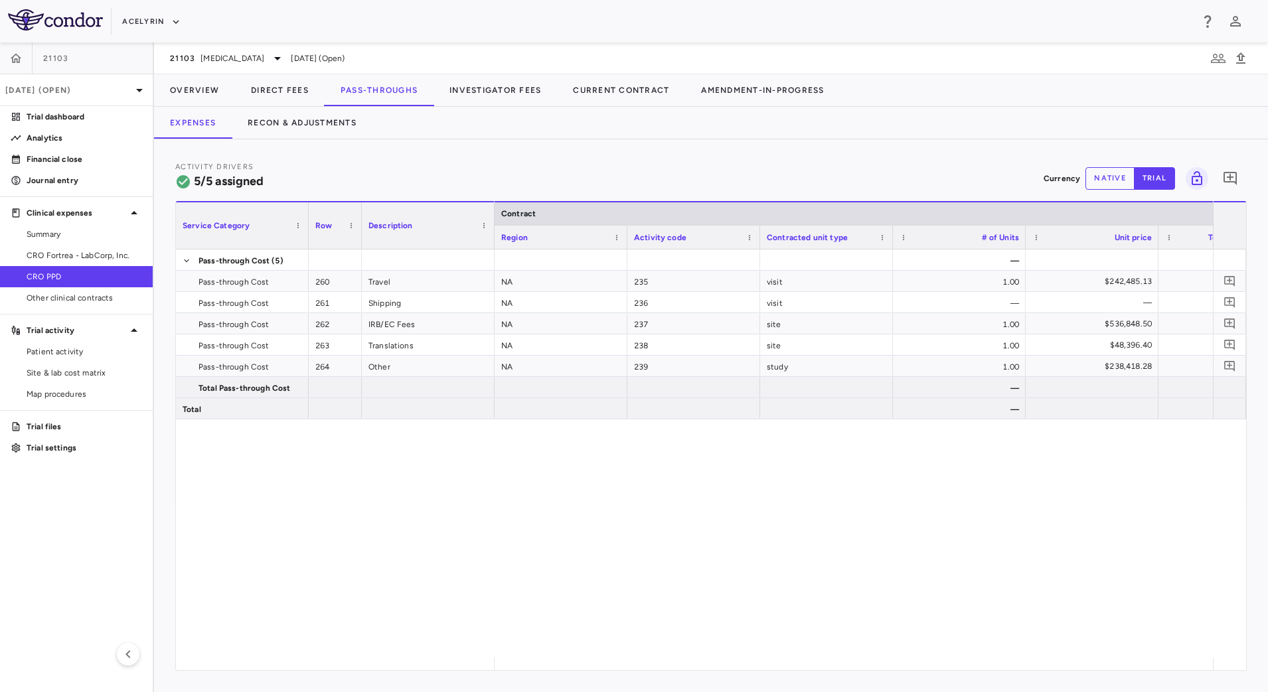
click at [1109, 188] on button "native" at bounding box center [1109, 178] width 49 height 23
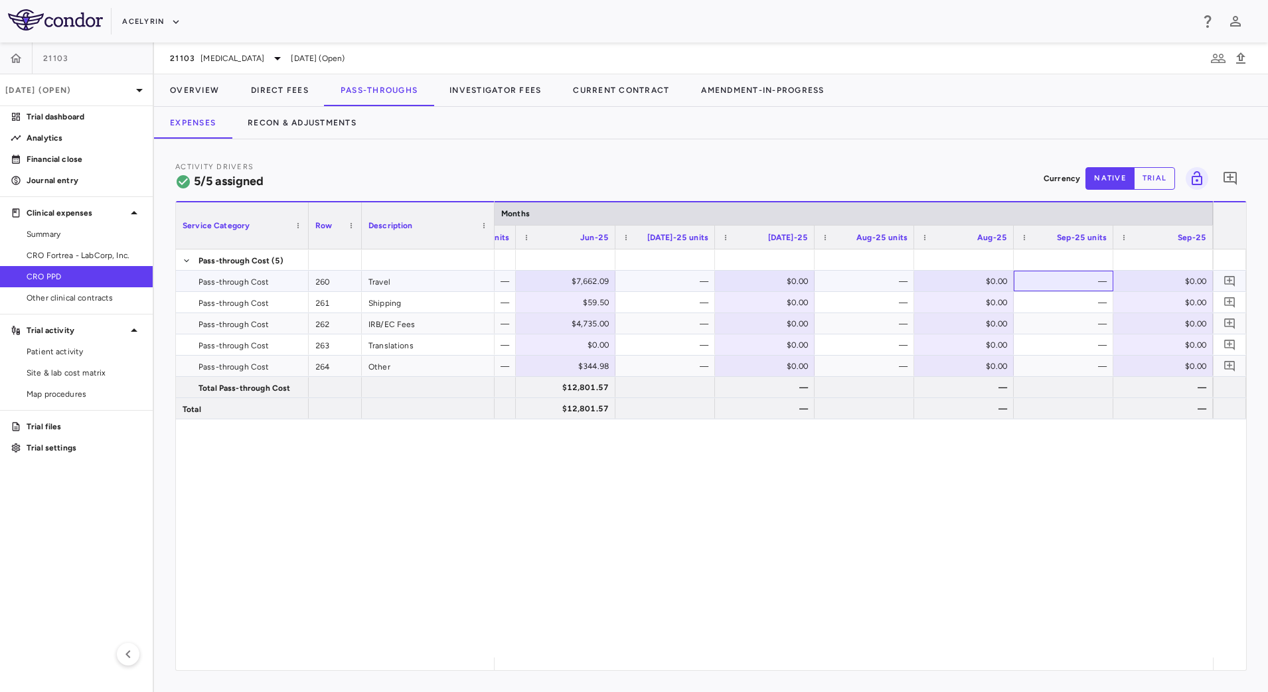
click at [1052, 276] on div "—" at bounding box center [1066, 281] width 81 height 21
click at [310, 114] on button "Recon & Adjustments" at bounding box center [302, 123] width 141 height 32
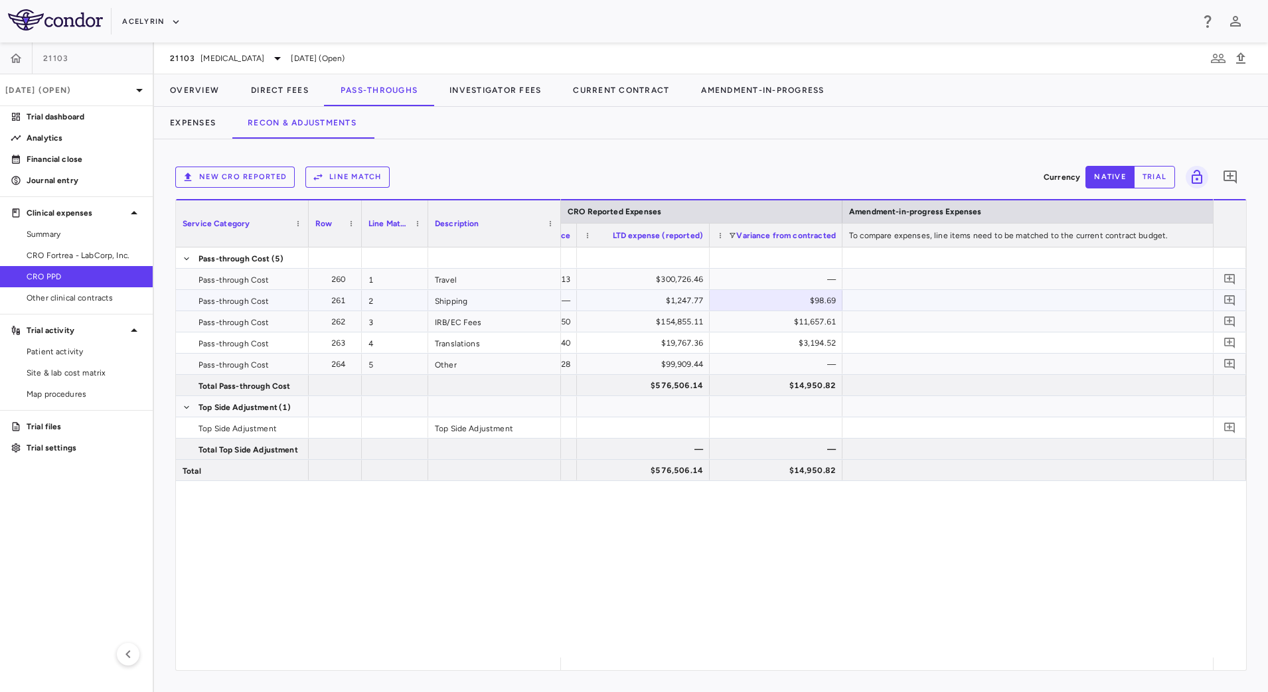
click at [749, 302] on div "$98.69" at bounding box center [779, 300] width 114 height 21
click at [202, 118] on button "Expenses" at bounding box center [193, 123] width 78 height 32
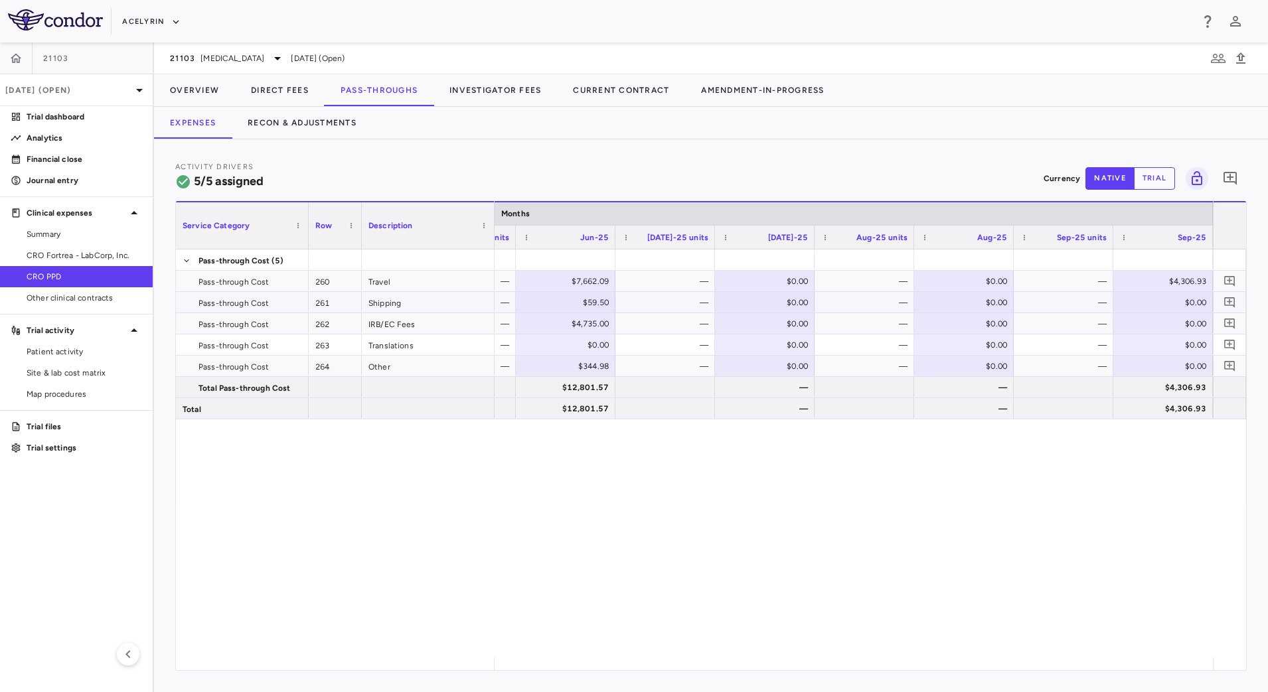
click at [1061, 305] on div "—" at bounding box center [1066, 302] width 81 height 21
click at [319, 118] on button "Recon & Adjustments" at bounding box center [302, 123] width 141 height 32
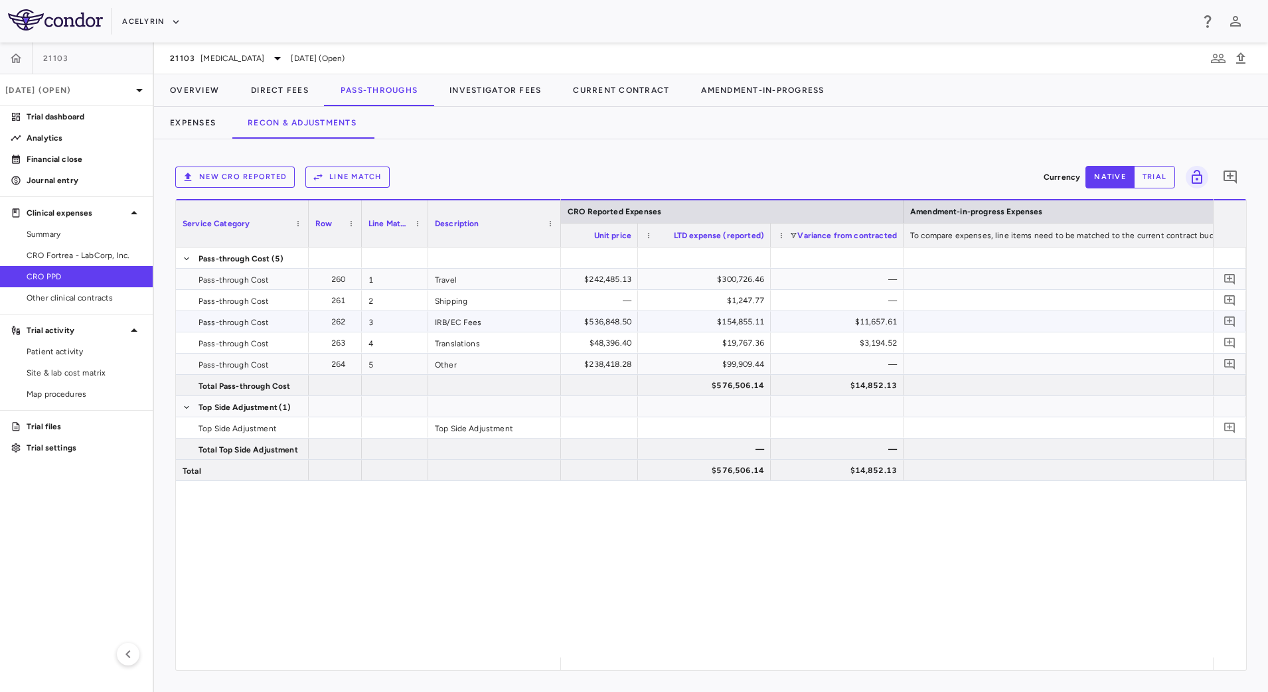
click at [797, 327] on div "$11,657.61" at bounding box center [840, 321] width 114 height 21
click at [204, 125] on button "Expenses" at bounding box center [193, 123] width 78 height 32
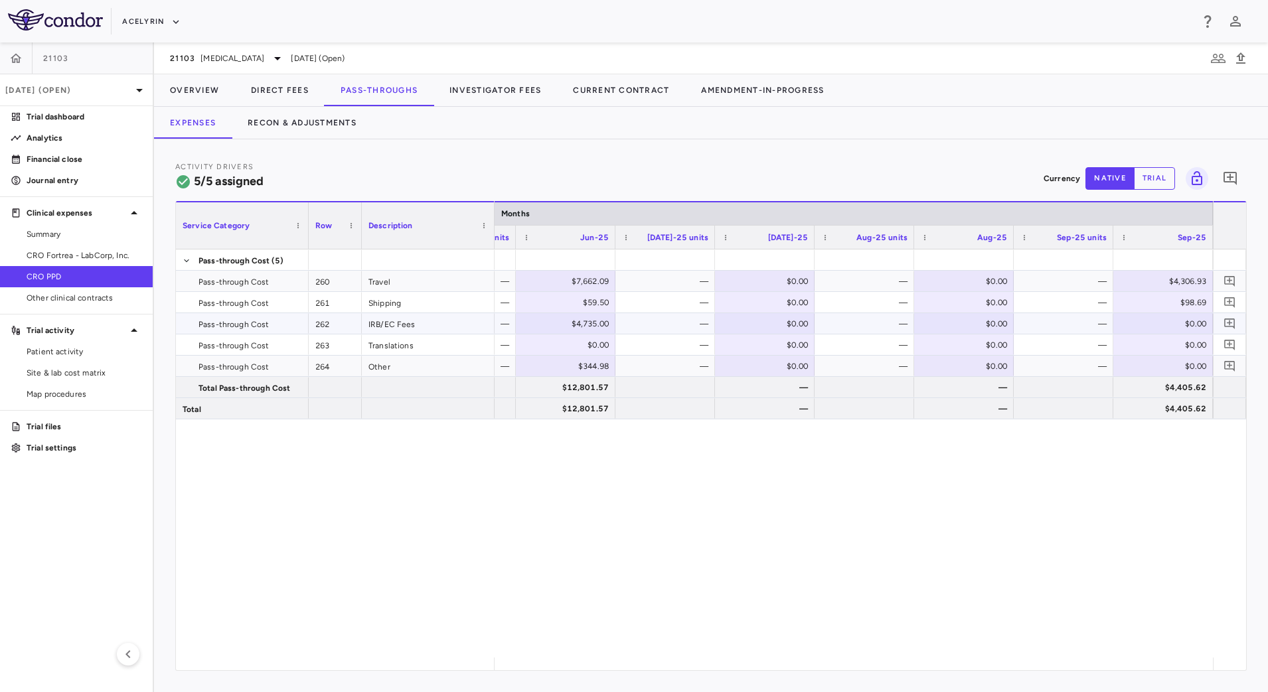
click at [1089, 331] on div "—" at bounding box center [1066, 323] width 81 height 21
click at [333, 118] on button "Recon & Adjustments" at bounding box center [302, 123] width 141 height 32
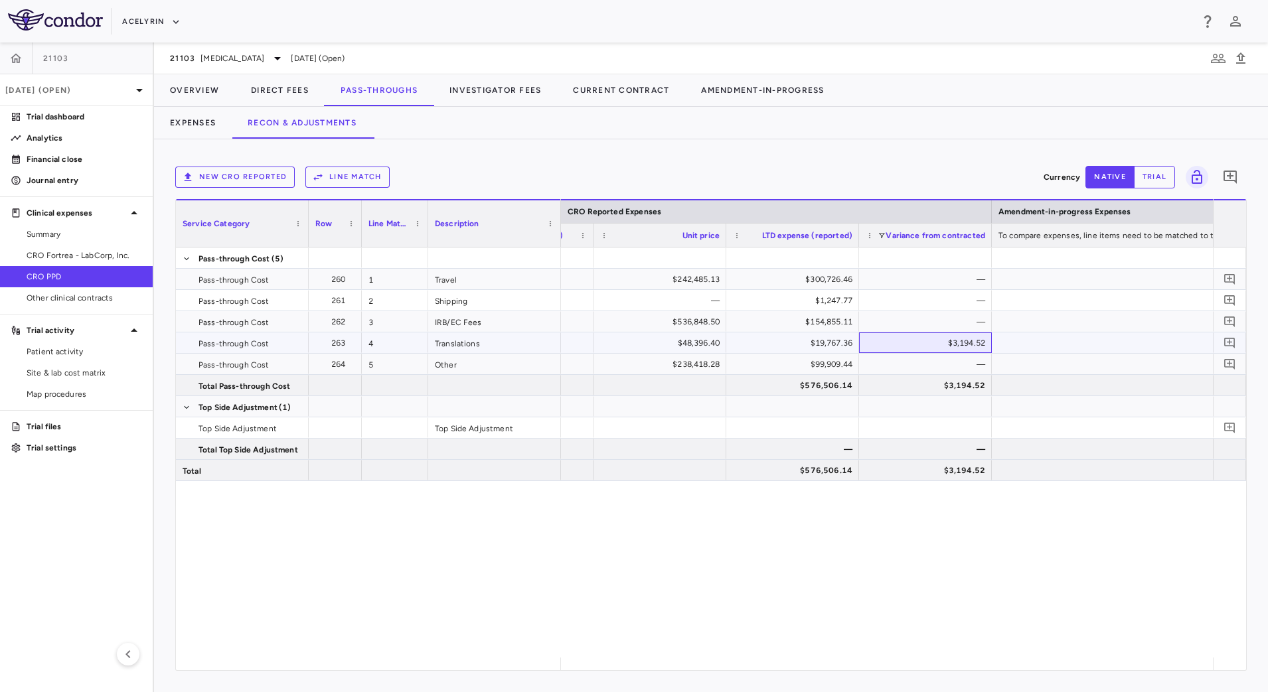
click at [899, 345] on div "$3,194.52" at bounding box center [928, 343] width 114 height 21
click at [198, 123] on button "Expenses" at bounding box center [193, 123] width 78 height 32
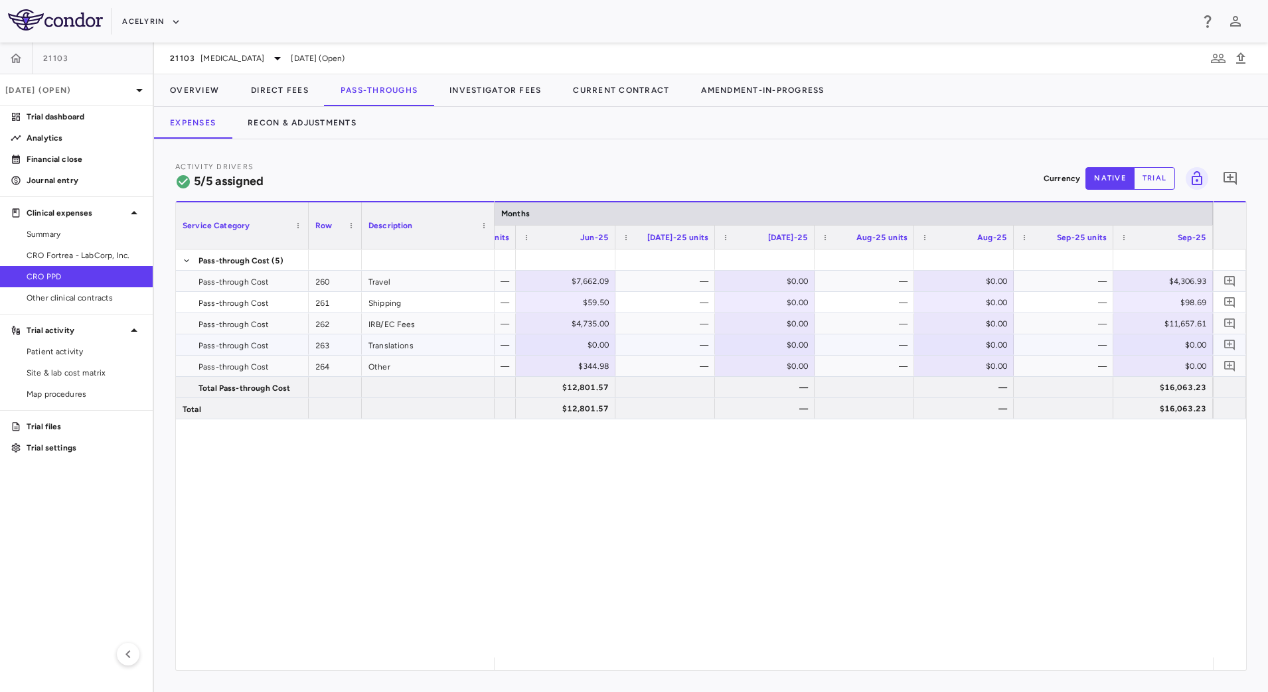
click at [1070, 344] on div "—" at bounding box center [1066, 345] width 81 height 21
click at [309, 121] on button "Recon & Adjustments" at bounding box center [302, 123] width 141 height 32
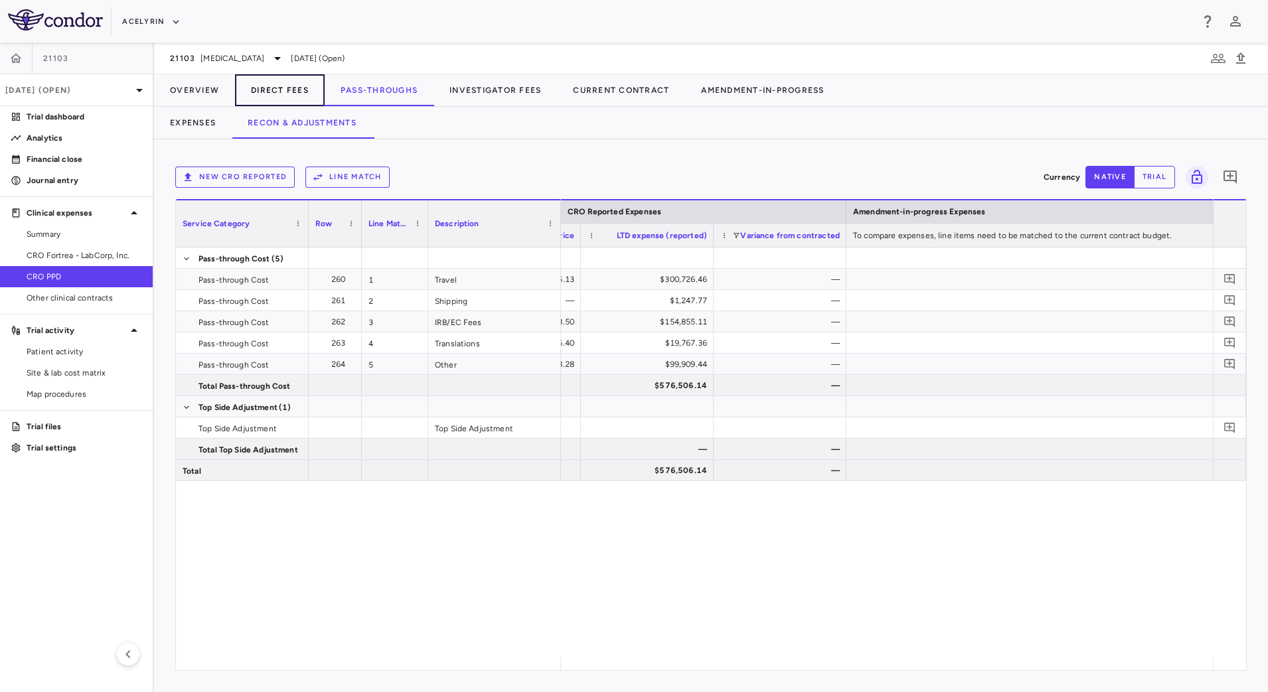
click at [268, 87] on button "Direct Fees" at bounding box center [280, 90] width 90 height 32
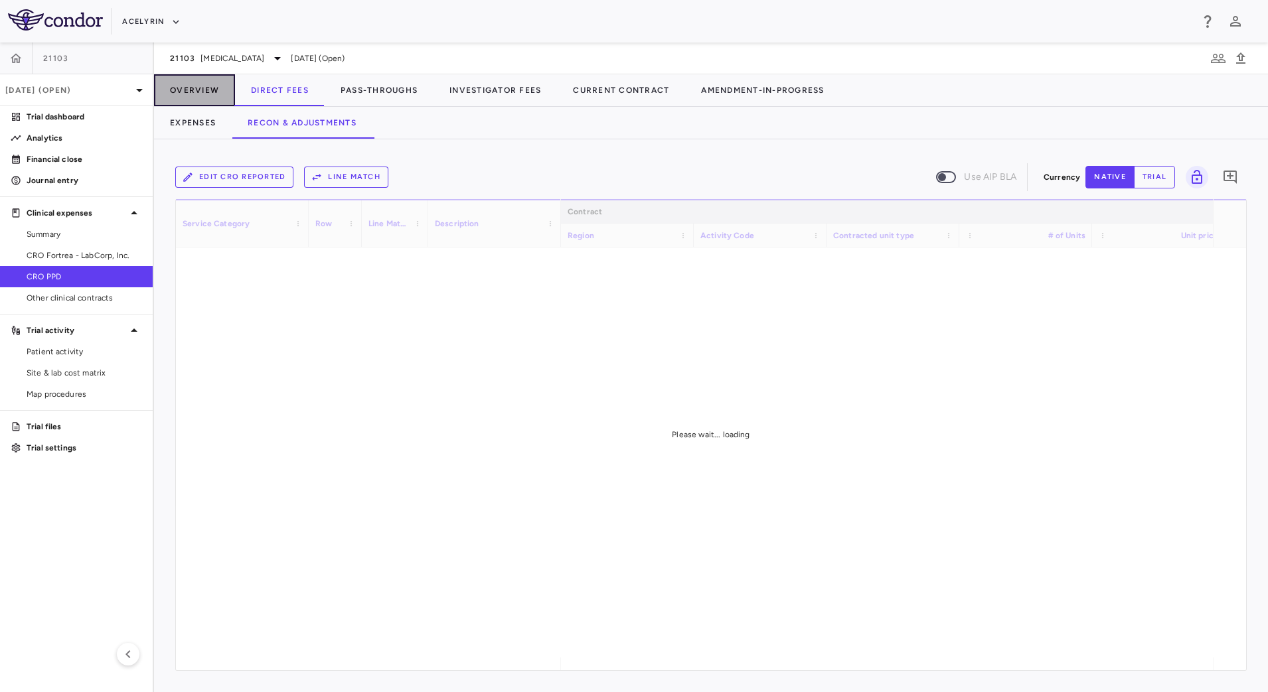
click at [206, 86] on button "Overview" at bounding box center [194, 90] width 81 height 32
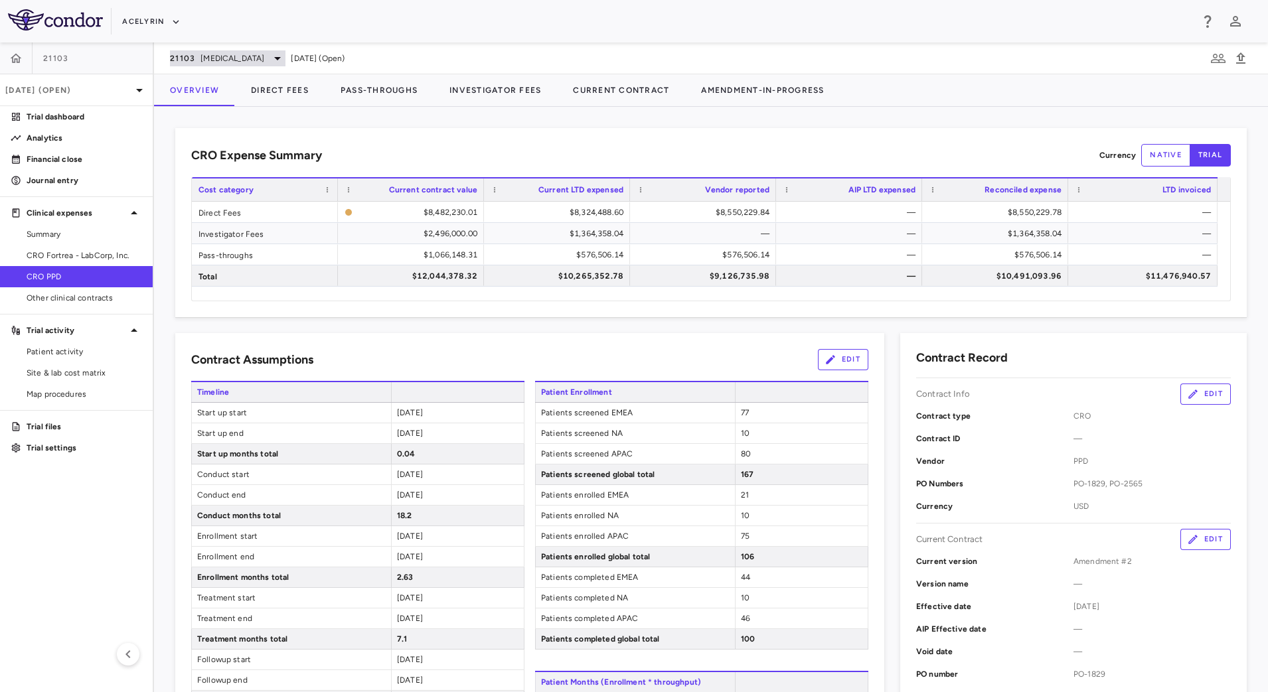
click at [202, 56] on span "[MEDICAL_DATA]" at bounding box center [232, 58] width 64 height 12
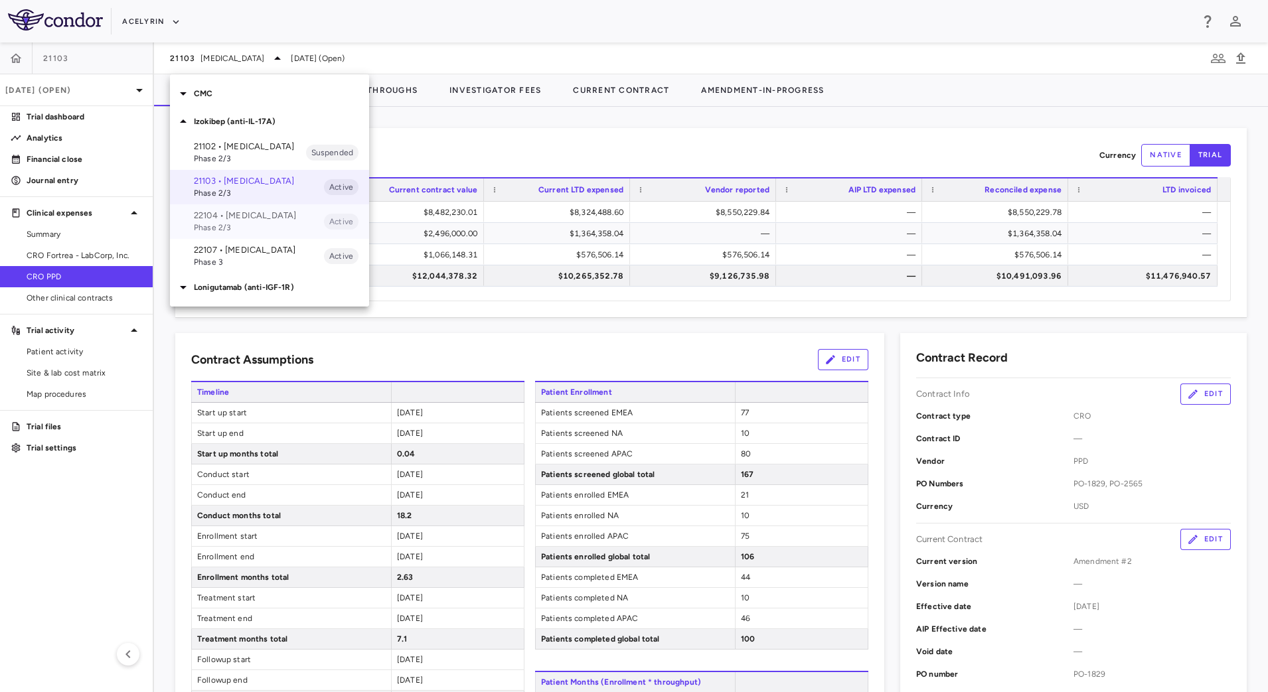
click at [218, 222] on p "22104 • [MEDICAL_DATA]" at bounding box center [259, 216] width 130 height 12
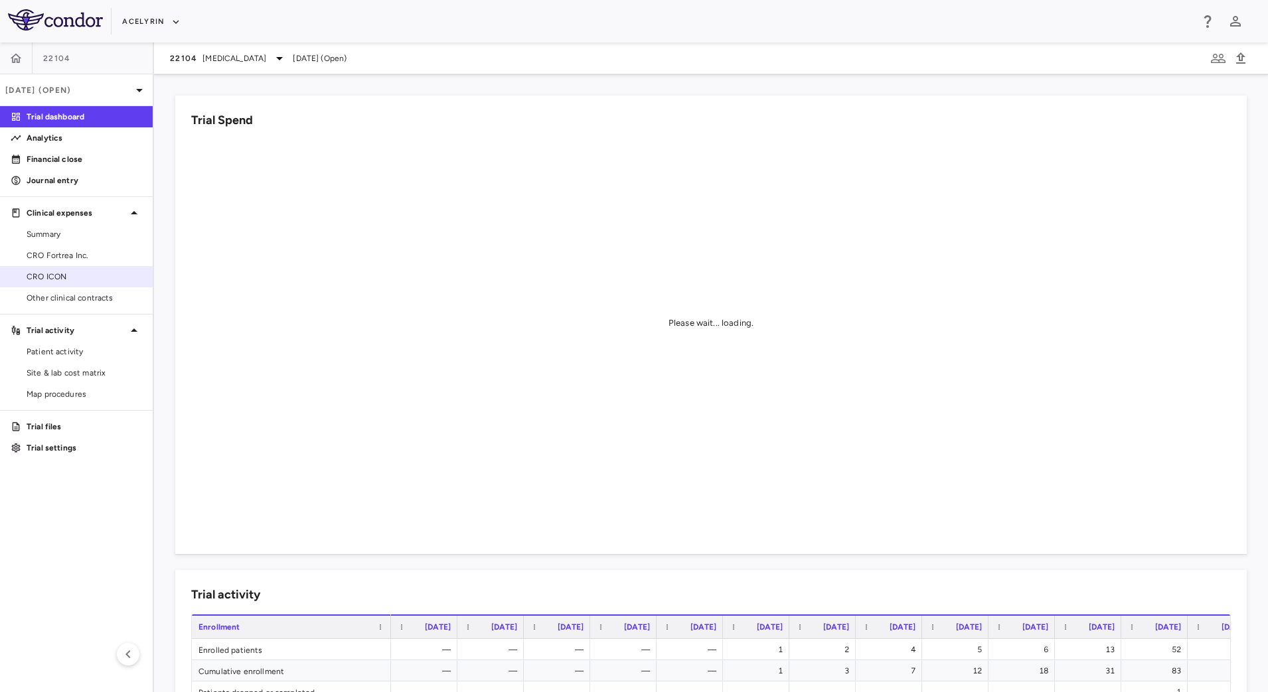
click at [82, 268] on link "CRO ICON" at bounding box center [76, 277] width 153 height 20
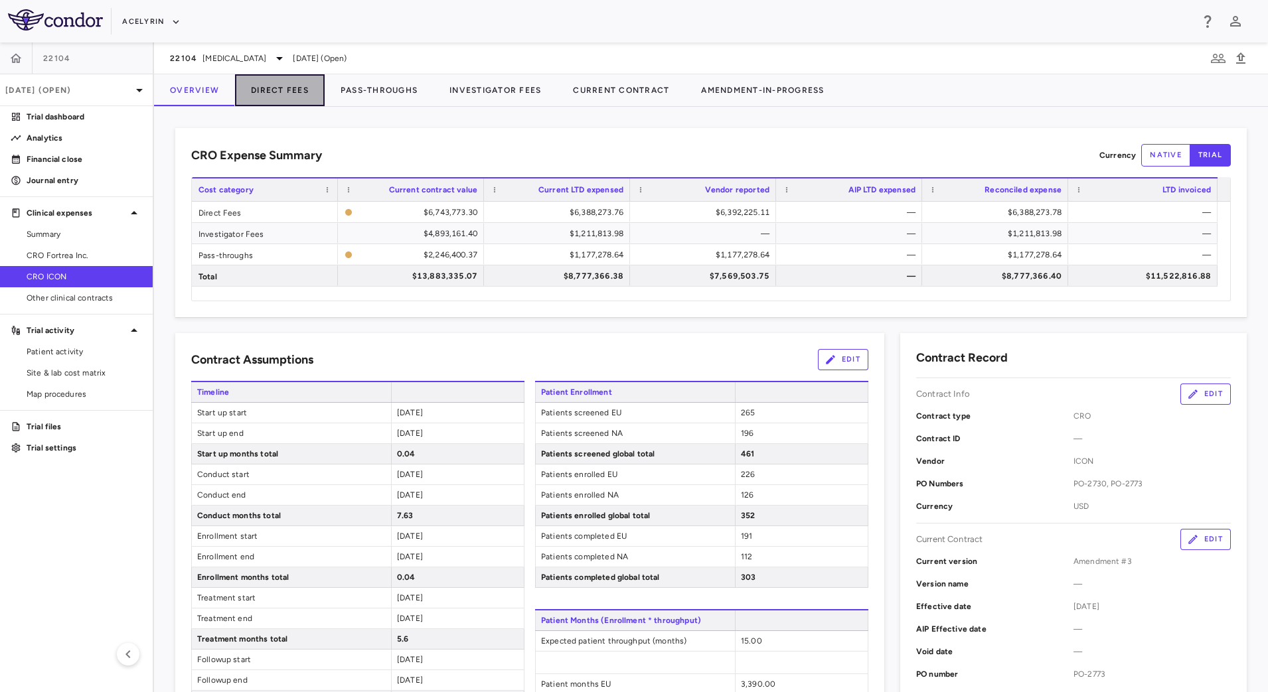
click at [289, 93] on button "Direct Fees" at bounding box center [280, 90] width 90 height 32
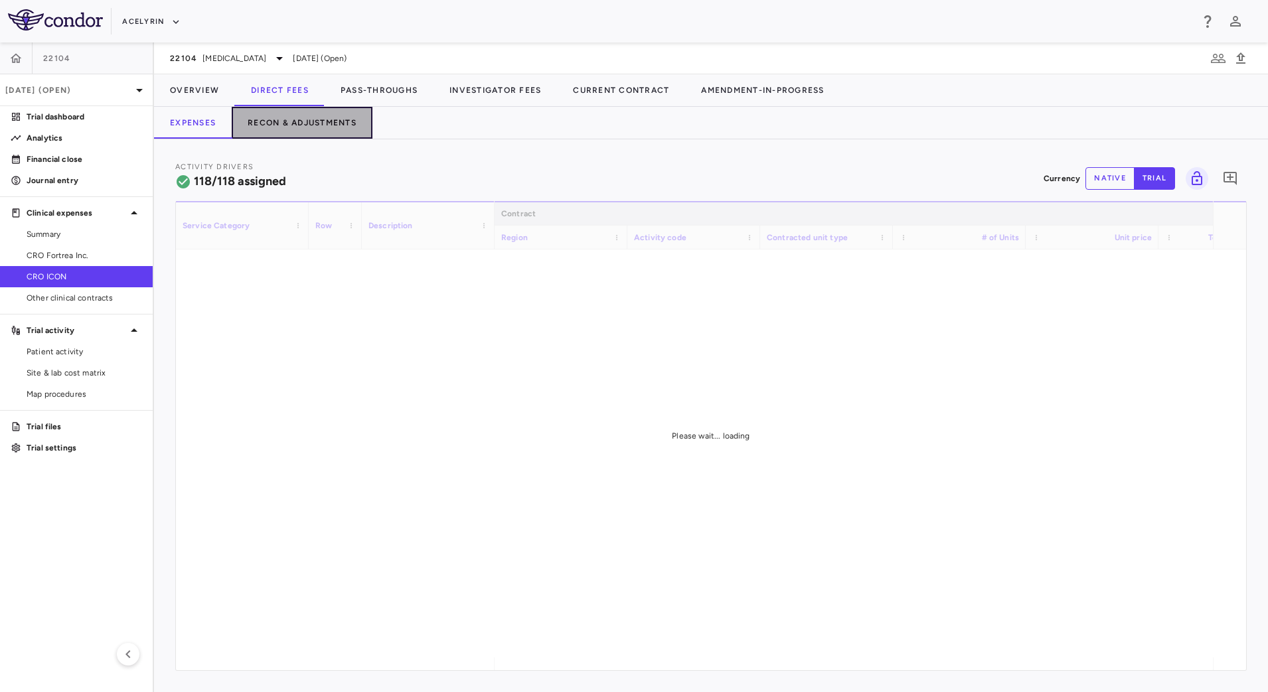
click at [278, 122] on button "Recon & Adjustments" at bounding box center [302, 123] width 141 height 32
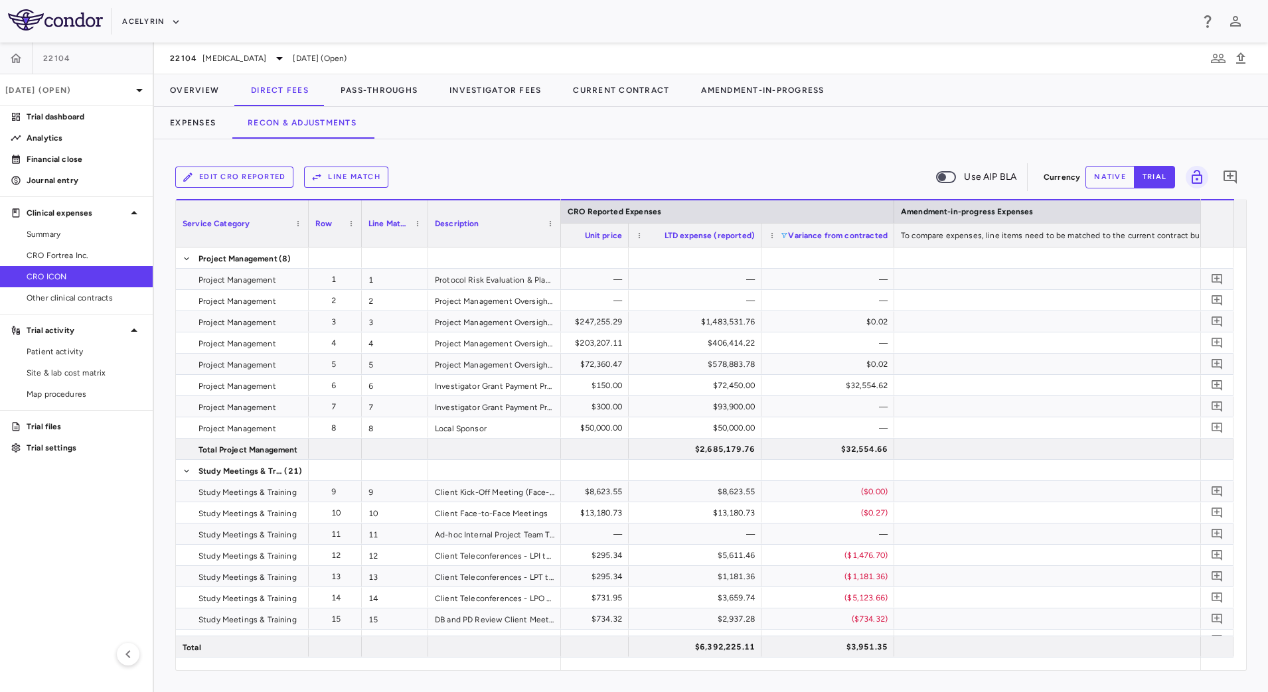
click at [781, 235] on span at bounding box center [784, 236] width 8 height 8
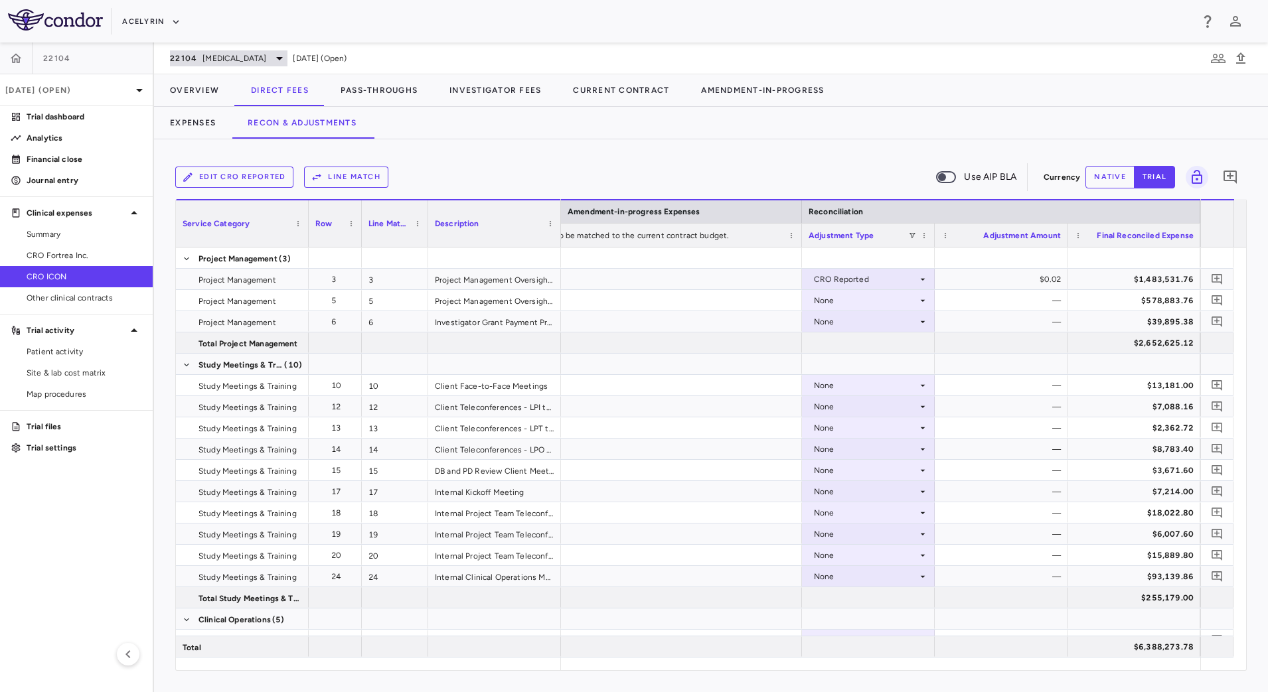
click at [233, 60] on span "[MEDICAL_DATA]" at bounding box center [234, 58] width 64 height 12
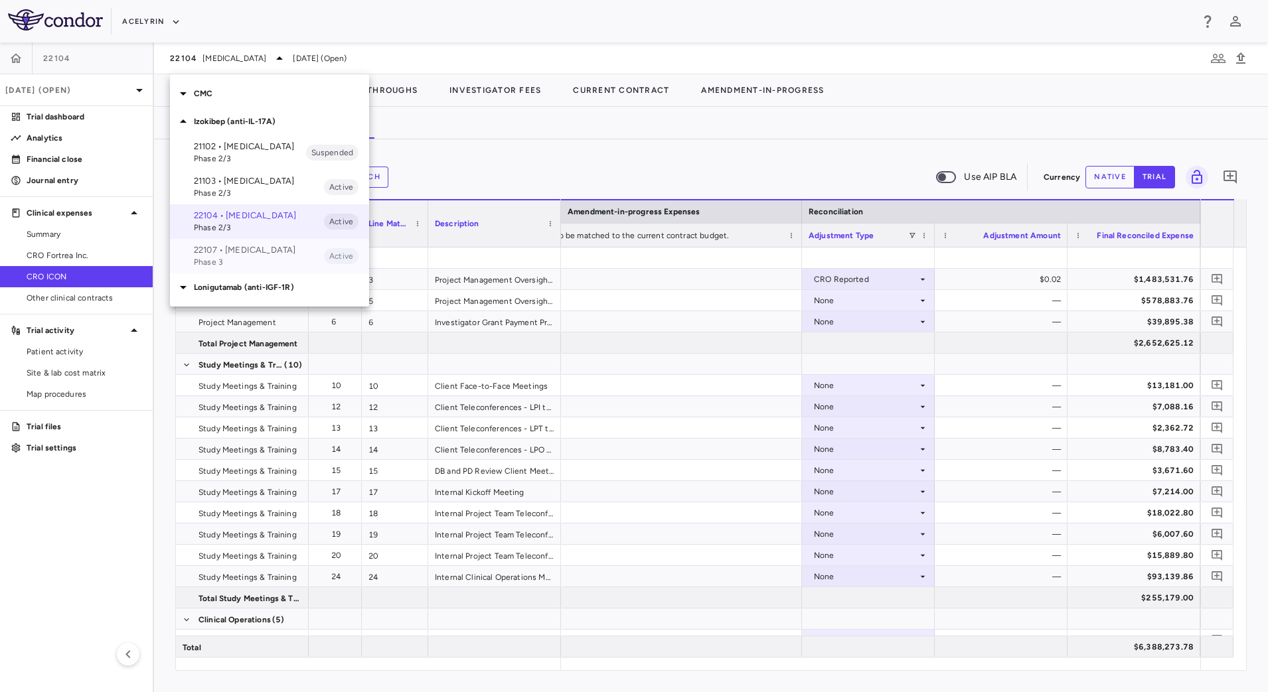
click at [234, 268] on span "Phase 3" at bounding box center [259, 262] width 130 height 12
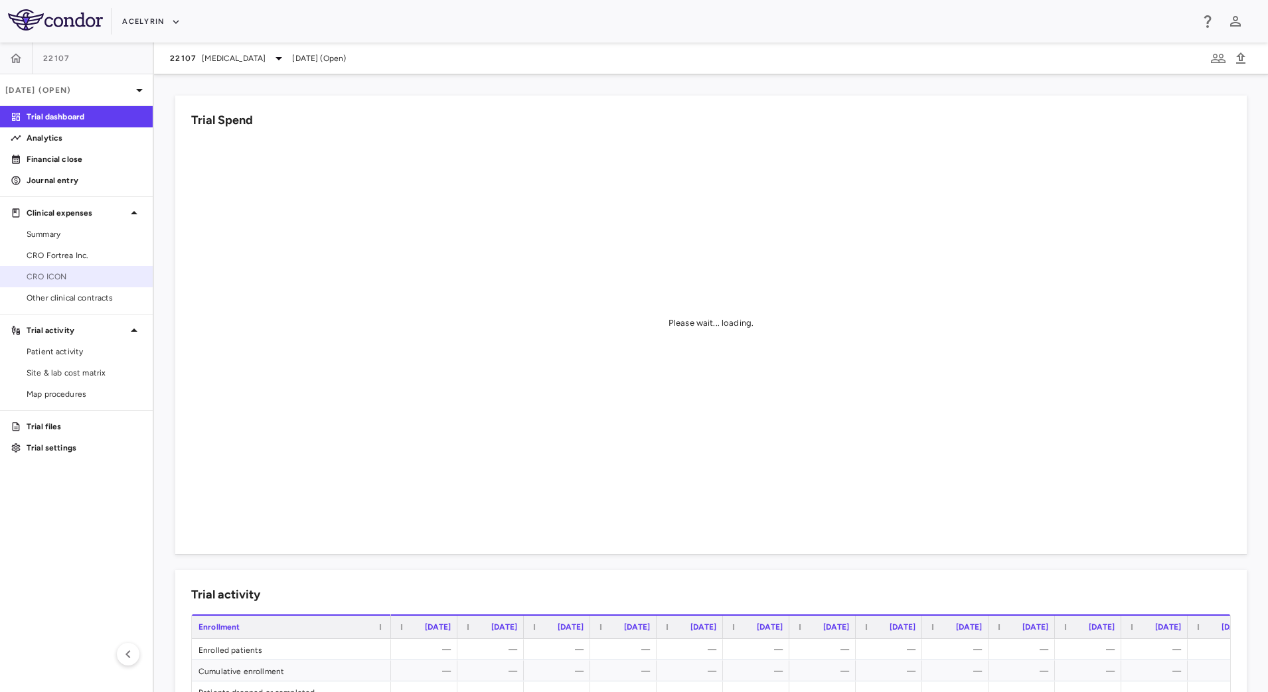
click at [67, 278] on span "CRO ICON" at bounding box center [85, 277] width 116 height 12
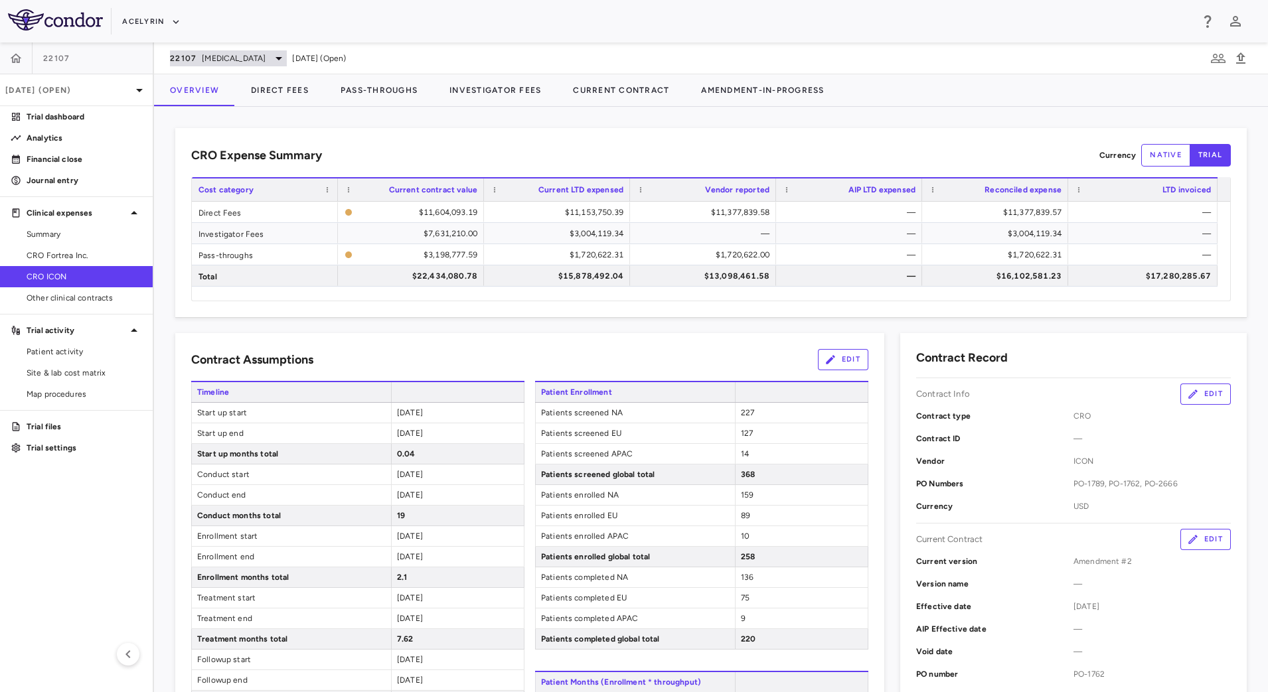
click at [240, 56] on span "[MEDICAL_DATA]" at bounding box center [234, 58] width 64 height 12
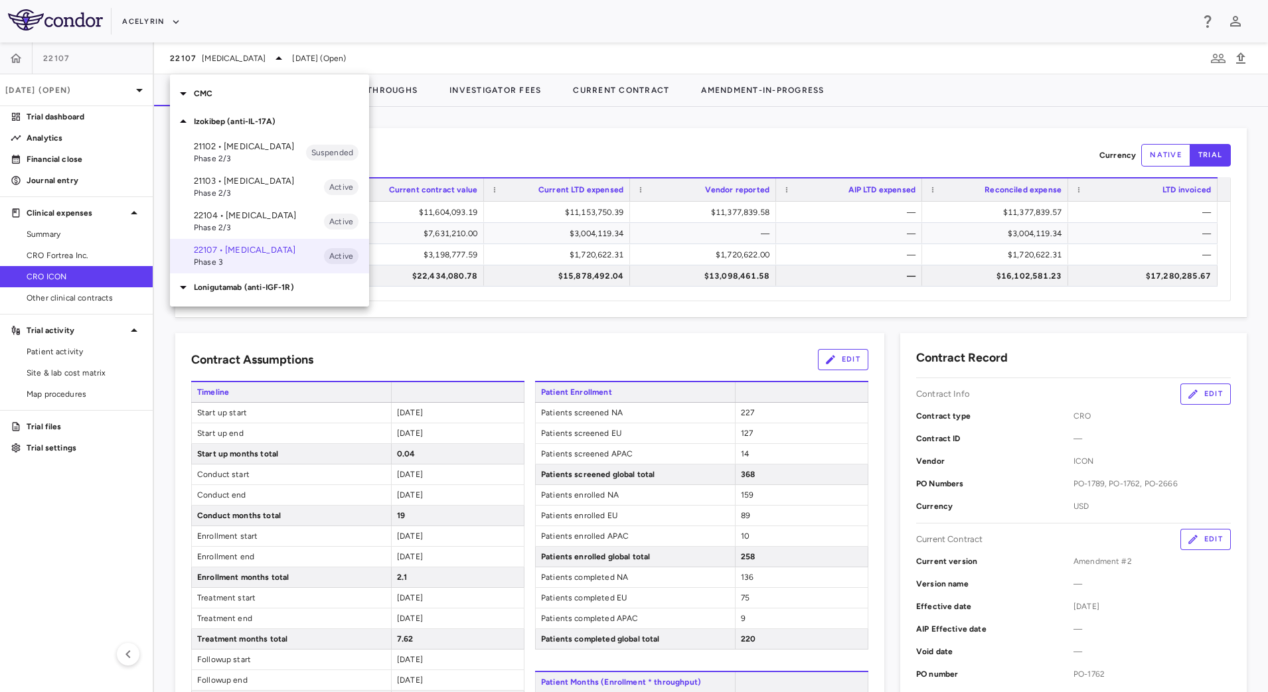
click at [230, 234] on span "Phase 2/3" at bounding box center [259, 228] width 130 height 12
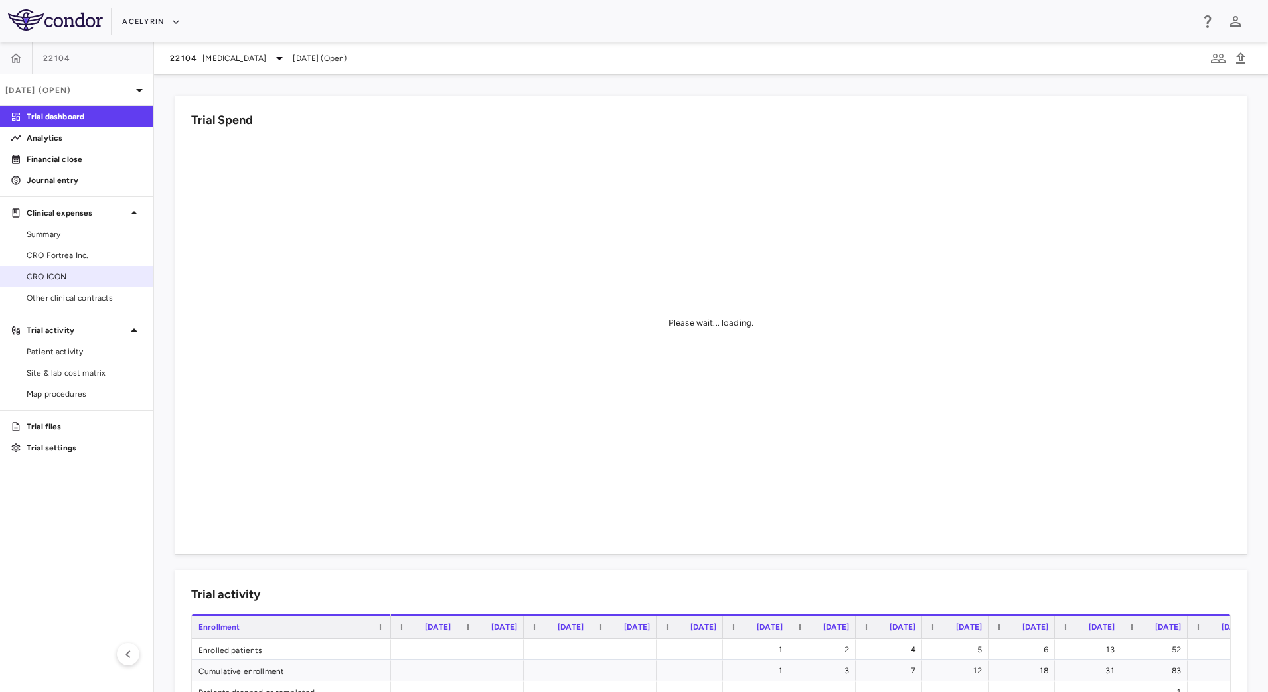
click at [65, 272] on span "CRO ICON" at bounding box center [85, 277] width 116 height 12
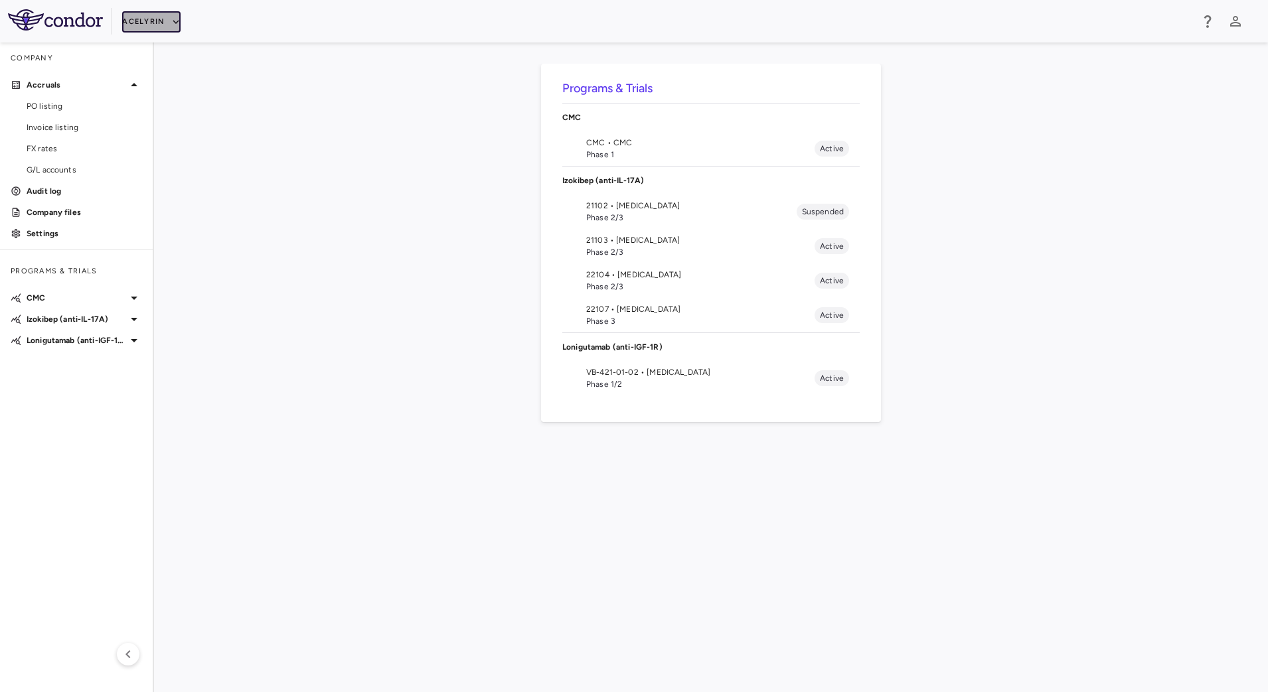
click at [163, 24] on button "Acelyrin" at bounding box center [151, 21] width 58 height 21
click at [175, 104] on li "Akero" at bounding box center [177, 108] width 111 height 20
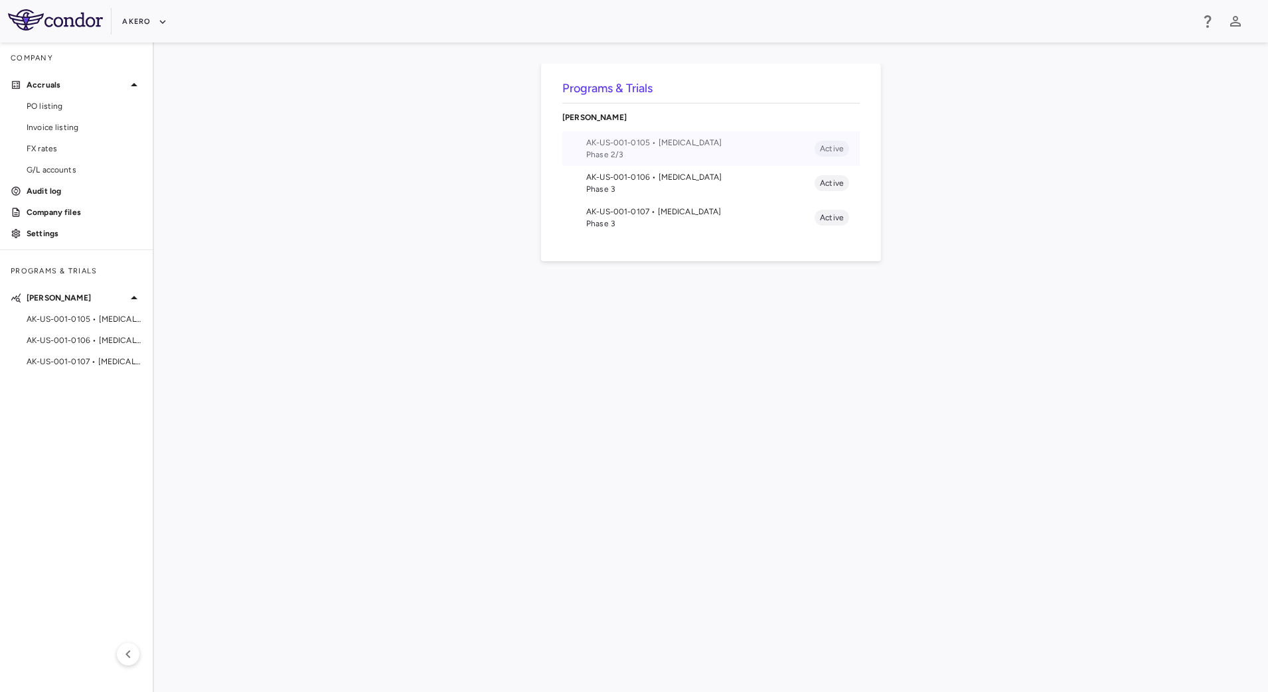
click at [691, 151] on span "Phase 2/3" at bounding box center [700, 155] width 228 height 12
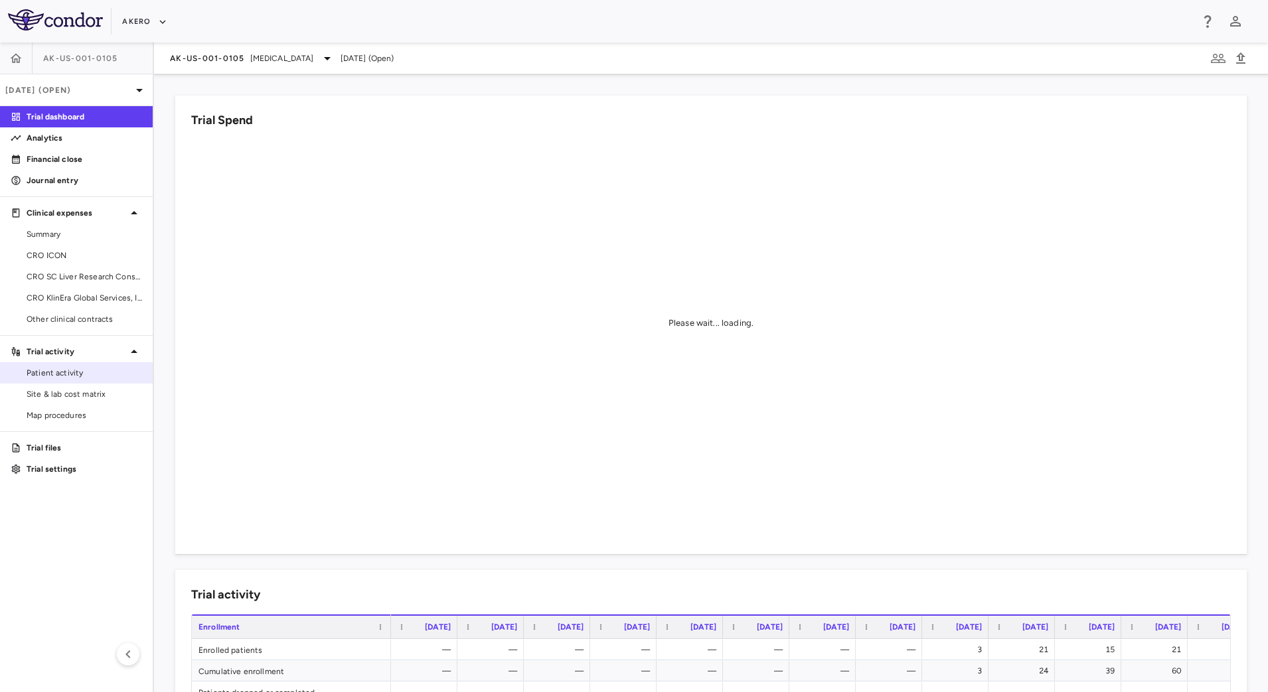
drag, startPoint x: 101, startPoint y: 390, endPoint x: 143, endPoint y: 364, distance: 49.8
click at [101, 390] on span "Site & lab cost matrix" at bounding box center [85, 394] width 116 height 12
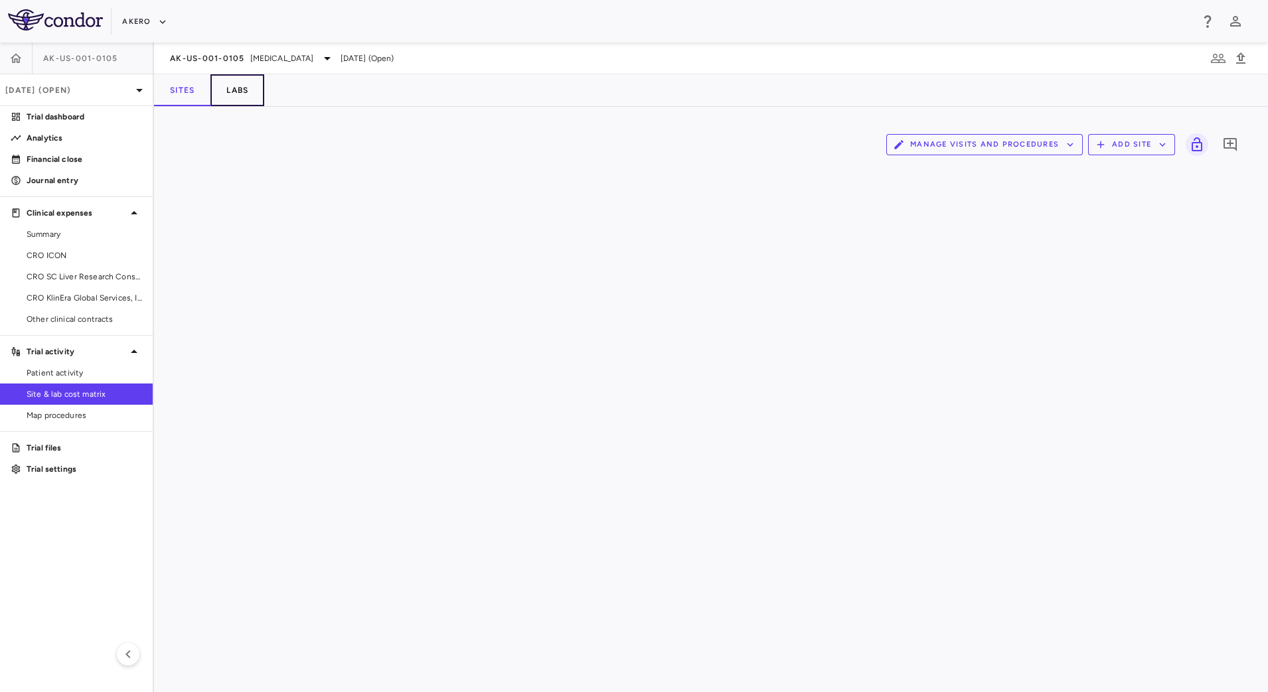
click at [248, 83] on button "Labs" at bounding box center [237, 90] width 54 height 32
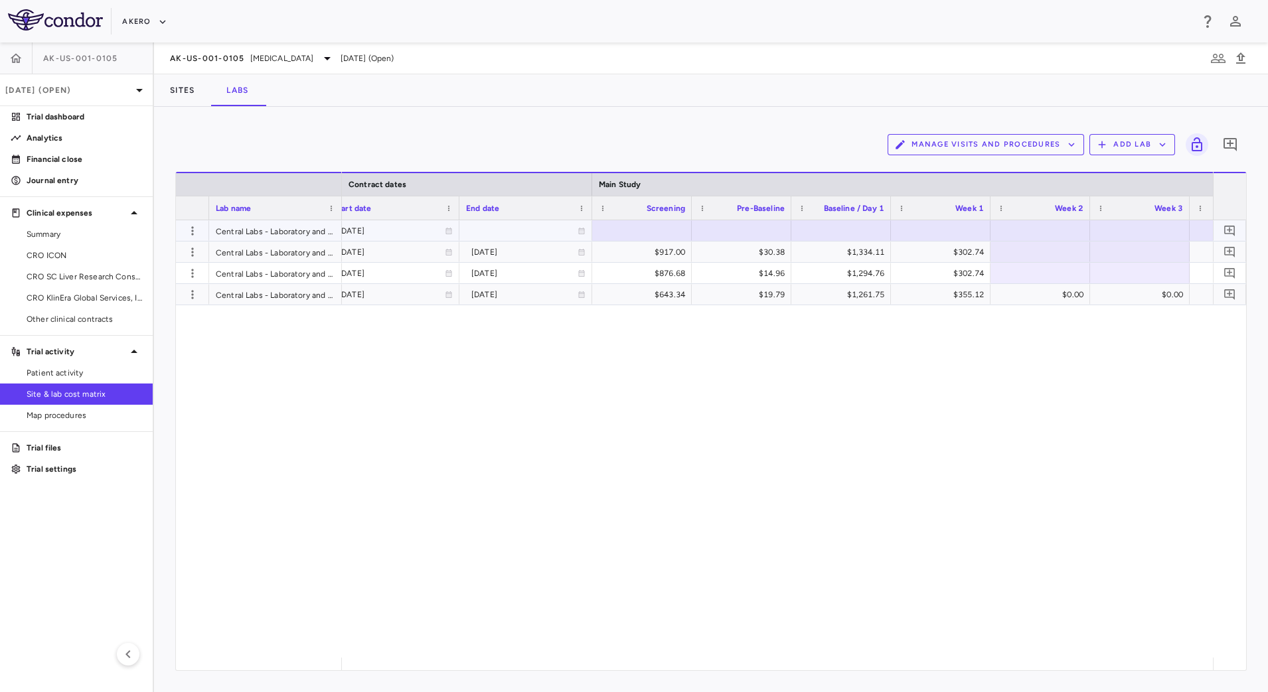
click at [627, 232] on div at bounding box center [642, 230] width 86 height 19
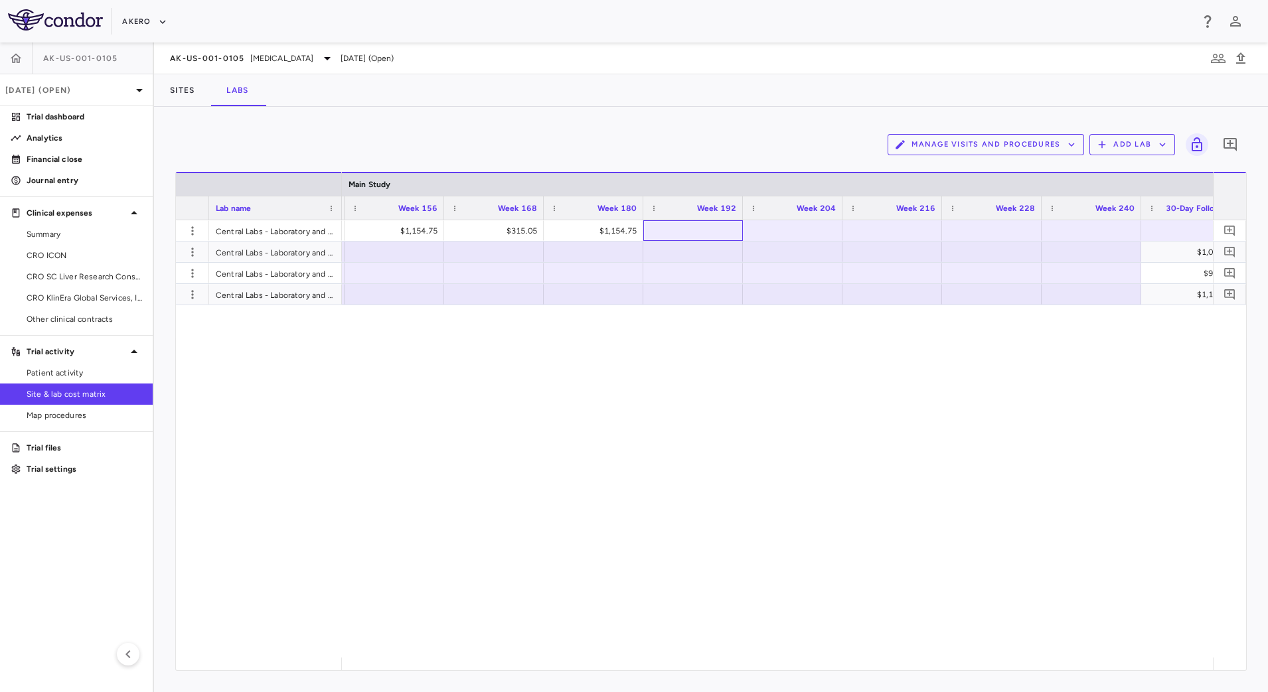
scroll to position [0, 3667]
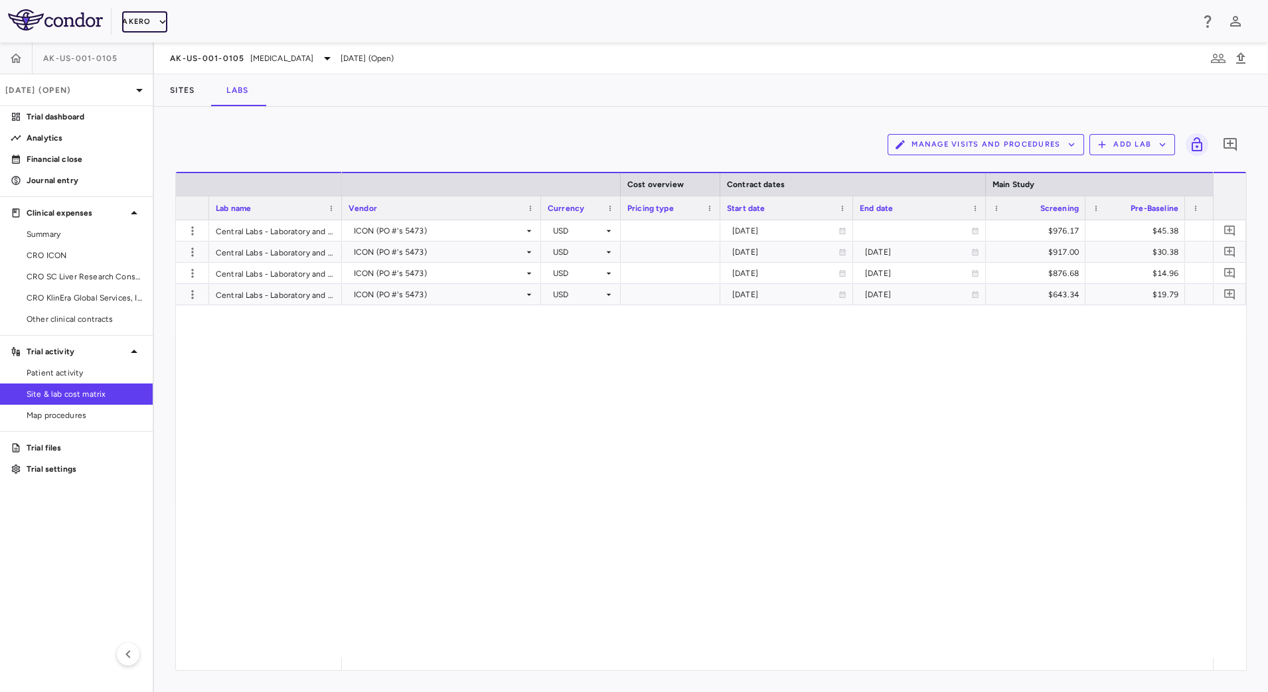
click at [154, 25] on button "Akero" at bounding box center [144, 21] width 44 height 21
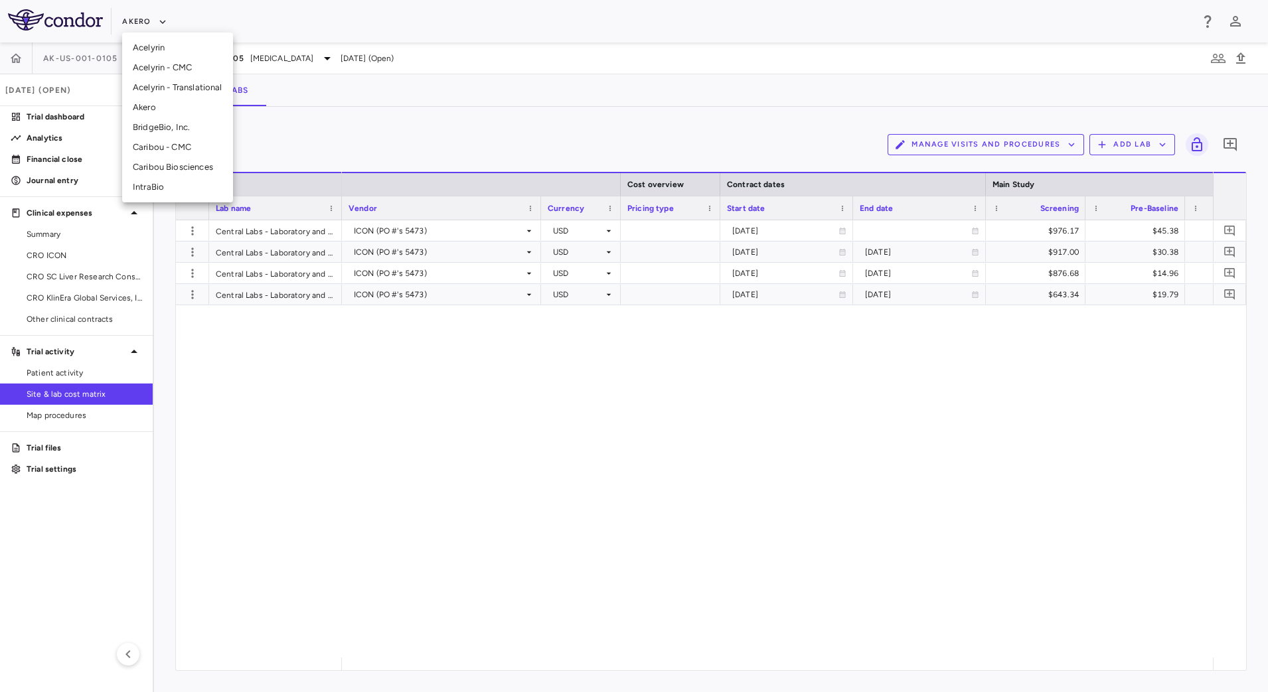
click at [159, 43] on li "Acelyrin" at bounding box center [177, 48] width 111 height 20
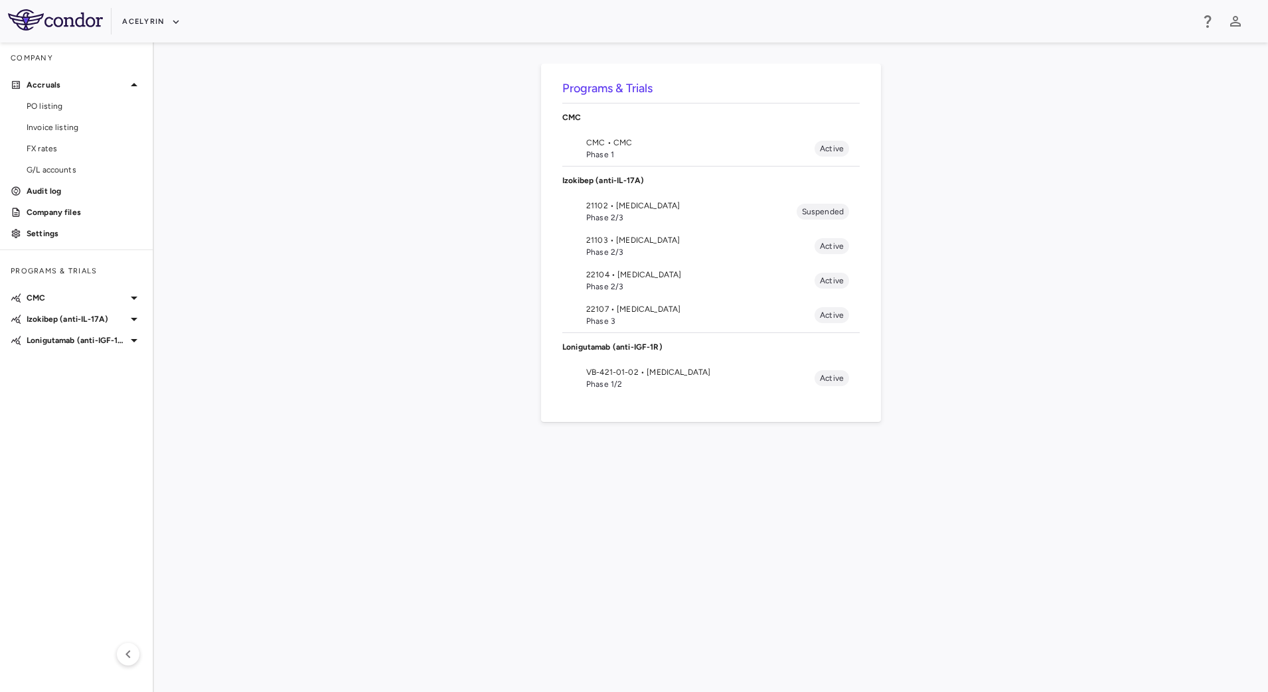
click at [620, 274] on span "22104 • [MEDICAL_DATA]" at bounding box center [700, 275] width 228 height 12
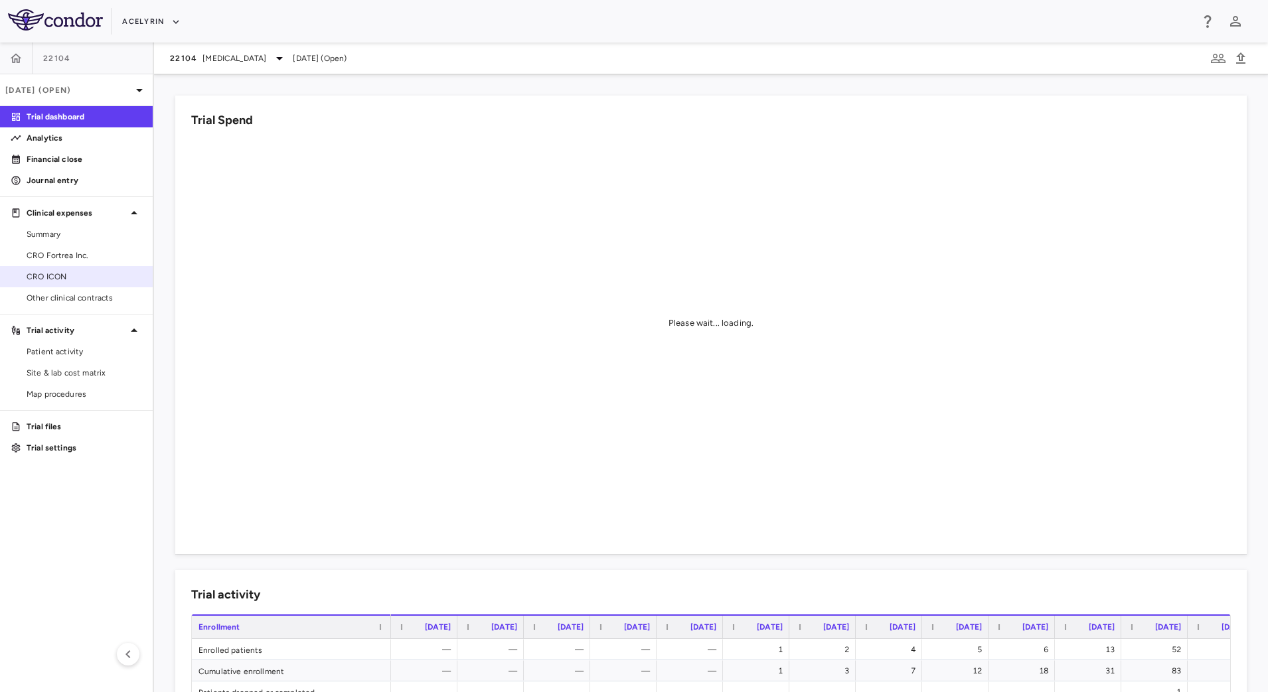
click at [104, 267] on link "CRO ICON" at bounding box center [76, 277] width 153 height 20
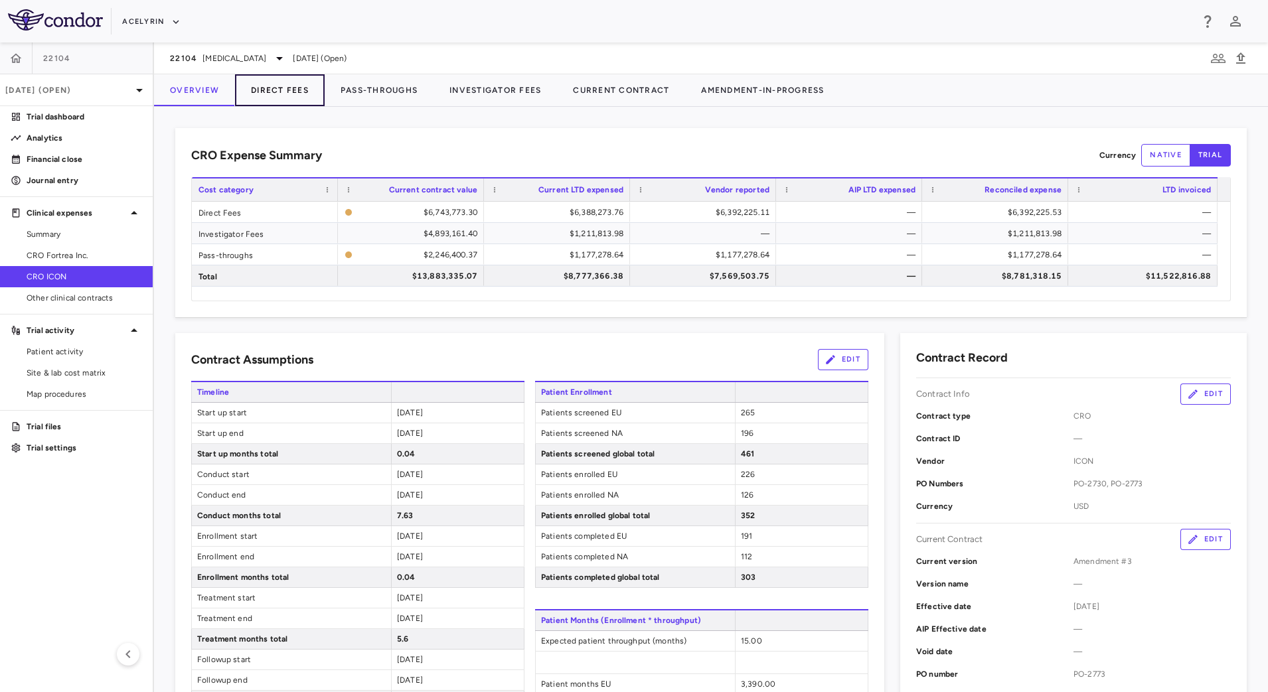
click at [286, 99] on button "Direct Fees" at bounding box center [280, 90] width 90 height 32
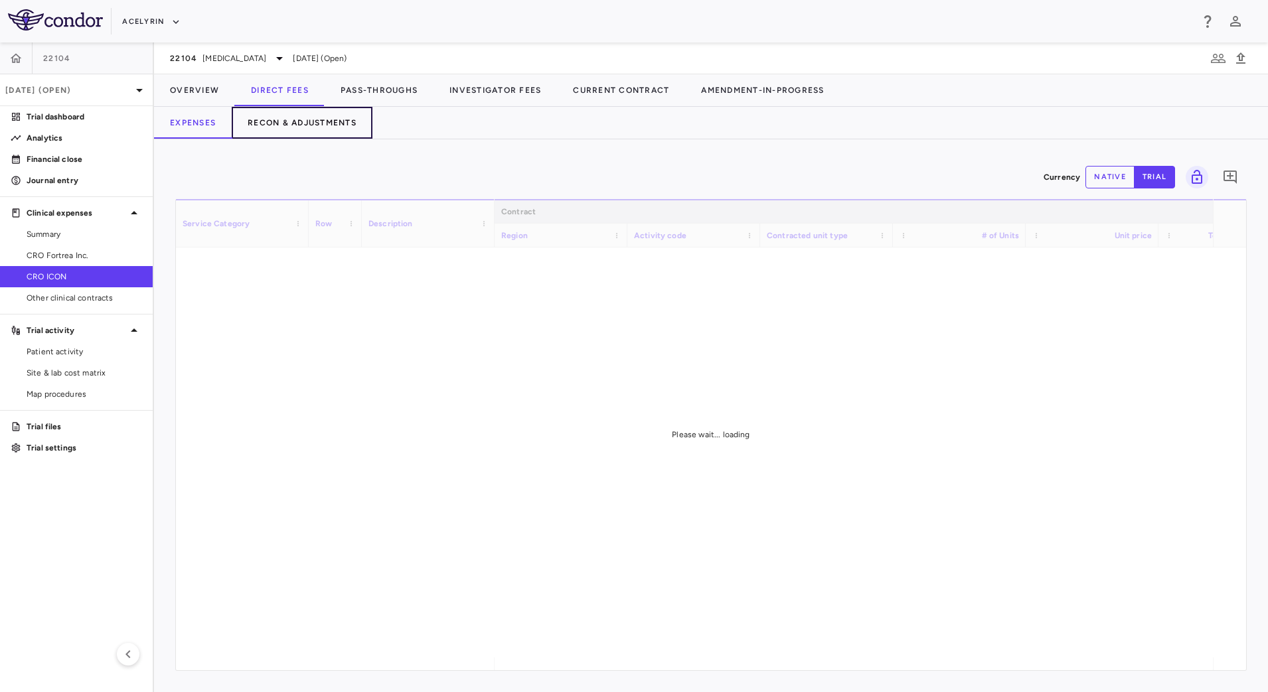
click at [299, 121] on button "Recon & Adjustments" at bounding box center [302, 123] width 141 height 32
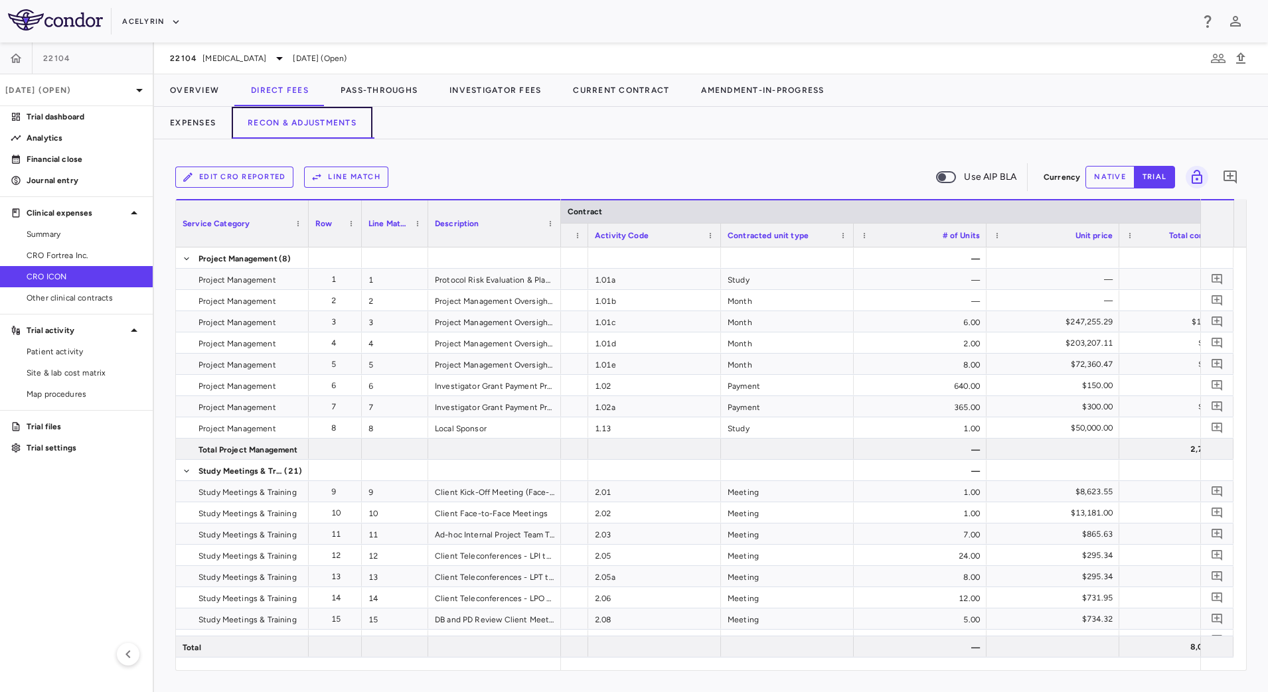
scroll to position [0, 704]
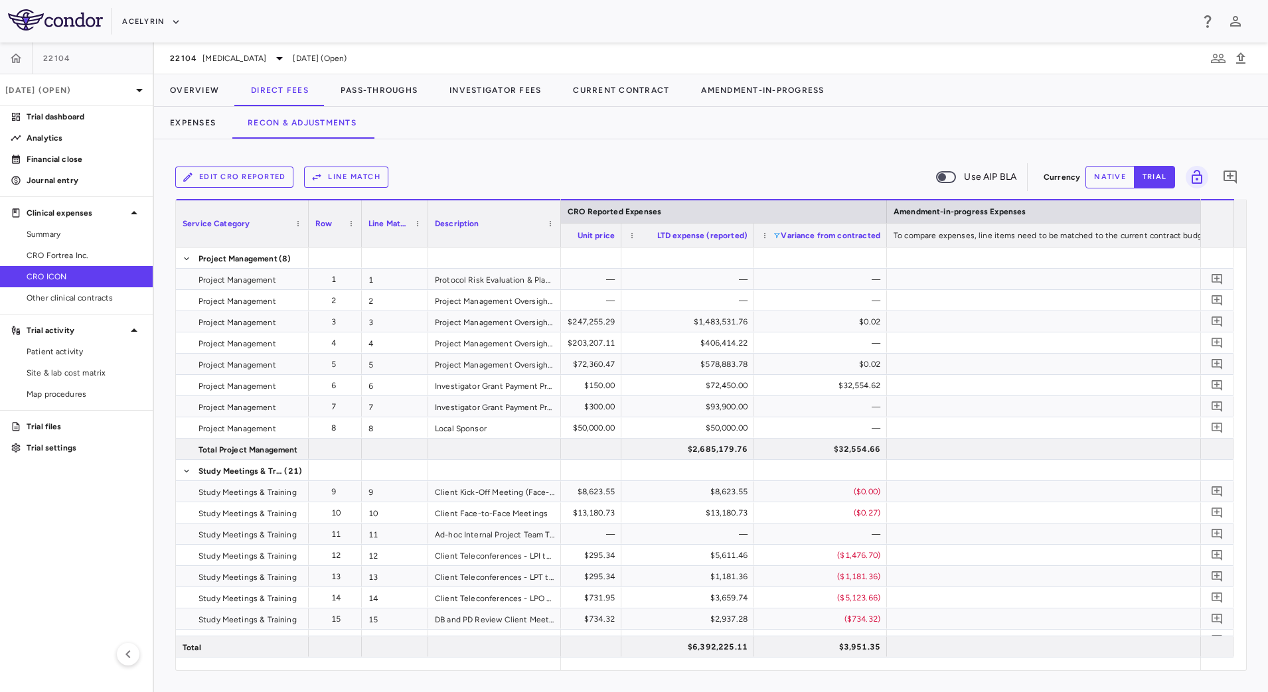
click at [779, 234] on span at bounding box center [777, 236] width 8 height 8
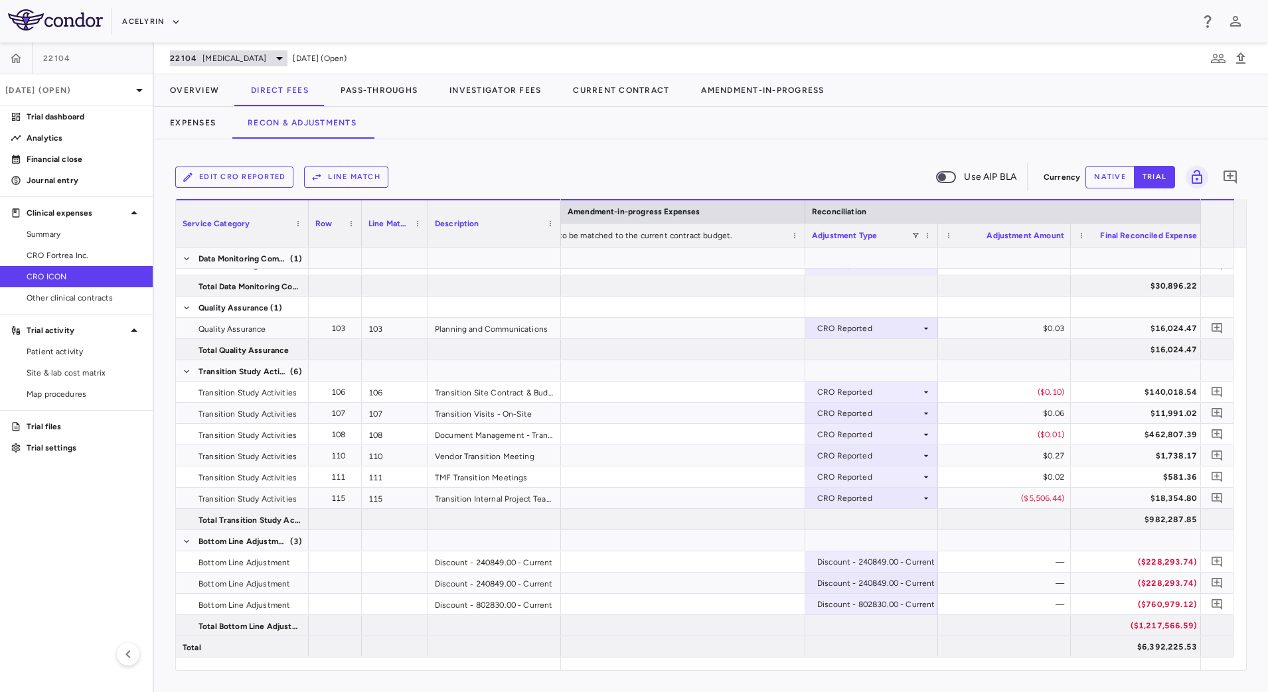
click at [218, 63] on span "Psoriatic Arthritis" at bounding box center [234, 58] width 64 height 12
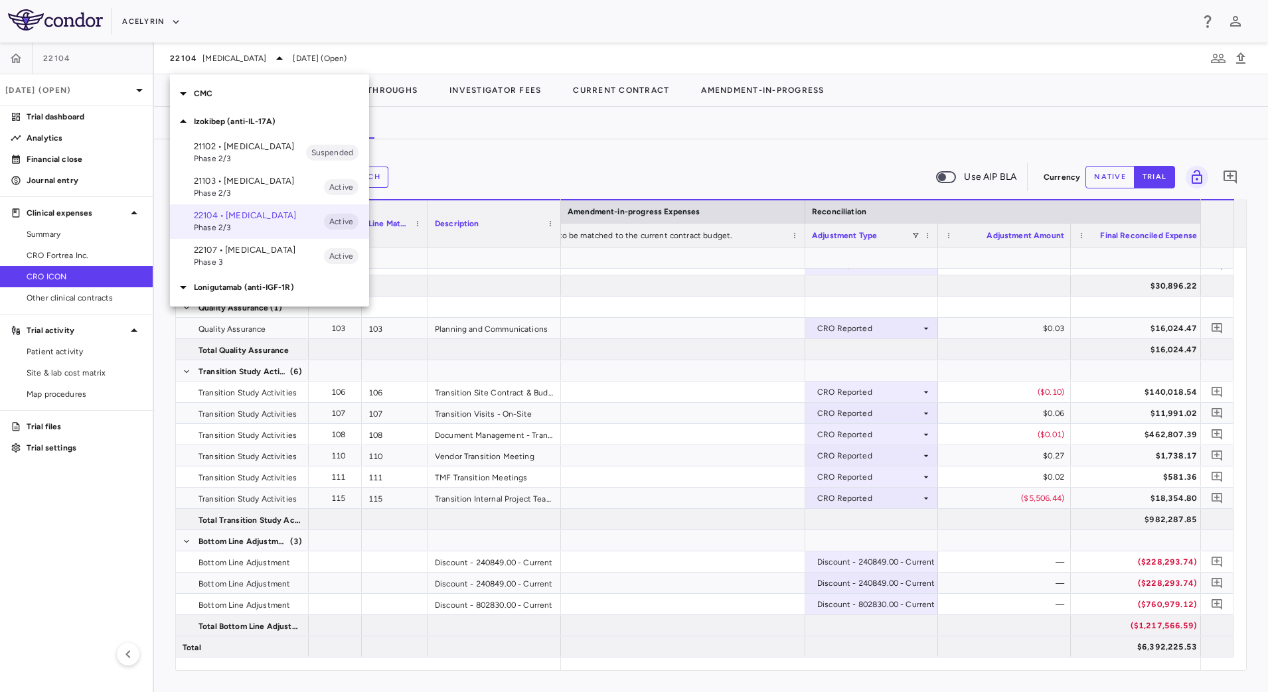
click at [243, 256] on p "22107 • [MEDICAL_DATA]" at bounding box center [259, 250] width 130 height 12
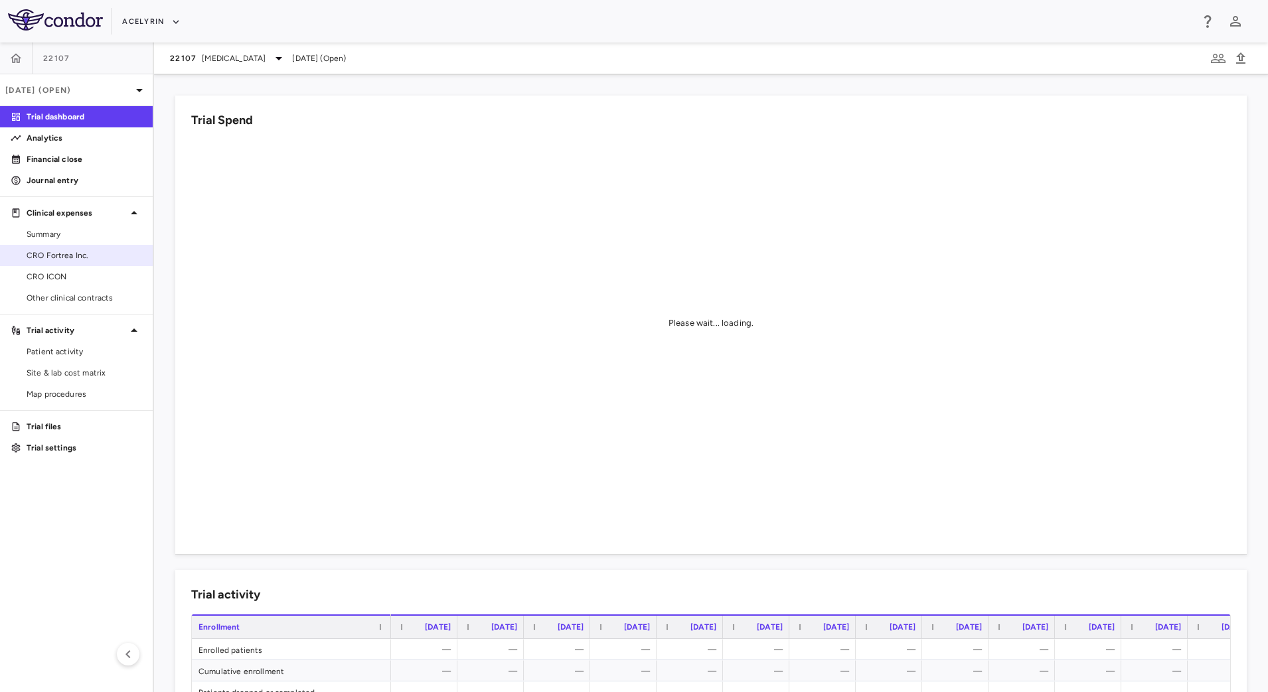
drag, startPoint x: 88, startPoint y: 278, endPoint x: 135, endPoint y: 246, distance: 56.3
click at [88, 278] on span "CRO ICON" at bounding box center [85, 277] width 116 height 12
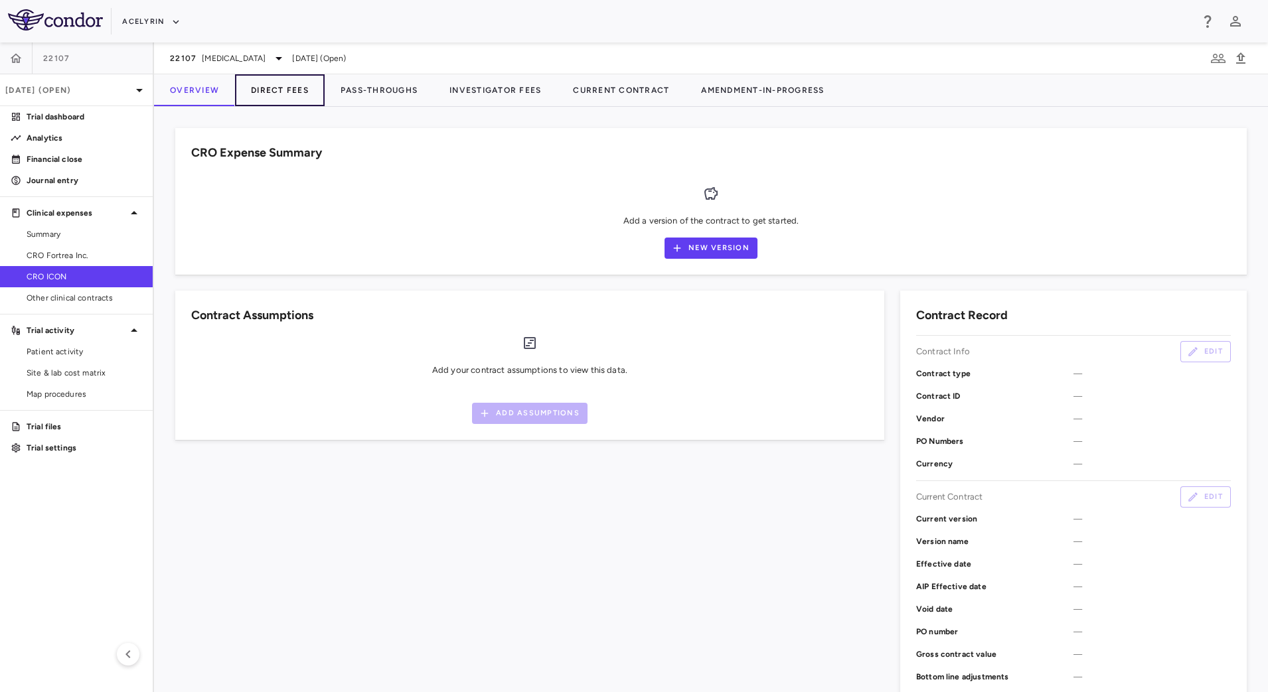
click at [273, 94] on button "Direct Fees" at bounding box center [280, 90] width 90 height 32
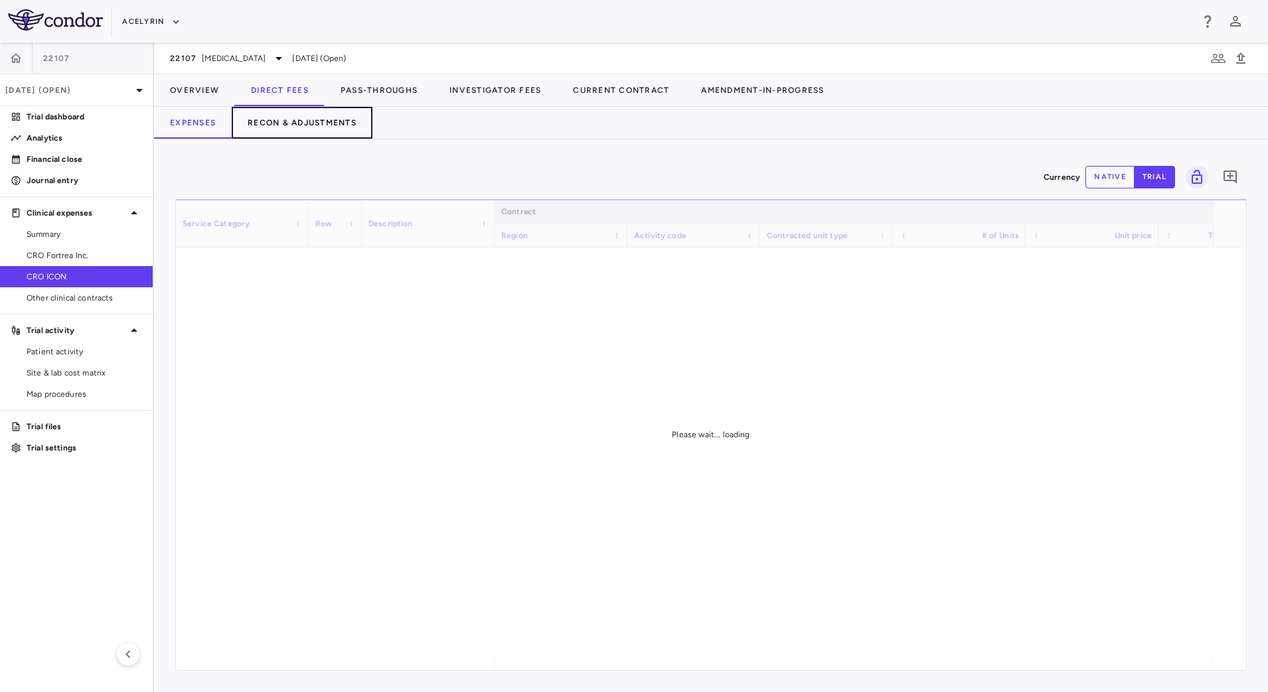
drag, startPoint x: 303, startPoint y: 118, endPoint x: 275, endPoint y: 112, distance: 28.4
click at [303, 118] on button "Recon & Adjustments" at bounding box center [302, 123] width 141 height 32
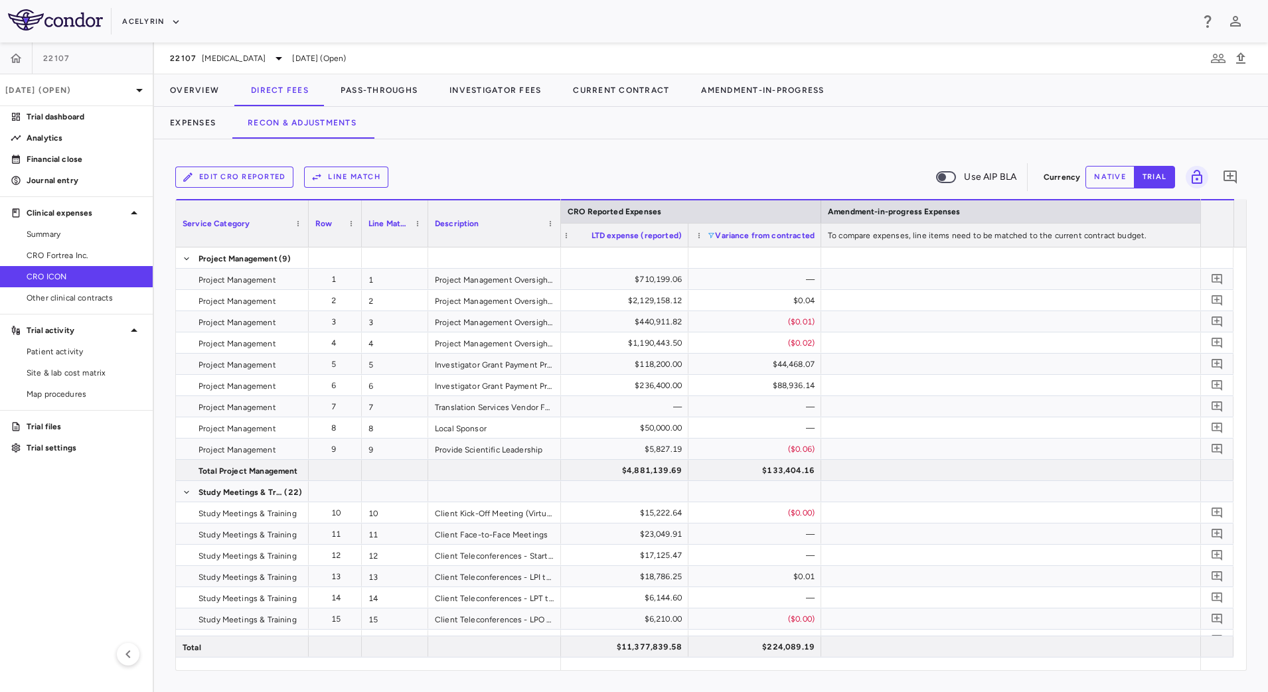
click at [712, 232] on span at bounding box center [711, 236] width 8 height 8
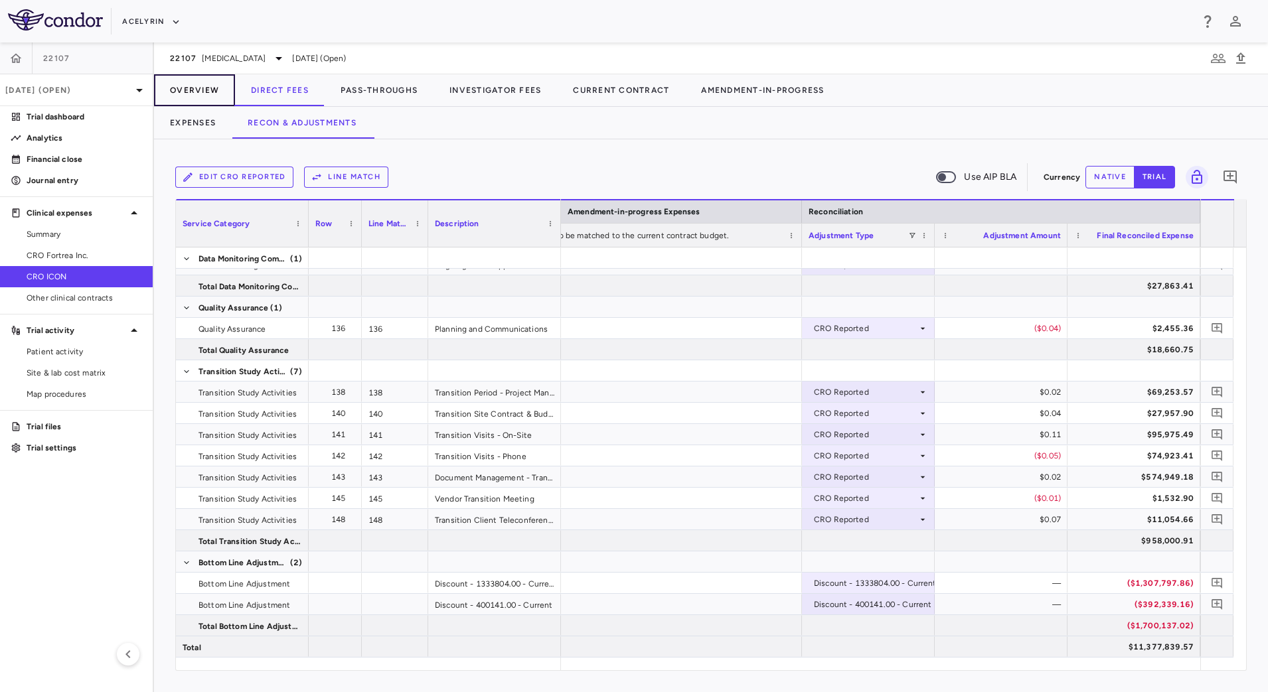
click at [197, 100] on button "Overview" at bounding box center [194, 90] width 81 height 32
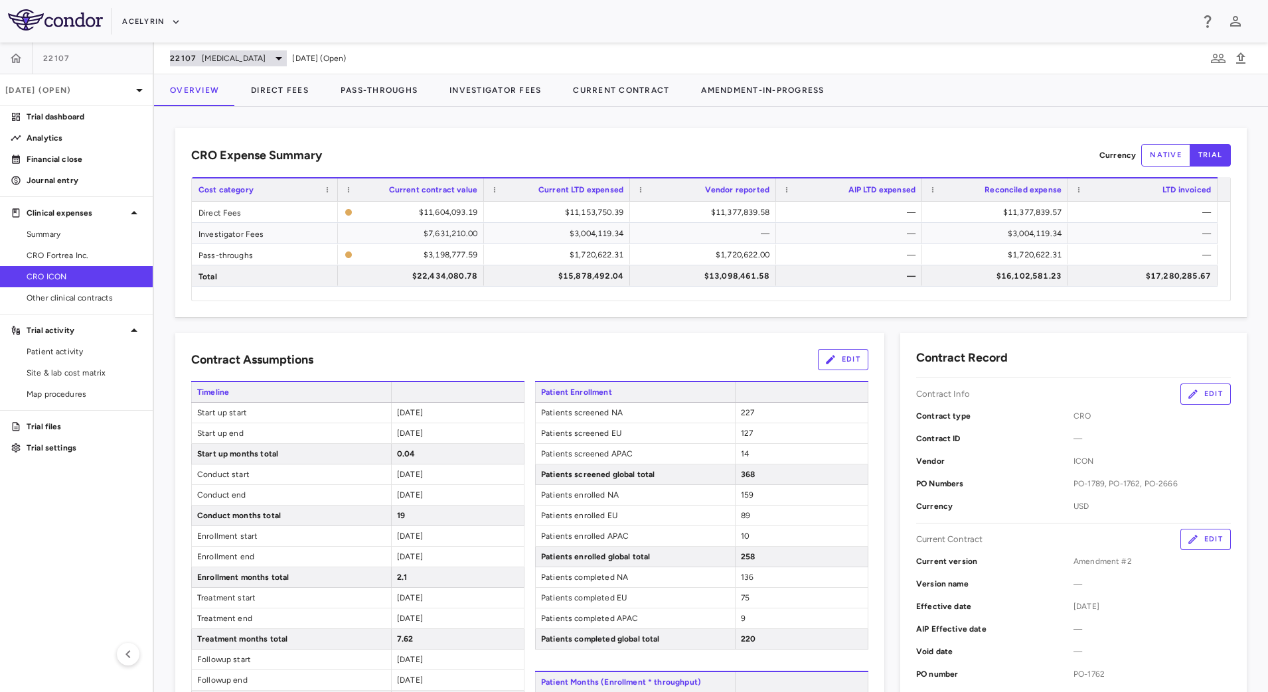
click at [269, 64] on div "22107 Hidradenitis Suppurativa" at bounding box center [228, 58] width 117 height 16
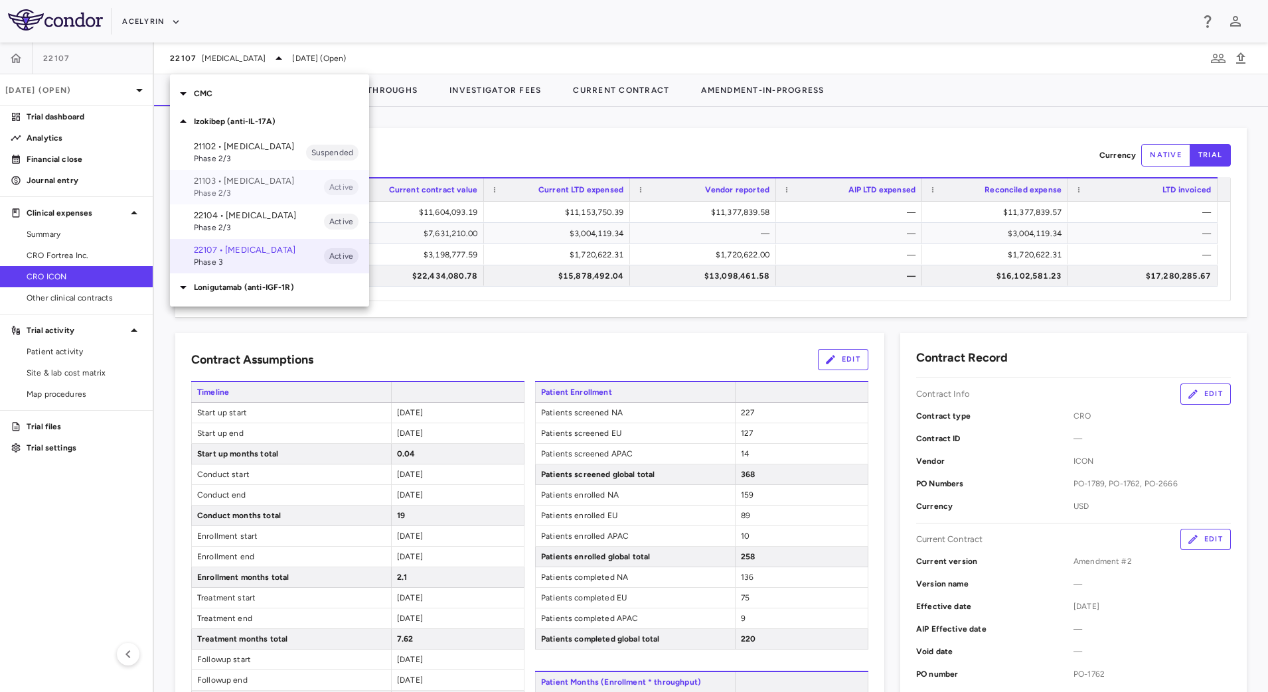
click at [234, 187] on p "21103 • [MEDICAL_DATA]" at bounding box center [259, 181] width 130 height 12
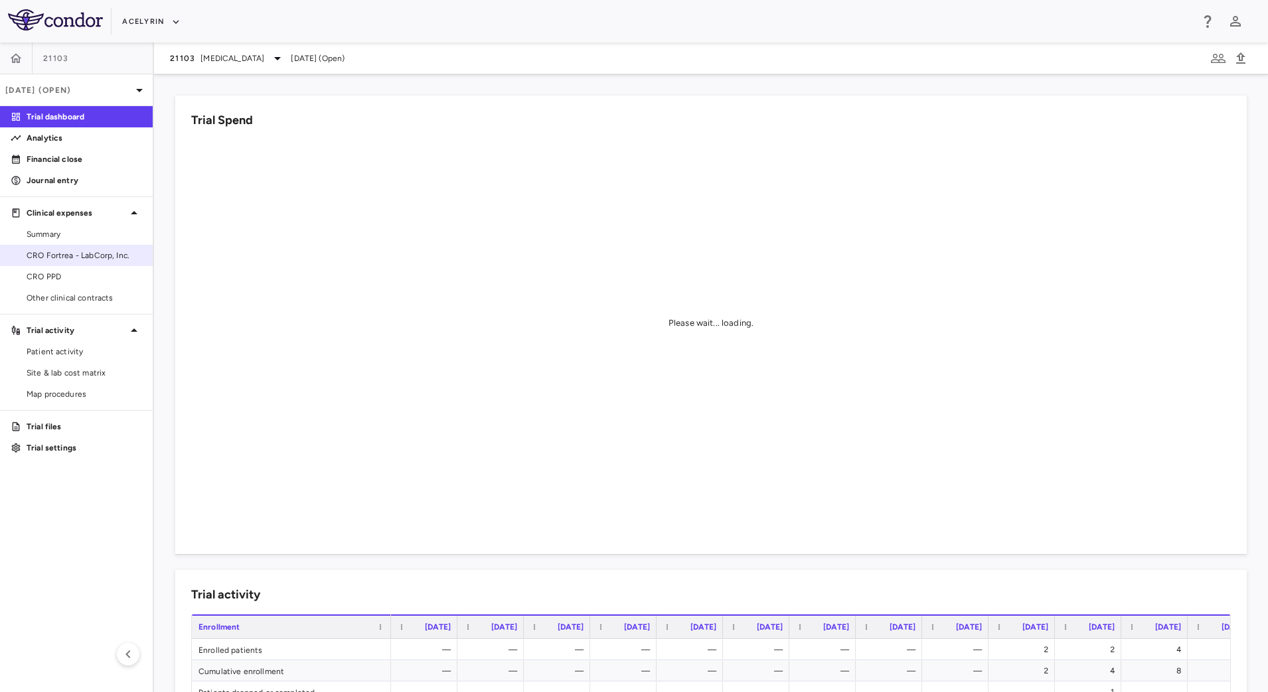
click at [84, 257] on span "CRO Fortrea - LabCorp, Inc." at bounding box center [85, 256] width 116 height 12
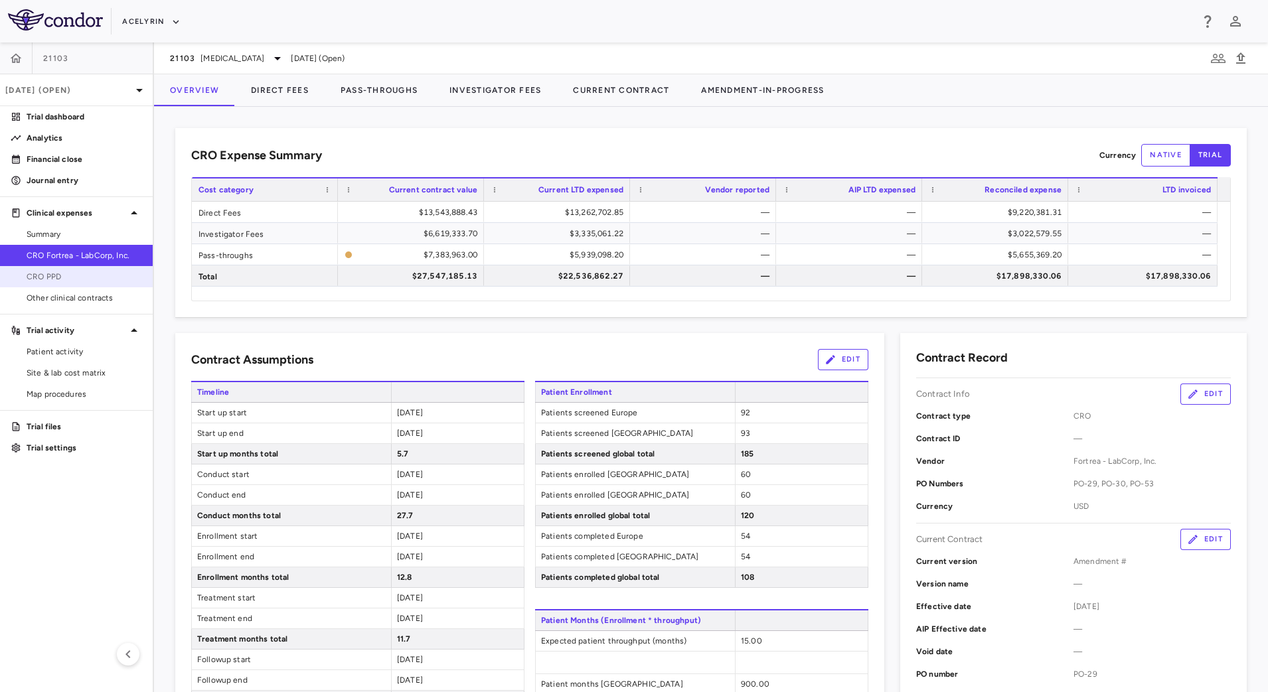
click at [103, 271] on span "CRO PPD" at bounding box center [85, 277] width 116 height 12
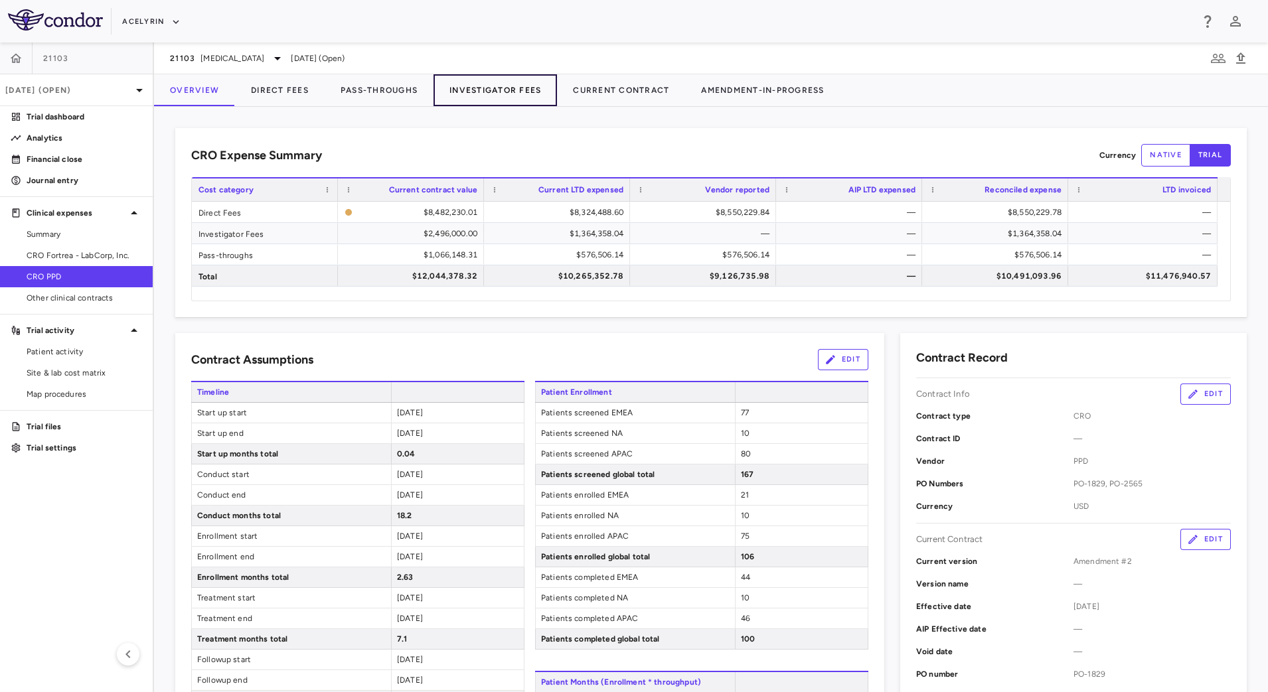
click at [466, 90] on button "Investigator Fees" at bounding box center [495, 90] width 123 height 32
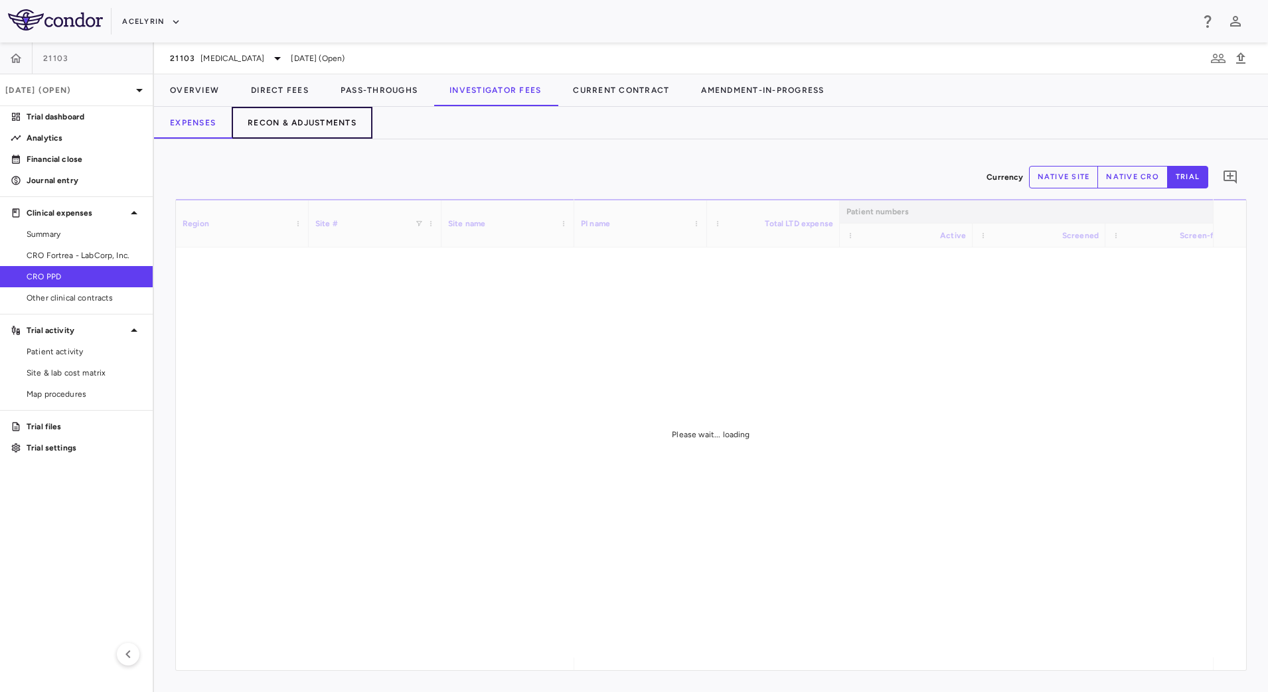
click at [296, 121] on button "Recon & Adjustments" at bounding box center [302, 123] width 141 height 32
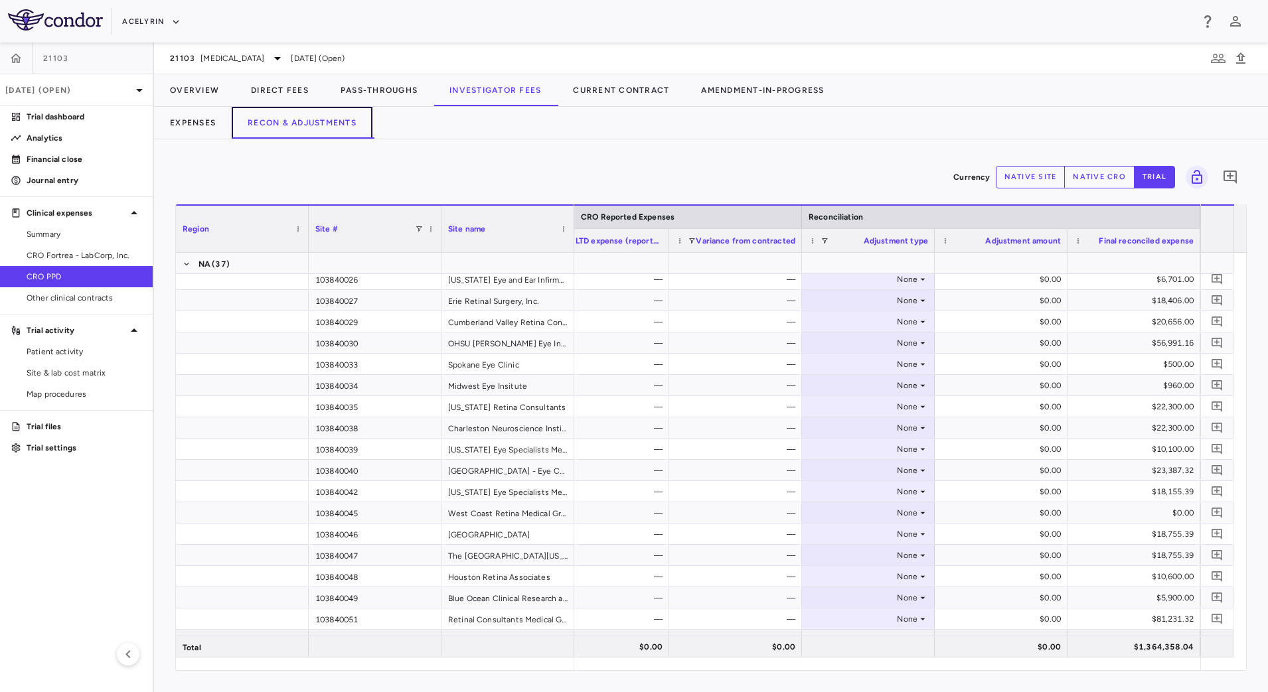
scroll to position [1252, 0]
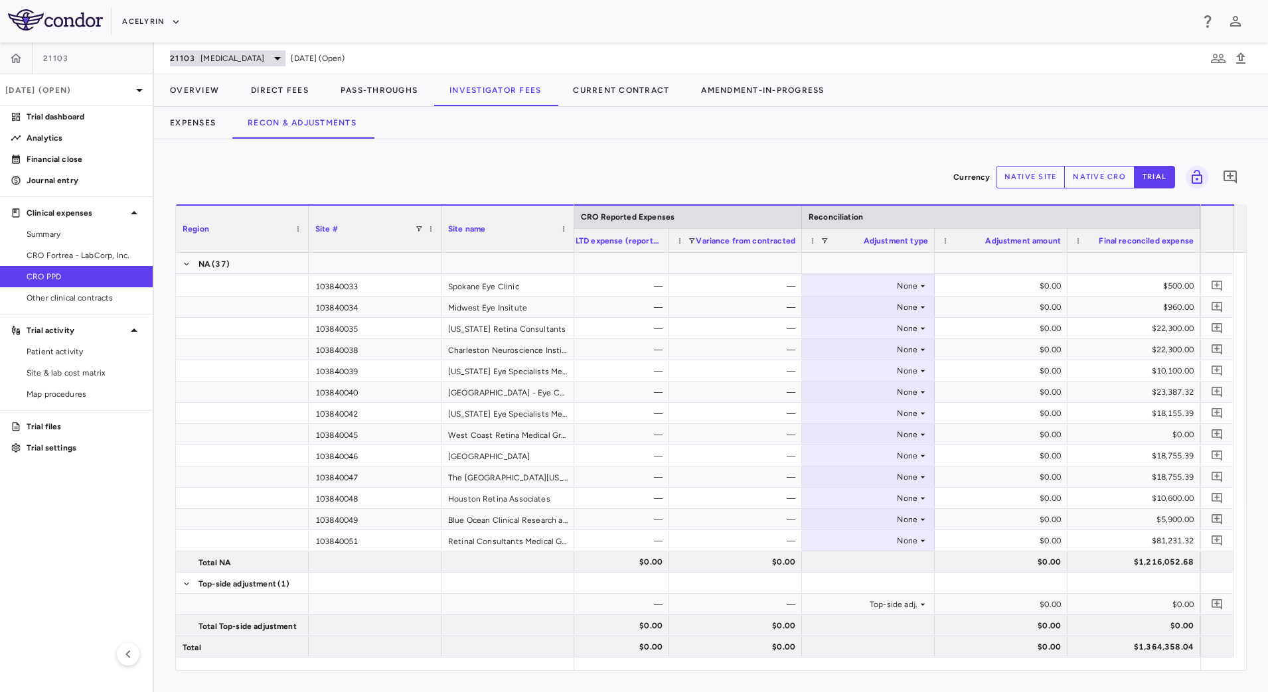
click at [270, 56] on icon at bounding box center [278, 58] width 16 height 16
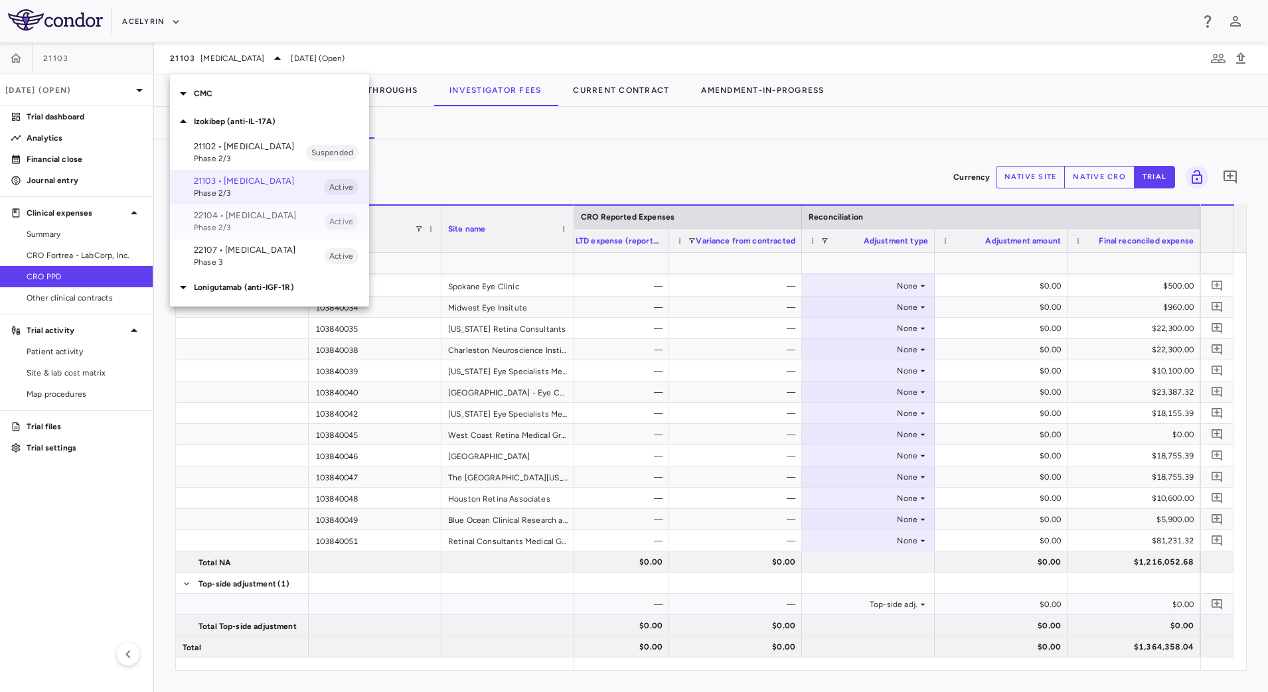
click at [227, 222] on p "22104 • [MEDICAL_DATA]" at bounding box center [259, 216] width 130 height 12
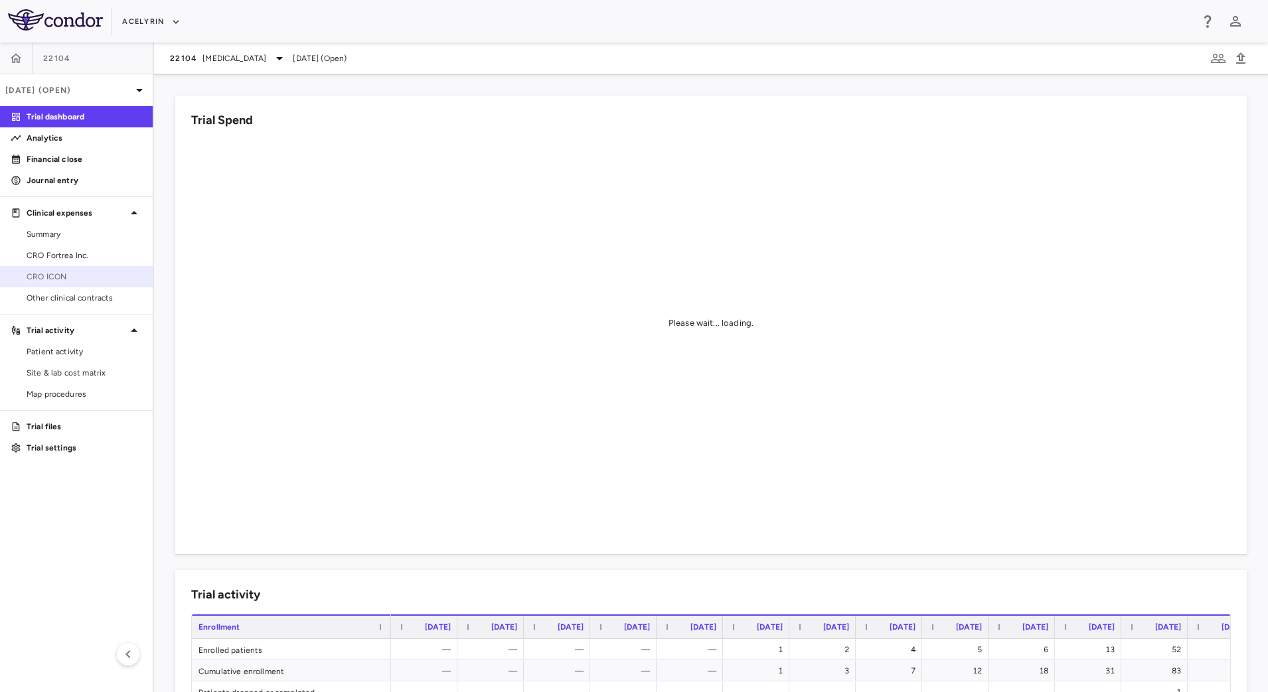
click at [92, 267] on link "CRO ICON" at bounding box center [76, 277] width 153 height 20
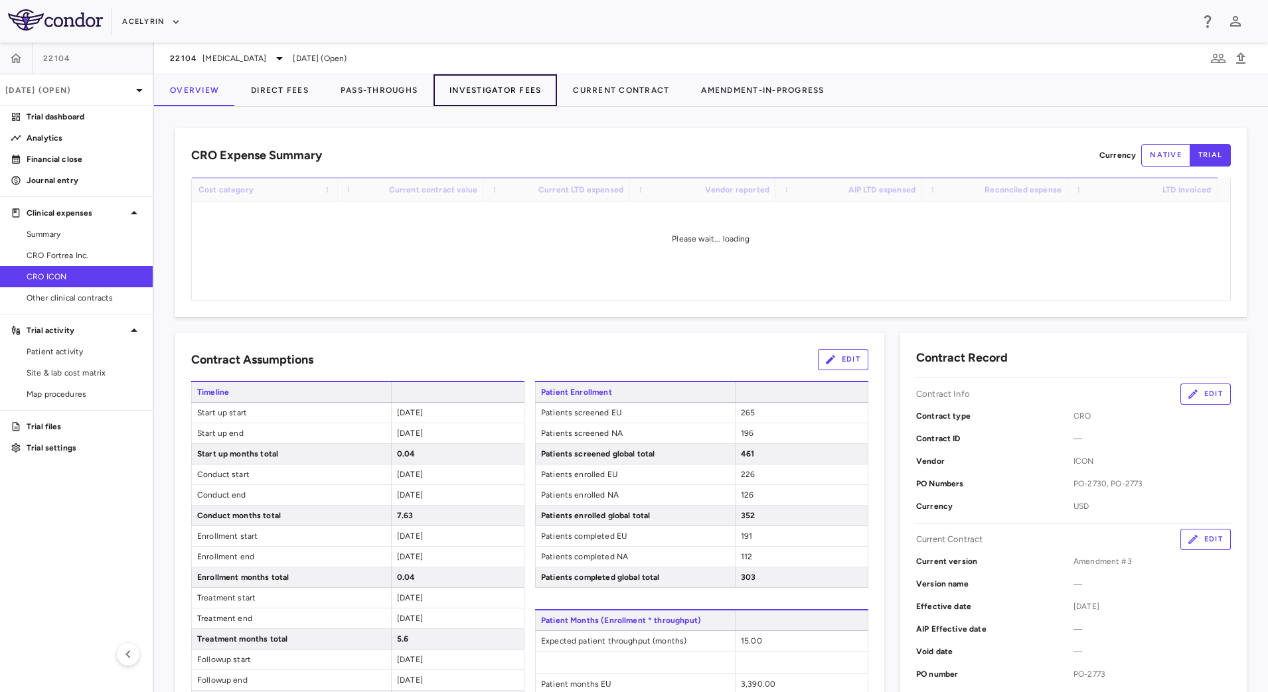
click at [477, 95] on button "Investigator Fees" at bounding box center [495, 90] width 123 height 32
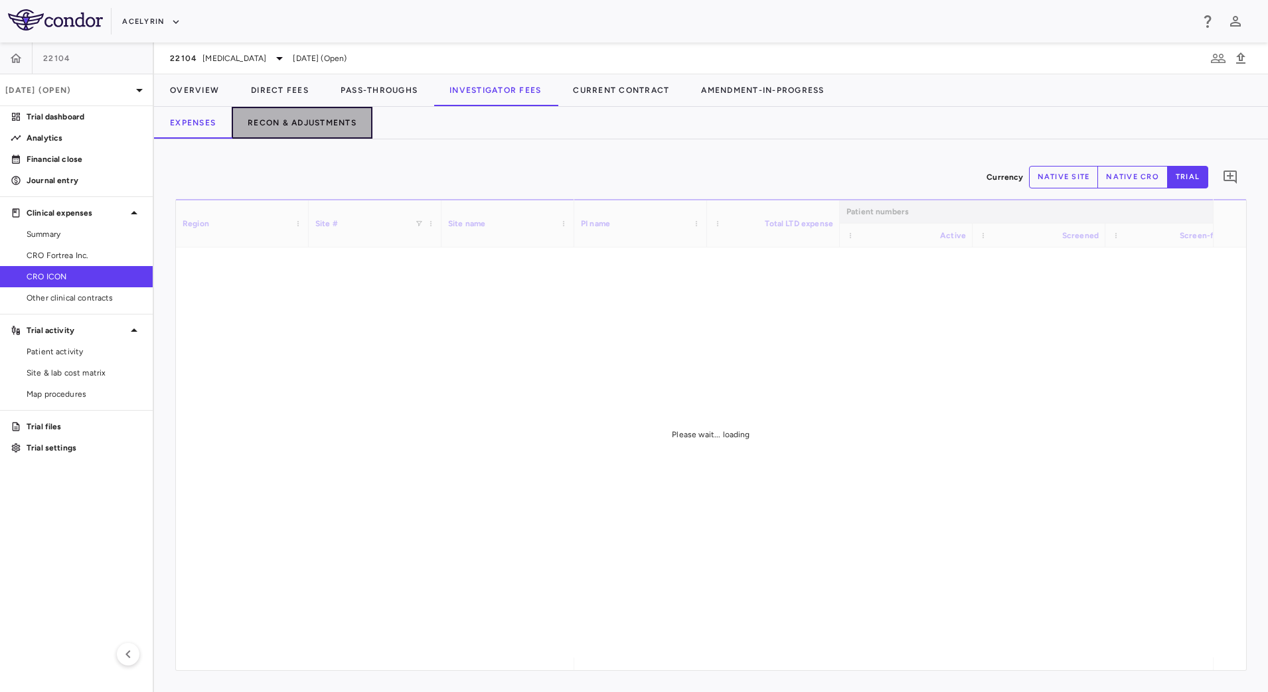
click at [326, 116] on button "Recon & Adjustments" at bounding box center [302, 123] width 141 height 32
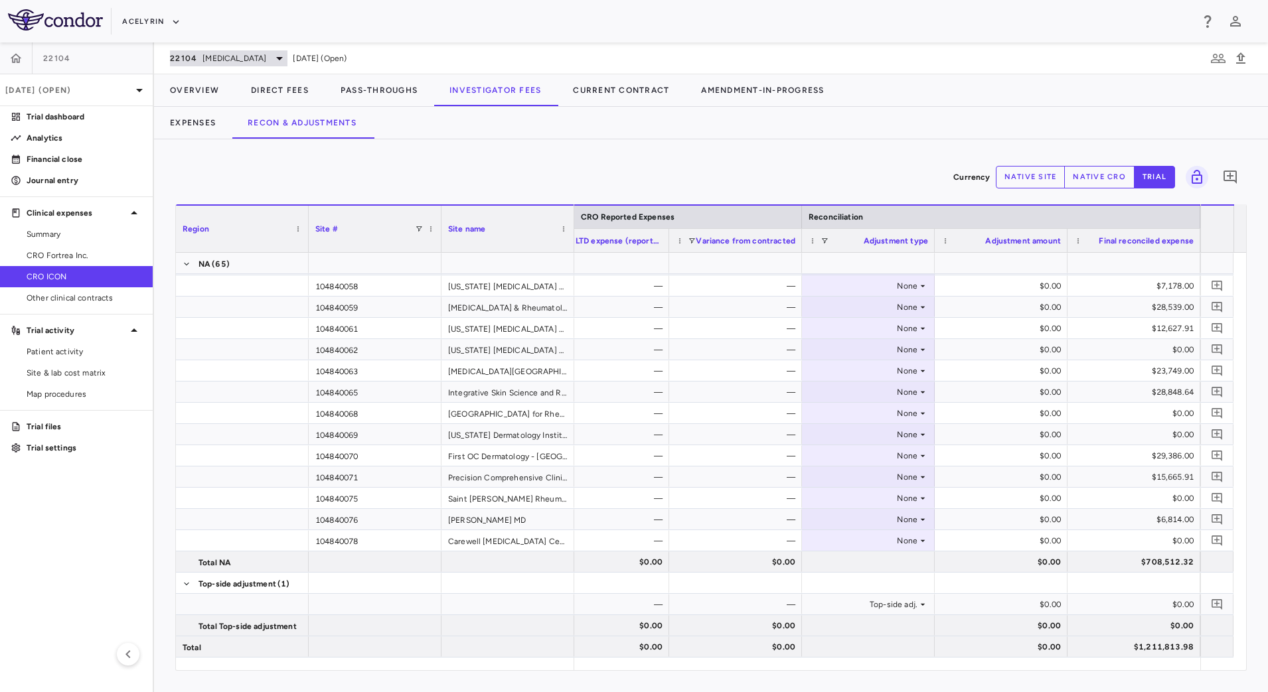
click at [235, 65] on div "22104 Psoriatic Arthritis" at bounding box center [229, 58] width 118 height 16
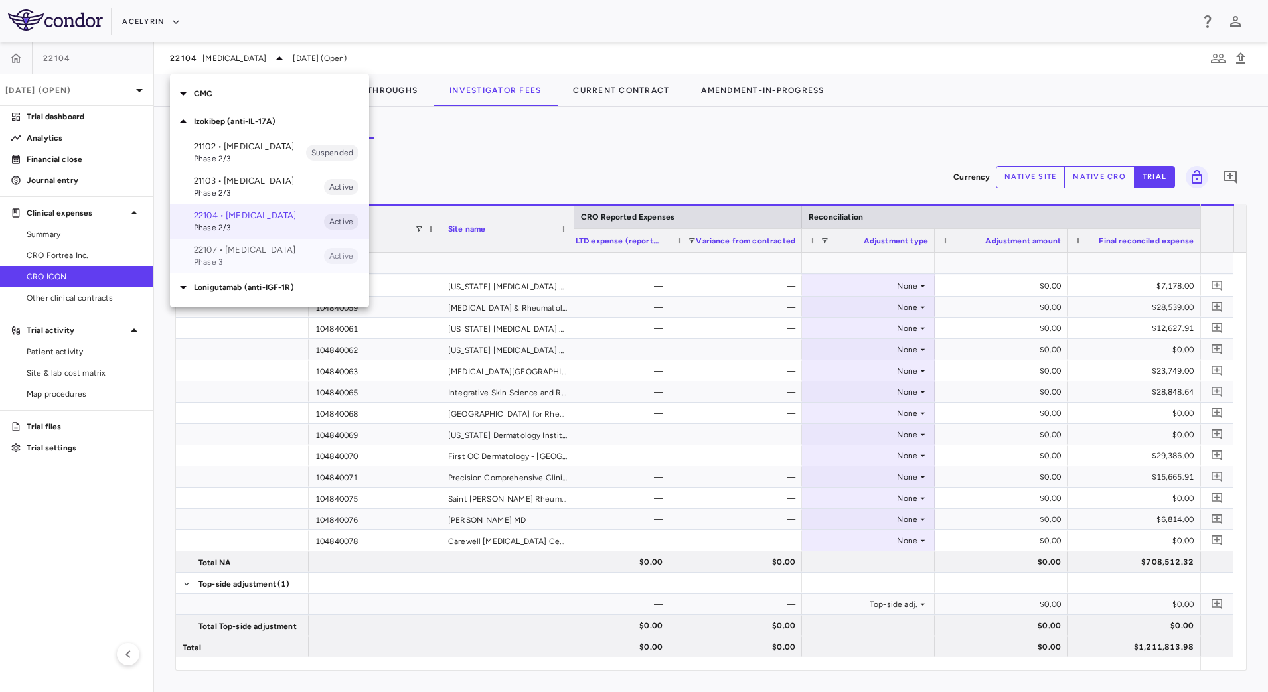
click at [227, 256] on p "22107 • [MEDICAL_DATA]" at bounding box center [259, 250] width 130 height 12
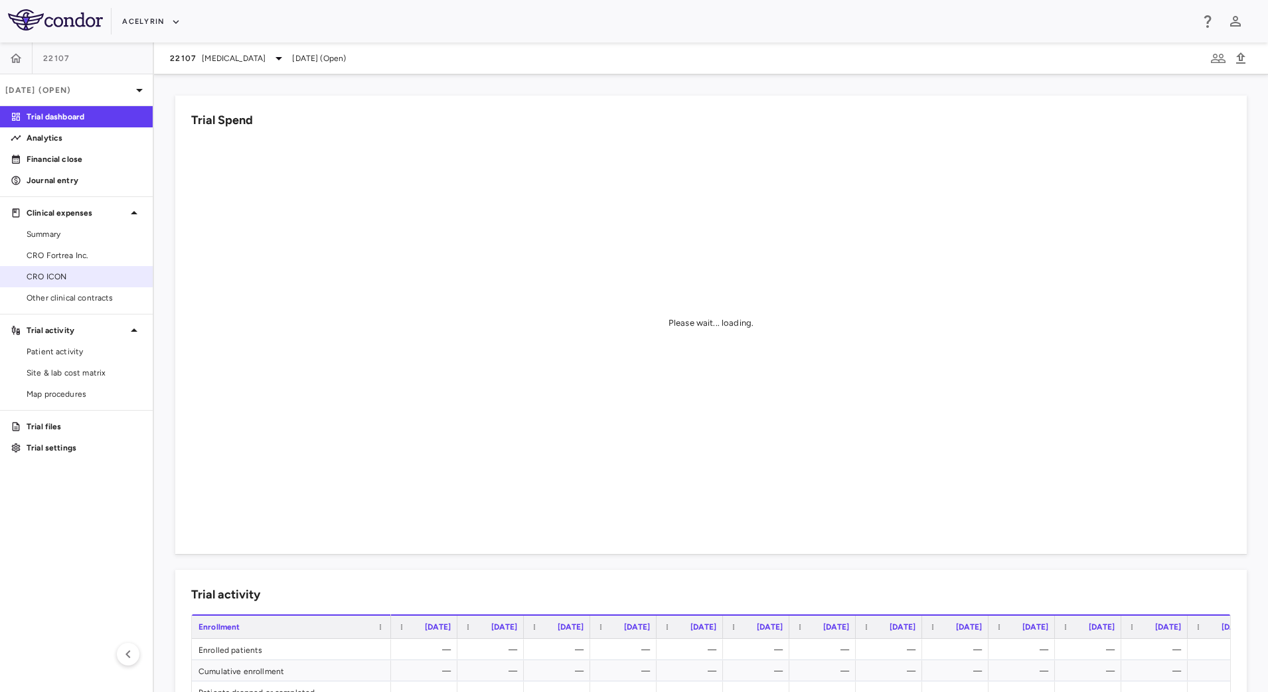
click at [85, 272] on span "CRO ICON" at bounding box center [85, 277] width 116 height 12
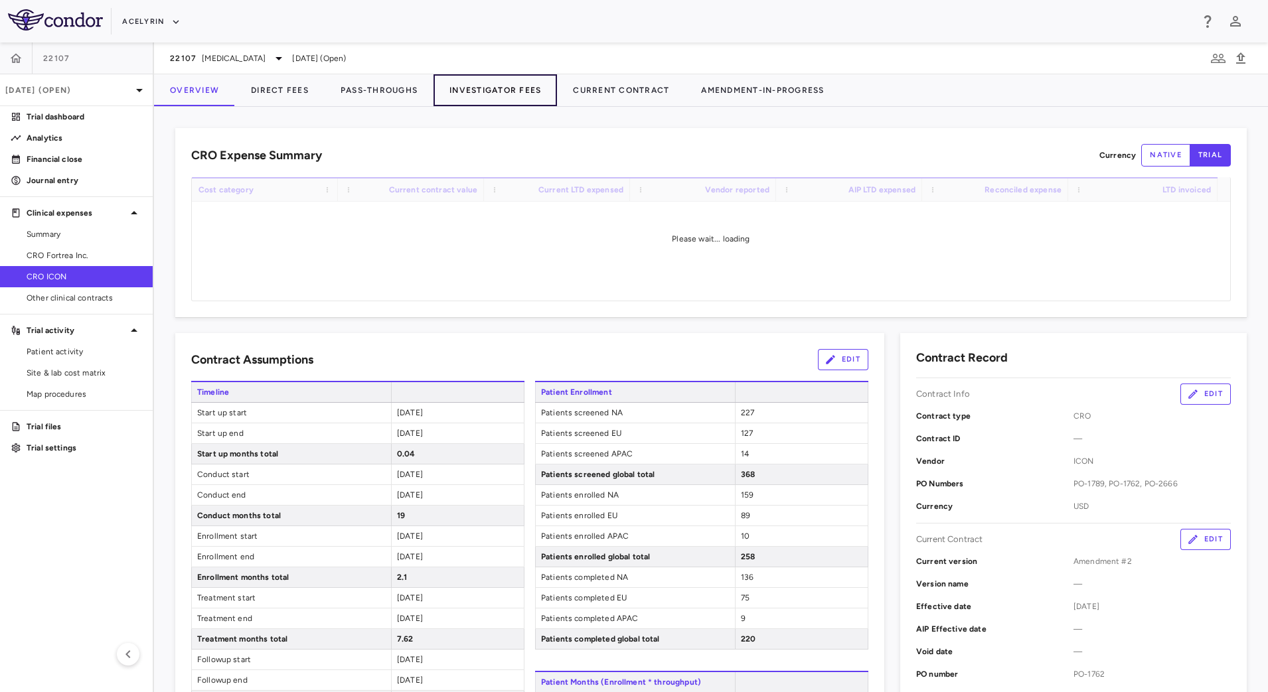
click at [467, 92] on button "Investigator Fees" at bounding box center [495, 90] width 123 height 32
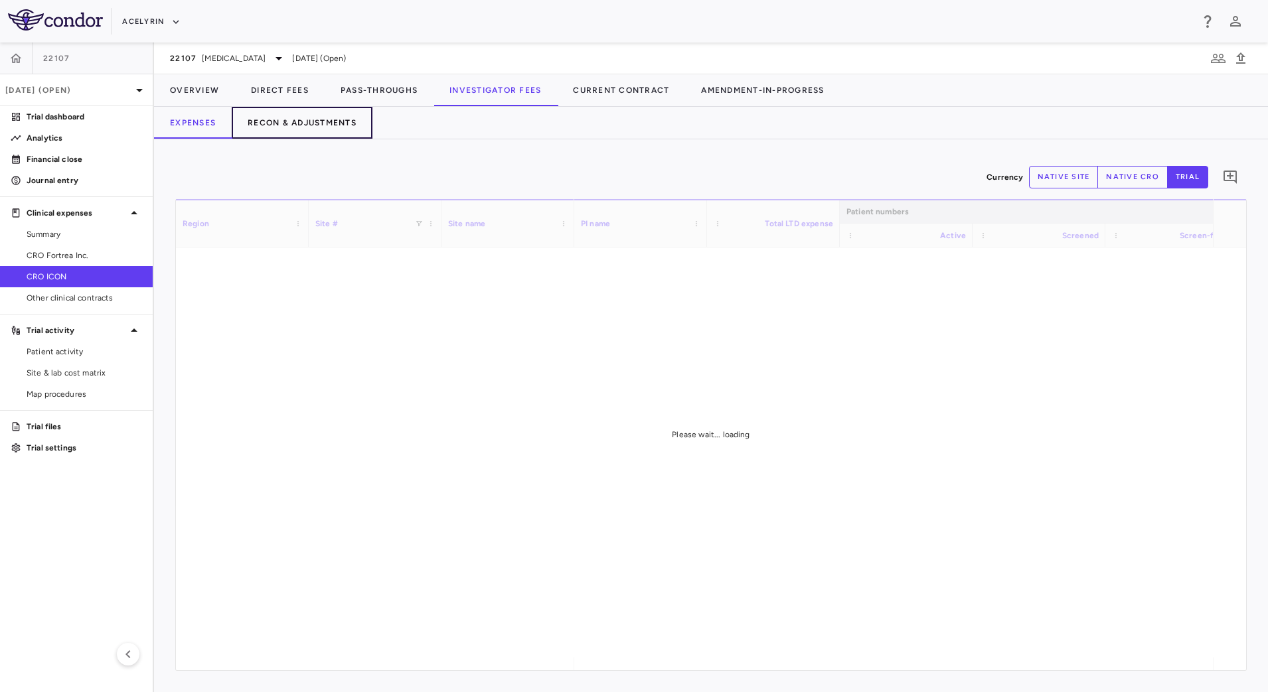
drag, startPoint x: 354, startPoint y: 113, endPoint x: 380, endPoint y: 146, distance: 42.5
click at [353, 114] on button "Recon & Adjustments" at bounding box center [302, 123] width 141 height 32
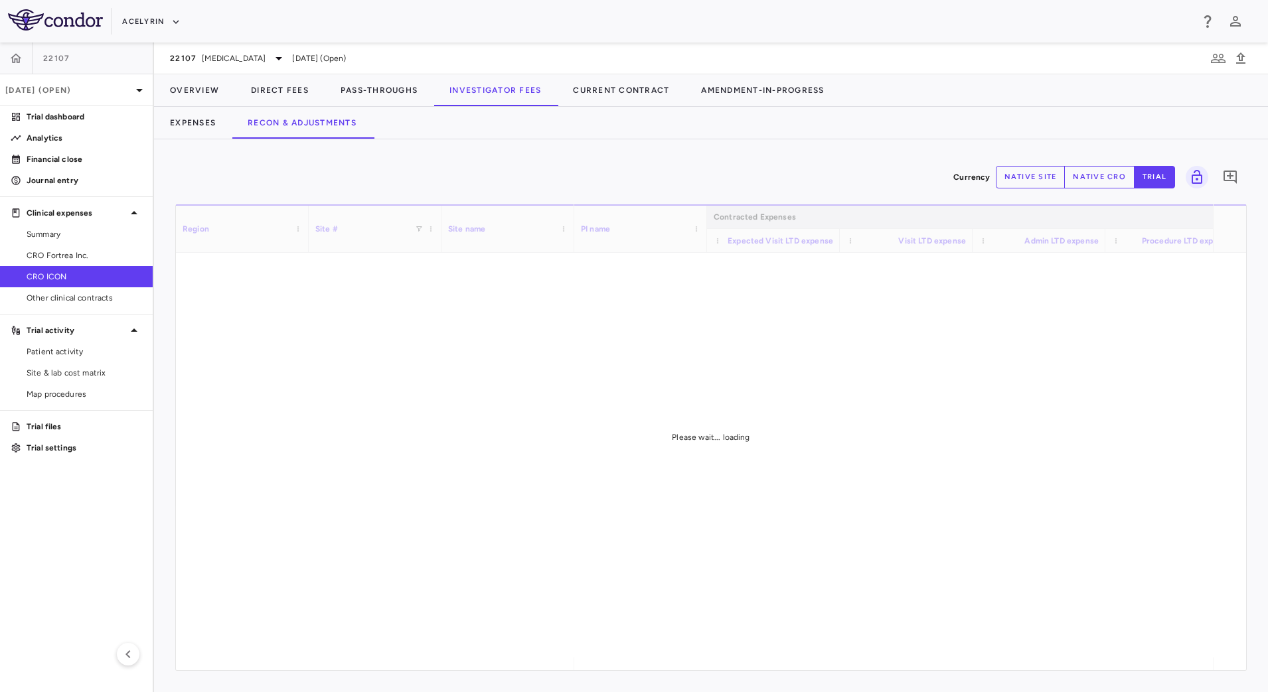
drag, startPoint x: 824, startPoint y: 659, endPoint x: 876, endPoint y: 660, distance: 51.8
click at [876, 660] on div "Please wait... loading" at bounding box center [711, 437] width 1070 height 466
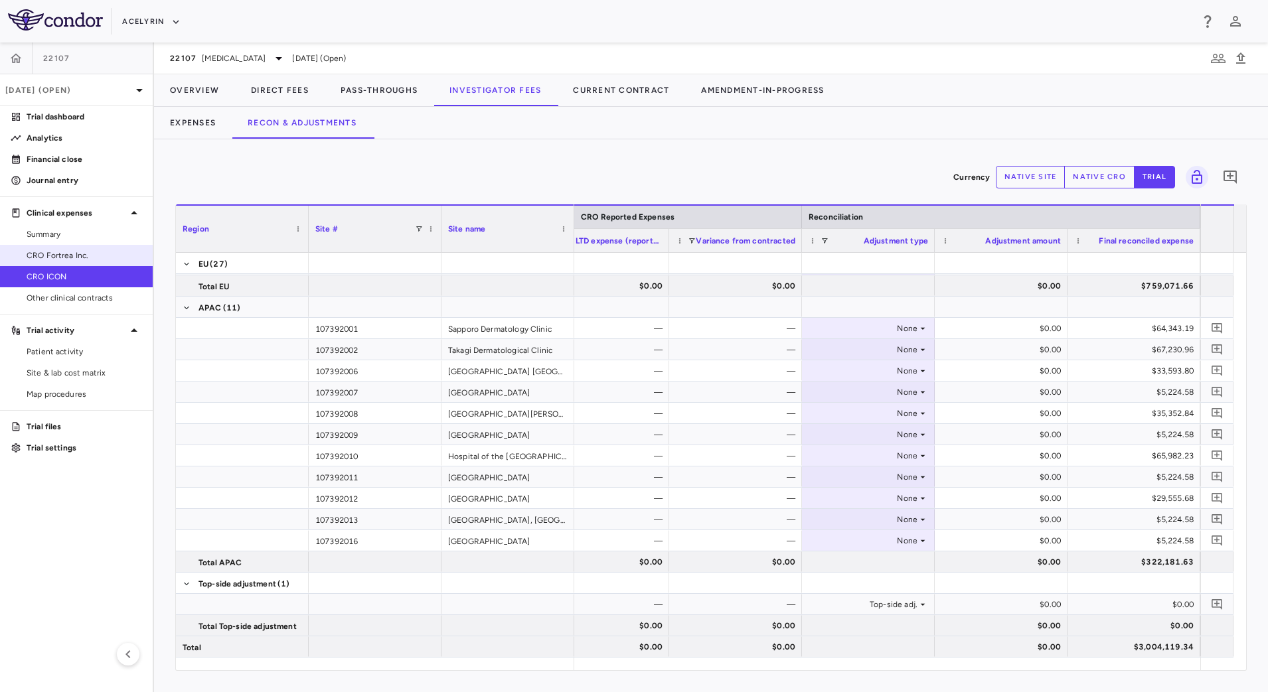
click at [74, 253] on span "CRO Fortrea Inc." at bounding box center [85, 256] width 116 height 12
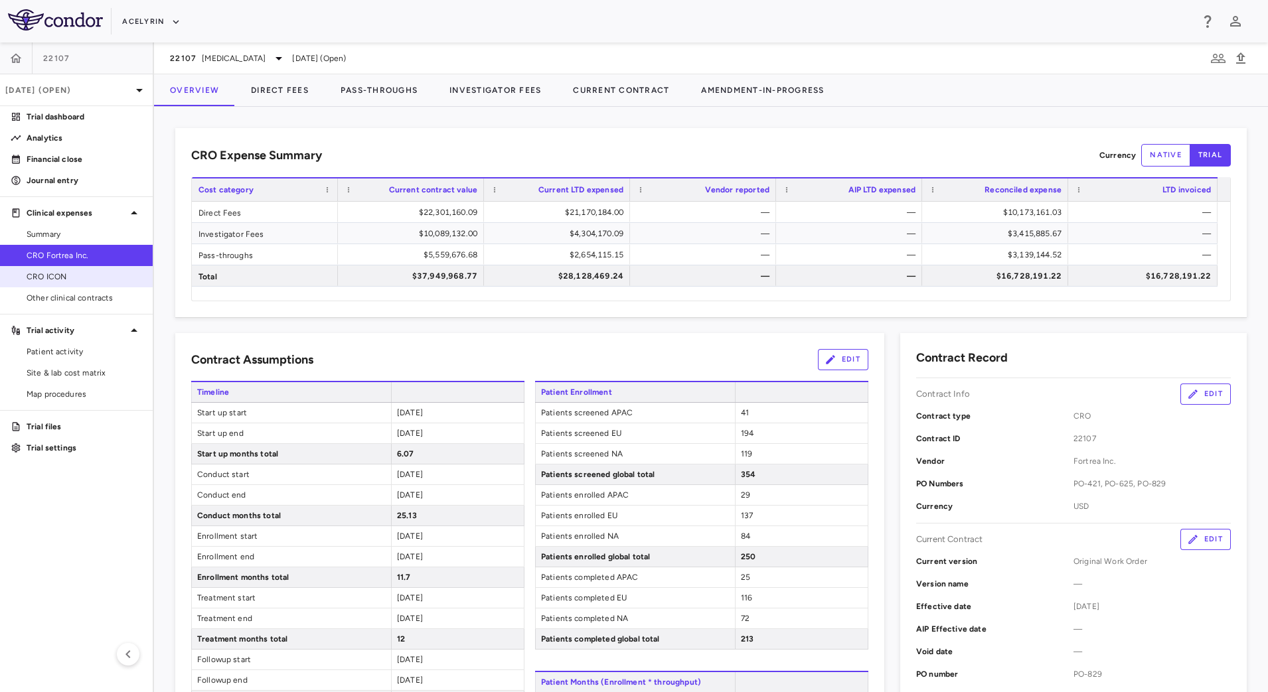
click at [76, 280] on span "CRO ICON" at bounding box center [85, 277] width 116 height 12
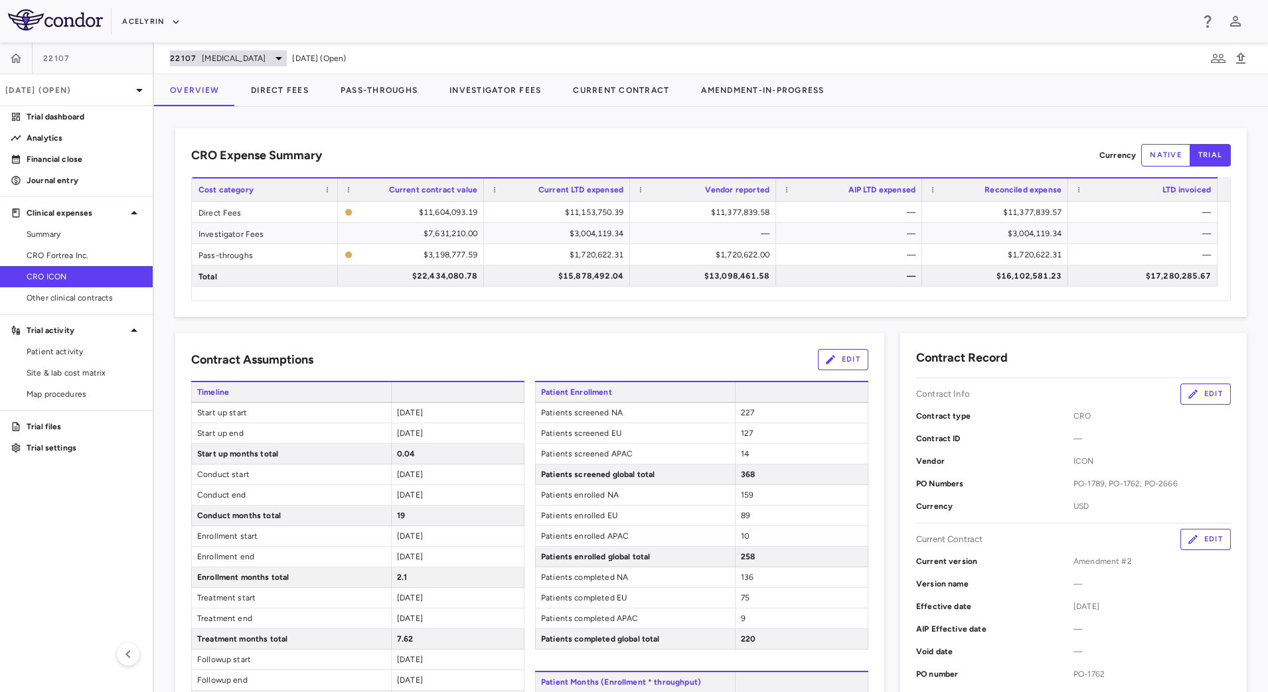
click at [243, 56] on span "Hidradenitis Suppurativa" at bounding box center [234, 58] width 64 height 12
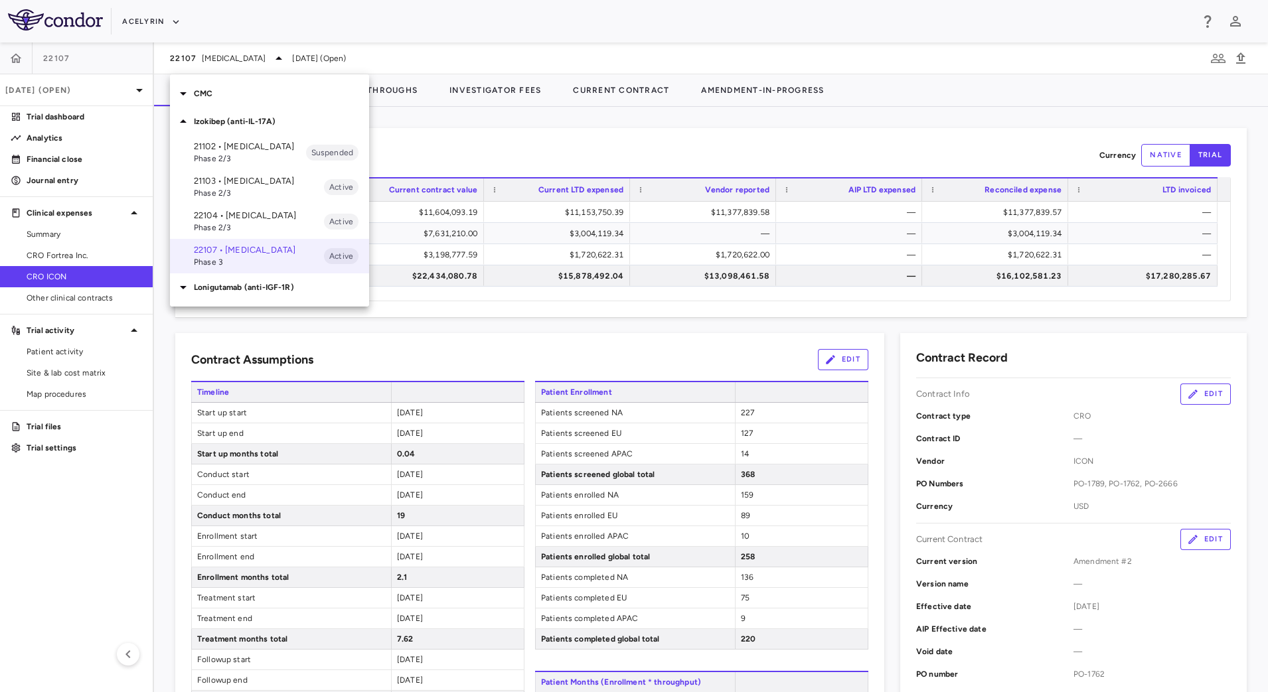
click at [230, 233] on span "Phase 2/3" at bounding box center [259, 228] width 130 height 12
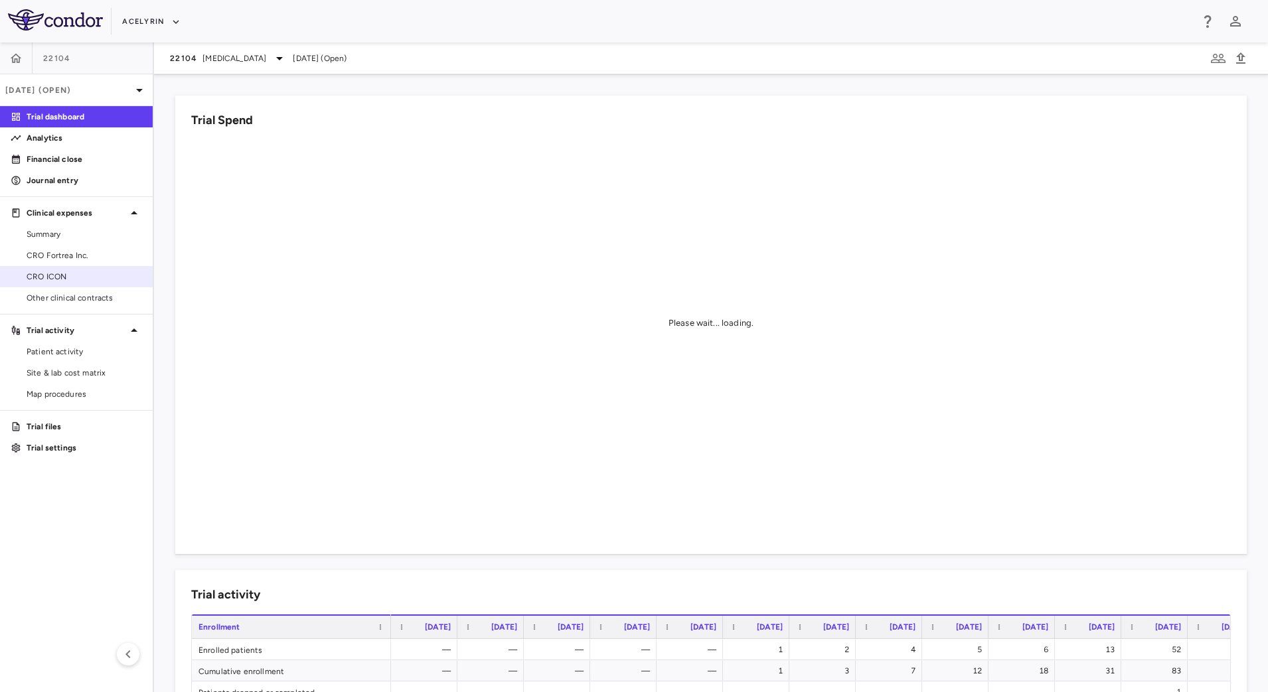
drag, startPoint x: 98, startPoint y: 276, endPoint x: 110, endPoint y: 275, distance: 12.0
click at [98, 276] on span "CRO ICON" at bounding box center [85, 277] width 116 height 12
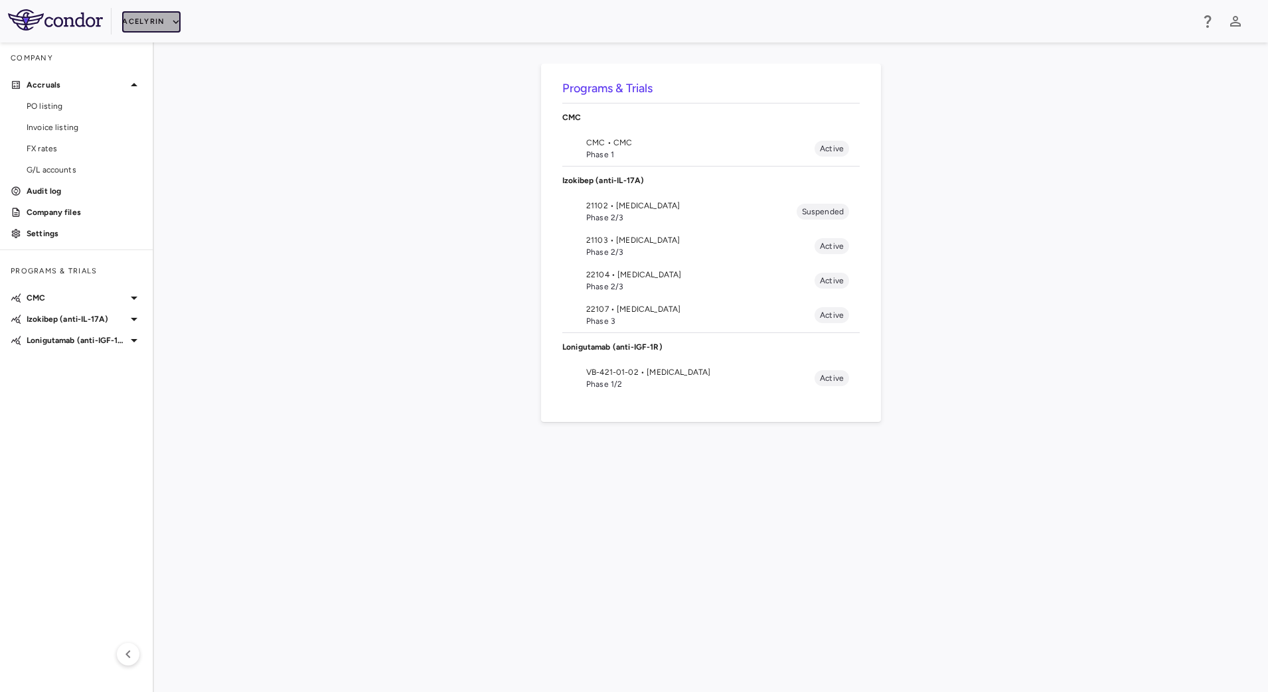
click at [174, 20] on icon "button" at bounding box center [176, 22] width 12 height 12
click at [174, 127] on li "BridgeBio, Inc." at bounding box center [177, 128] width 111 height 20
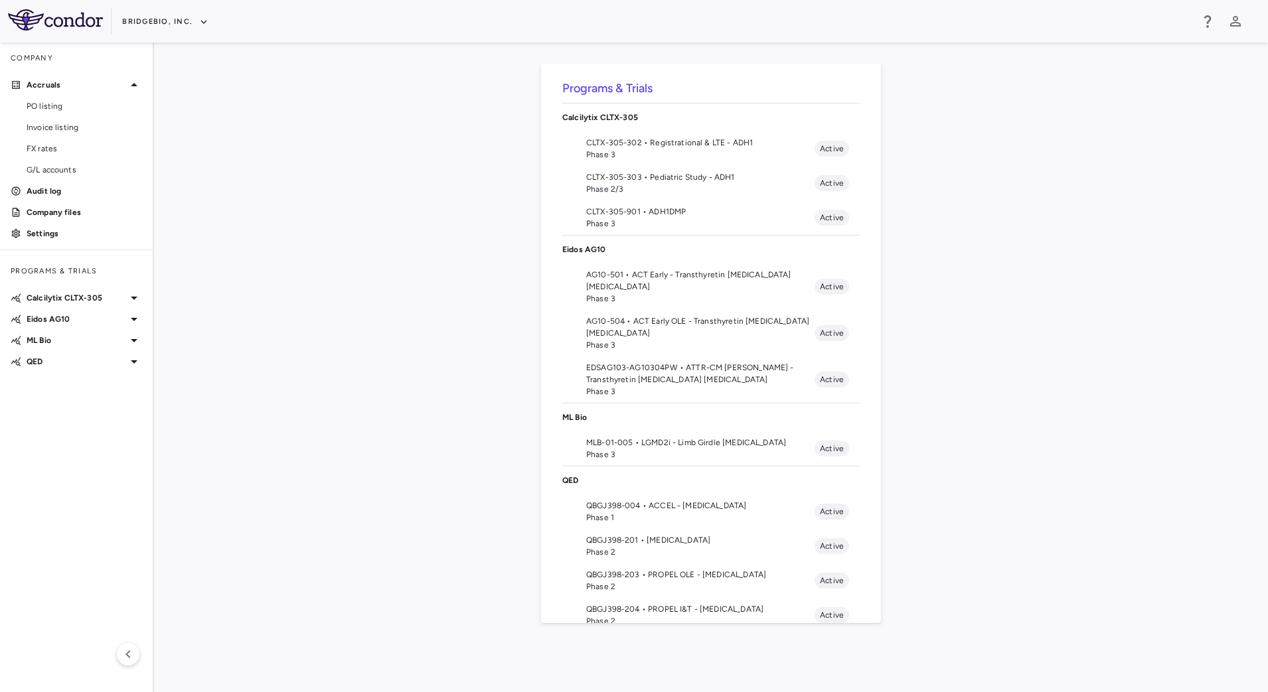
click at [682, 284] on span "AG10-501 • ACT Early - Transthyretin [MEDICAL_DATA] [MEDICAL_DATA]" at bounding box center [700, 281] width 228 height 24
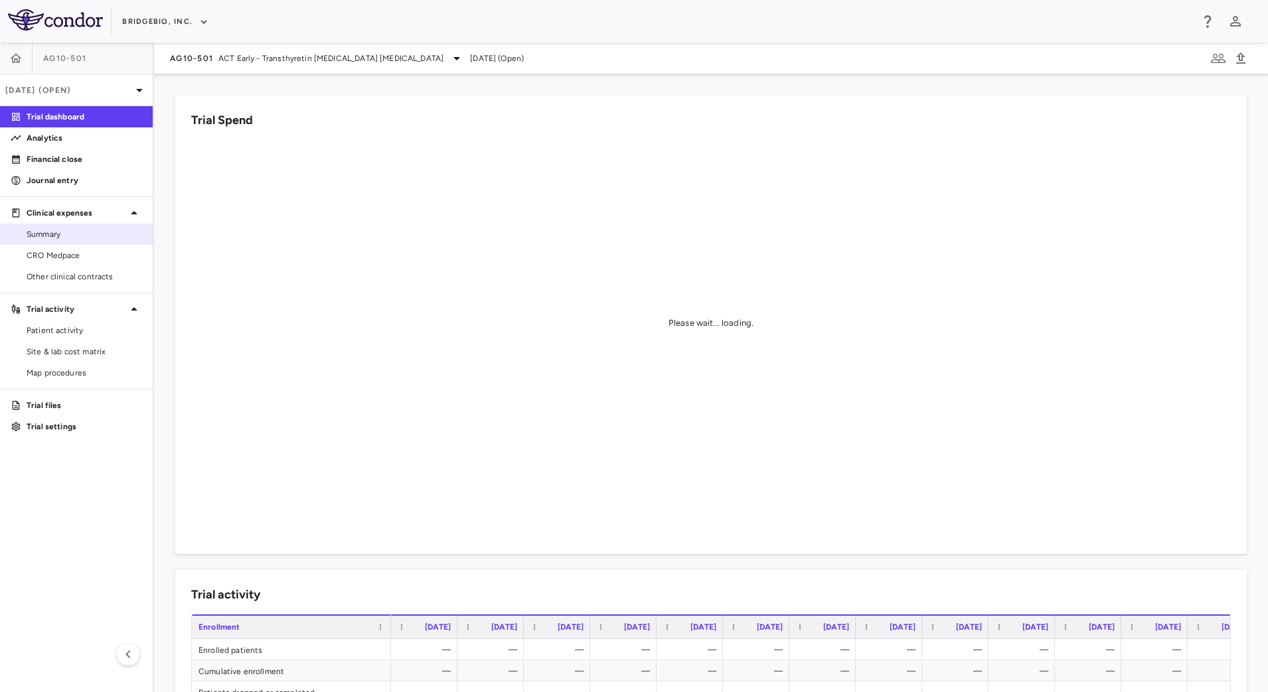
click at [92, 236] on span "Summary" at bounding box center [85, 234] width 116 height 12
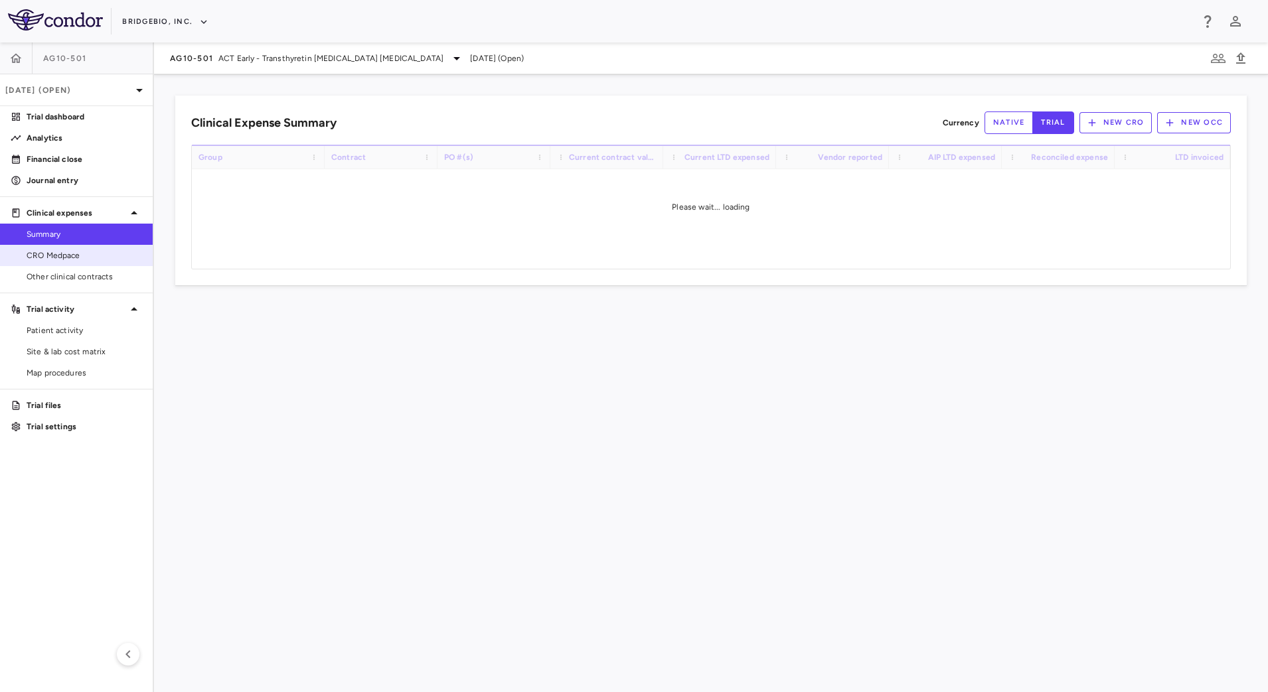
click at [92, 254] on span "CRO Medpace" at bounding box center [85, 256] width 116 height 12
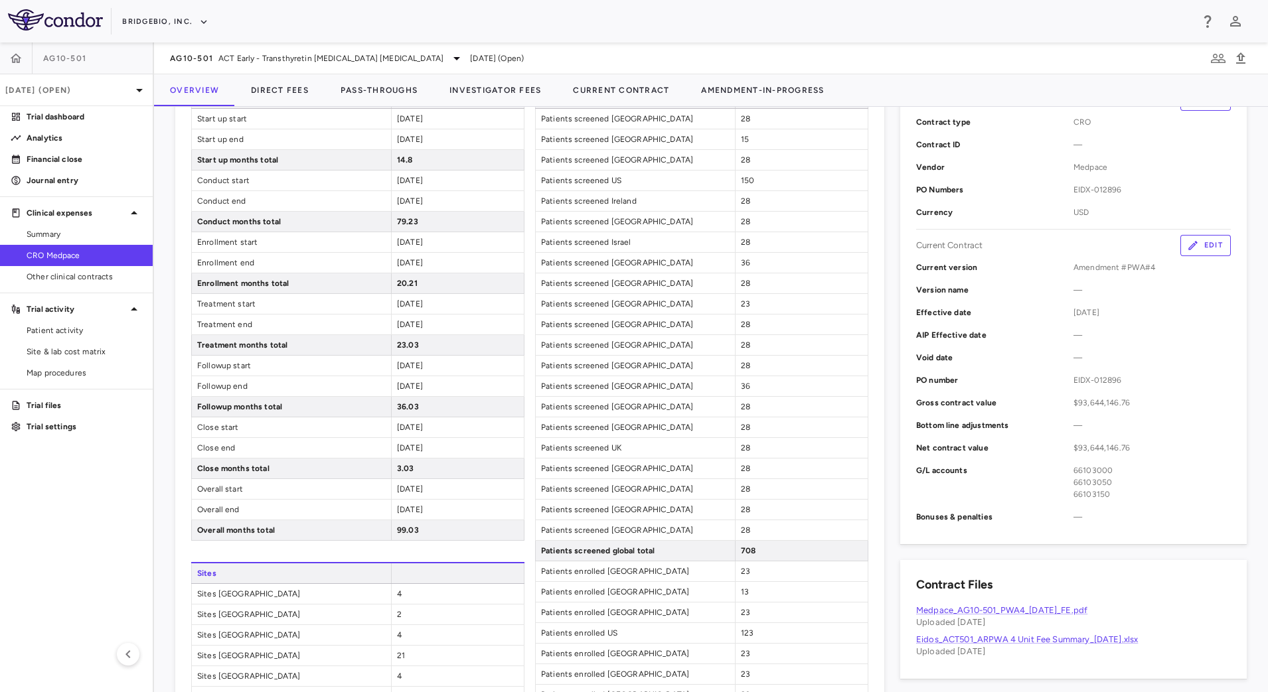
scroll to position [211, 0]
